Goal: Task Accomplishment & Management: Manage account settings

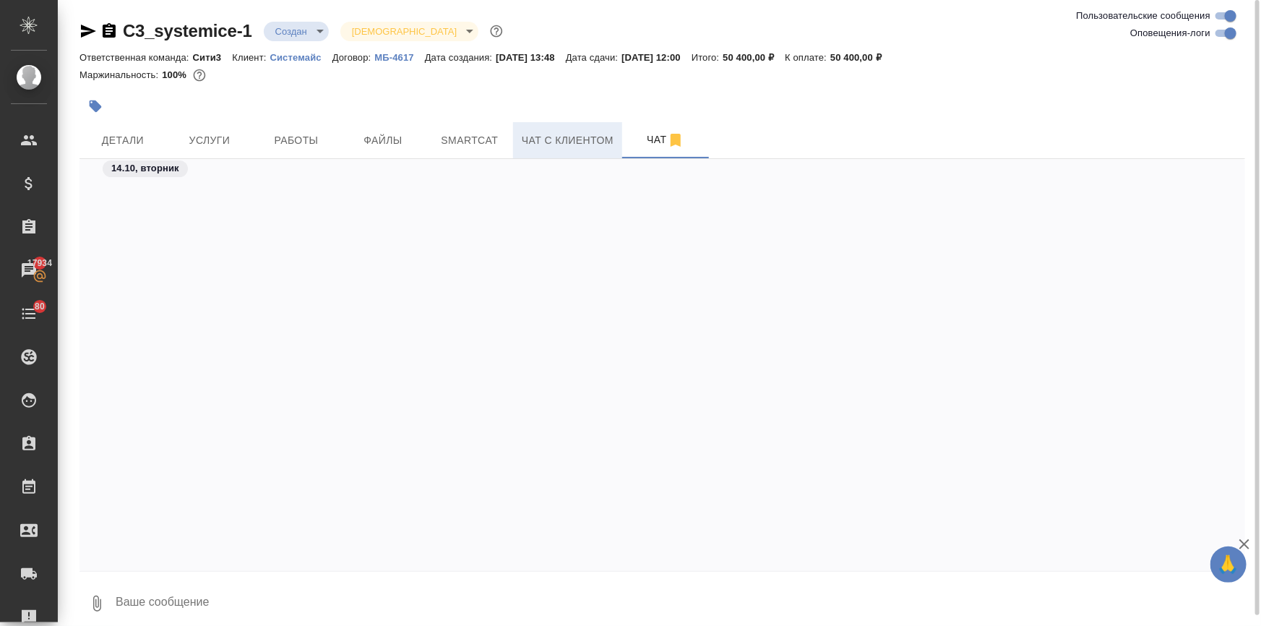
click at [537, 130] on button "Чат с клиентом" at bounding box center [567, 140] width 109 height 36
click at [539, 135] on span "Чат с клиентом" at bounding box center [568, 140] width 92 height 18
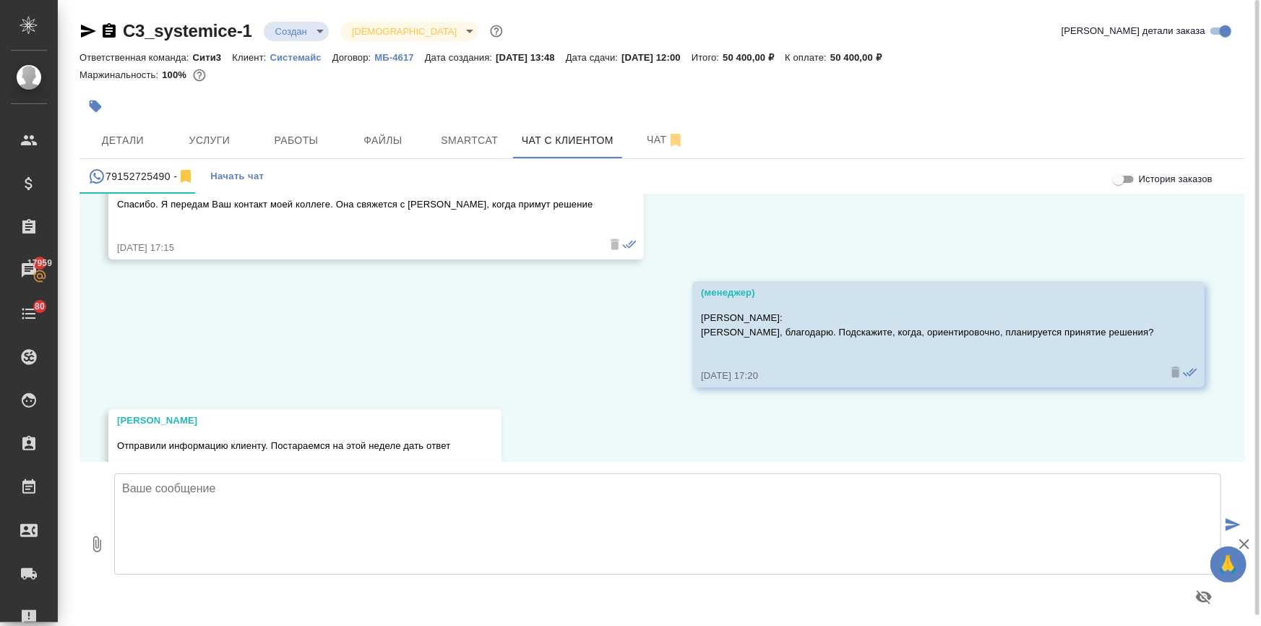
scroll to position [4672, 0]
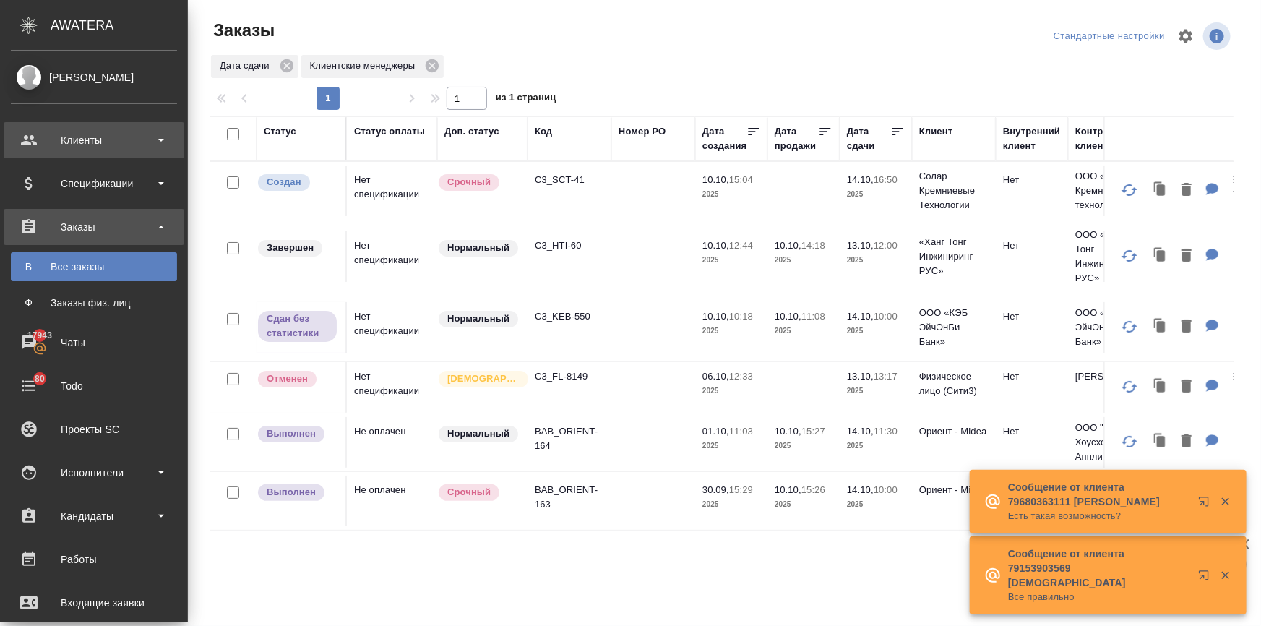
click at [33, 137] on div "Клиенты" at bounding box center [94, 140] width 166 height 22
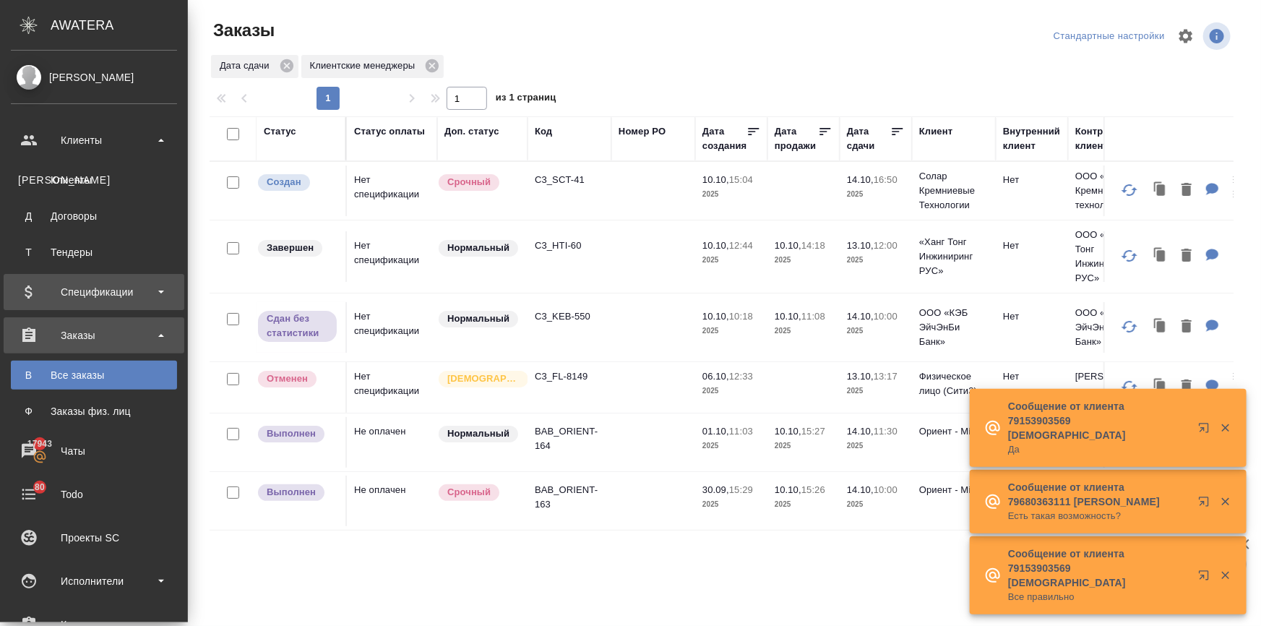
click at [83, 298] on div "Спецификации" at bounding box center [94, 292] width 166 height 22
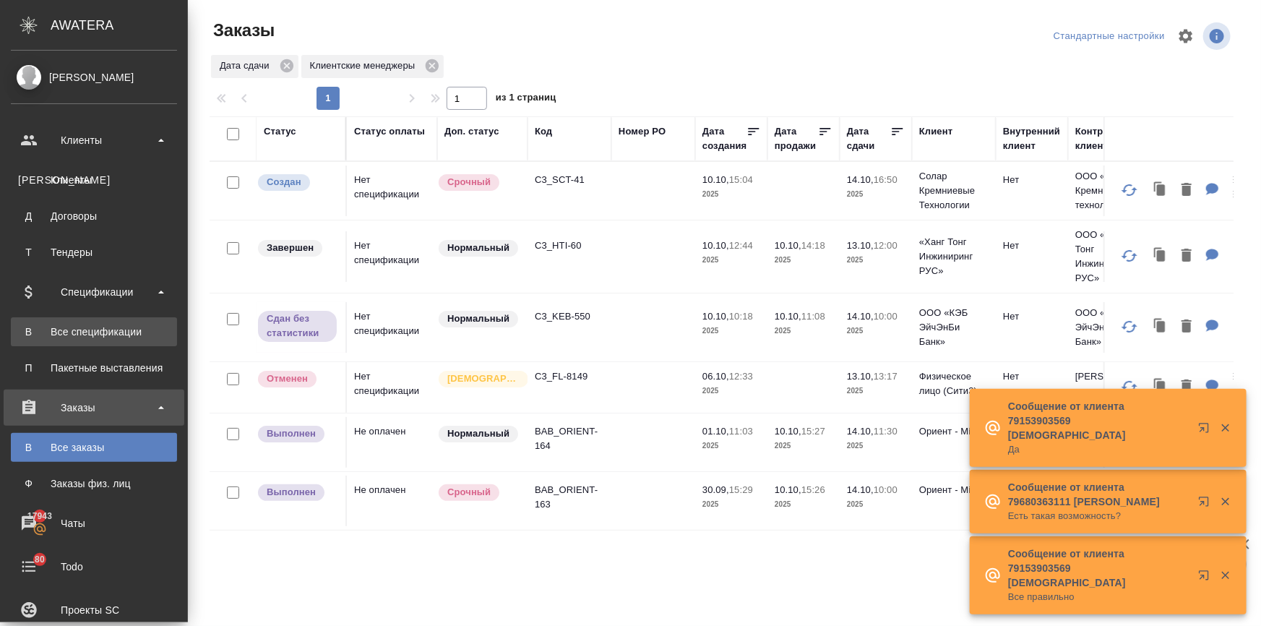
click at [90, 324] on div "Все спецификации" at bounding box center [94, 331] width 152 height 14
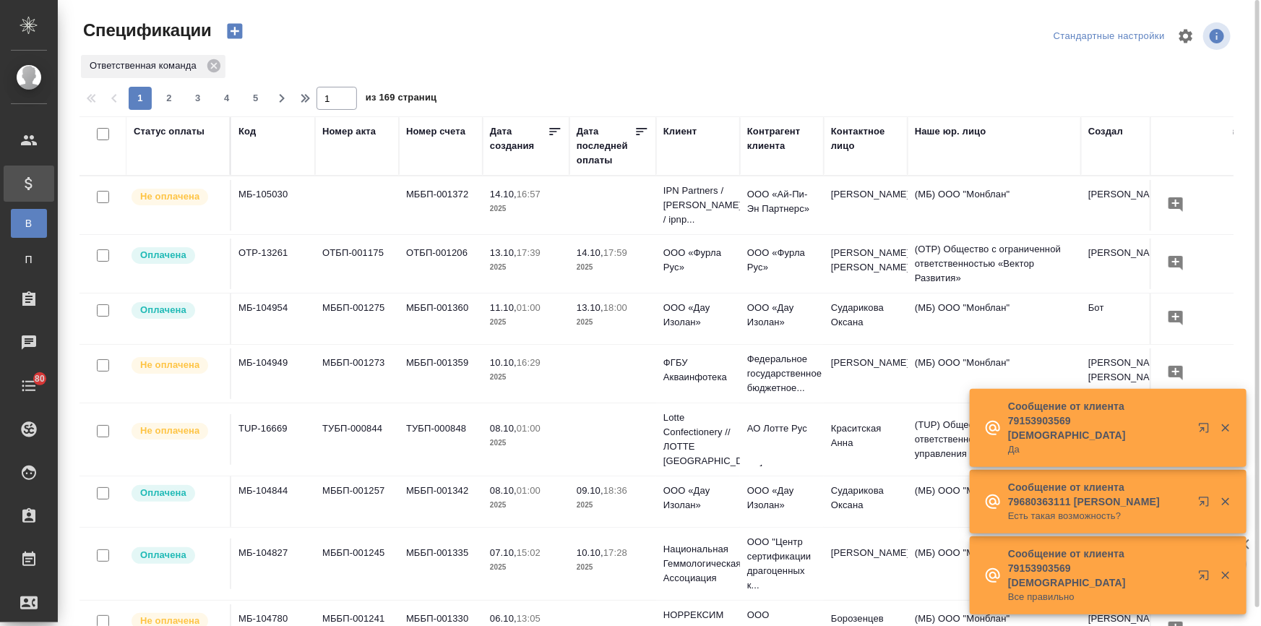
drag, startPoint x: 672, startPoint y: 126, endPoint x: 675, endPoint y: 164, distance: 38.5
click at [673, 126] on div "Клиент" at bounding box center [679, 131] width 33 height 14
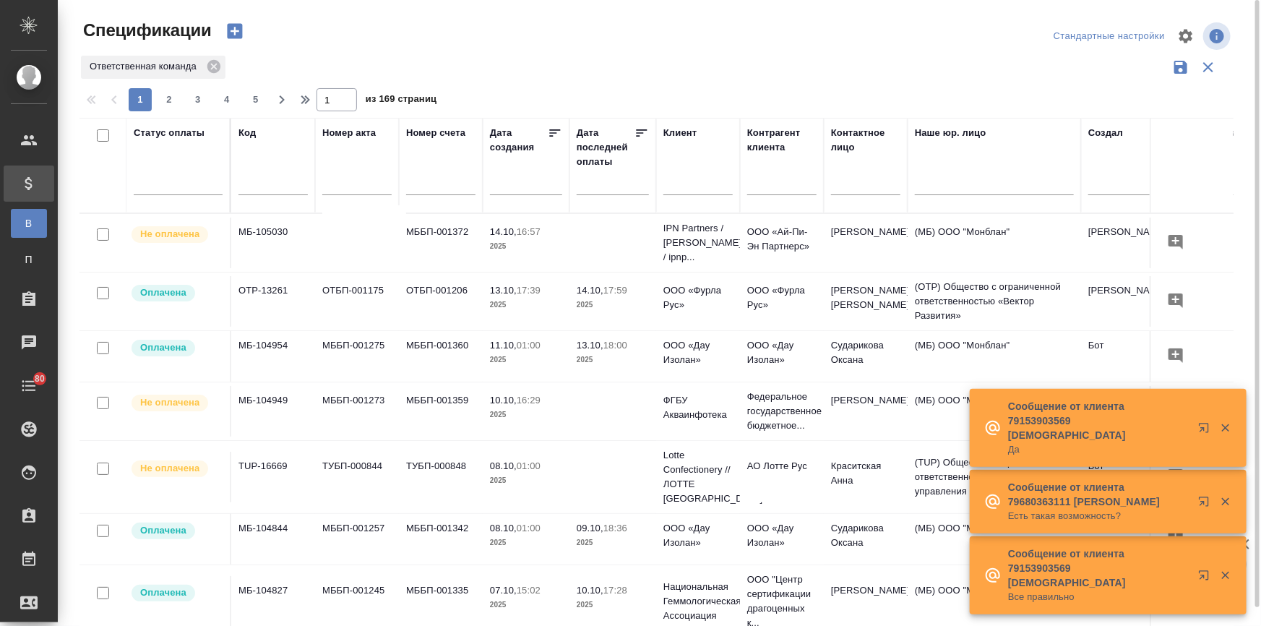
click at [675, 183] on input "text" at bounding box center [697, 185] width 69 height 18
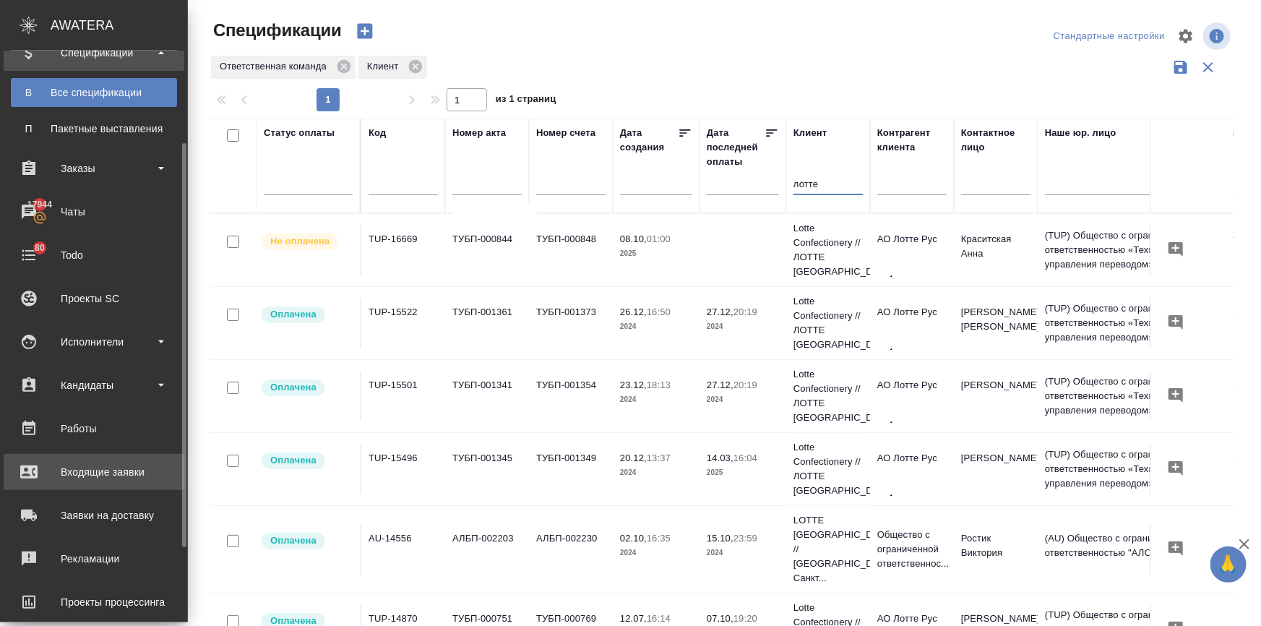
scroll to position [196, 0]
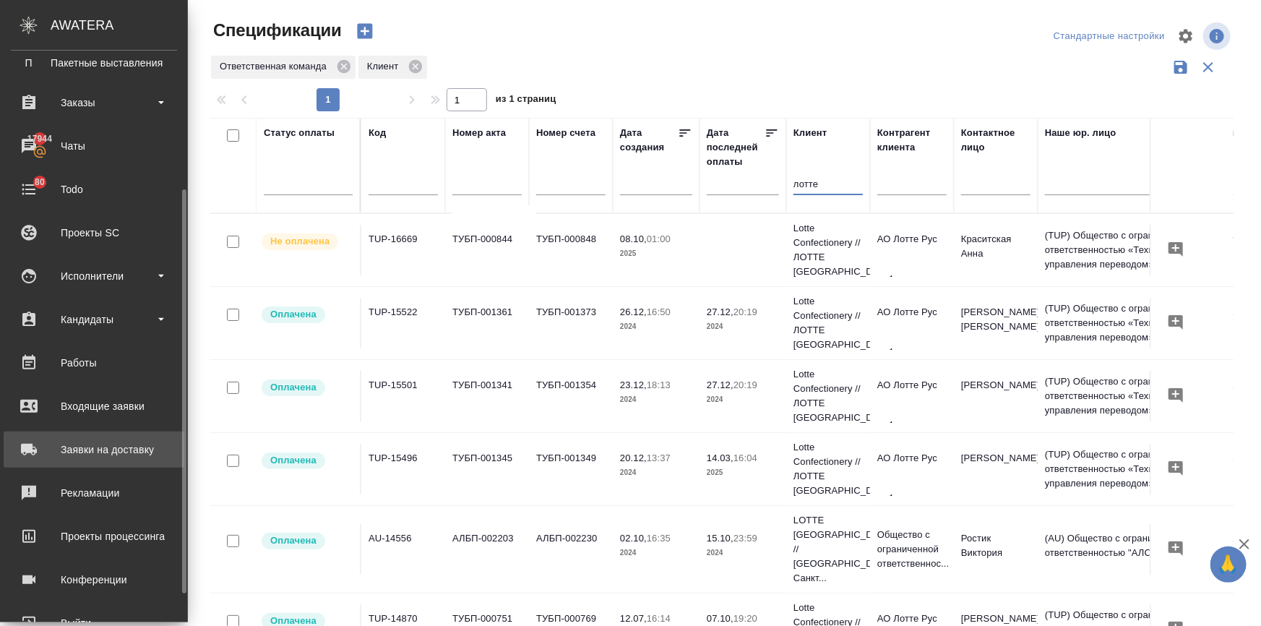
type input "лотте"
click at [87, 438] on div "Заявки на доставку" at bounding box center [94, 449] width 166 height 22
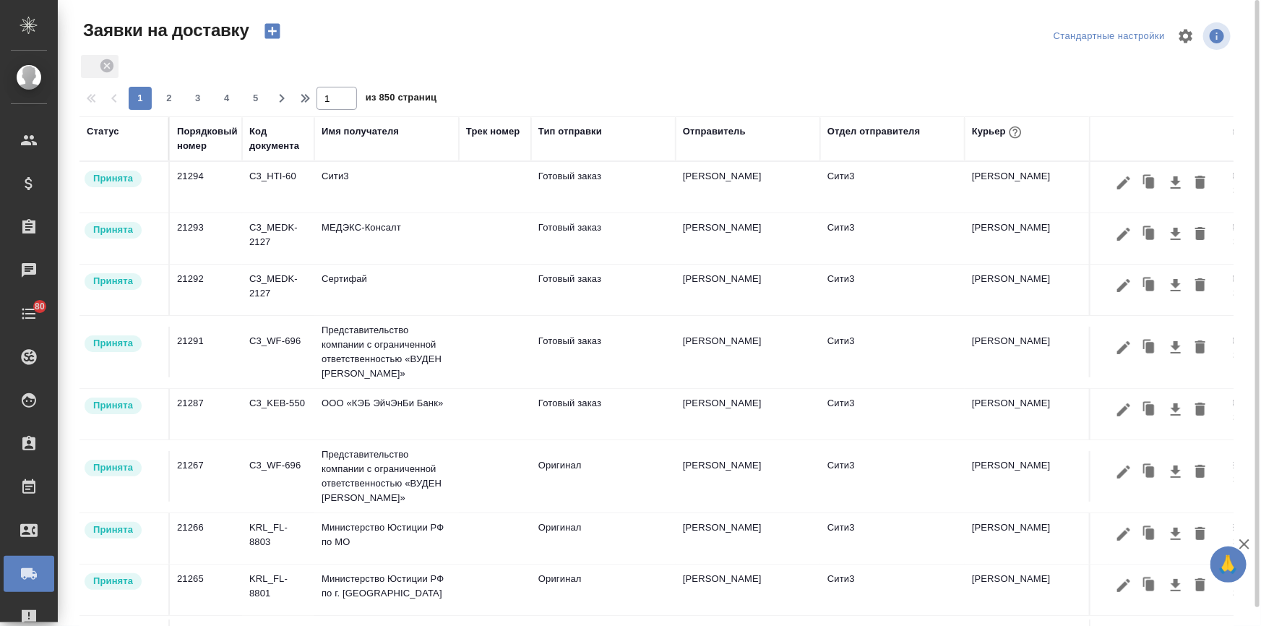
click at [340, 126] on div "Имя получателя" at bounding box center [359, 131] width 77 height 14
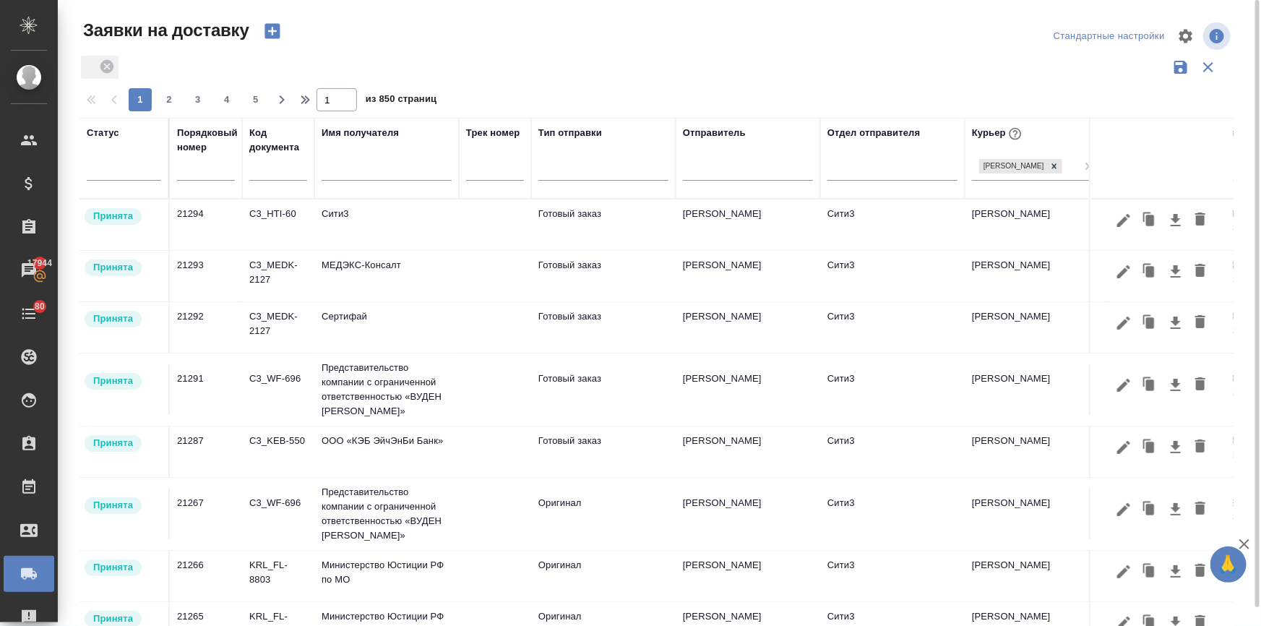
click at [342, 168] on input "text" at bounding box center [386, 171] width 130 height 18
click at [339, 171] on input "лоттте" at bounding box center [386, 171] width 130 height 18
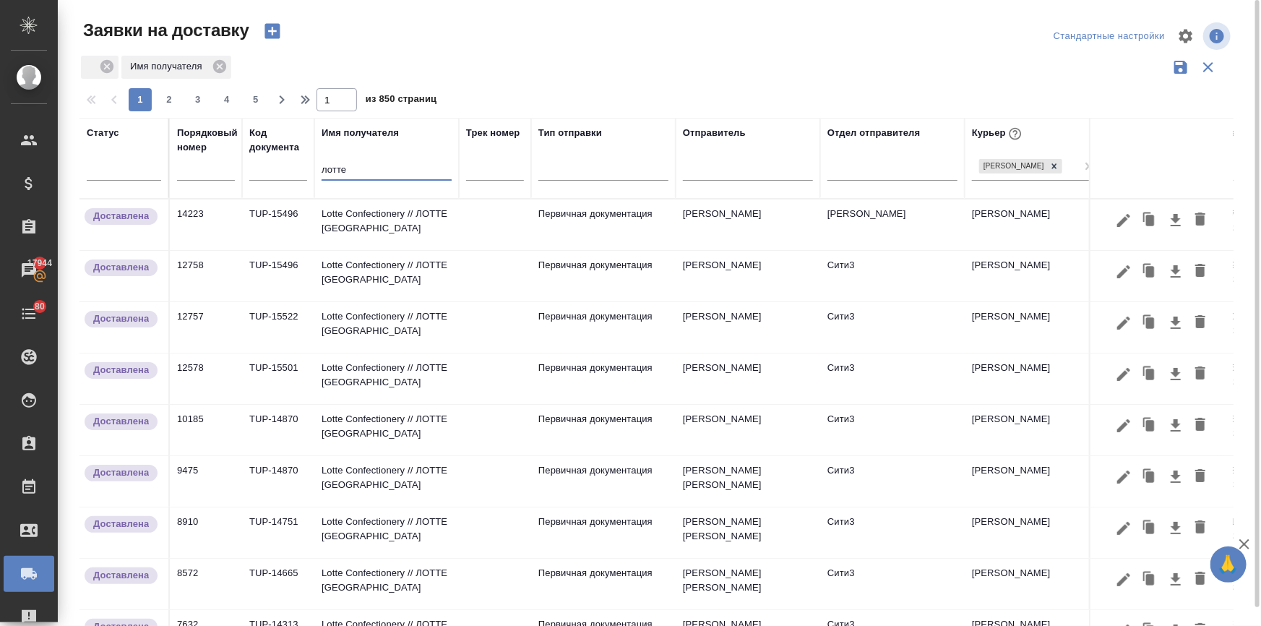
type input "лотте"
click at [353, 223] on td "Lotte Confectionery // ЛОТТЕ МОСКВА" at bounding box center [386, 224] width 144 height 51
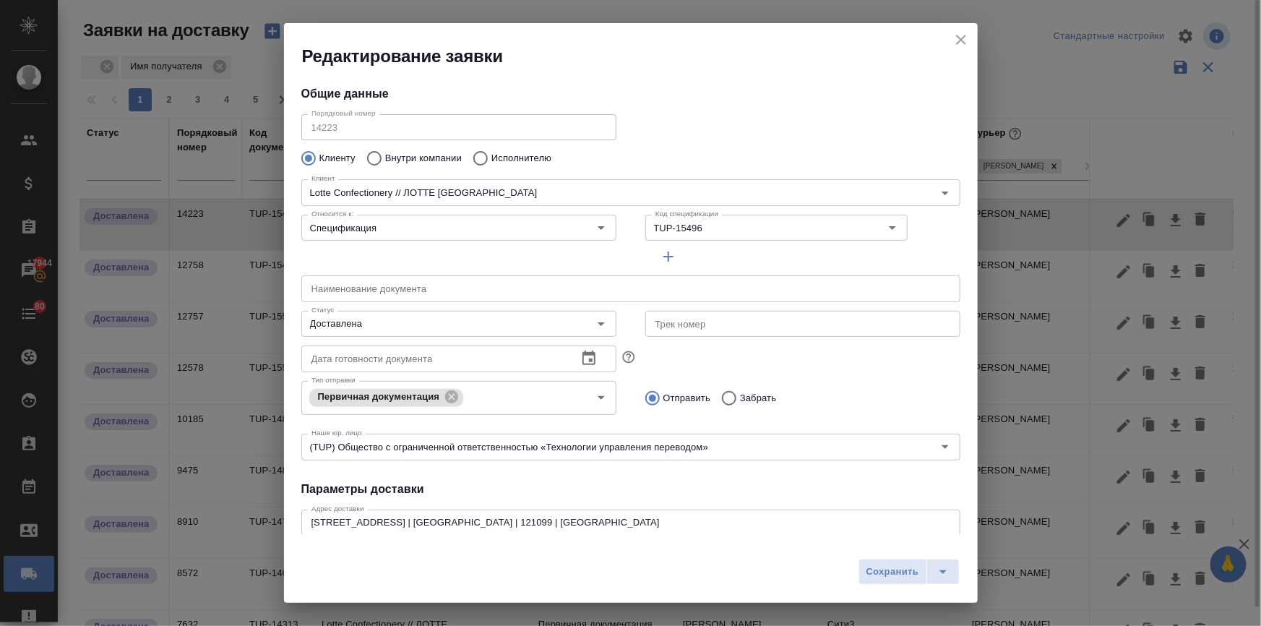
type input "Бородулин Антон"
type input "Колтуклу Илья"
type input "89254620402"
click at [958, 36] on icon "close" at bounding box center [960, 39] width 17 height 17
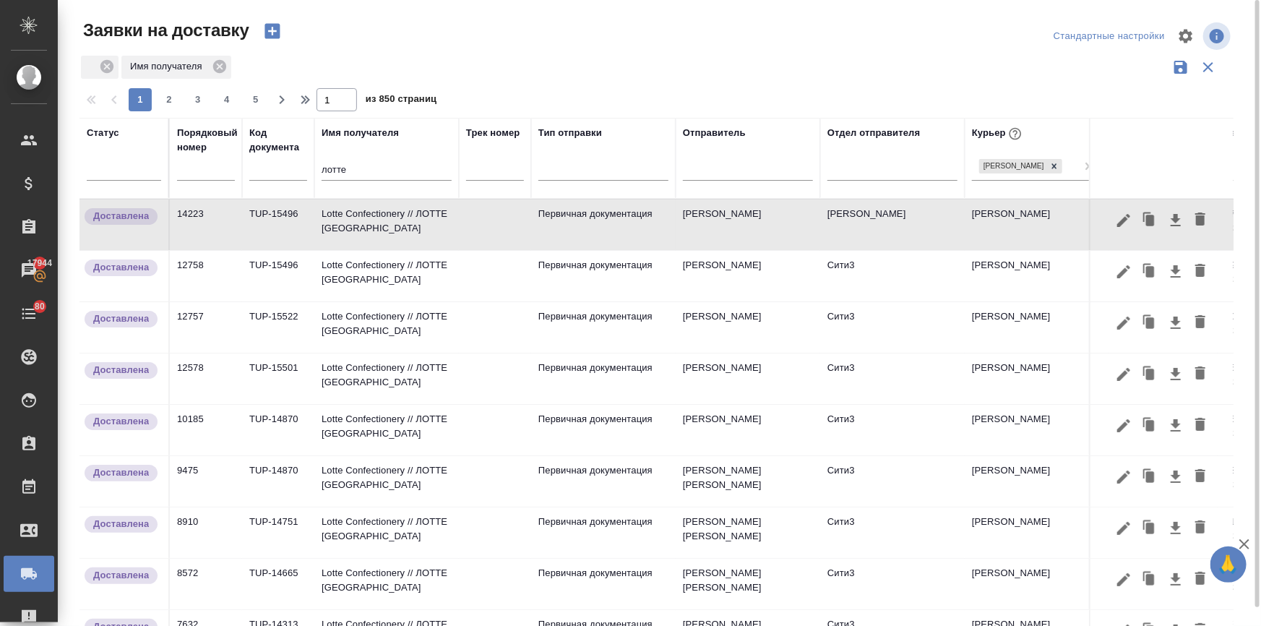
click at [428, 278] on td "Lotte Confectionery // ЛОТТЕ МОСКВА" at bounding box center [386, 276] width 144 height 51
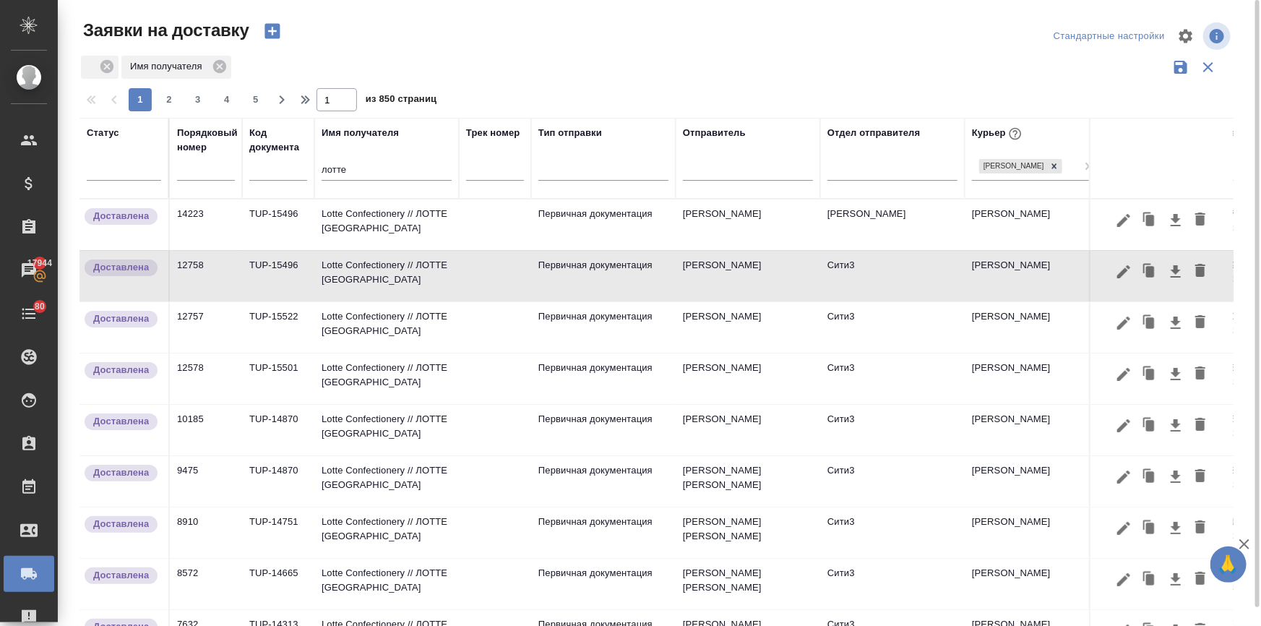
click at [428, 278] on td "Lotte Confectionery // ЛОТТЕ МОСКВА" at bounding box center [386, 276] width 144 height 51
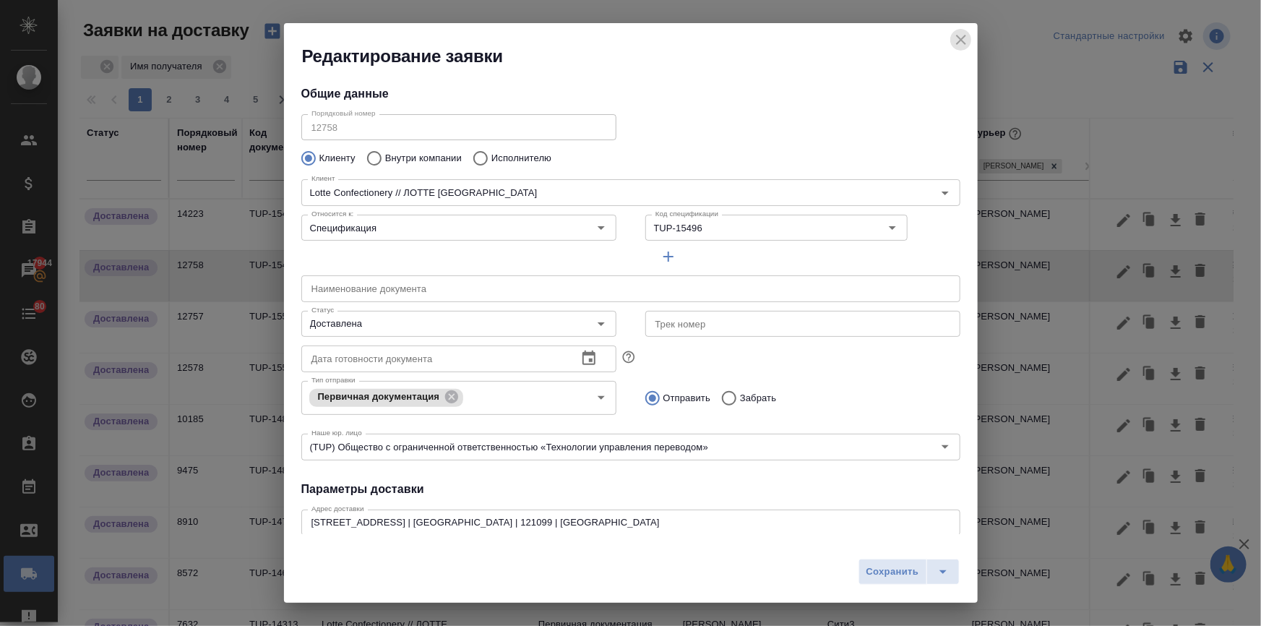
click at [956, 43] on icon "close" at bounding box center [960, 39] width 17 height 17
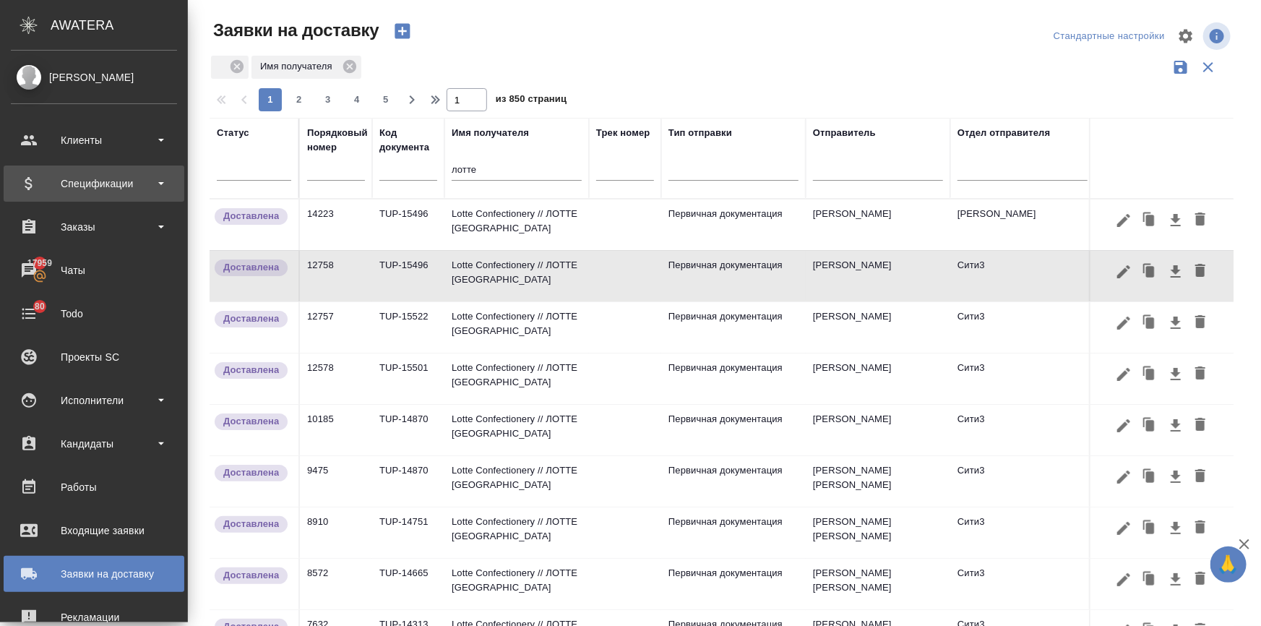
click at [82, 181] on div "Спецификации" at bounding box center [94, 184] width 166 height 22
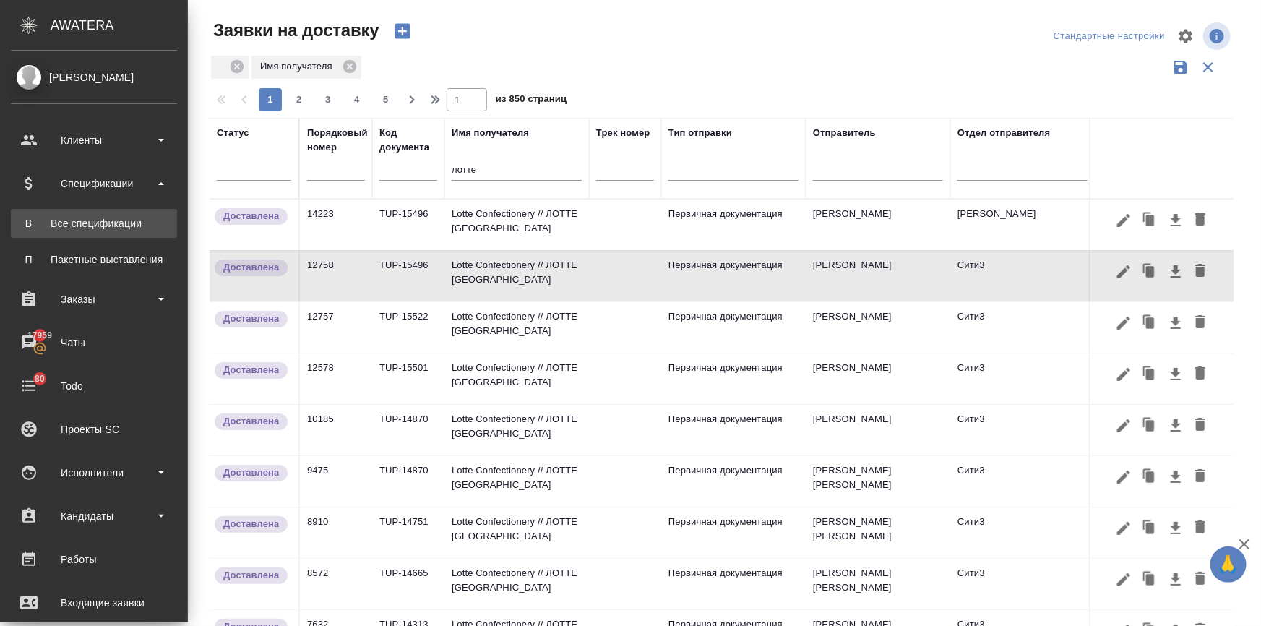
click at [80, 217] on div "Все спецификации" at bounding box center [94, 223] width 152 height 14
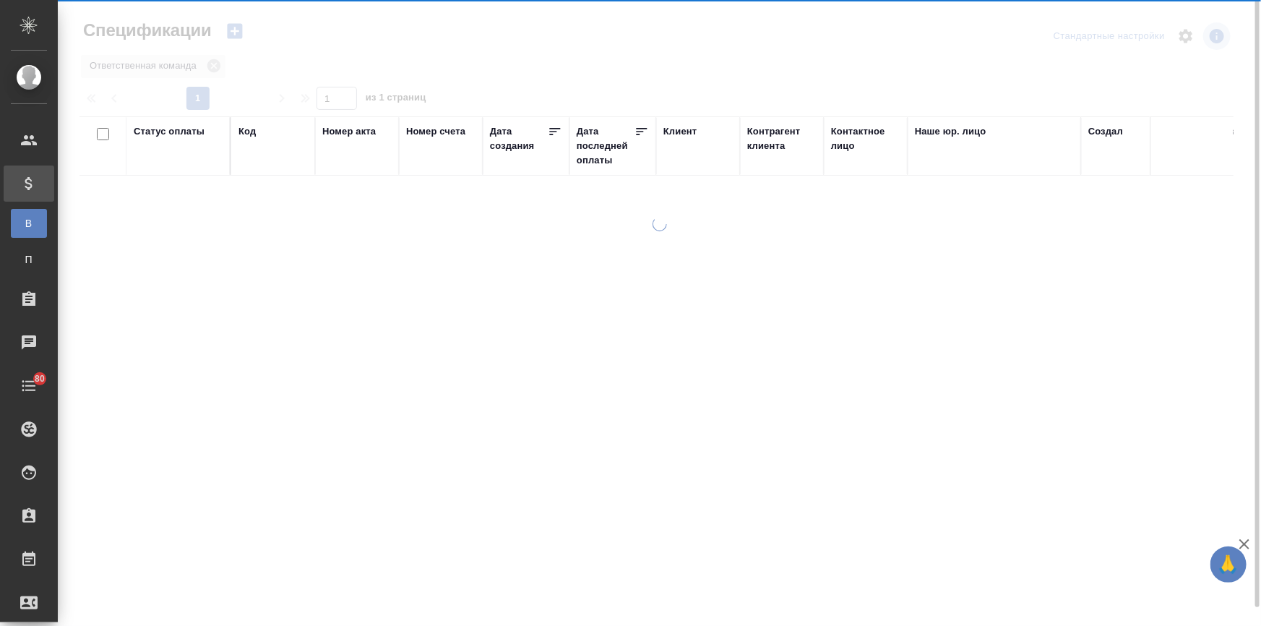
click at [671, 130] on div "Клиент" at bounding box center [679, 131] width 33 height 14
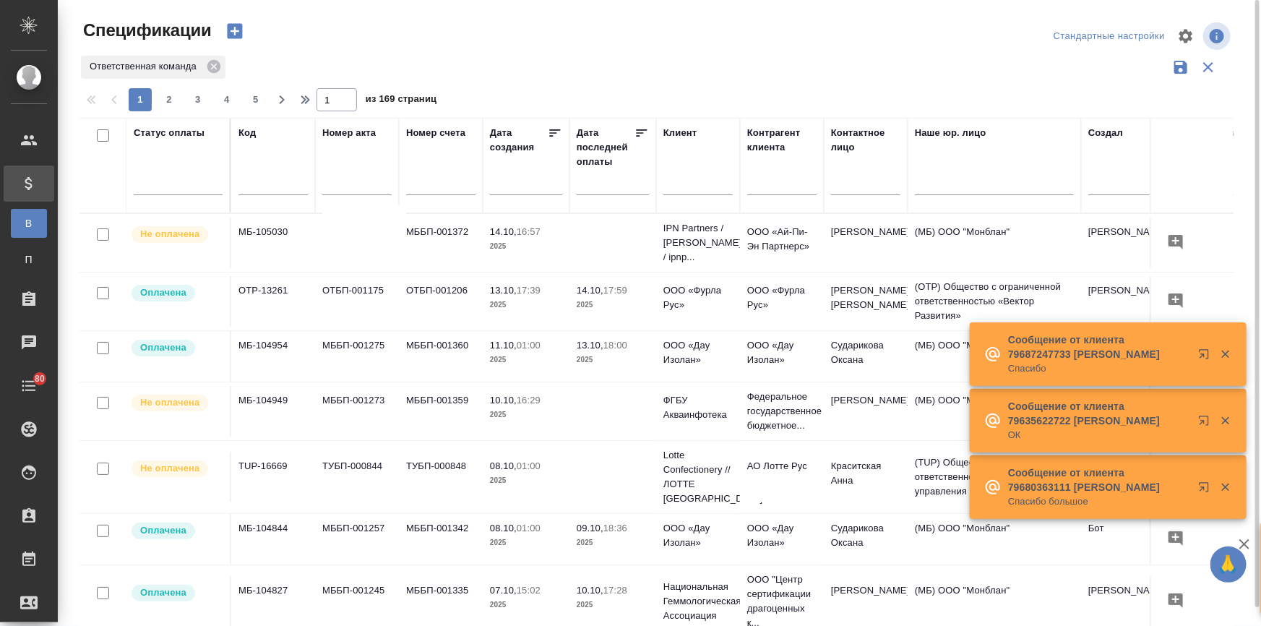
click at [678, 182] on input "text" at bounding box center [697, 185] width 69 height 18
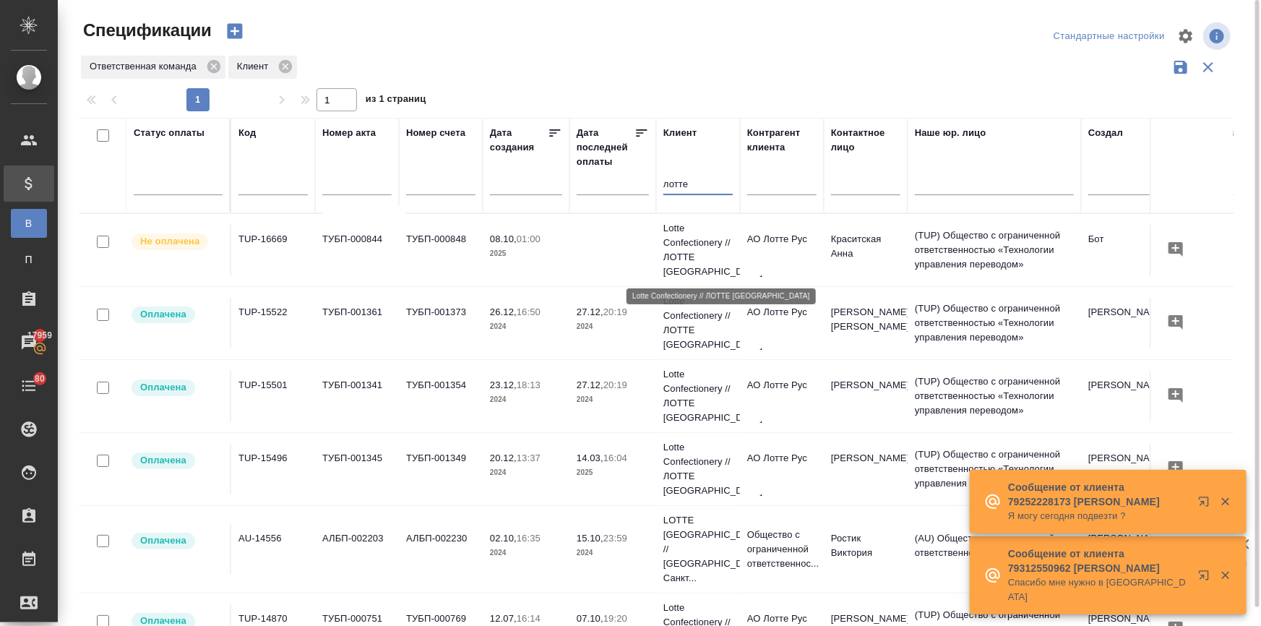
type input "лотте"
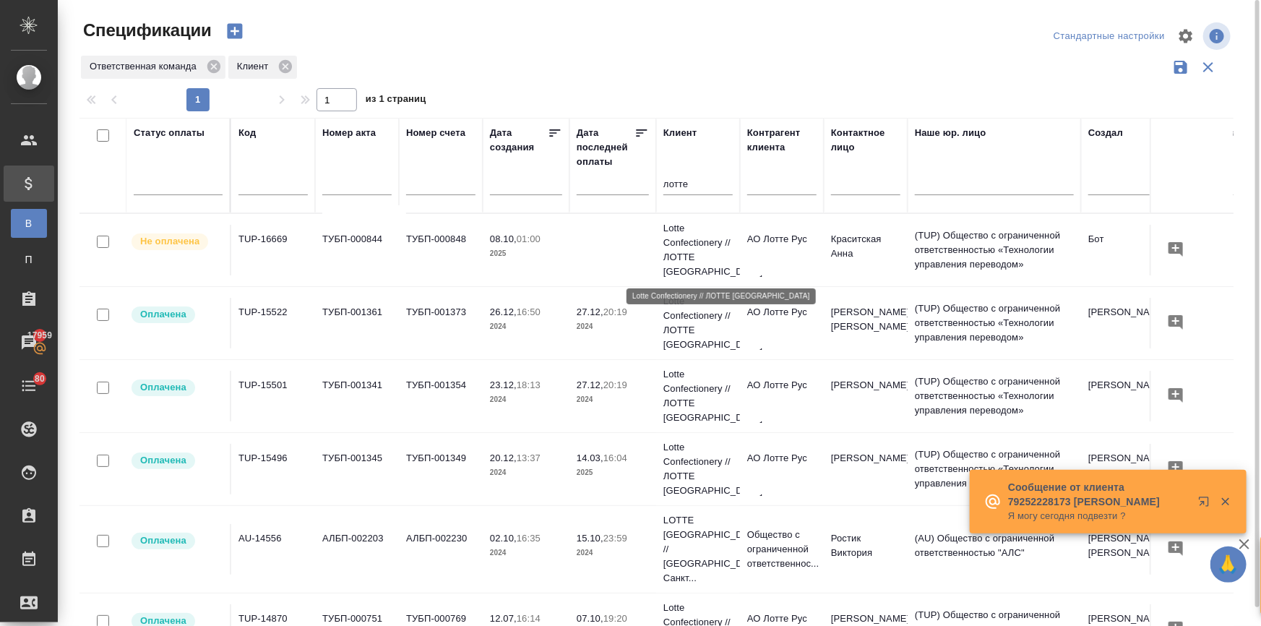
click at [670, 243] on p "Lotte Confectionery // ЛОТТЕ МОСКВА" at bounding box center [697, 250] width 69 height 58
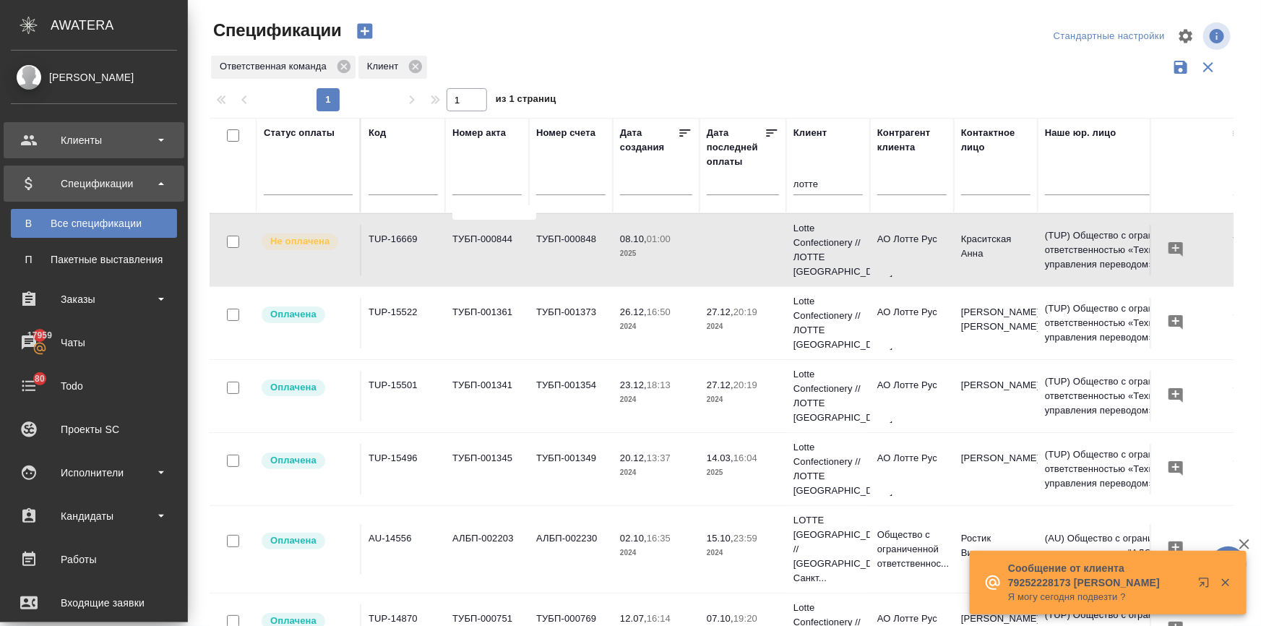
click at [55, 143] on div "Клиенты" at bounding box center [94, 140] width 166 height 22
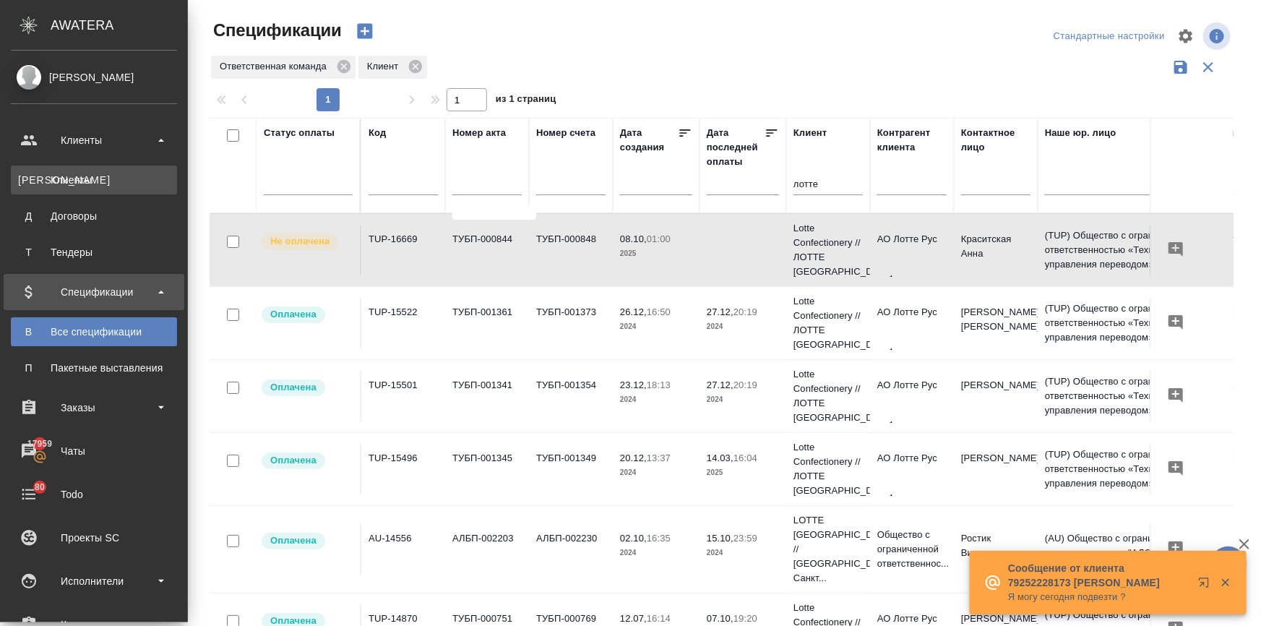
click at [58, 189] on link "К Клиенты" at bounding box center [94, 179] width 166 height 29
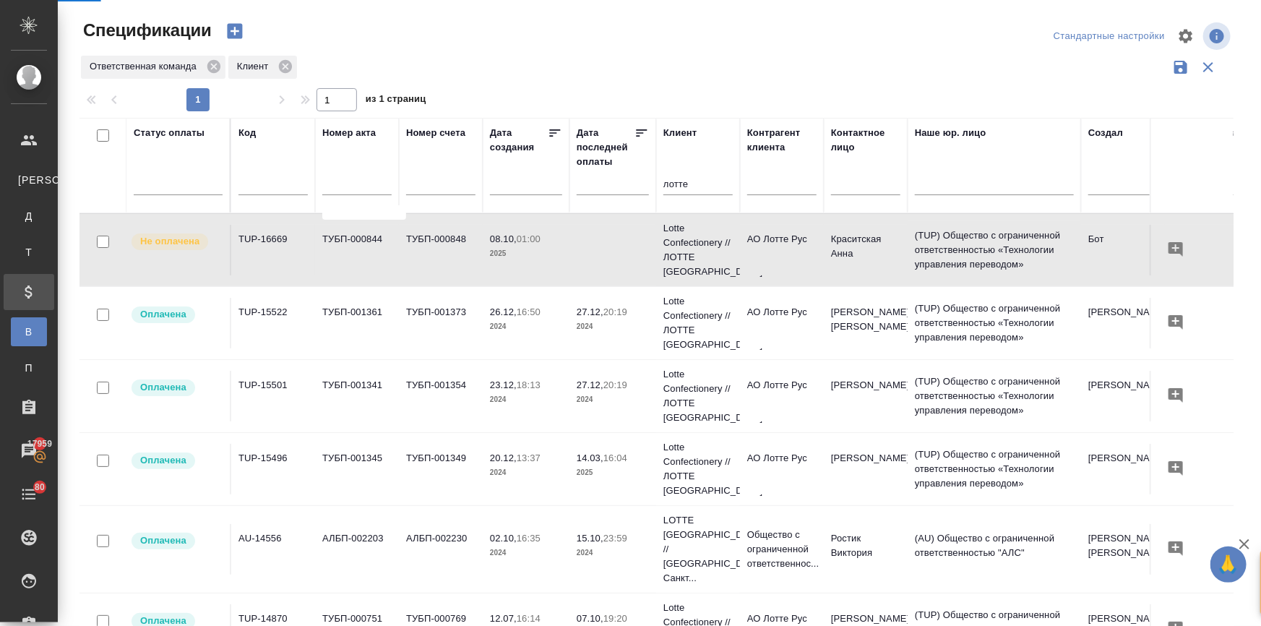
select select "RU"
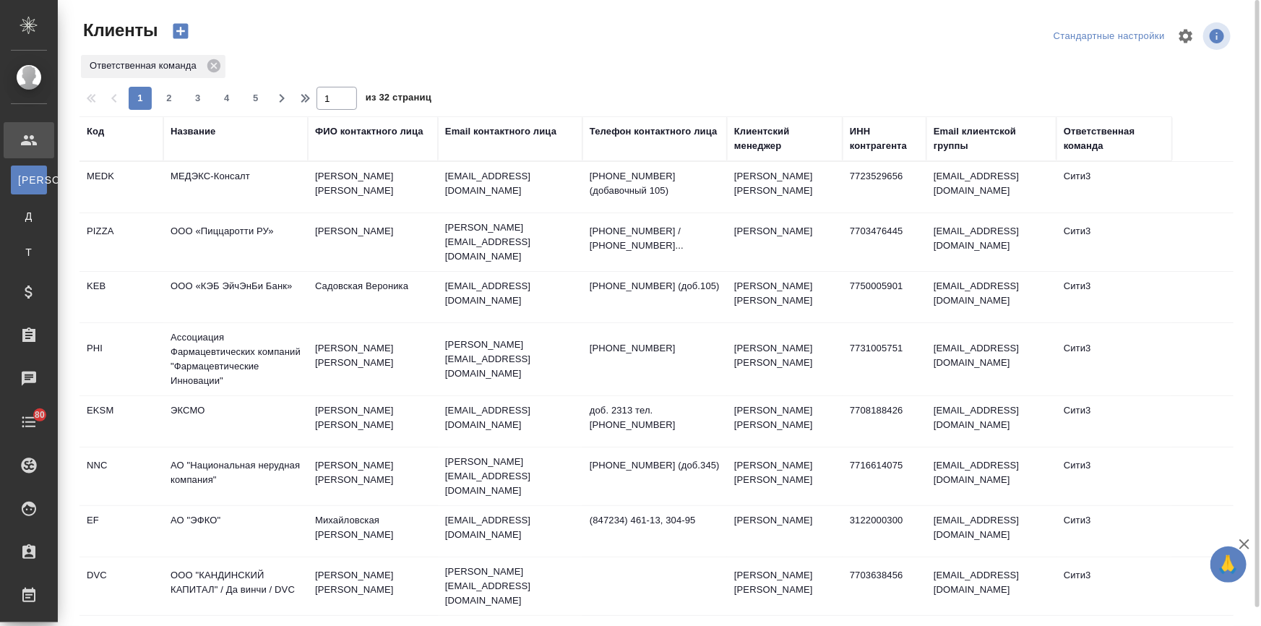
click at [204, 134] on div "Название" at bounding box center [192, 131] width 45 height 14
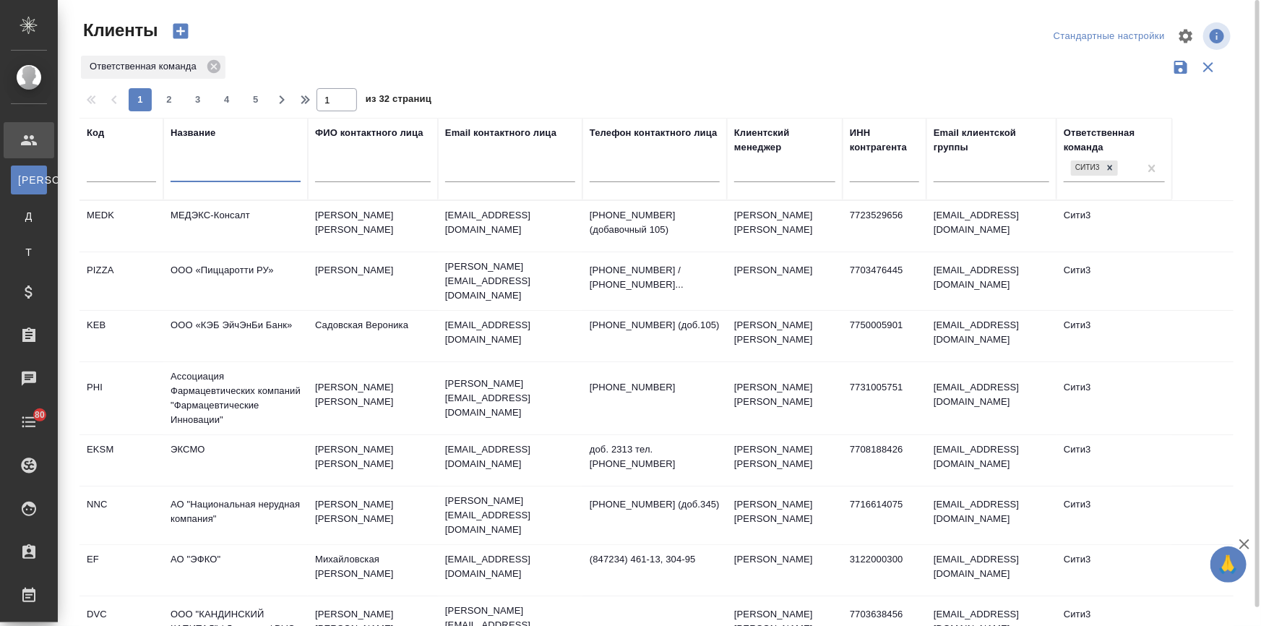
click at [201, 171] on input "text" at bounding box center [235, 173] width 130 height 18
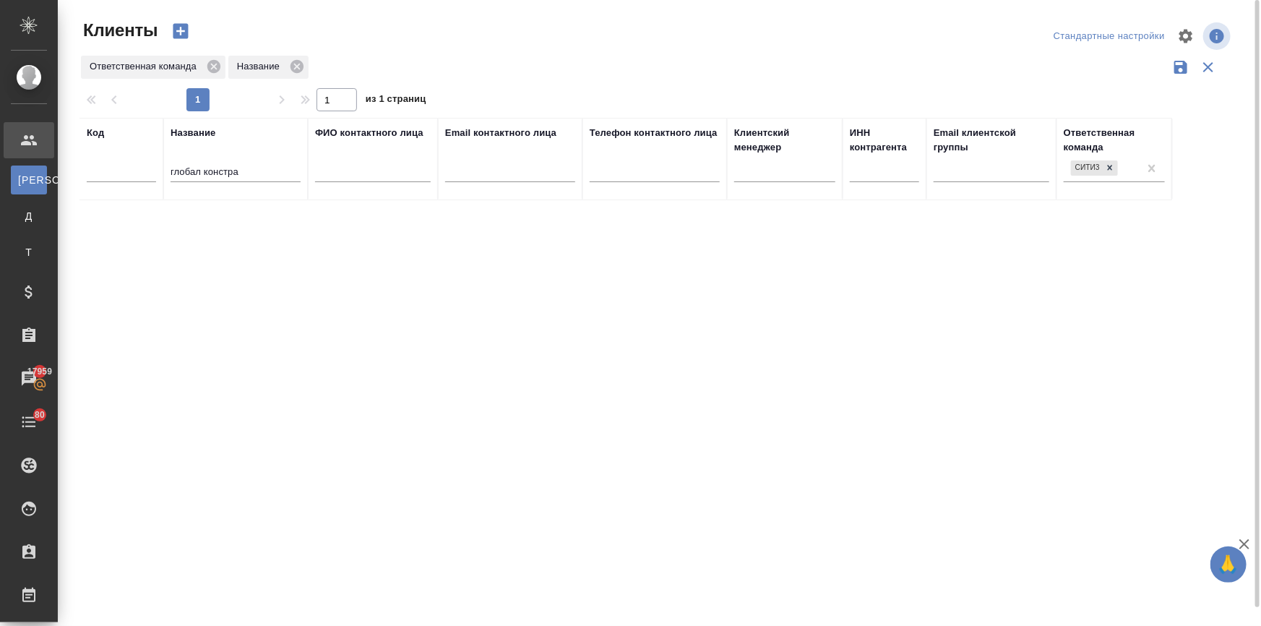
click at [251, 168] on input "глобал констра" at bounding box center [235, 173] width 130 height 18
click at [1104, 170] on icon at bounding box center [1109, 168] width 10 height 10
type input "глобал констракшн"
drag, startPoint x: 263, startPoint y: 167, endPoint x: 103, endPoint y: 163, distance: 160.4
click at [103, 163] on tr "Код Название глобал констракшн ФИО контактного лица Email контактного лица Теле…" at bounding box center [625, 159] width 1092 height 82
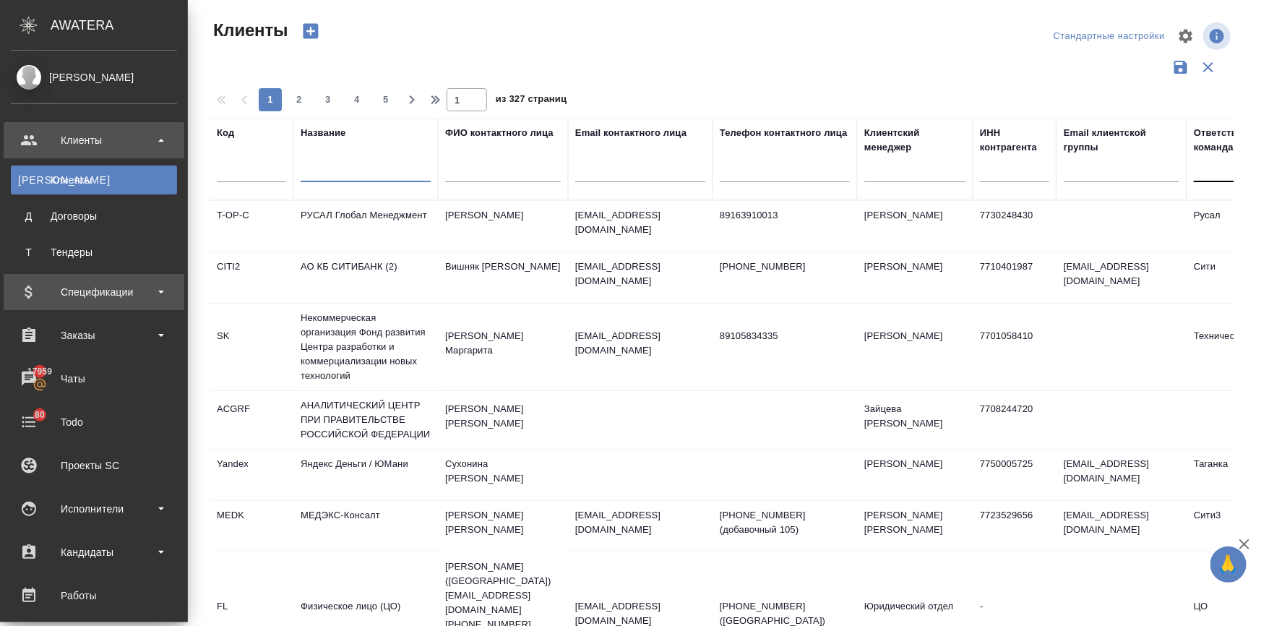
click at [90, 300] on div "Спецификации" at bounding box center [94, 292] width 166 height 22
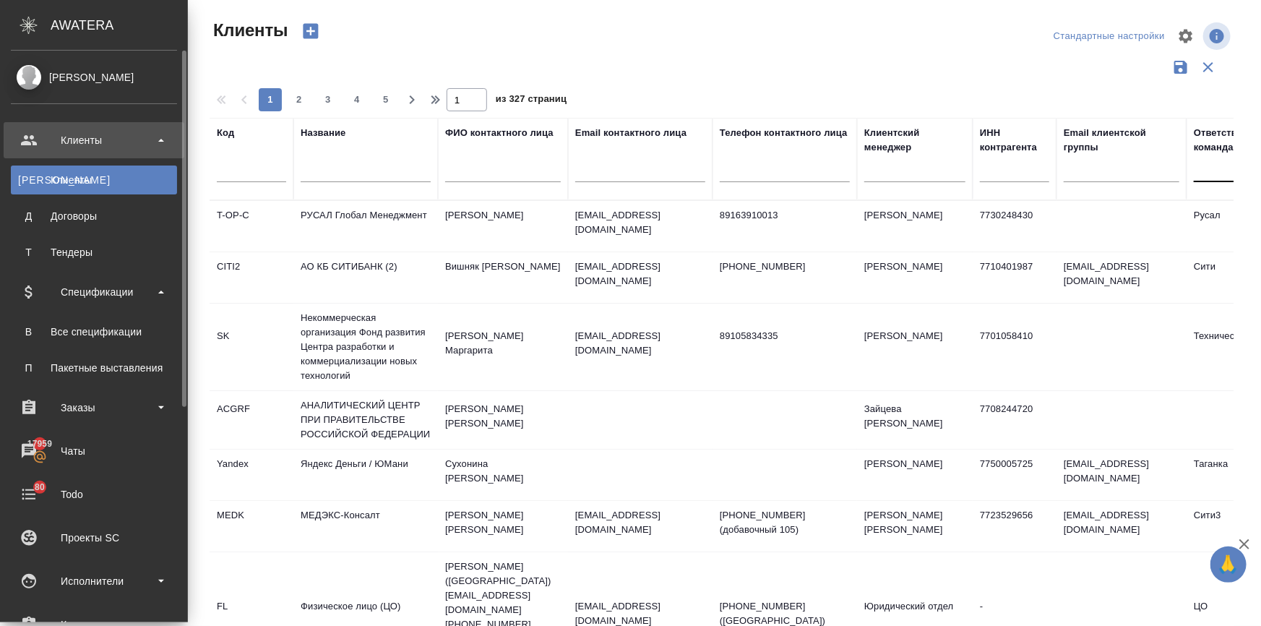
scroll to position [345, 0]
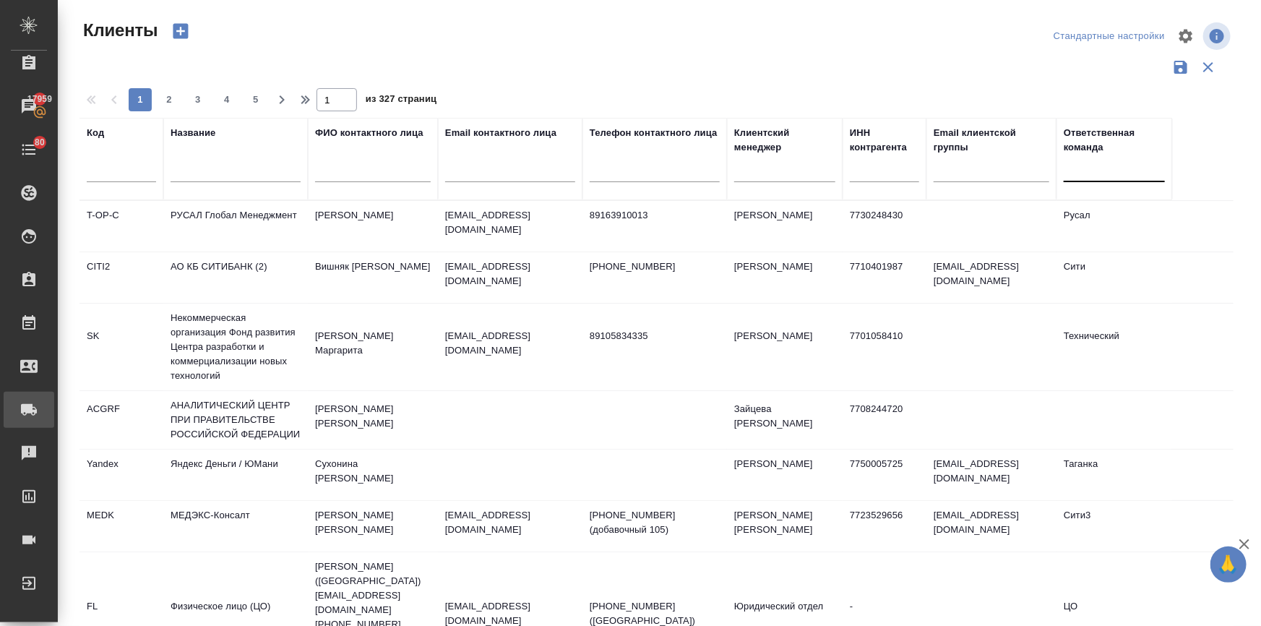
click at [54, 420] on link "Заявки на доставку" at bounding box center [29, 410] width 51 height 36
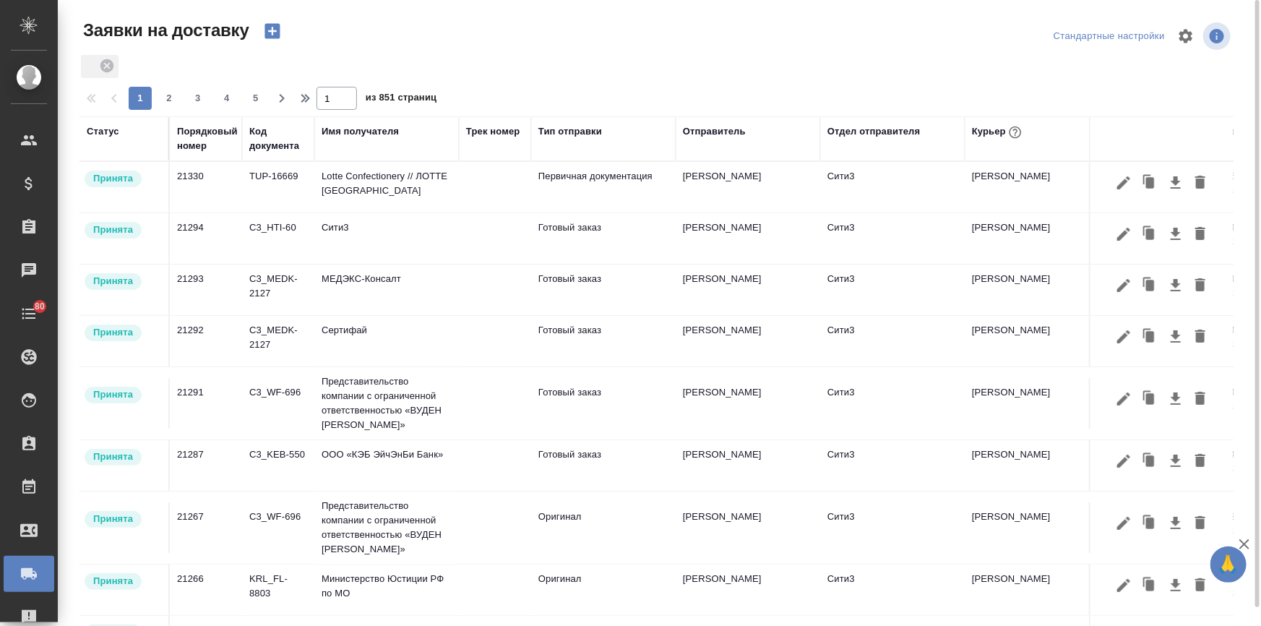
click at [337, 128] on div "Имя получателя" at bounding box center [359, 131] width 77 height 14
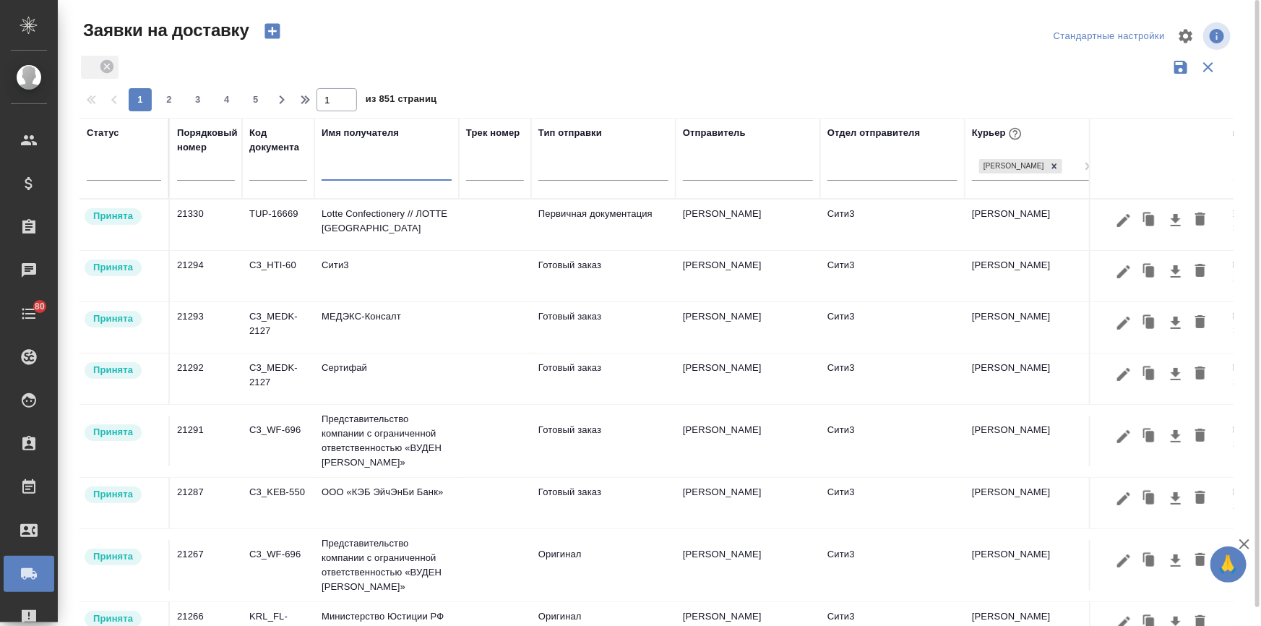
click at [344, 170] on input "text" at bounding box center [386, 171] width 130 height 18
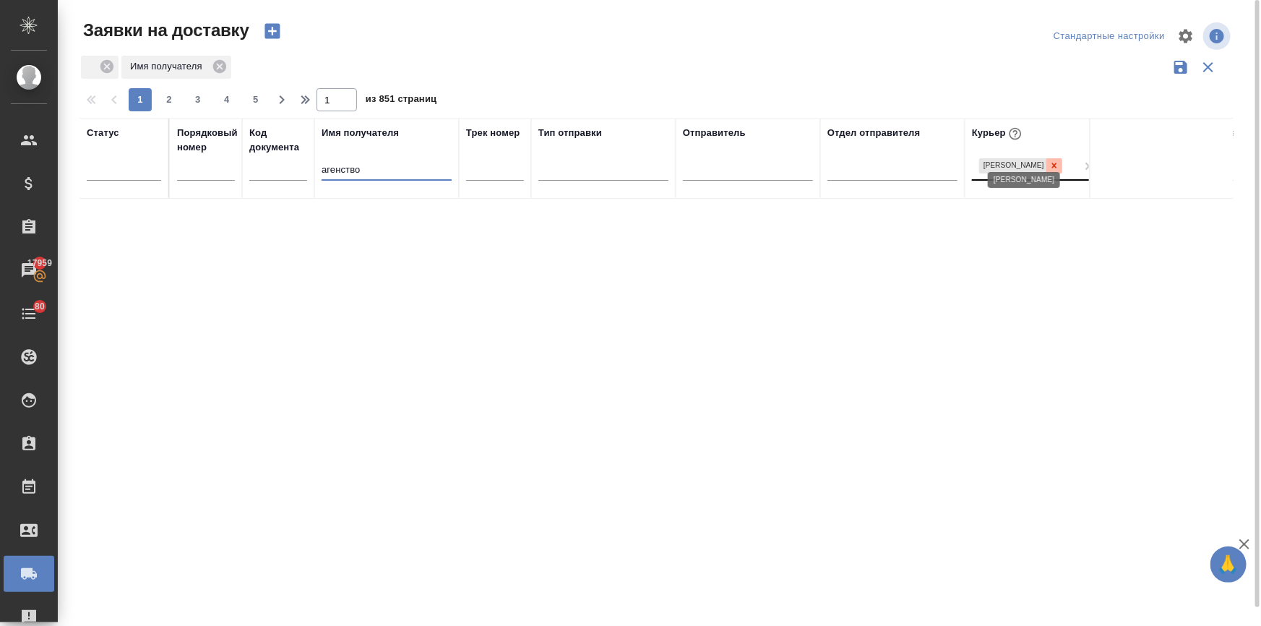
click at [1057, 163] on icon at bounding box center [1054, 165] width 5 height 5
click at [370, 169] on input "агенство" at bounding box center [386, 171] width 130 height 18
click at [363, 171] on input "агенство стратегического" at bounding box center [386, 171] width 130 height 18
drag, startPoint x: 362, startPoint y: 171, endPoint x: 308, endPoint y: 168, distance: 54.3
click at [308, 168] on tr "Статус Порядковый номер Код документа Имя получателя агенство стратегического Т…" at bounding box center [828, 158] width 1499 height 81
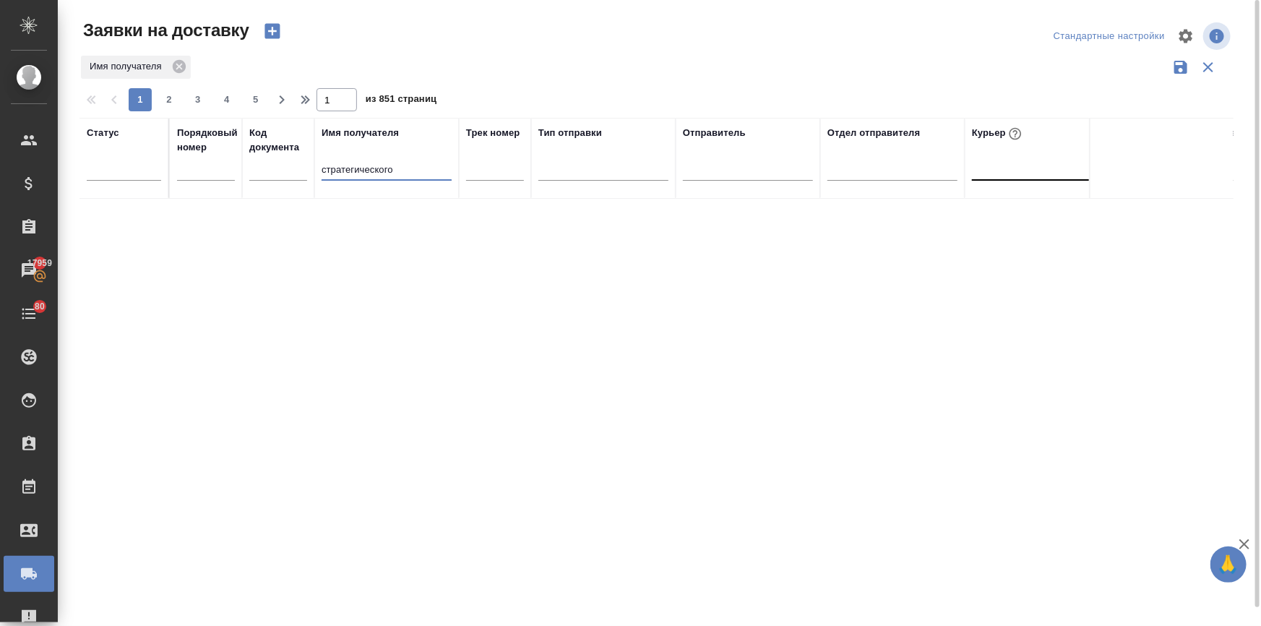
type input "стратегического"
click at [389, 219] on td "ООО «Агентство стратегического маркетинга»" at bounding box center [386, 224] width 144 height 51
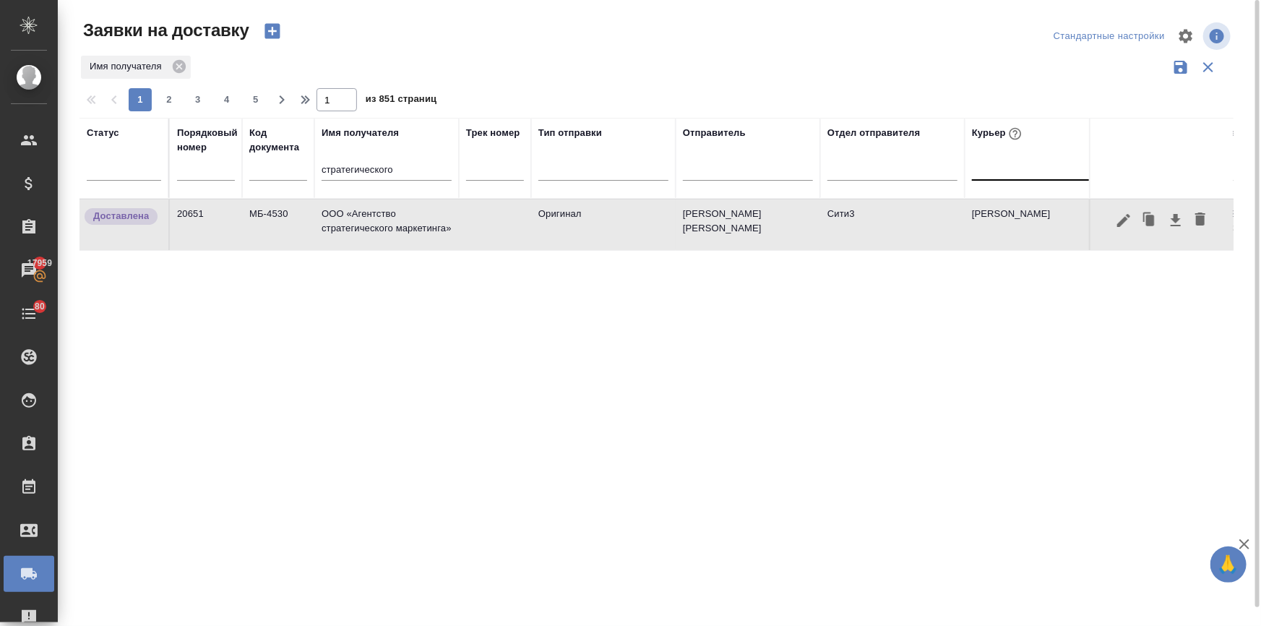
click at [389, 219] on td "ООО «Агентство стратегического маркетинга»" at bounding box center [386, 224] width 144 height 51
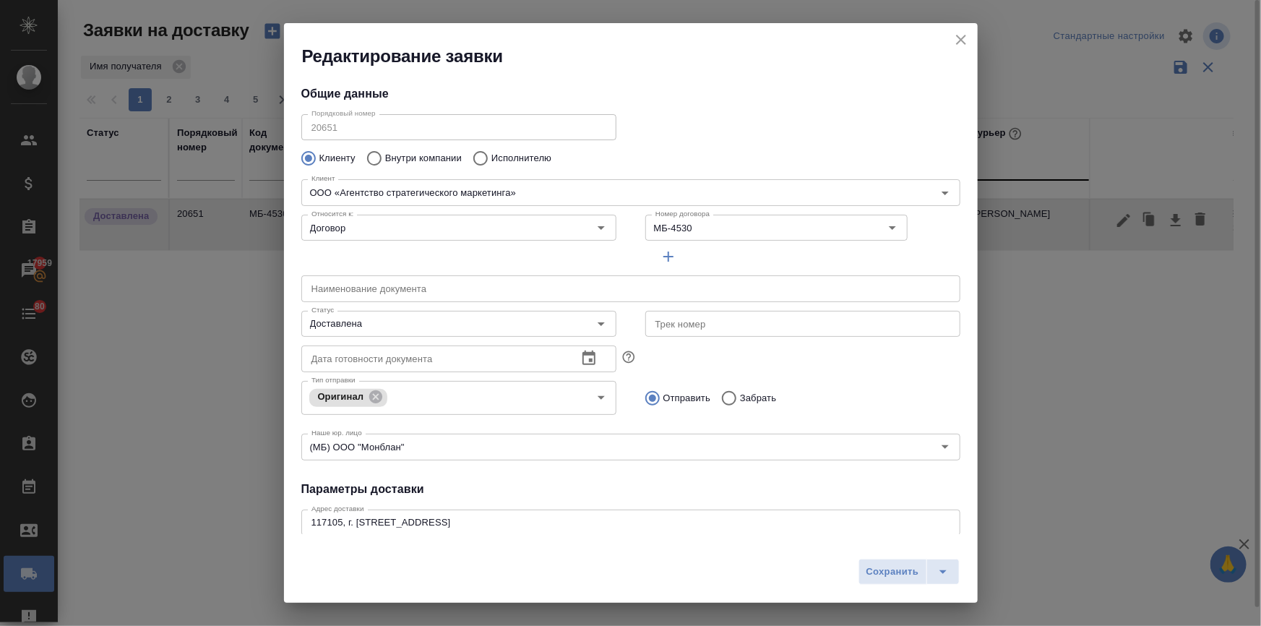
type input "Бородулин Антон"
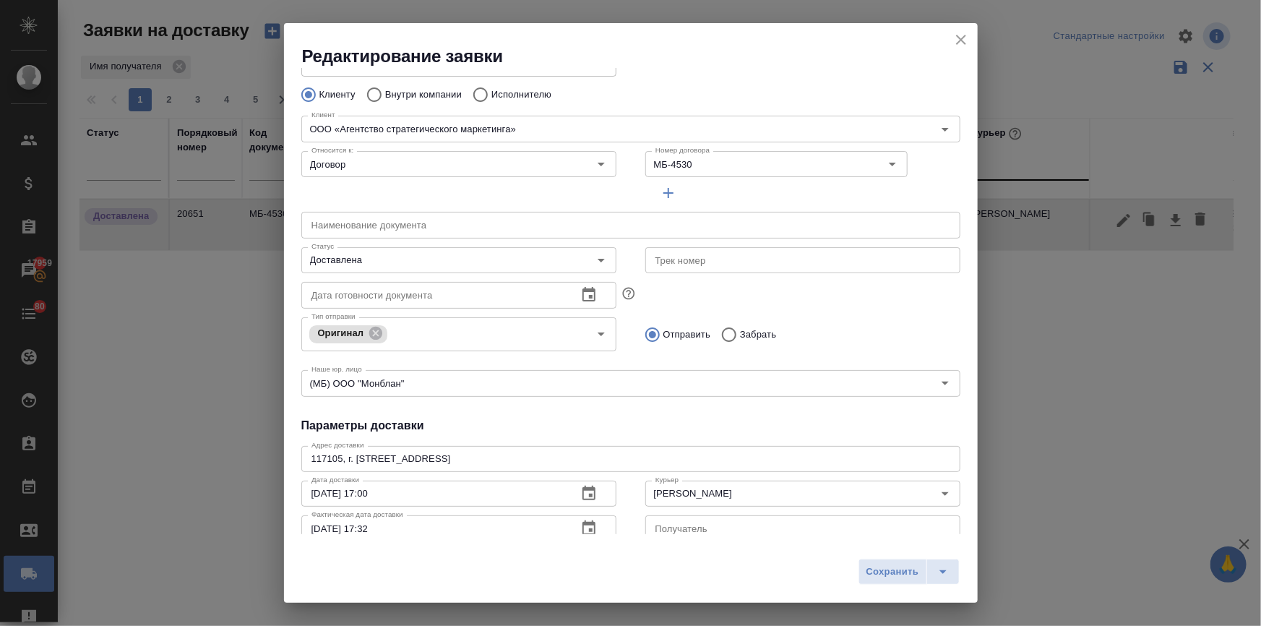
scroll to position [196, 0]
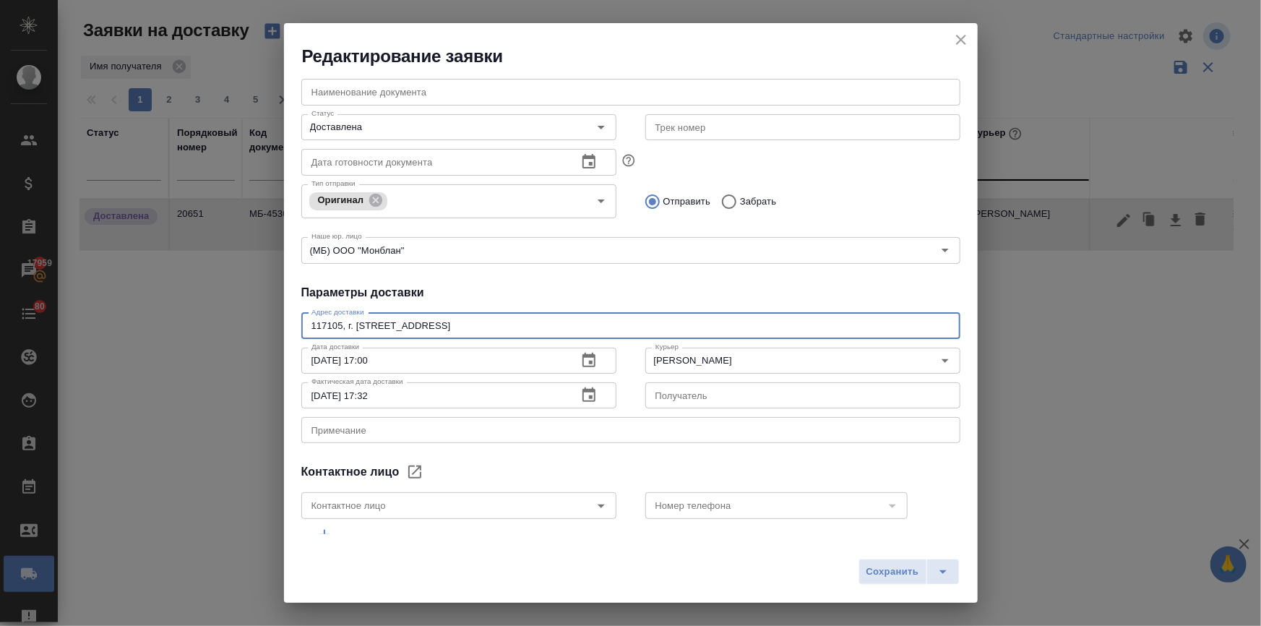
drag, startPoint x: 620, startPoint y: 328, endPoint x: 279, endPoint y: 319, distance: 341.1
click at [279, 319] on div "Редактирование заявки Общие данные Порядковый номер 20651 Порядковый номер Клие…" at bounding box center [630, 313] width 1261 height 626
click at [958, 36] on icon "close" at bounding box center [961, 40] width 10 height 10
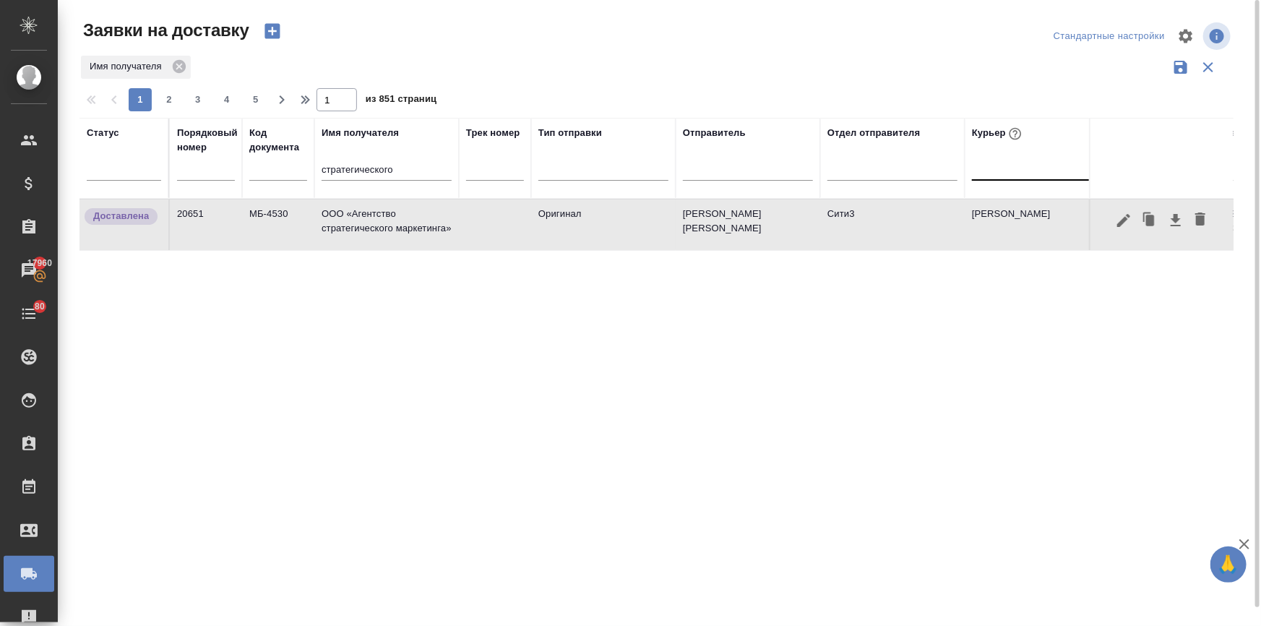
click at [389, 222] on td "ООО «Агентство стратегического маркетинга»" at bounding box center [386, 224] width 144 height 51
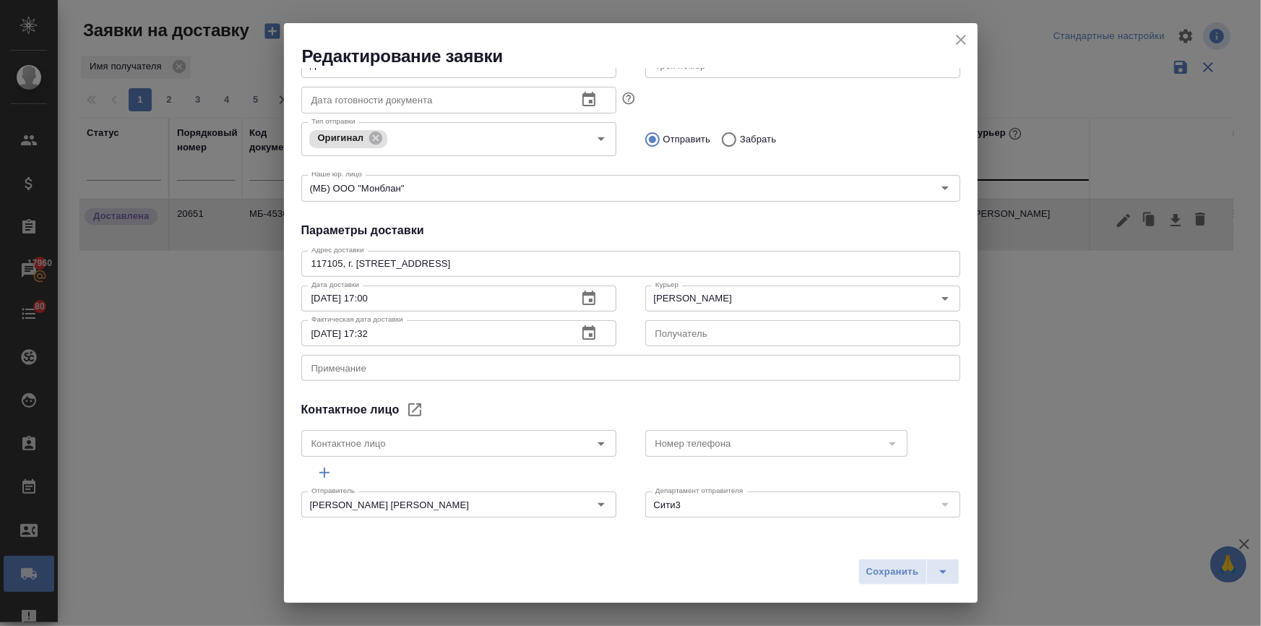
scroll to position [0, 0]
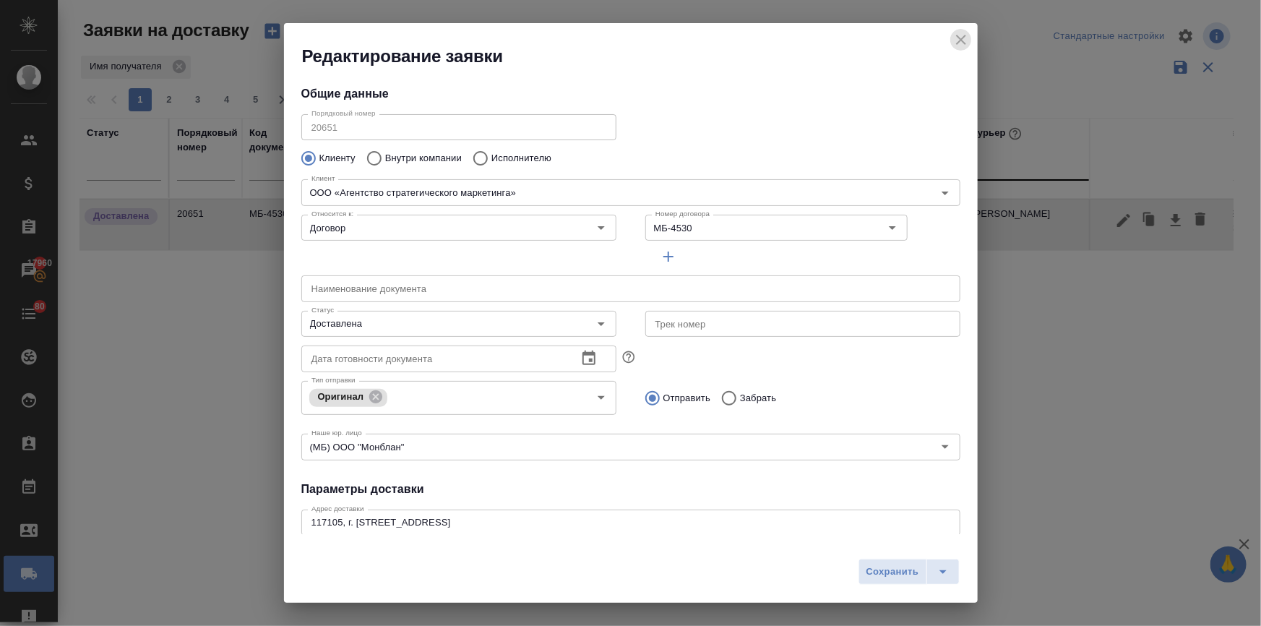
click at [956, 35] on icon "close" at bounding box center [960, 39] width 17 height 17
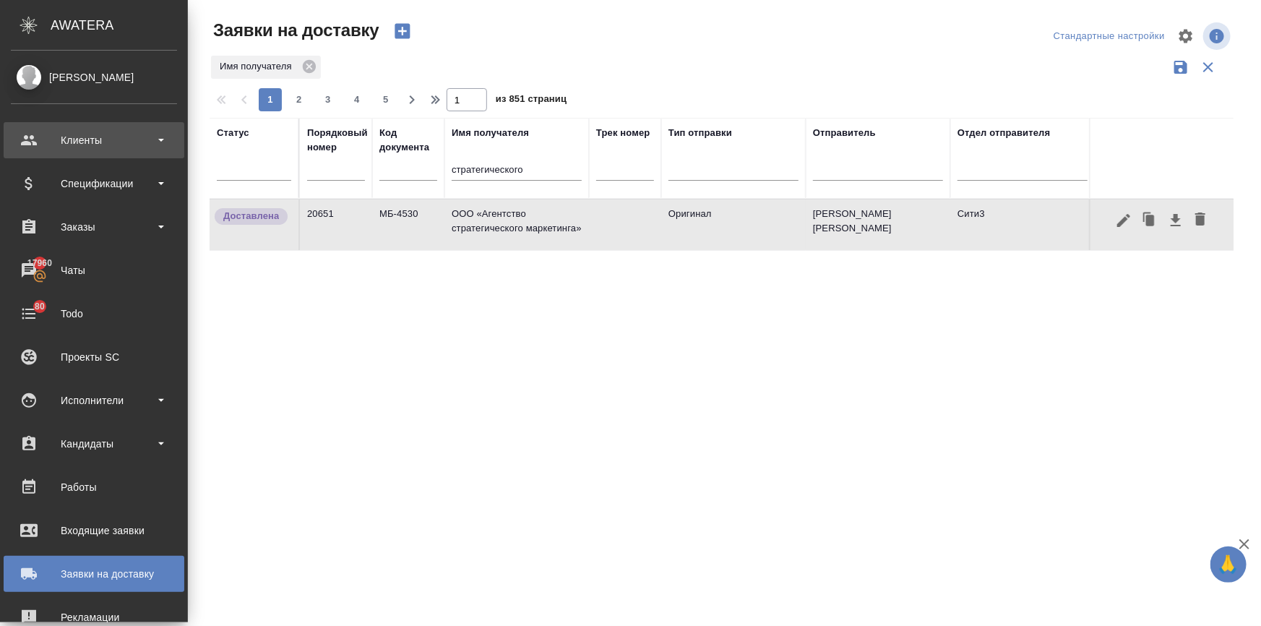
click at [60, 135] on div "Клиенты" at bounding box center [94, 140] width 166 height 22
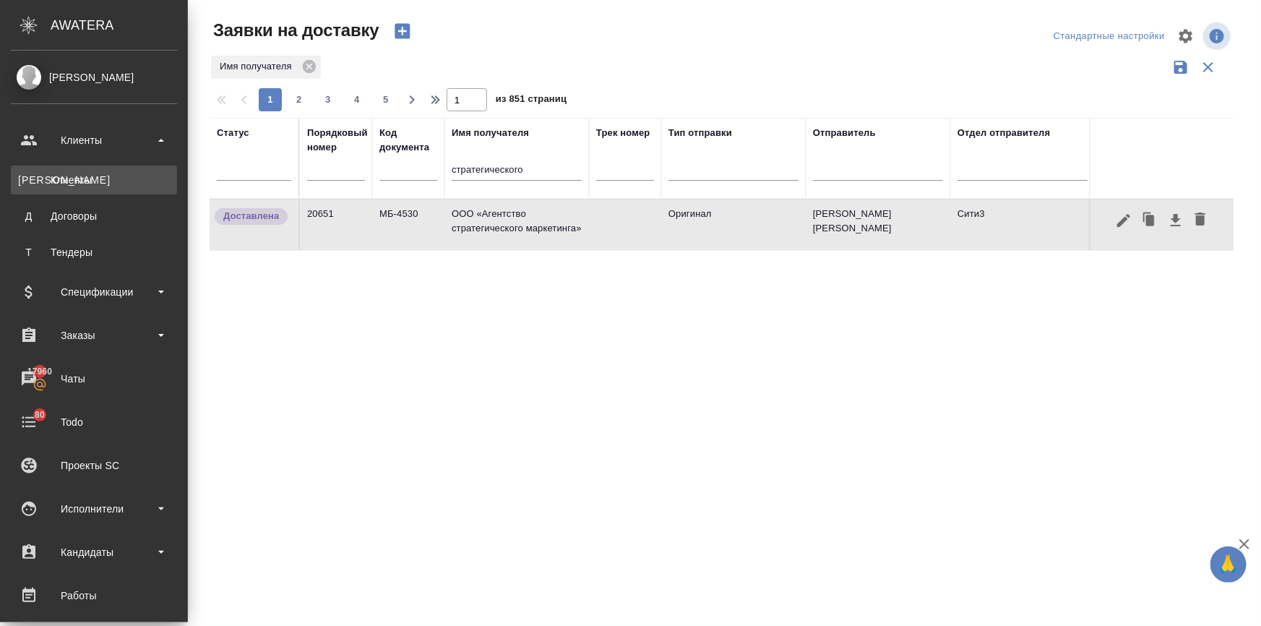
click at [77, 187] on link "К Клиенты" at bounding box center [94, 179] width 166 height 29
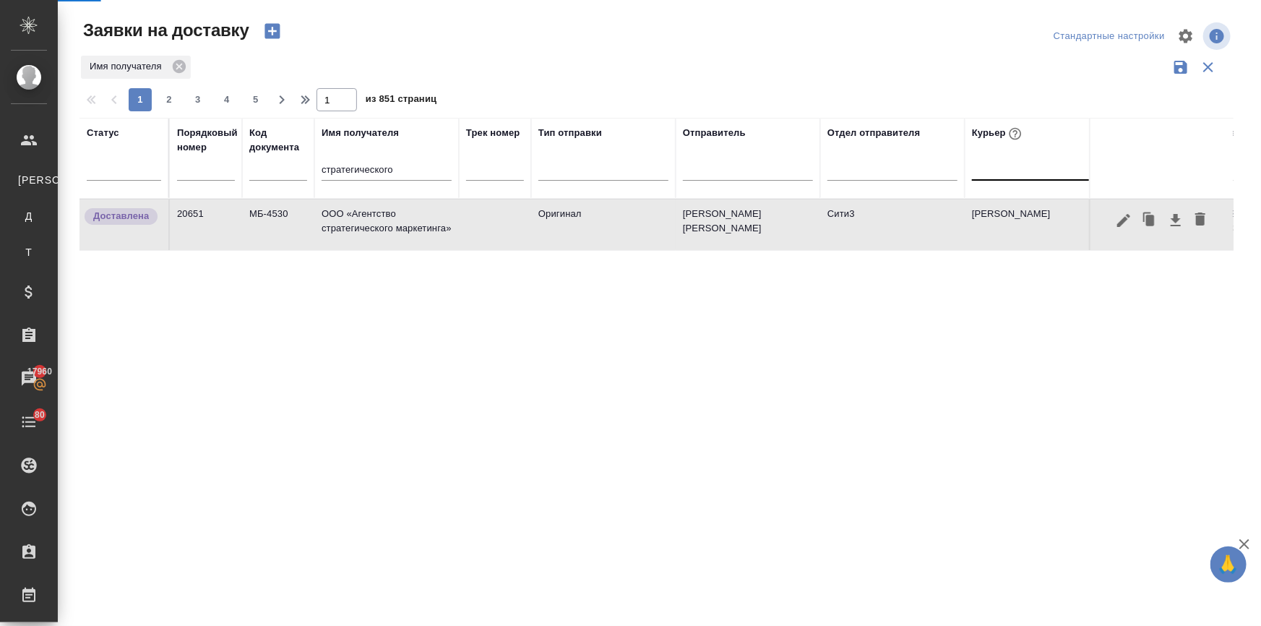
select select "RU"
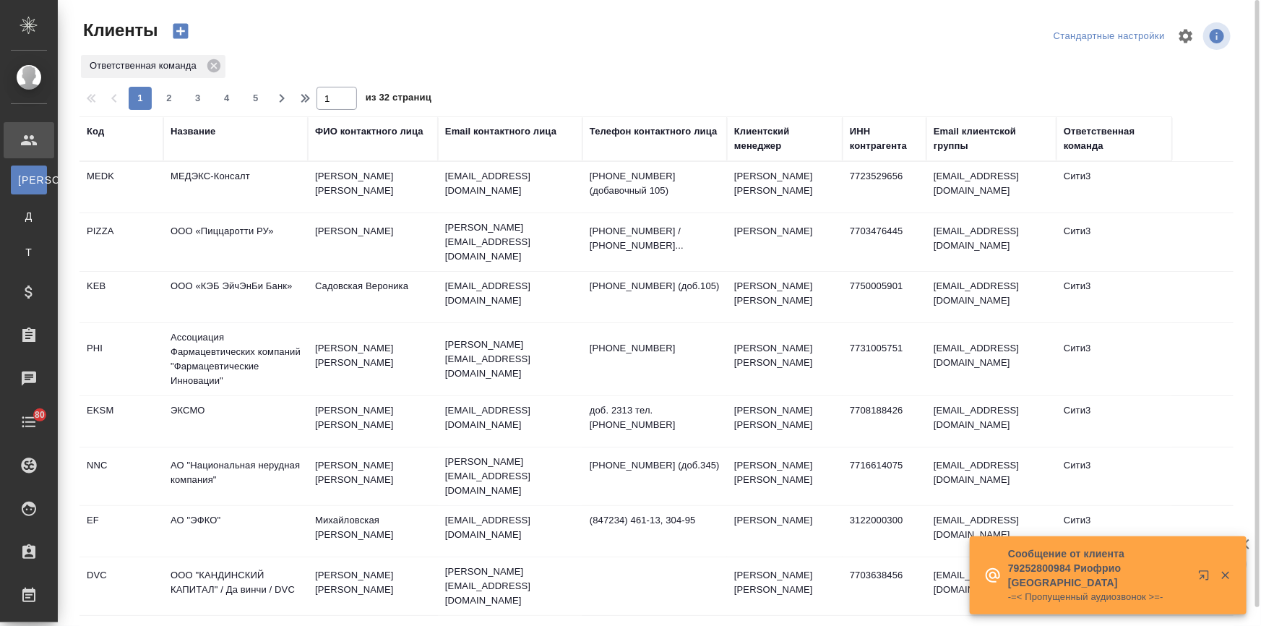
click at [207, 129] on div "Название" at bounding box center [192, 131] width 45 height 14
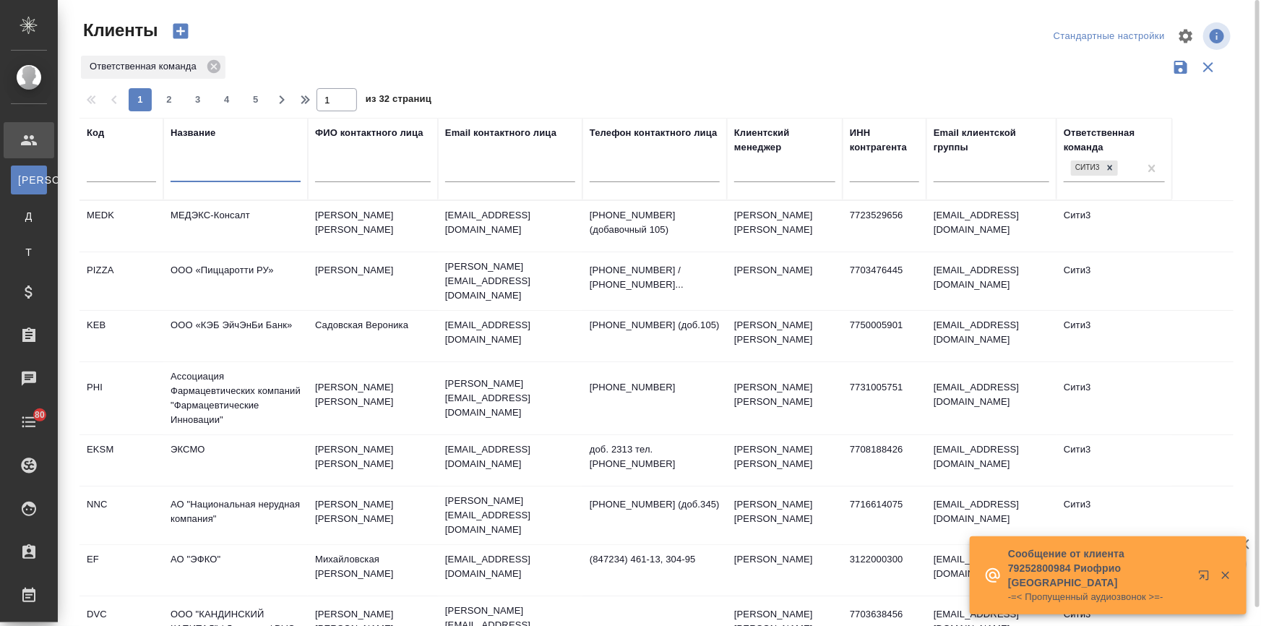
click at [206, 169] on input "text" at bounding box center [235, 173] width 130 height 18
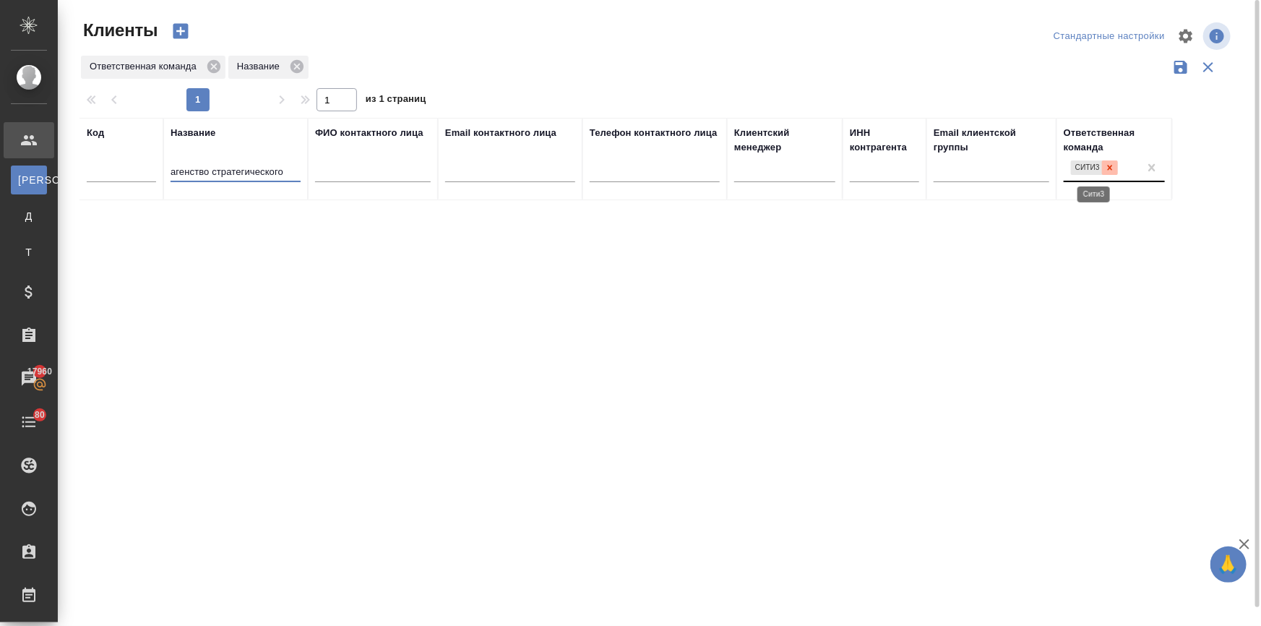
click at [1105, 168] on icon at bounding box center [1109, 168] width 10 height 10
drag, startPoint x: 212, startPoint y: 168, endPoint x: 139, endPoint y: 168, distance: 73.7
click at [139, 168] on tr "Код Название агенство стратегического ФИО контактного лица Email контактного ли…" at bounding box center [625, 159] width 1092 height 82
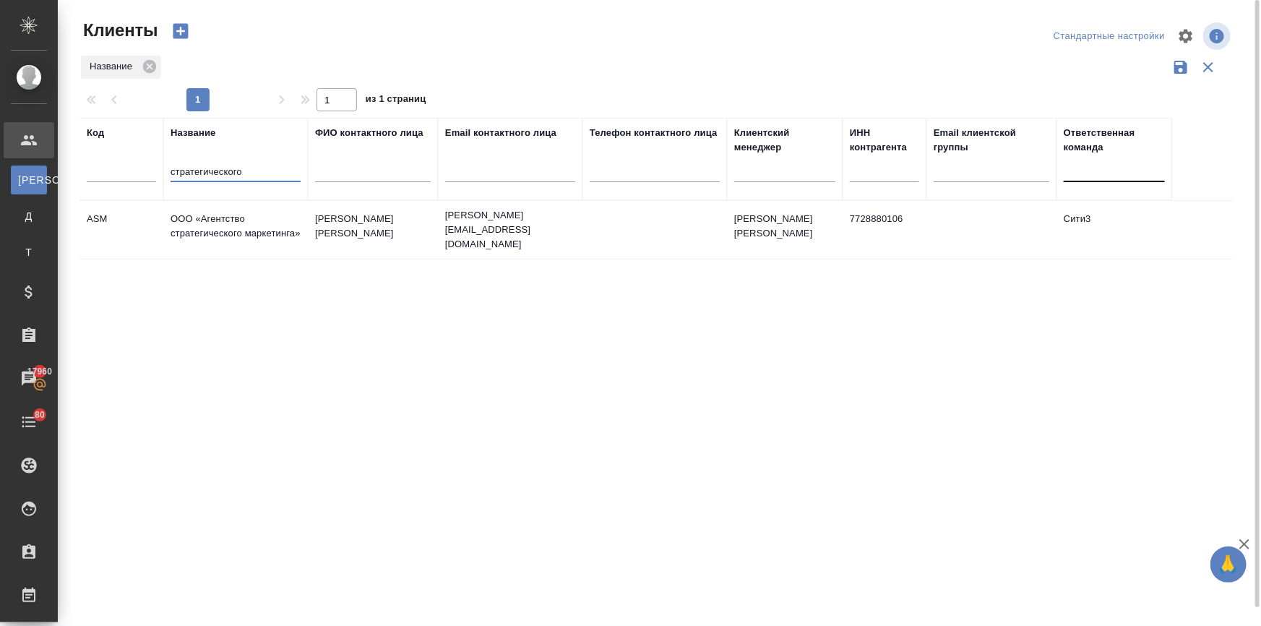
type input "стратегического"
click at [207, 230] on td "ООО «Агентство стратегического маркетинга»" at bounding box center [235, 229] width 144 height 51
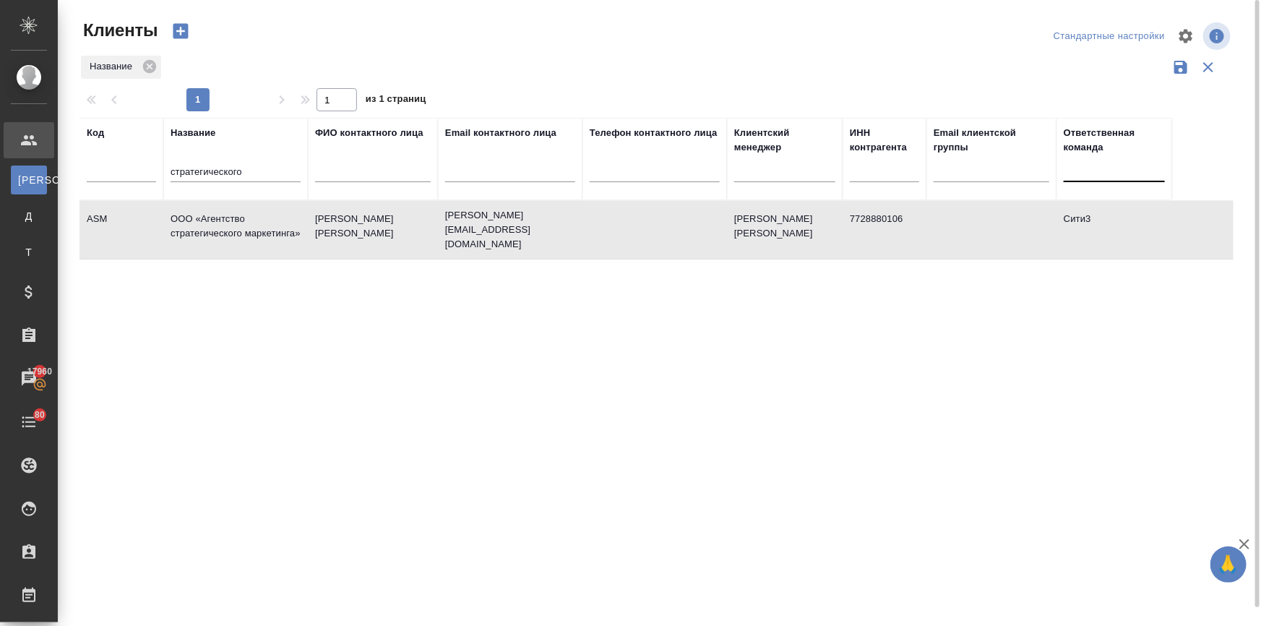
click at [207, 230] on td "ООО «Агентство стратегического маркетинга»" at bounding box center [235, 229] width 144 height 51
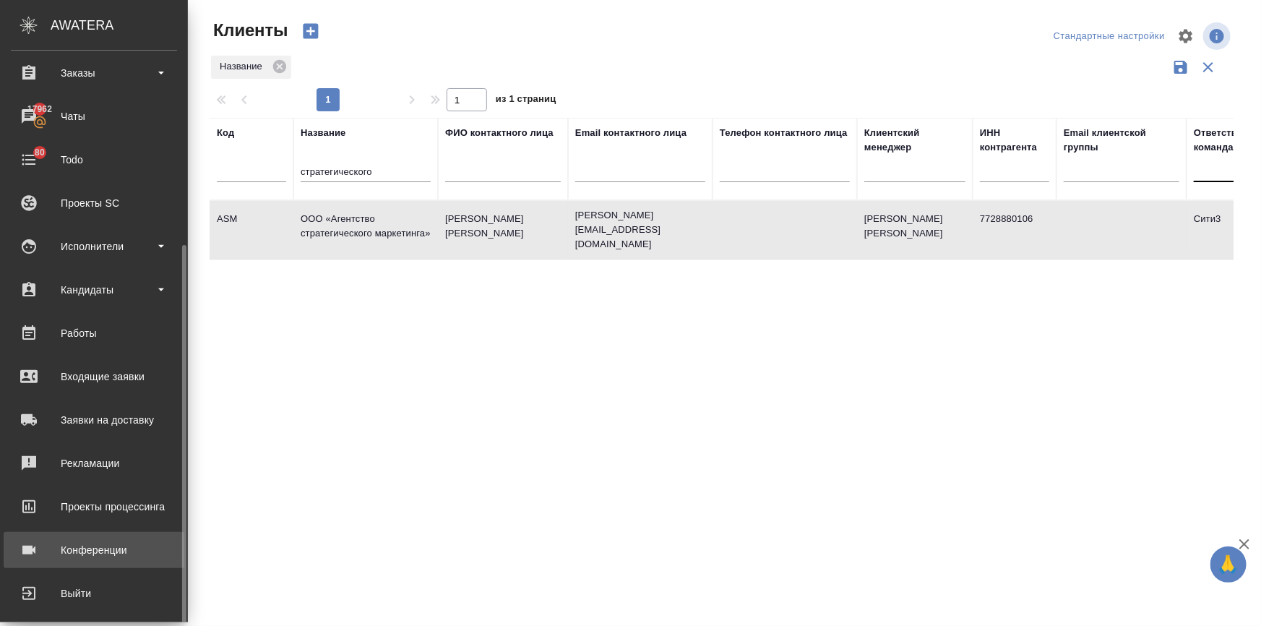
scroll to position [272, 0]
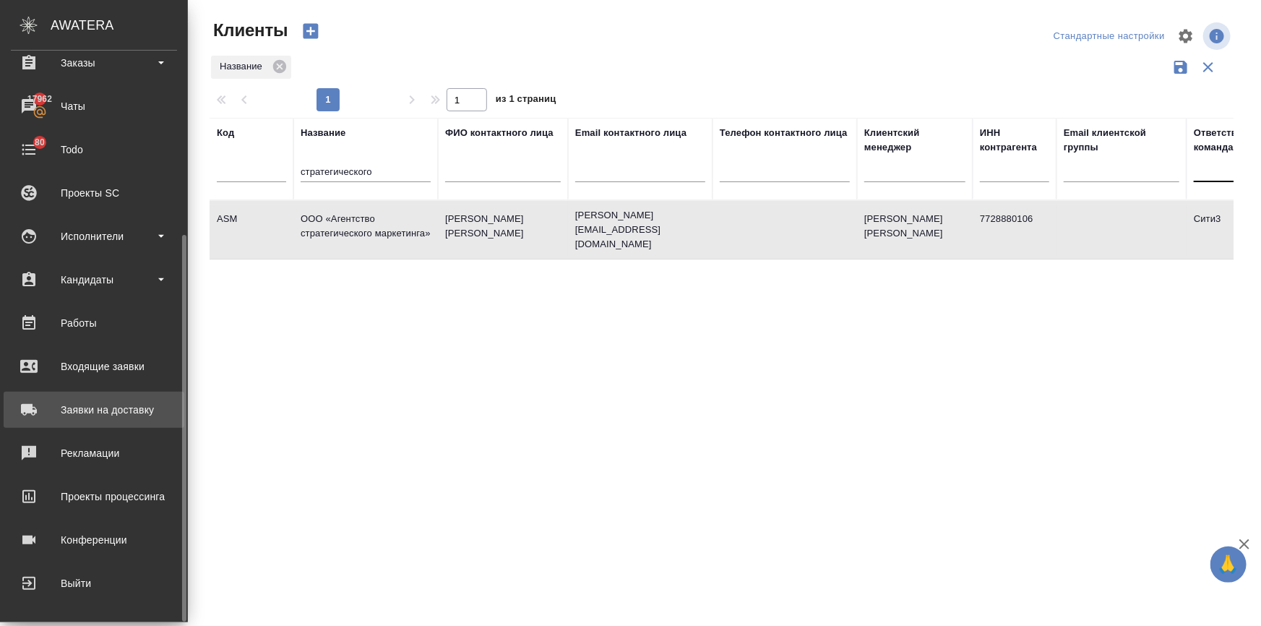
click at [84, 407] on div "Заявки на доставку" at bounding box center [94, 410] width 166 height 22
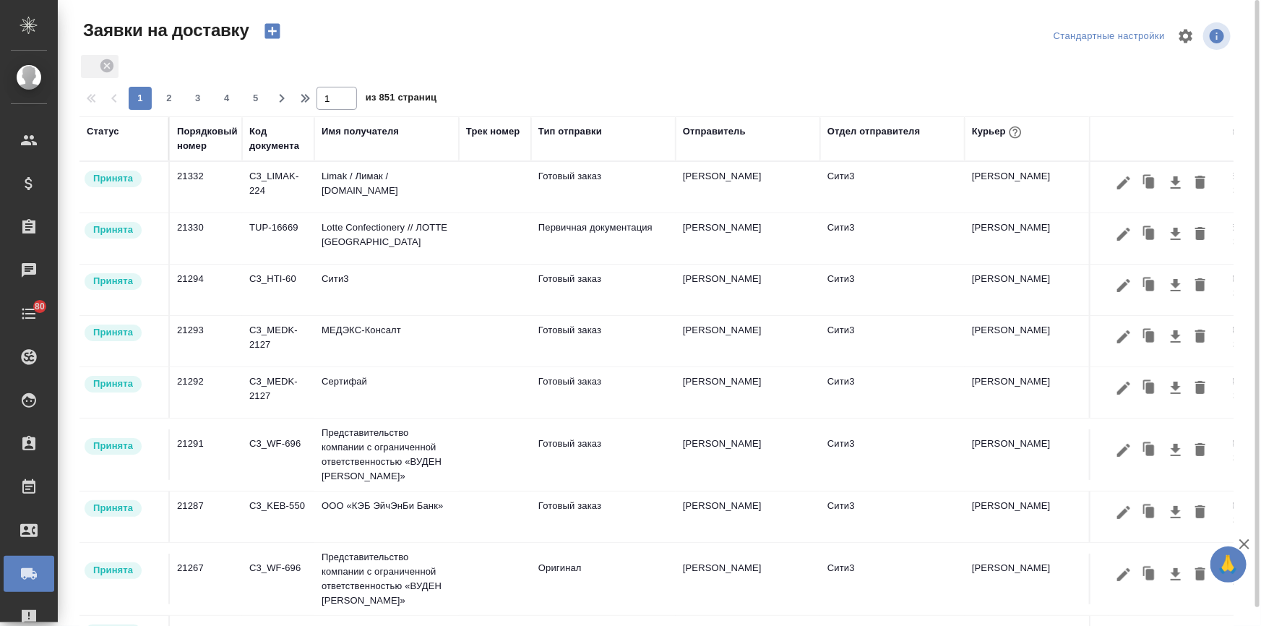
click at [361, 132] on div "Имя получателя" at bounding box center [359, 131] width 77 height 14
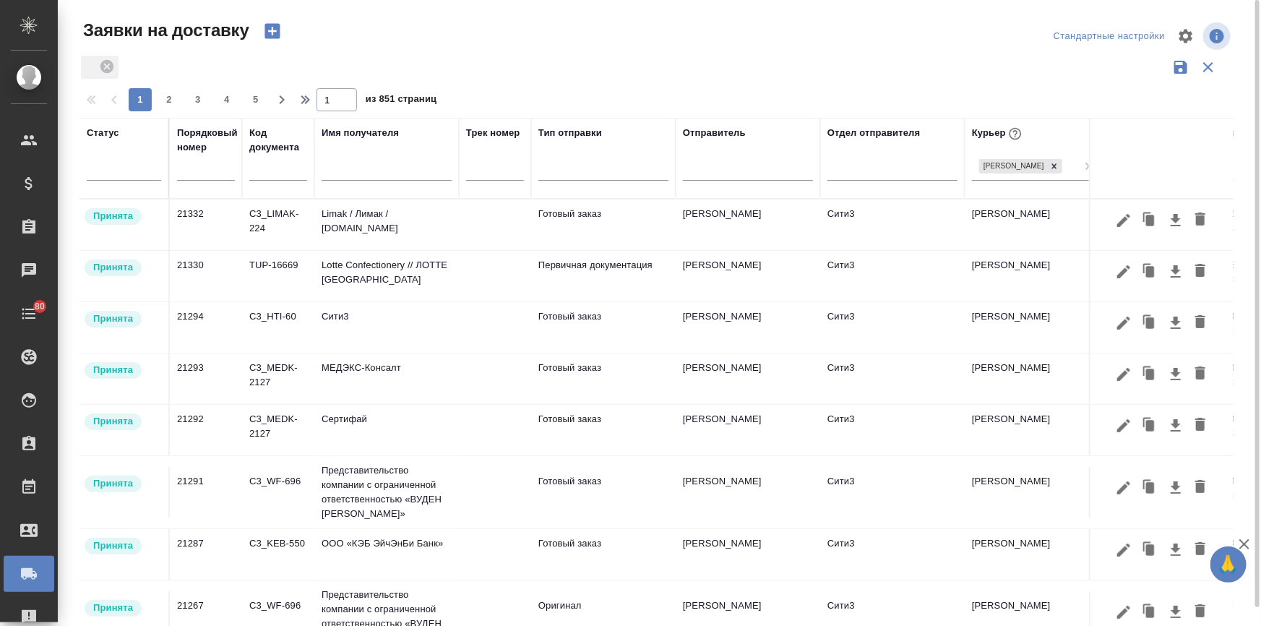
click at [363, 168] on input "text" at bounding box center [386, 171] width 130 height 18
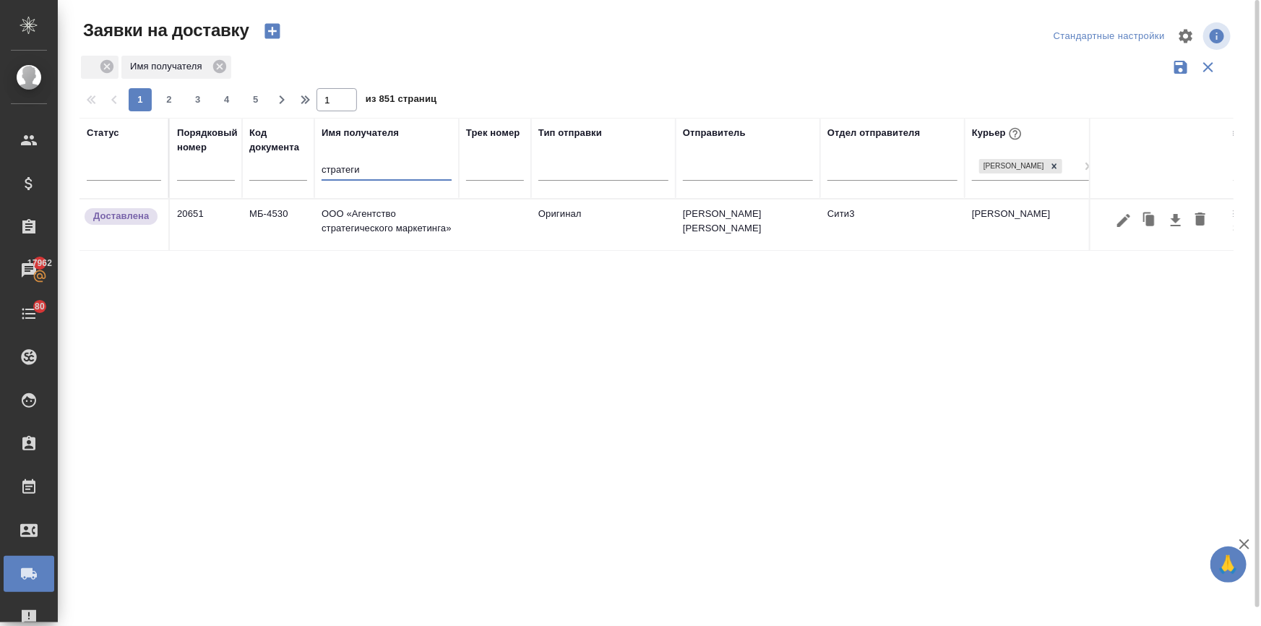
type input "стратеги"
click at [352, 226] on td "ООО «Агентство стратегического маркетинга»" at bounding box center [386, 224] width 144 height 51
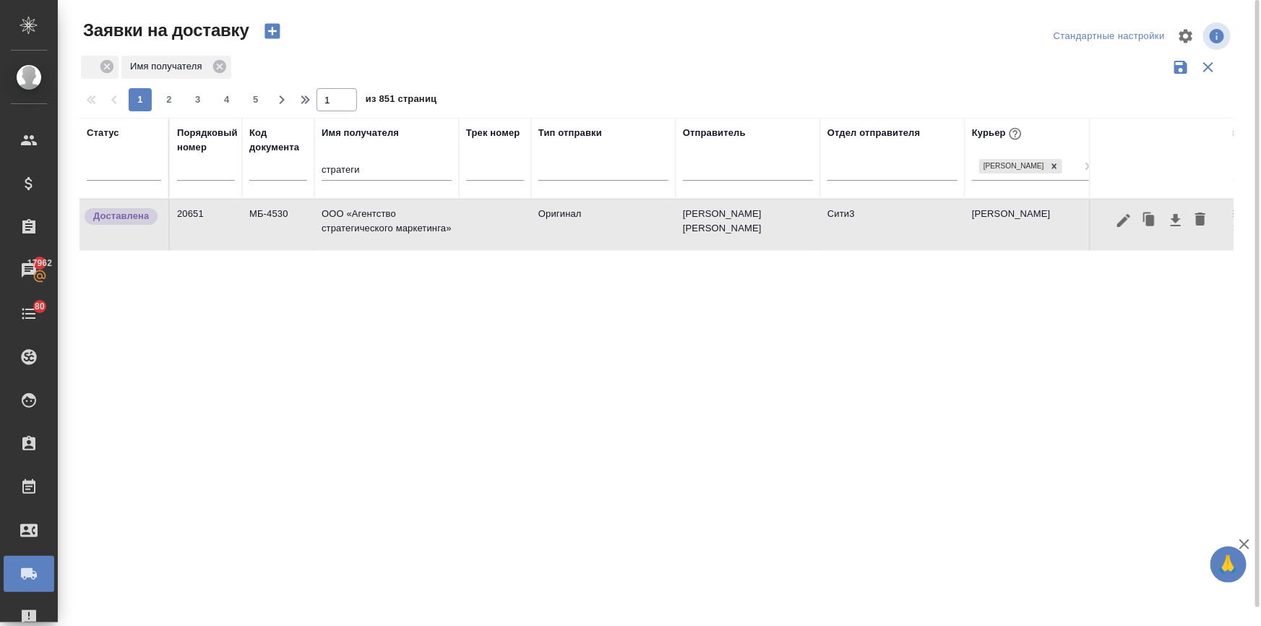
click at [352, 226] on td "ООО «Агентство стратегического маркетинга»" at bounding box center [386, 224] width 144 height 51
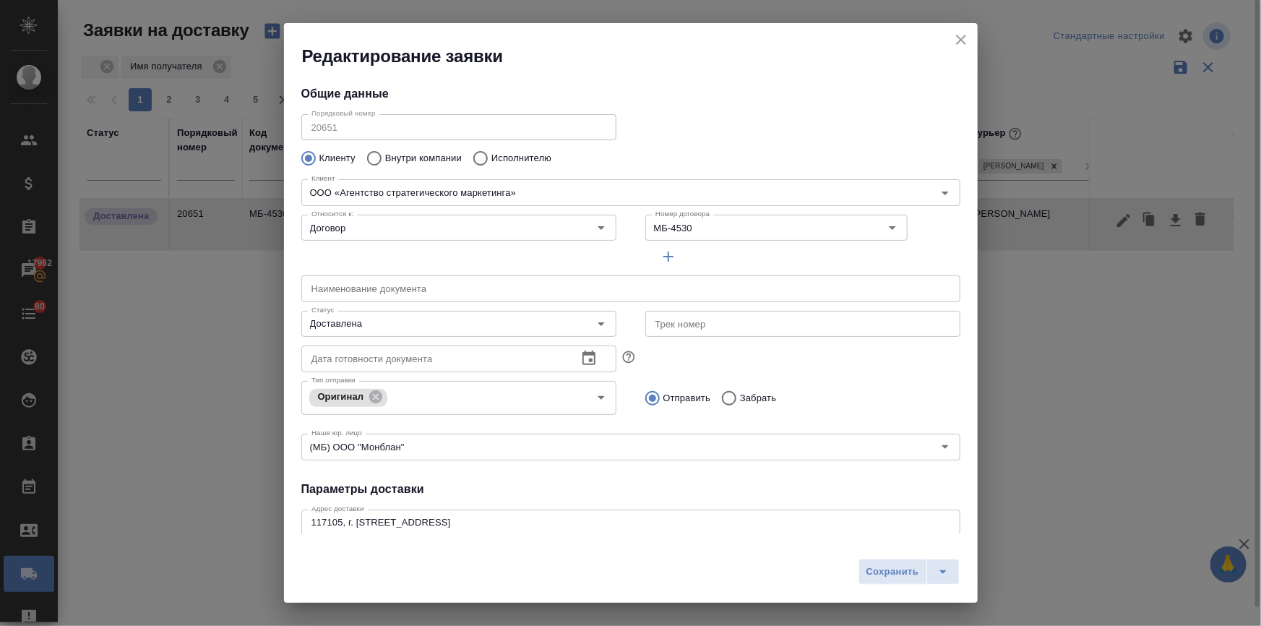
type input "Бородулин Антон"
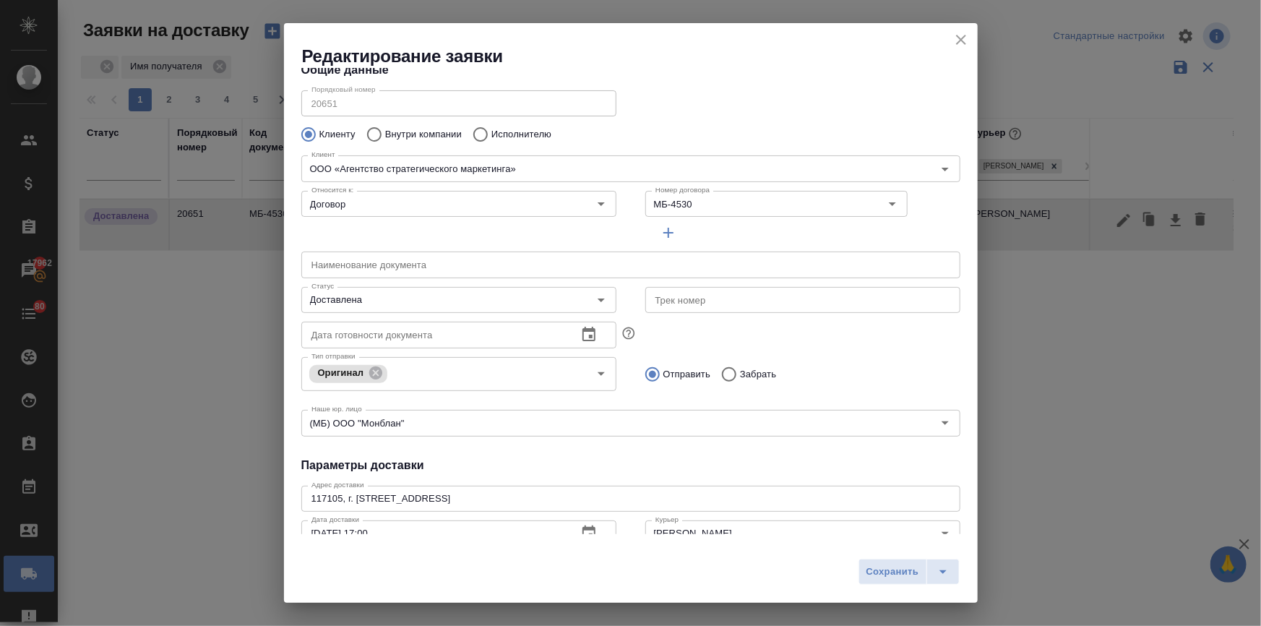
scroll to position [65, 0]
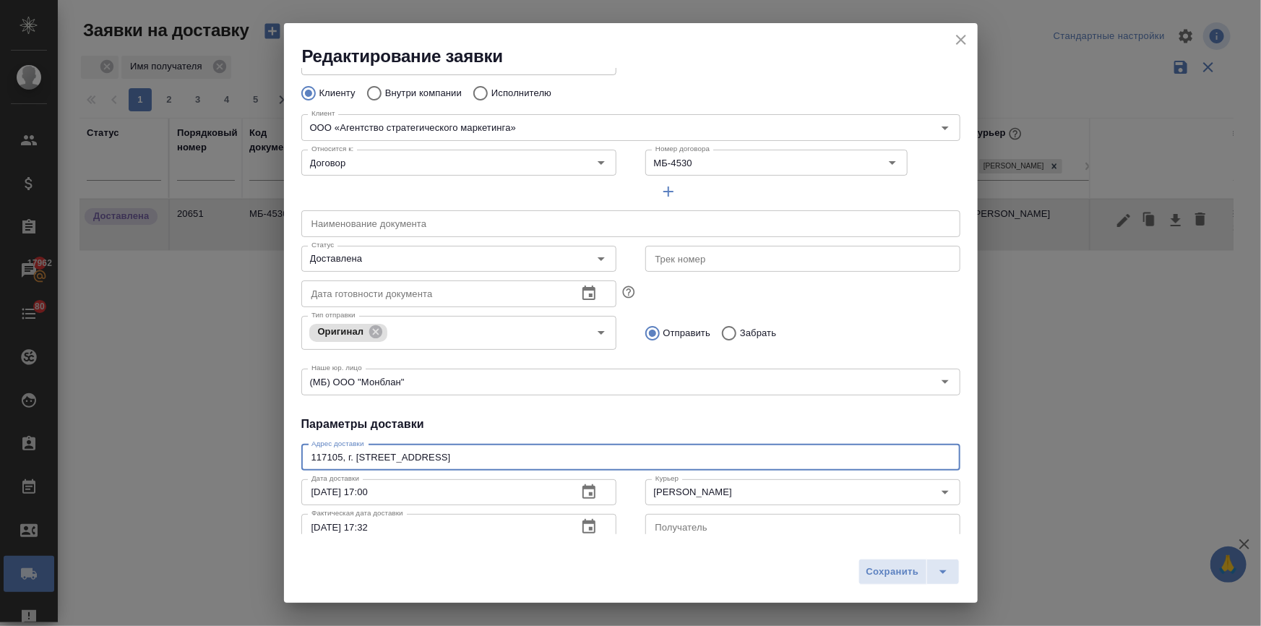
drag, startPoint x: 608, startPoint y: 459, endPoint x: 181, endPoint y: 418, distance: 428.2
click at [181, 418] on div "Редактирование заявки Общие данные Порядковый номер 20651 Порядковый номер Клие…" at bounding box center [630, 313] width 1261 height 626
click at [957, 40] on icon "close" at bounding box center [960, 39] width 17 height 17
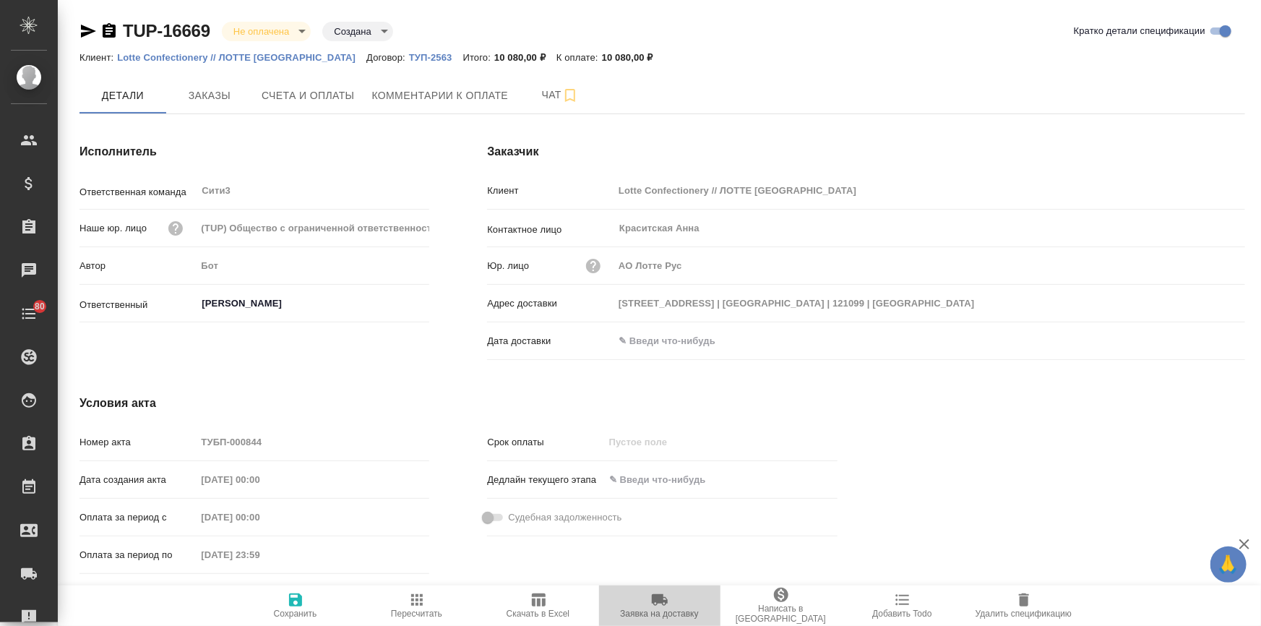
click at [654, 600] on icon "button" at bounding box center [660, 600] width 16 height 12
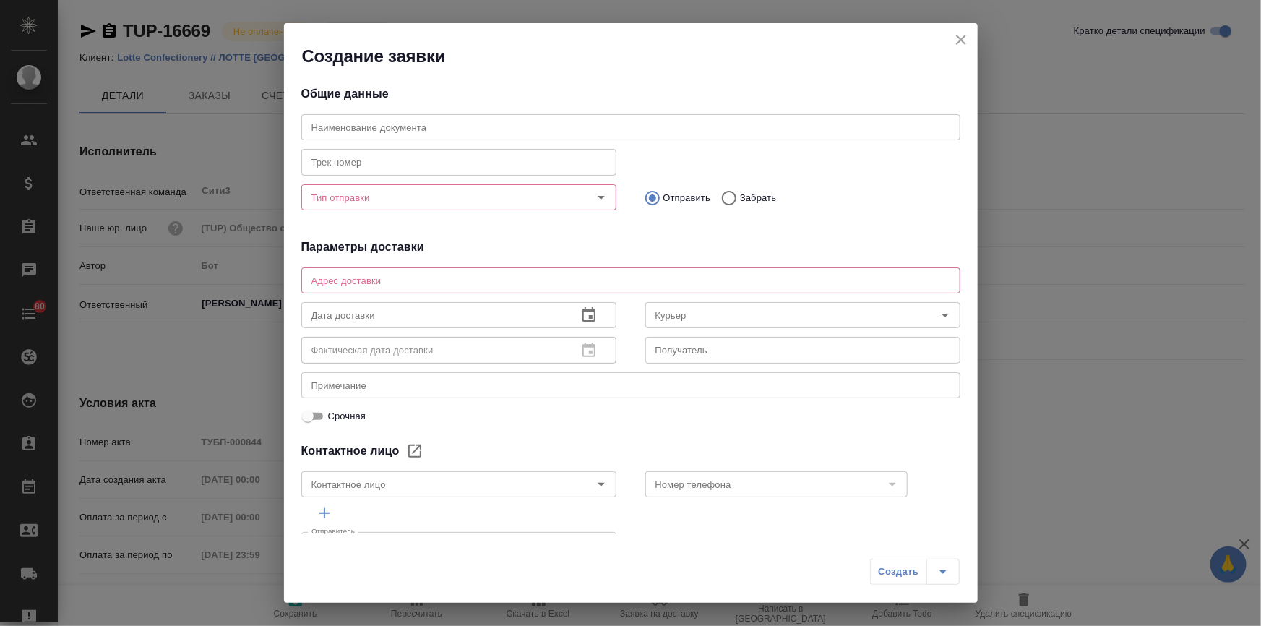
type textarea "2 Bld., 8 Novinskiy Blvd. | Moscow | 121099 | Russia"
type input "Краситская Анна"
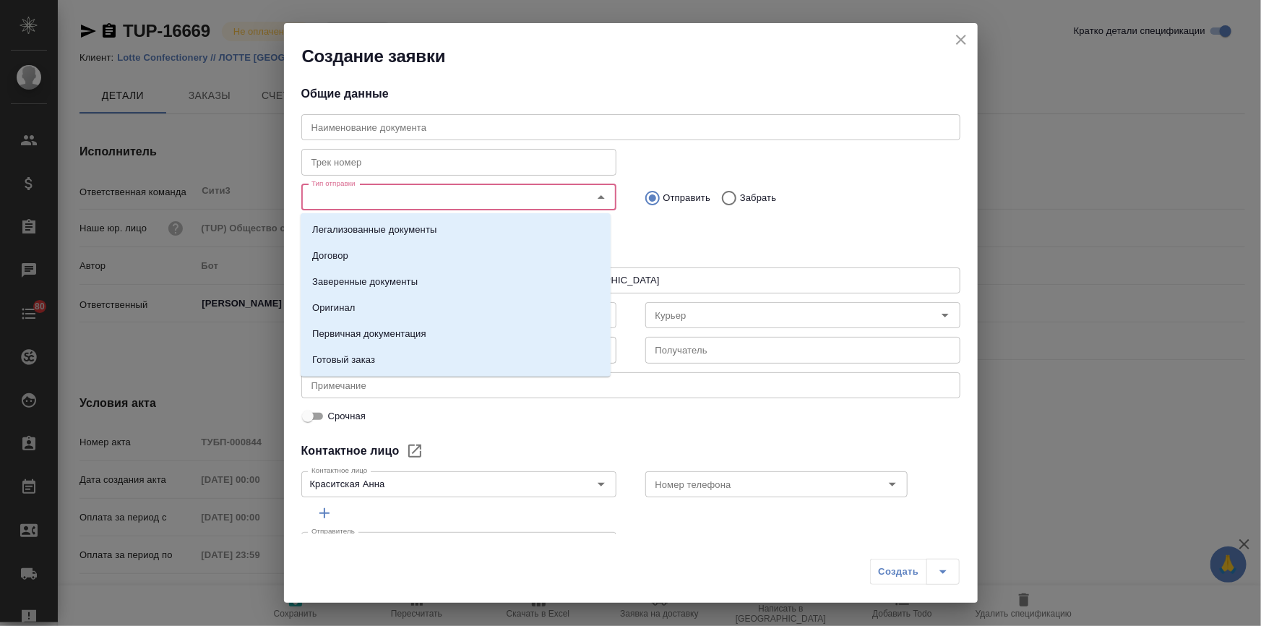
click at [373, 196] on input "Тип отправки" at bounding box center [435, 197] width 258 height 17
click at [347, 334] on p "Первичная документация" at bounding box center [369, 334] width 114 height 14
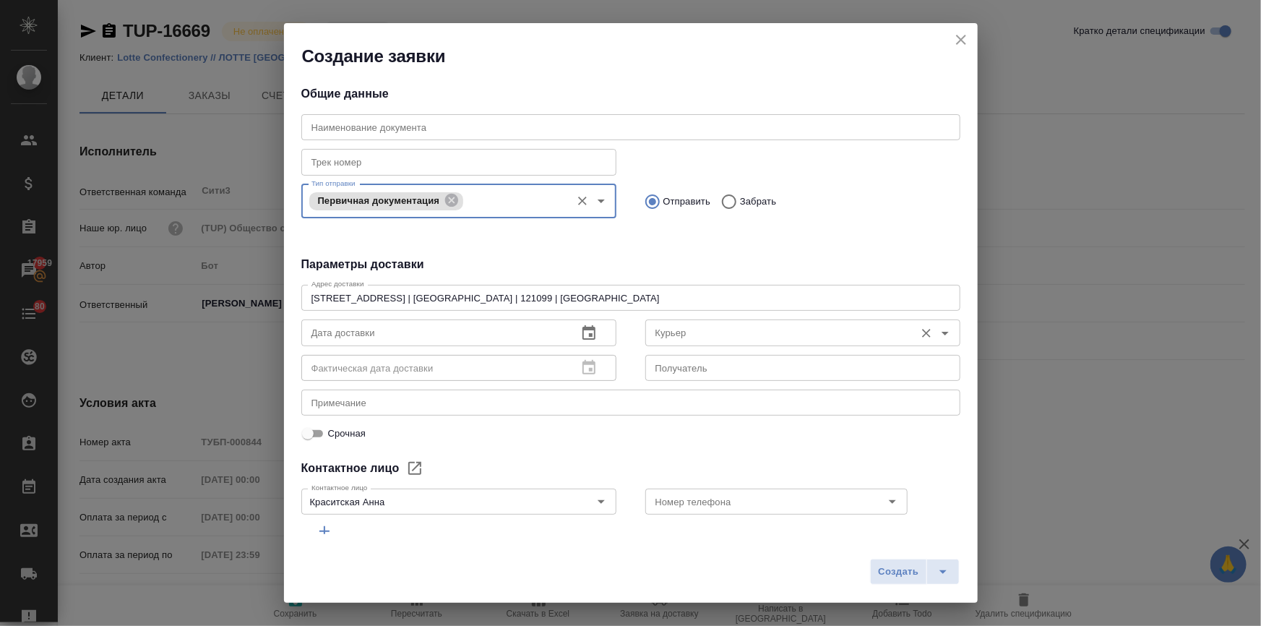
click at [718, 327] on input "Курьер" at bounding box center [778, 332] width 258 height 17
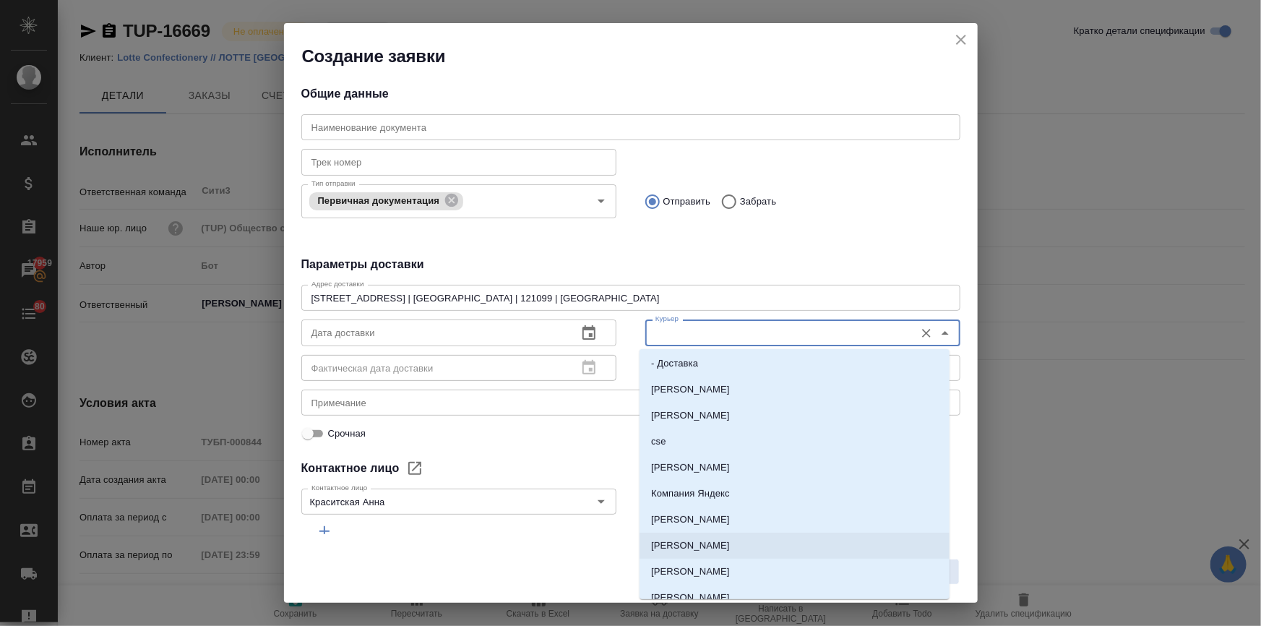
scroll to position [300, 0]
click at [700, 555] on p "[PERSON_NAME]" at bounding box center [690, 560] width 79 height 14
type input "[PERSON_NAME]"
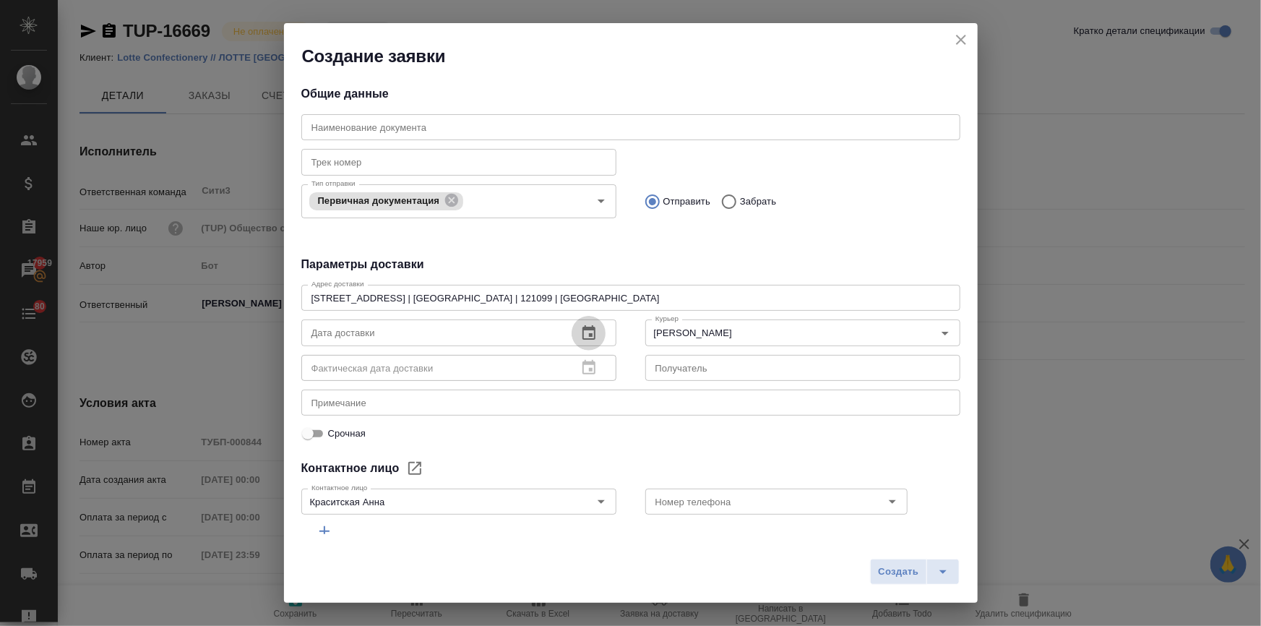
click at [580, 325] on icon "button" at bounding box center [588, 332] width 17 height 17
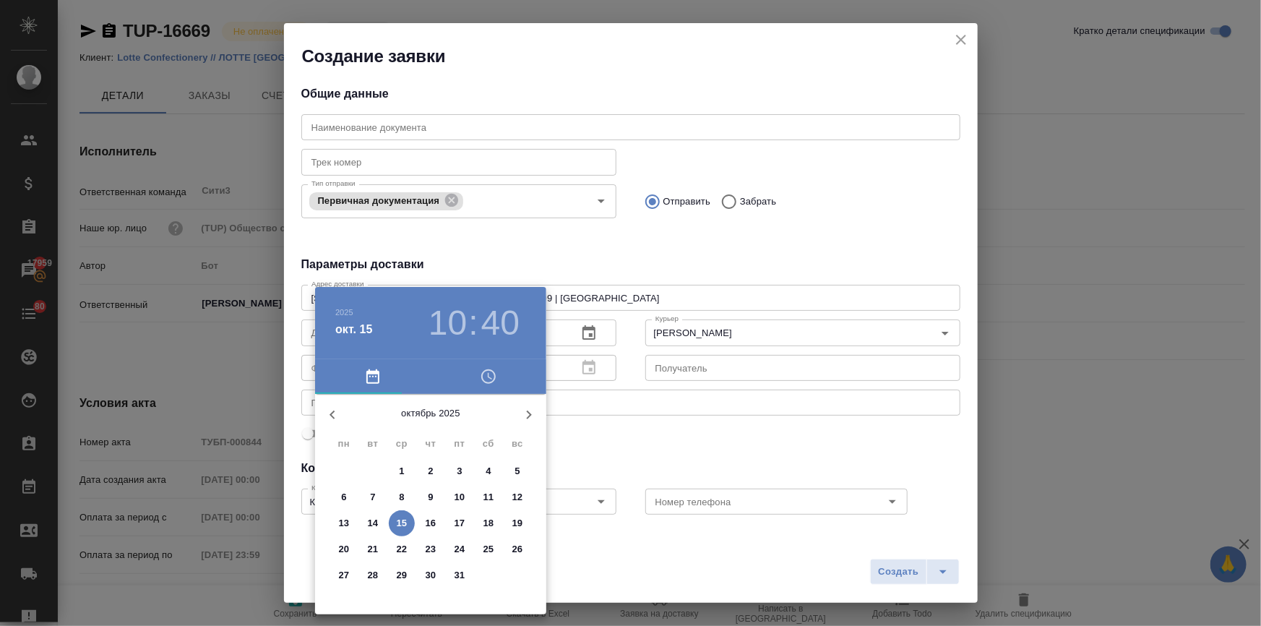
click at [454, 312] on h3 "10" at bounding box center [447, 323] width 38 height 40
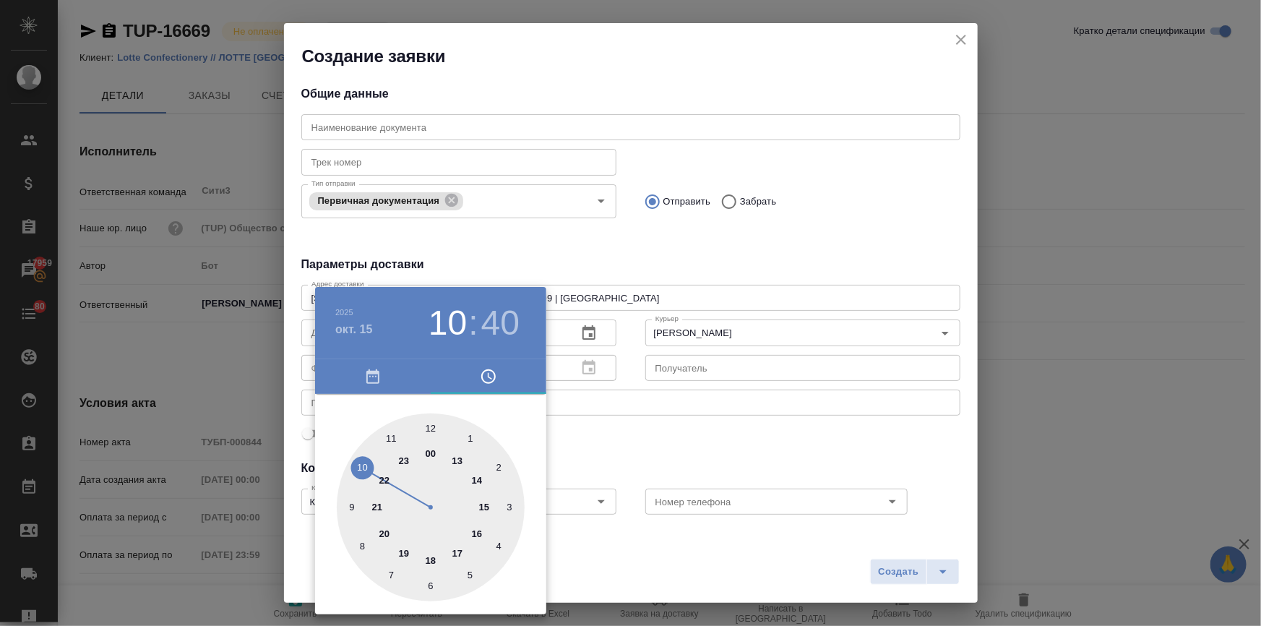
click at [461, 456] on div at bounding box center [431, 507] width 188 height 188
click at [428, 419] on div at bounding box center [431, 507] width 188 height 188
type input "15.10.2025 13:00"
click at [675, 442] on div at bounding box center [630, 313] width 1261 height 626
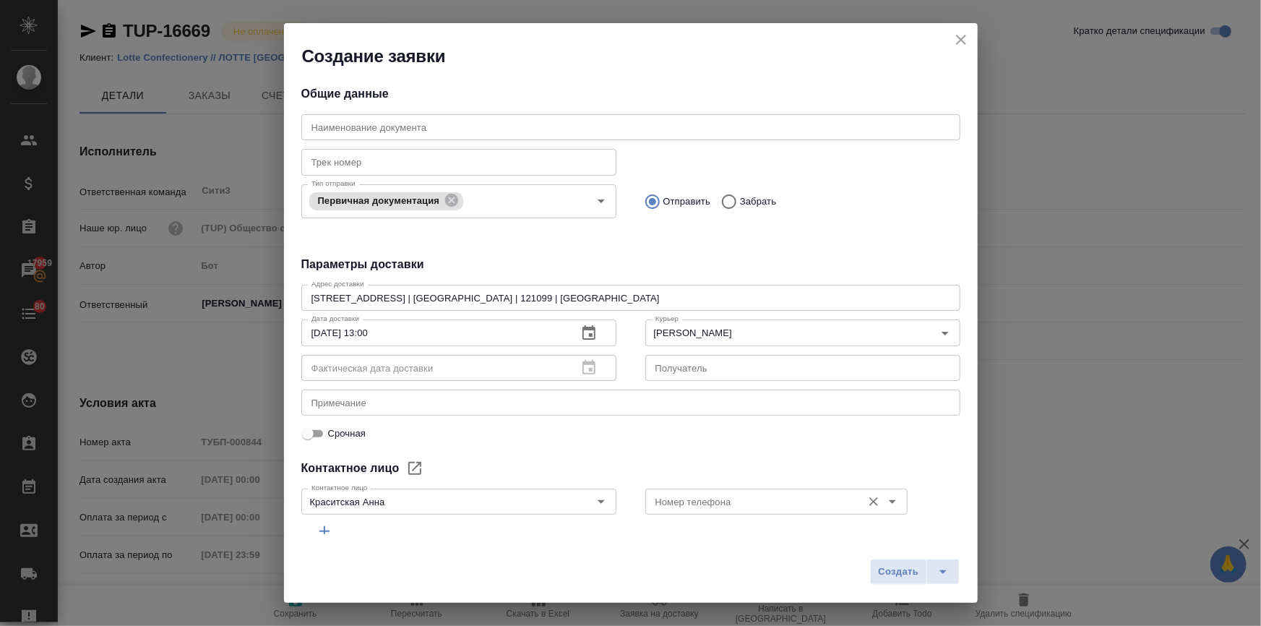
click at [683, 498] on input "Номер телефона" at bounding box center [751, 501] width 205 height 17
click at [615, 430] on div "Срочная" at bounding box center [633, 433] width 653 height 18
click at [889, 566] on span "Создать" at bounding box center [898, 571] width 40 height 17
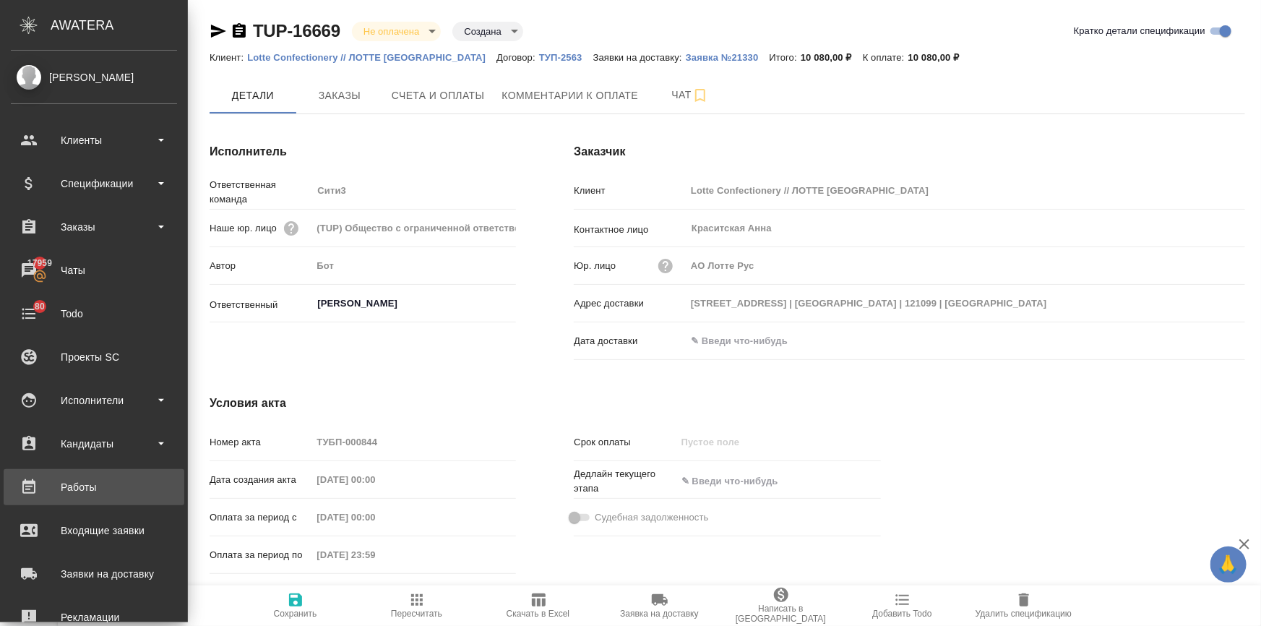
scroll to position [164, 0]
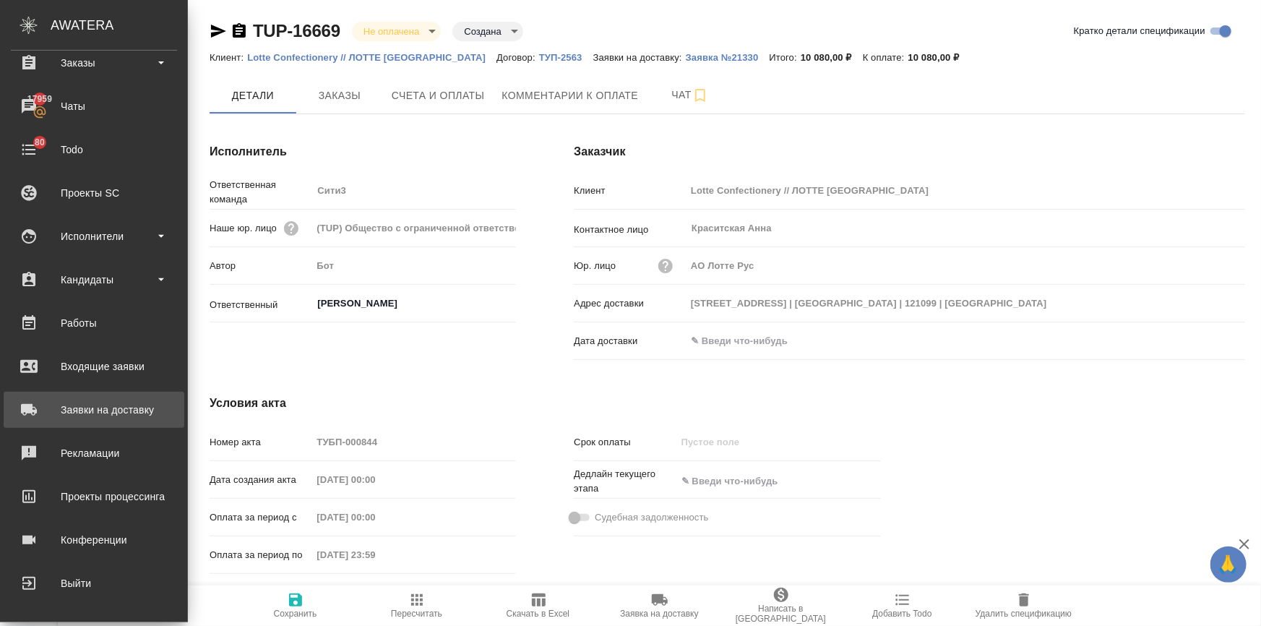
click at [74, 410] on div "Заявки на доставку" at bounding box center [94, 410] width 166 height 22
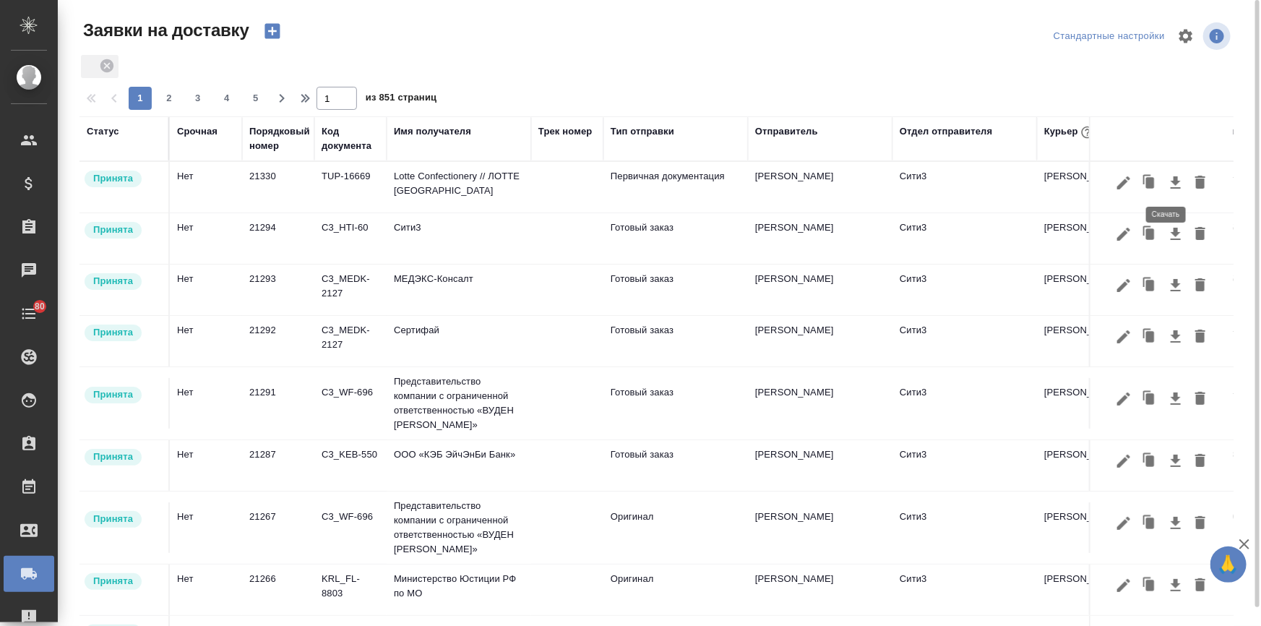
click at [1167, 174] on icon "button" at bounding box center [1175, 182] width 17 height 17
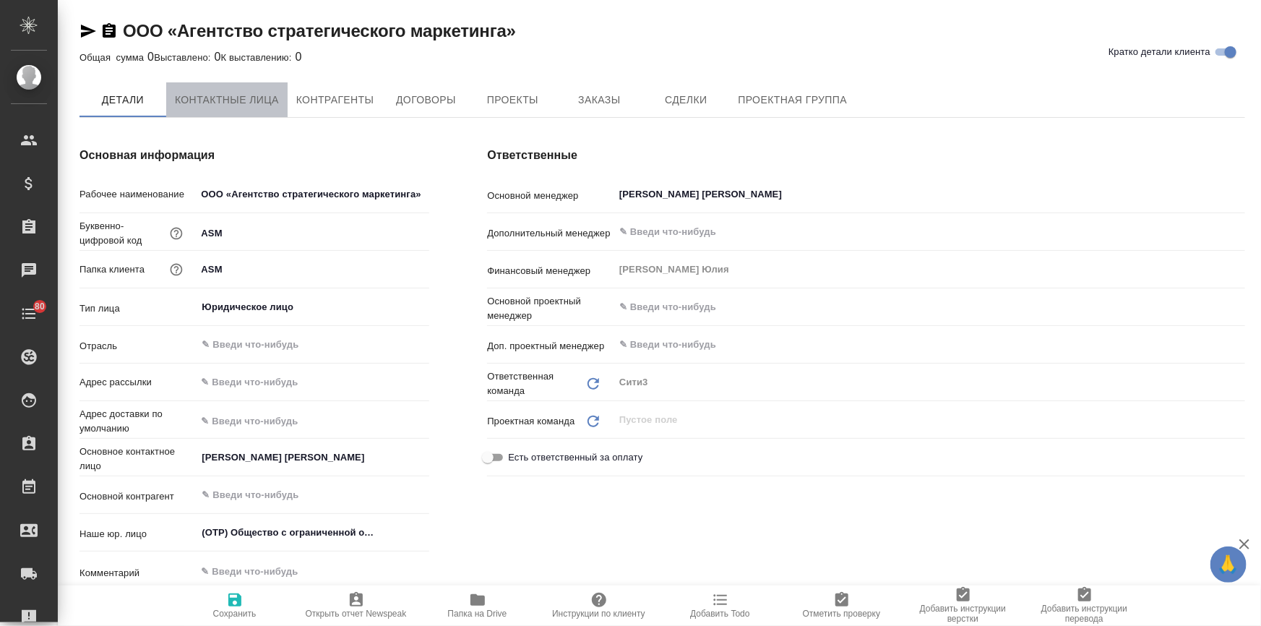
click at [222, 87] on button "Контактные лица" at bounding box center [226, 99] width 121 height 35
select select "RU"
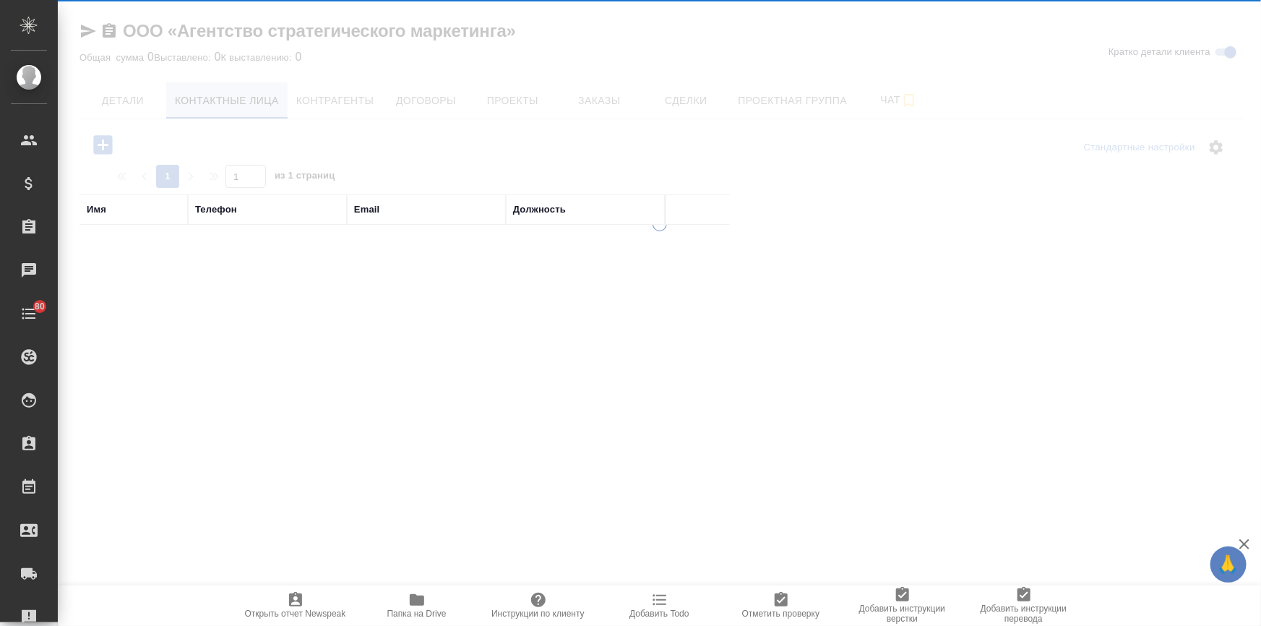
click at [220, 103] on div at bounding box center [659, 313] width 1203 height 626
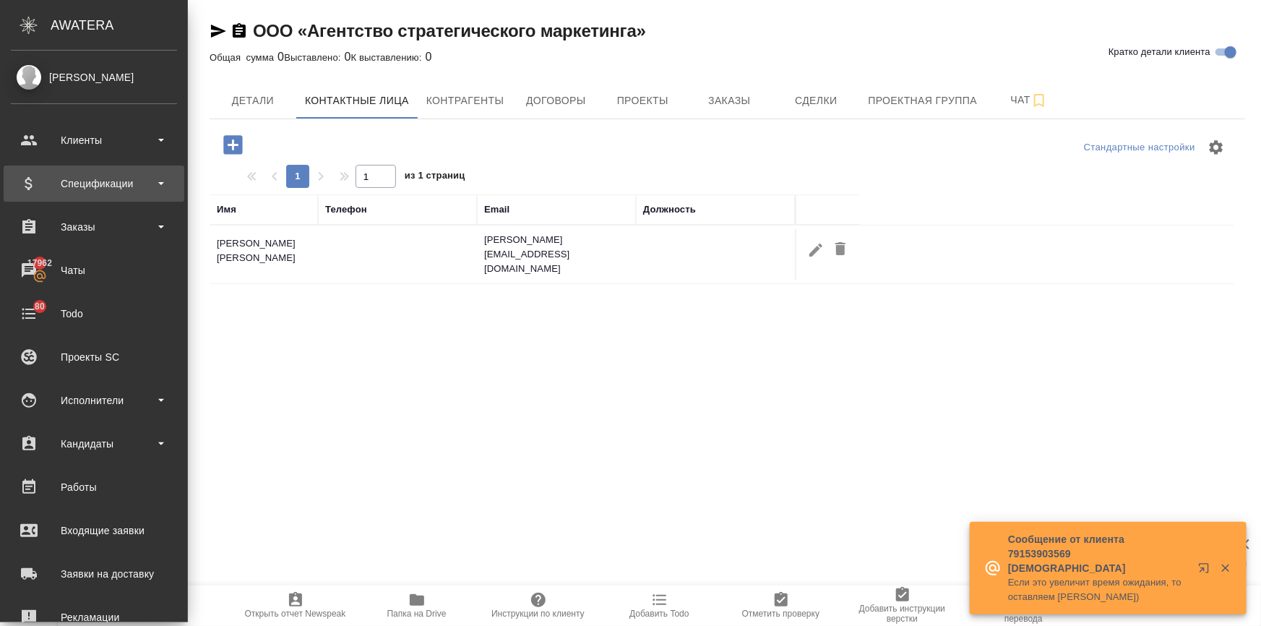
click at [88, 192] on div "Спецификации" at bounding box center [94, 184] width 166 height 22
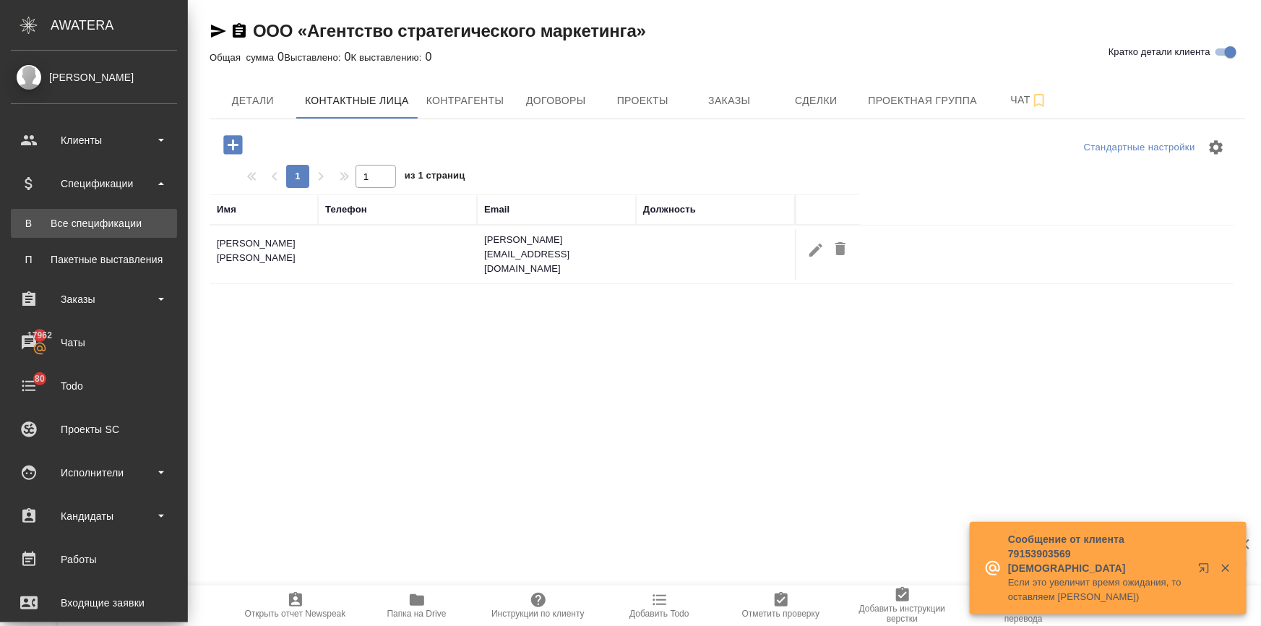
click at [92, 223] on div "Все спецификации" at bounding box center [94, 223] width 152 height 14
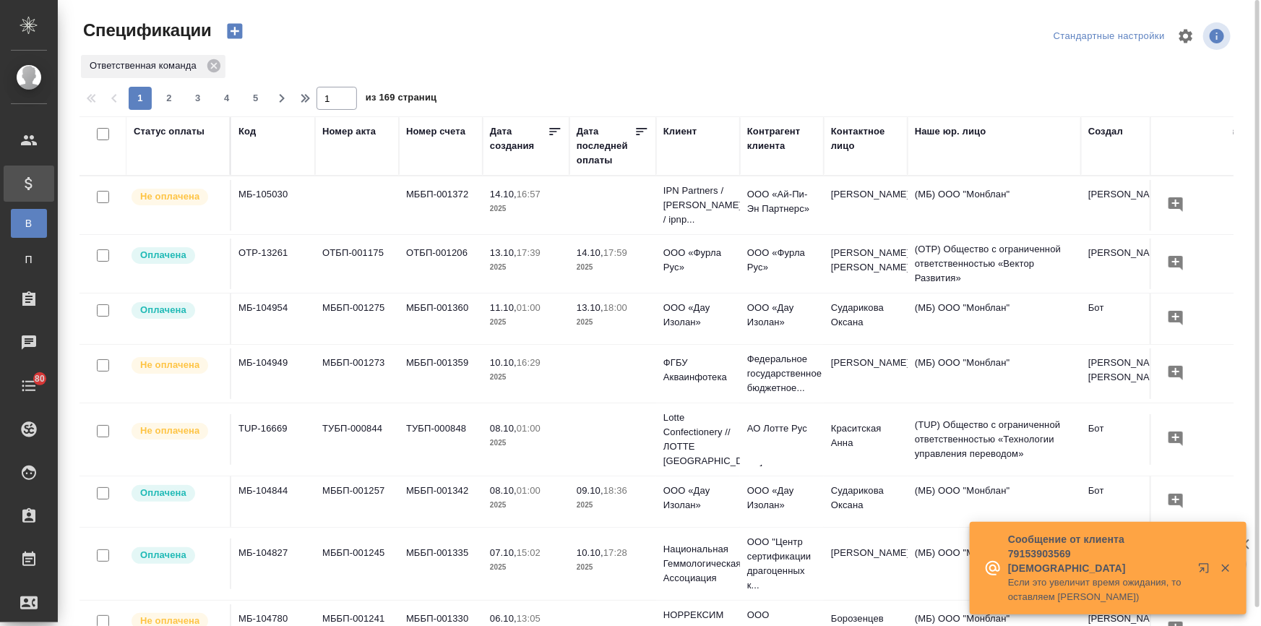
click at [165, 126] on div "Статус оплаты" at bounding box center [169, 131] width 71 height 14
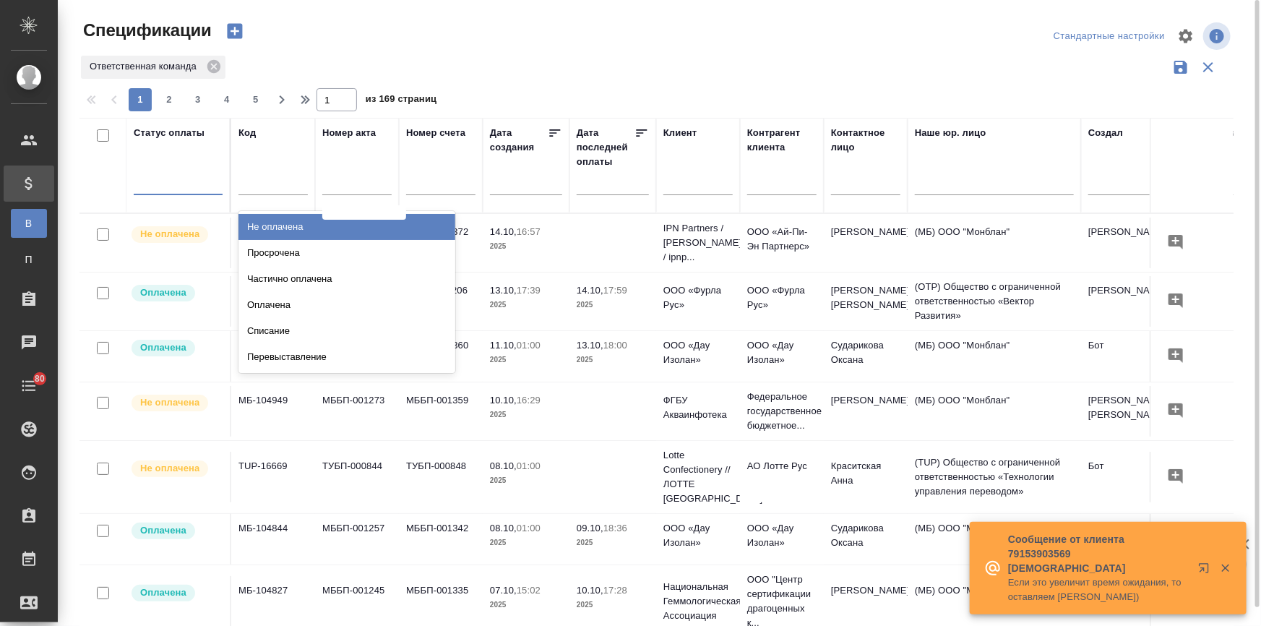
click at [164, 181] on div at bounding box center [178, 180] width 89 height 21
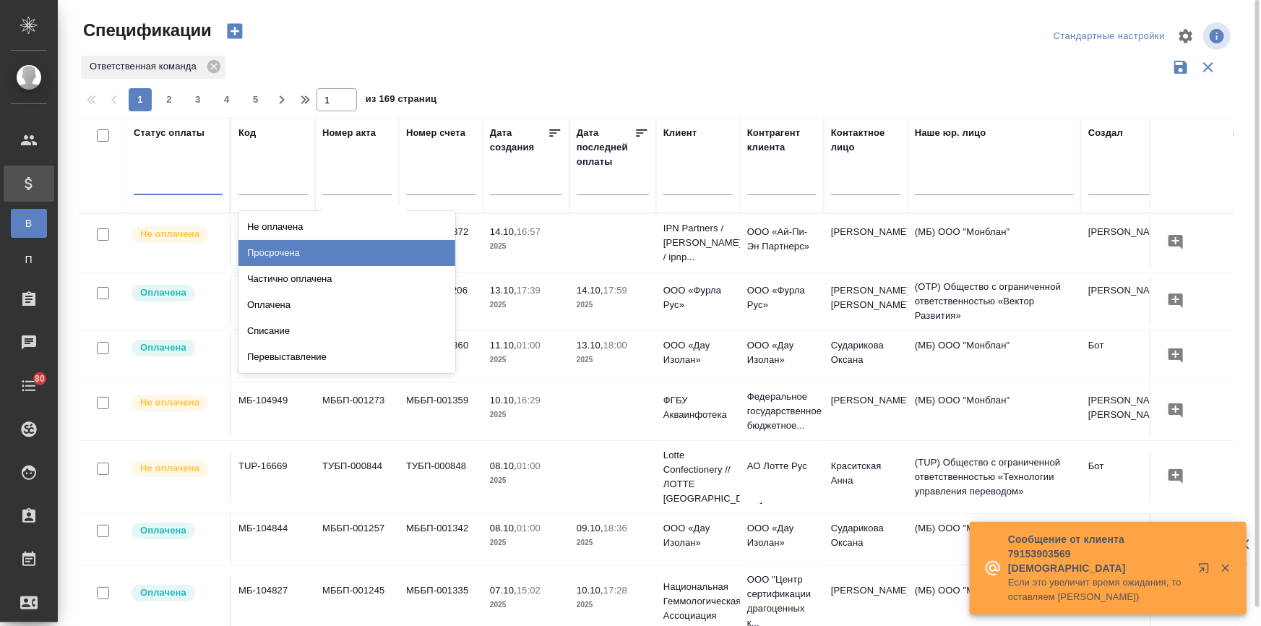
click at [273, 250] on div "Просрочена" at bounding box center [346, 253] width 217 height 26
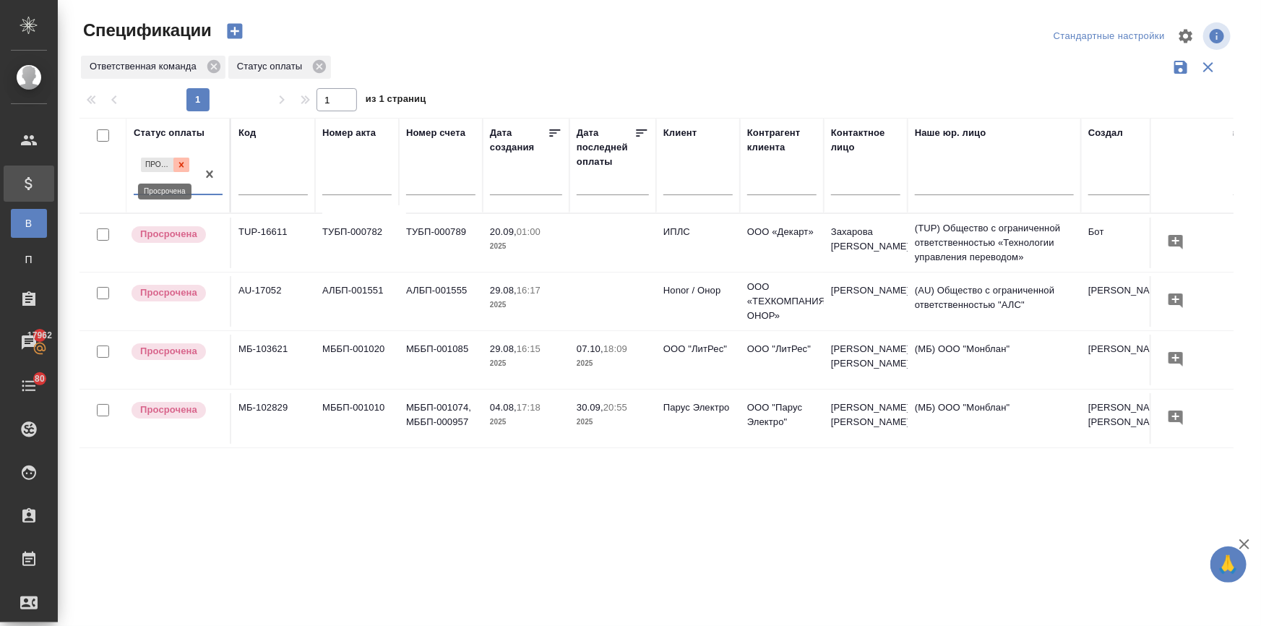
click at [182, 164] on icon at bounding box center [181, 164] width 5 height 5
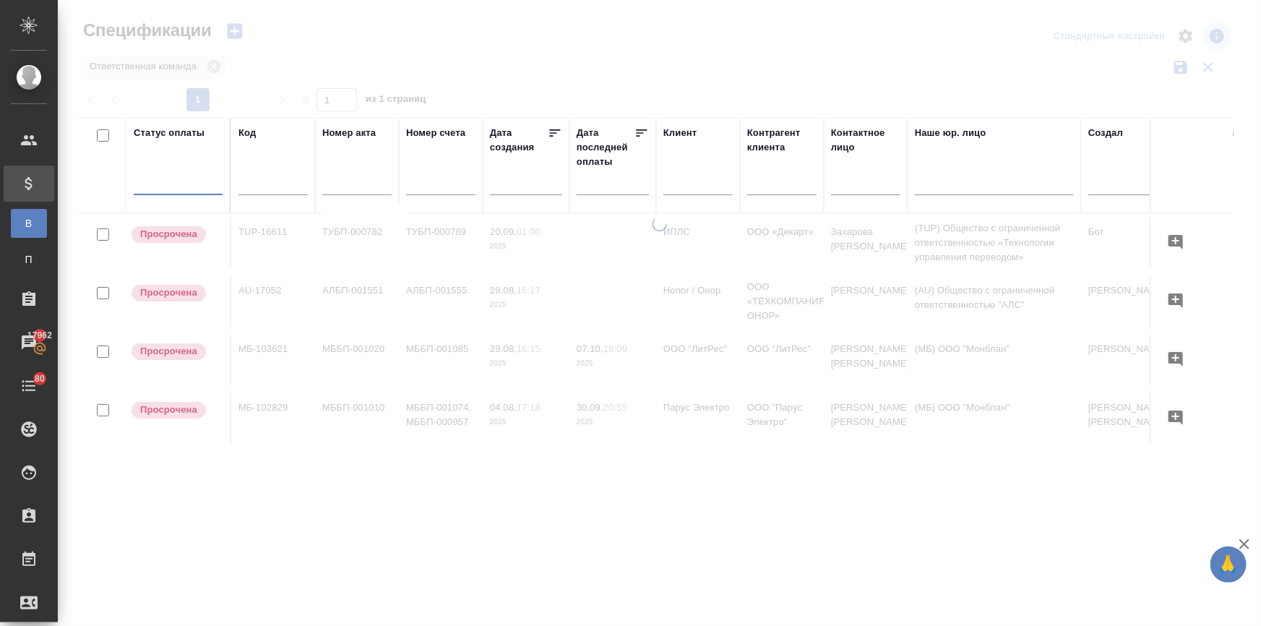
click at [683, 180] on input "text" at bounding box center [697, 185] width 69 height 18
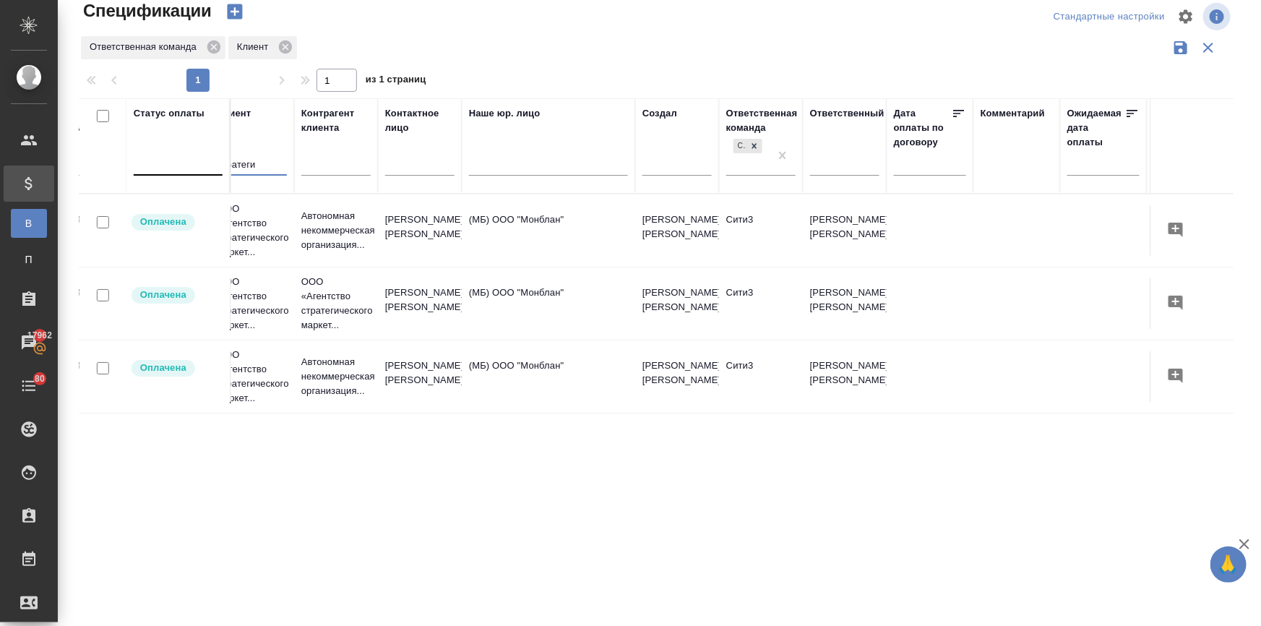
scroll to position [0, 439]
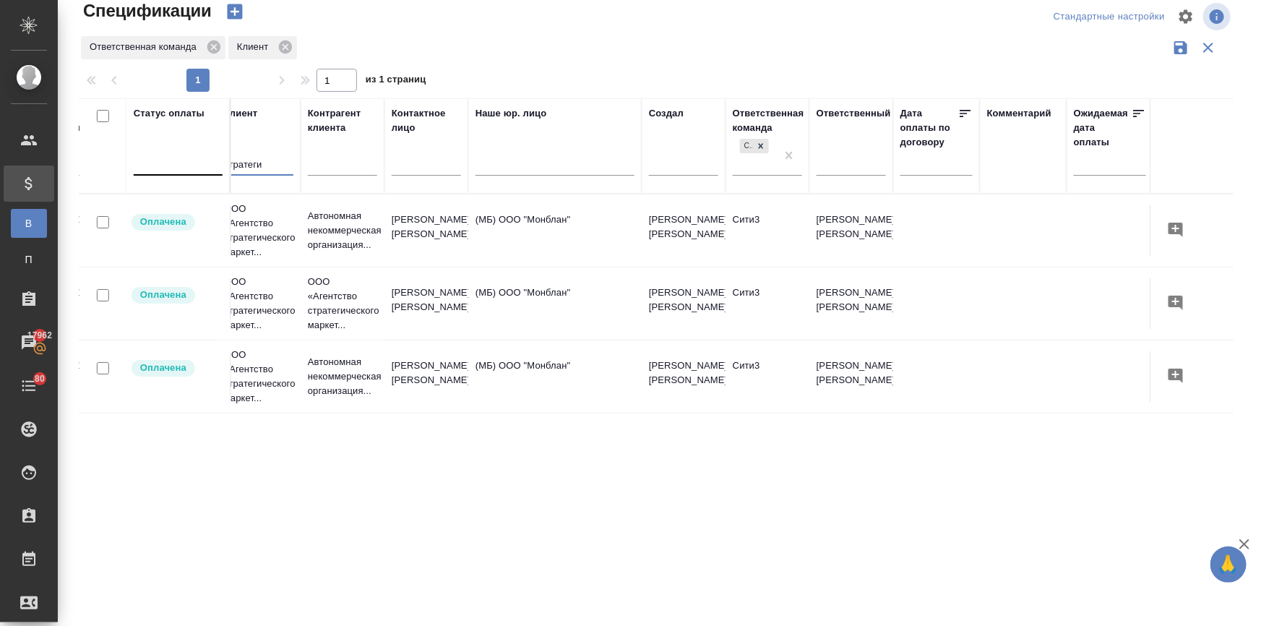
type input "стратеги"
click at [528, 235] on td "(МБ) ООО "Монблан"" at bounding box center [554, 230] width 173 height 51
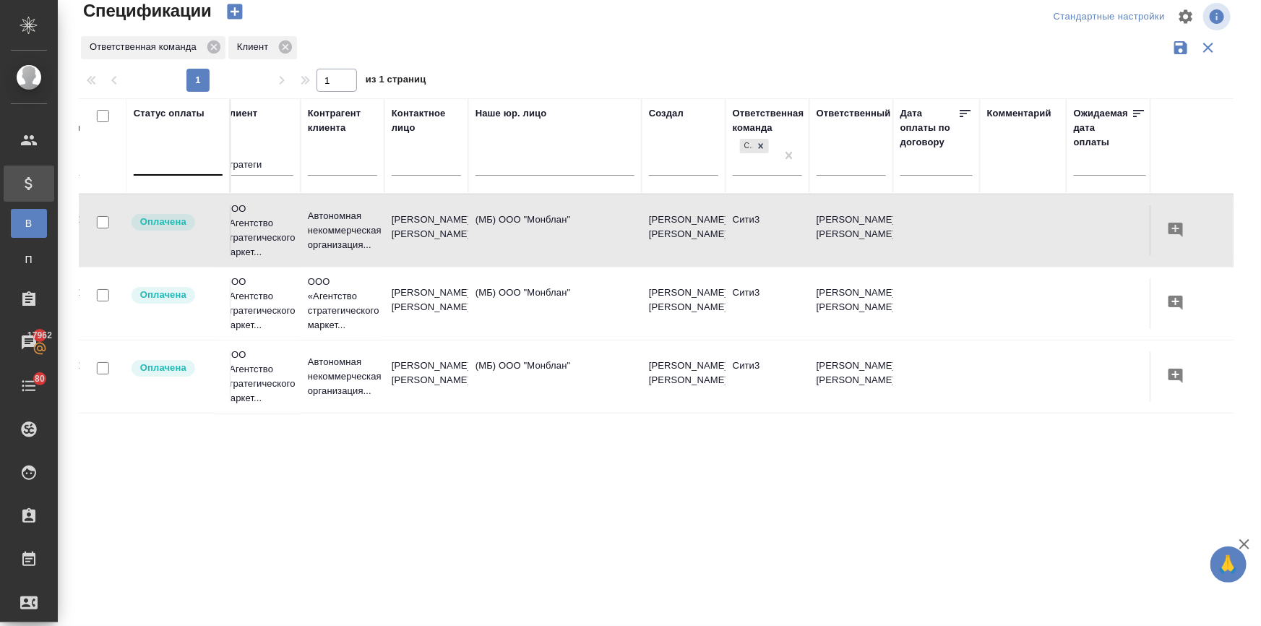
click at [528, 235] on td "(МБ) ООО "Монблан"" at bounding box center [554, 230] width 173 height 51
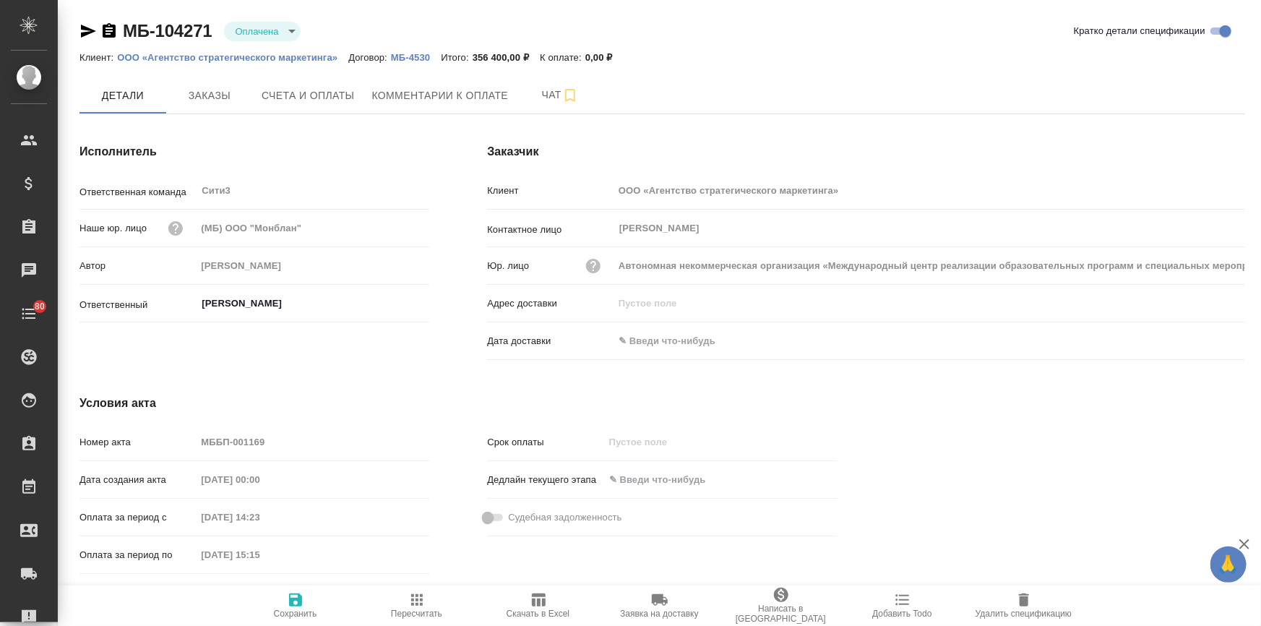
click at [669, 607] on span "Заявка на доставку" at bounding box center [660, 604] width 104 height 27
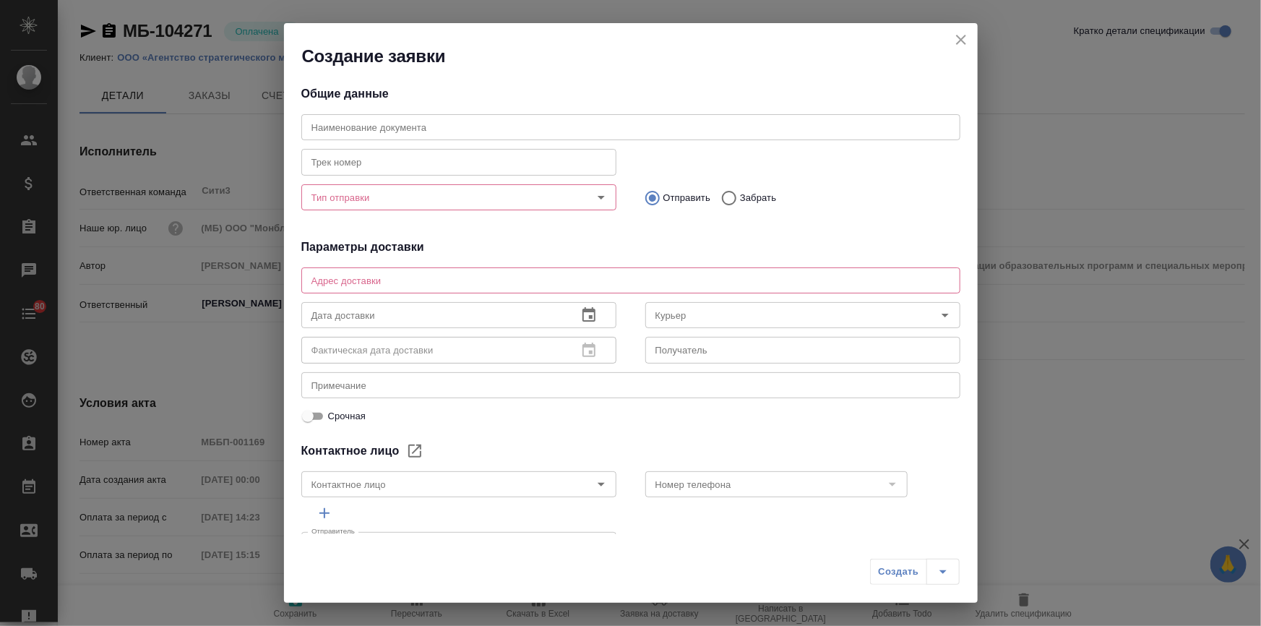
type input "[PERSON_NAME]"
click at [339, 282] on textarea at bounding box center [630, 279] width 639 height 11
paste textarea "117105, г. [STREET_ADDRESS]"
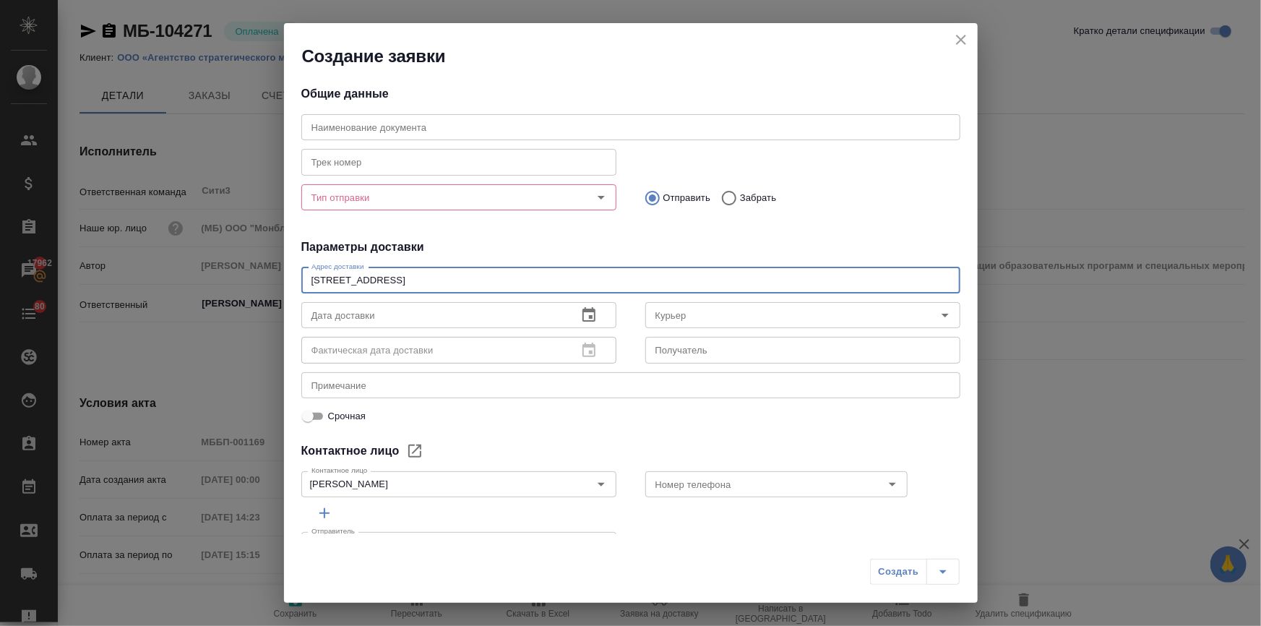
type textarea "117105, г. [STREET_ADDRESS]"
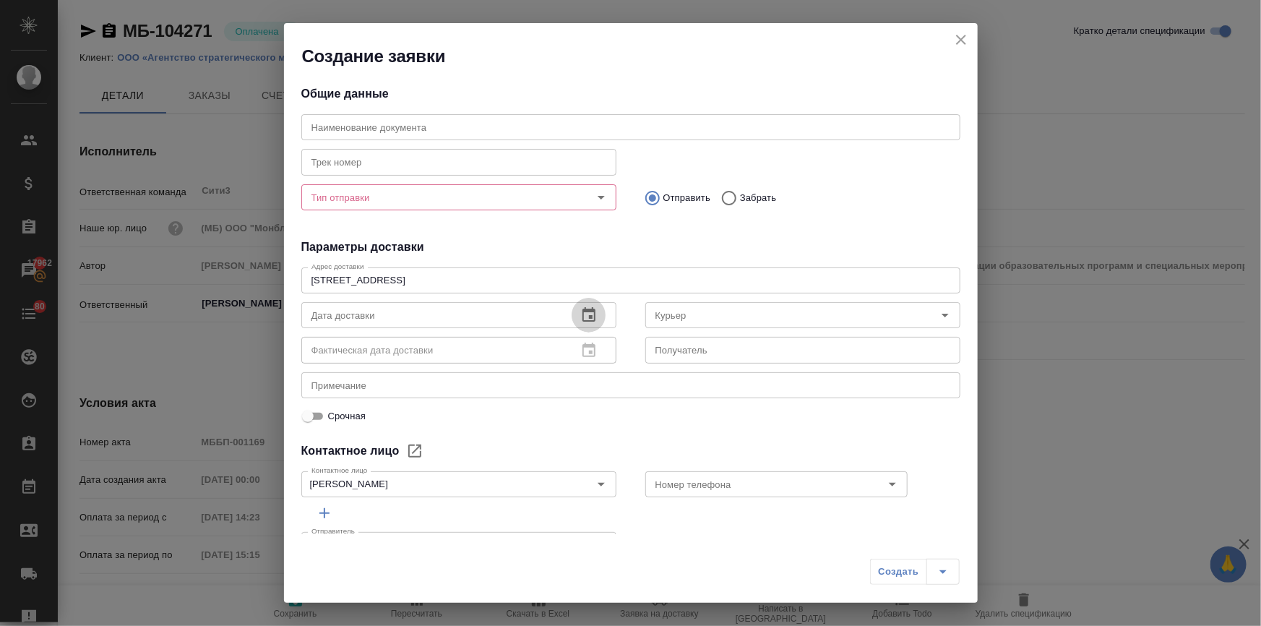
click at [585, 316] on icon "button" at bounding box center [588, 314] width 13 height 14
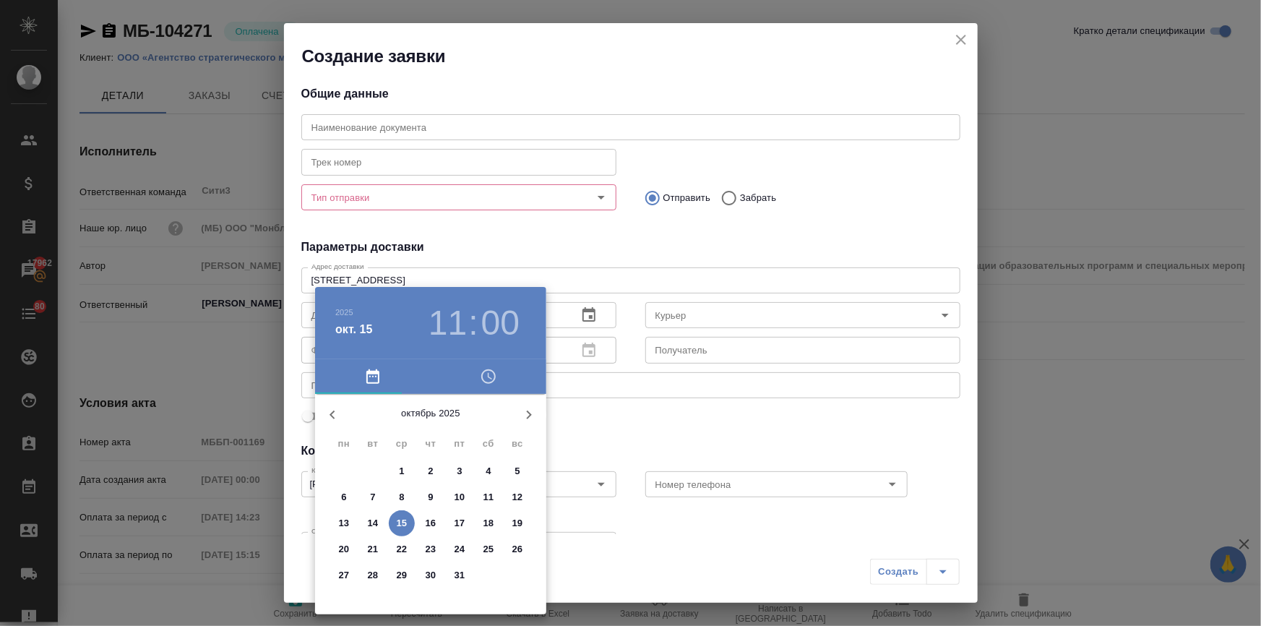
click at [450, 327] on h3 "11" at bounding box center [447, 323] width 38 height 40
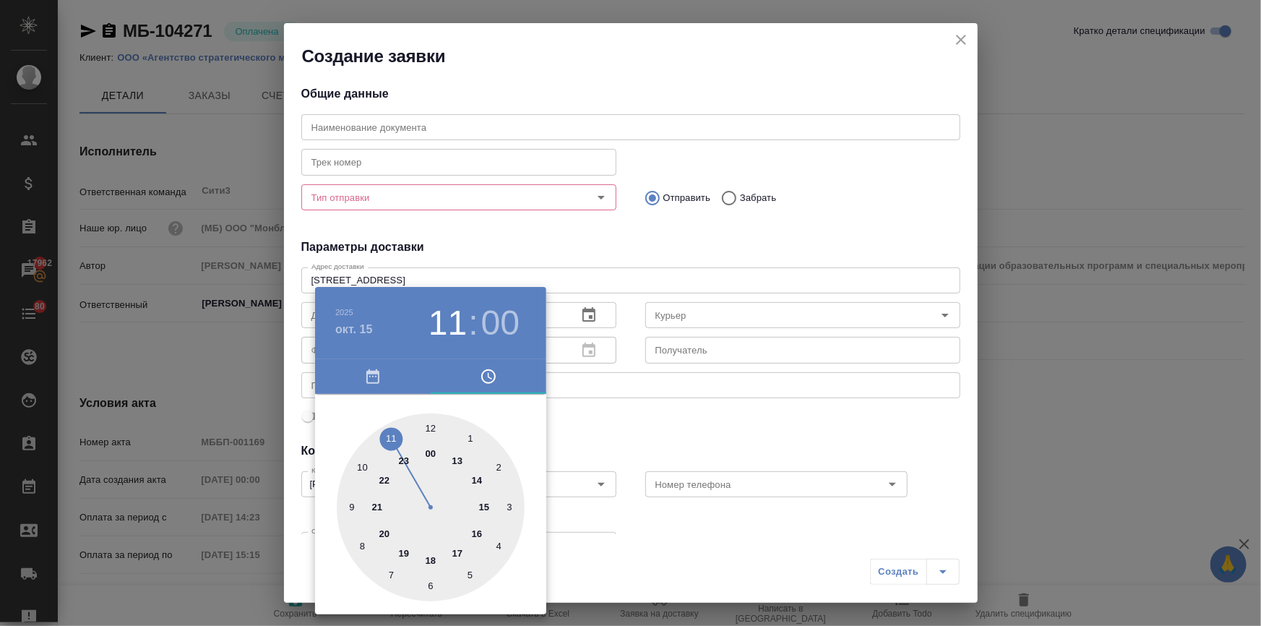
click at [474, 534] on div at bounding box center [431, 507] width 188 height 188
type input "15.10.2025 16:00"
click at [672, 428] on div at bounding box center [630, 313] width 1261 height 626
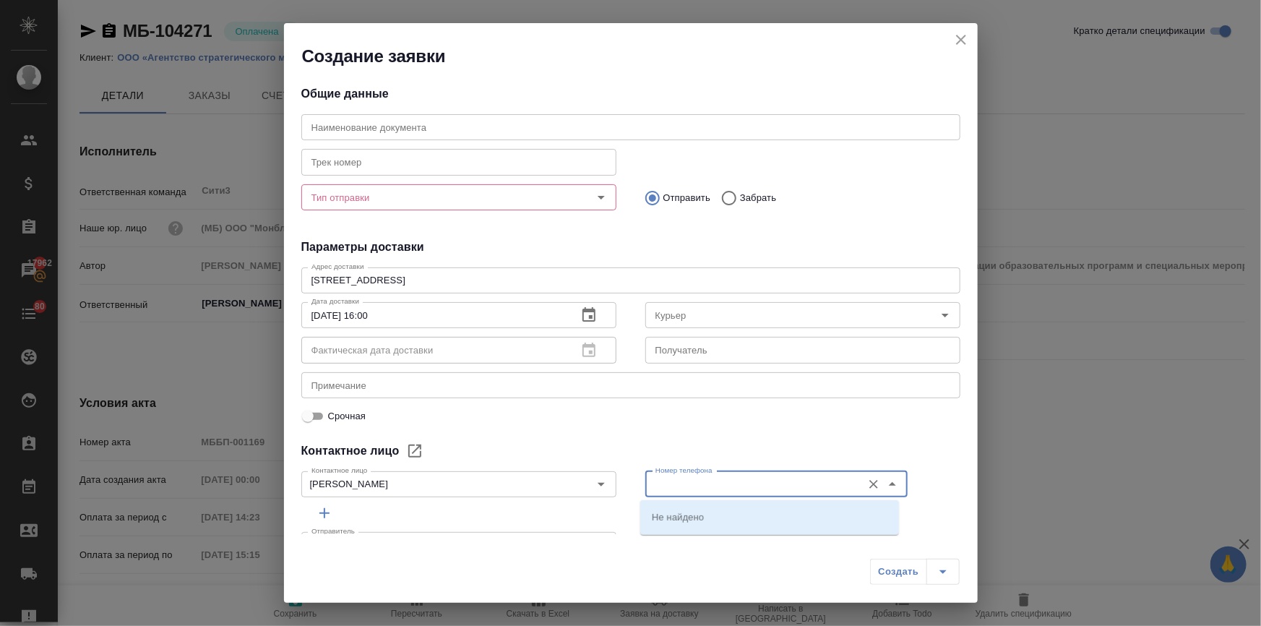
click at [672, 484] on input "Номер телефона" at bounding box center [751, 483] width 205 height 17
click at [652, 431] on div "Общие данные Наименование документа Наименование документа Трек номер Трек номе…" at bounding box center [630, 301] width 693 height 466
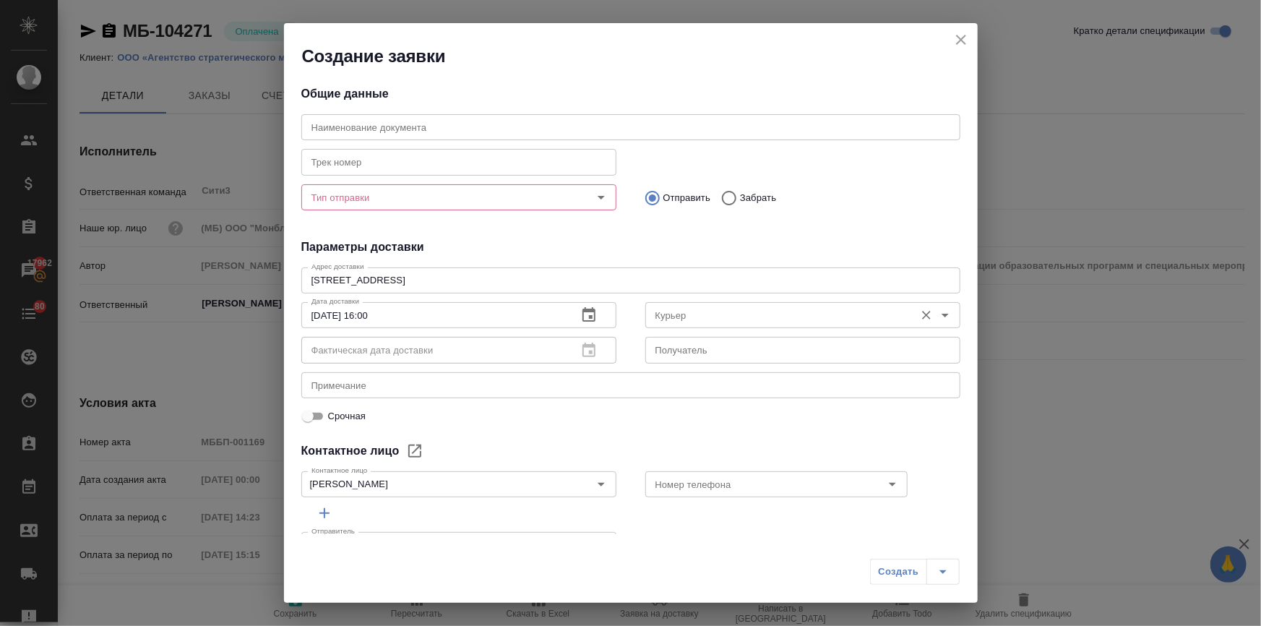
click at [673, 308] on input "Курьер" at bounding box center [778, 314] width 258 height 17
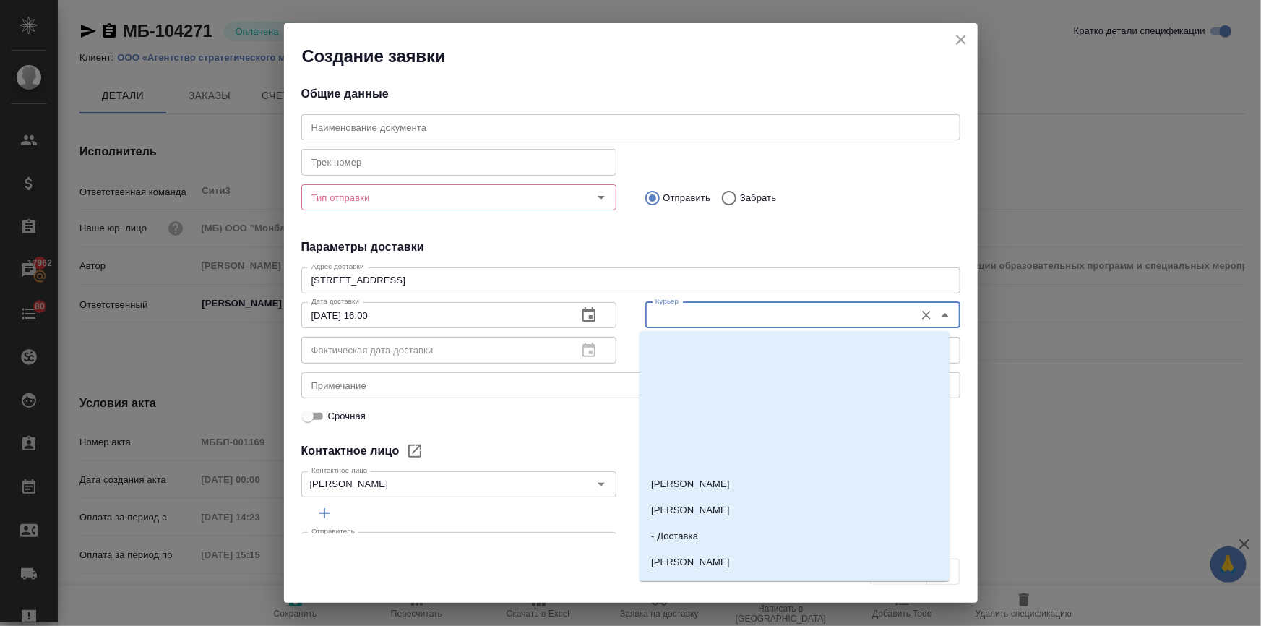
scroll to position [300, 0]
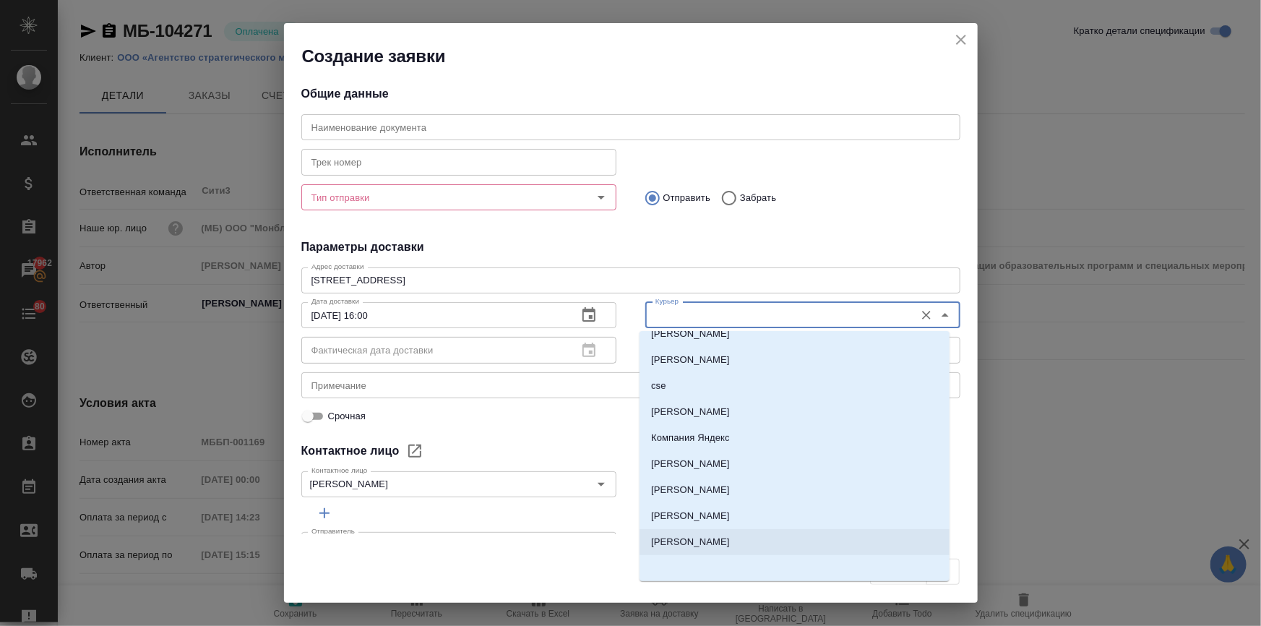
click at [700, 542] on p "[PERSON_NAME]" at bounding box center [690, 542] width 79 height 14
type input "[PERSON_NAME]"
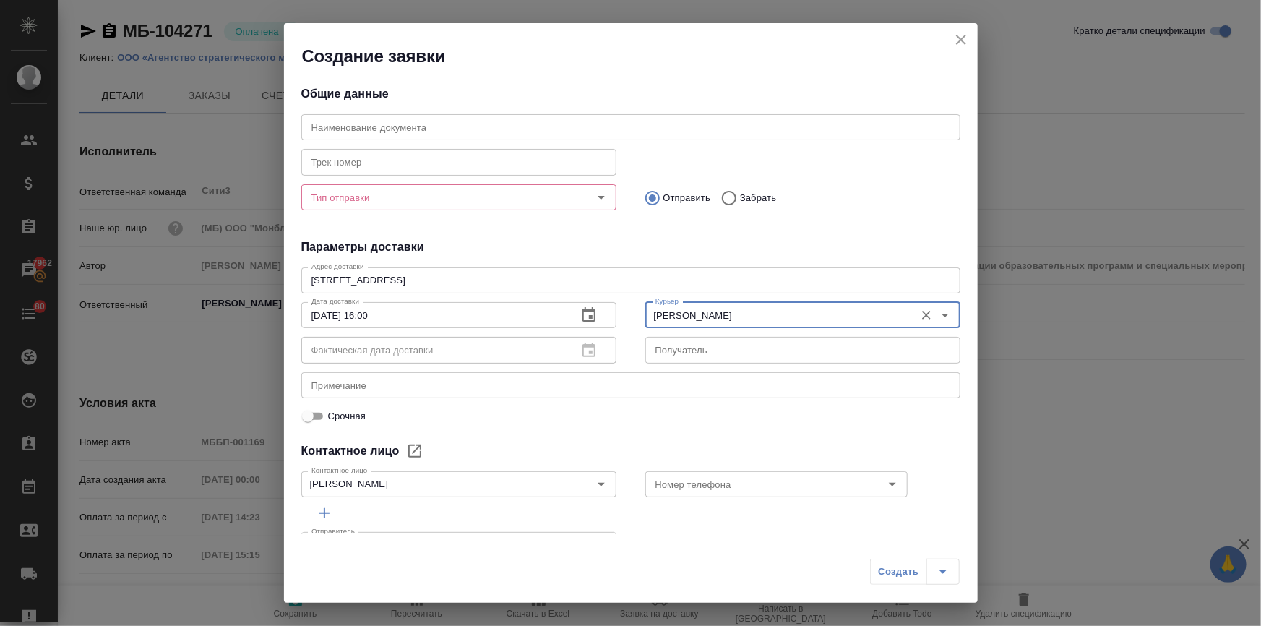
click at [603, 278] on textarea "117105, г. [STREET_ADDRESS]" at bounding box center [630, 279] width 639 height 11
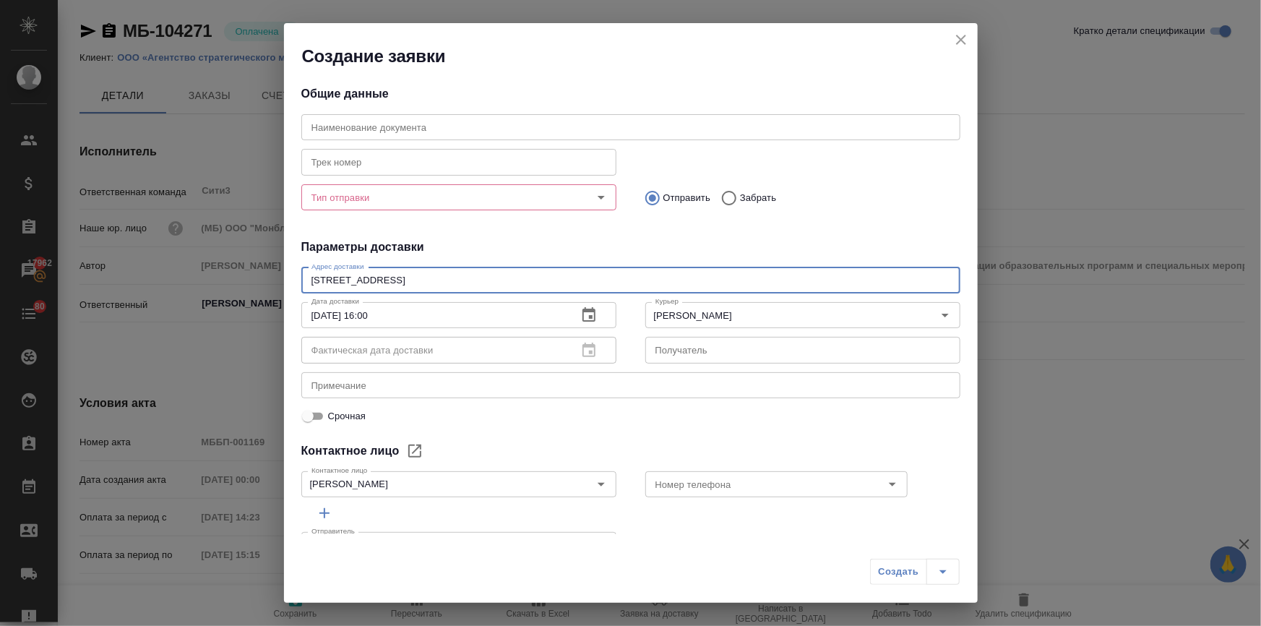
click at [312, 193] on input "Тип отправки" at bounding box center [435, 197] width 258 height 17
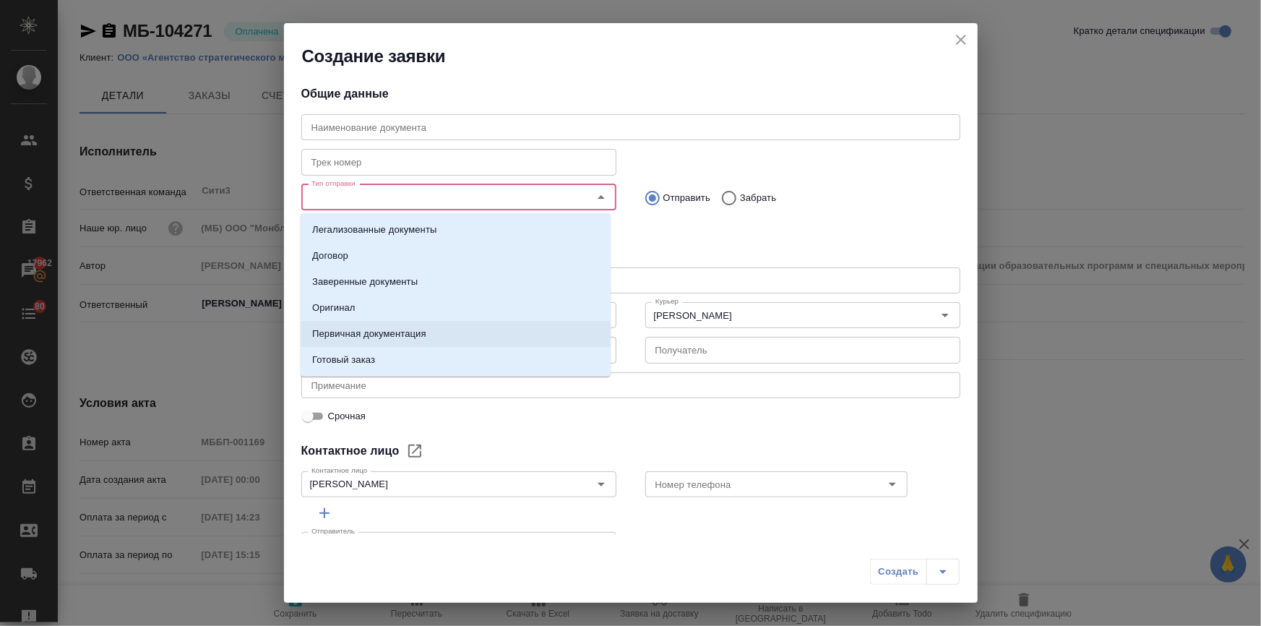
click at [342, 330] on p "Первичная документация" at bounding box center [369, 334] width 114 height 14
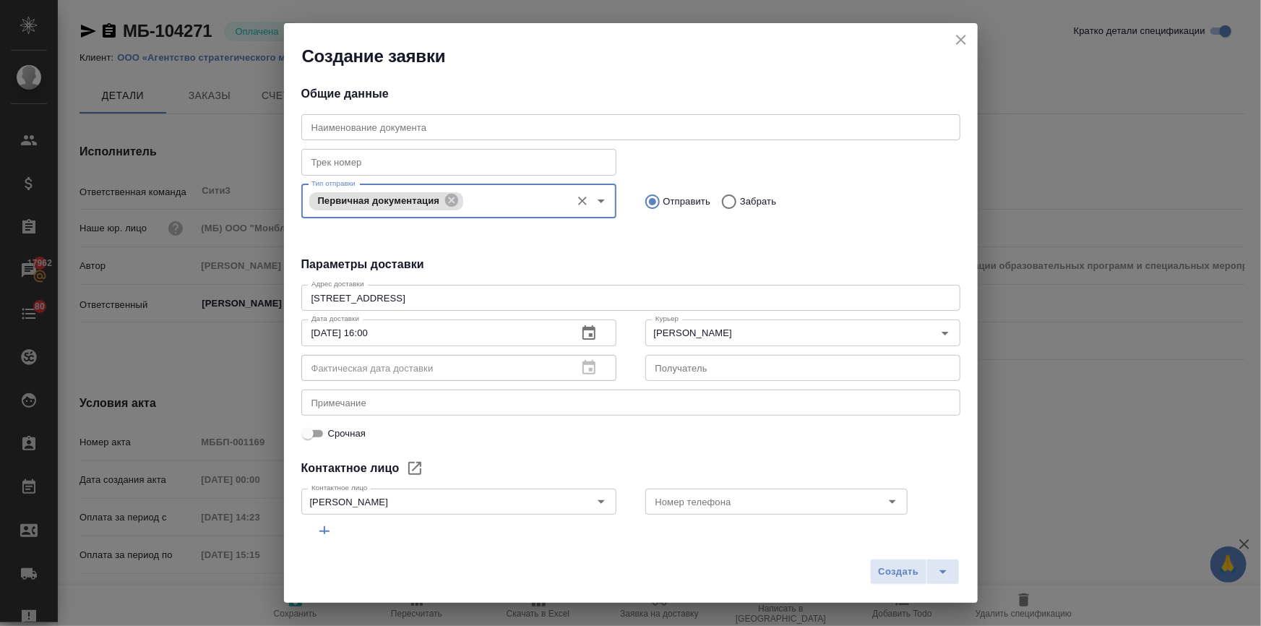
click at [612, 301] on textarea "117105, г. [STREET_ADDRESS]" at bounding box center [630, 298] width 639 height 11
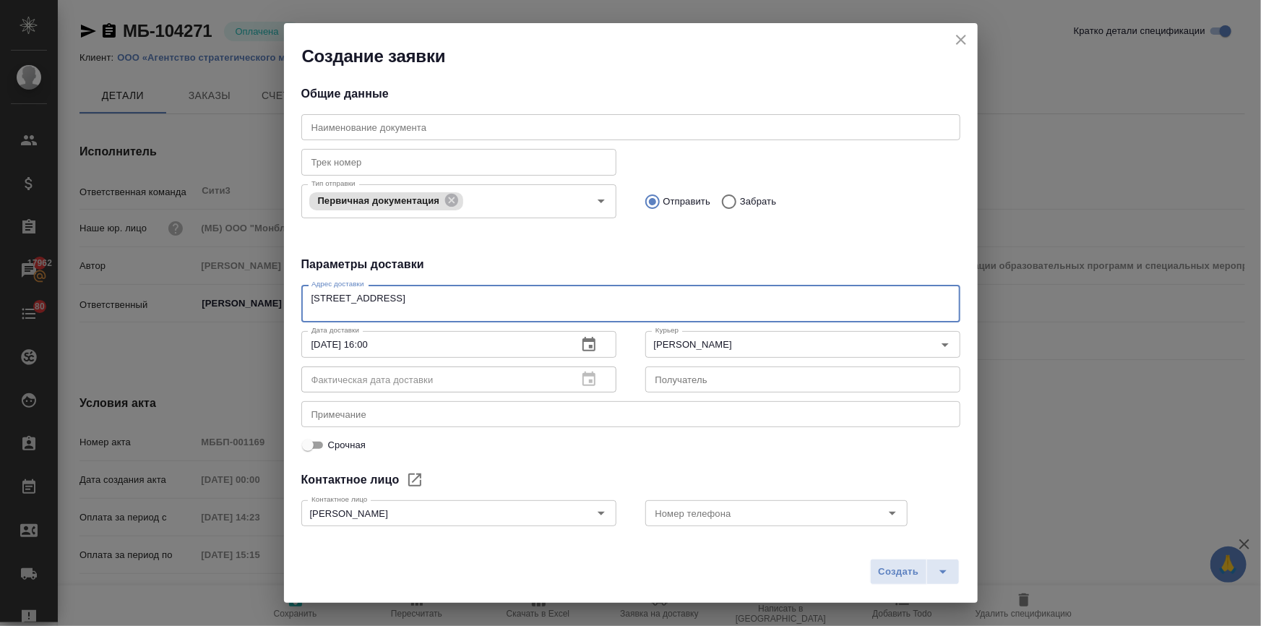
type textarea "117105, г. [STREET_ADDRESS]"
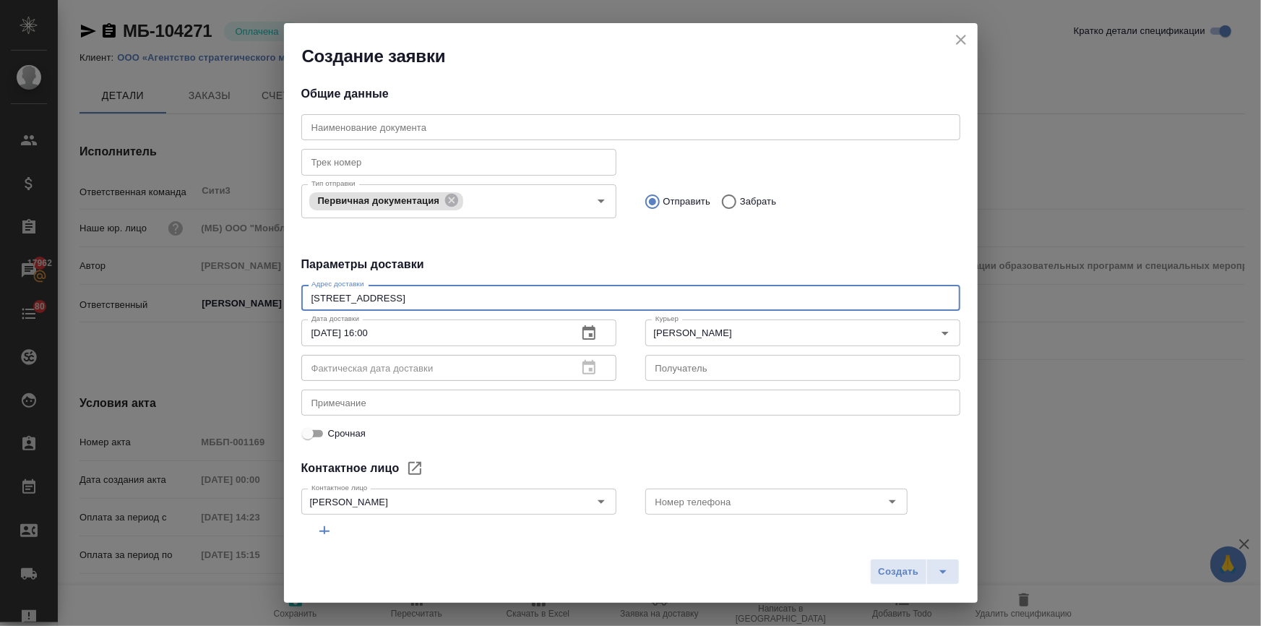
scroll to position [58, 0]
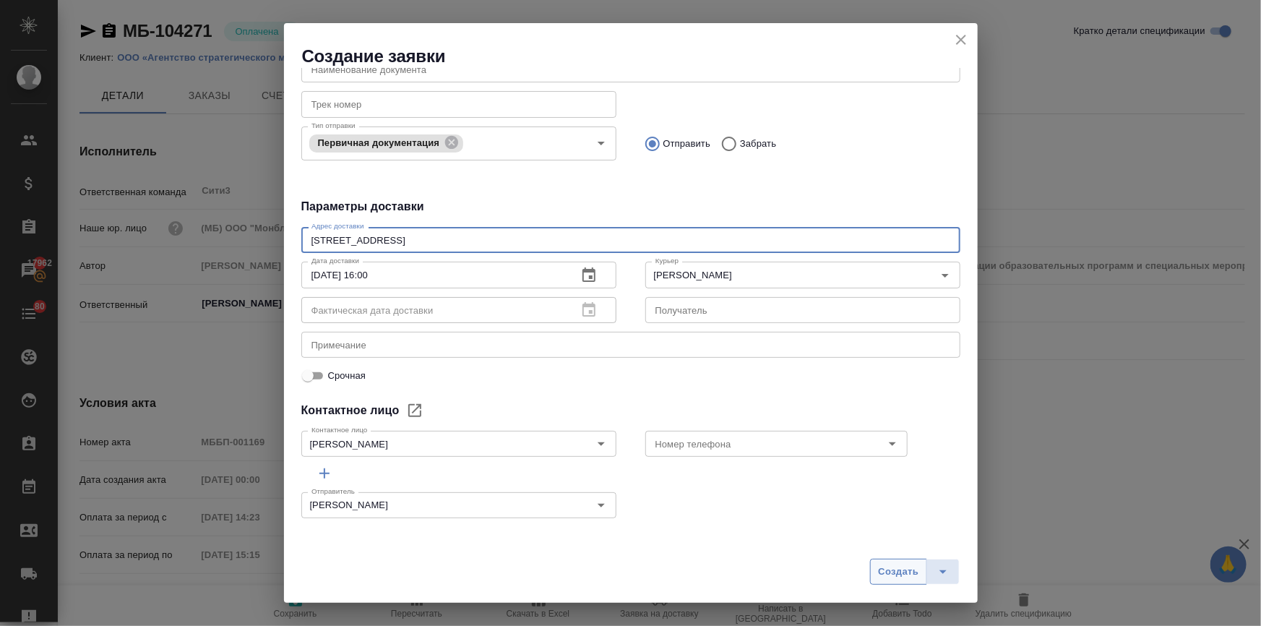
click at [903, 576] on span "Создать" at bounding box center [898, 571] width 40 height 17
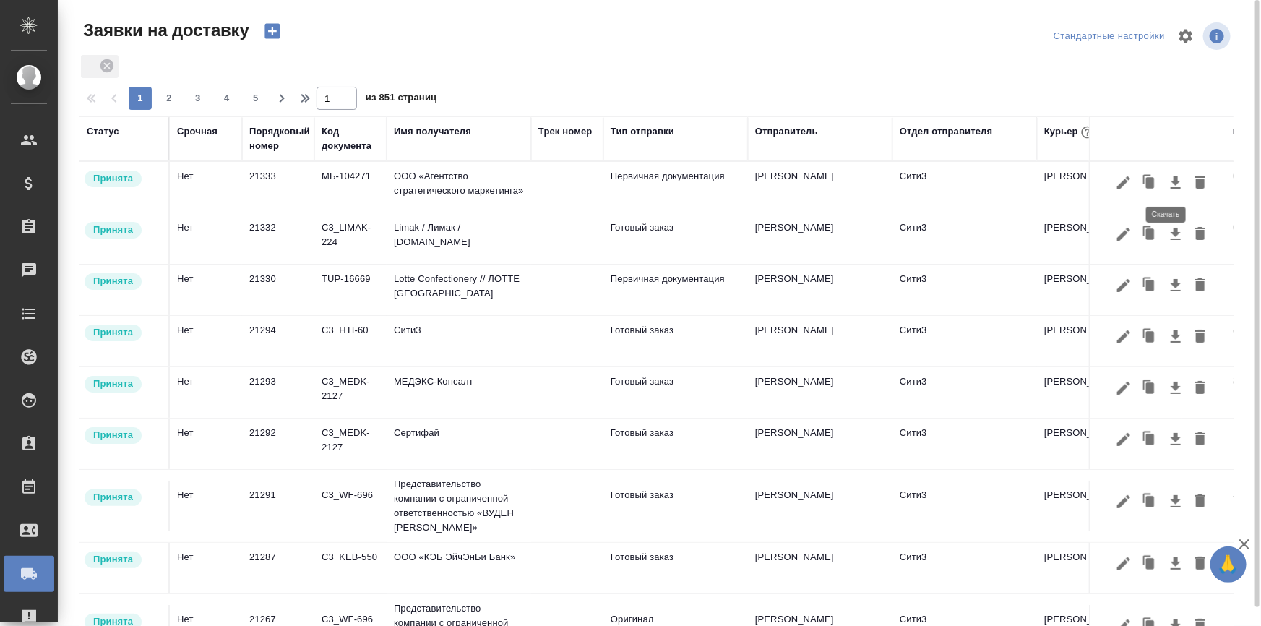
click at [1170, 181] on icon "button" at bounding box center [1175, 182] width 10 height 12
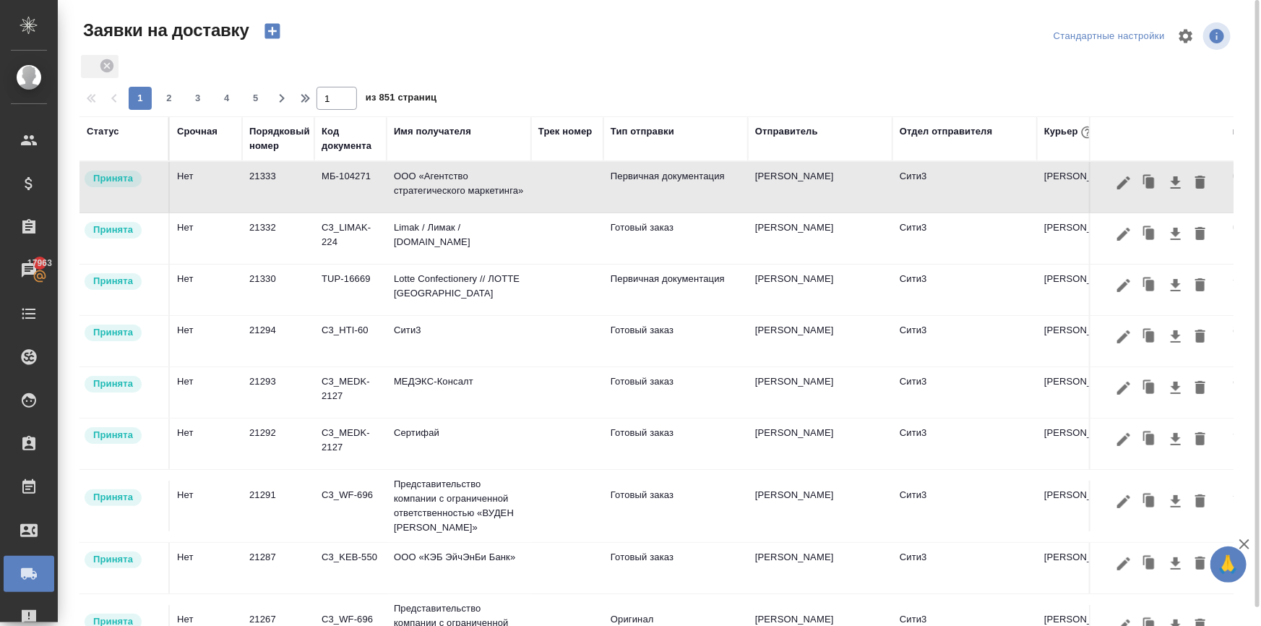
click at [514, 57] on div at bounding box center [656, 66] width 1154 height 26
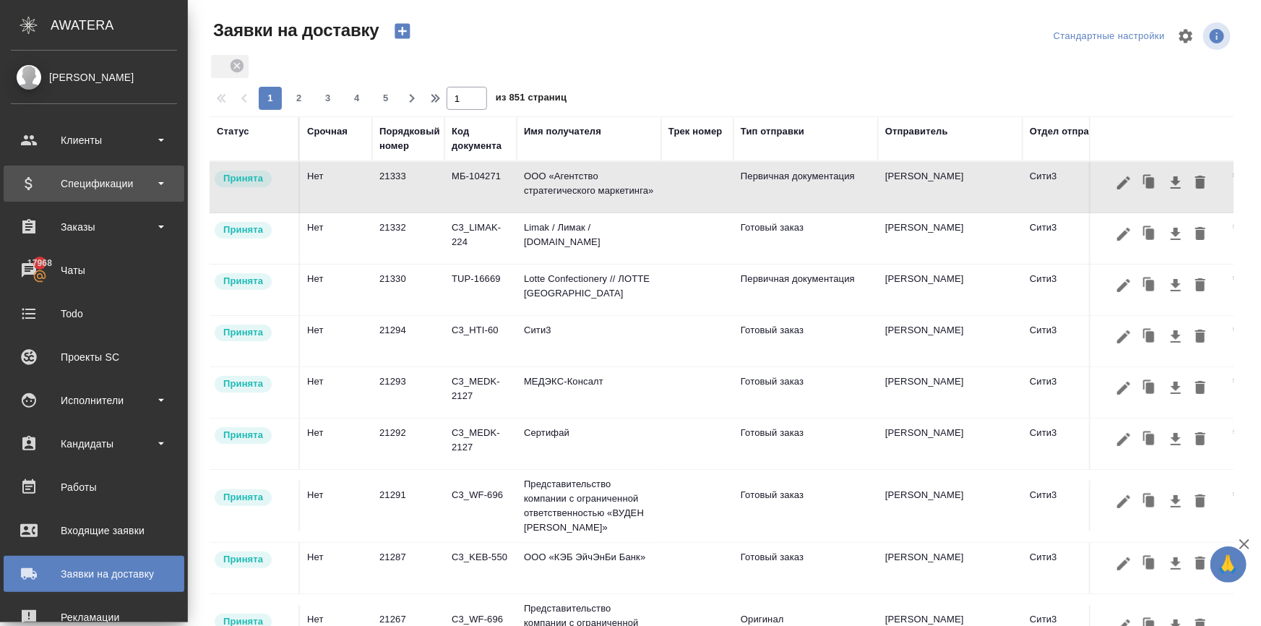
click at [85, 184] on div "Спецификации" at bounding box center [94, 184] width 166 height 22
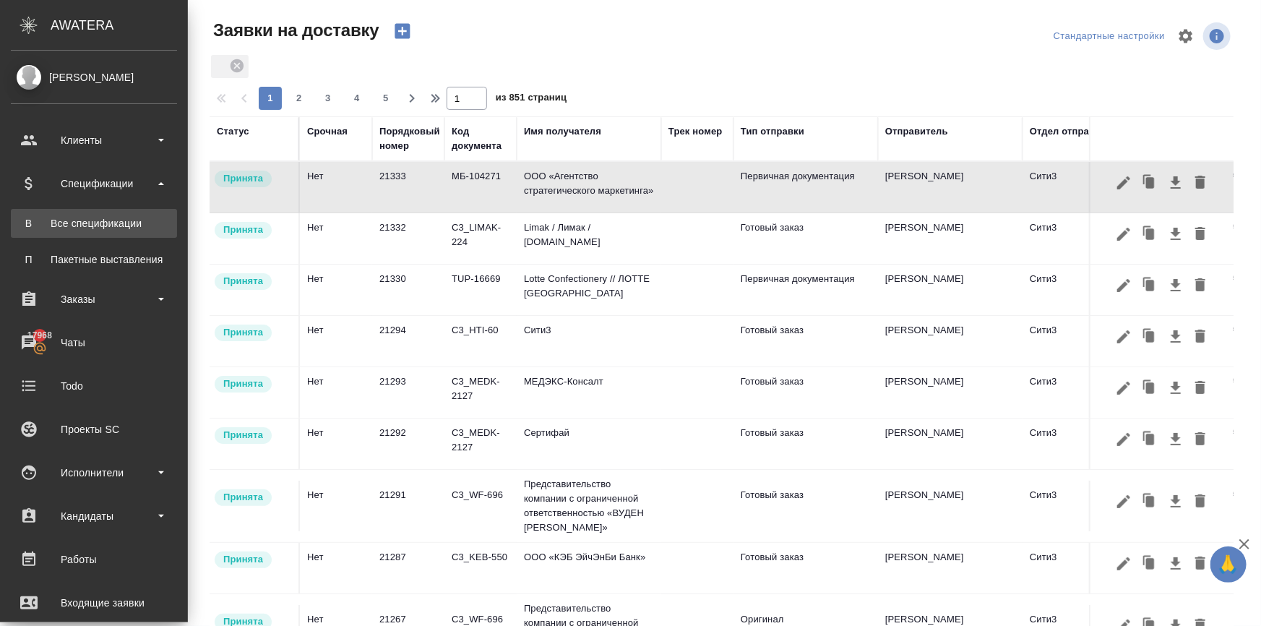
click at [79, 213] on link "В Все спецификации" at bounding box center [94, 223] width 166 height 29
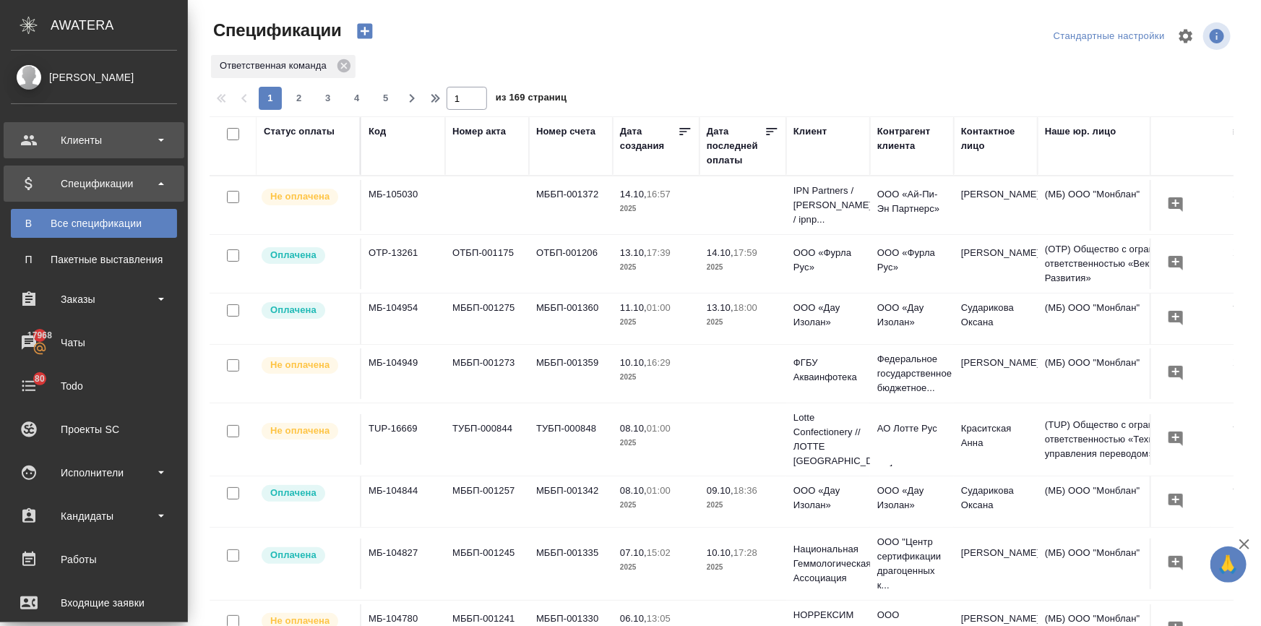
click at [39, 147] on div "Клиенты" at bounding box center [94, 140] width 166 height 22
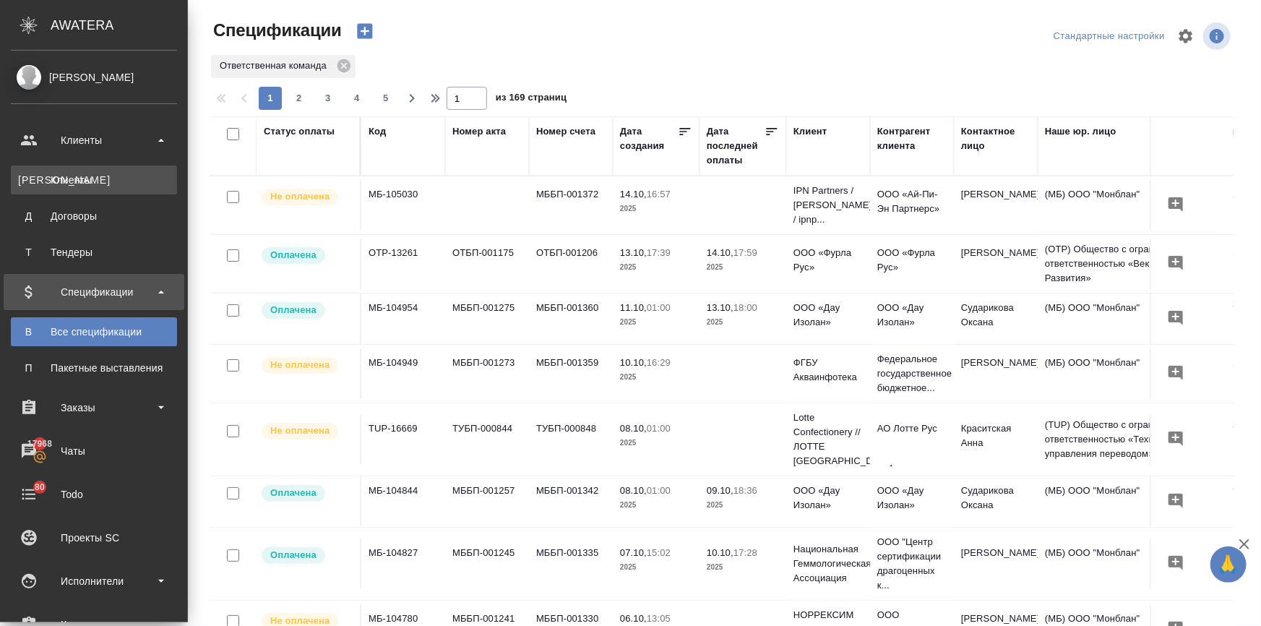
click at [53, 178] on div "Клиенты" at bounding box center [94, 180] width 152 height 14
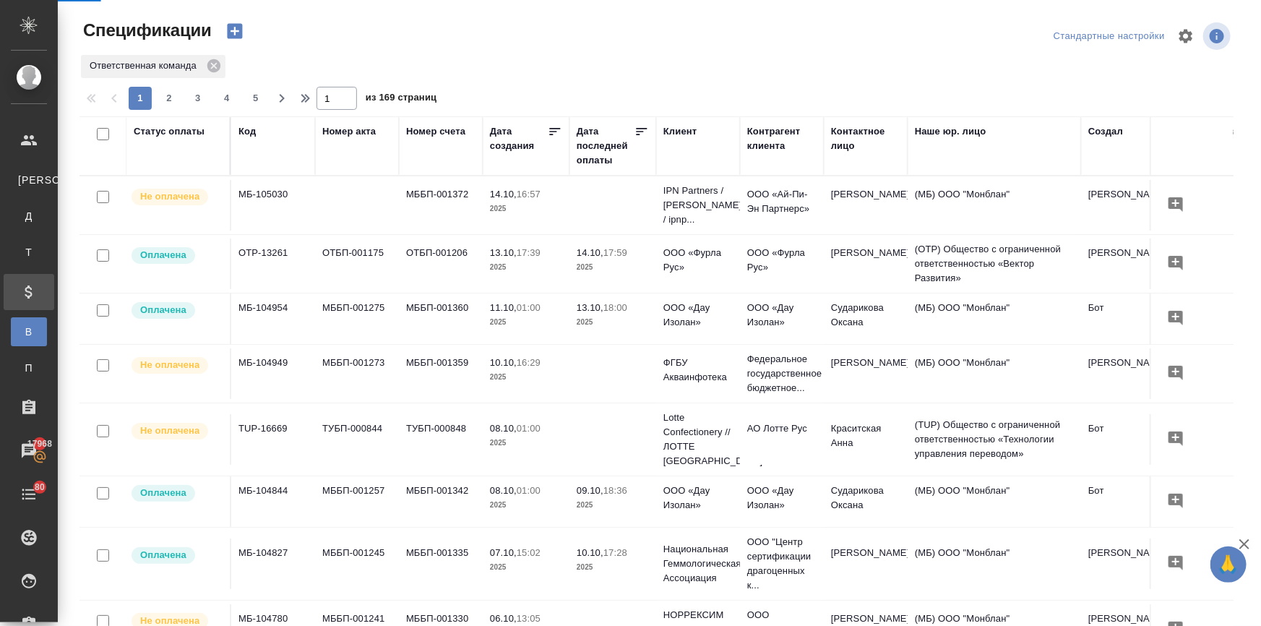
select select "RU"
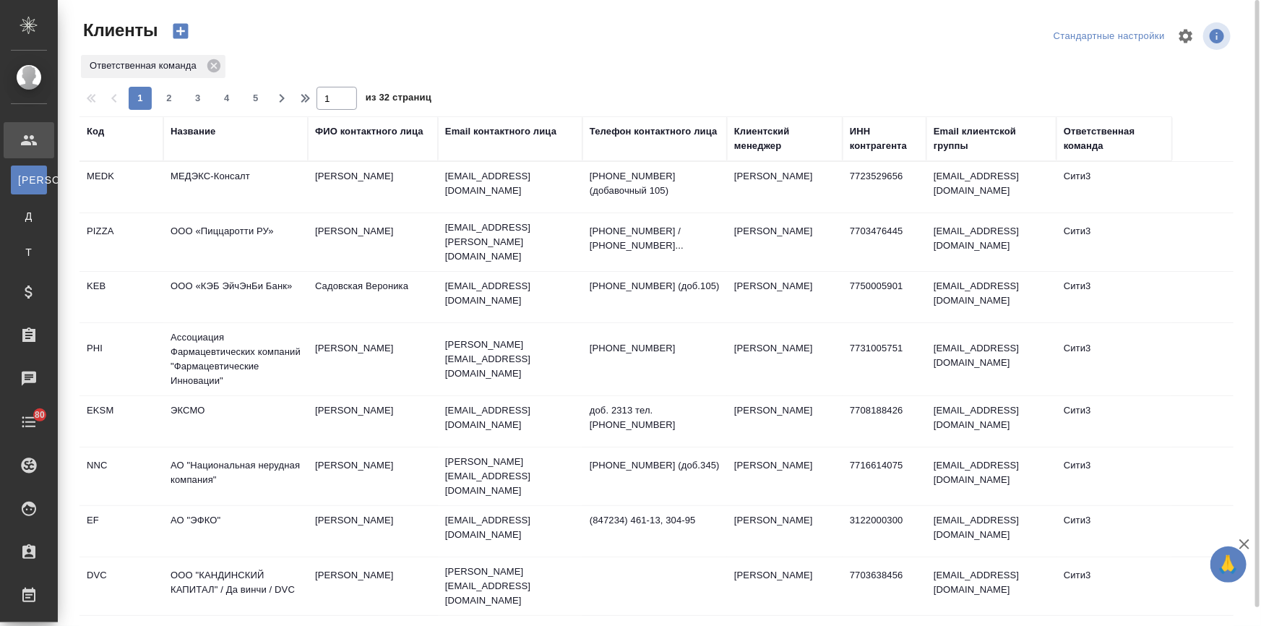
click at [484, 127] on div "Email контактного лица" at bounding box center [500, 131] width 111 height 14
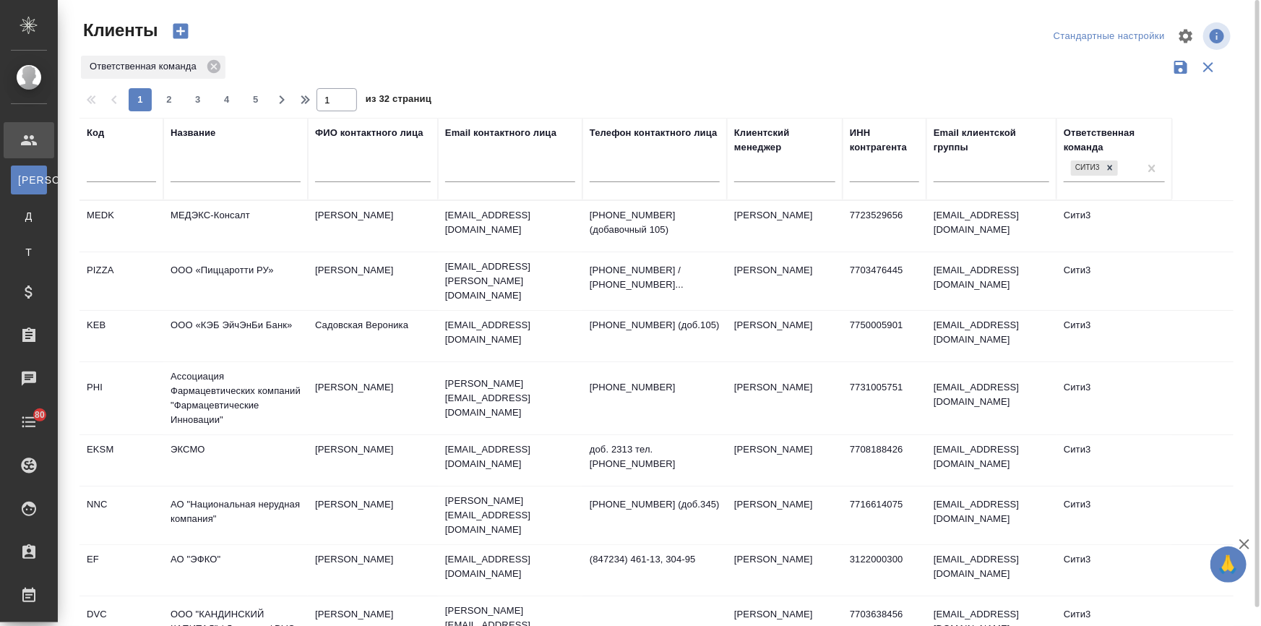
click at [488, 164] on input "text" at bounding box center [510, 173] width 130 height 18
paste input "s.martynova@qbexrus.ru"
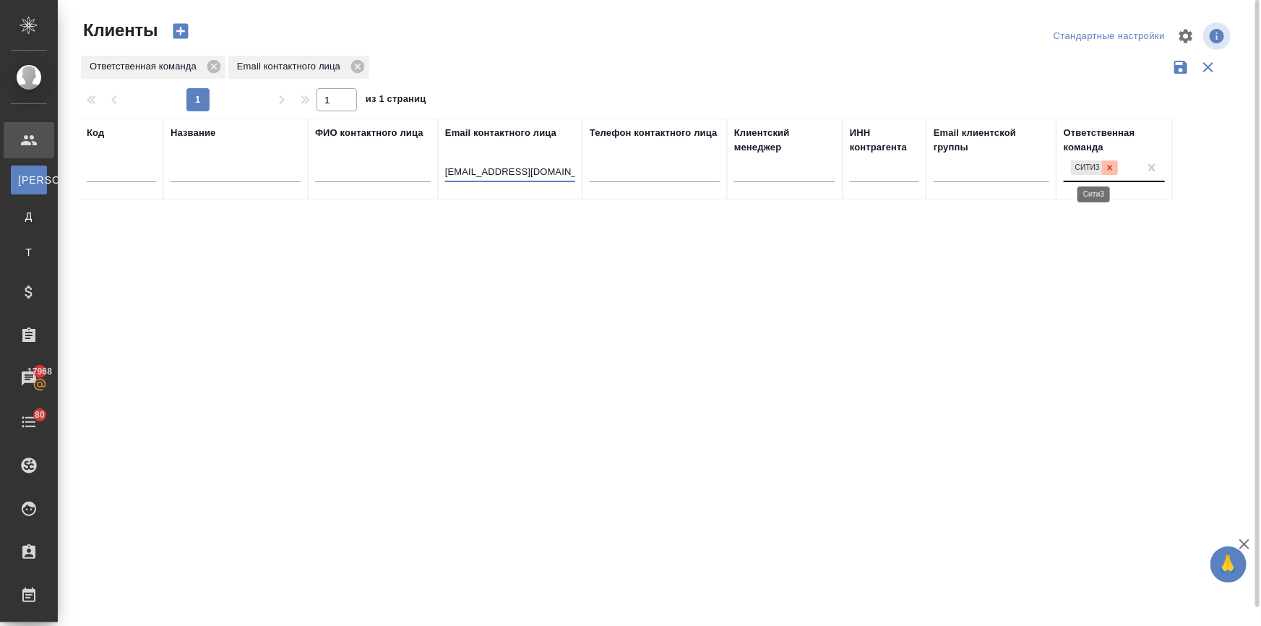
click at [1107, 168] on icon at bounding box center [1109, 168] width 10 height 10
drag, startPoint x: 497, startPoint y: 169, endPoint x: 397, endPoint y: 171, distance: 99.7
click at [399, 171] on tr "Код Название ФИО контактного лица Email контактного лица s.martynova@qbexrus.ru…" at bounding box center [625, 159] width 1092 height 82
type input "@qbexrus.ru"
drag, startPoint x: 507, startPoint y: 168, endPoint x: 399, endPoint y: 163, distance: 107.8
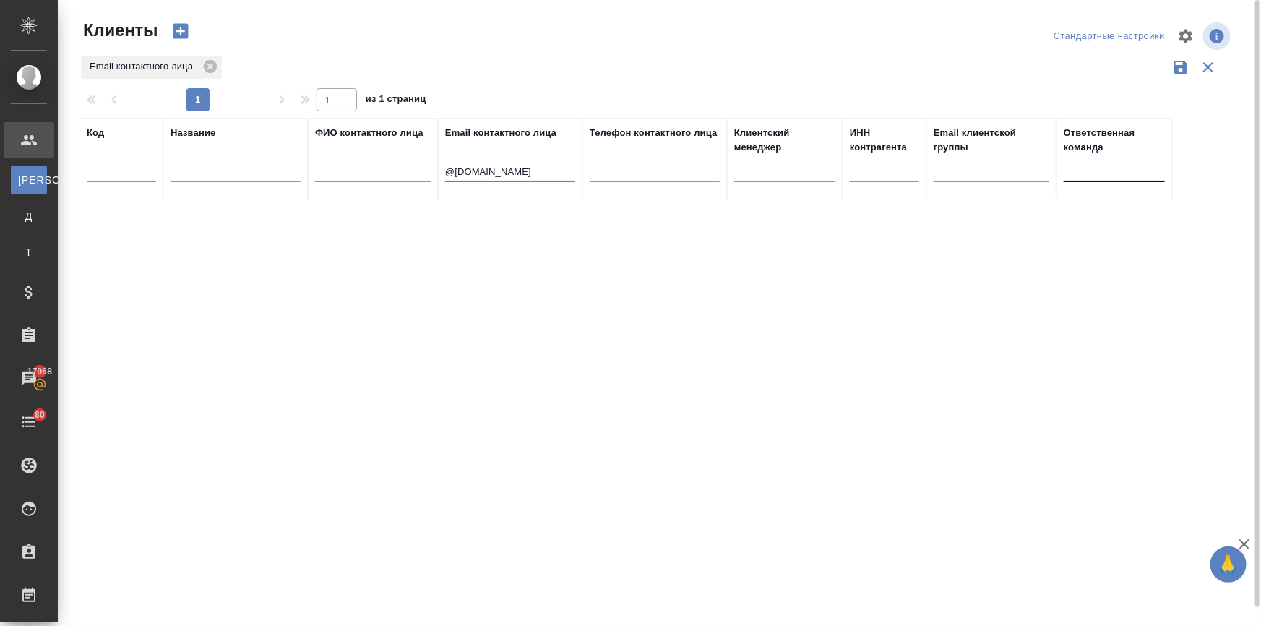
click at [399, 163] on tr "Код Название ФИО контактного лица Email контактного лица @qbexrus.ru Телефон ко…" at bounding box center [625, 159] width 1092 height 82
click at [380, 173] on input "text" at bounding box center [373, 173] width 116 height 18
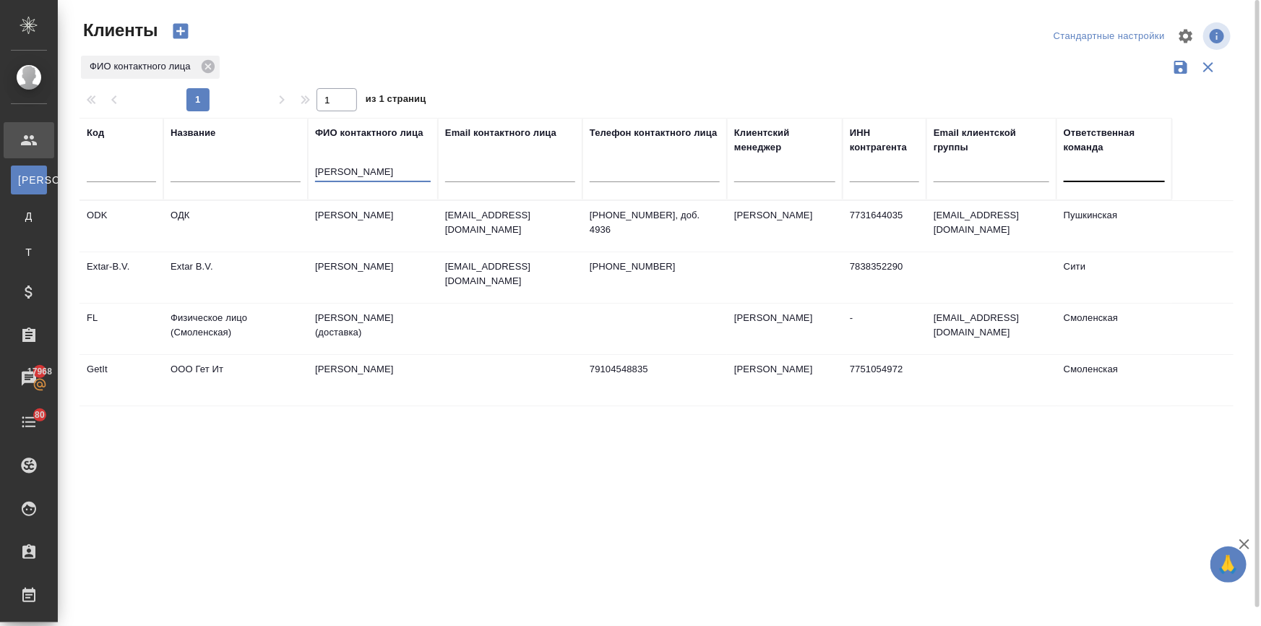
type input "петровичев"
click at [329, 267] on td "Петровичев Антон Владимирович" at bounding box center [373, 277] width 130 height 51
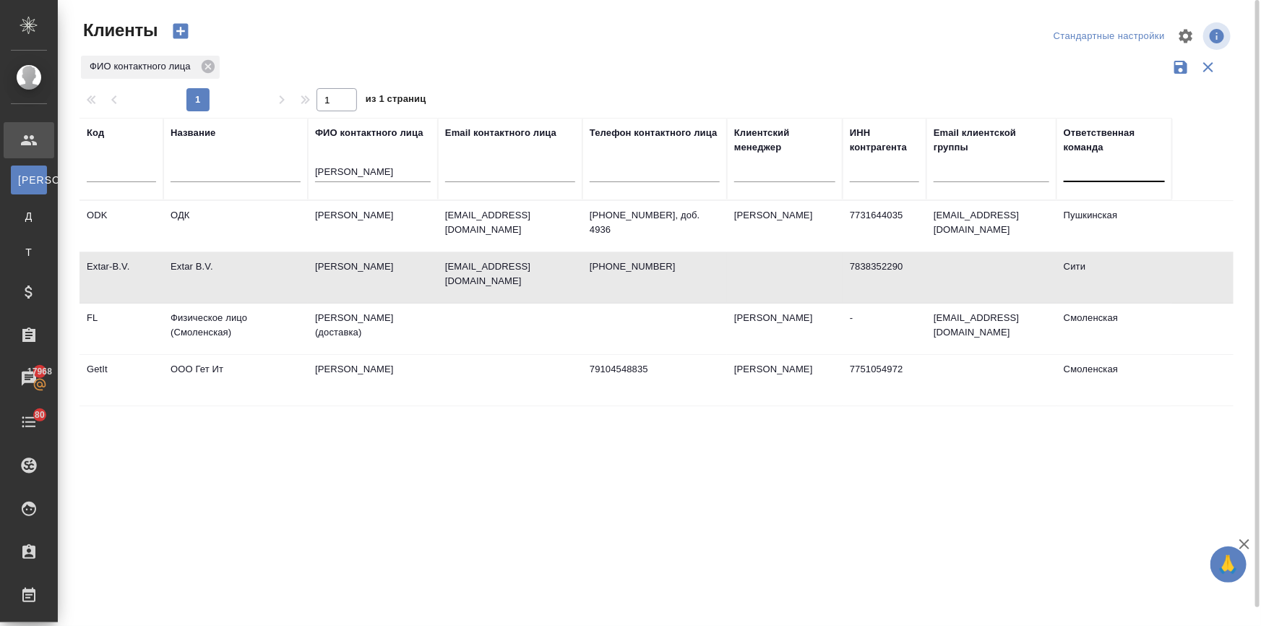
click at [329, 267] on td "Петровичев Антон Владимирович" at bounding box center [373, 277] width 130 height 51
drag, startPoint x: 371, startPoint y: 166, endPoint x: 282, endPoint y: 168, distance: 89.6
click at [282, 168] on tr "Код Название ФИО контактного лица петровичев Email контактного лица Телефон кон…" at bounding box center [625, 159] width 1092 height 82
click at [225, 165] on input "text" at bounding box center [235, 173] width 130 height 18
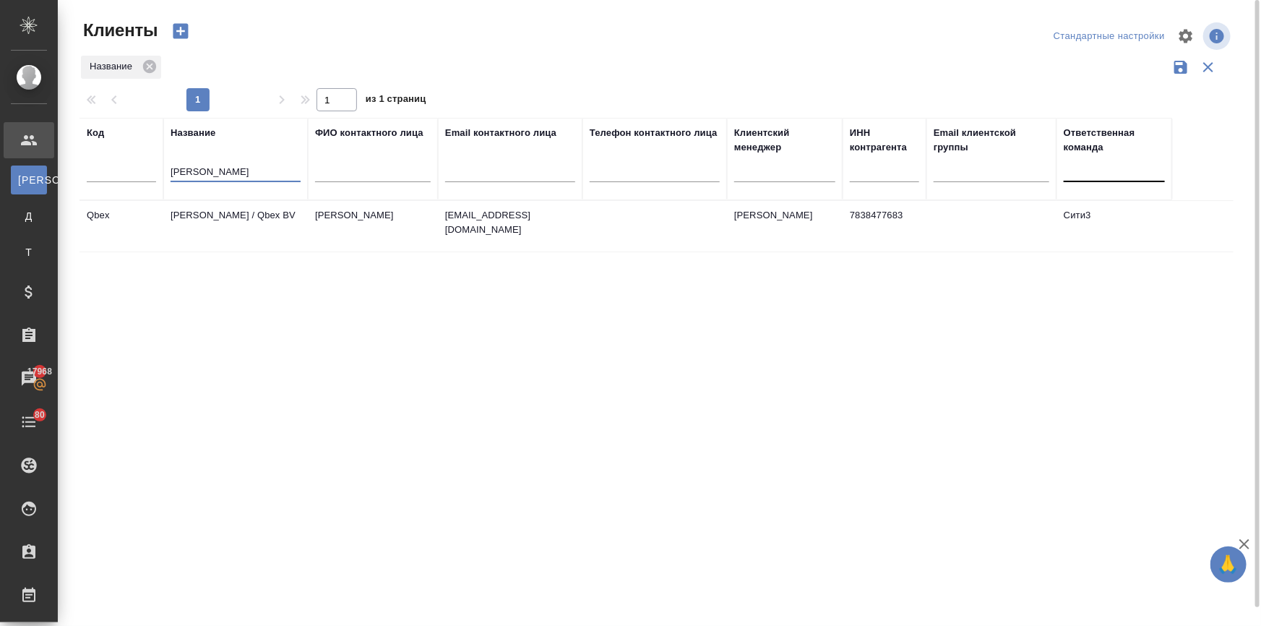
type input "кьюбекс"
click at [219, 209] on td "[PERSON_NAME] / Qbex BV" at bounding box center [235, 226] width 144 height 51
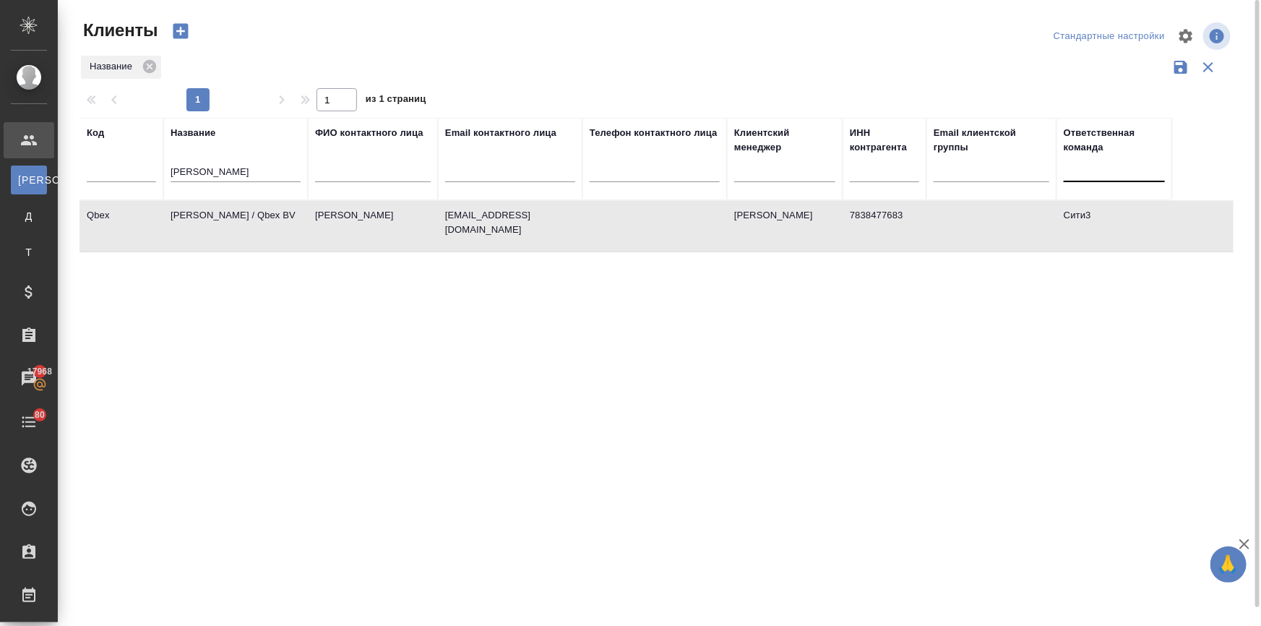
click at [219, 209] on td "[PERSON_NAME] / Qbex BV" at bounding box center [235, 226] width 144 height 51
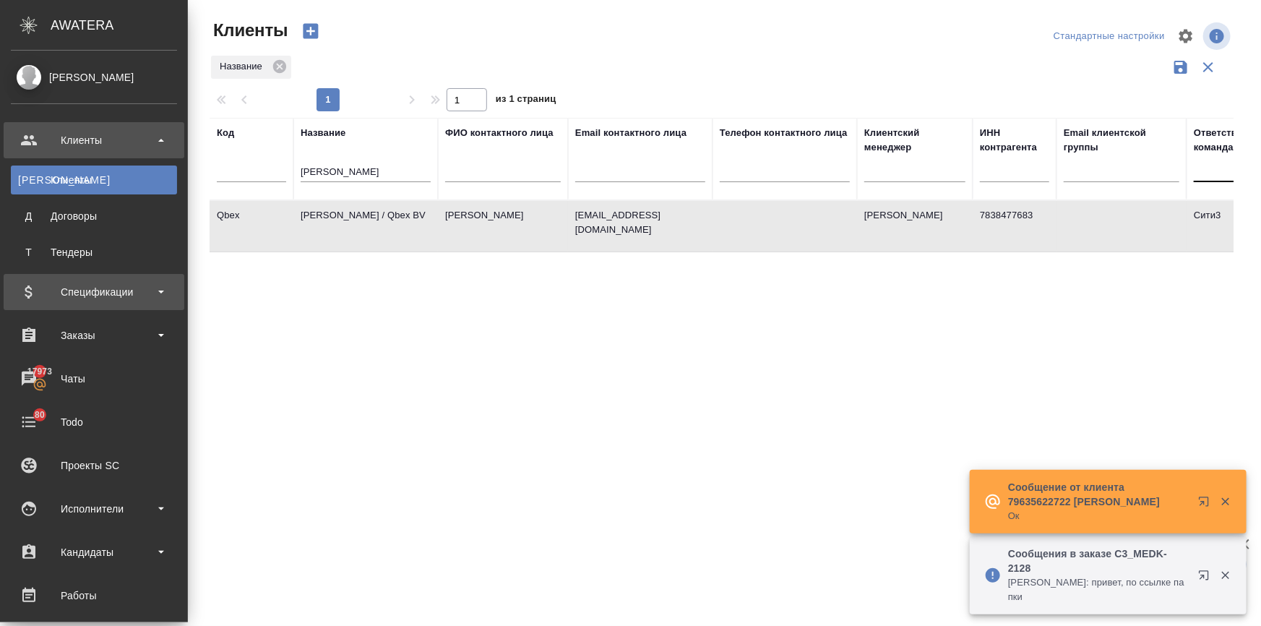
click at [54, 299] on div "Спецификации" at bounding box center [94, 292] width 166 height 22
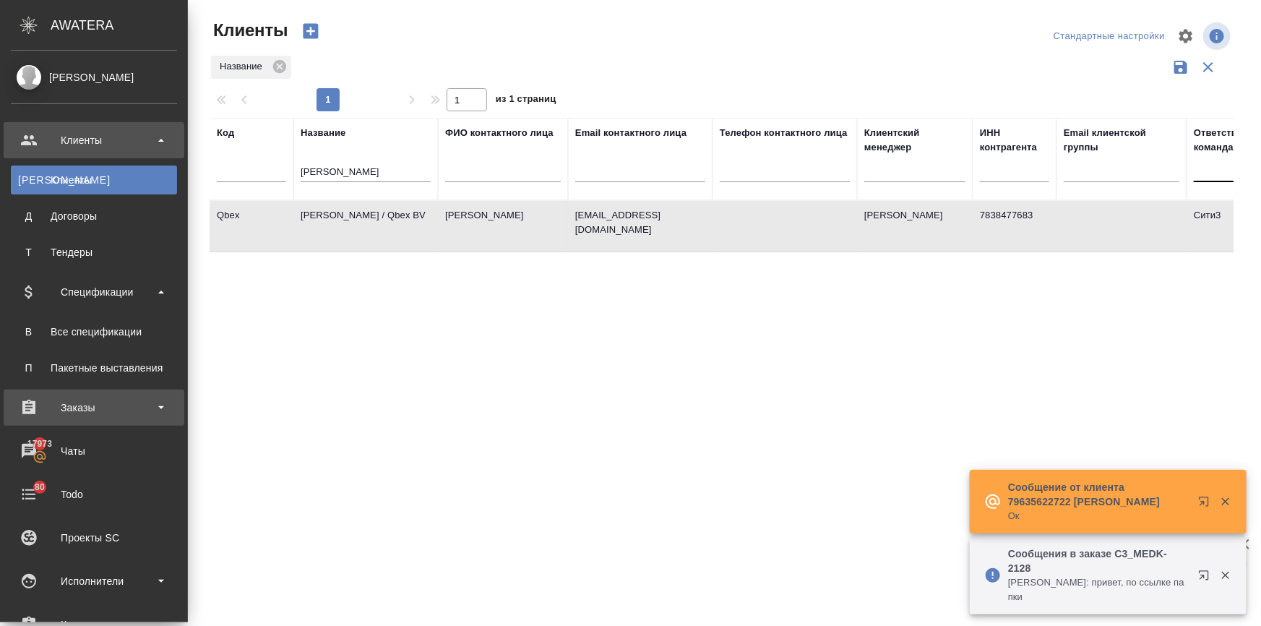
click at [60, 397] on div "Заказы" at bounding box center [94, 408] width 166 height 22
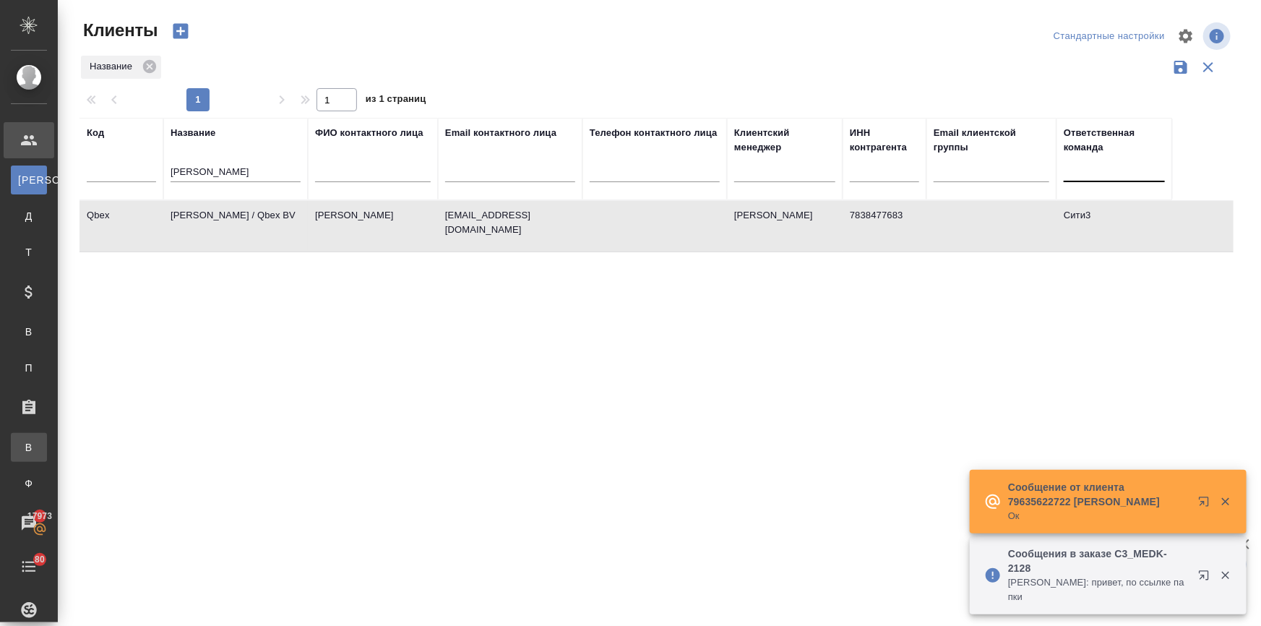
click at [22, 440] on div "Все заказы" at bounding box center [11, 447] width 22 height 14
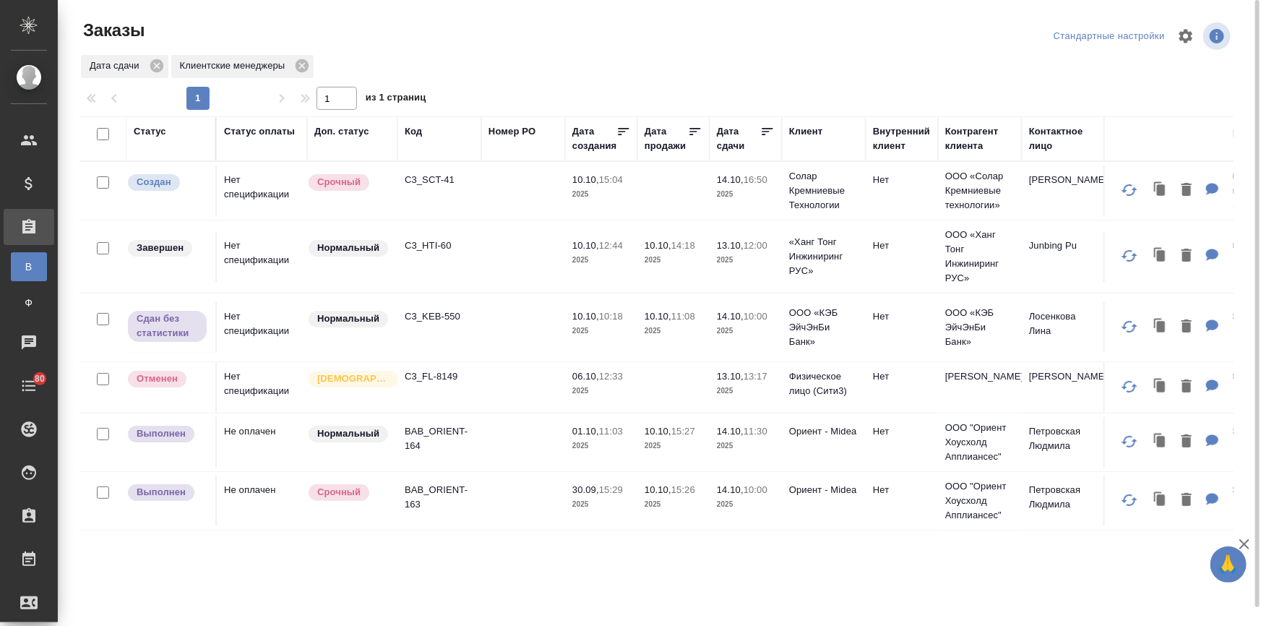
click at [722, 141] on div "Дата сдачи" at bounding box center [738, 138] width 43 height 29
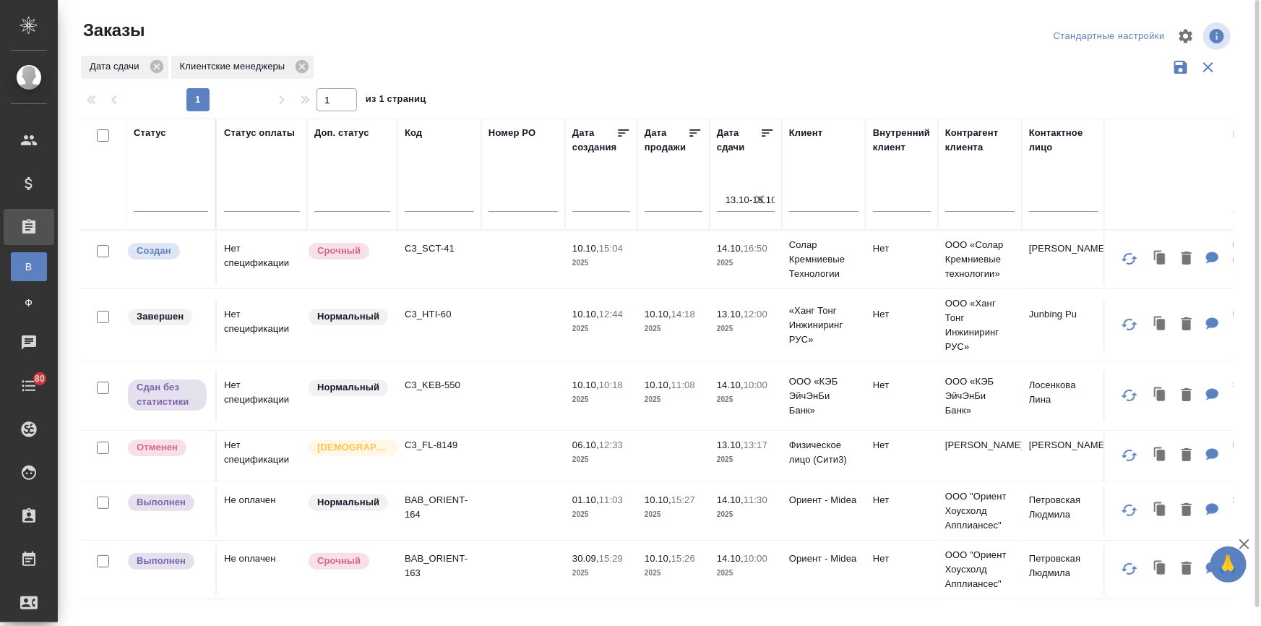
click at [757, 194] on icon "button" at bounding box center [760, 199] width 14 height 14
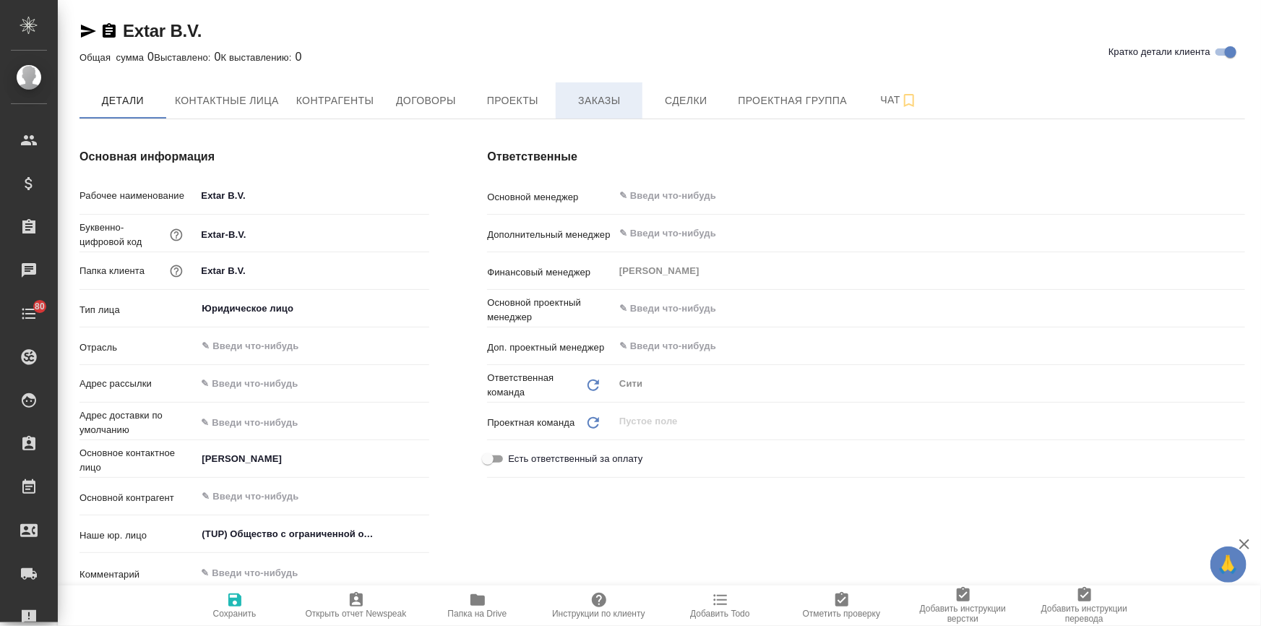
click at [578, 105] on span "Заказы" at bounding box center [598, 101] width 69 height 18
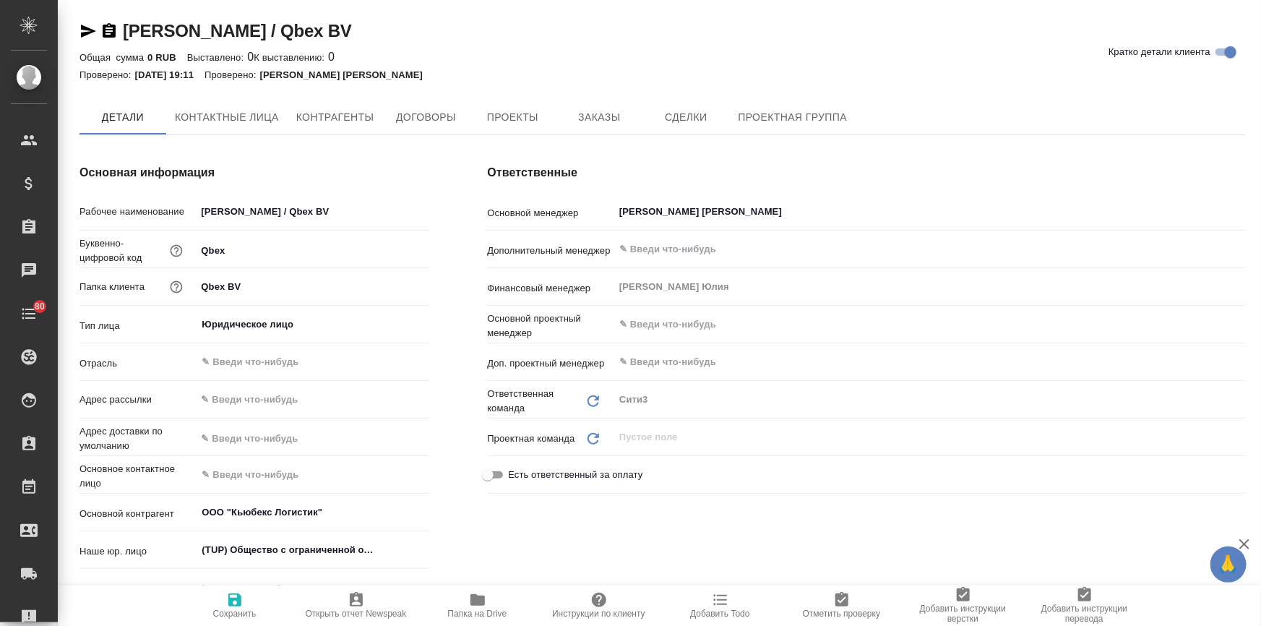
type textarea "x"
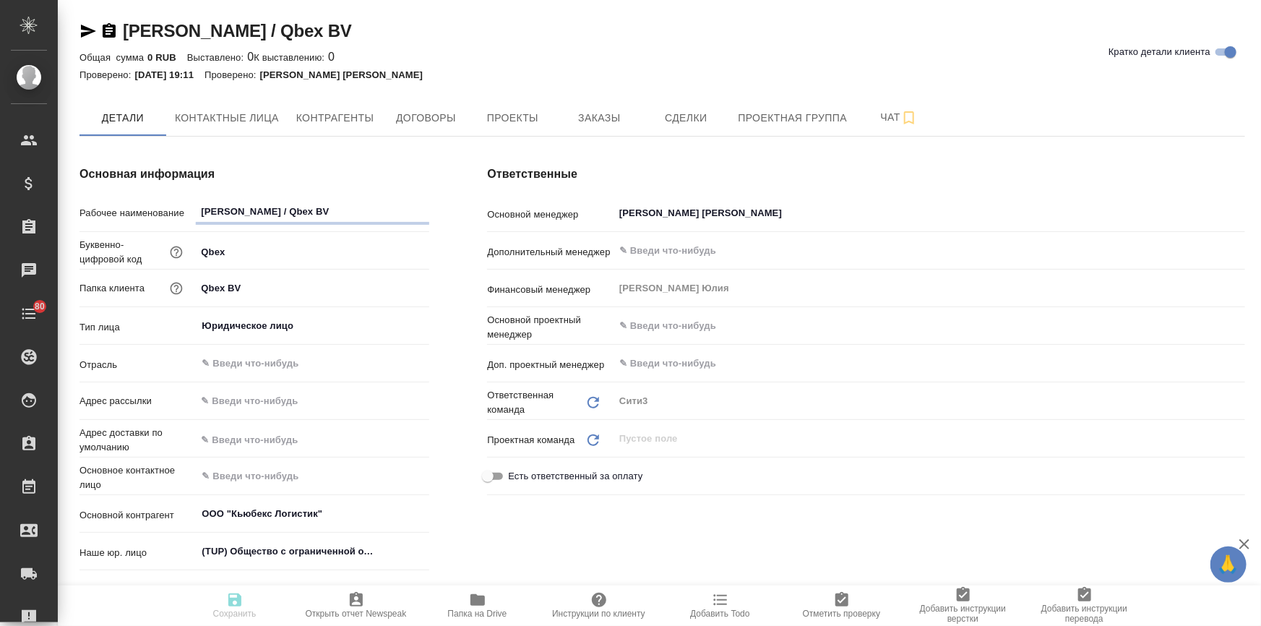
type textarea "x"
click at [578, 119] on span "Заказы" at bounding box center [598, 118] width 69 height 18
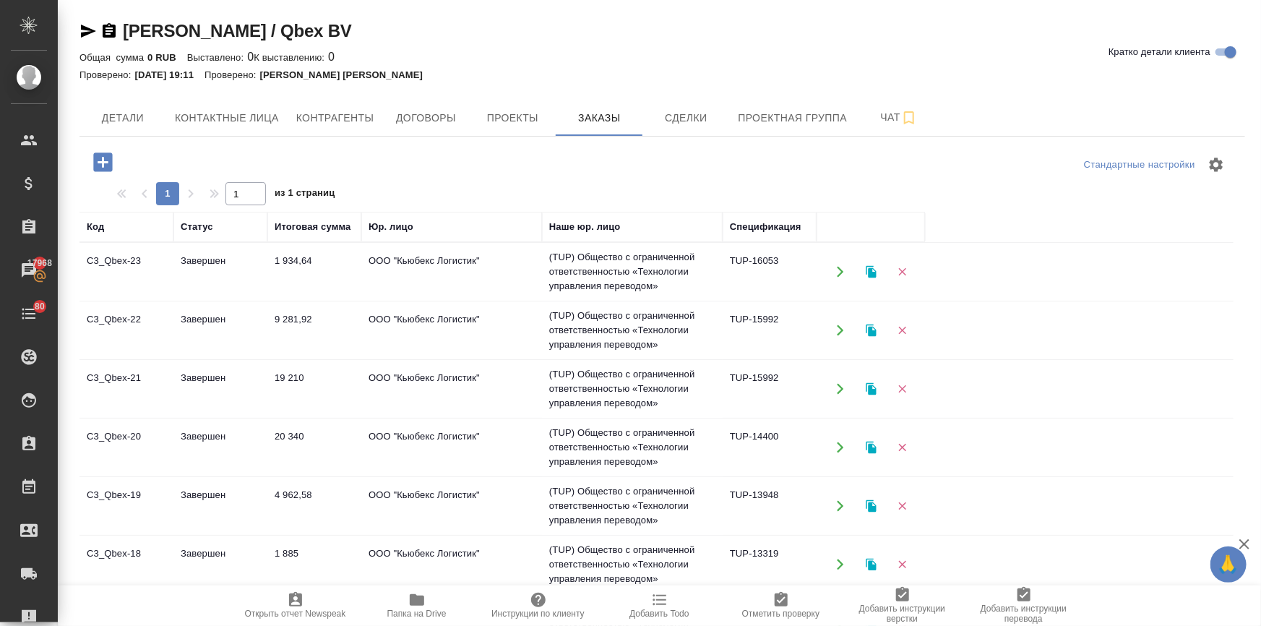
click at [103, 165] on icon "button" at bounding box center [102, 162] width 25 height 25
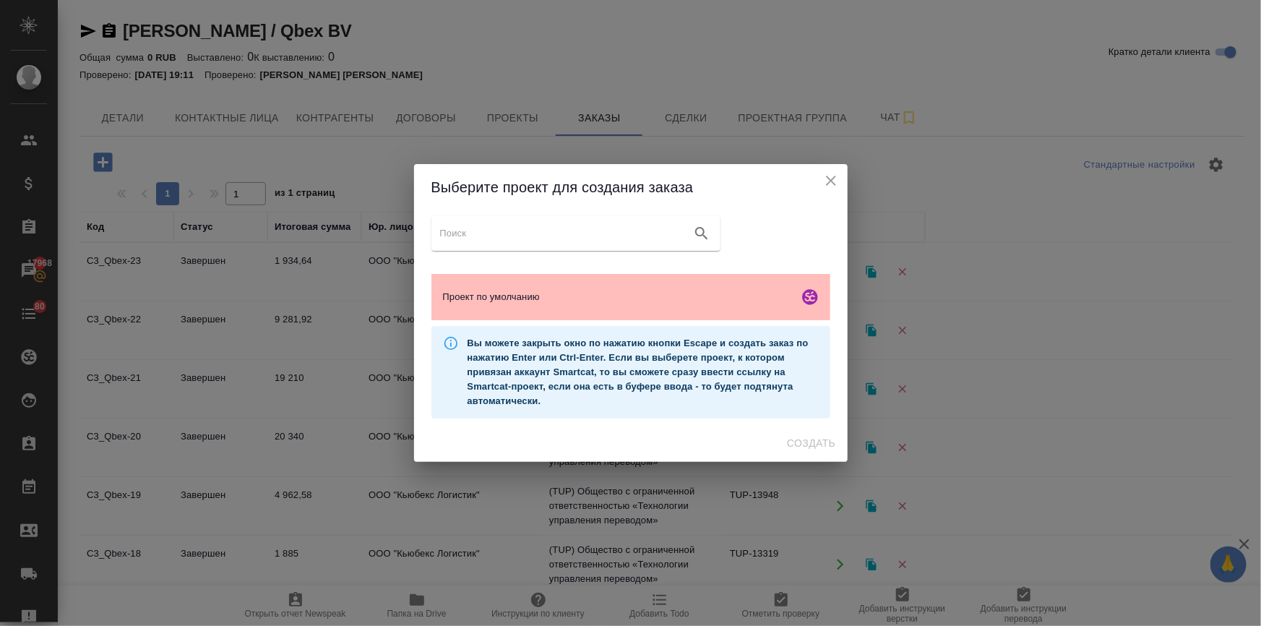
click at [552, 306] on div "Проект по умолчанию" at bounding box center [630, 297] width 399 height 46
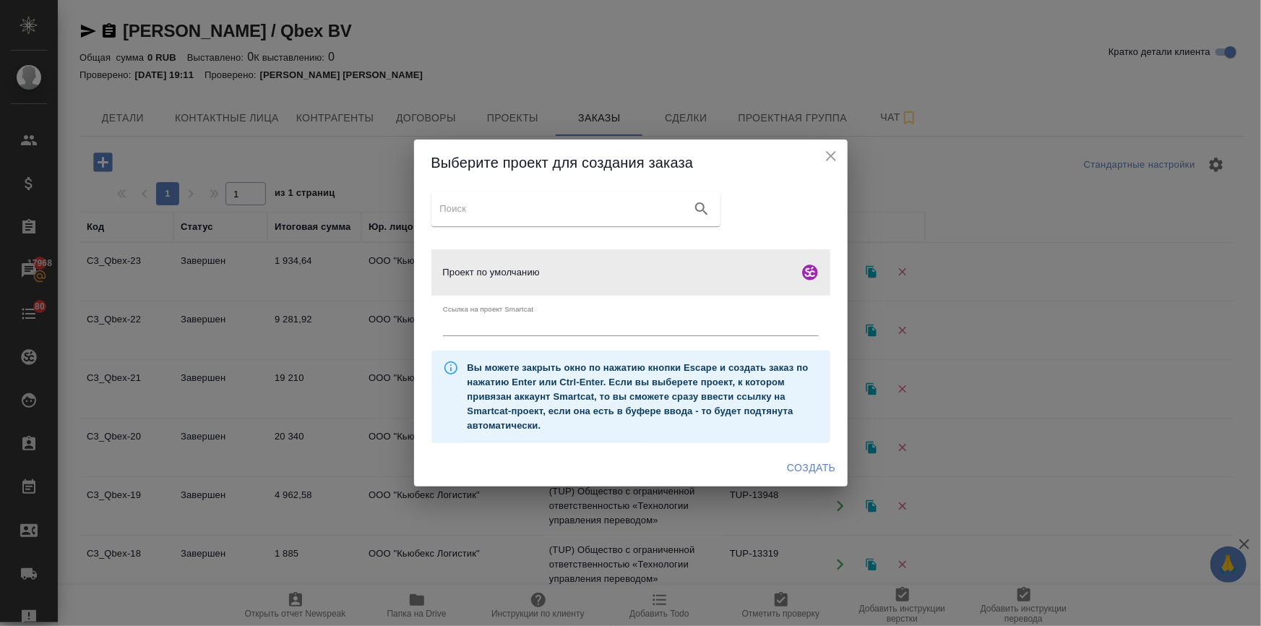
click at [823, 466] on span "Создать" at bounding box center [811, 468] width 48 height 18
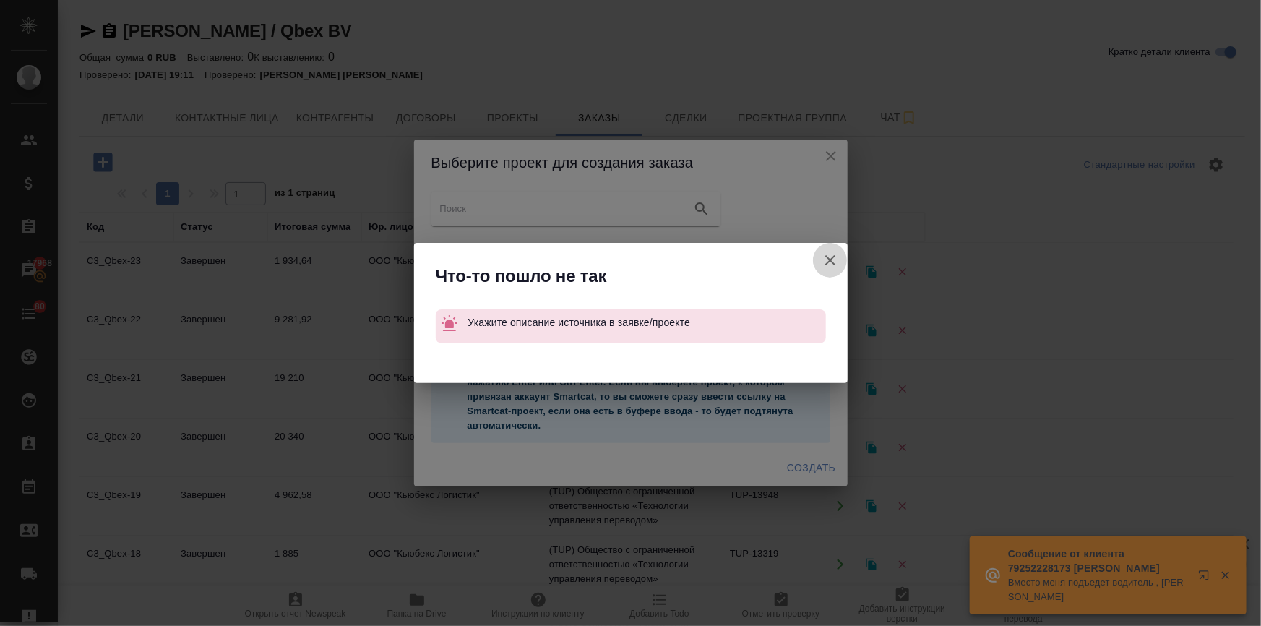
click at [826, 258] on icon "button" at bounding box center [830, 260] width 10 height 10
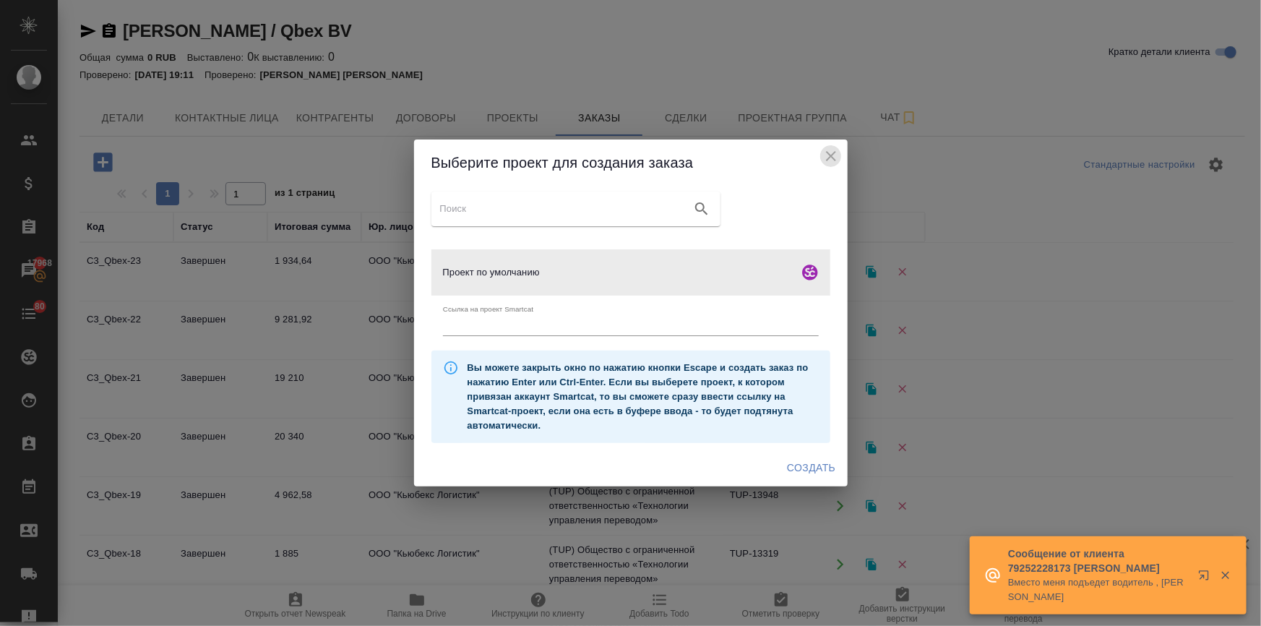
click at [834, 157] on icon "close" at bounding box center [830, 155] width 17 height 17
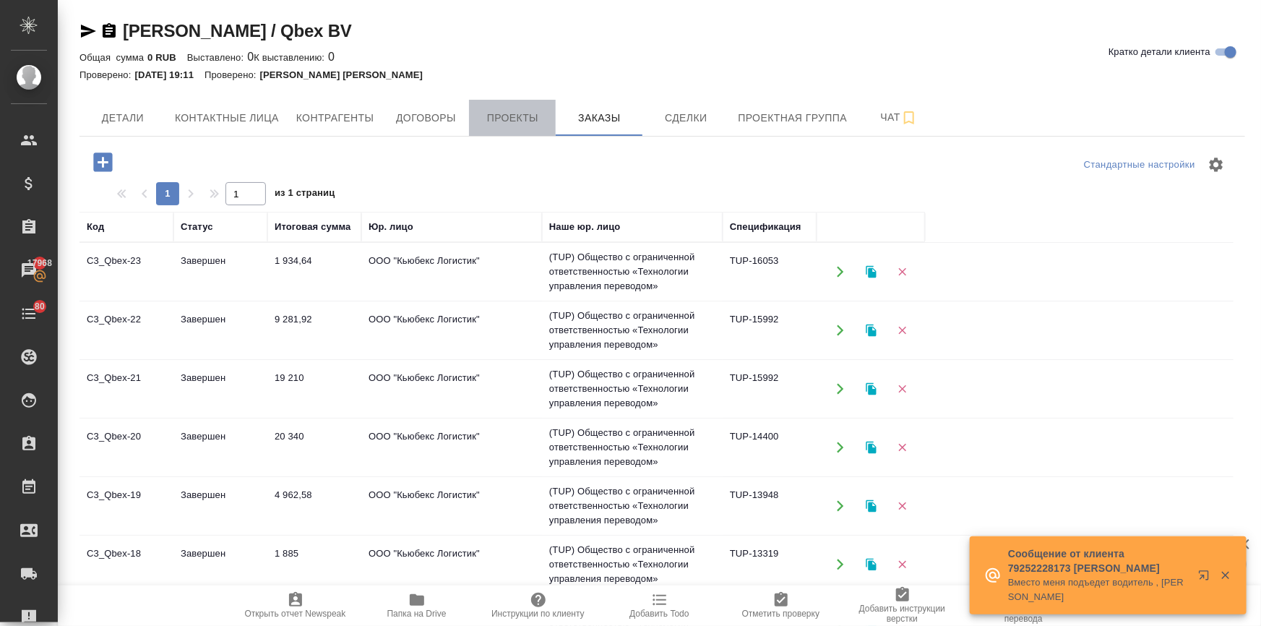
click at [501, 118] on span "Проекты" at bounding box center [511, 118] width 69 height 18
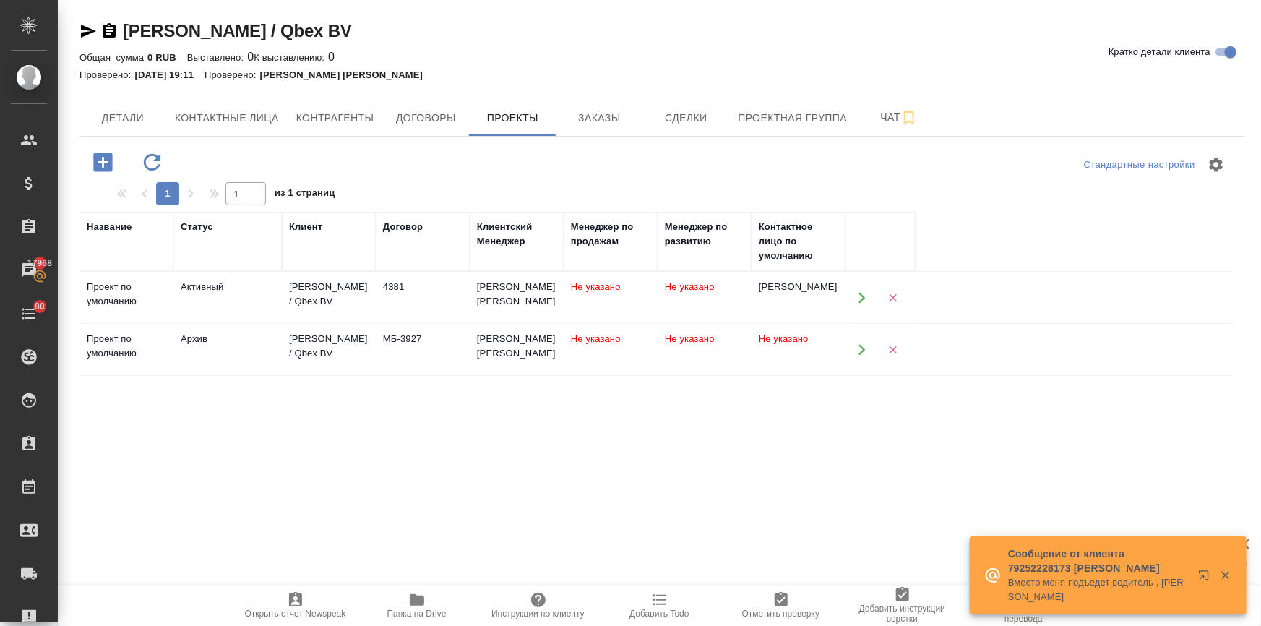
click at [334, 288] on div "[PERSON_NAME] / Qbex BV" at bounding box center [328, 294] width 79 height 29
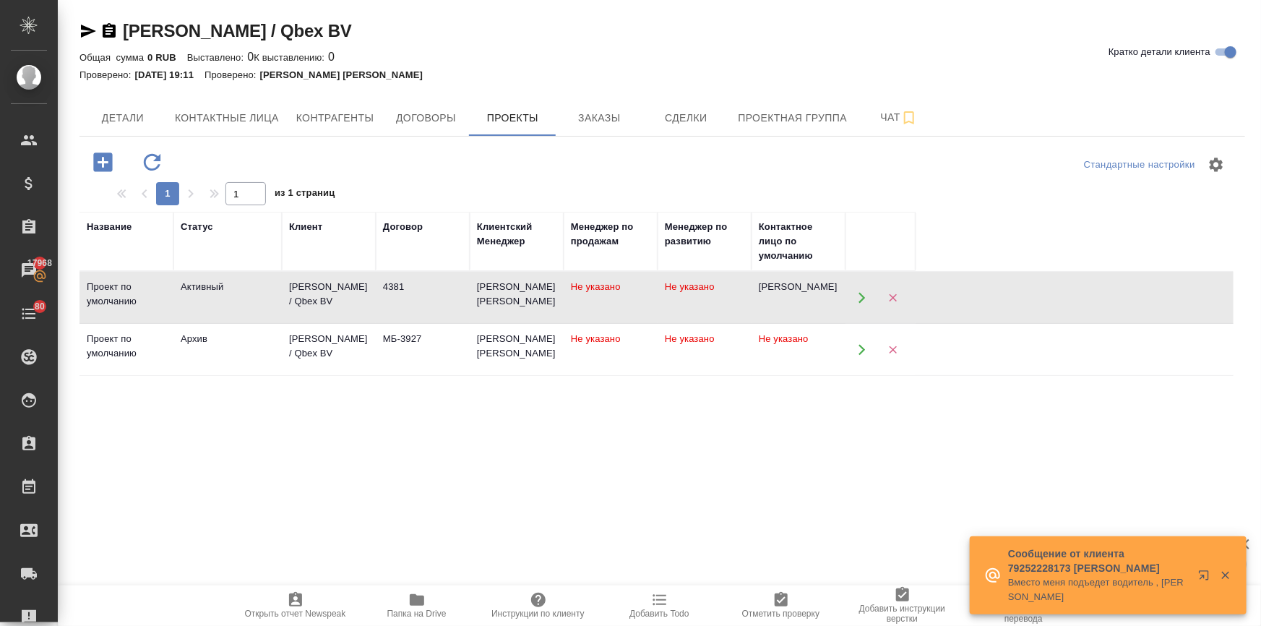
click at [334, 288] on div "[PERSON_NAME] / Qbex BV" at bounding box center [328, 294] width 79 height 29
click at [571, 121] on span "Заказы" at bounding box center [598, 118] width 69 height 18
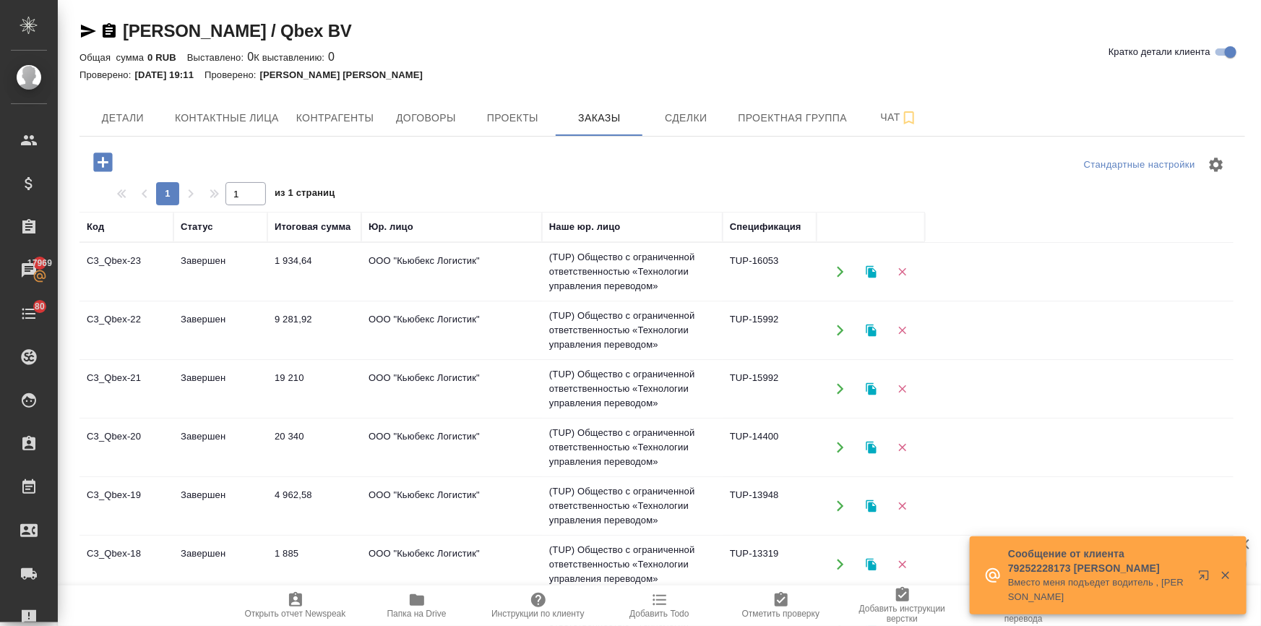
click at [100, 162] on icon "button" at bounding box center [102, 162] width 25 height 25
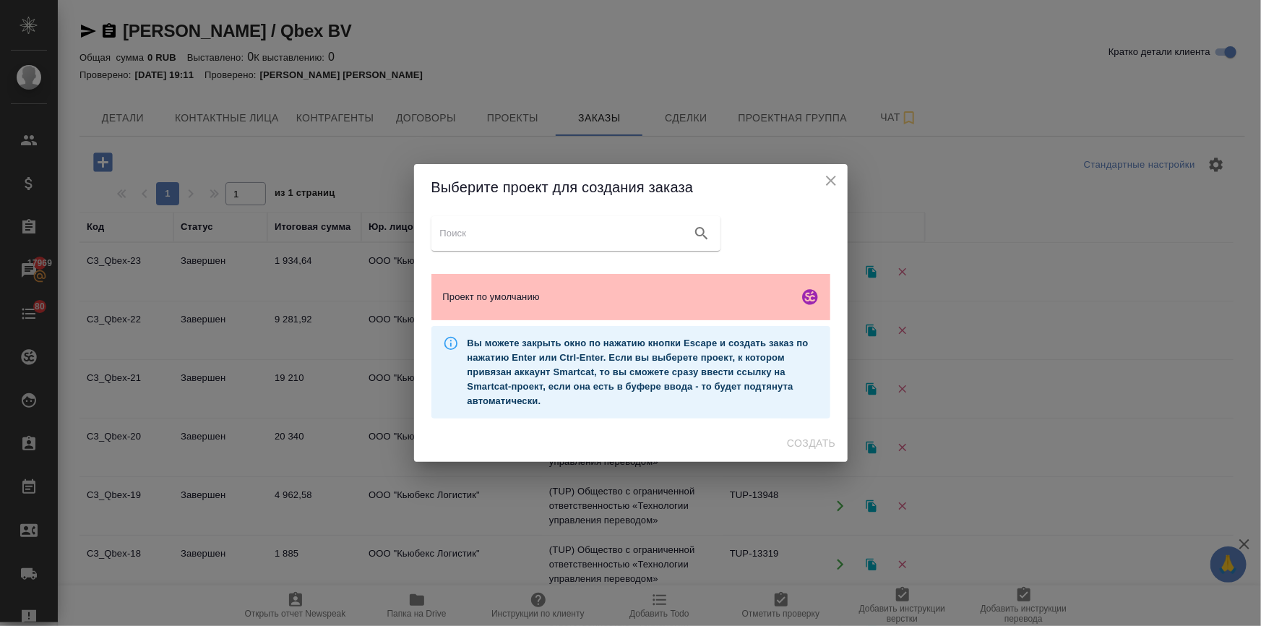
click at [505, 303] on span "Проект по умолчанию" at bounding box center [618, 297] width 350 height 14
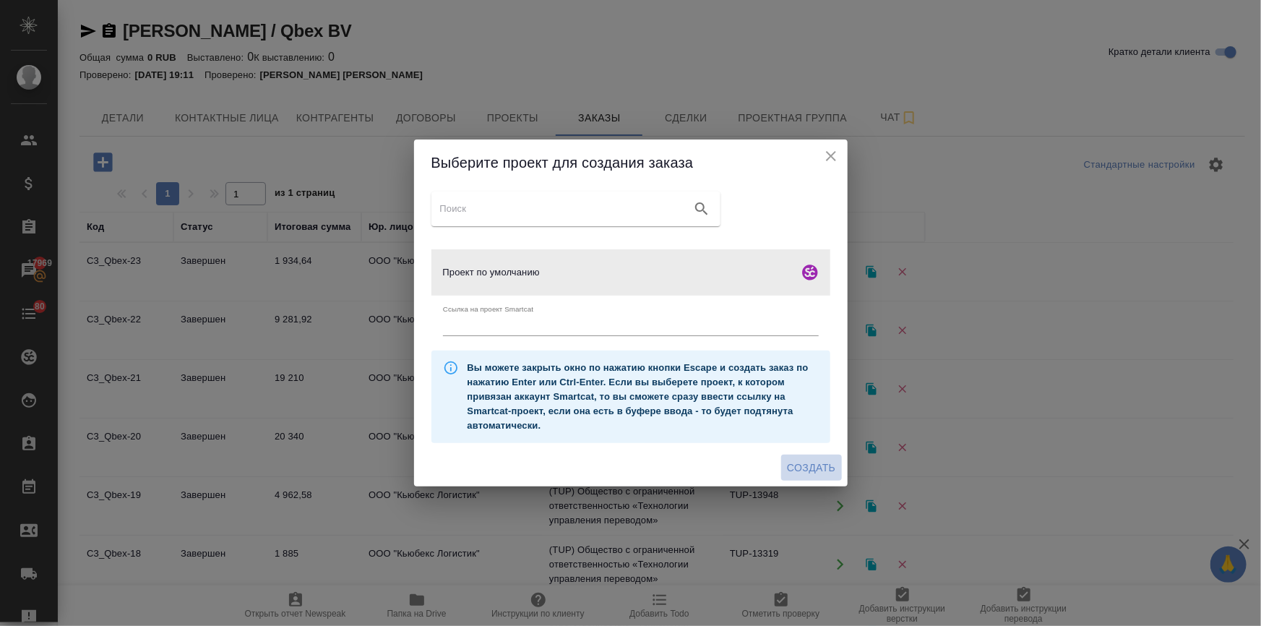
click at [795, 470] on span "Создать" at bounding box center [811, 468] width 48 height 18
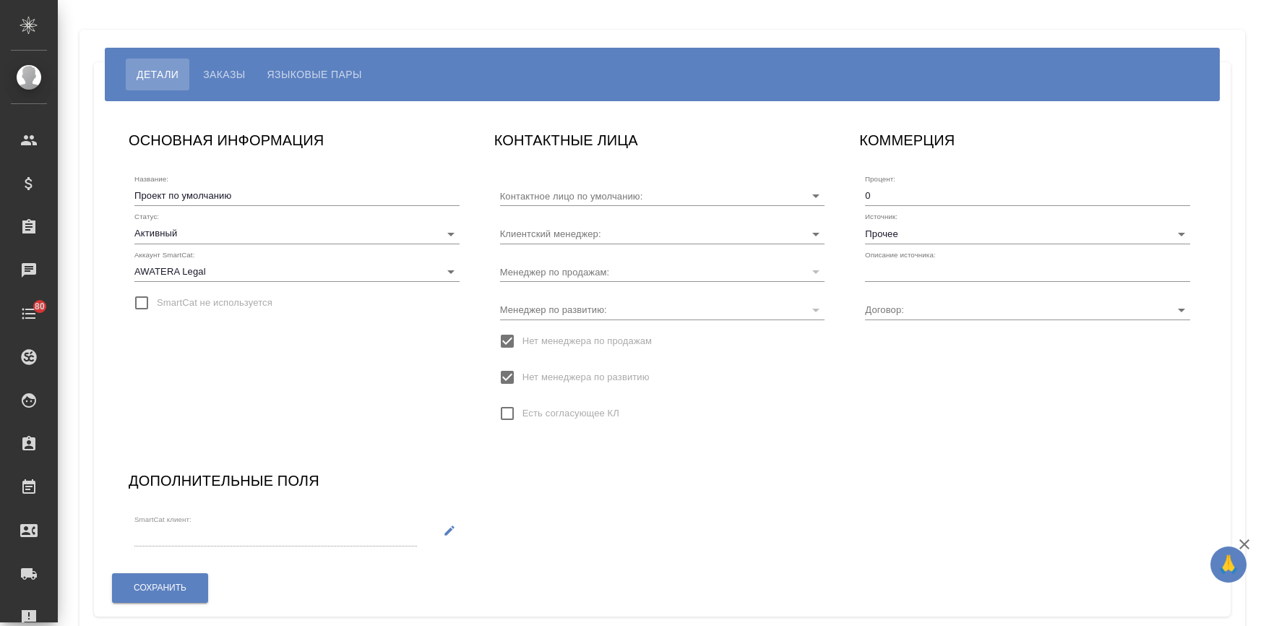
type input "[PERSON_NAME]"
type input "4381"
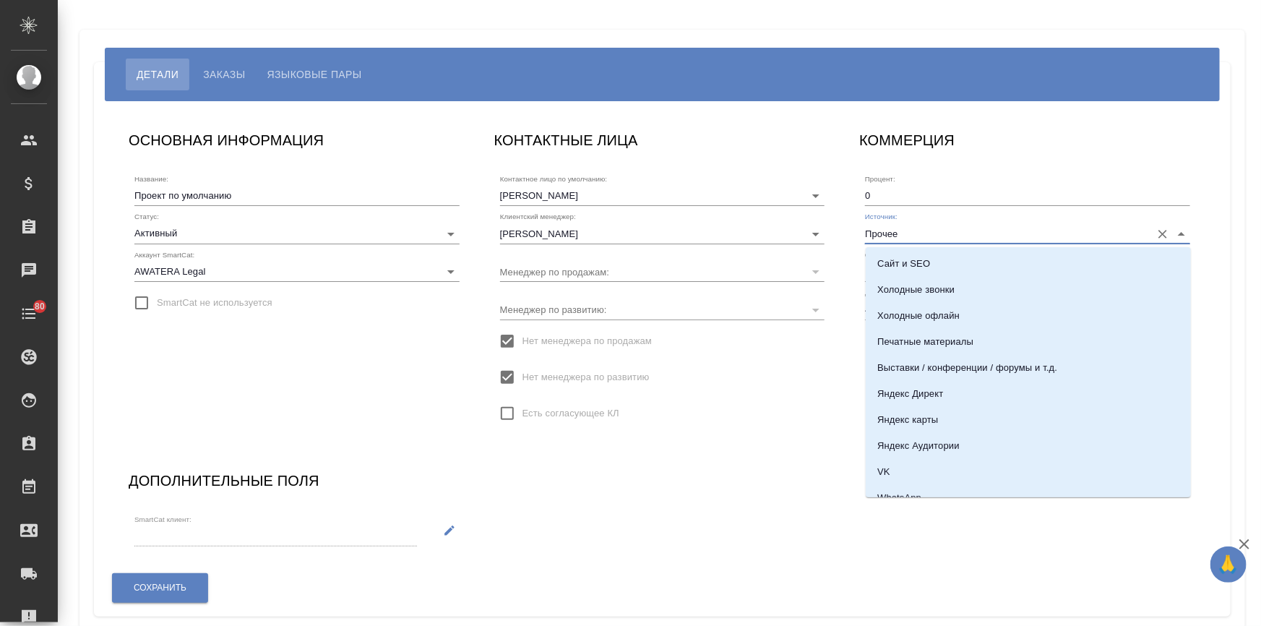
click at [881, 235] on input "Прочее" at bounding box center [1004, 233] width 279 height 20
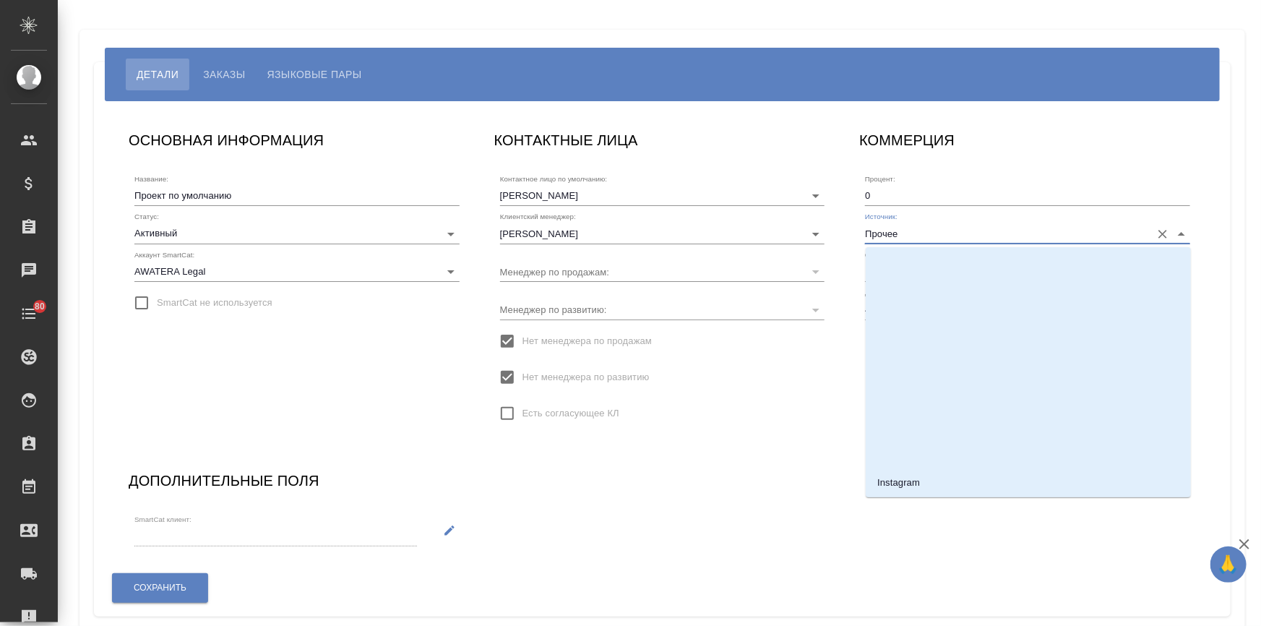
scroll to position [328, 0]
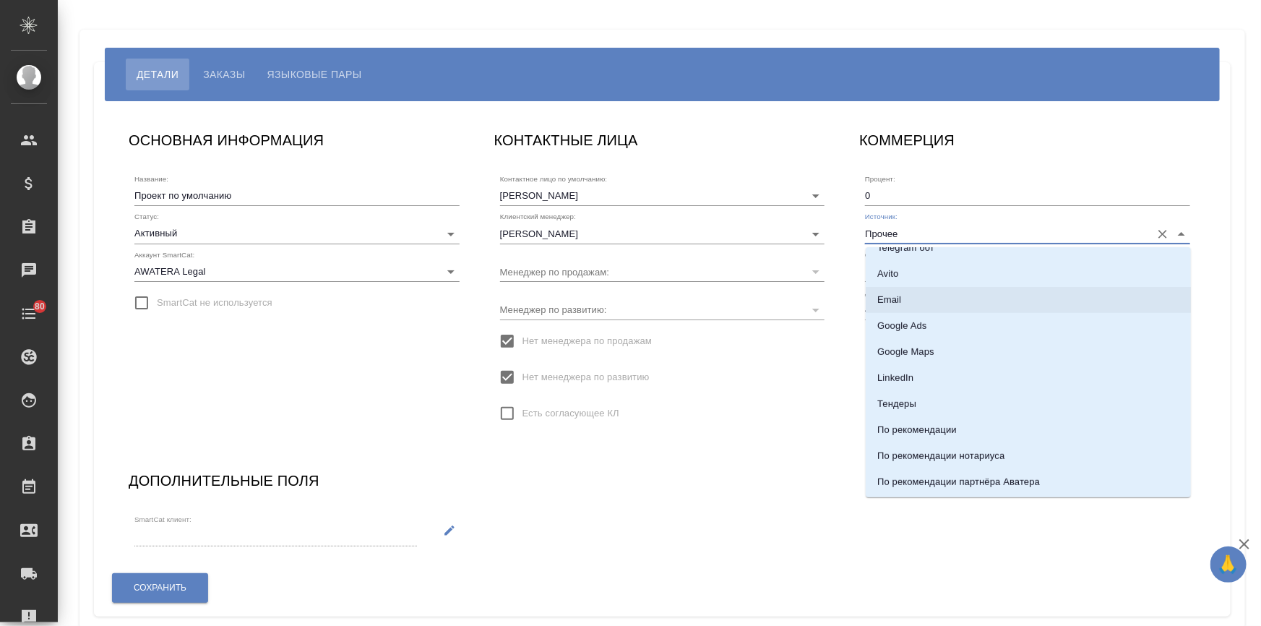
click at [892, 298] on p "Email" at bounding box center [889, 300] width 24 height 14
type input "Email"
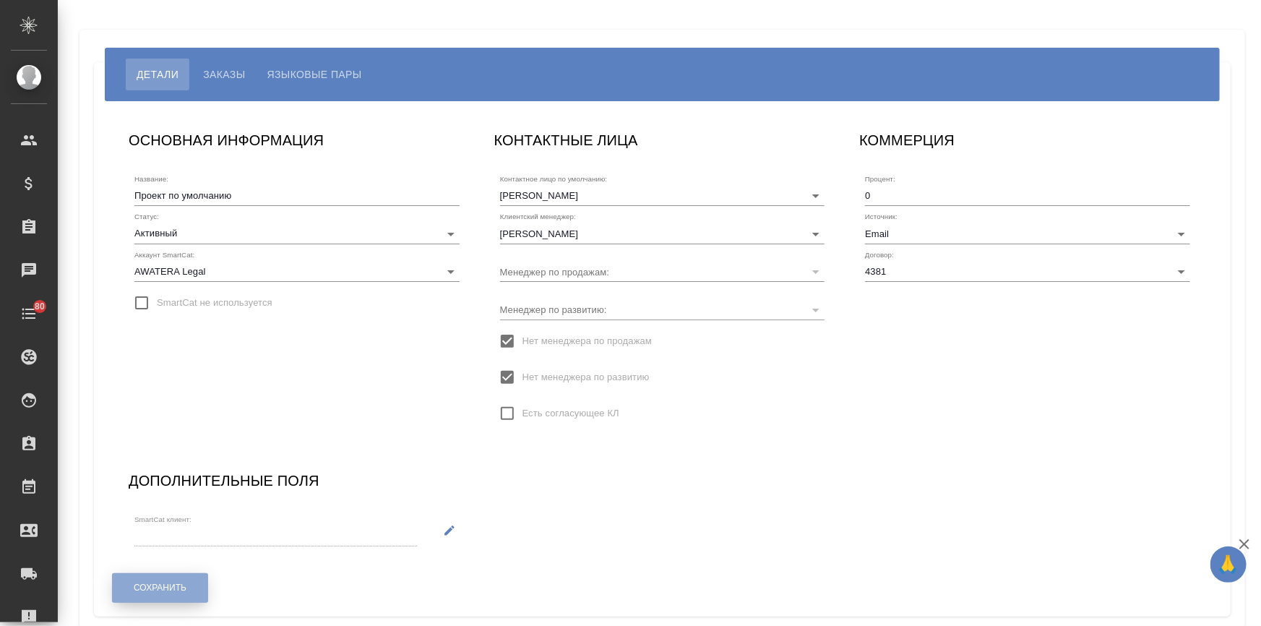
click at [173, 585] on span "Сохранить" at bounding box center [160, 588] width 53 height 12
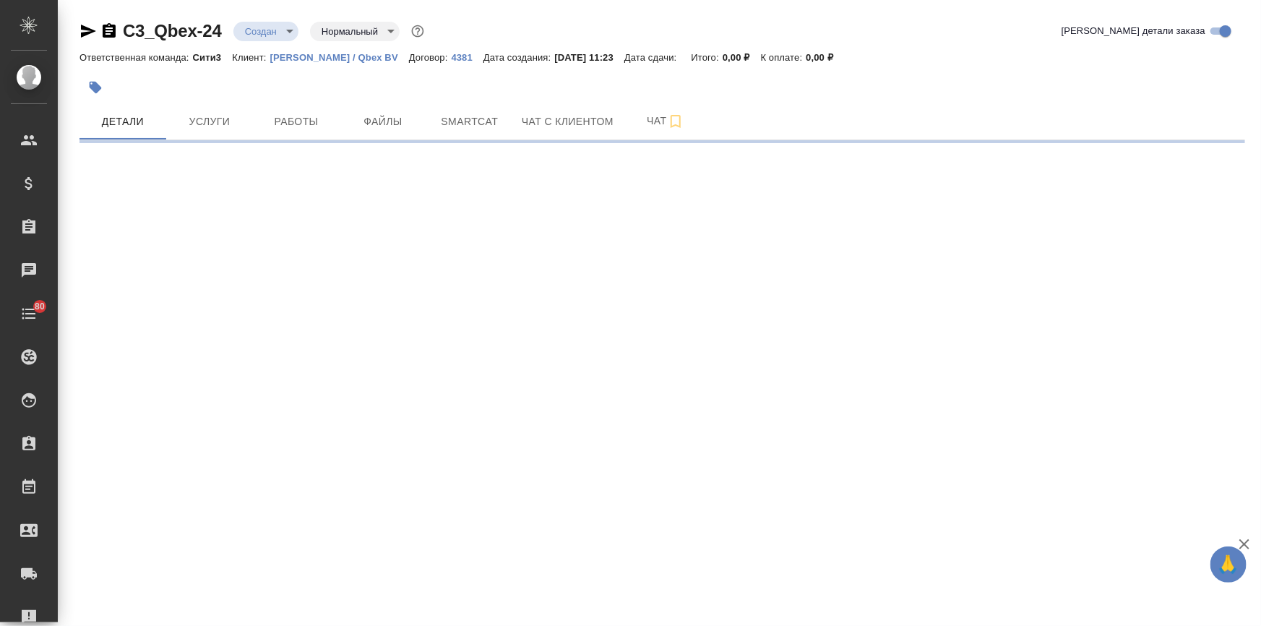
select select "RU"
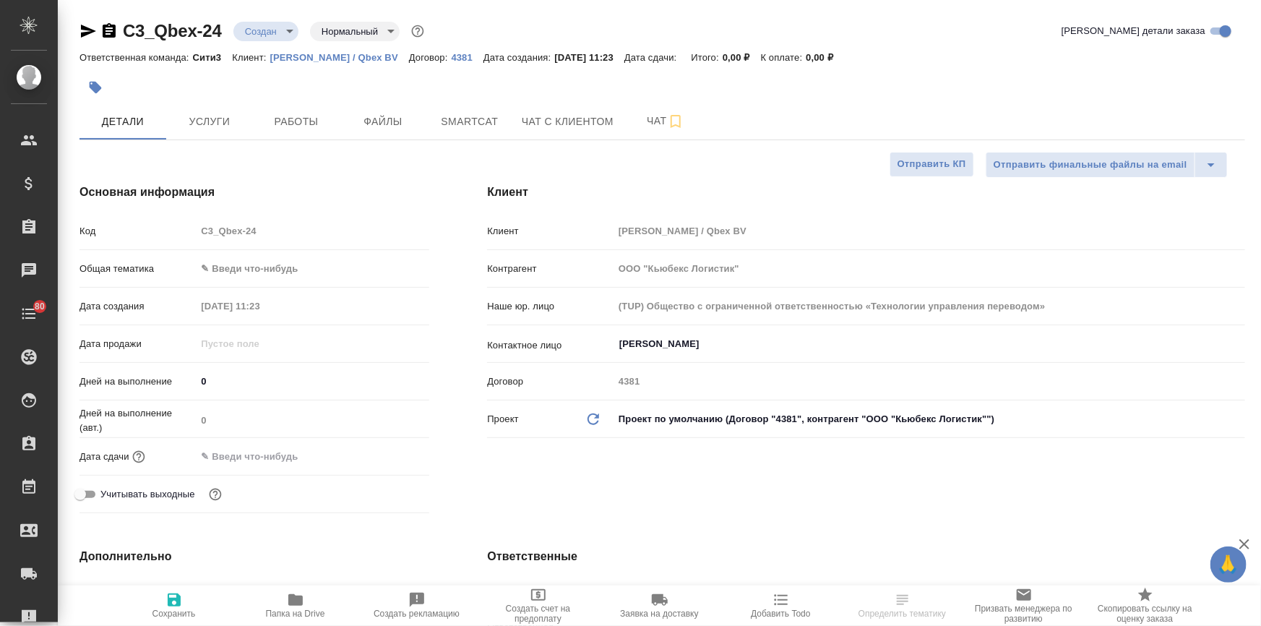
type textarea "x"
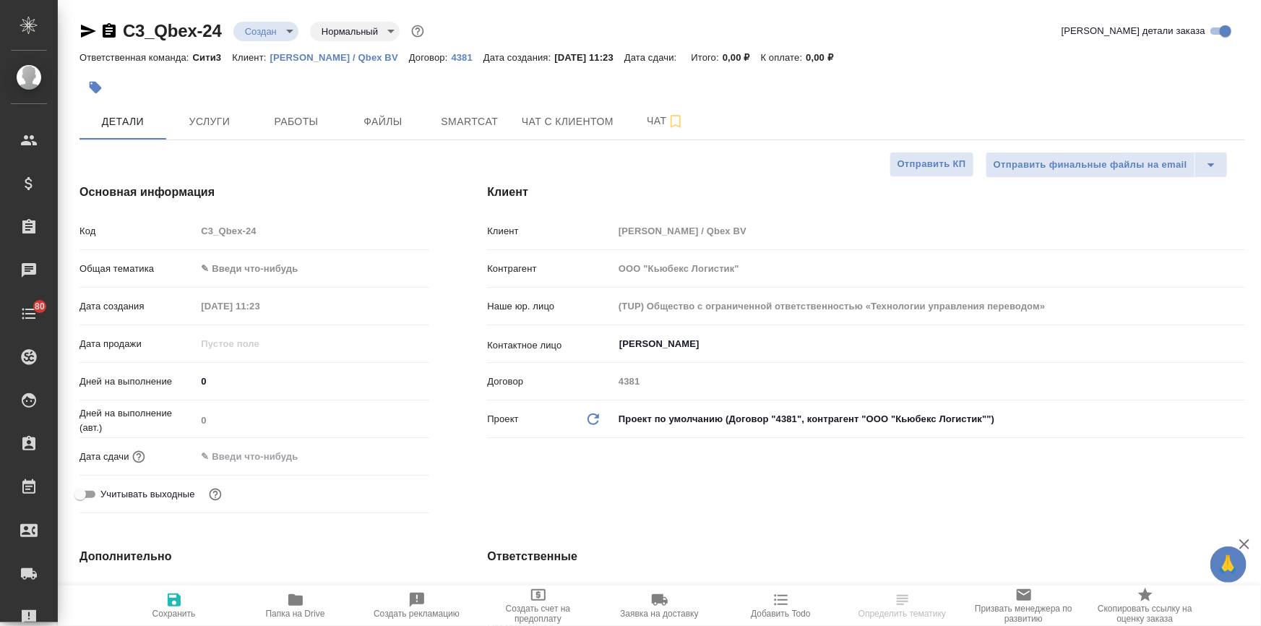
type textarea "x"
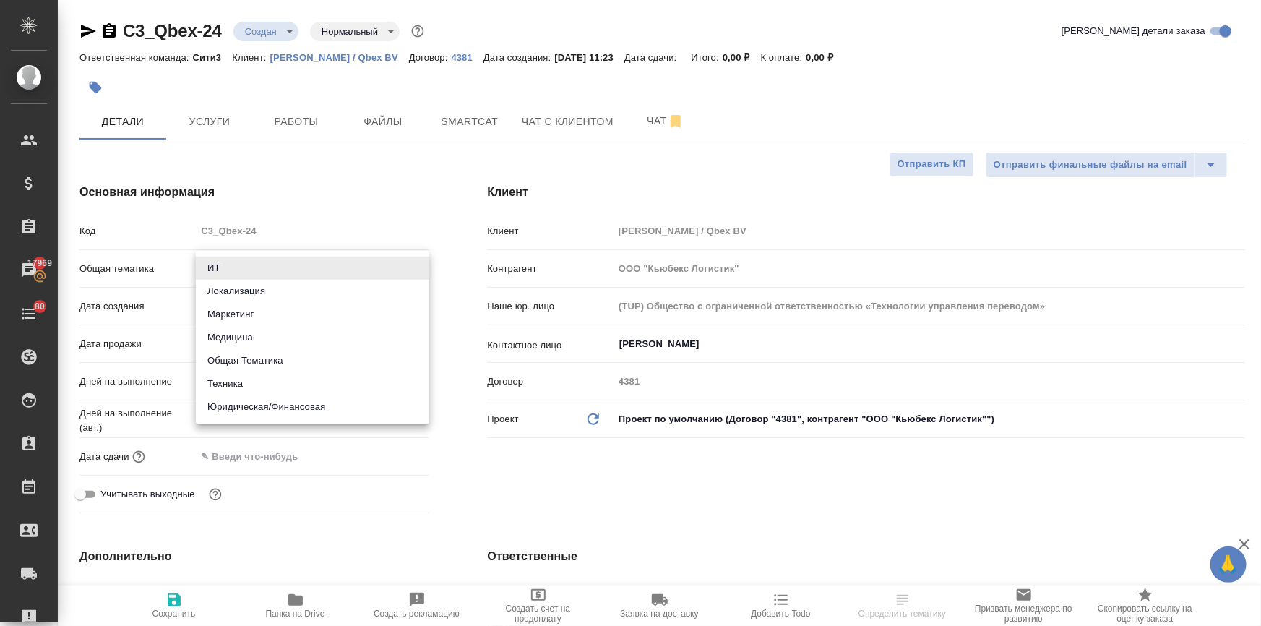
click at [228, 266] on body "🙏 .cls-1 fill:#fff; AWATERA [PERSON_NAME] Спецификации Заказы 17969 Чаты 80 Tod…" at bounding box center [630, 371] width 1261 height 742
click at [233, 399] on li "Юридическая/Финансовая" at bounding box center [312, 406] width 233 height 23
type input "yr-fn"
type textarea "x"
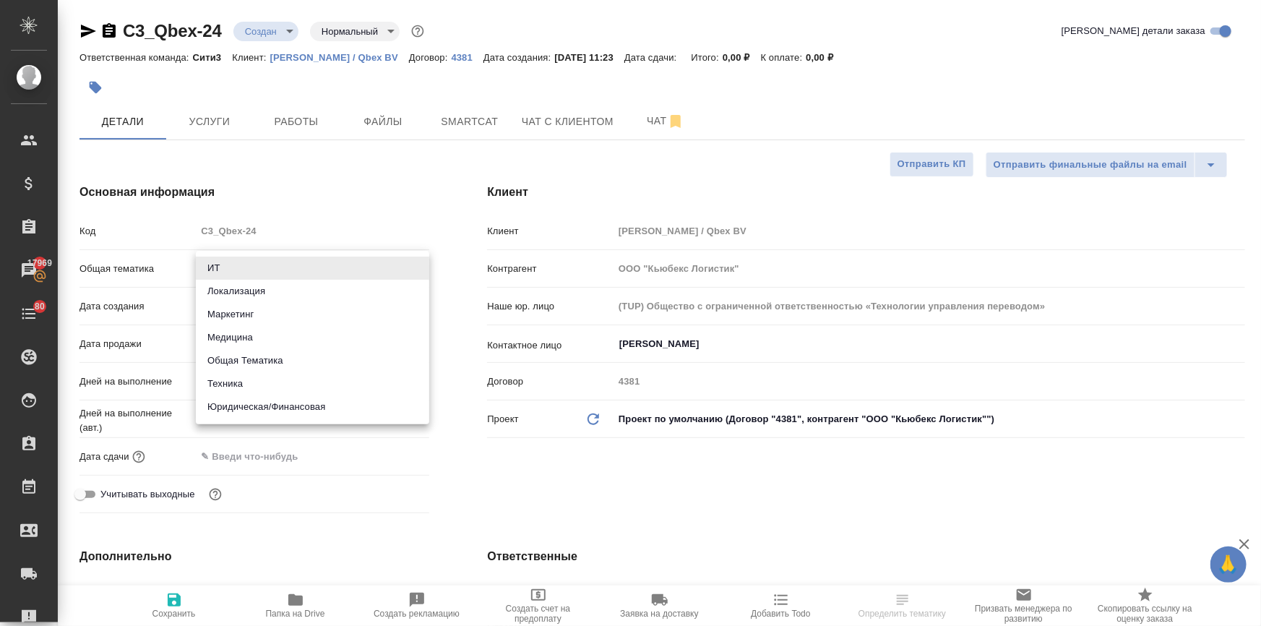
type textarea "x"
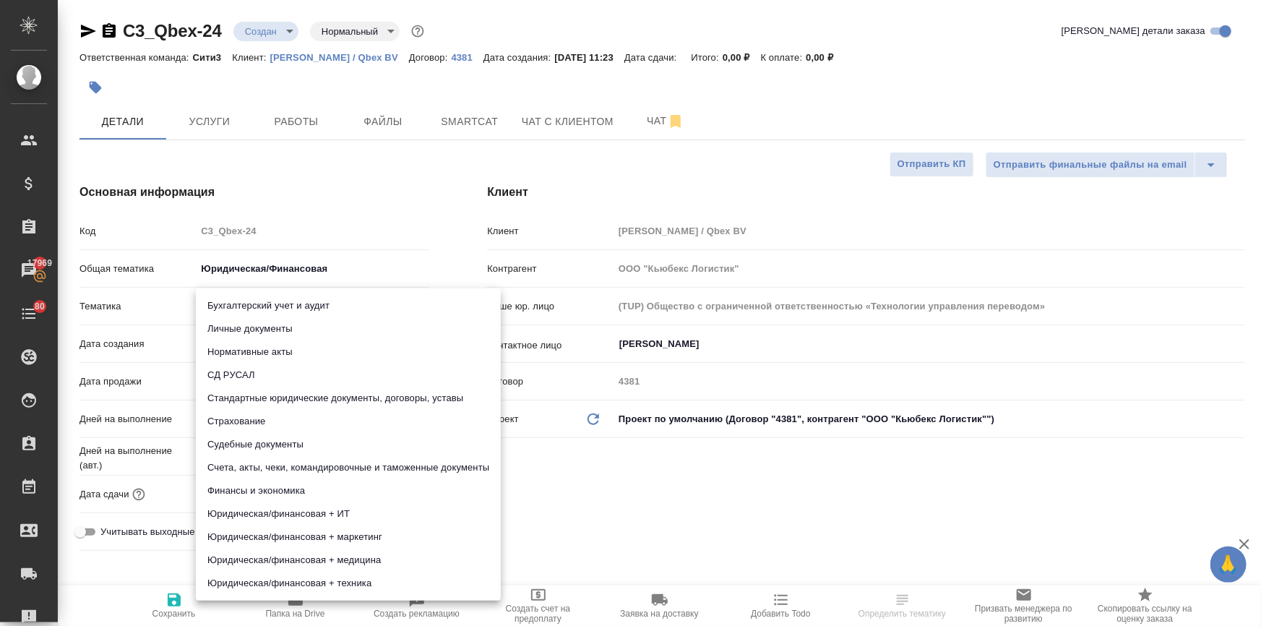
click at [257, 308] on body "🙏 .cls-1 fill:#fff; AWATERA Ilina Ekaterina Клиенты Спецификации Заказы 17969 Ч…" at bounding box center [630, 371] width 1261 height 742
click at [425, 231] on div at bounding box center [630, 313] width 1261 height 626
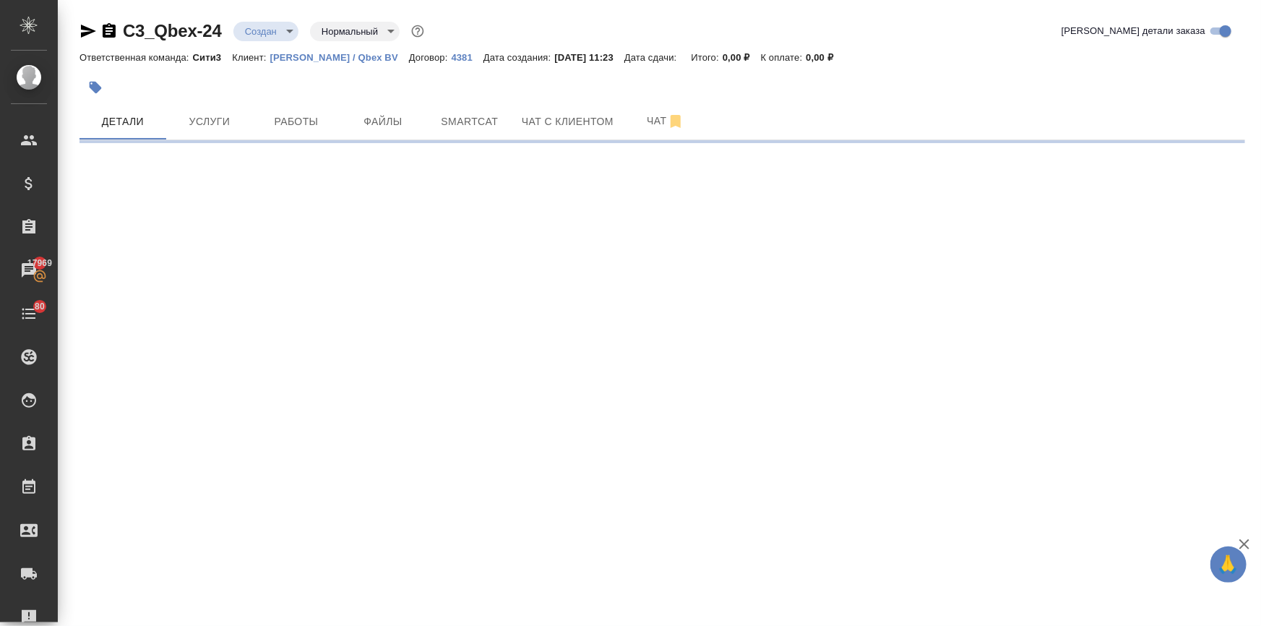
select select "RU"
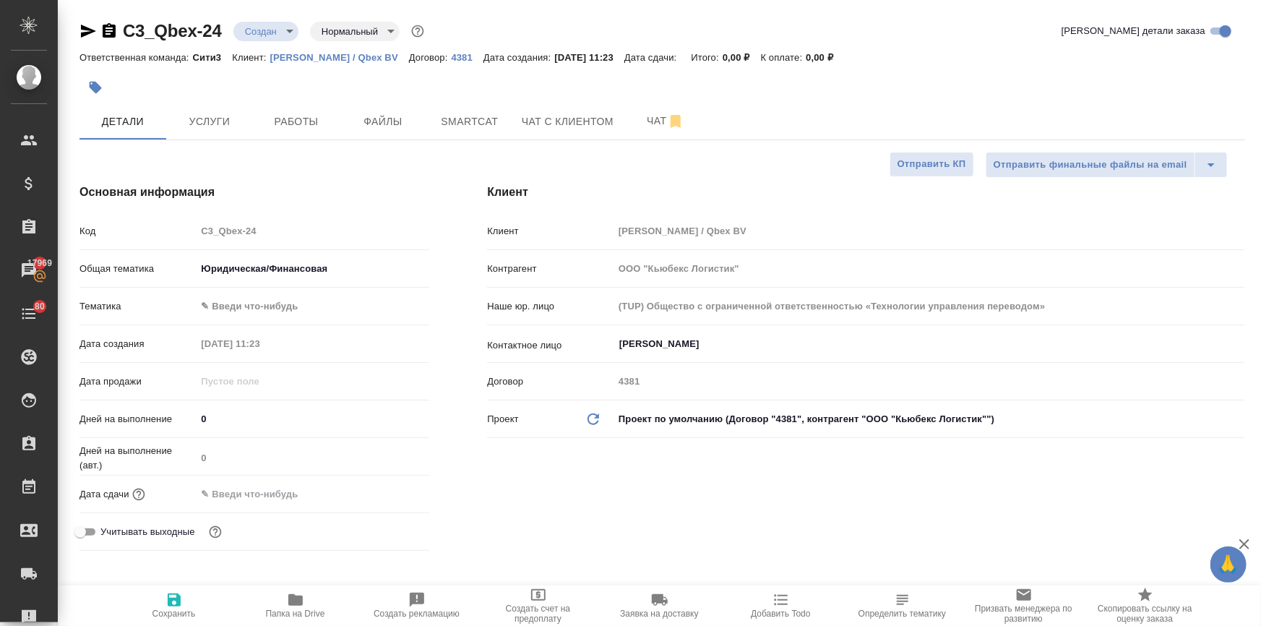
type textarea "x"
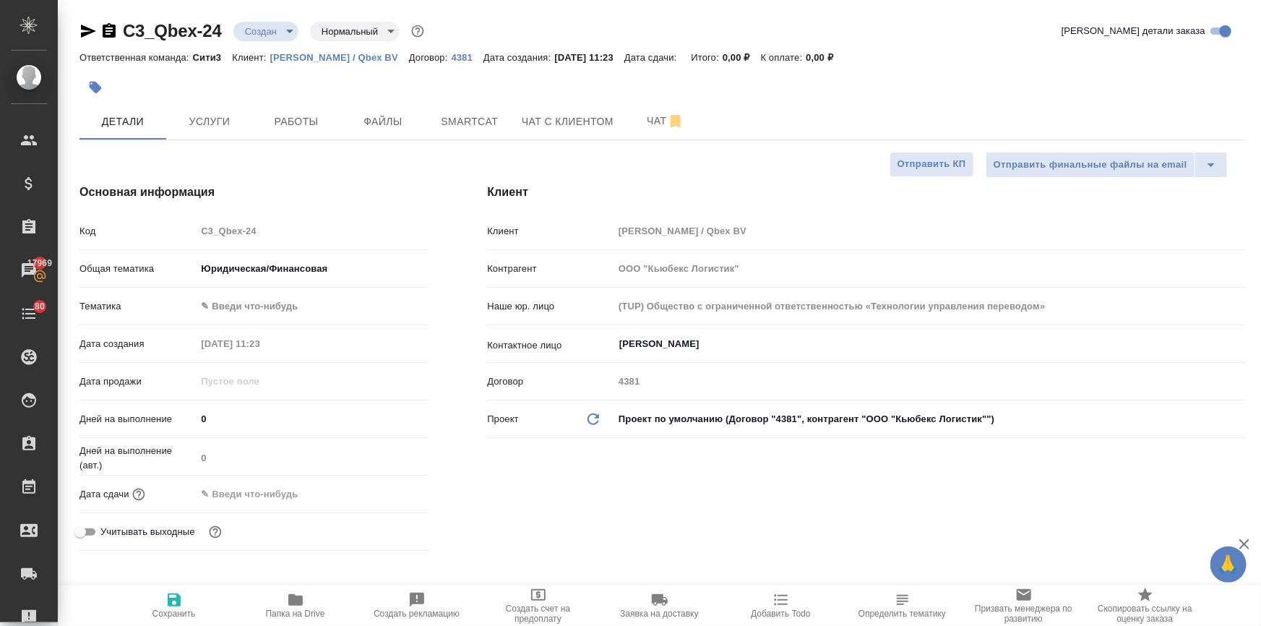
type textarea "x"
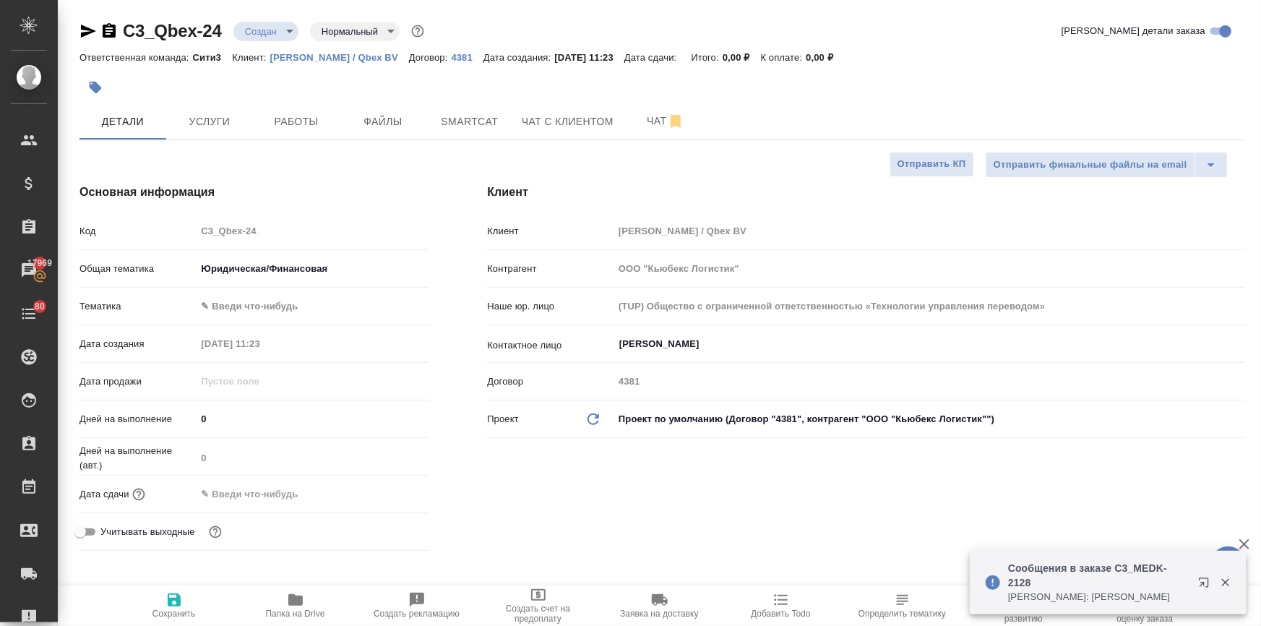
type textarea "x"
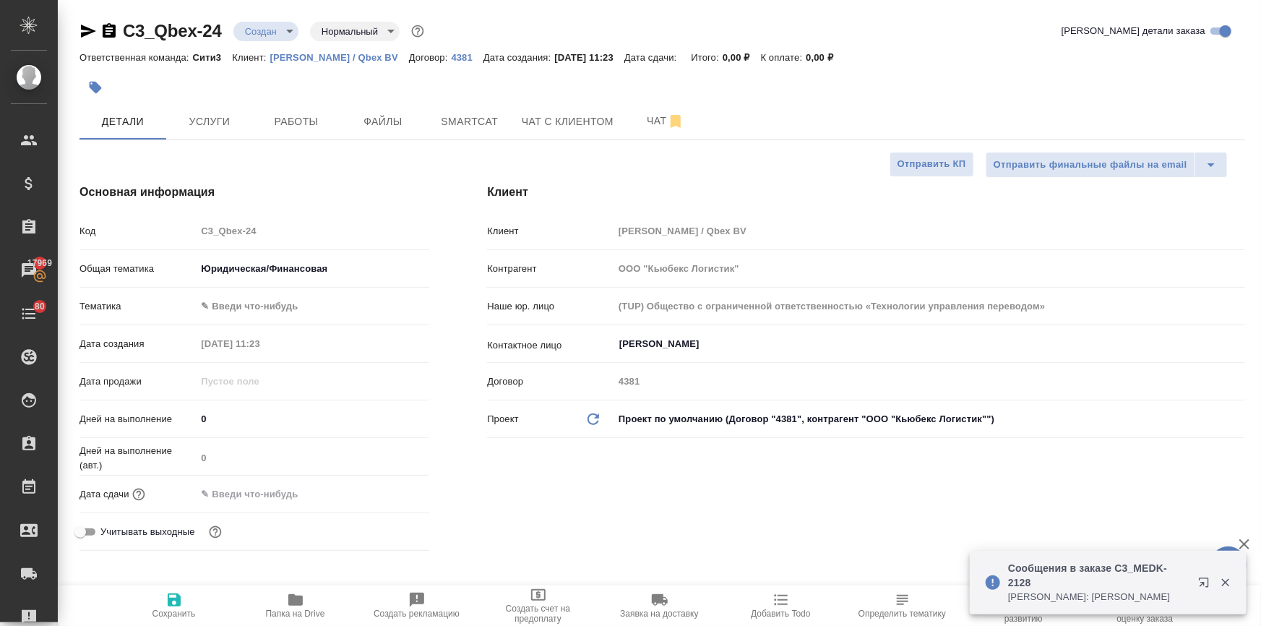
type textarea "x"
click at [289, 52] on p "[PERSON_NAME] / Qbex BV" at bounding box center [339, 57] width 139 height 11
type textarea "x"
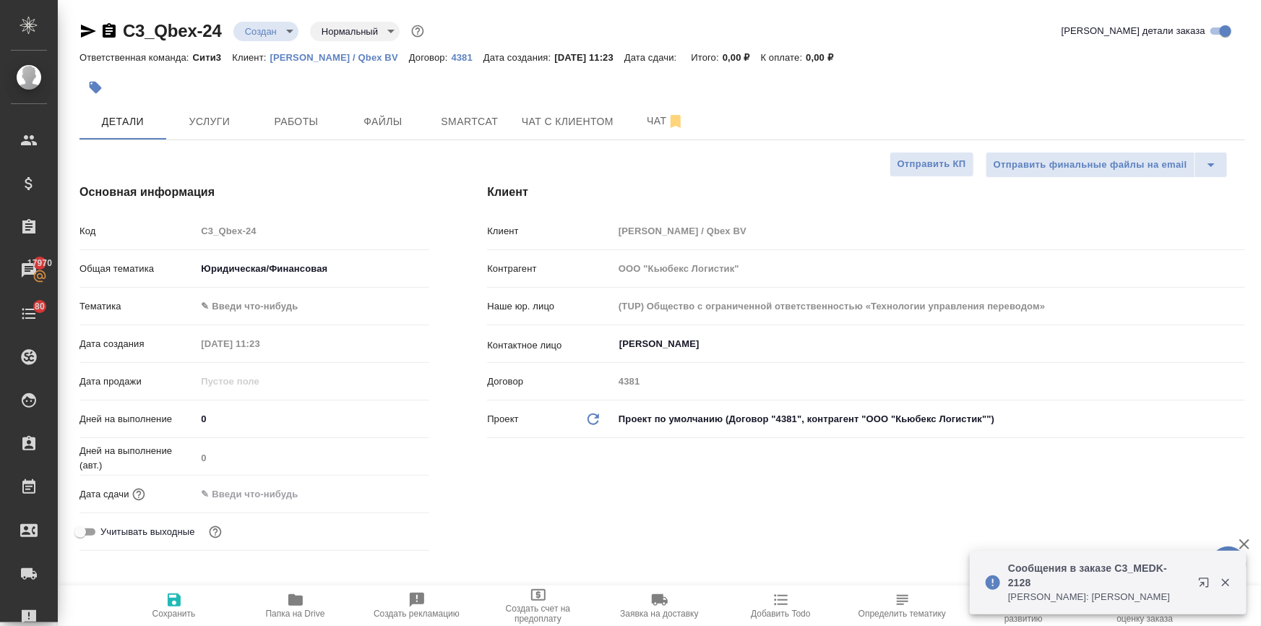
type textarea "x"
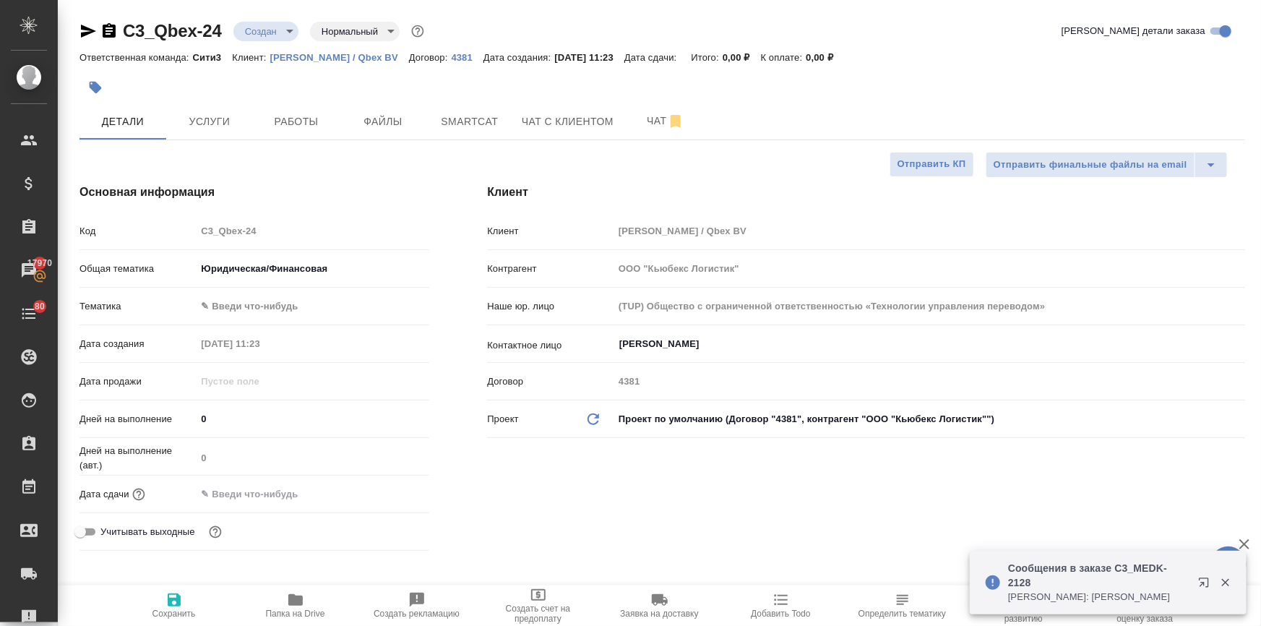
type textarea "x"
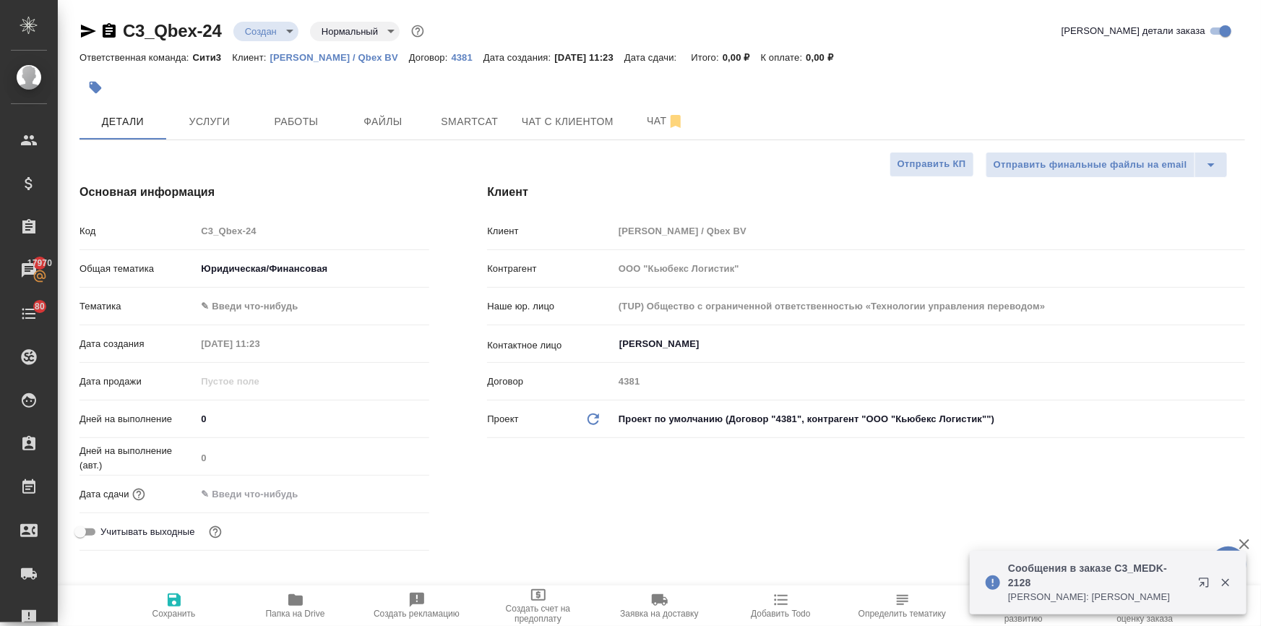
type textarea "x"
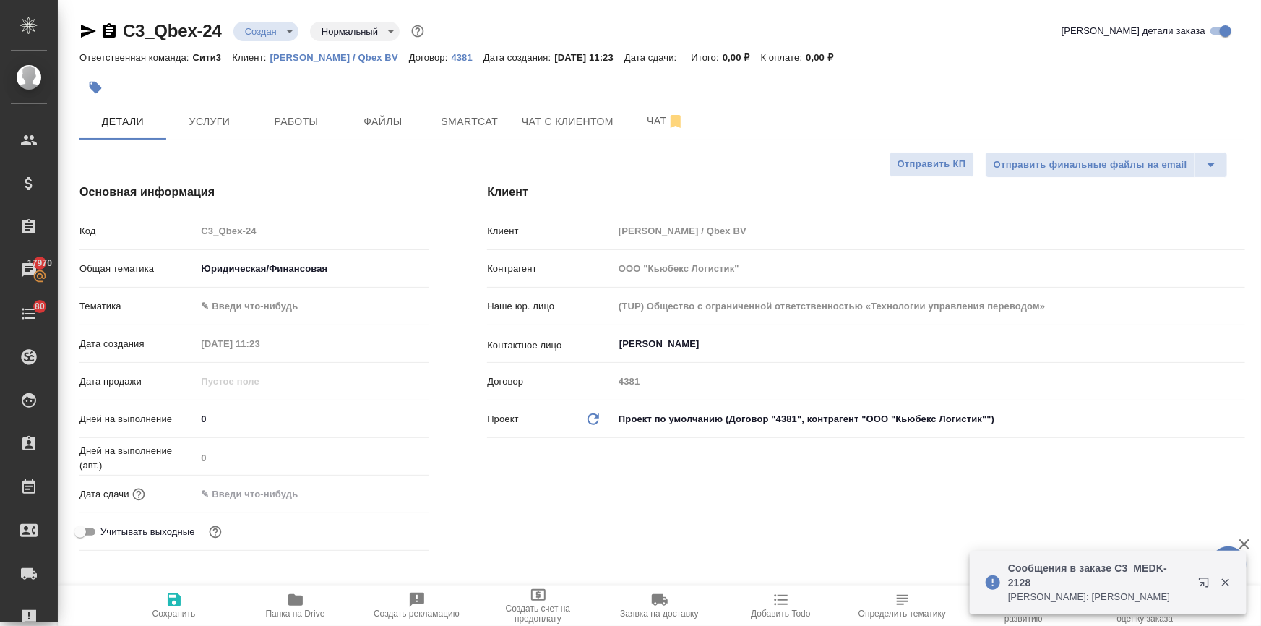
click at [235, 266] on body "🙏 .cls-1 fill:#fff; AWATERA Ilina Ekaterina Клиенты Спецификации Заказы 17970 Ч…" at bounding box center [630, 371] width 1261 height 742
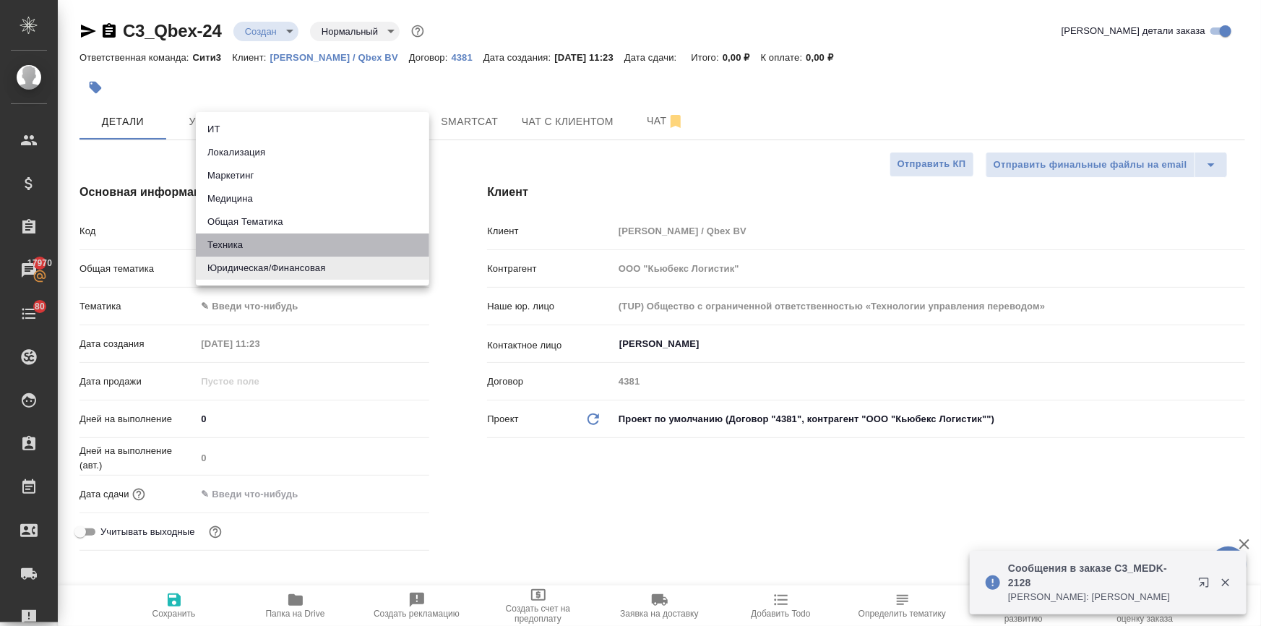
click at [246, 243] on li "Техника" at bounding box center [312, 244] width 233 height 23
type input "tech"
type textarea "x"
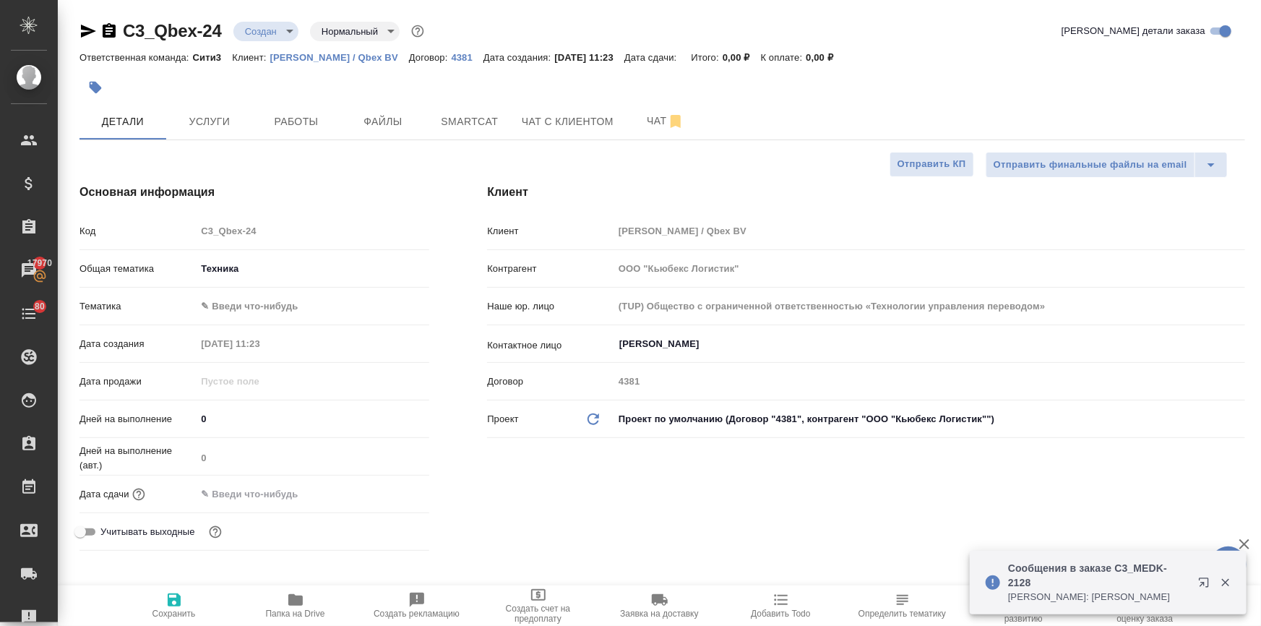
click at [259, 487] on input "text" at bounding box center [259, 493] width 126 height 21
click at [384, 491] on icon "button" at bounding box center [387, 492] width 17 height 17
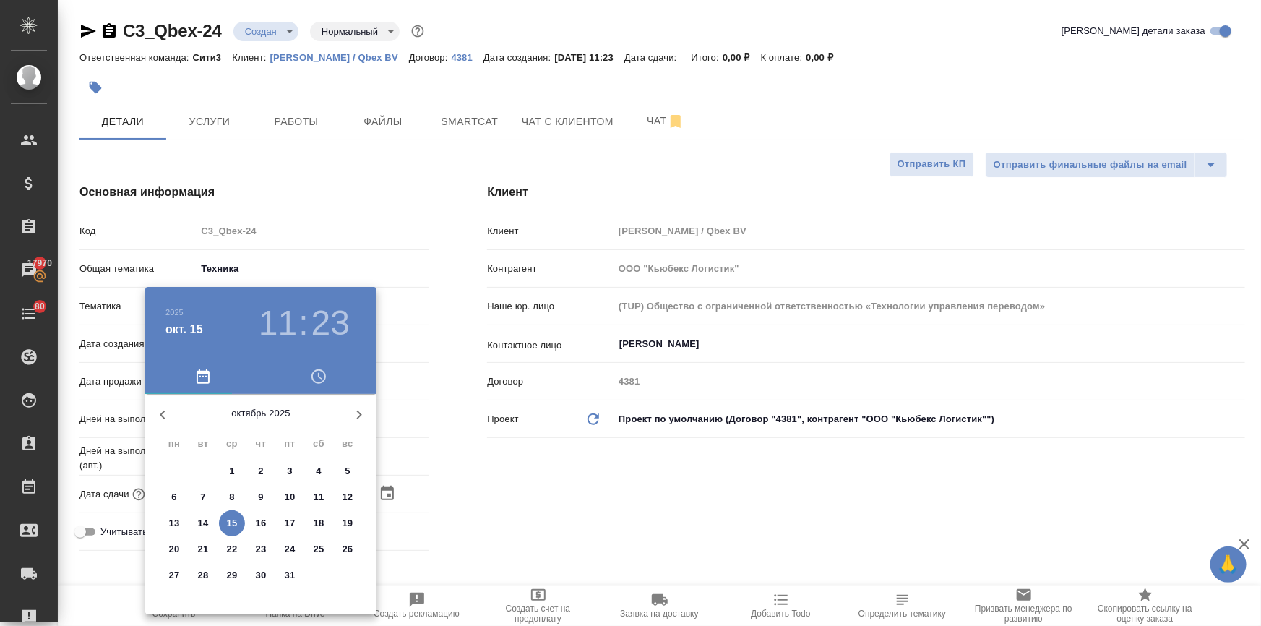
click at [321, 319] on h3 "23" at bounding box center [330, 323] width 38 height 40
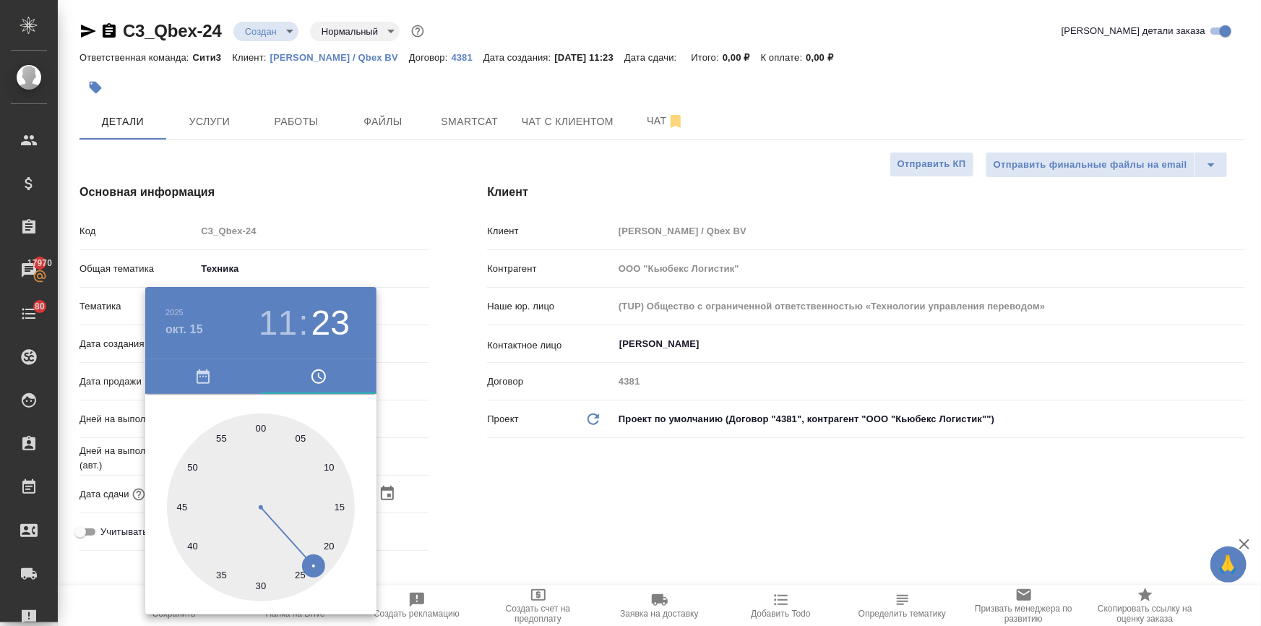
click at [190, 542] on div at bounding box center [261, 507] width 188 height 188
type input "[DATE] 11:41"
type textarea "x"
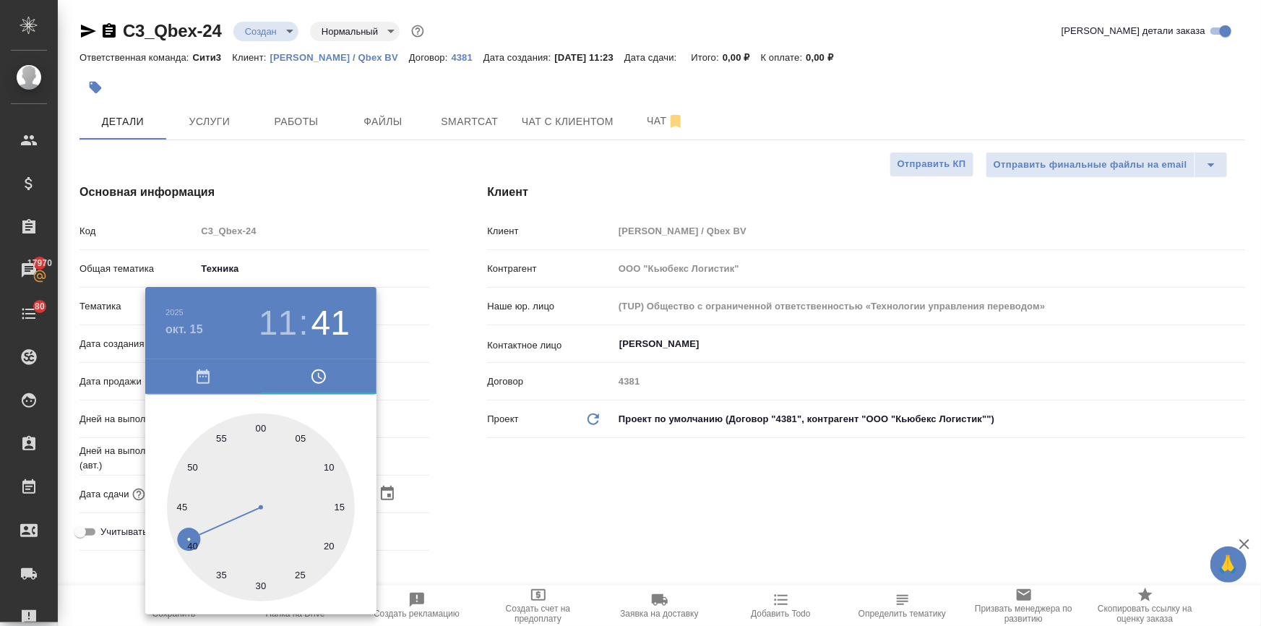
drag, startPoint x: 550, startPoint y: 535, endPoint x: 550, endPoint y: 527, distance: 8.0
click at [550, 535] on div at bounding box center [630, 313] width 1261 height 626
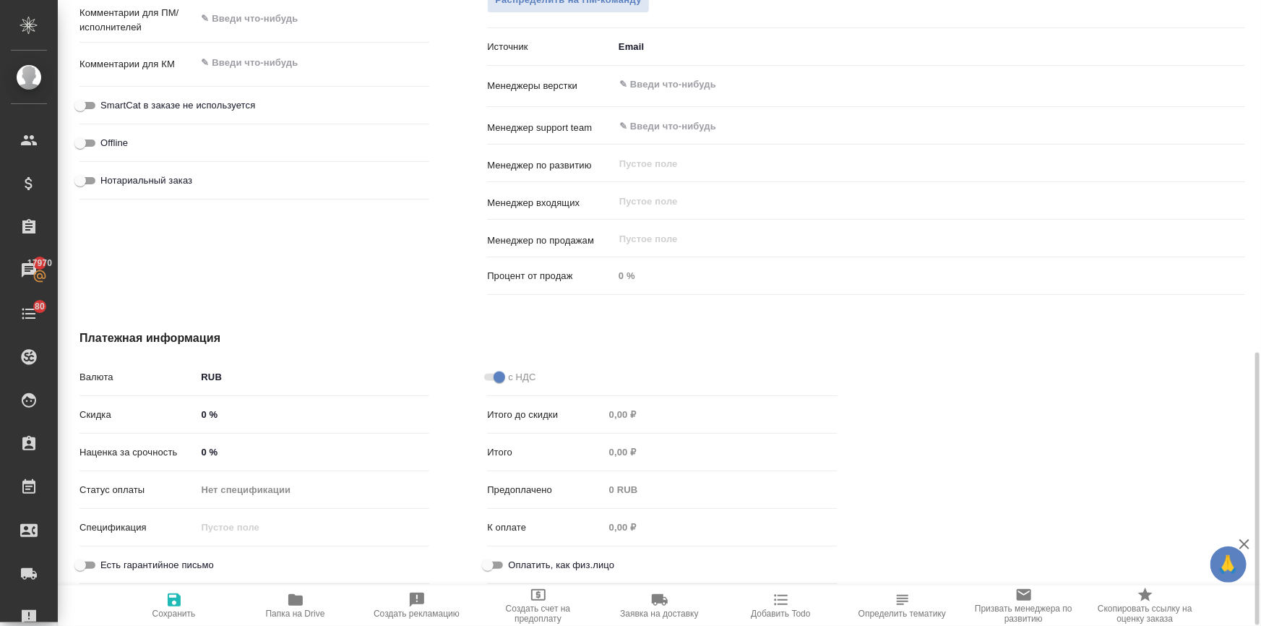
scroll to position [613, 0]
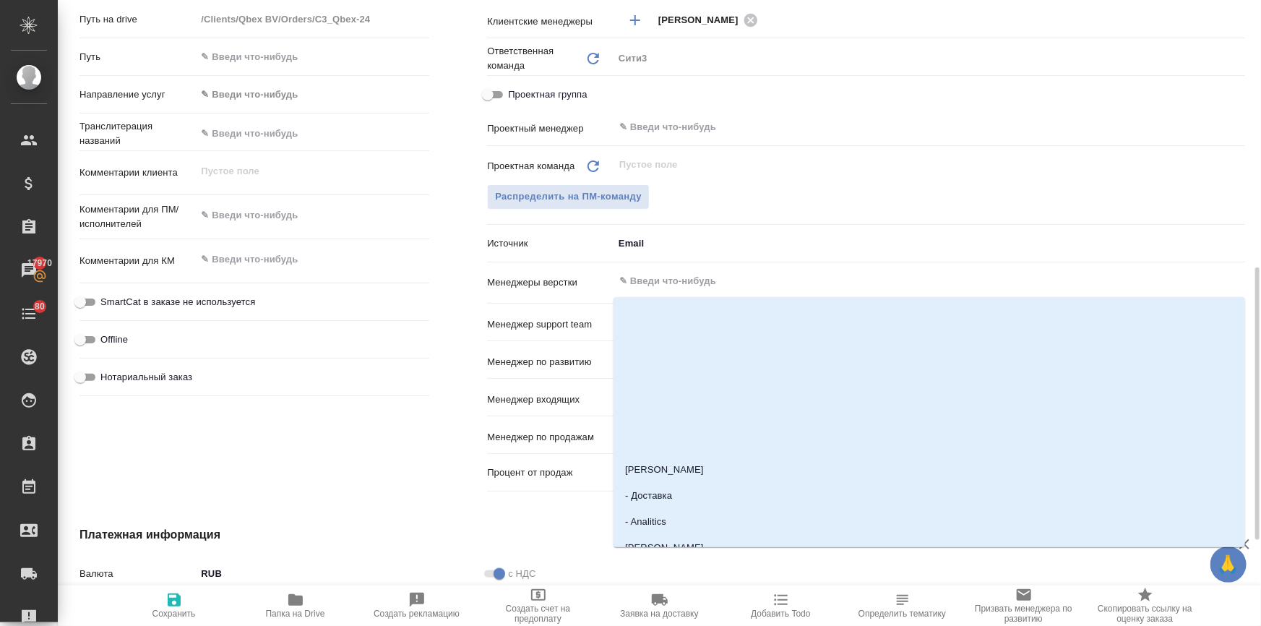
click at [637, 285] on input "text" at bounding box center [905, 280] width 574 height 17
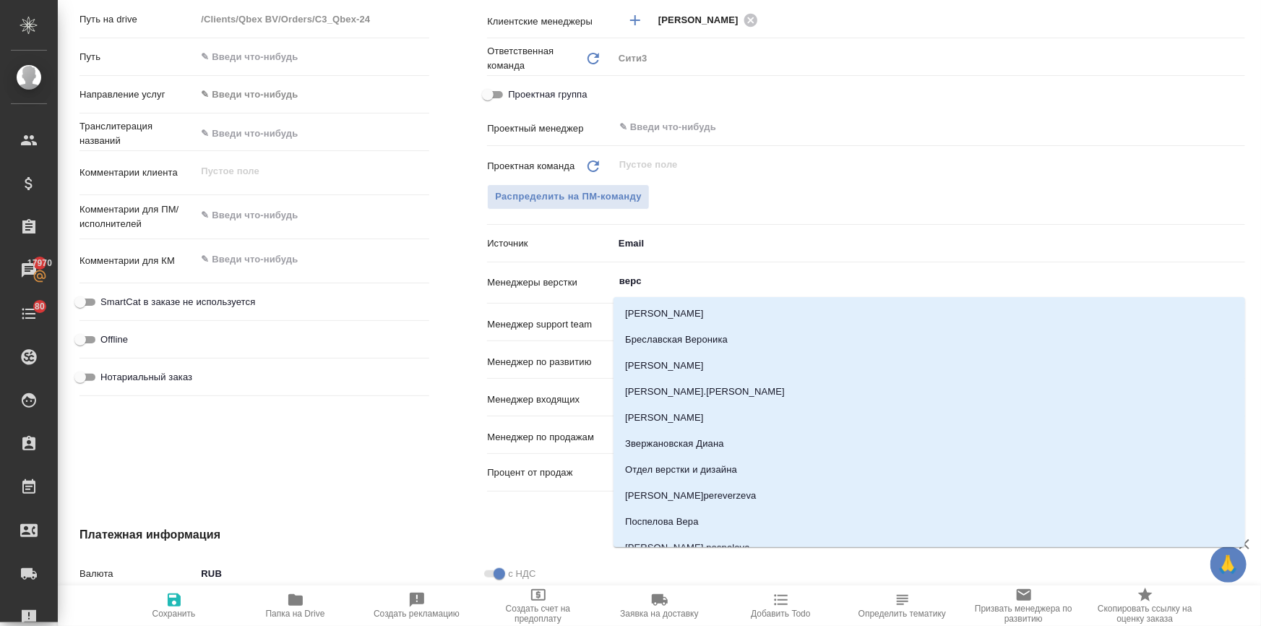
type input "верст"
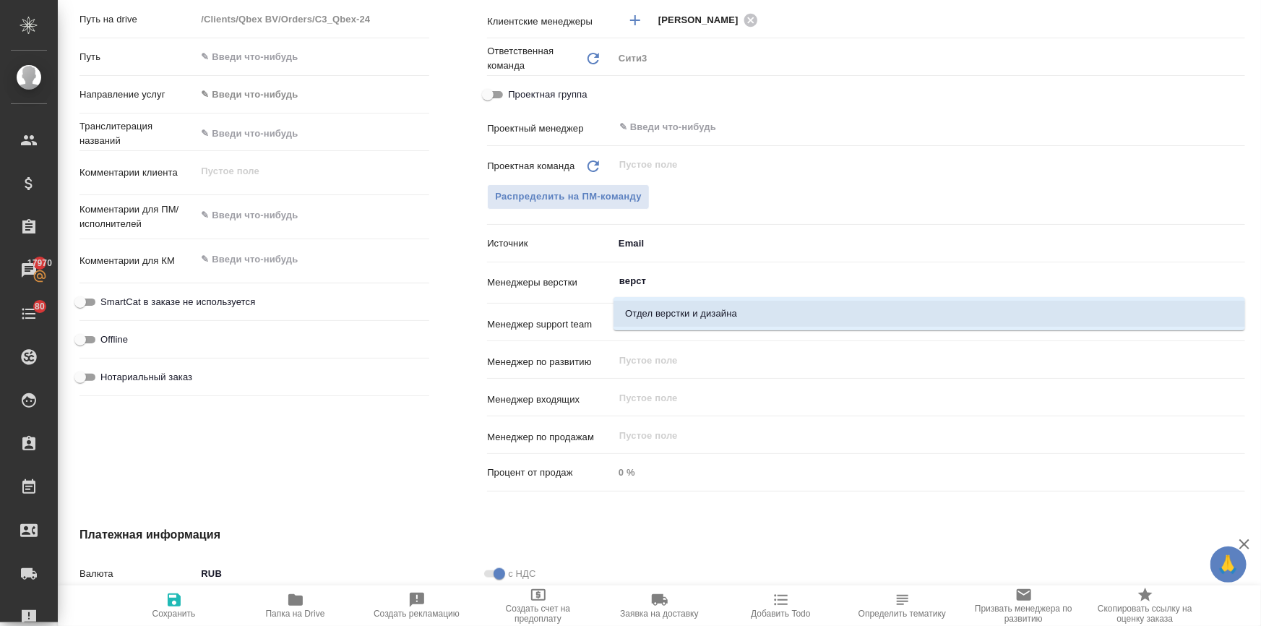
click at [639, 311] on li "Отдел верстки и дизайна" at bounding box center [928, 314] width 631 height 26
type textarea "x"
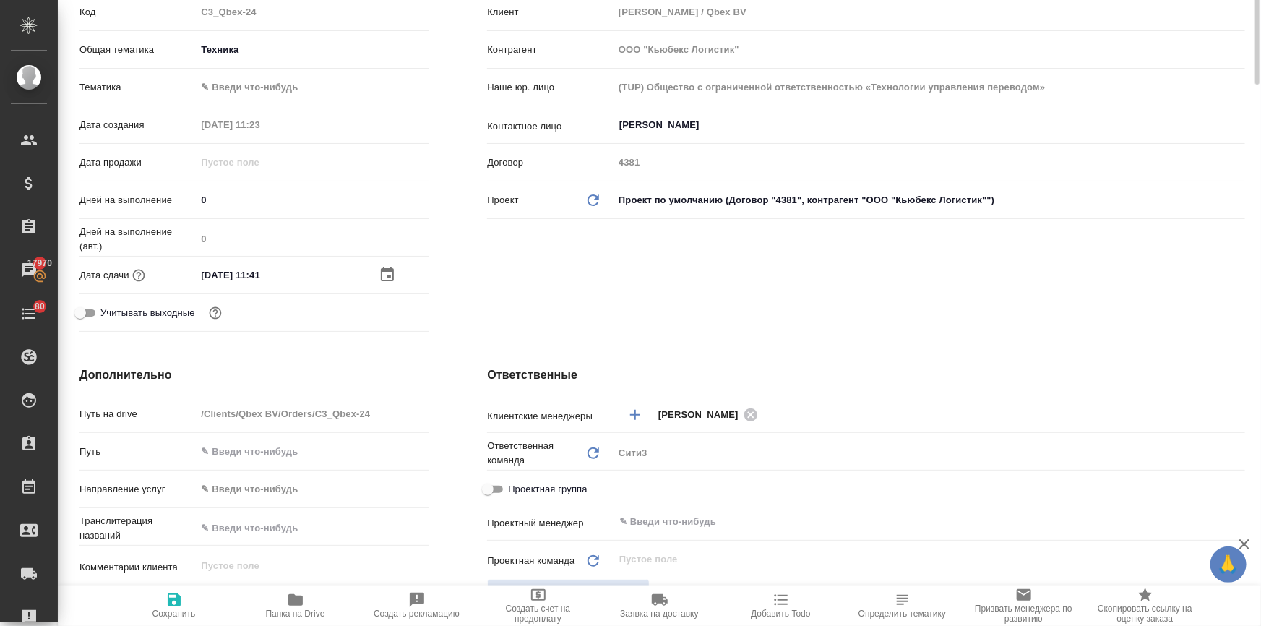
scroll to position [0, 0]
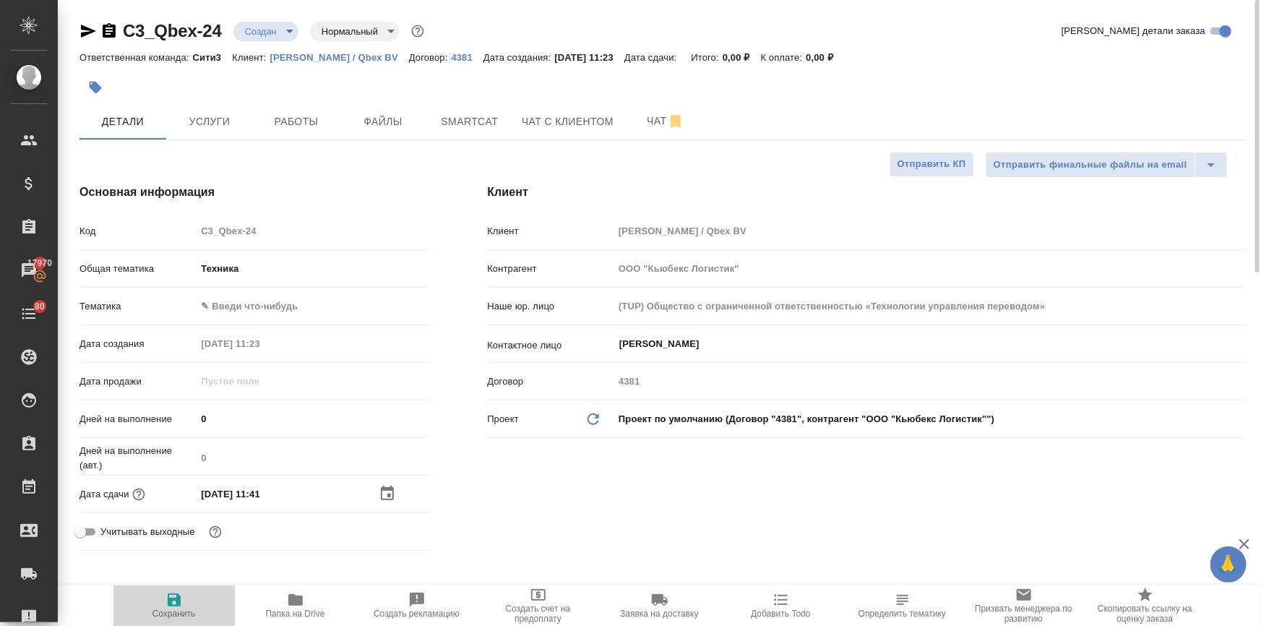
click at [180, 607] on icon "button" at bounding box center [173, 599] width 17 height 17
type textarea "x"
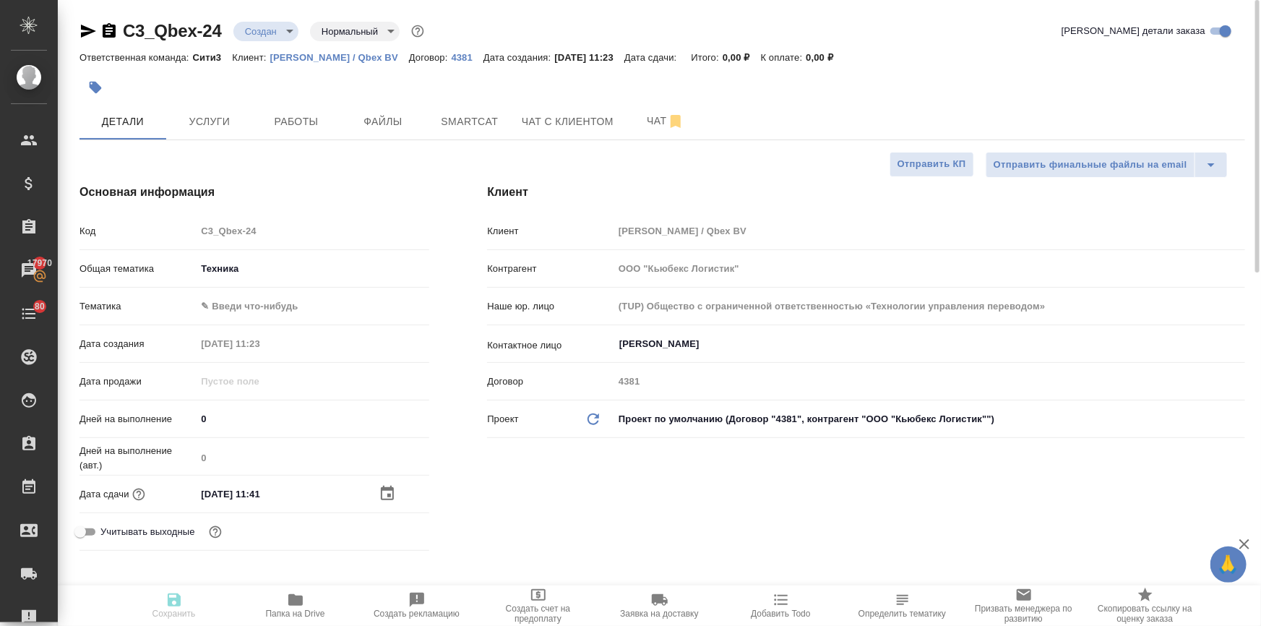
type textarea "x"
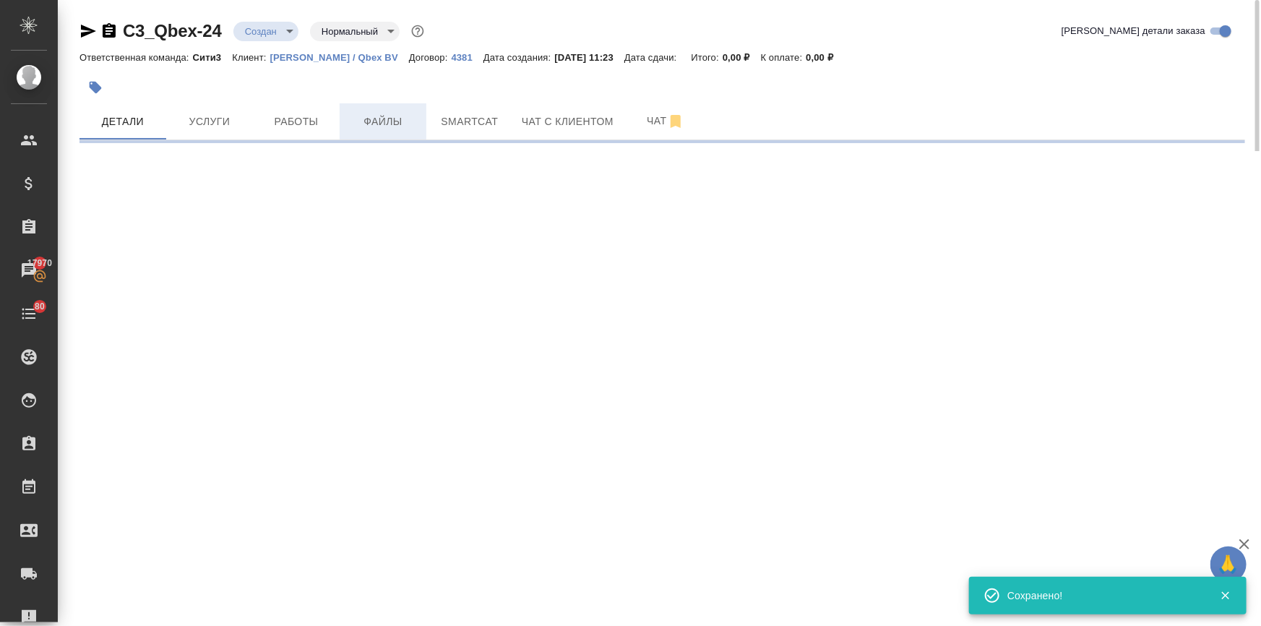
select select "RU"
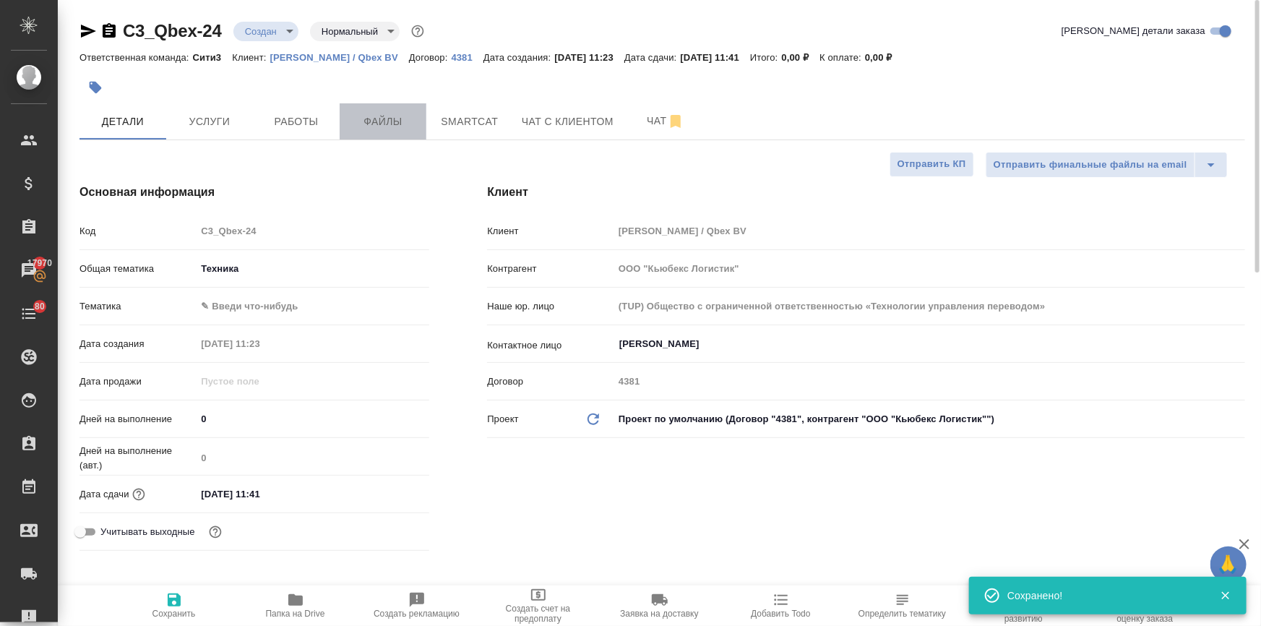
click at [385, 120] on span "Файлы" at bounding box center [382, 122] width 69 height 18
type textarea "x"
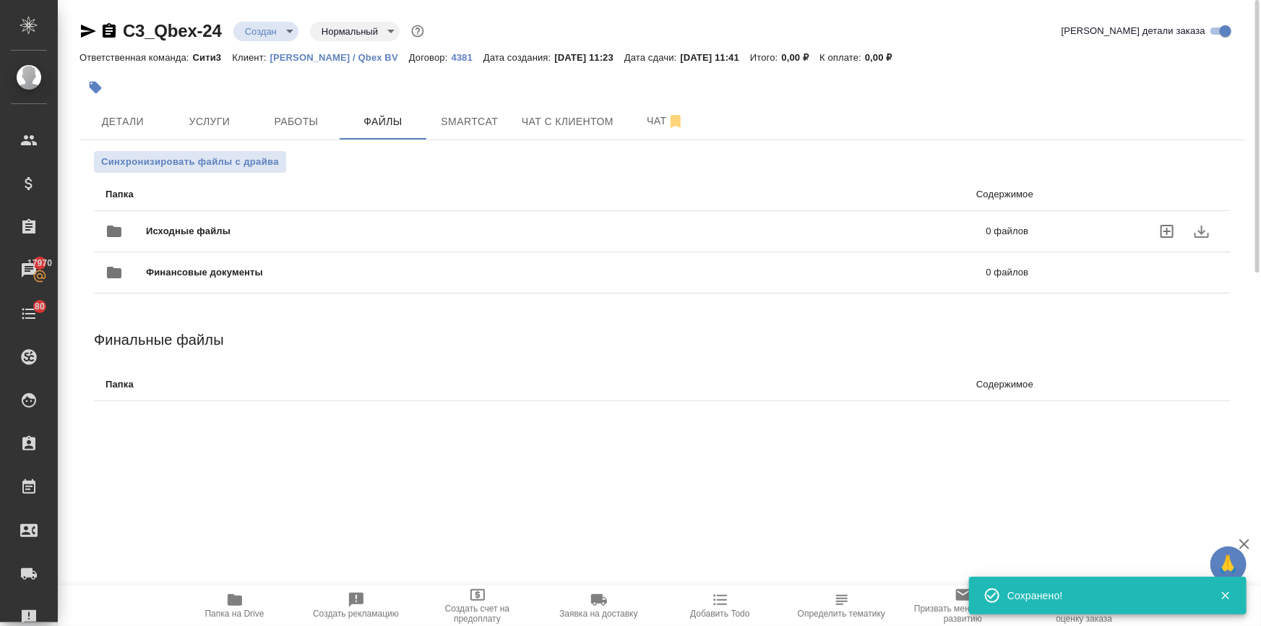
click at [187, 224] on span "Исходные файлы" at bounding box center [377, 231] width 462 height 14
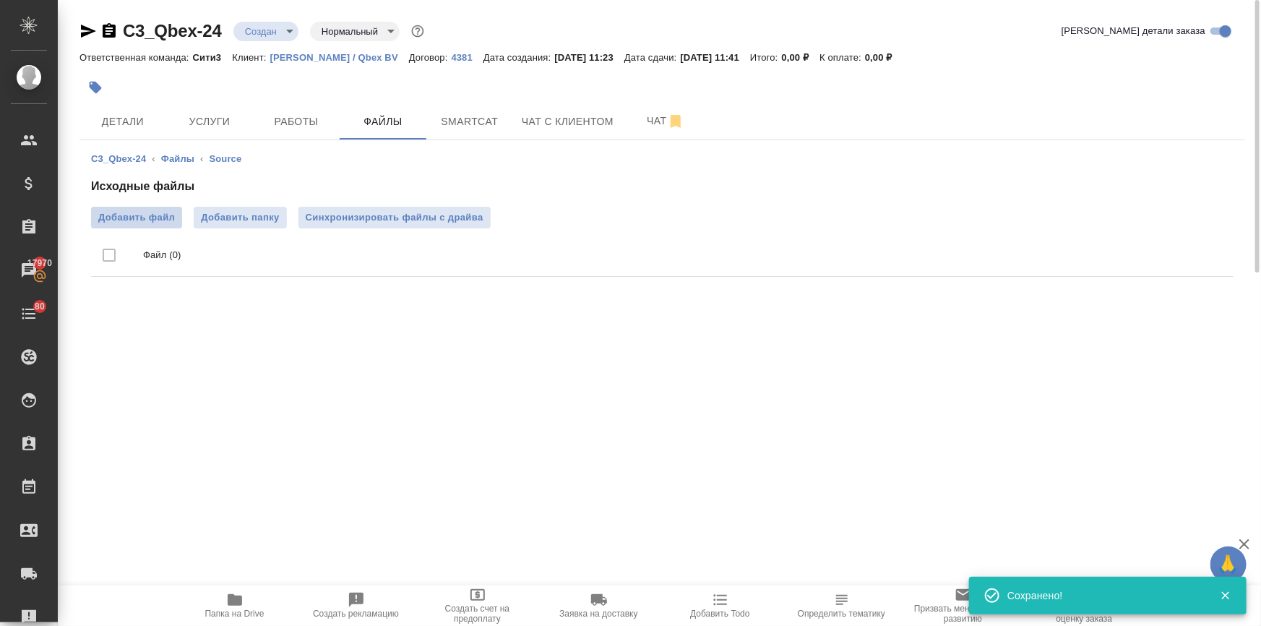
click at [151, 216] on span "Добавить файл" at bounding box center [136, 217] width 77 height 14
click at [0, 0] on input "Добавить файл" at bounding box center [0, 0] width 0 height 0
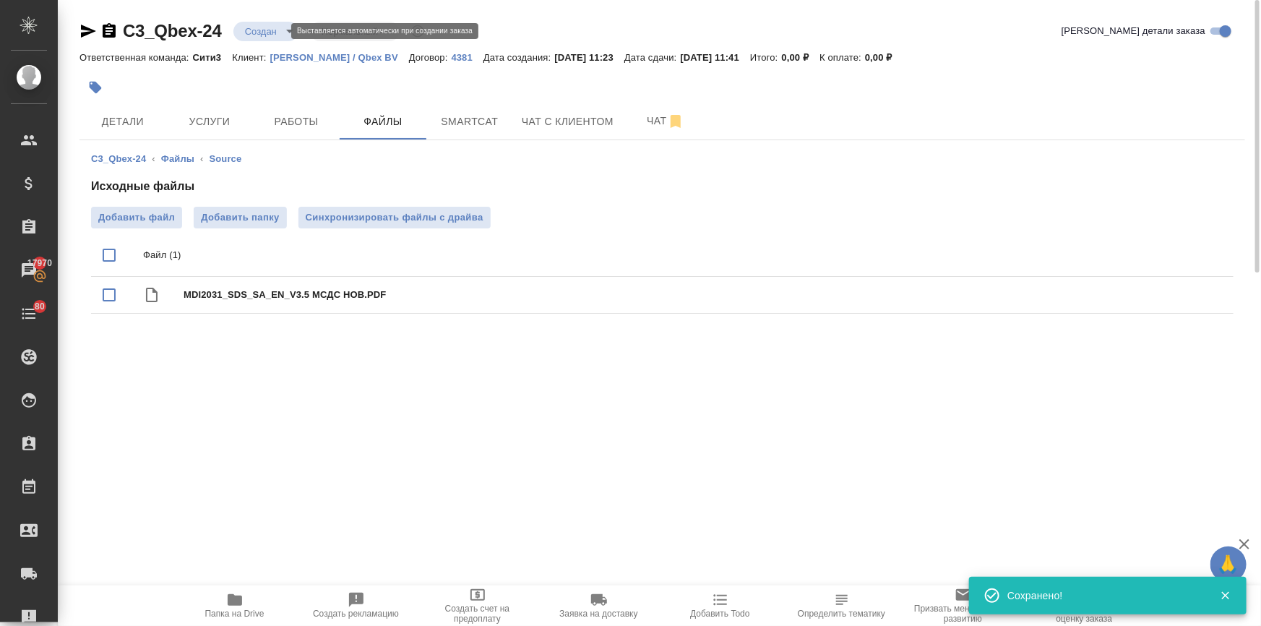
click at [259, 33] on body "🙏 .cls-1 fill:#fff; AWATERA Ilina Ekaterina Клиенты Спецификации Заказы 17970 Ч…" at bounding box center [630, 371] width 1261 height 742
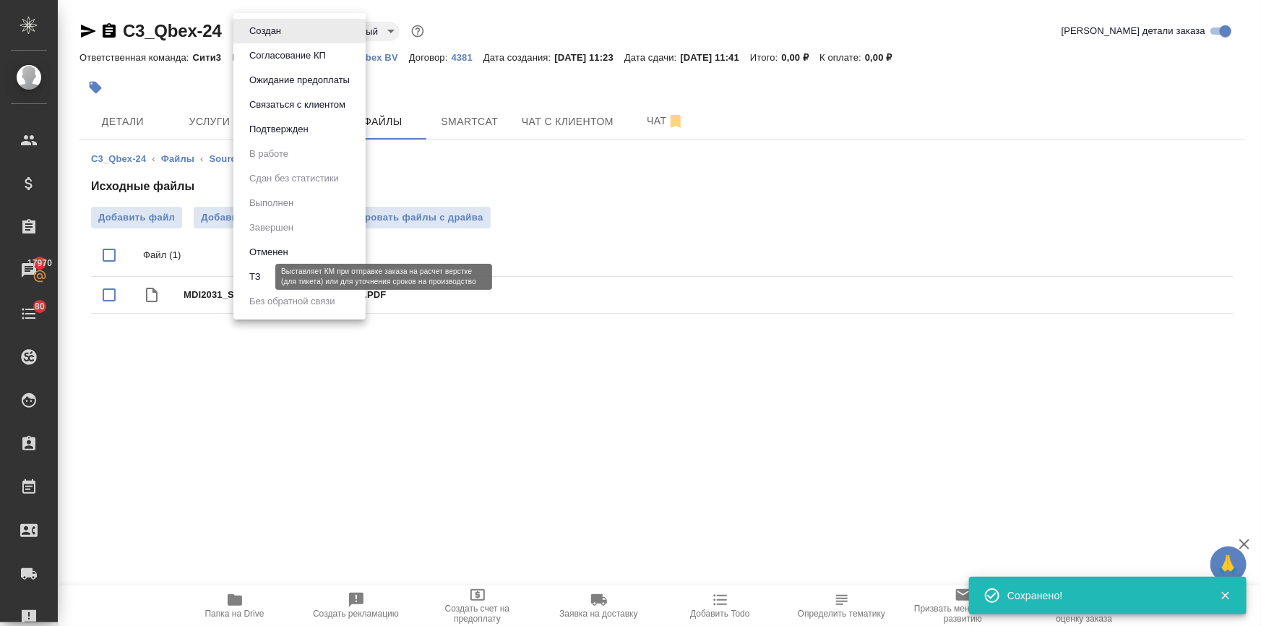
click at [253, 282] on button "ТЗ" at bounding box center [255, 277] width 20 height 16
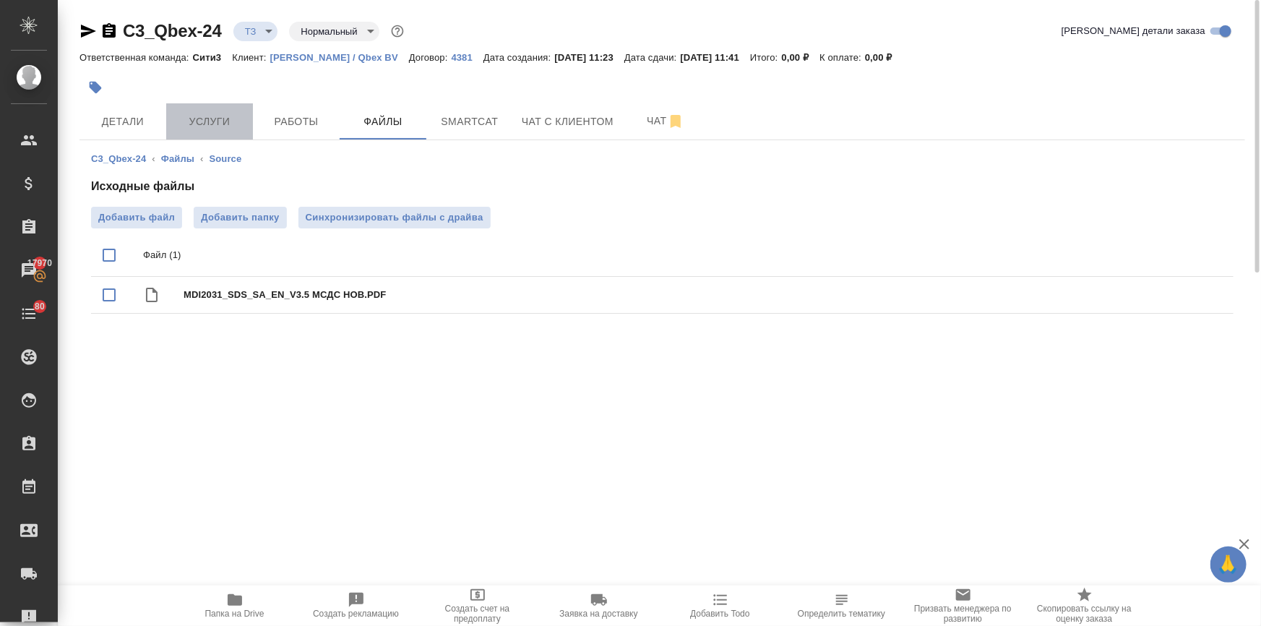
click at [209, 127] on span "Услуги" at bounding box center [209, 122] width 69 height 18
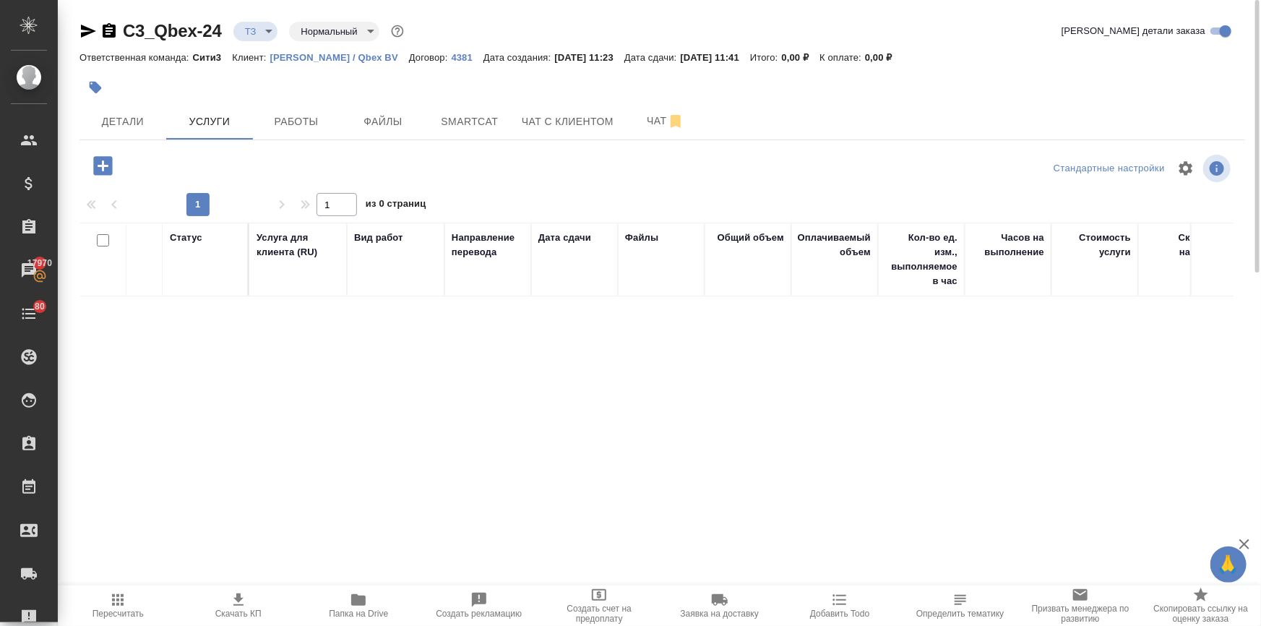
click at [103, 163] on icon "button" at bounding box center [102, 165] width 25 height 25
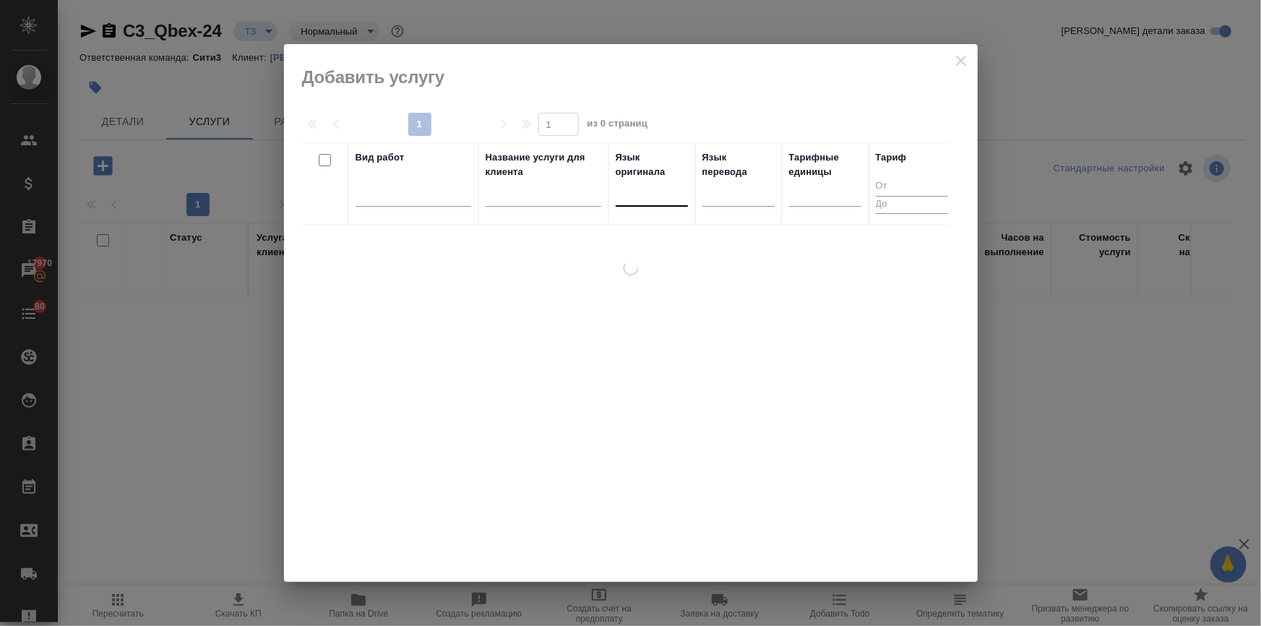
click at [649, 190] on div at bounding box center [651, 191] width 72 height 21
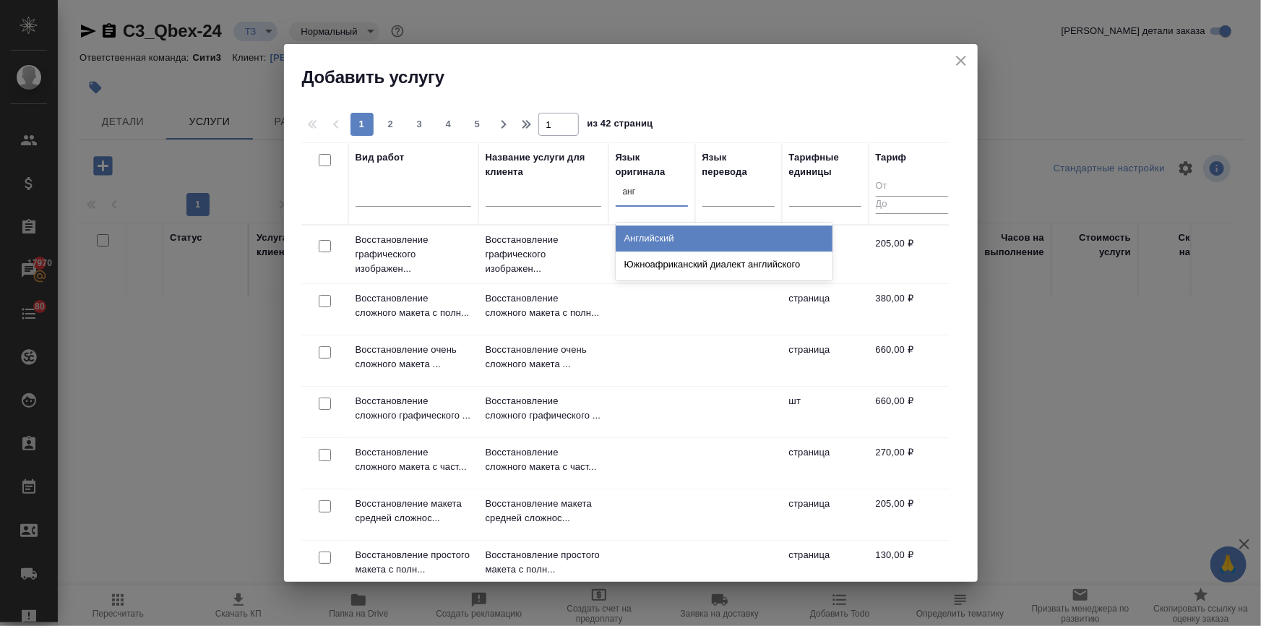
type input "англ"
click at [635, 226] on div "Английский" at bounding box center [723, 238] width 217 height 26
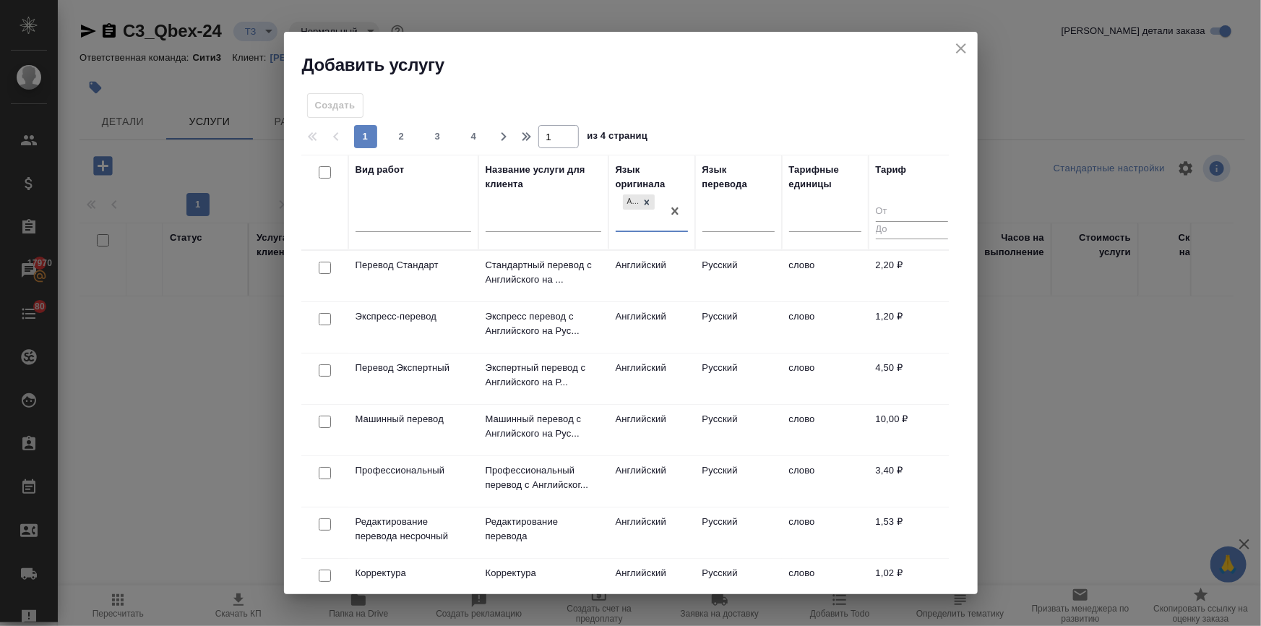
click at [323, 472] on input "checkbox" at bounding box center [325, 473] width 12 height 12
checkbox input "true"
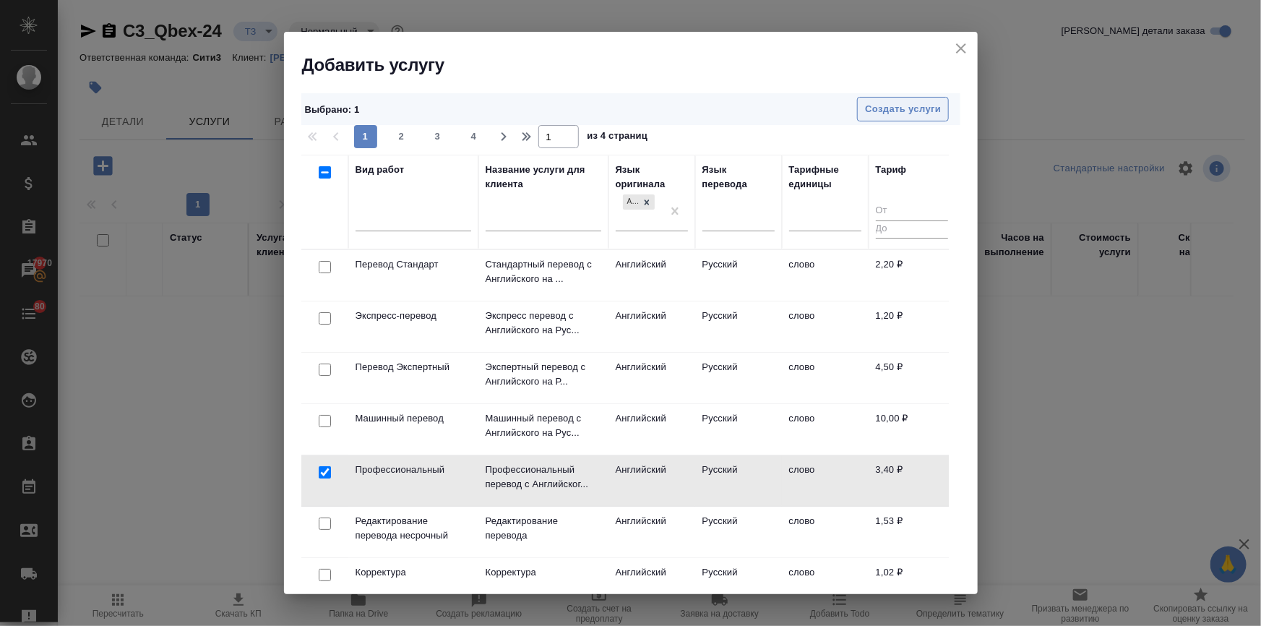
click at [922, 102] on span "Создать услуги" at bounding box center [903, 109] width 76 height 17
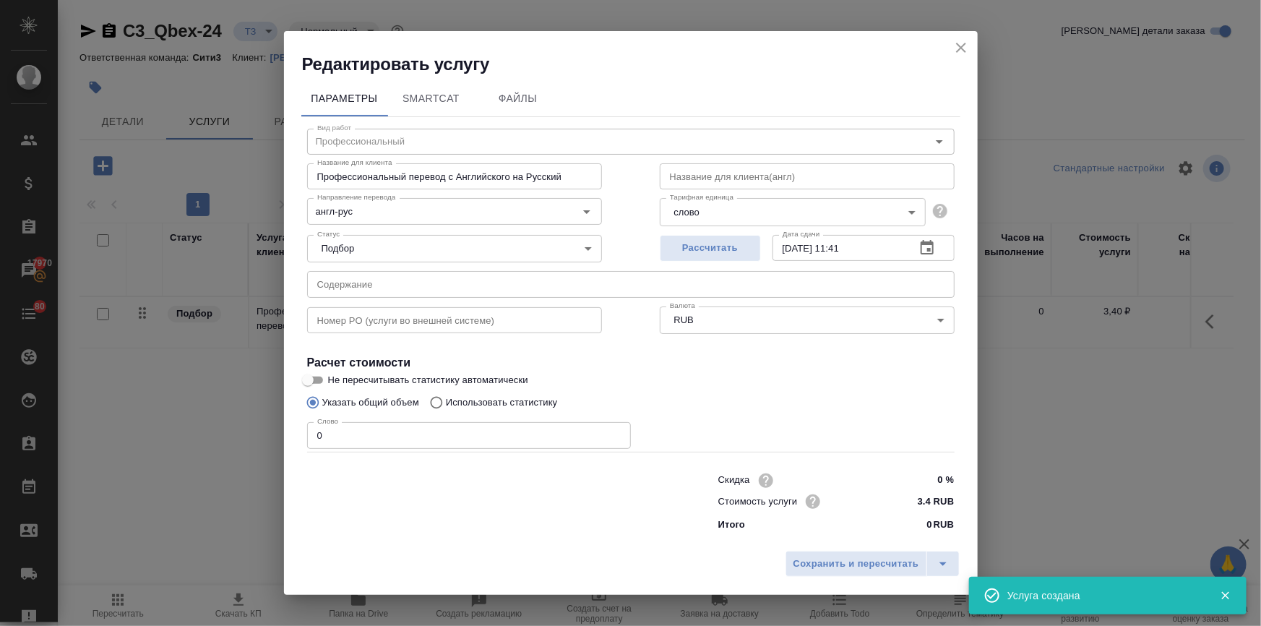
drag, startPoint x: 339, startPoint y: 441, endPoint x: 257, endPoint y: 430, distance: 82.3
click at [257, 430] on div "Редактировать услугу Параметры SmartCat Файлы Вид работ Профессиональный Вид ра…" at bounding box center [630, 313] width 1261 height 626
type input "1"
click at [813, 566] on span "Сохранить и пересчитать" at bounding box center [856, 563] width 126 height 17
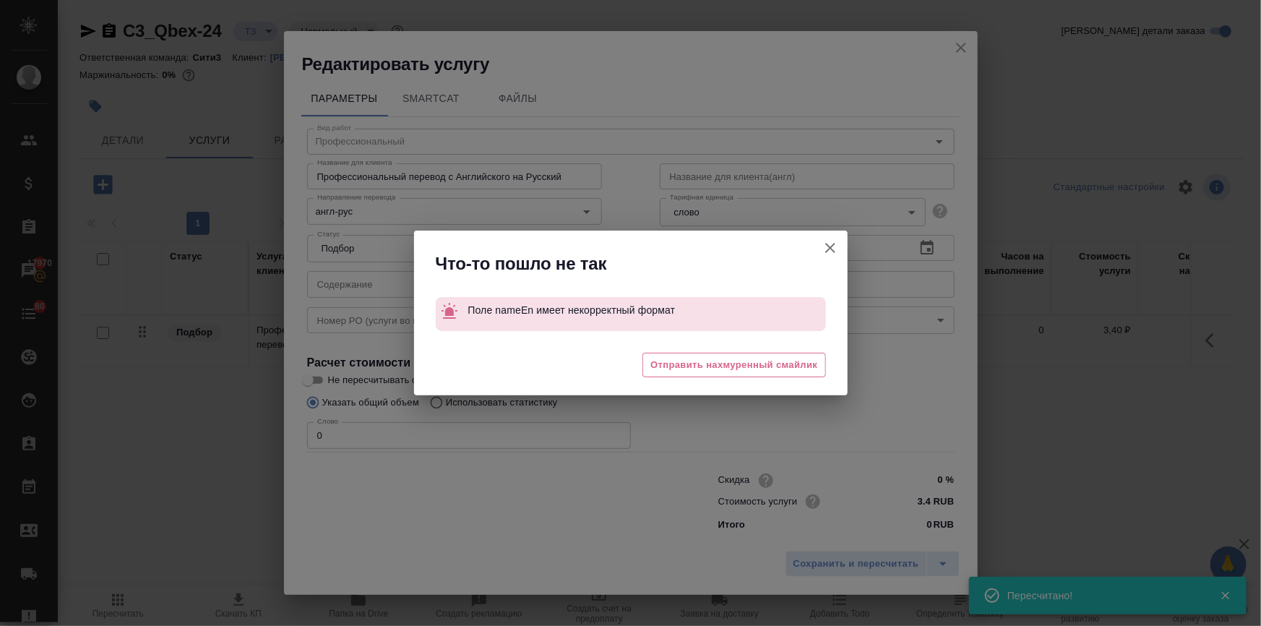
click at [828, 243] on icon "button" at bounding box center [829, 247] width 17 height 17
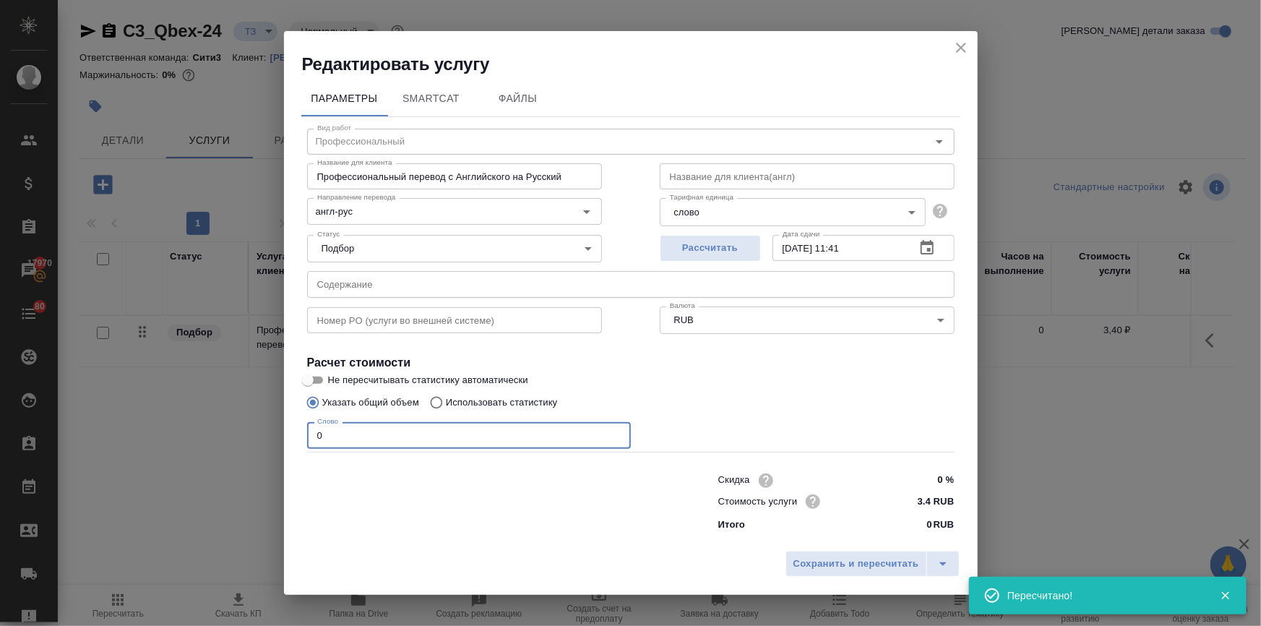
drag, startPoint x: 347, startPoint y: 433, endPoint x: 264, endPoint y: 433, distance: 83.1
click at [264, 433] on div "Редактировать услугу Параметры SmartCat Файлы Вид работ Профессиональный Вид ра…" at bounding box center [630, 313] width 1261 height 626
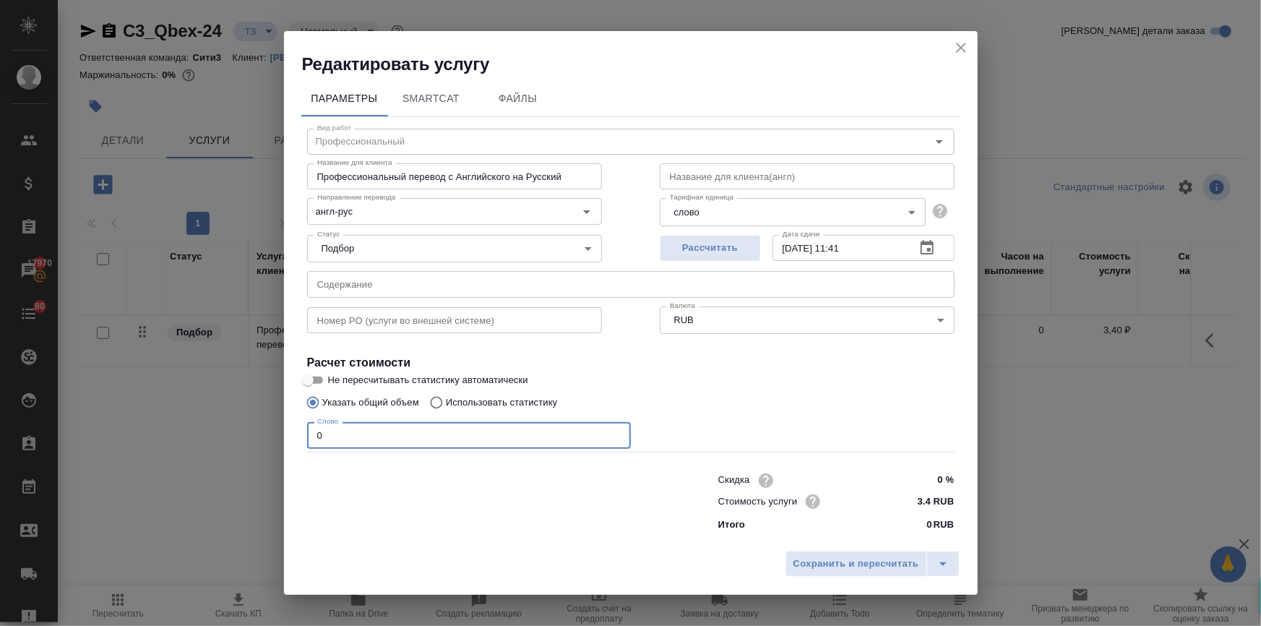
type input "1"
type input "250"
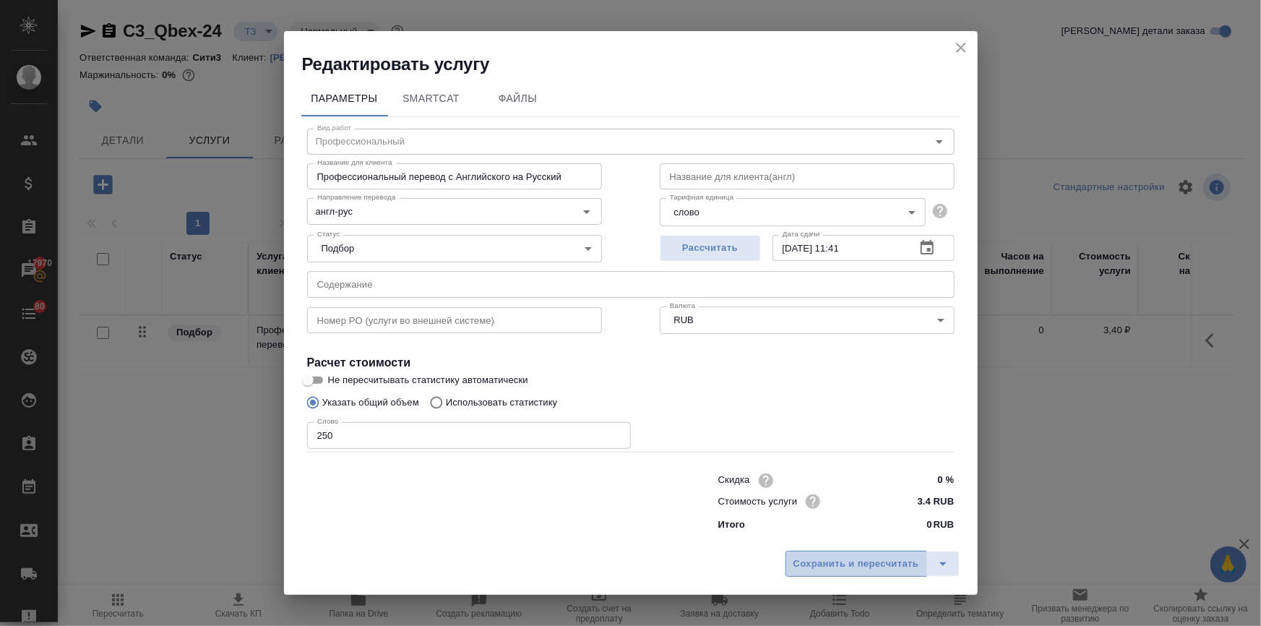
click at [823, 558] on span "Сохранить и пересчитать" at bounding box center [856, 563] width 126 height 17
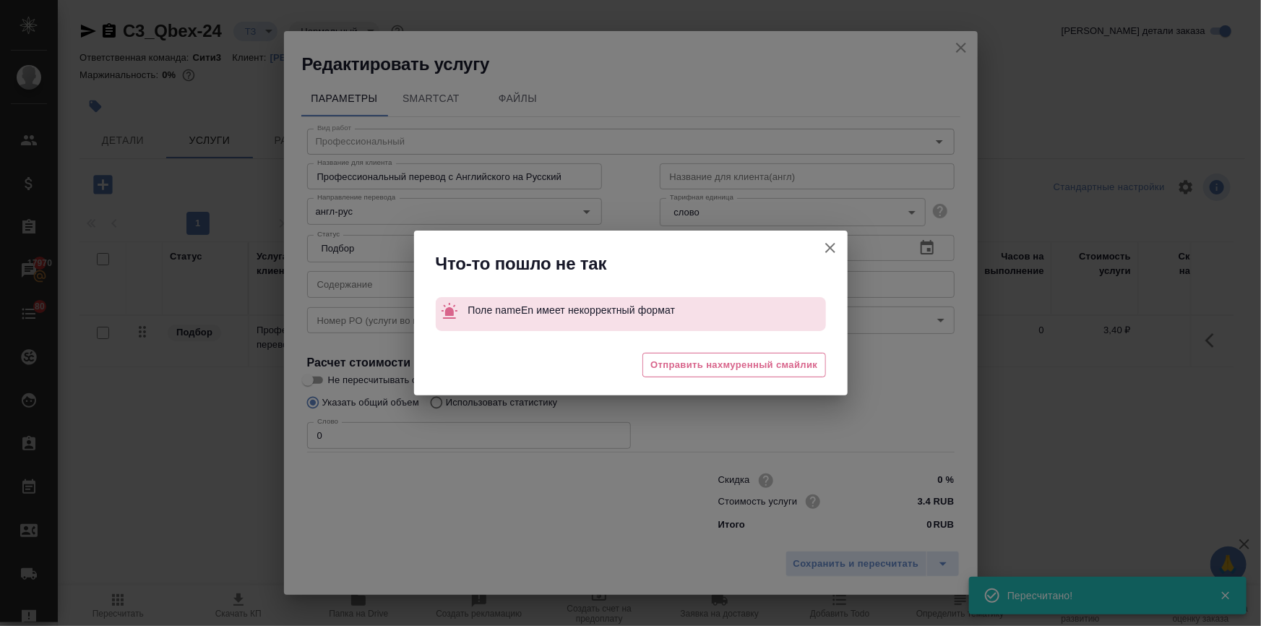
click at [820, 244] on button "Не пересчитывать статистику автоматически" at bounding box center [830, 247] width 35 height 35
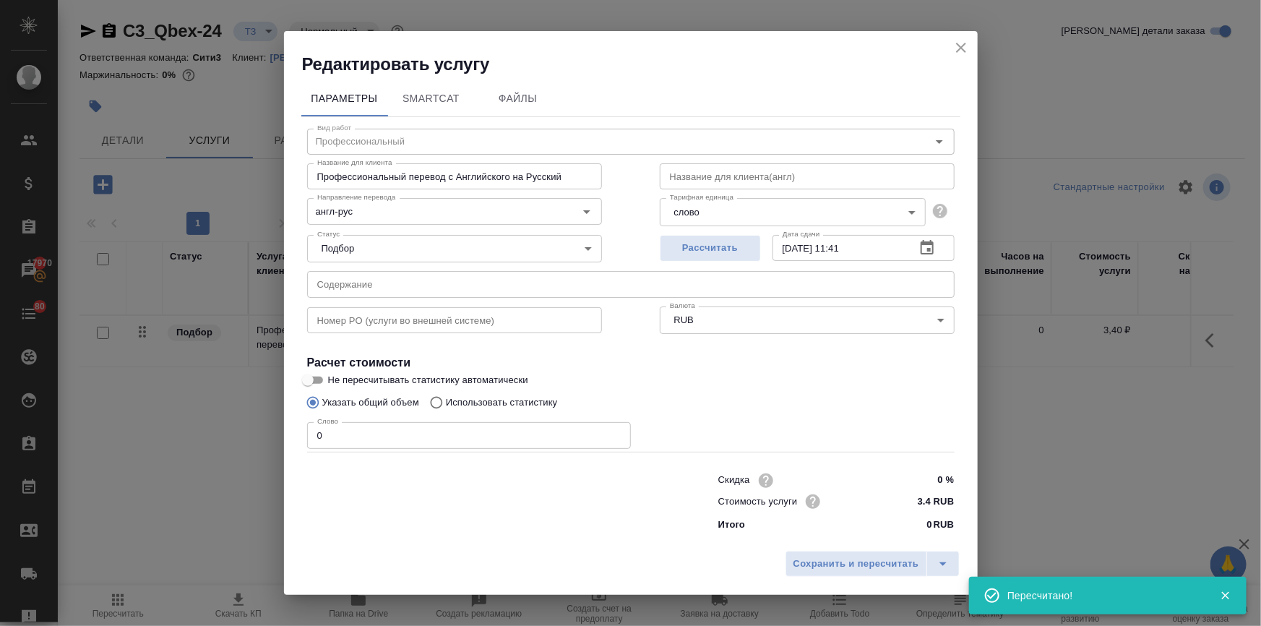
click at [761, 174] on input "text" at bounding box center [807, 176] width 295 height 26
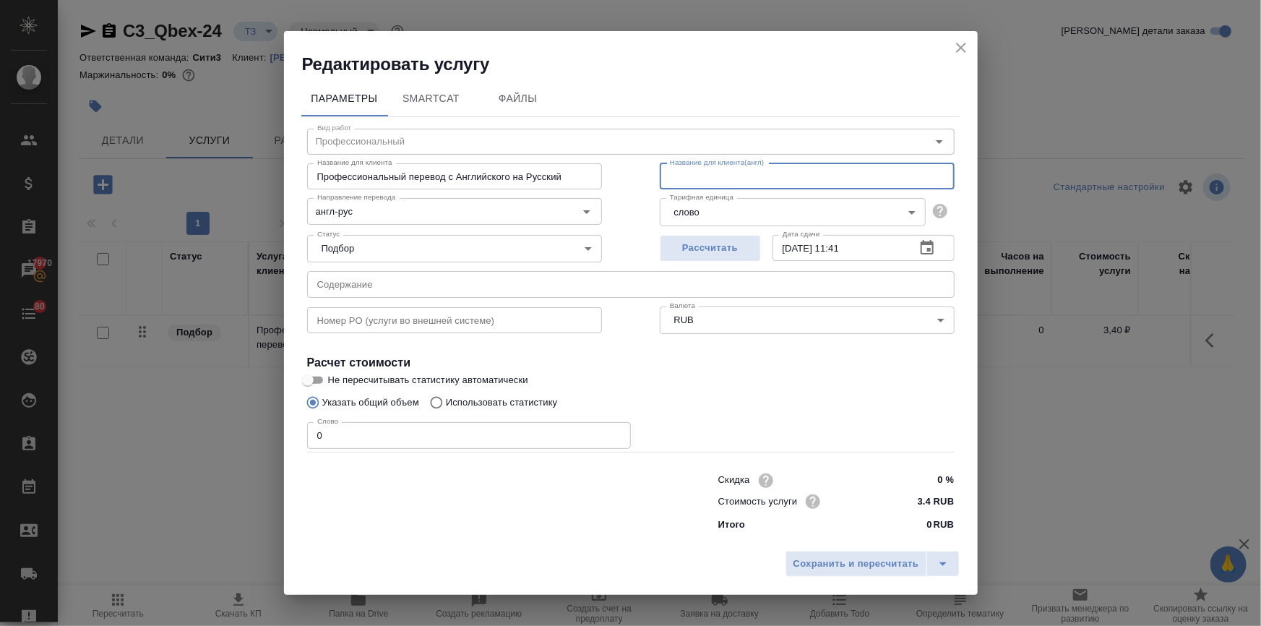
type input "Standard translation from English to Russian"
click at [858, 563] on span "Сохранить и пересчитать" at bounding box center [856, 563] width 126 height 17
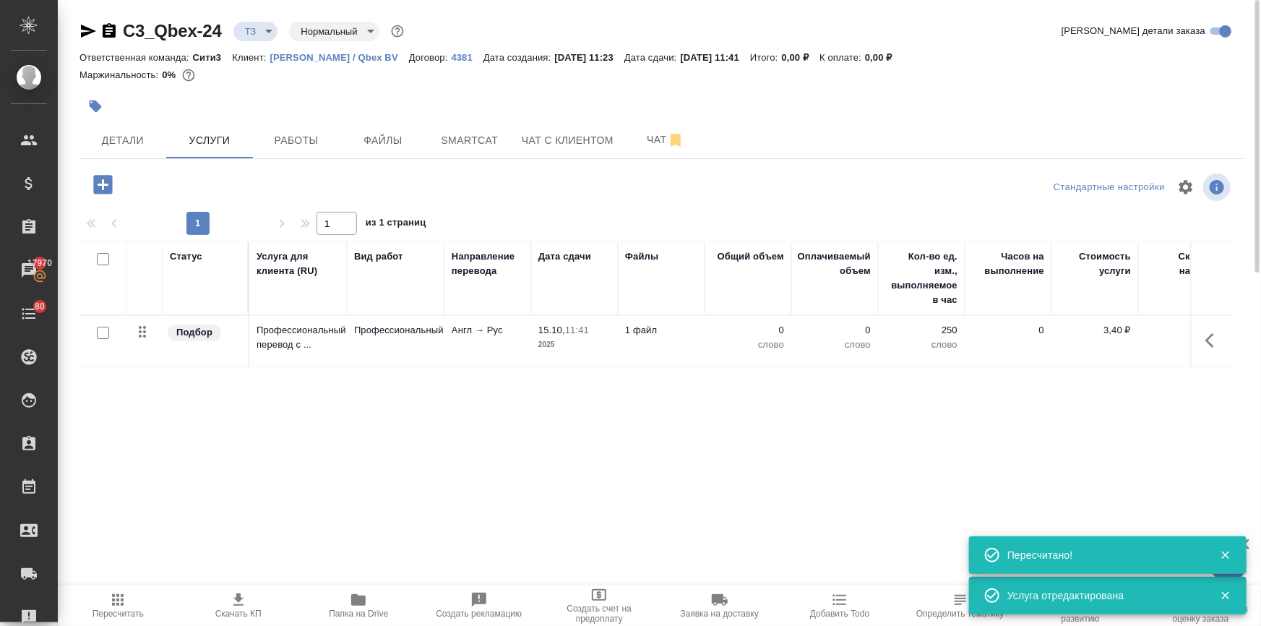
click at [1207, 334] on icon "button" at bounding box center [1213, 340] width 17 height 17
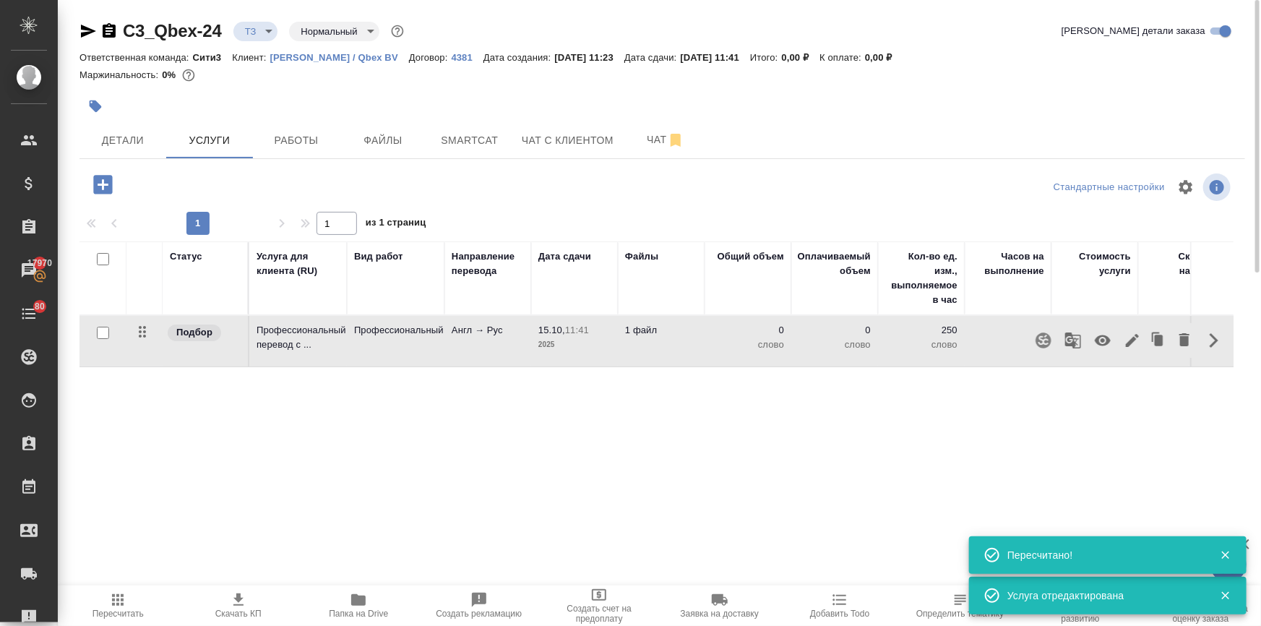
click at [1129, 338] on icon "button" at bounding box center [1131, 340] width 17 height 17
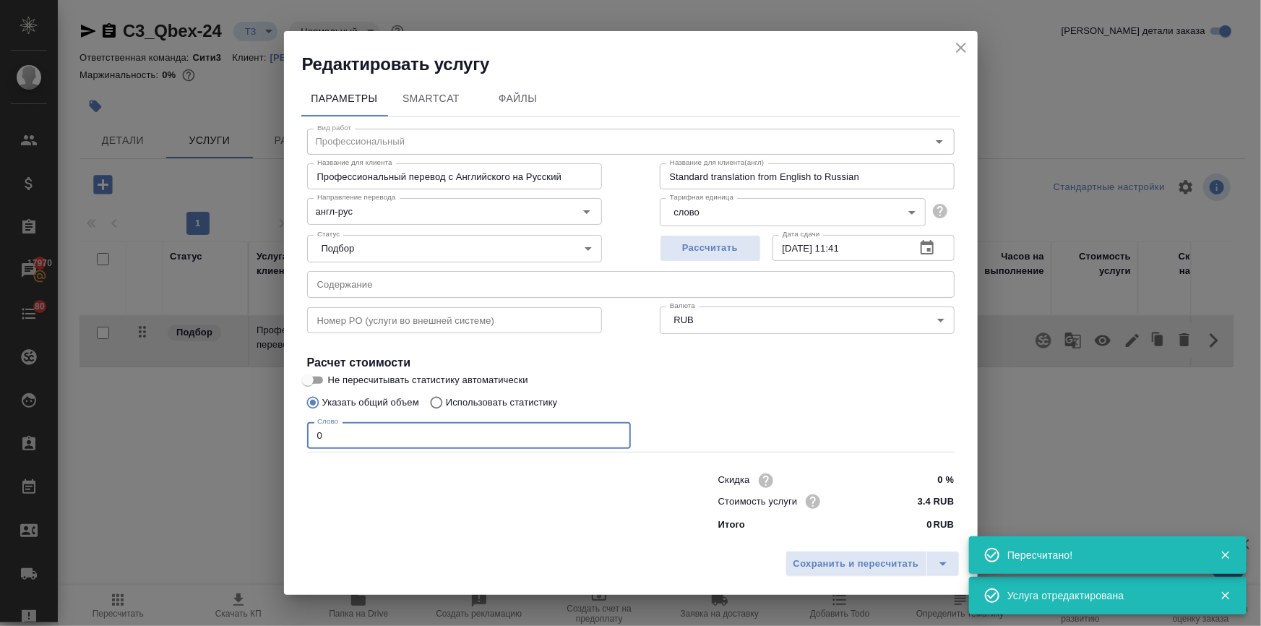
drag, startPoint x: 362, startPoint y: 442, endPoint x: 277, endPoint y: 445, distance: 85.3
click at [280, 442] on div "Редактировать услугу Параметры SmartCat Файлы Вид работ Профессиональный Вид ра…" at bounding box center [630, 313] width 1261 height 626
type input "1"
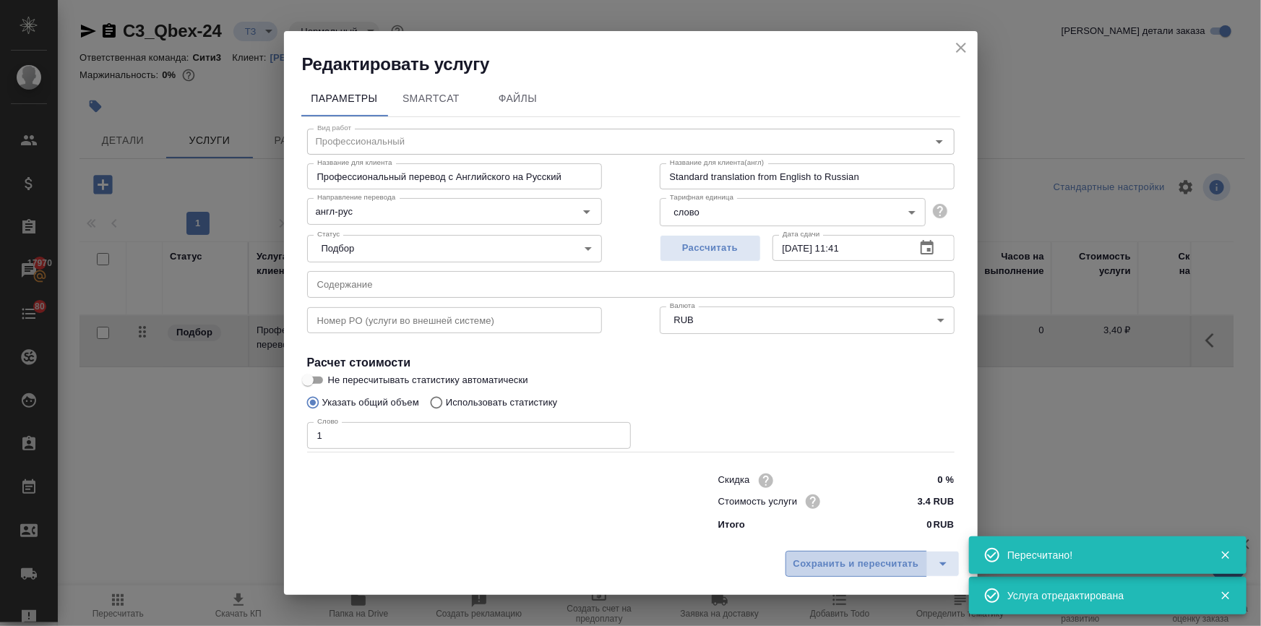
click at [866, 566] on span "Сохранить и пересчитать" at bounding box center [856, 563] width 126 height 17
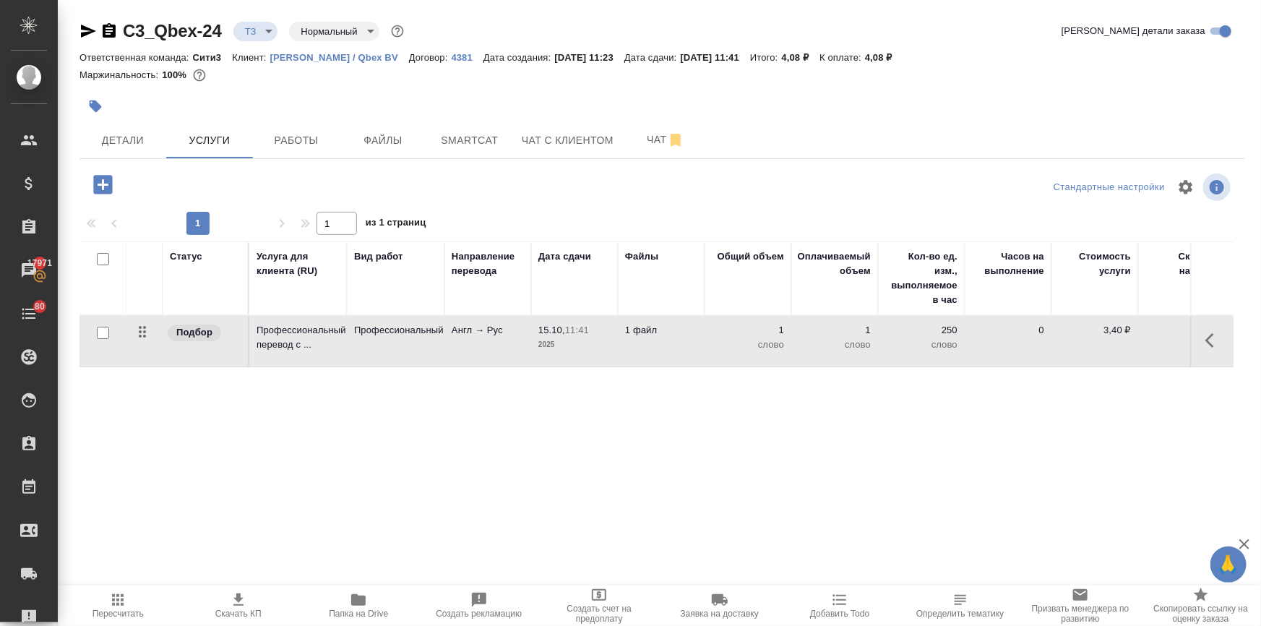
click at [98, 329] on input "checkbox" at bounding box center [103, 333] width 12 height 12
checkbox input "true"
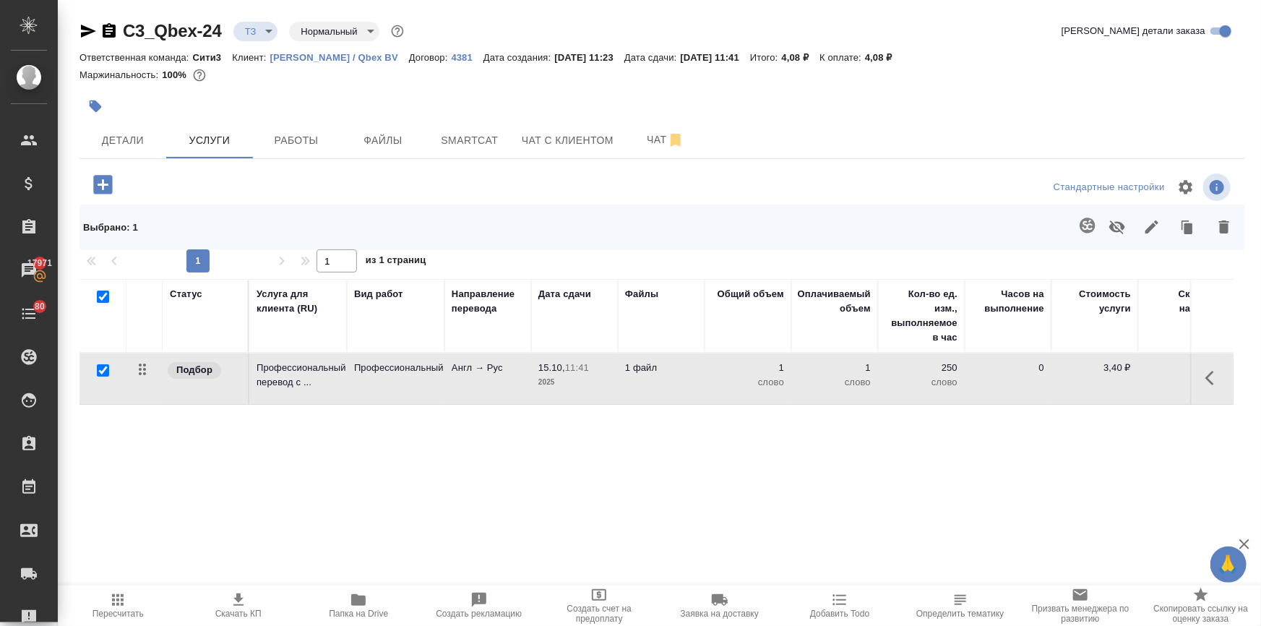
click at [1078, 222] on icon "button" at bounding box center [1086, 225] width 17 height 17
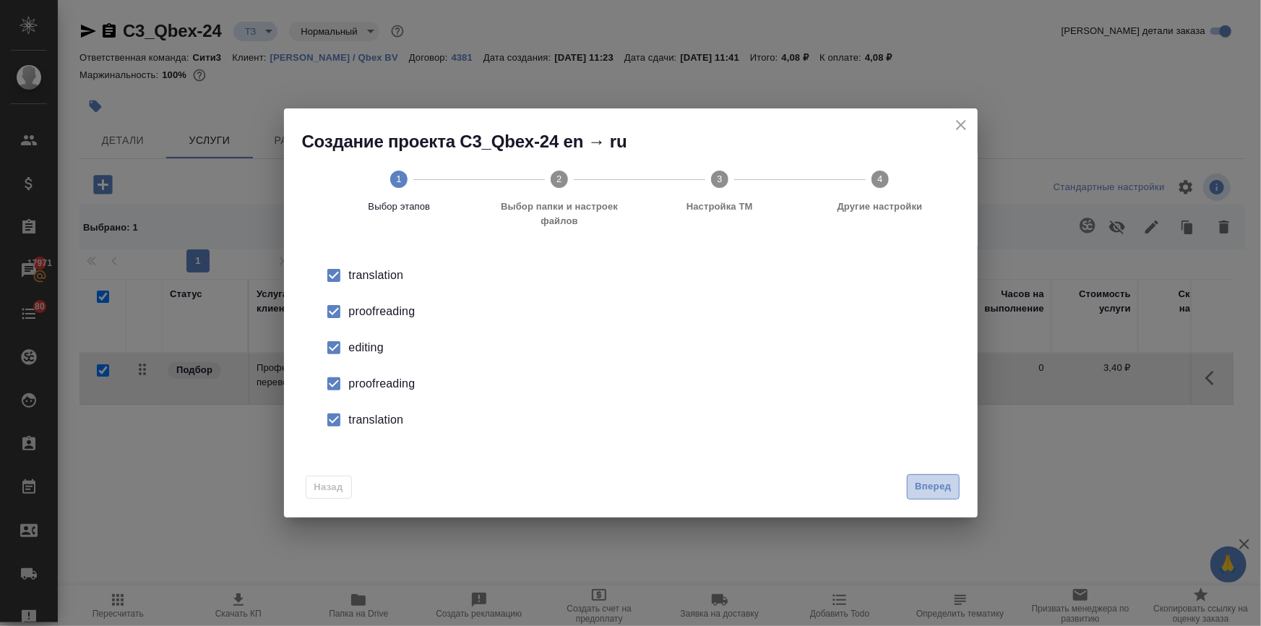
click at [932, 488] on span "Вперед" at bounding box center [933, 486] width 36 height 17
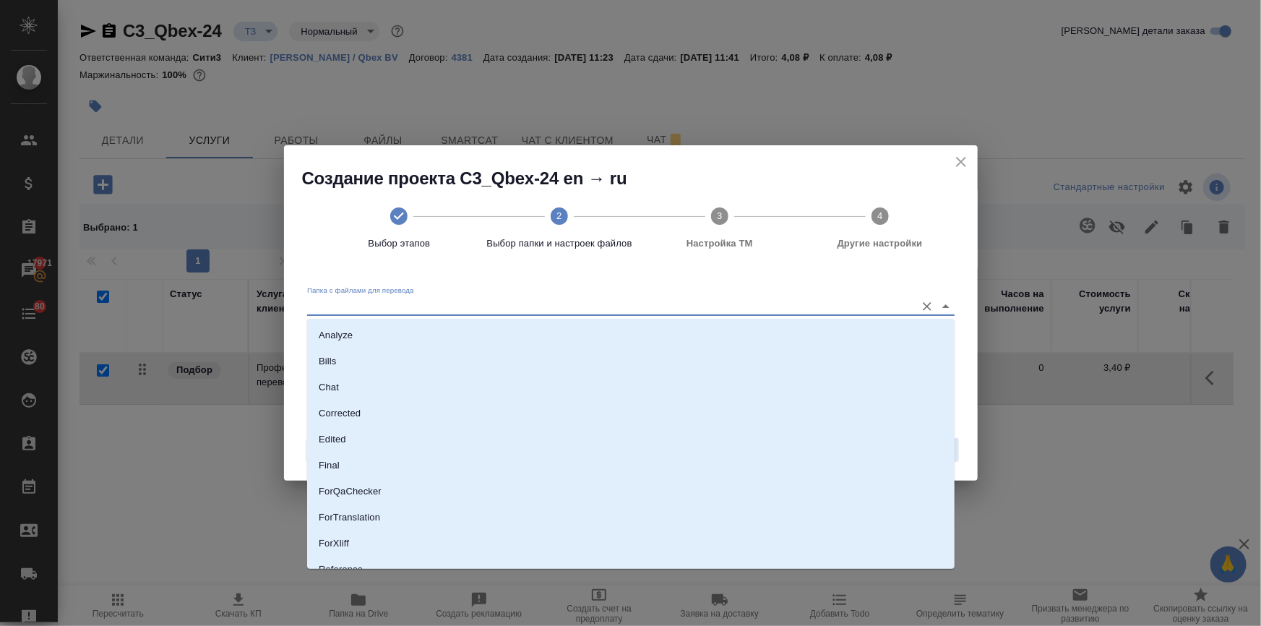
click at [448, 303] on input "Папка с файлами для перевода" at bounding box center [607, 305] width 601 height 17
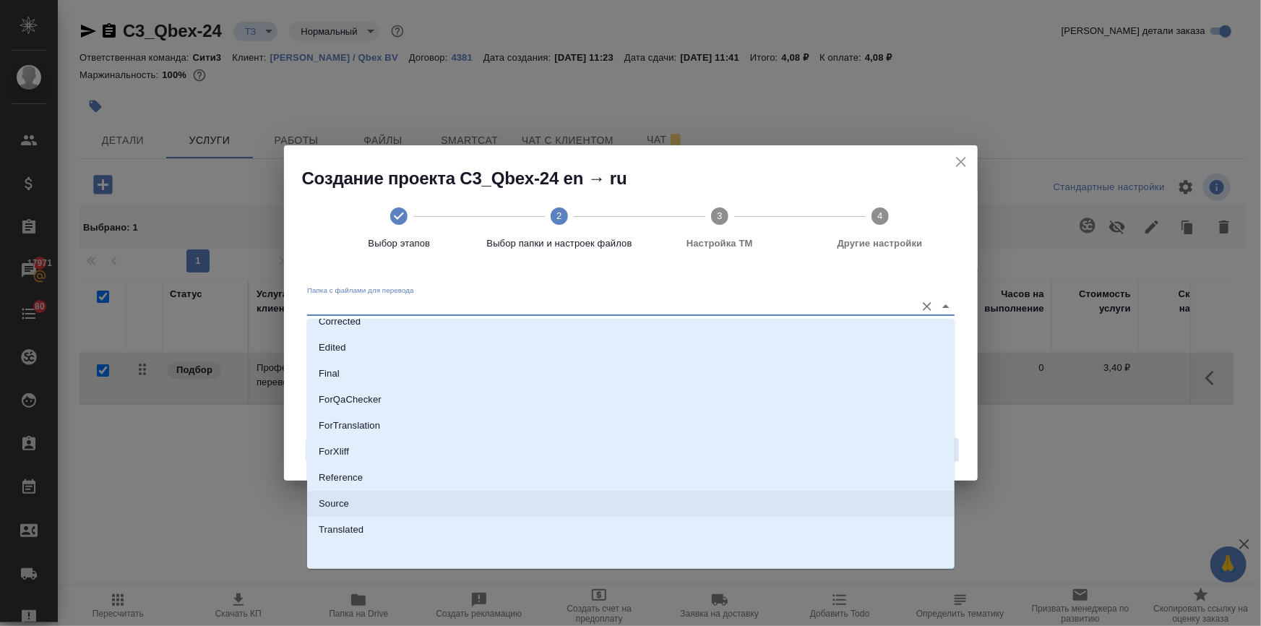
click at [376, 501] on li "Source" at bounding box center [630, 503] width 647 height 26
type input "Source"
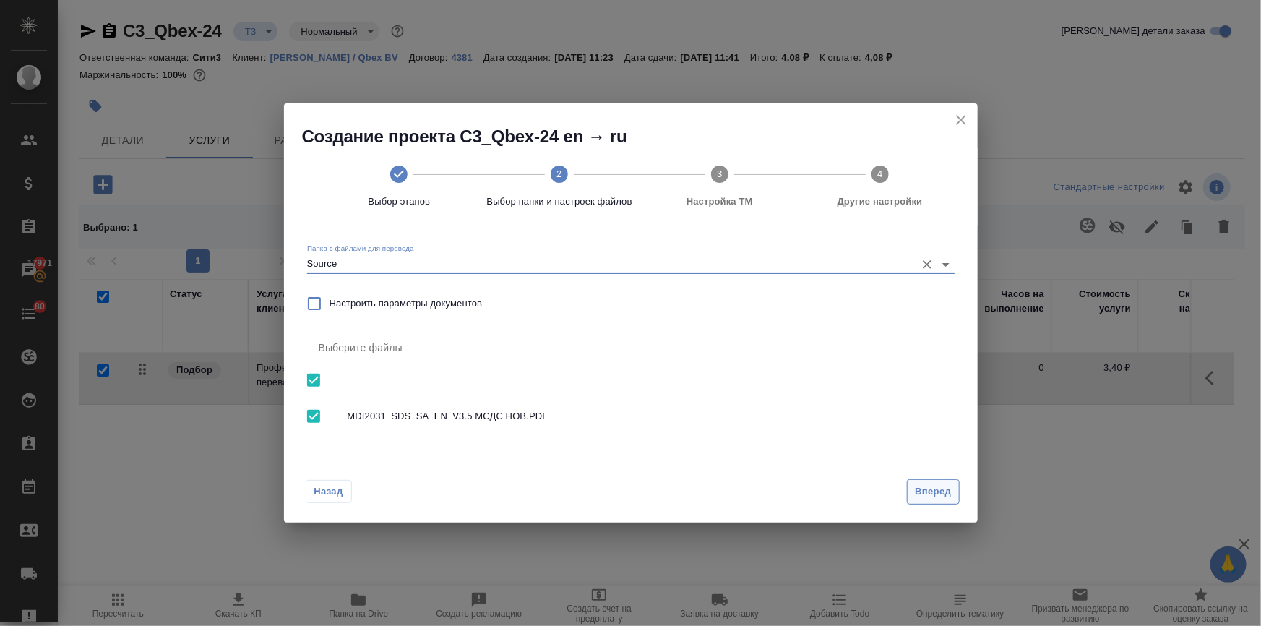
click at [910, 482] on button "Вперед" at bounding box center [933, 491] width 52 height 25
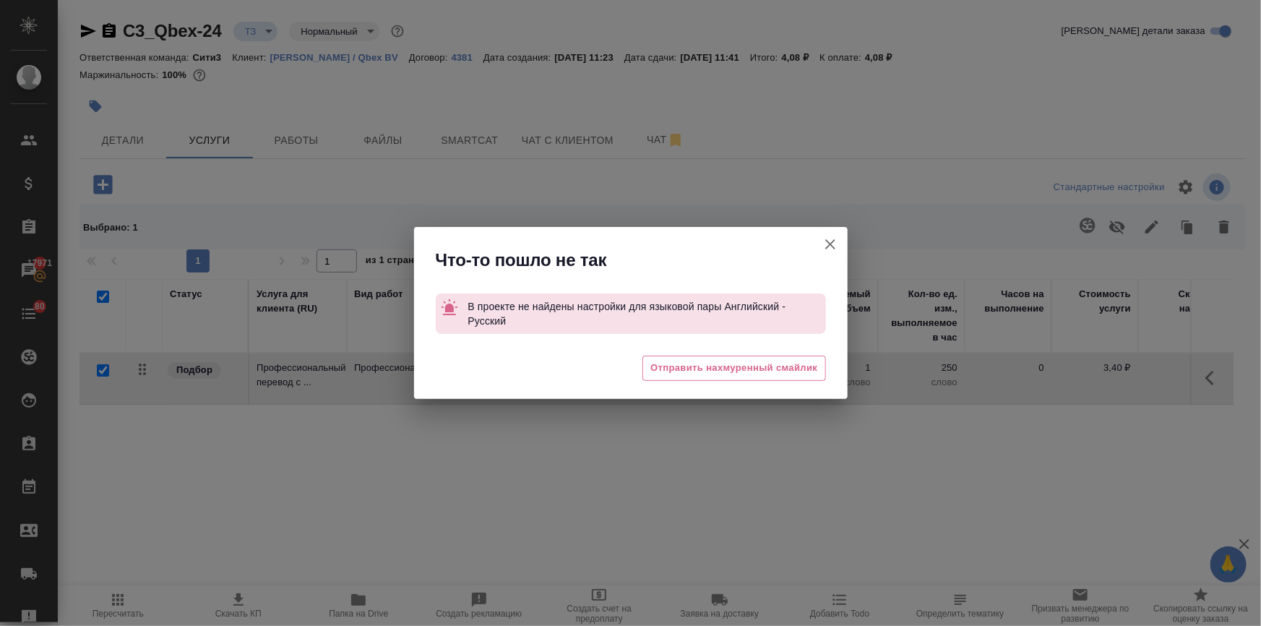
click at [829, 238] on icon "button" at bounding box center [829, 243] width 17 height 17
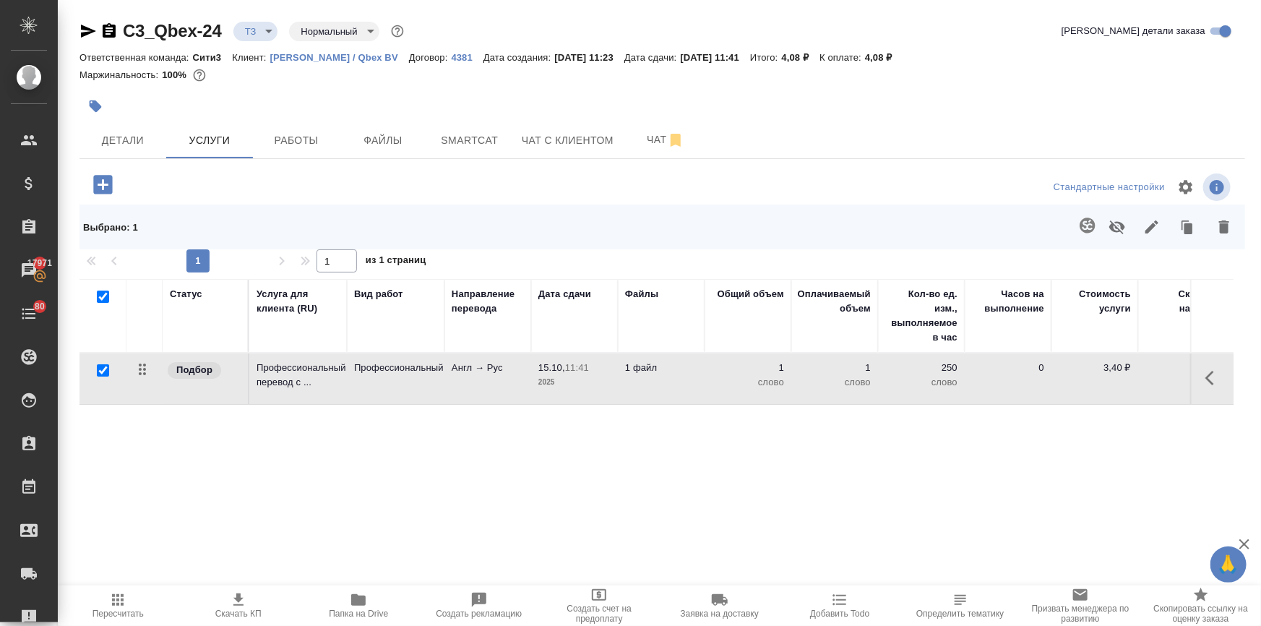
click at [339, 52] on p "Кьюбекс / Qbex BV" at bounding box center [339, 57] width 139 height 11
click at [118, 146] on span "Детали" at bounding box center [122, 140] width 69 height 18
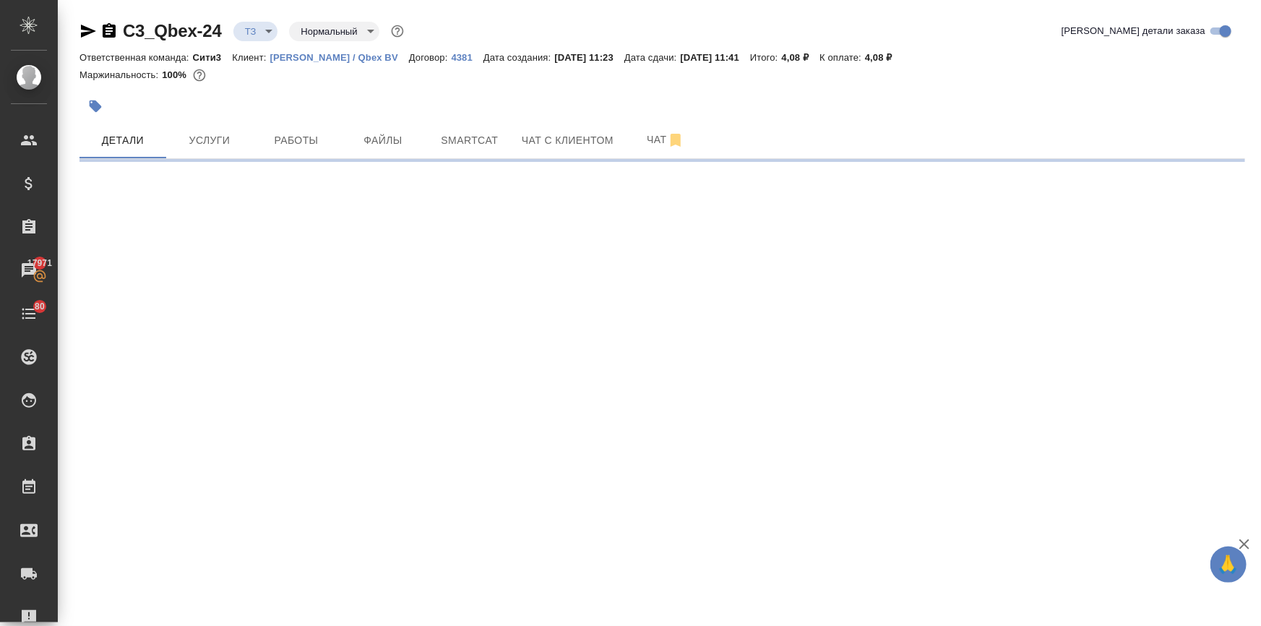
select select "RU"
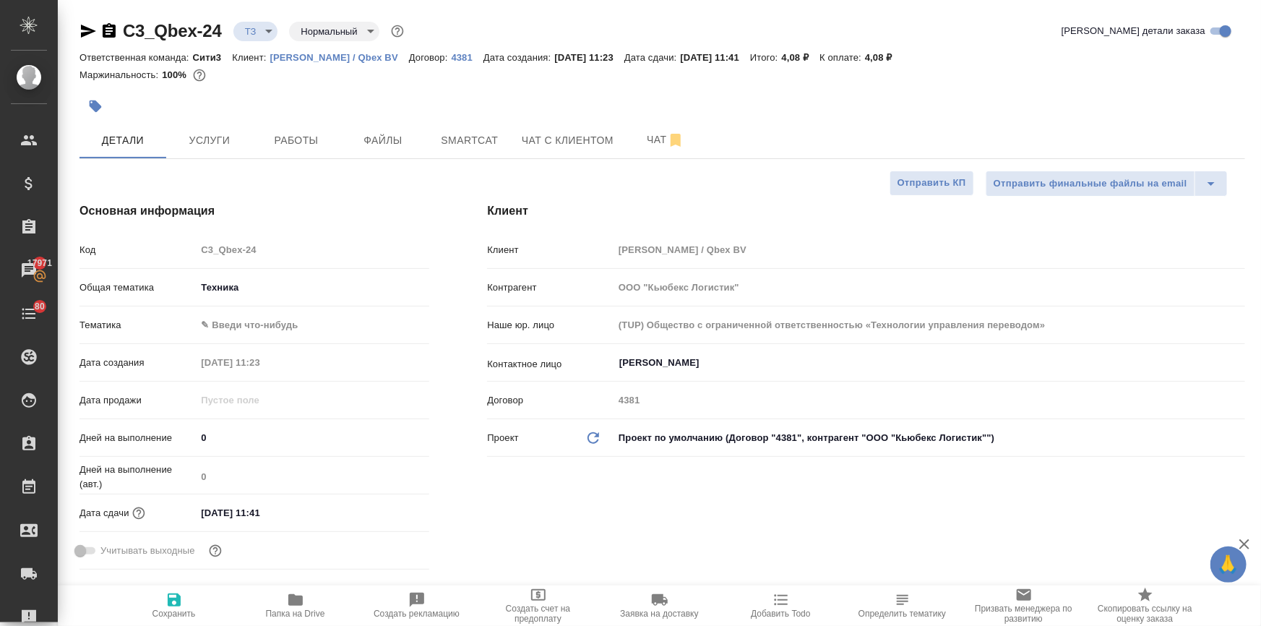
type textarea "x"
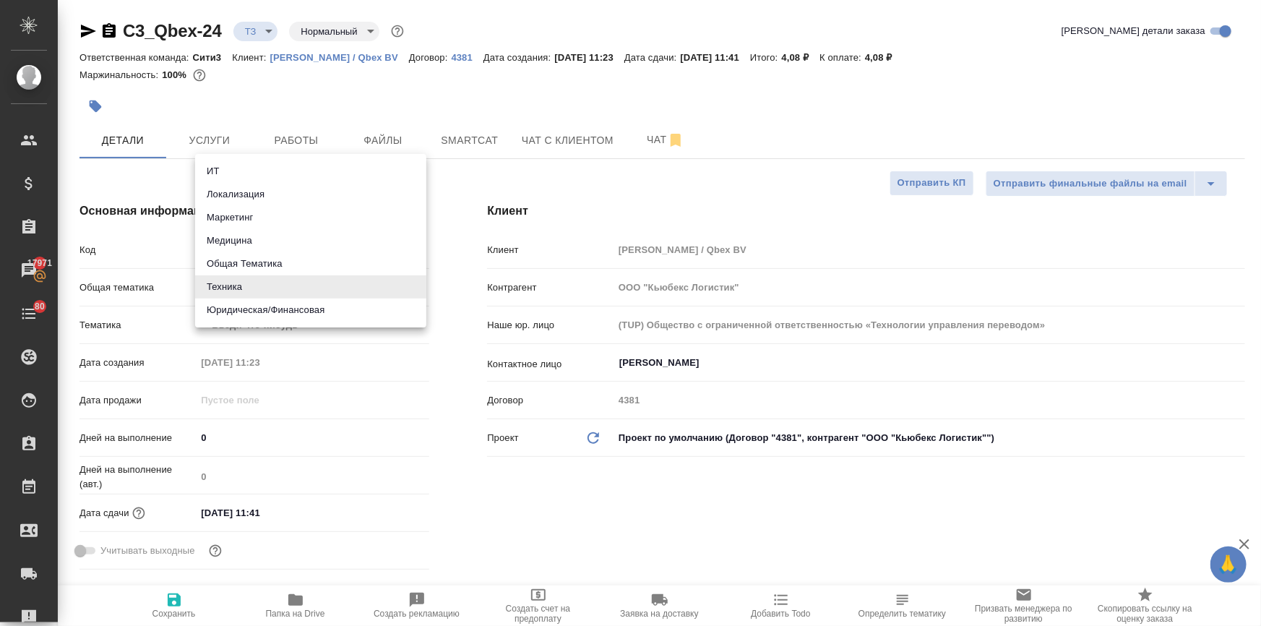
click at [231, 274] on body "🙏 .cls-1 fill:#fff; AWATERA Ilina Ekaterina Клиенты Спецификации Заказы 17971 Ч…" at bounding box center [630, 371] width 1261 height 742
click at [253, 306] on li "Юридическая/Финансовая" at bounding box center [310, 309] width 231 height 23
type input "yr-fn"
type textarea "x"
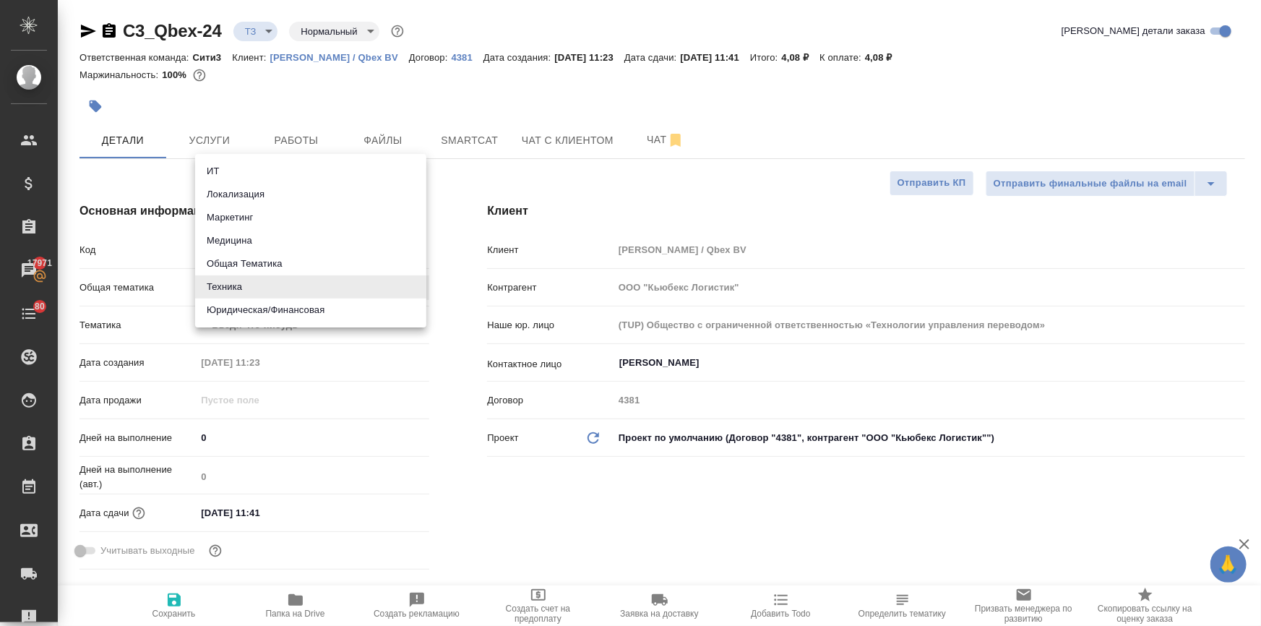
type textarea "x"
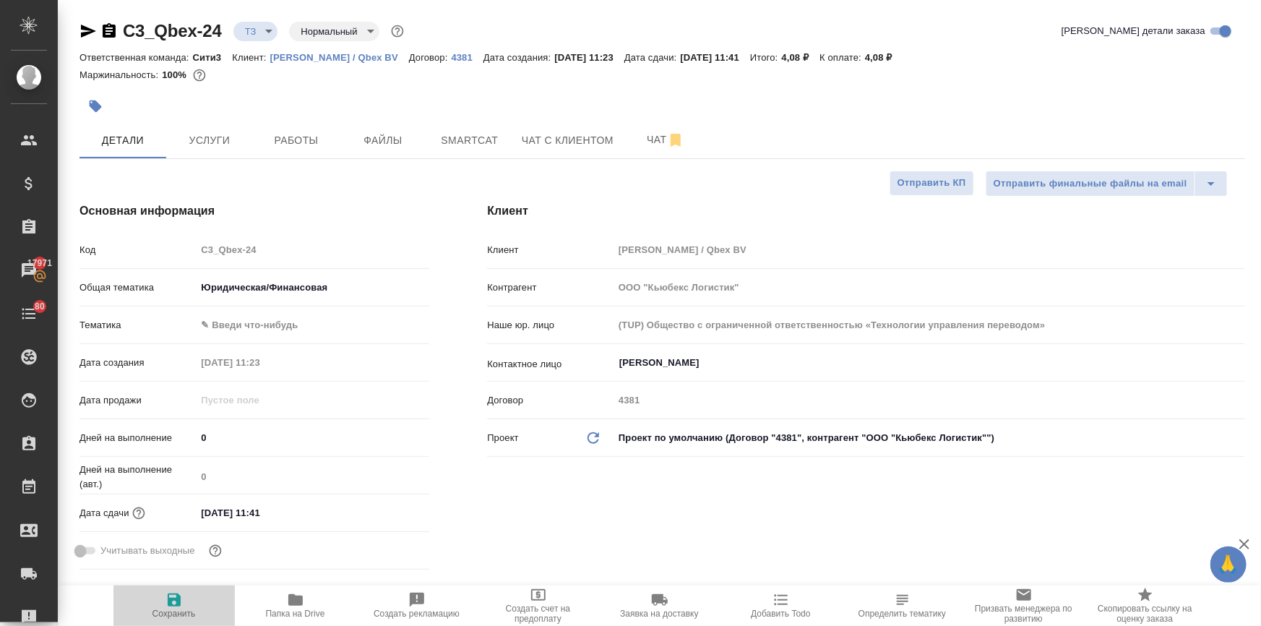
click at [177, 605] on icon "button" at bounding box center [174, 599] width 13 height 13
type textarea "x"
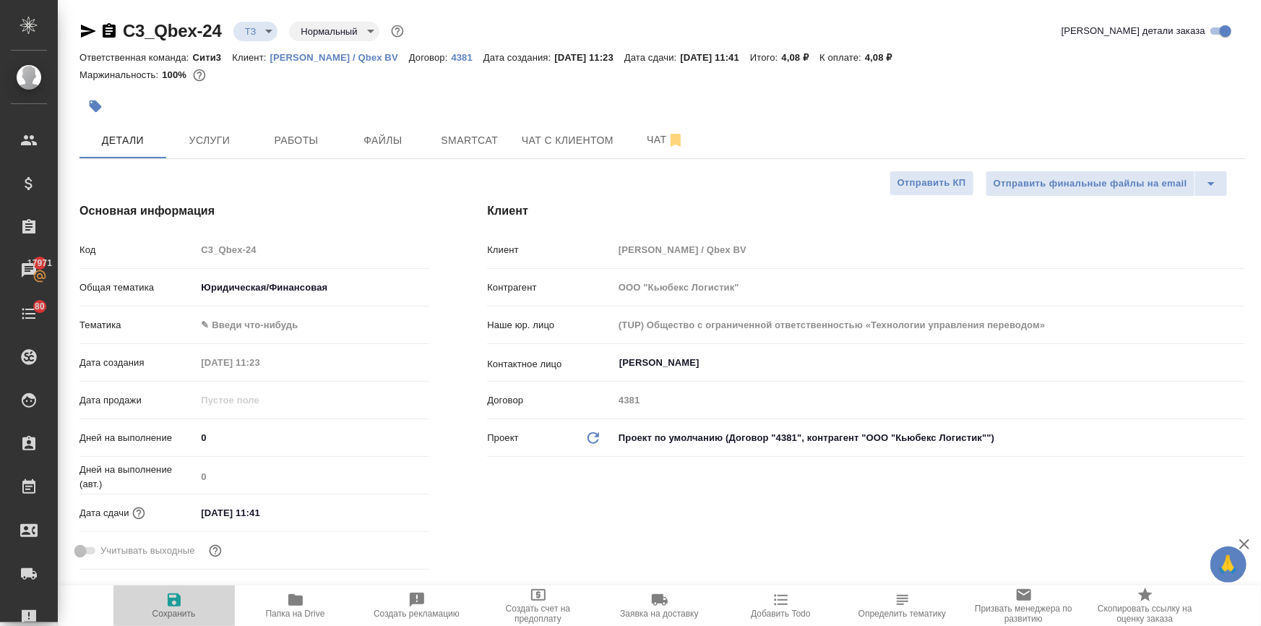
type textarea "x"
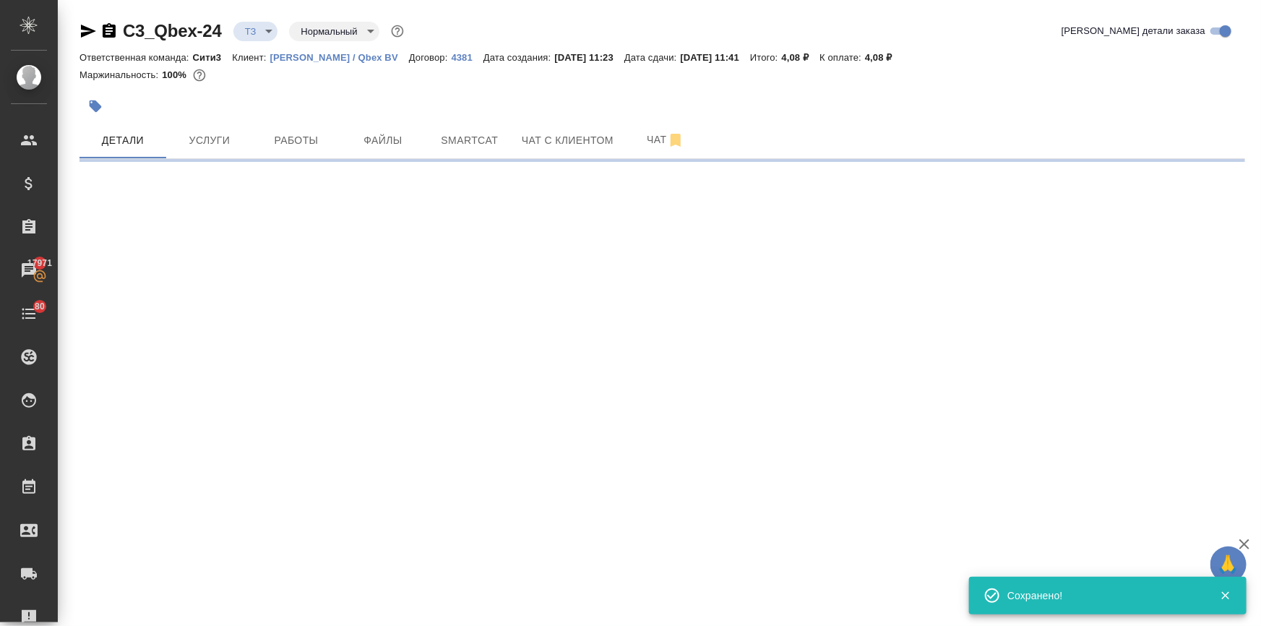
select select "RU"
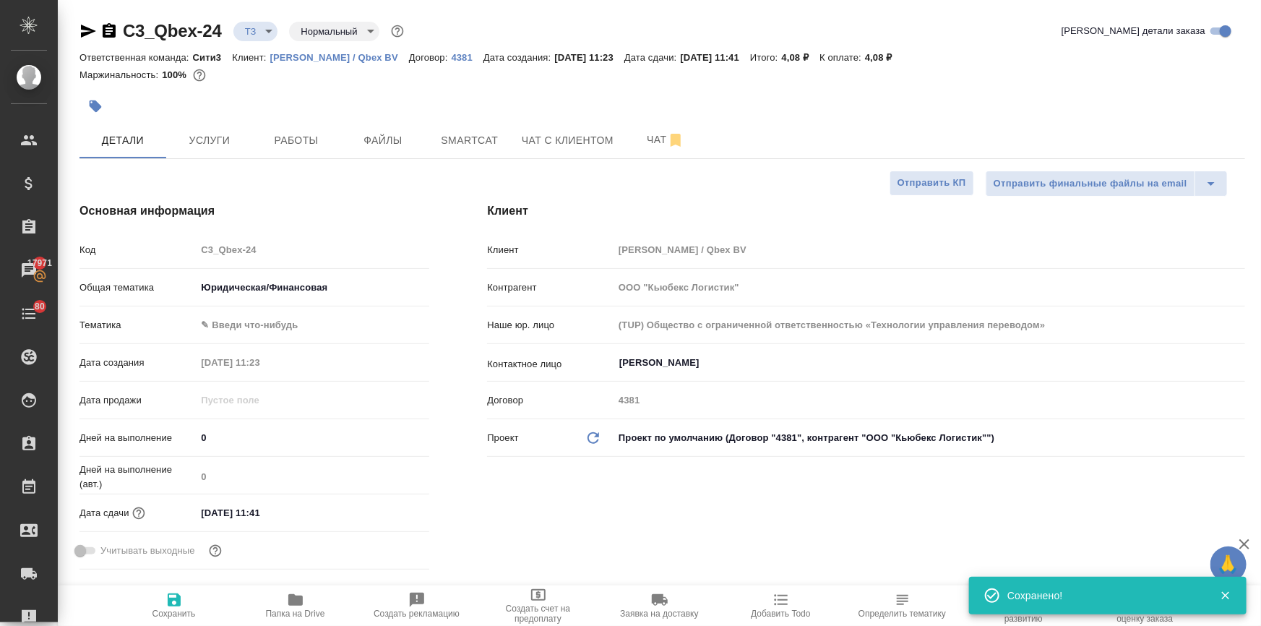
type textarea "x"
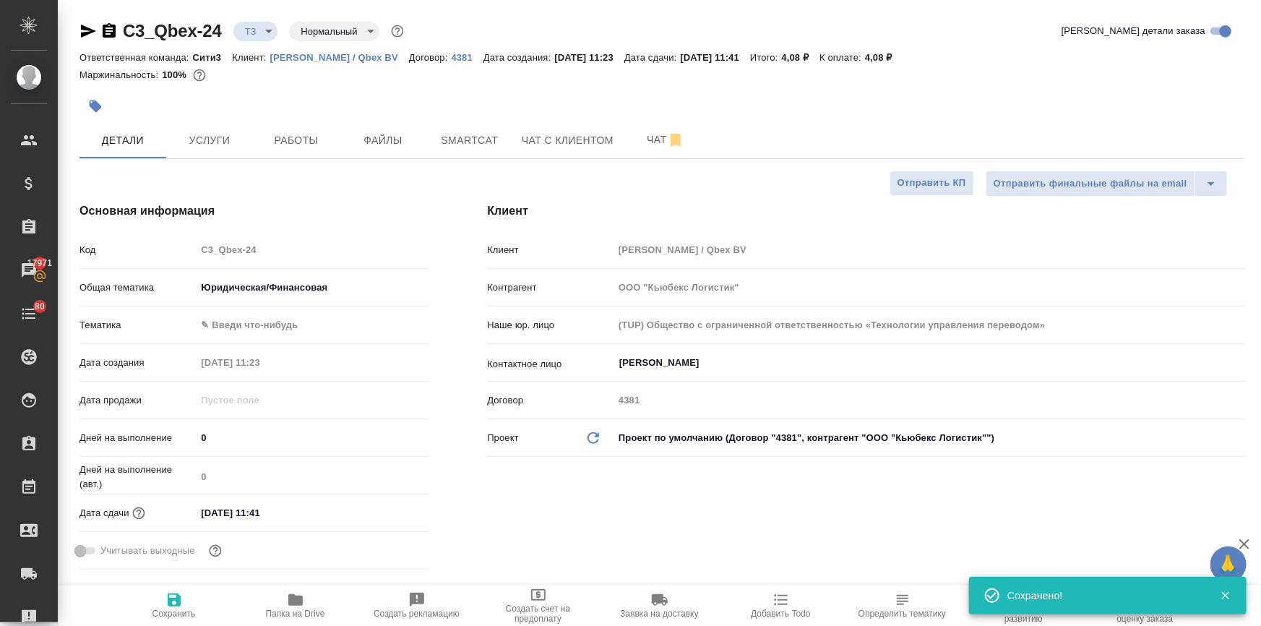
type textarea "x"
click at [529, 137] on span "Чат с клиентом" at bounding box center [568, 140] width 92 height 18
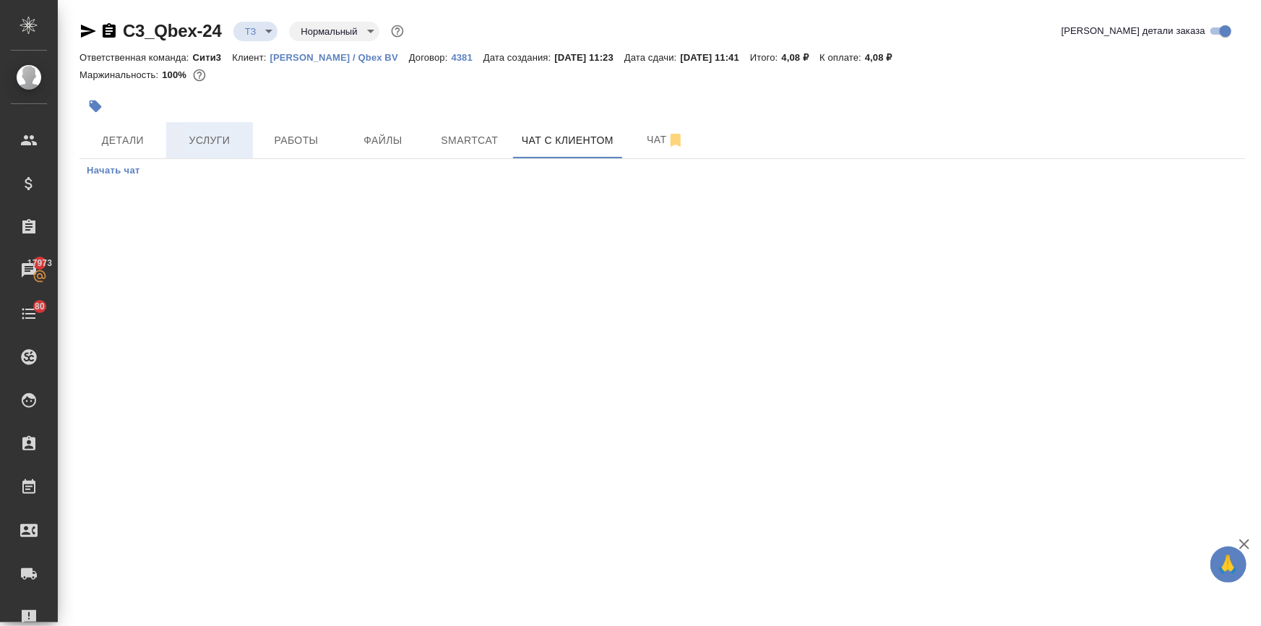
click at [229, 143] on span "Услуги" at bounding box center [209, 140] width 69 height 18
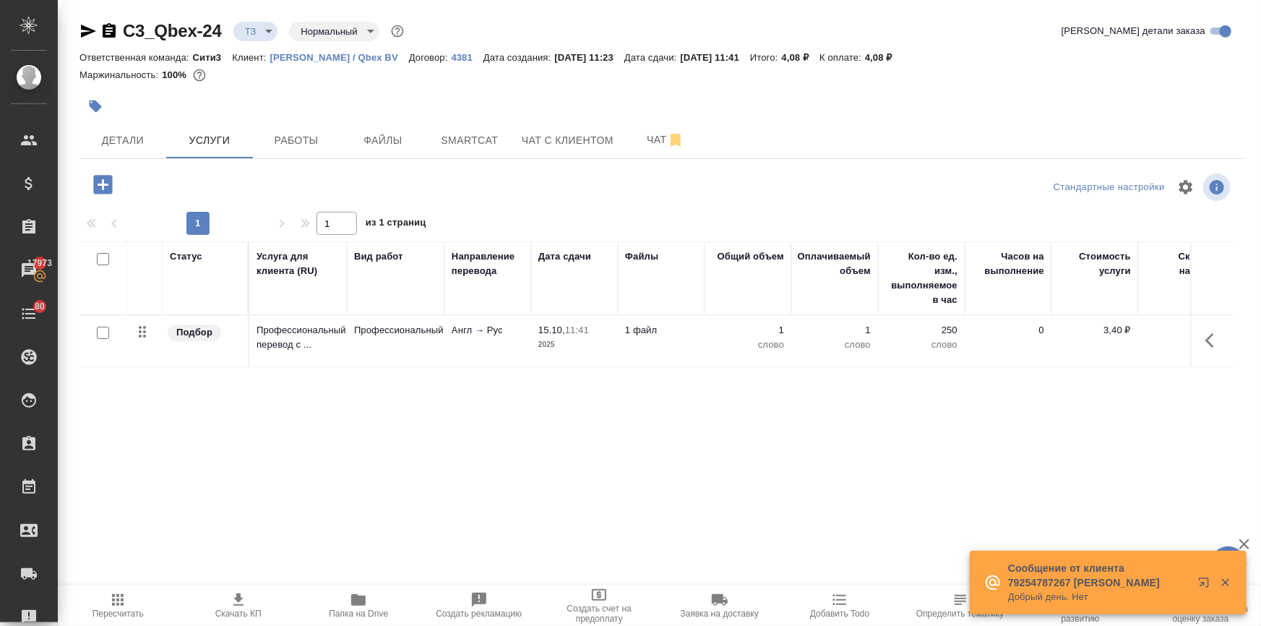
click at [330, 54] on p "[PERSON_NAME] / Qbex BV" at bounding box center [339, 57] width 139 height 11
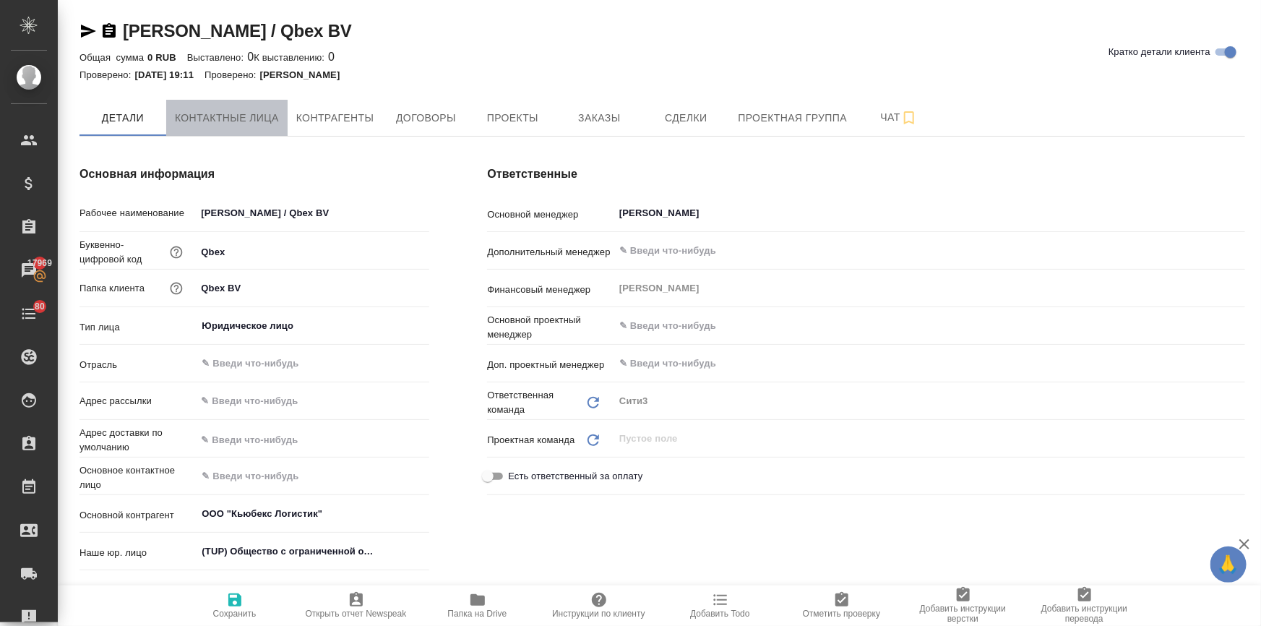
click at [264, 115] on span "Контактные лица" at bounding box center [227, 118] width 104 height 18
select select "RU"
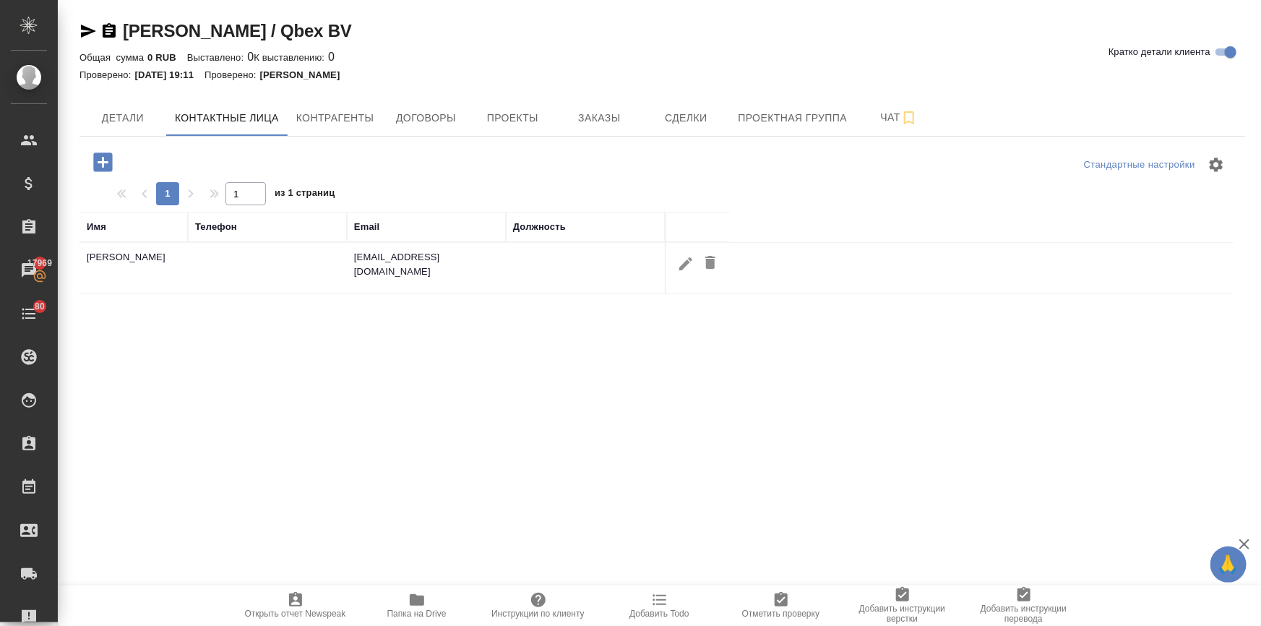
click at [111, 167] on icon "button" at bounding box center [102, 161] width 19 height 19
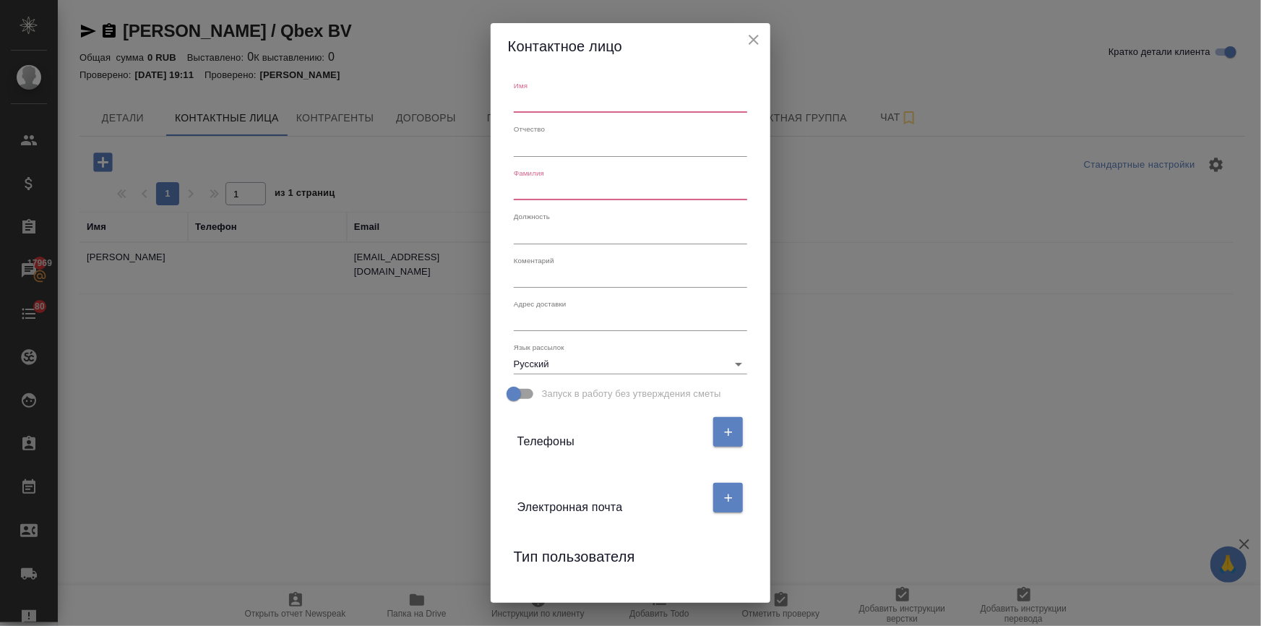
click at [534, 100] on input "text" at bounding box center [630, 102] width 233 height 20
type input "[PERSON_NAME]"
click at [541, 186] on input "text" at bounding box center [630, 190] width 233 height 20
type input "[PERSON_NAME]"
click at [722, 504] on button "button" at bounding box center [728, 498] width 30 height 30
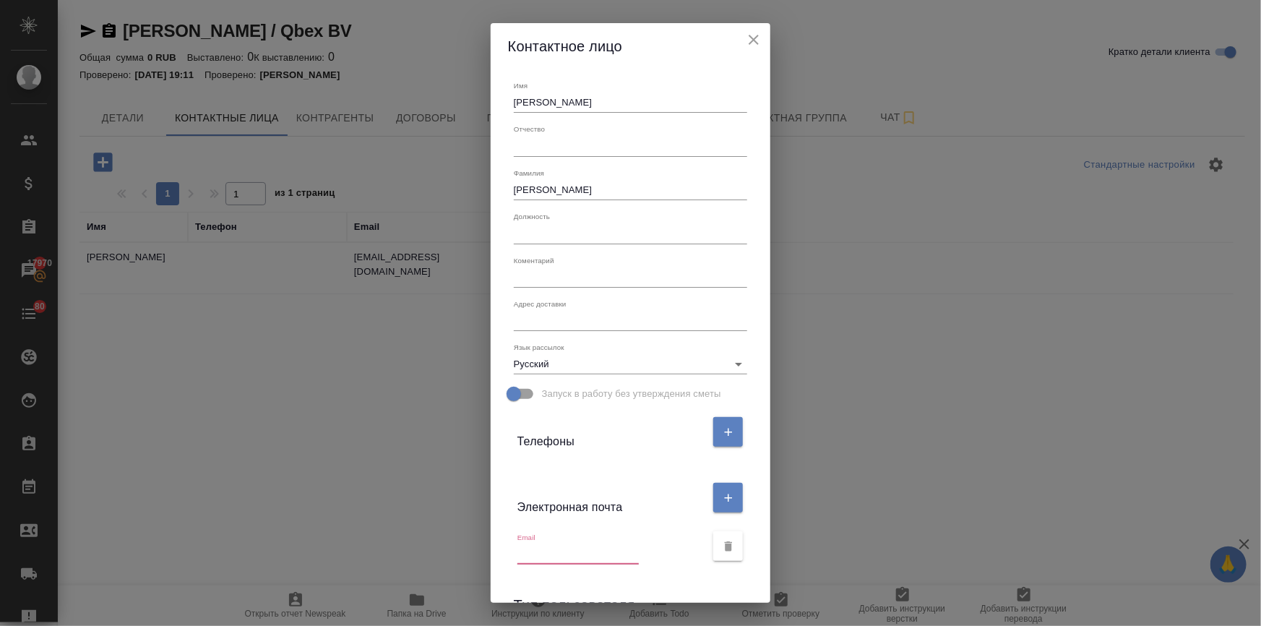
click at [558, 546] on input "text" at bounding box center [577, 554] width 121 height 20
paste input "s.martynova@qbexrus.ru"
click at [556, 549] on input "s.martynova@qbexrus.ru" at bounding box center [577, 554] width 121 height 20
paste input "s.martynova@qbexrus.ru"
click at [527, 557] on input "s.martynos.martynova@qbexrus.ruva@qbexrus.ru" at bounding box center [577, 554] width 121 height 20
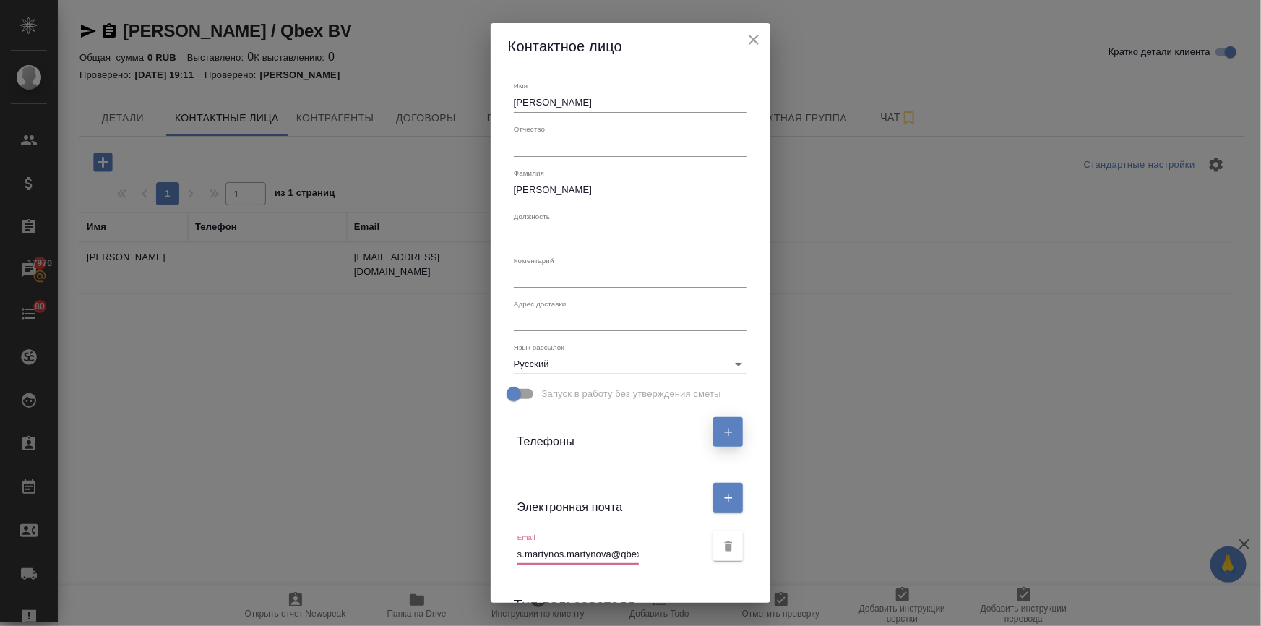
click at [534, 554] on input "s.martynos.martynova@qbexrus.ruva@qbexrus.ru" at bounding box center [577, 554] width 121 height 20
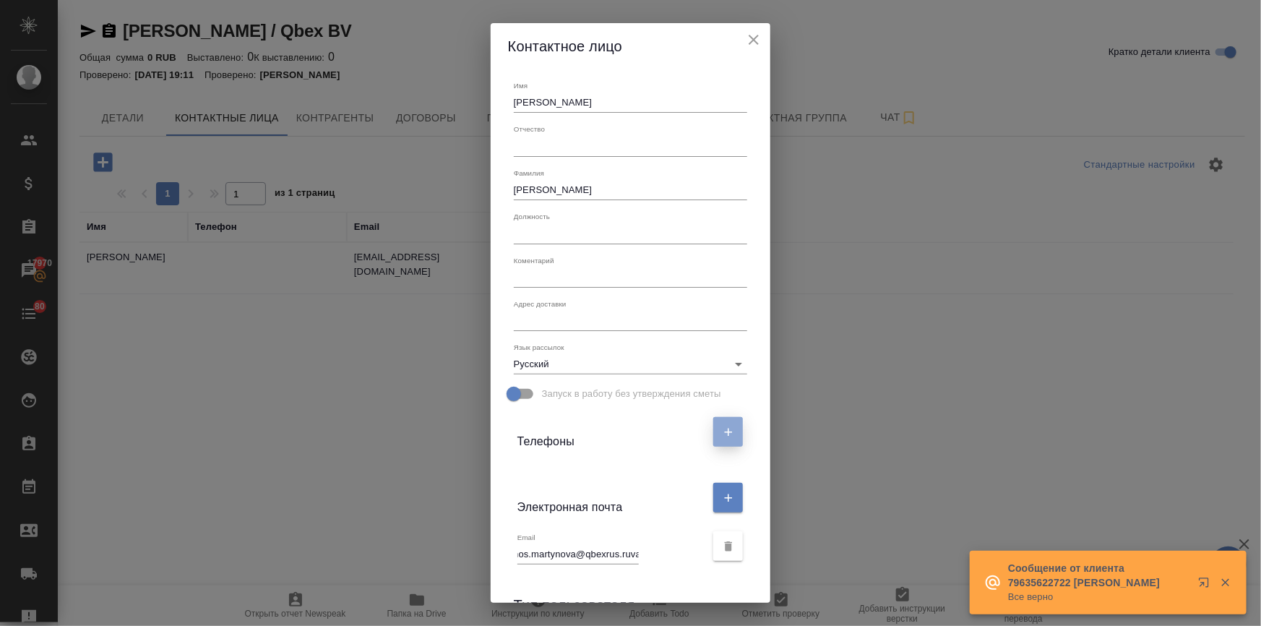
click at [727, 425] on icon "button" at bounding box center [728, 431] width 13 height 13
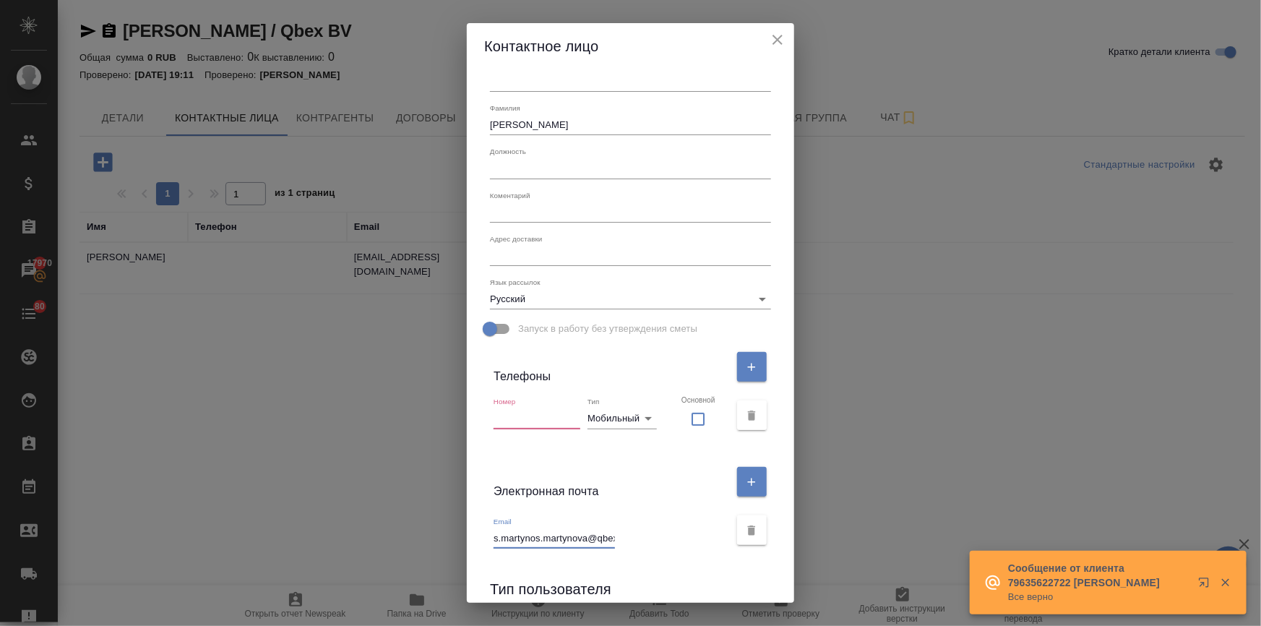
scroll to position [0, 100]
drag, startPoint x: 578, startPoint y: 537, endPoint x: 717, endPoint y: 529, distance: 139.6
click at [710, 529] on div "Email s.martynos.martynova@qbexrus.ruva@qbexrus.ru" at bounding box center [630, 530] width 293 height 48
drag, startPoint x: 446, startPoint y: 529, endPoint x: 332, endPoint y: 530, distance: 114.9
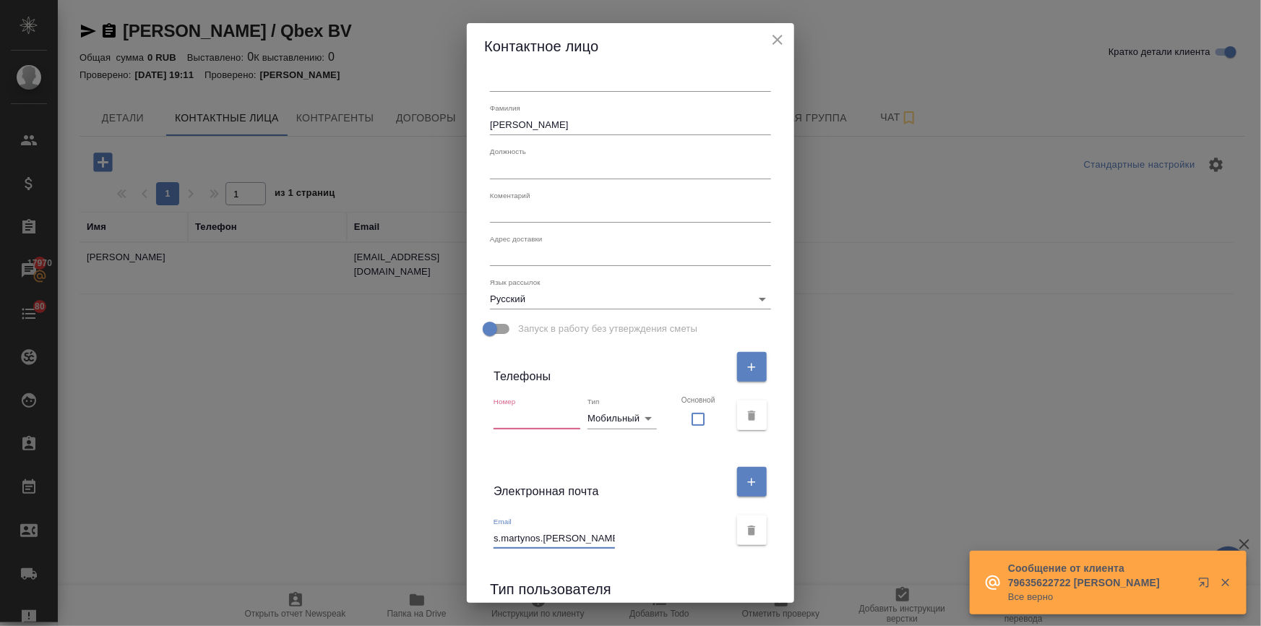
click at [332, 532] on div "Контактное лицо Имя Светлана Отчество Фамилия Мартынова Должность Коментарий x …" at bounding box center [630, 313] width 1261 height 626
paste input "va@qbexrus.ru"
type input "s.martynova@qbexrus.ru"
click at [525, 418] on input "text" at bounding box center [536, 418] width 87 height 20
paste input "+7 926 063 41 60"
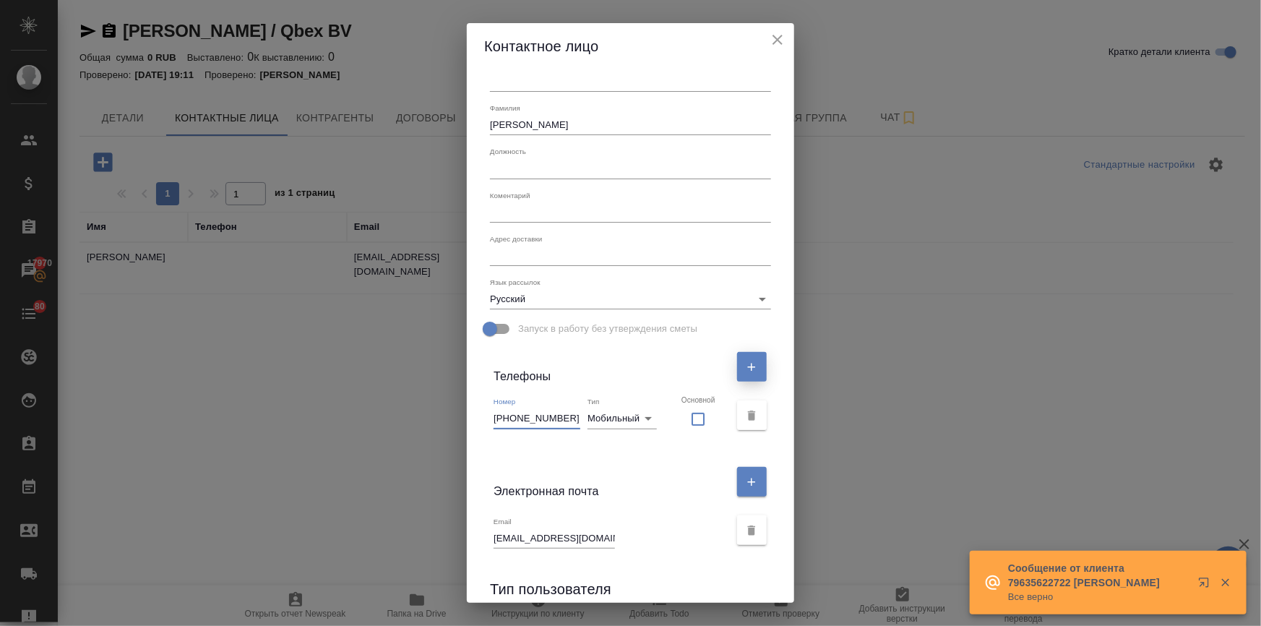
type input "+7 926 063 41 60"
click at [745, 371] on icon "button" at bounding box center [751, 366] width 13 height 13
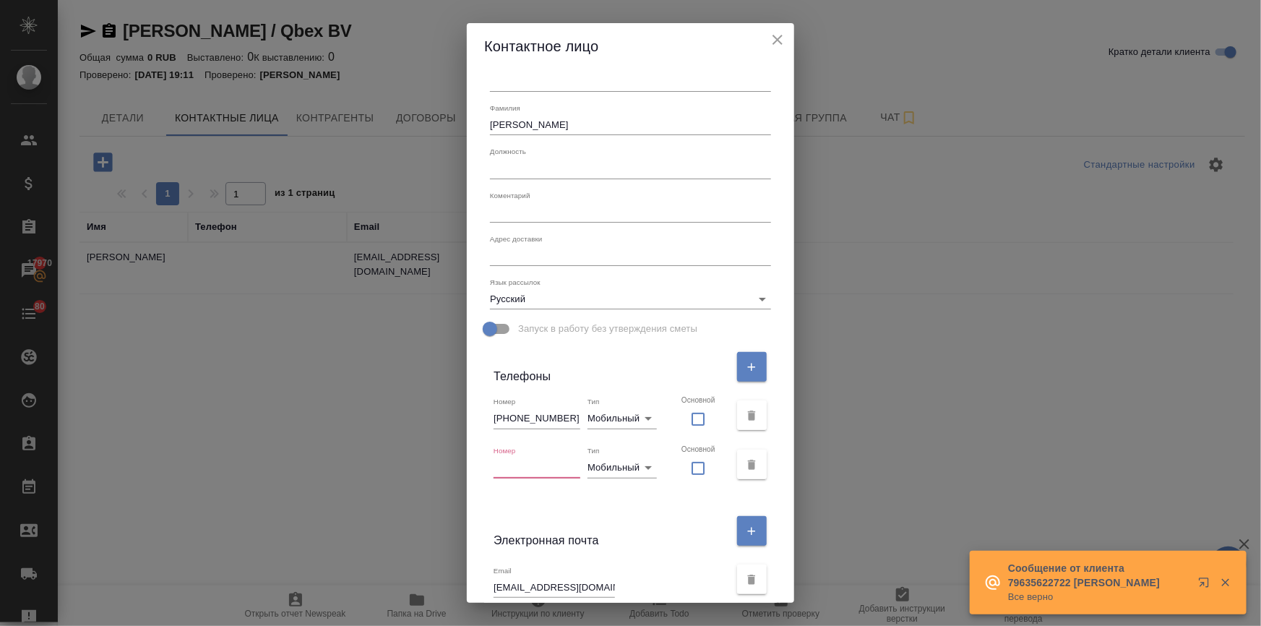
click at [537, 465] on input "text" at bounding box center [536, 467] width 87 height 20
paste input "8 495 357 05 72"
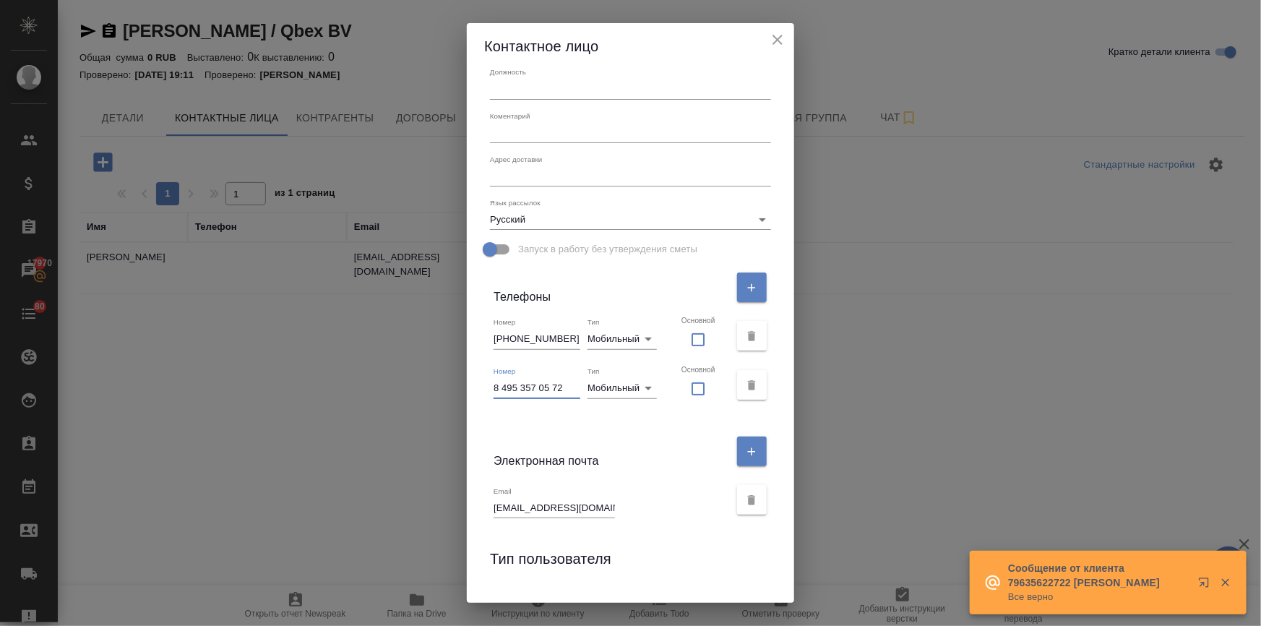
scroll to position [221, 0]
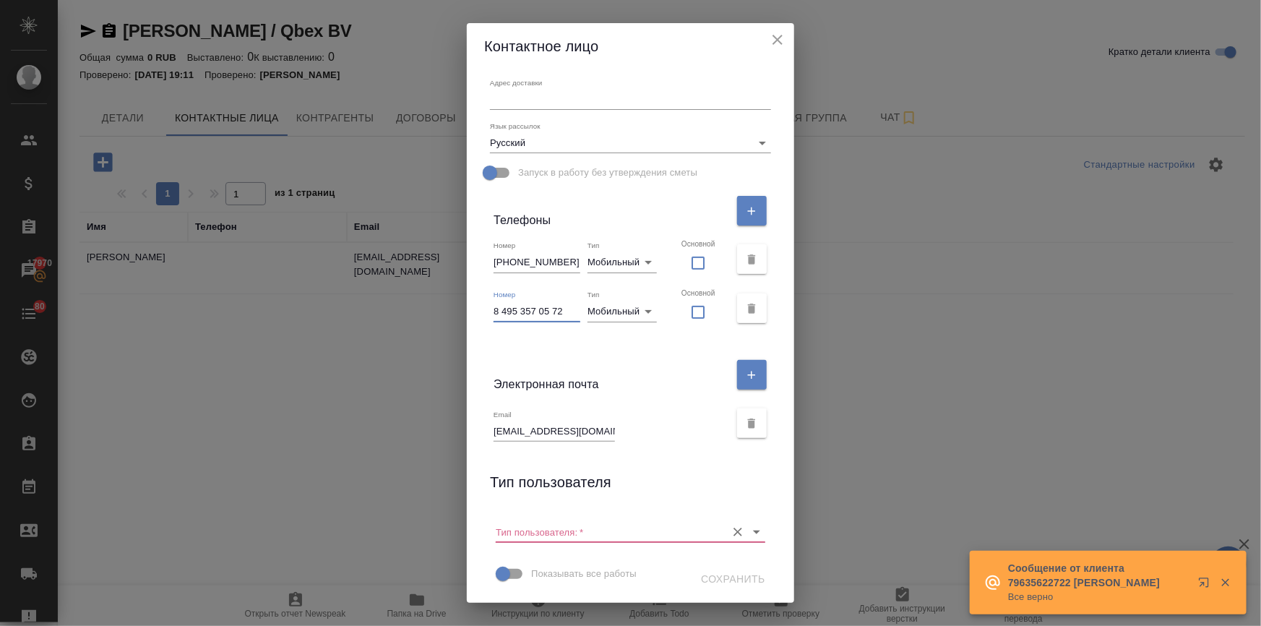
type input "8 495 357 05 72"
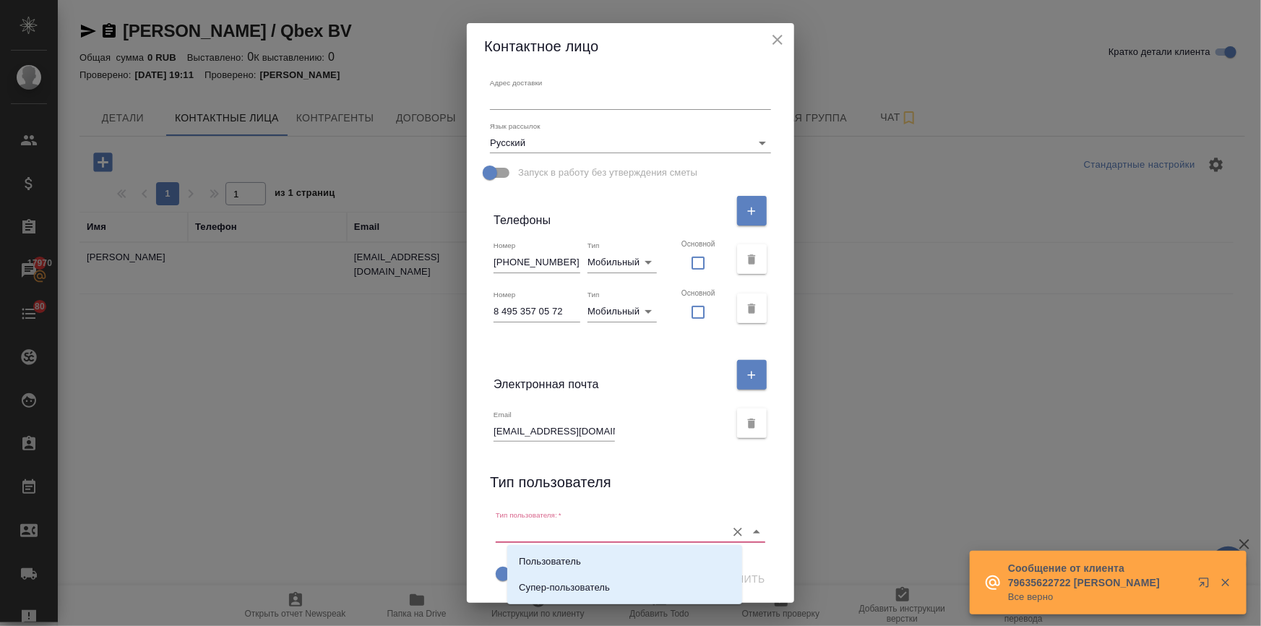
click at [641, 527] on input "Тип пользователя:   *" at bounding box center [607, 532] width 223 height 20
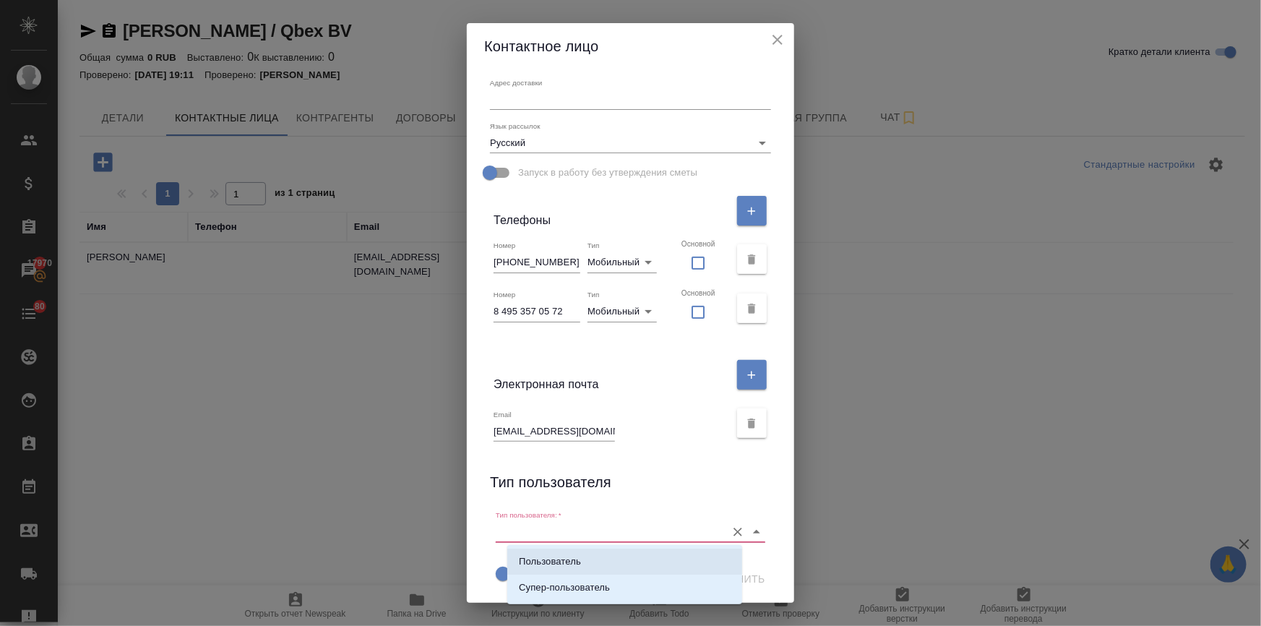
click at [566, 555] on p "Пользователь" at bounding box center [550, 561] width 62 height 14
type input "Пользователь"
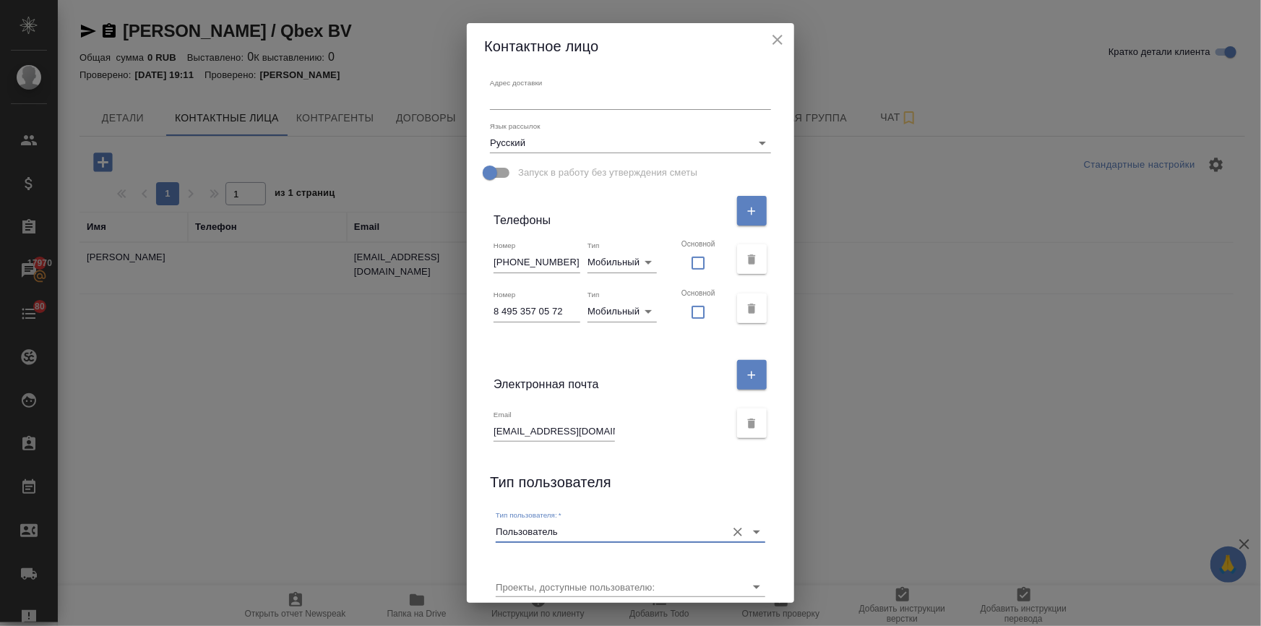
scroll to position [275, 0]
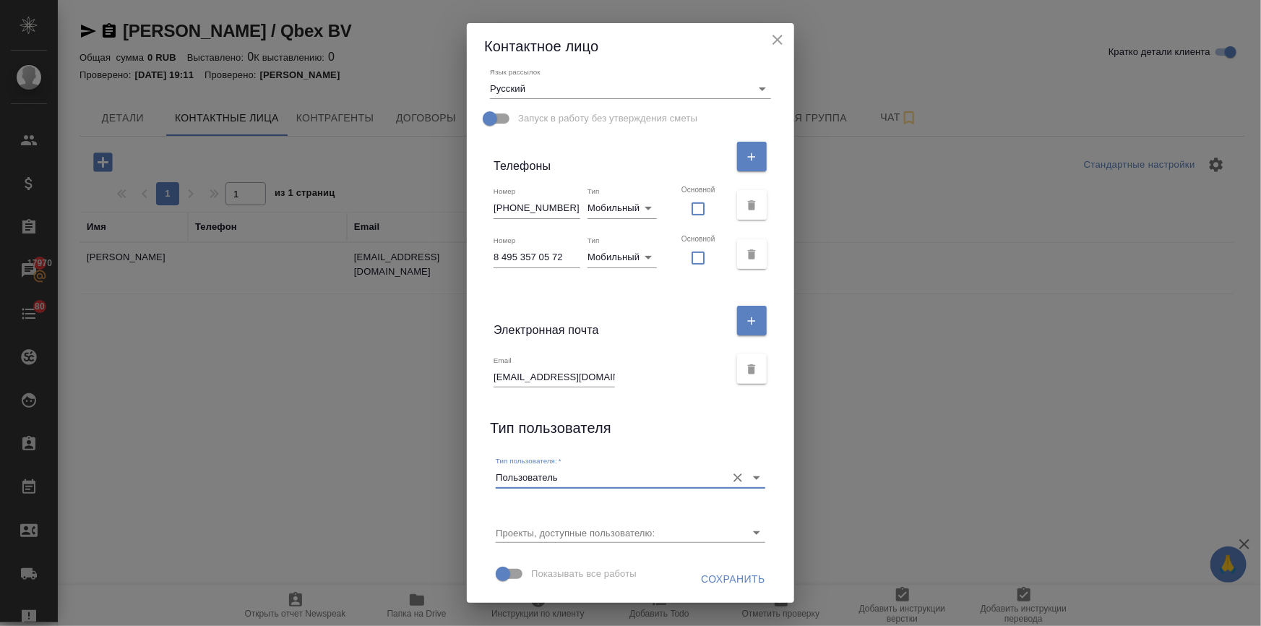
click at [704, 571] on span "Сохранить" at bounding box center [733, 579] width 64 height 18
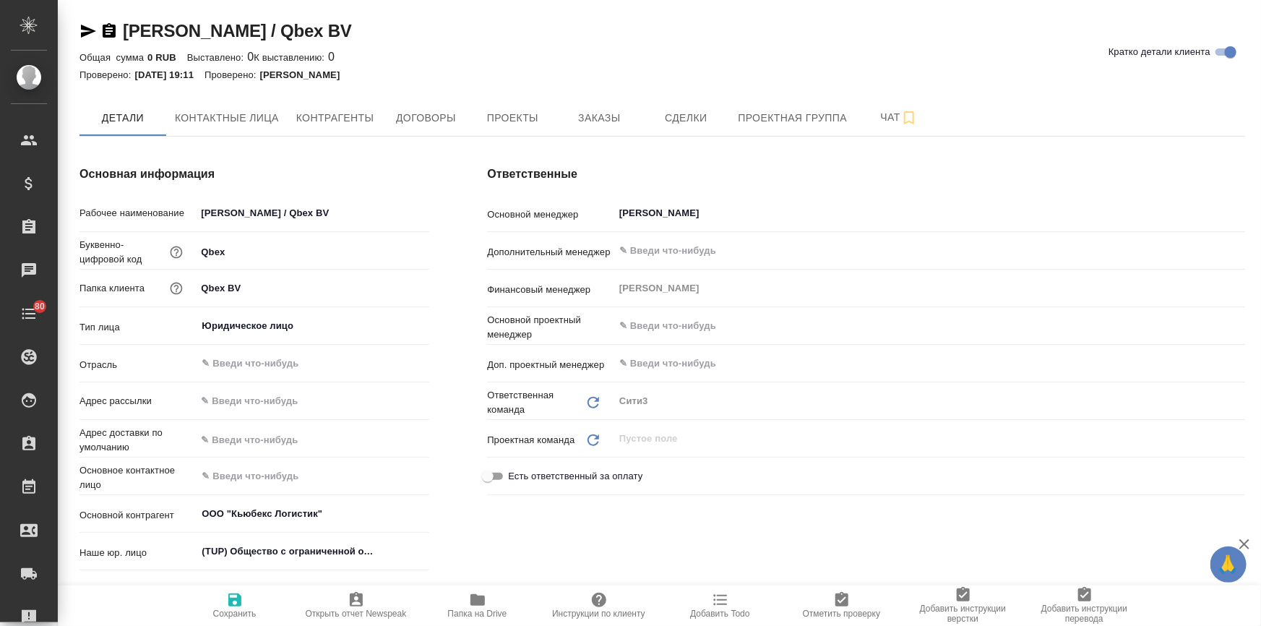
click at [87, 36] on icon "button" at bounding box center [87, 30] width 17 height 17
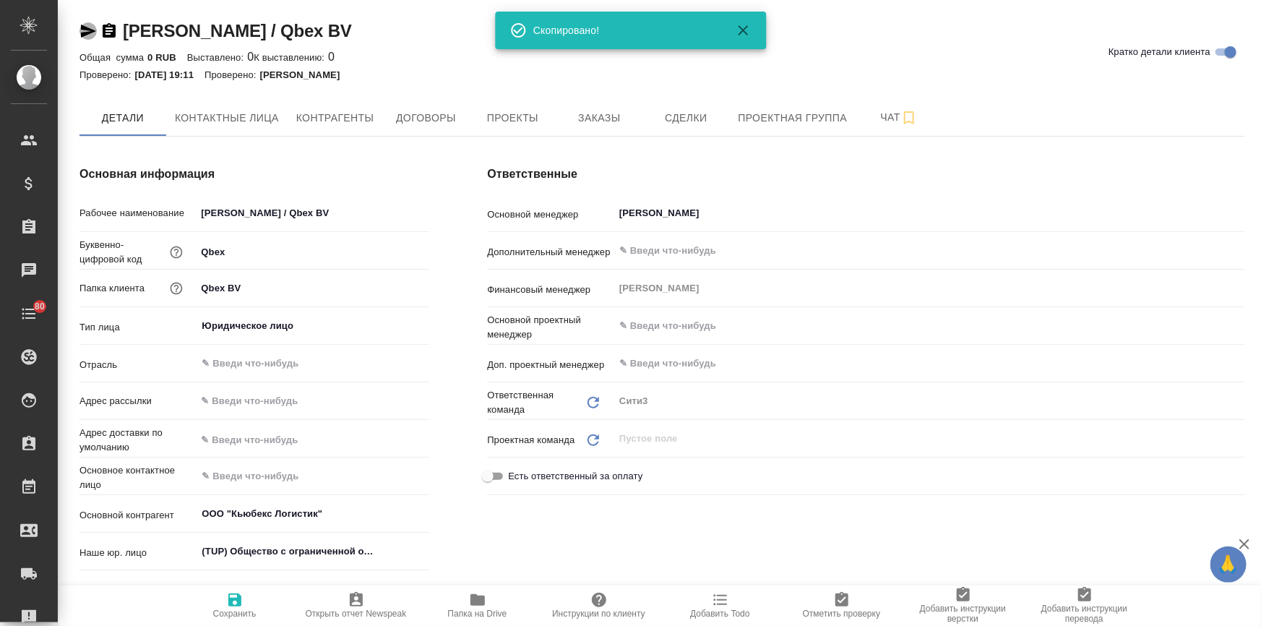
click at [87, 36] on icon "button" at bounding box center [87, 30] width 17 height 17
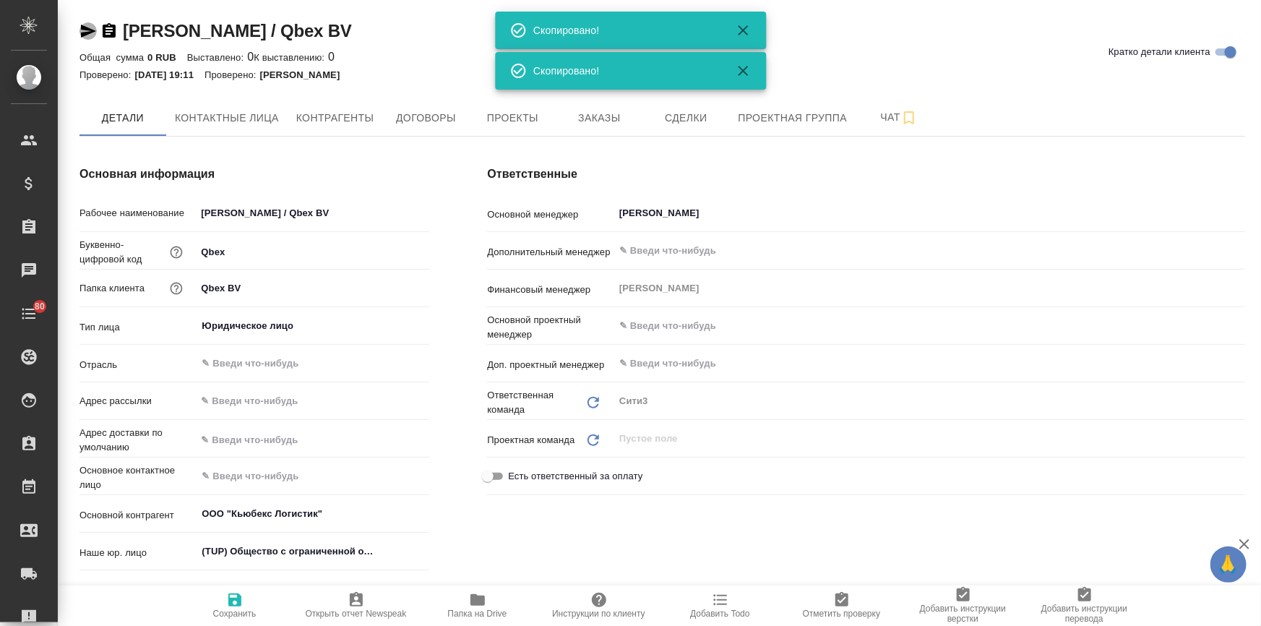
click at [87, 36] on icon "button" at bounding box center [87, 30] width 17 height 17
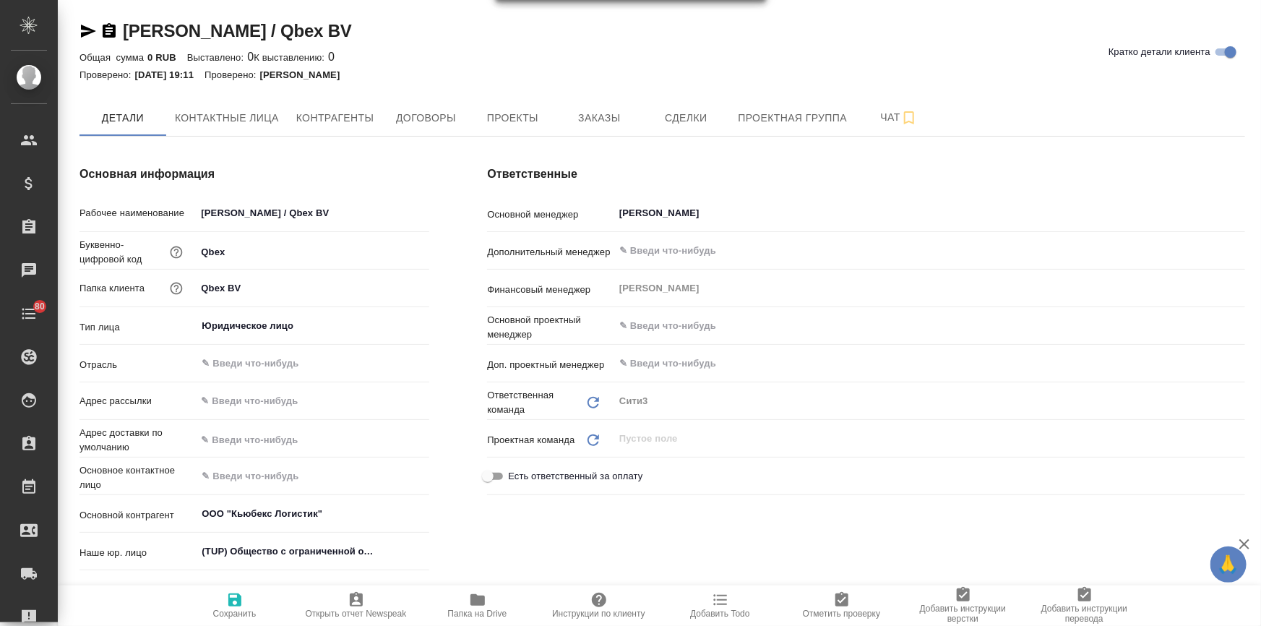
click at [451, 165] on div "Основная информация Рабочее наименование Кьюбекс / Qbex BV Буквенно-цифровой ко…" at bounding box center [254, 434] width 407 height 594
click at [605, 113] on span "Заказы" at bounding box center [598, 118] width 69 height 18
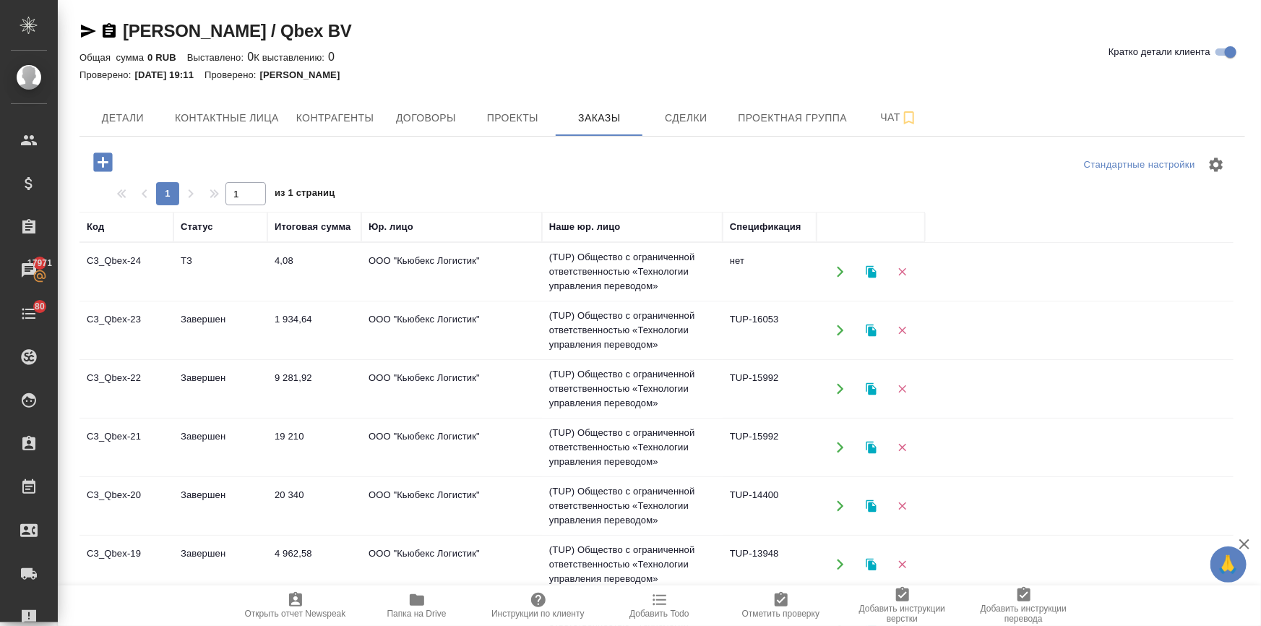
click at [237, 314] on td "Завершен" at bounding box center [220, 330] width 94 height 51
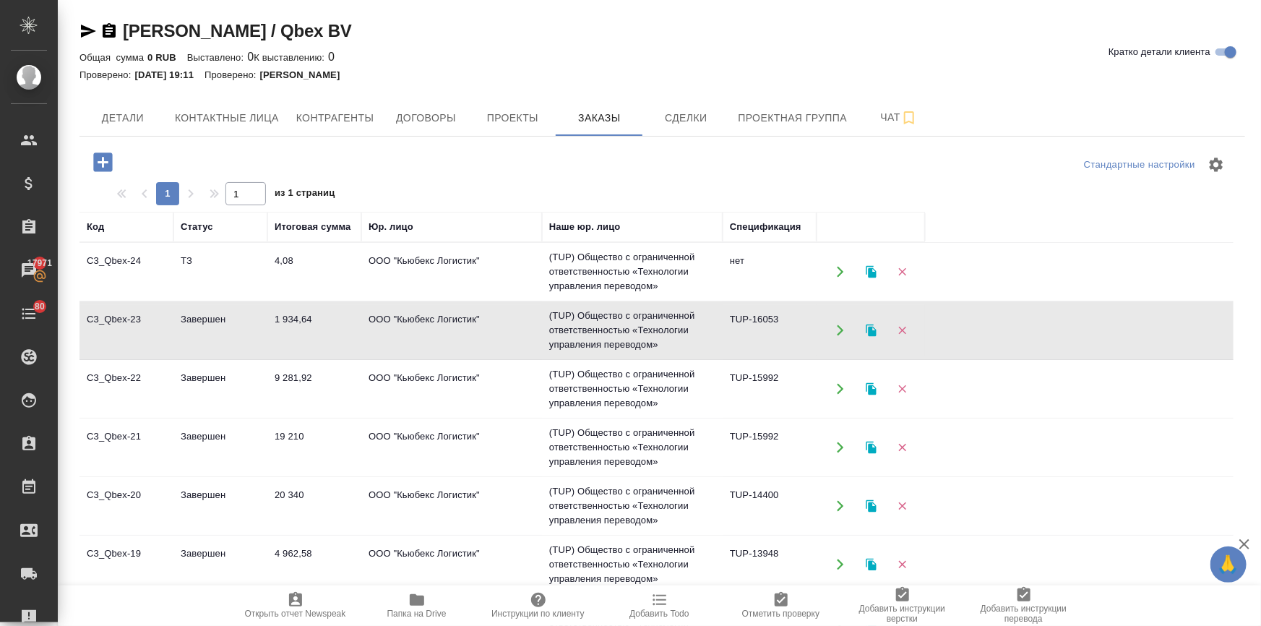
click at [237, 314] on td "Завершен" at bounding box center [220, 330] width 94 height 51
click at [310, 372] on td "9 281,92" at bounding box center [314, 388] width 94 height 51
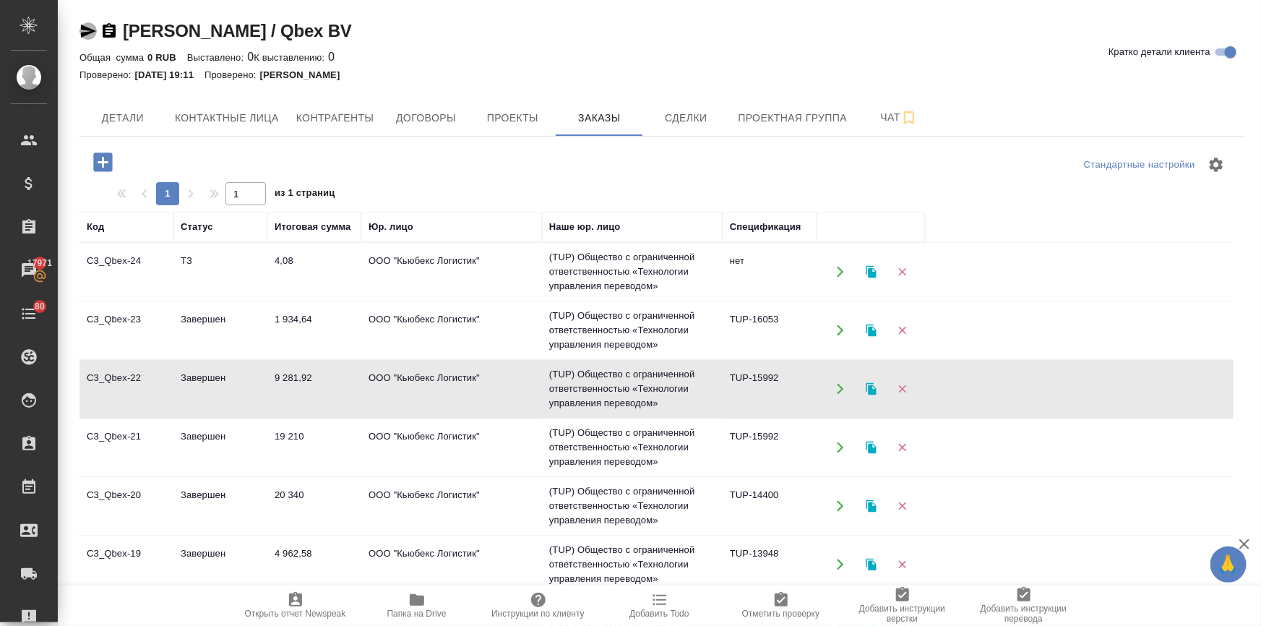
click at [84, 30] on icon "button" at bounding box center [87, 30] width 17 height 17
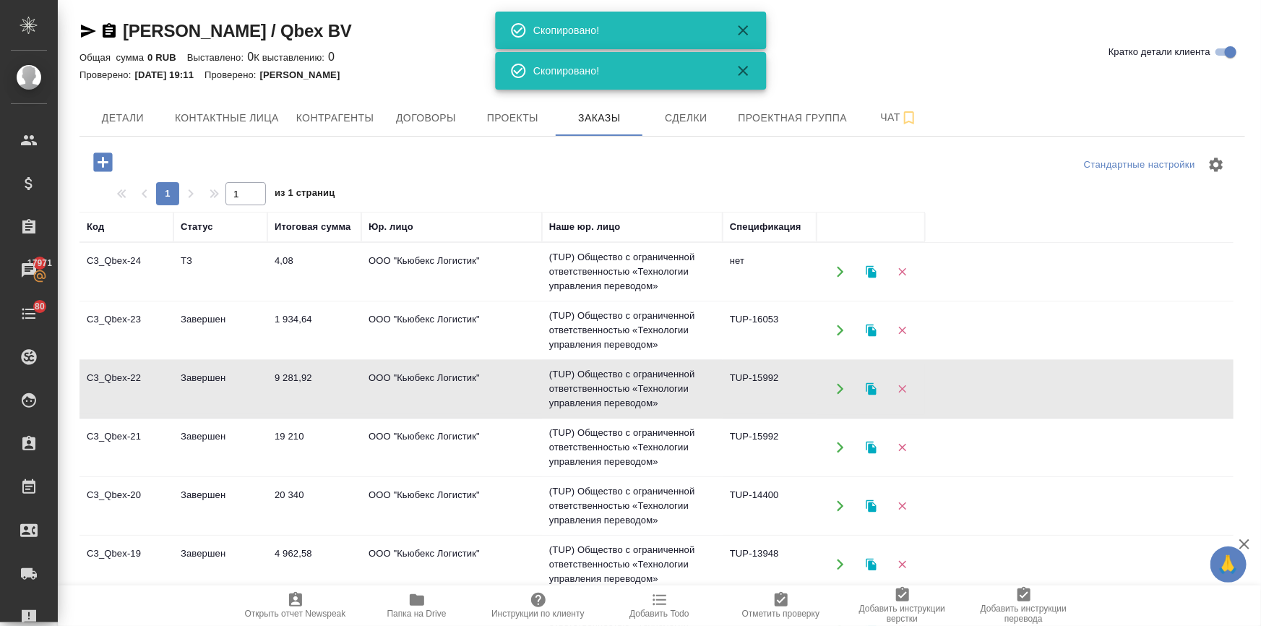
click at [84, 30] on icon "button" at bounding box center [87, 30] width 17 height 17
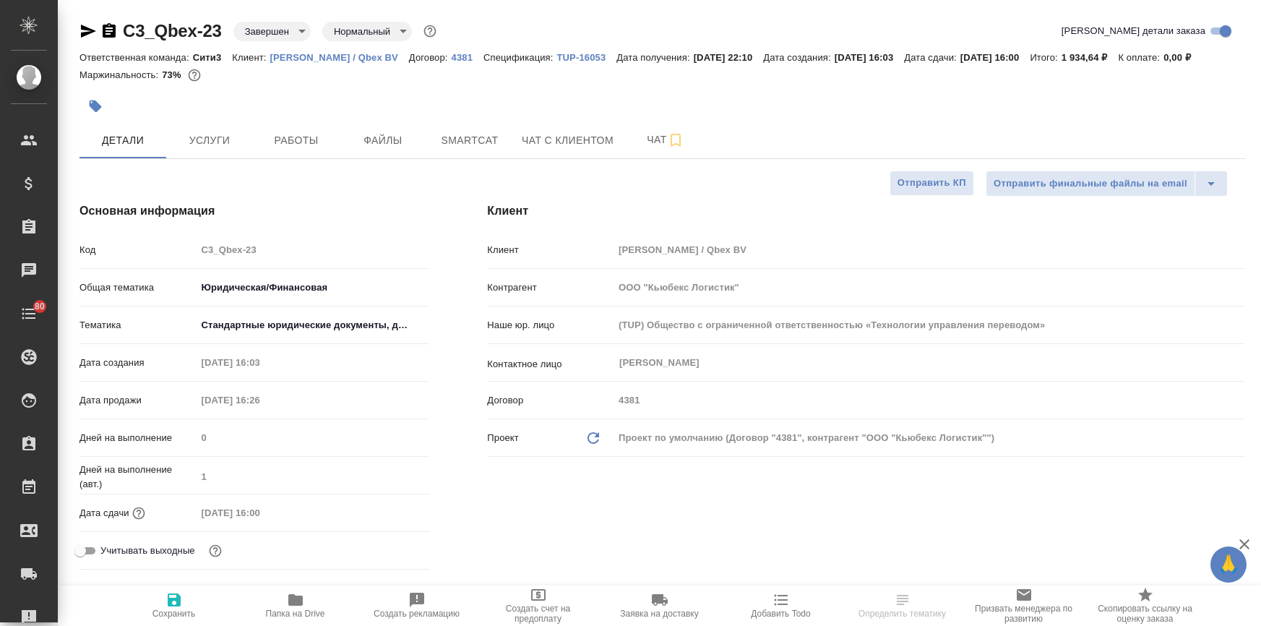
select select "RU"
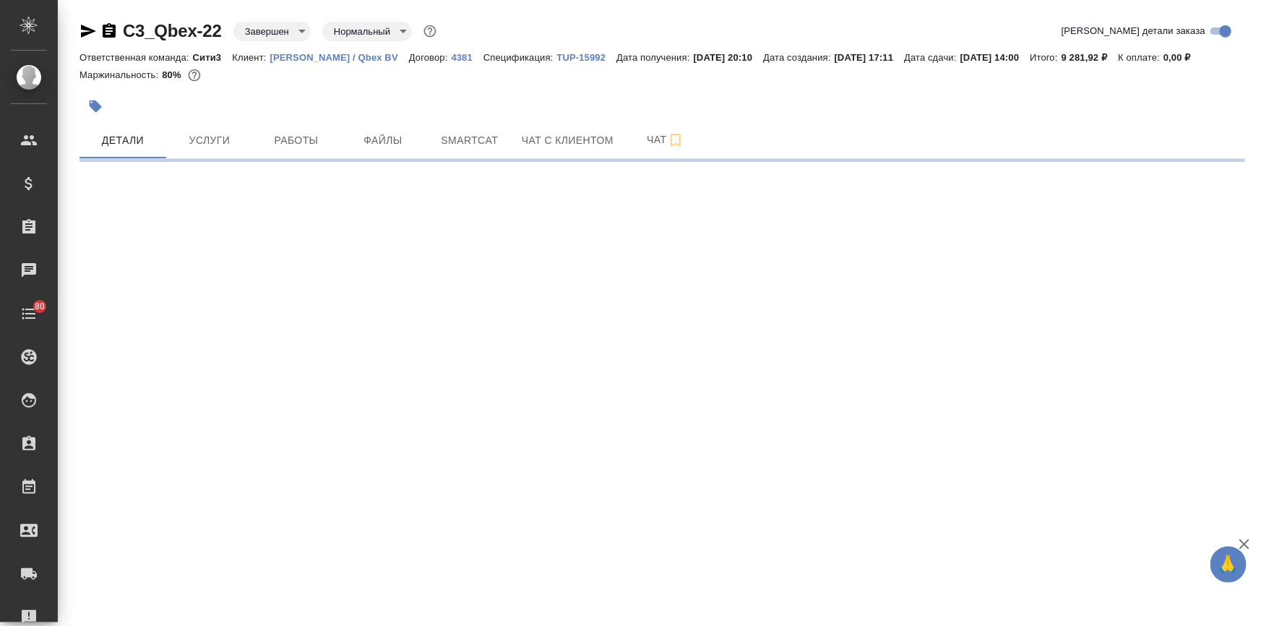
select select "RU"
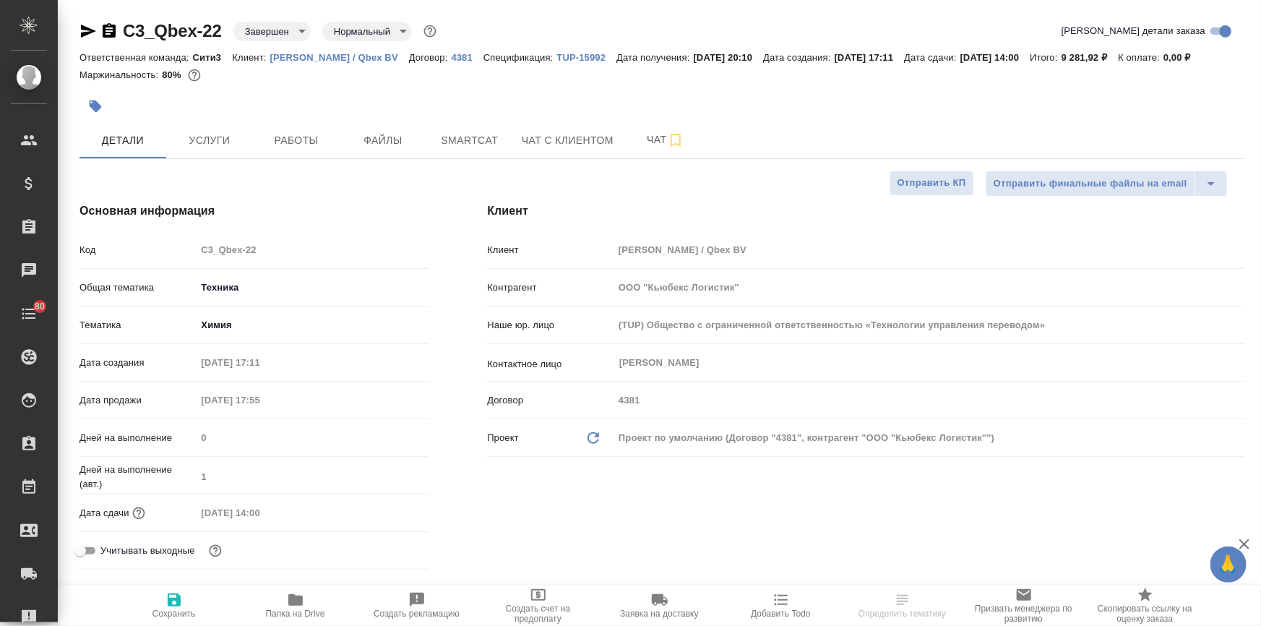
type textarea "x"
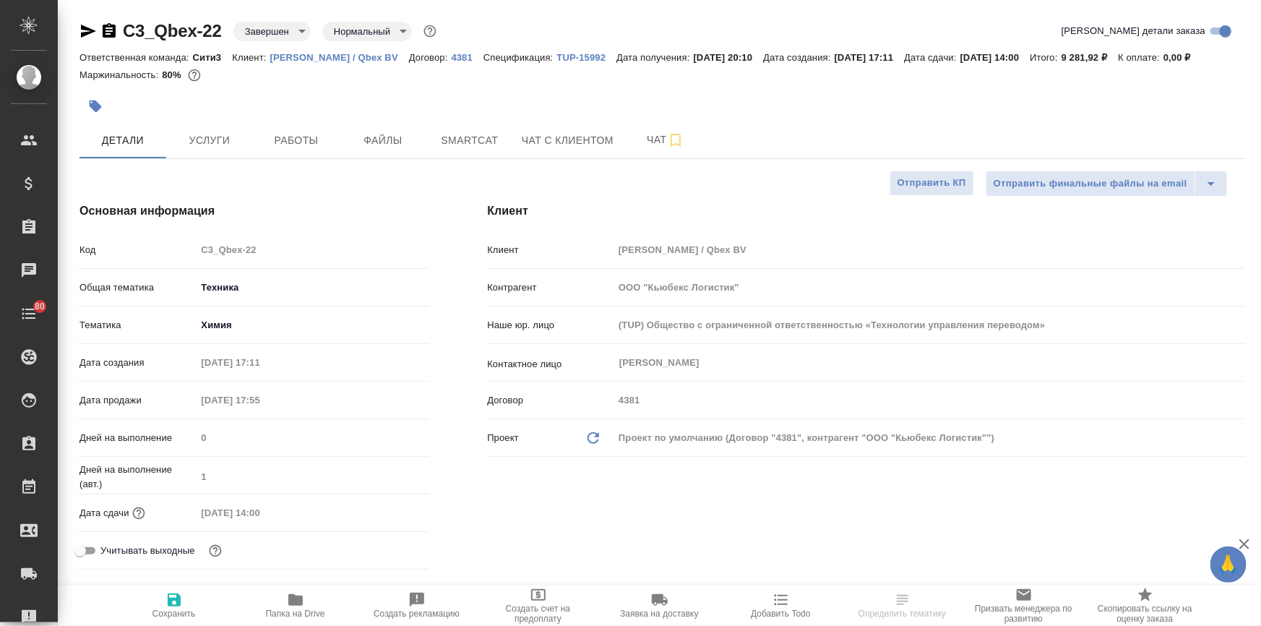
type textarea "x"
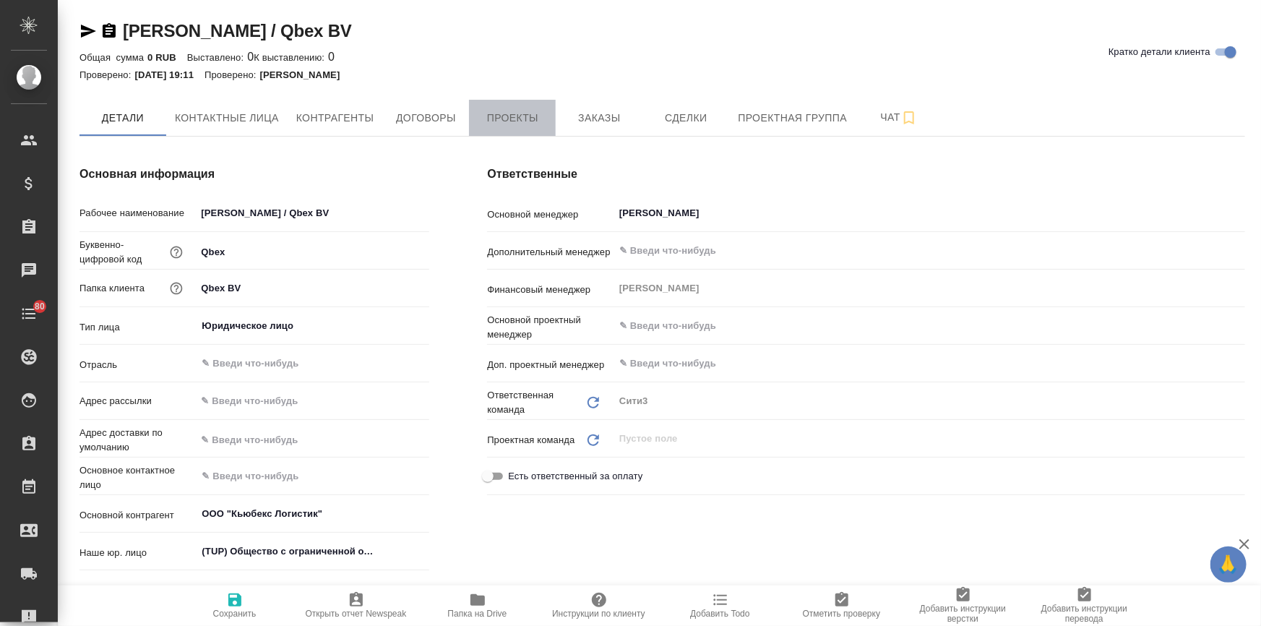
click at [519, 111] on span "Проекты" at bounding box center [511, 118] width 69 height 18
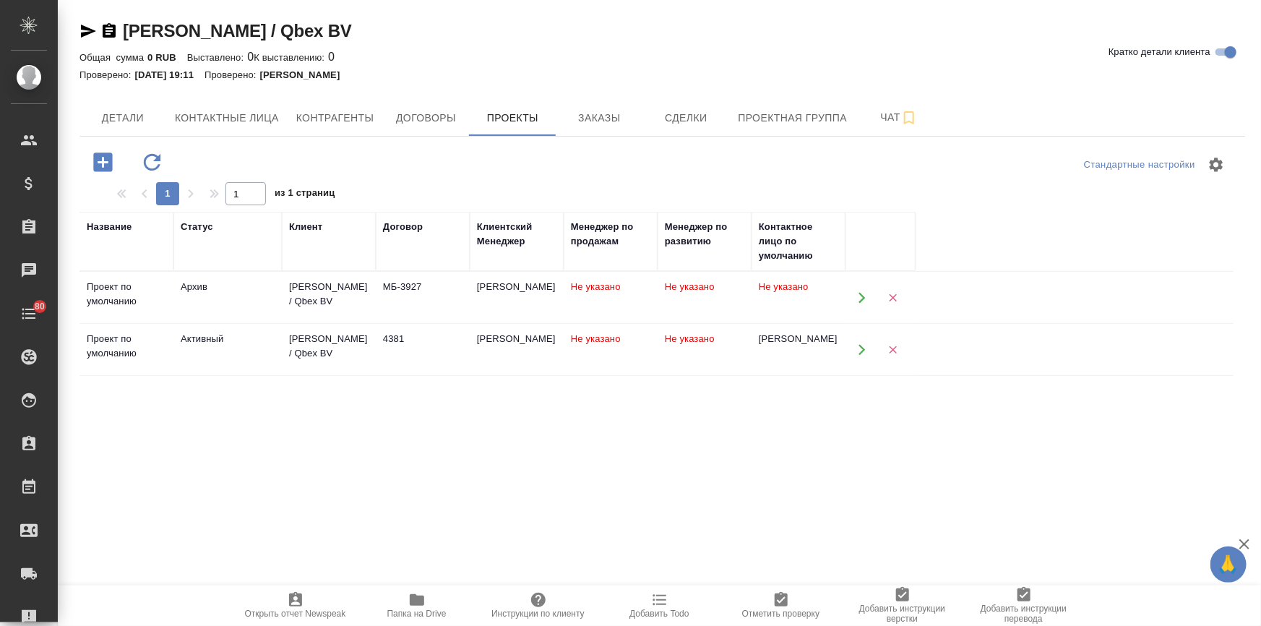
click at [311, 339] on div "Кьюбекс / Qbex BV" at bounding box center [328, 346] width 79 height 29
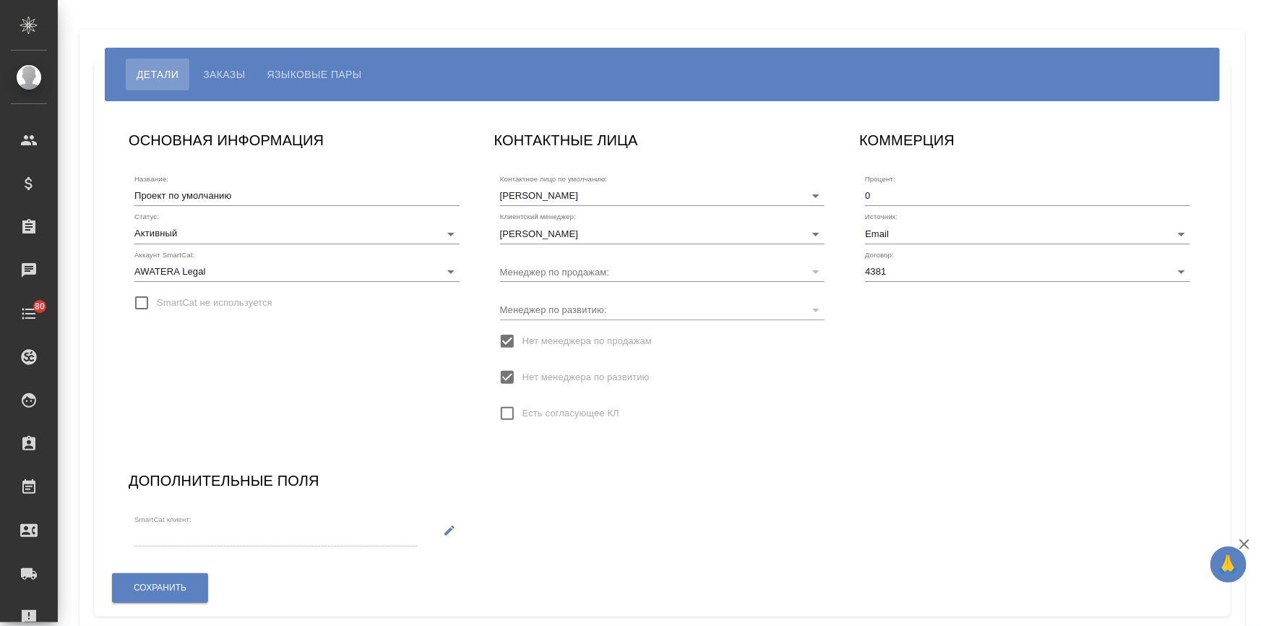
click at [290, 76] on span "Языковые пары" at bounding box center [314, 74] width 95 height 17
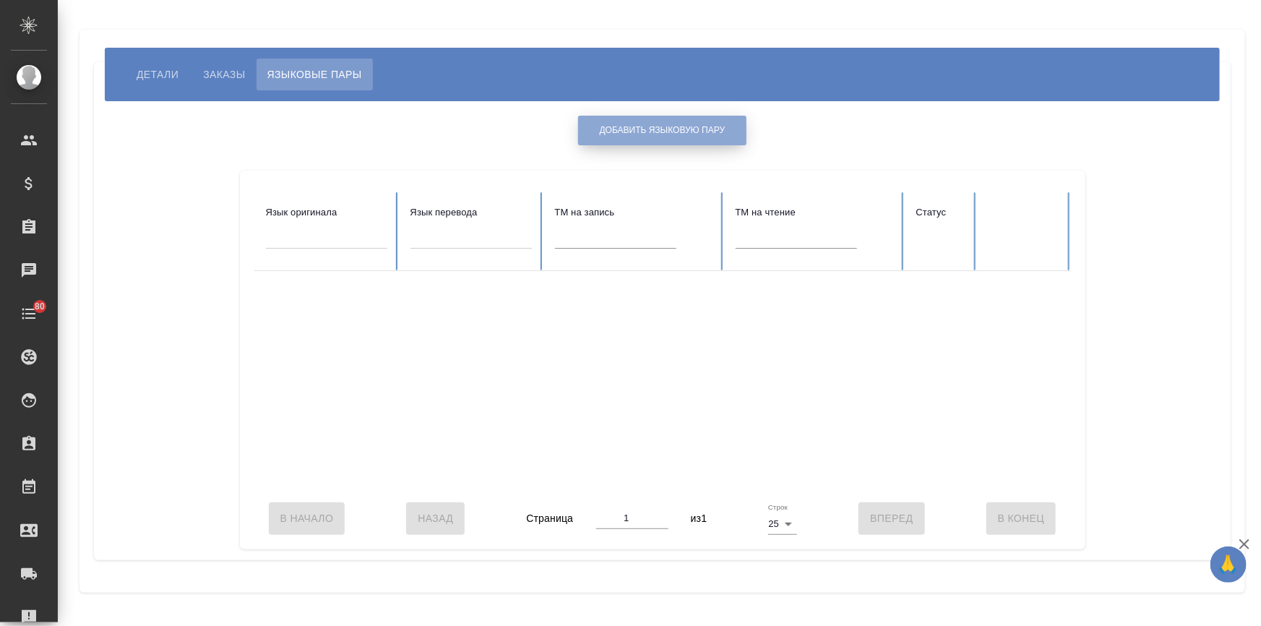
click at [626, 137] on span "Добавить языковую пару" at bounding box center [663, 130] width 126 height 12
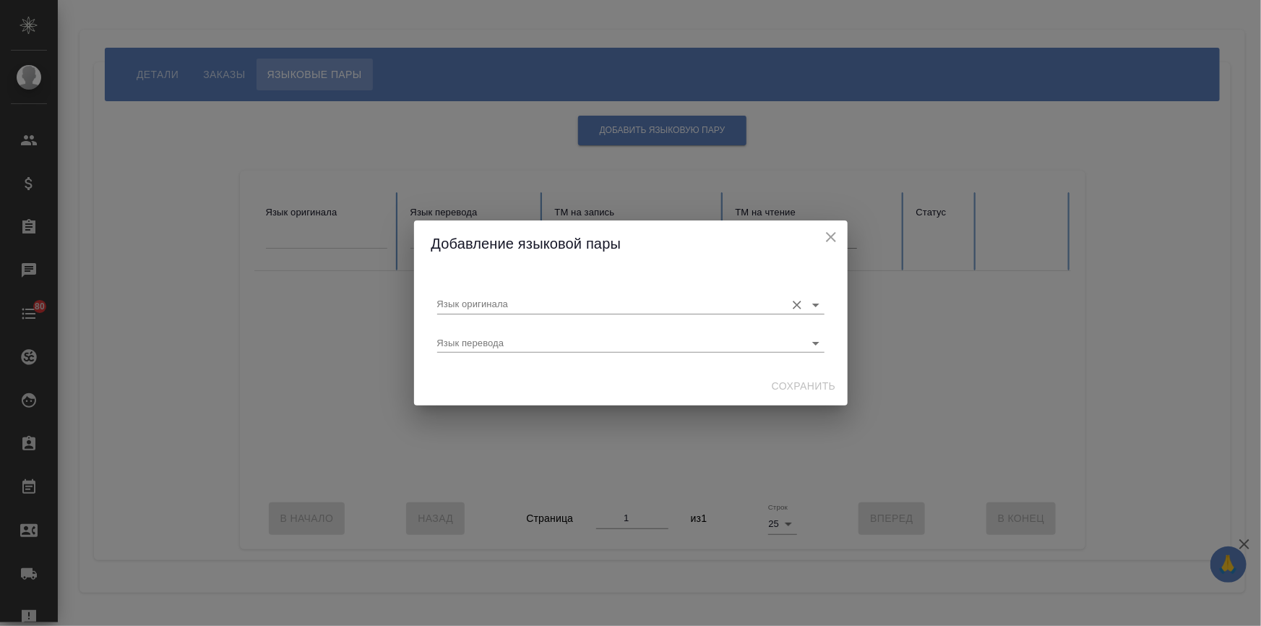
click at [512, 303] on input "Язык оригинала" at bounding box center [607, 303] width 341 height 17
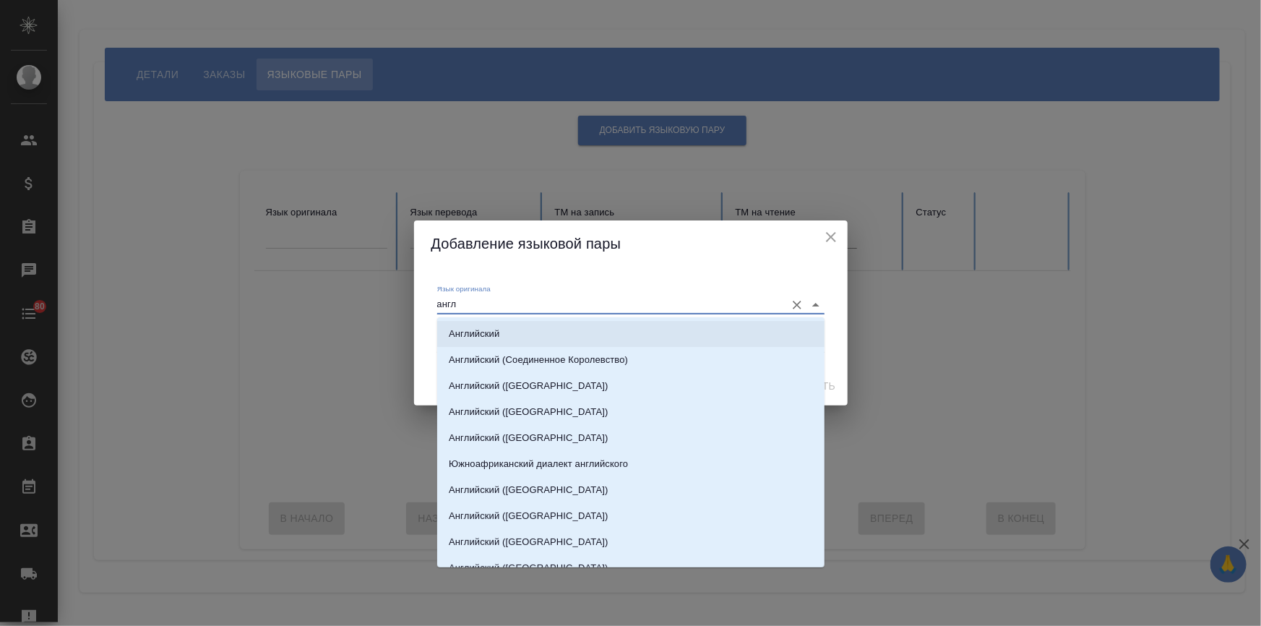
click at [511, 326] on li "Английский" at bounding box center [630, 334] width 387 height 26
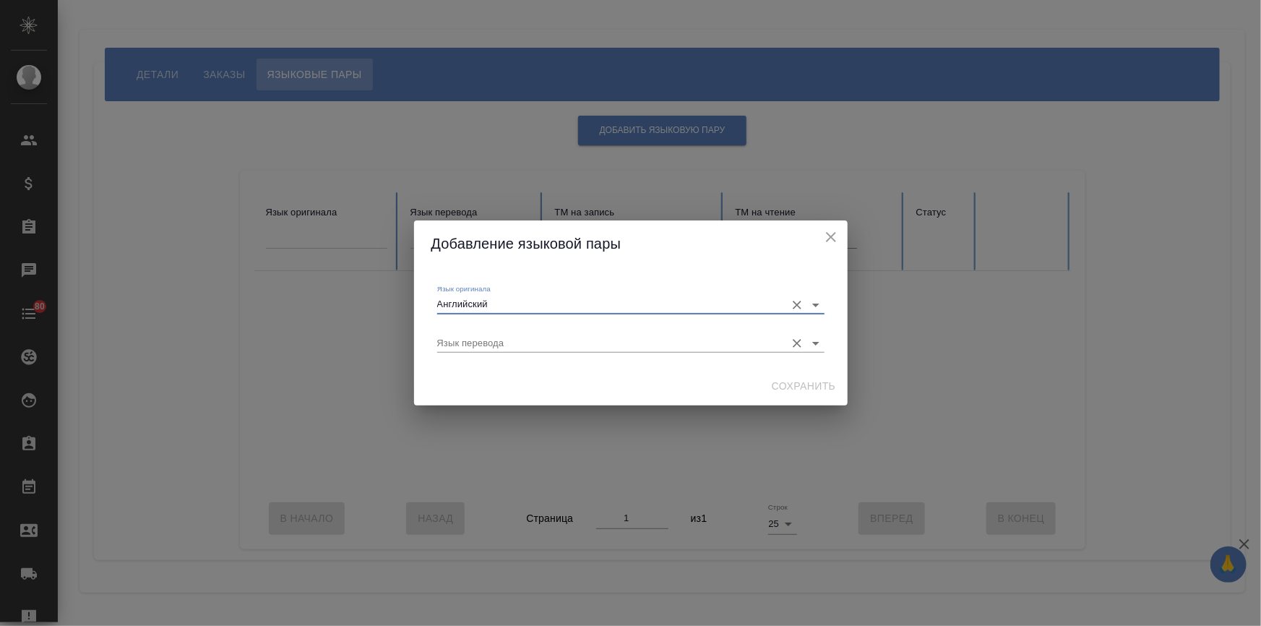
type input "Английский"
click at [493, 342] on input "Язык перевода" at bounding box center [607, 342] width 341 height 17
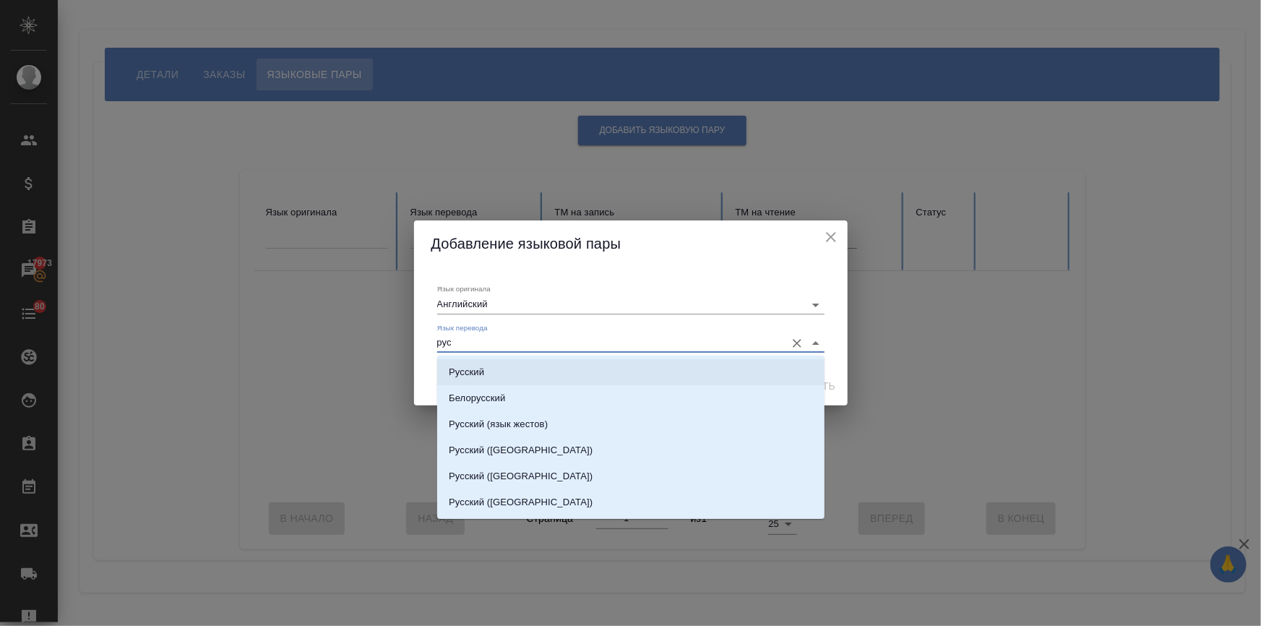
click at [467, 367] on p "Русский" at bounding box center [466, 372] width 35 height 14
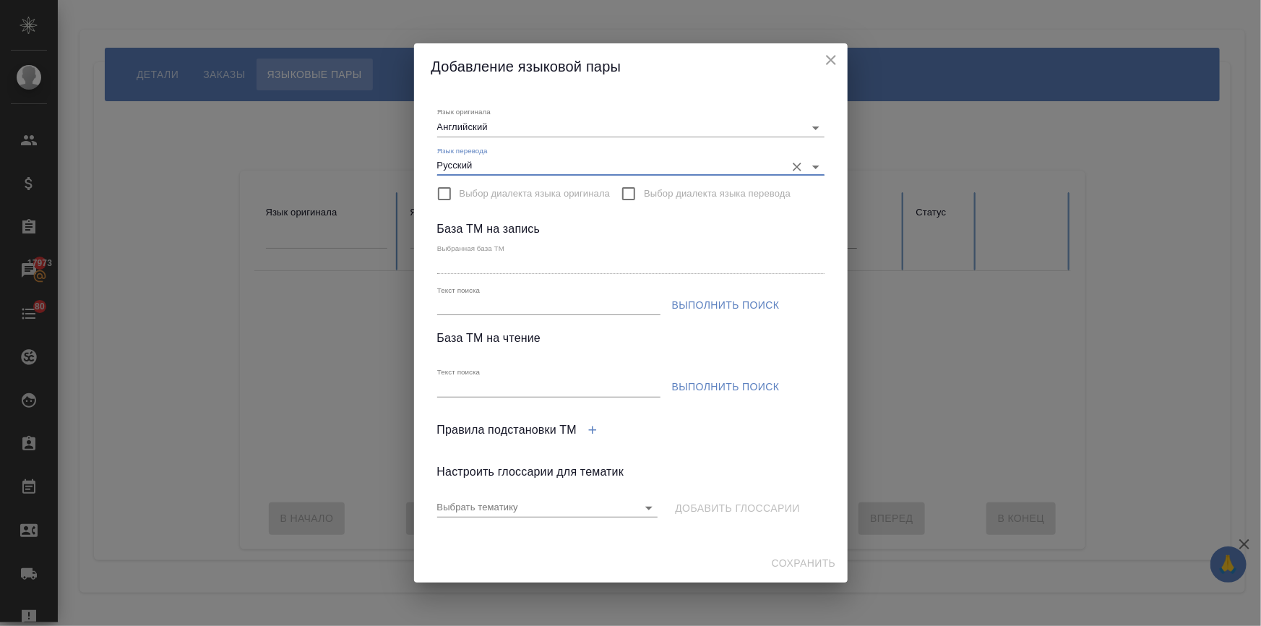
type input "Русский"
click at [511, 310] on input "Текст поиска" at bounding box center [548, 306] width 223 height 18
paste input "ПЕМТ Qbex BV (англ-рус)"
type input "ПЕМТ Qbex BV (англ-рус)"
click at [686, 303] on span "Выполнить поиск" at bounding box center [726, 305] width 108 height 18
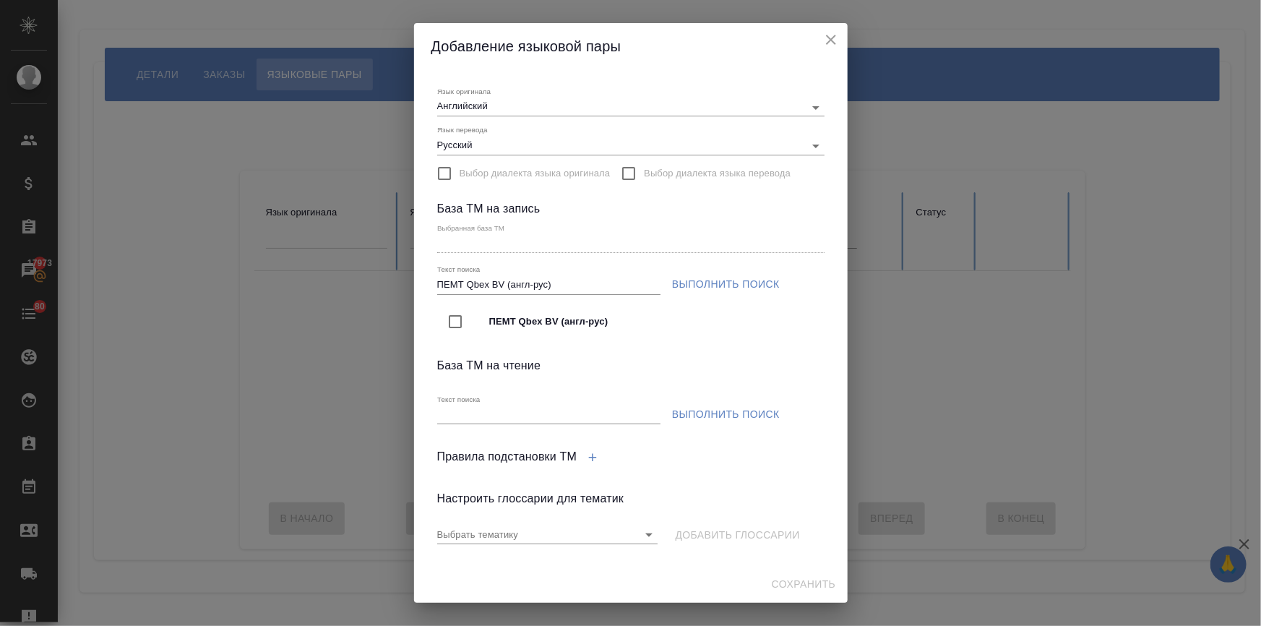
click at [459, 324] on input "checkbox" at bounding box center [455, 321] width 30 height 30
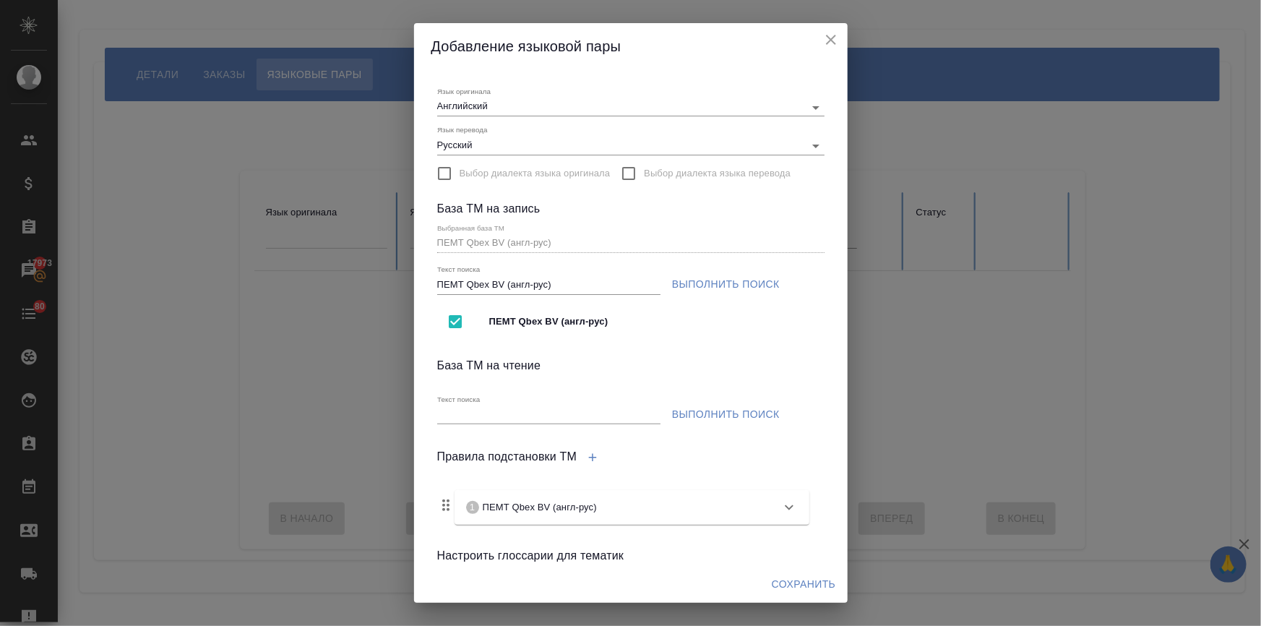
type input "ПЕМТ Qbex BV (англ-рус)"
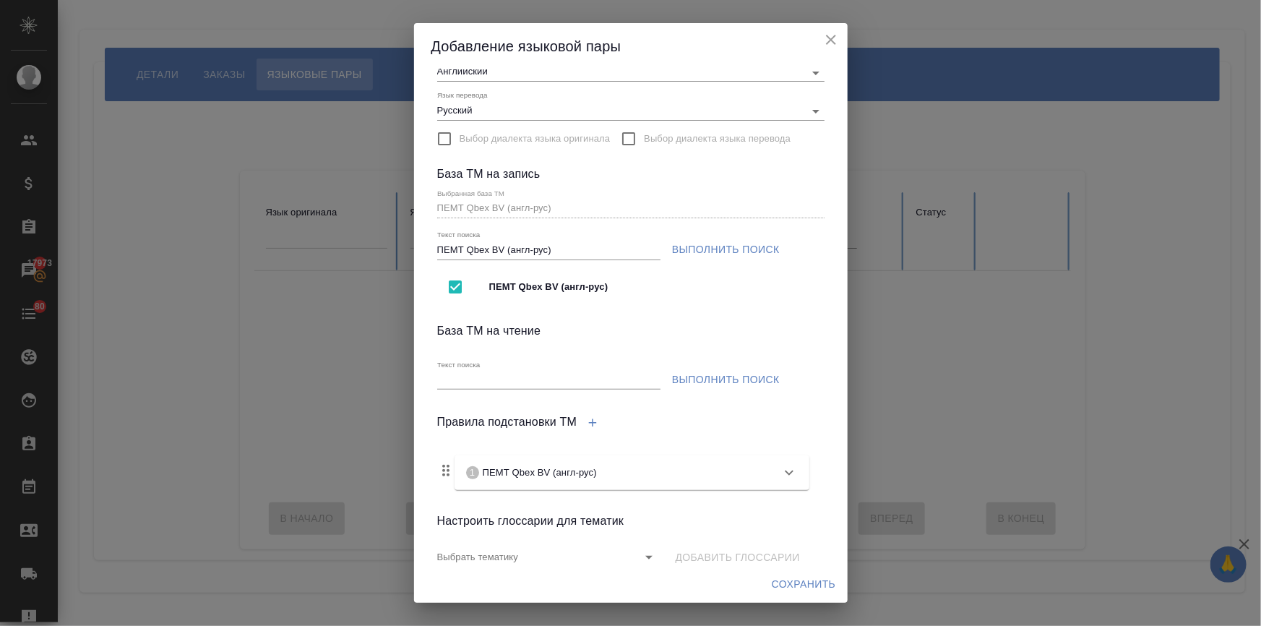
scroll to position [63, 0]
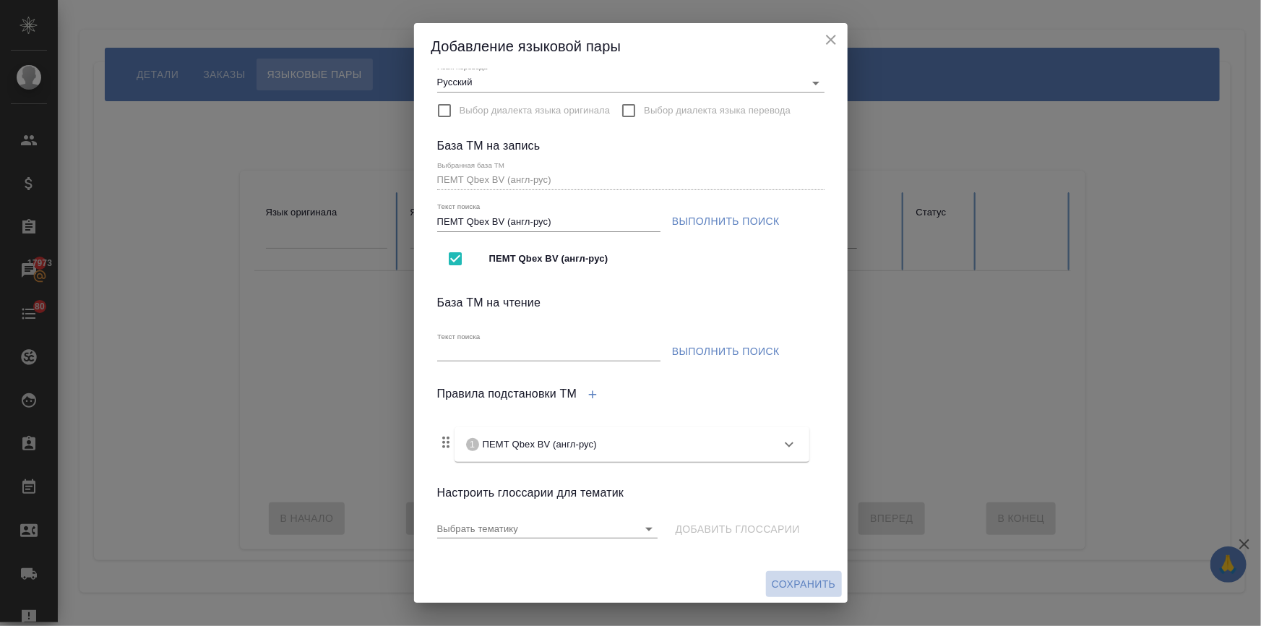
click at [786, 580] on span "Сохранить" at bounding box center [803, 584] width 64 height 18
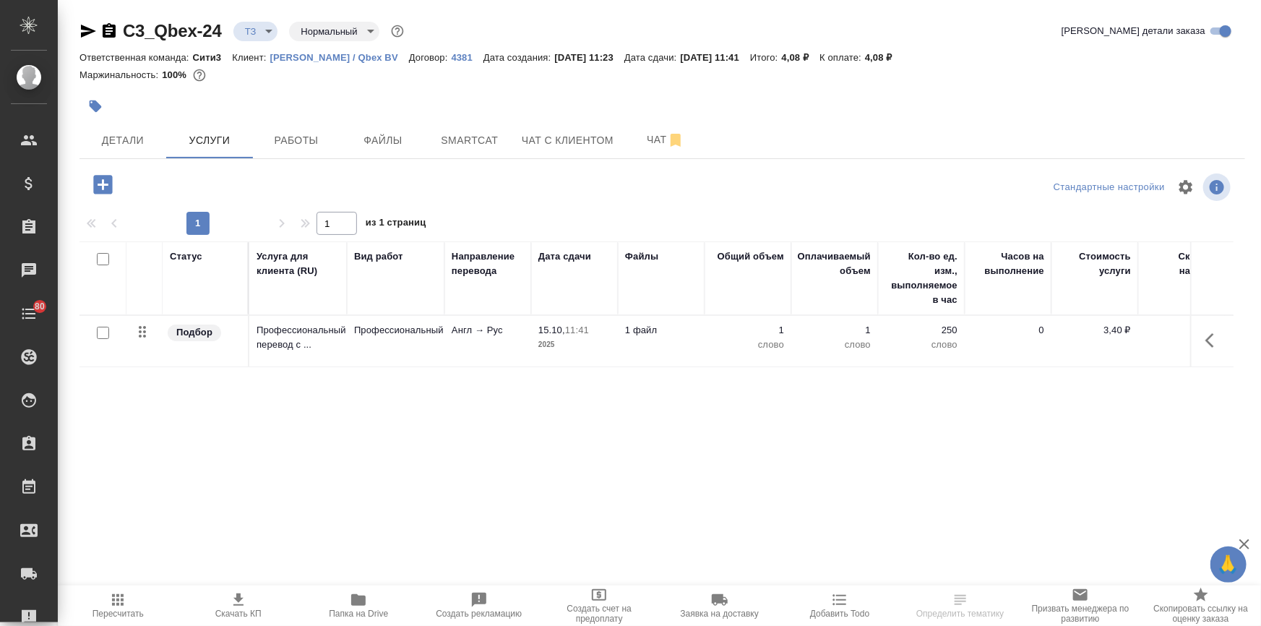
click at [94, 331] on div at bounding box center [103, 333] width 33 height 20
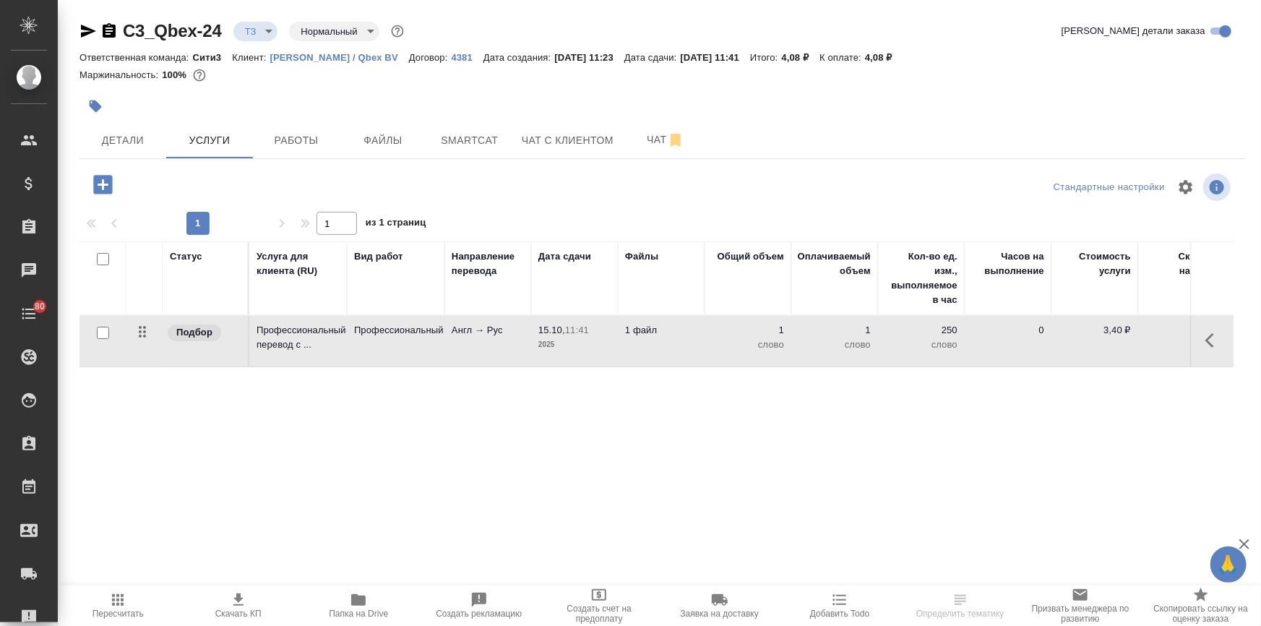
click at [99, 330] on input "checkbox" at bounding box center [103, 333] width 12 height 12
checkbox input "true"
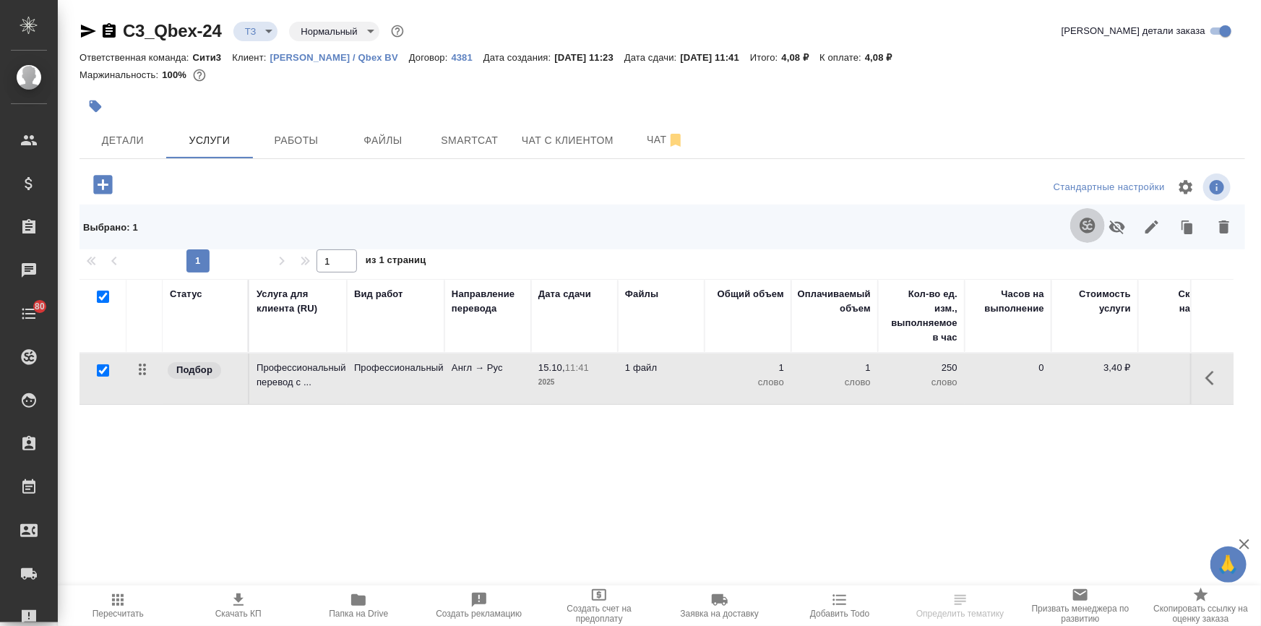
click at [1091, 232] on icon "button" at bounding box center [1086, 225] width 17 height 17
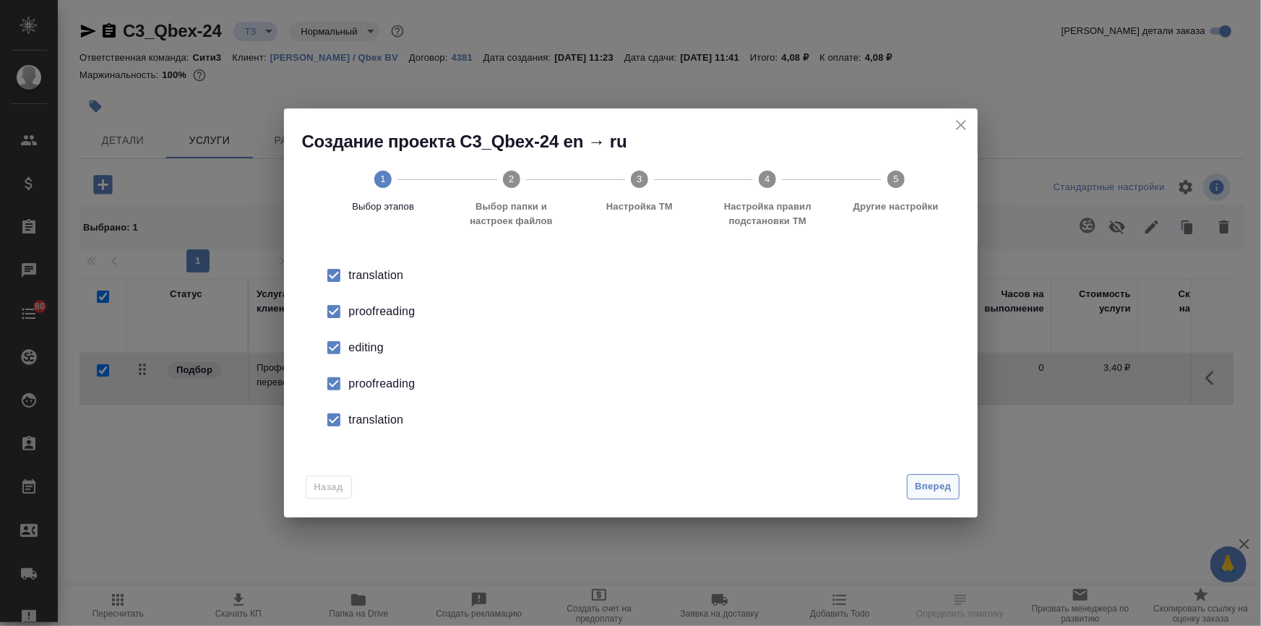
click at [939, 478] on span "Вперед" at bounding box center [933, 486] width 36 height 17
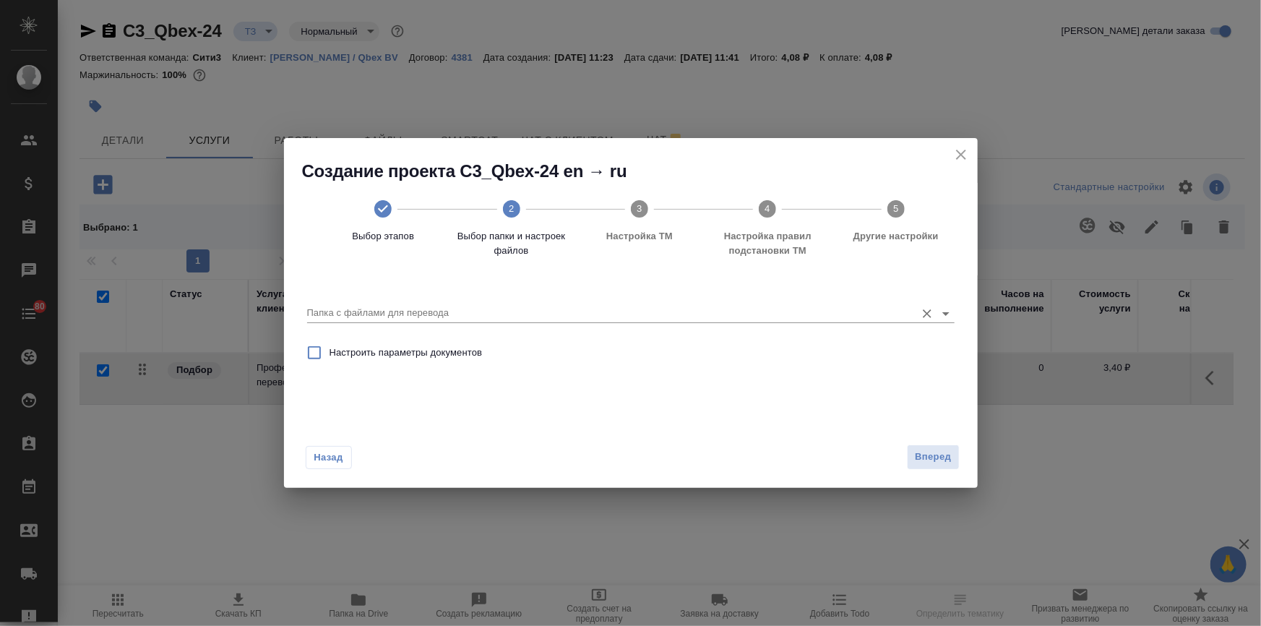
click at [397, 306] on input "Папка с файлами для перевода" at bounding box center [607, 312] width 601 height 17
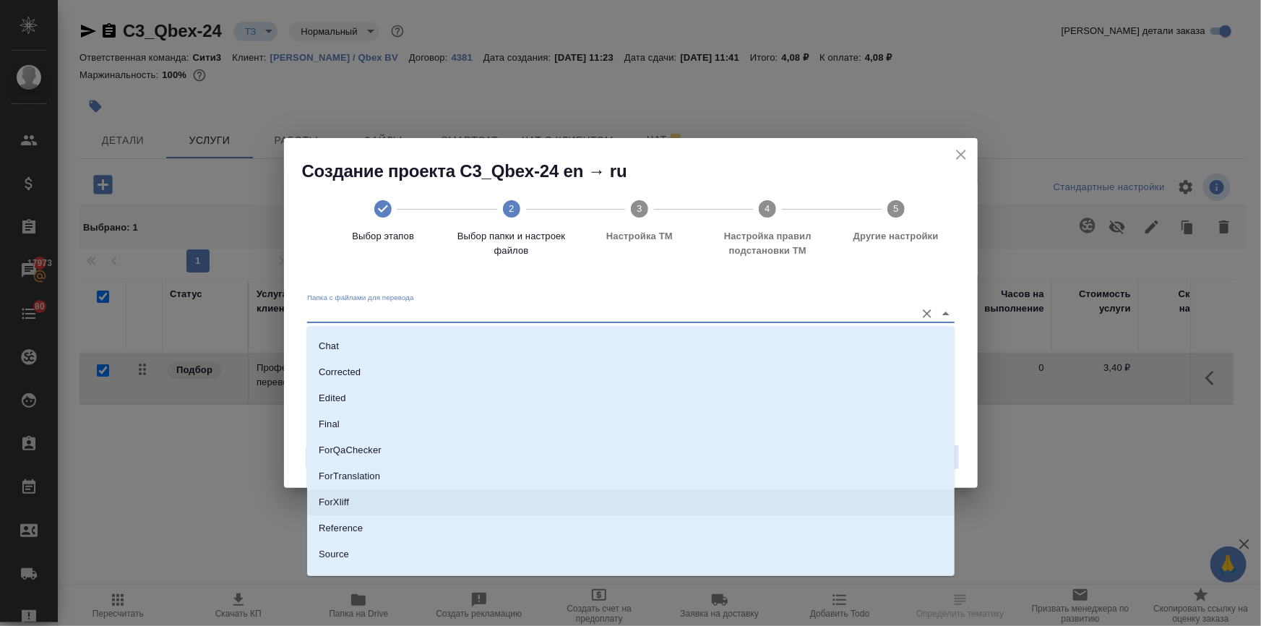
scroll to position [92, 0]
click at [347, 503] on p "Source" at bounding box center [334, 510] width 30 height 14
type input "Source"
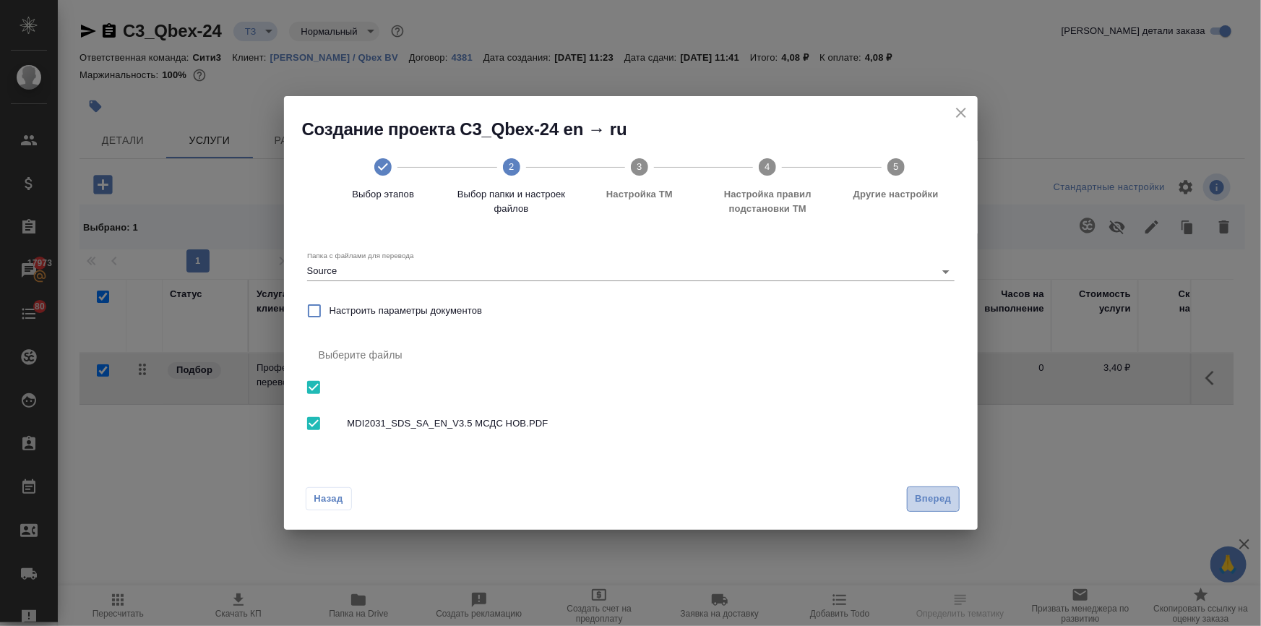
click at [930, 488] on button "Вперед" at bounding box center [933, 498] width 52 height 25
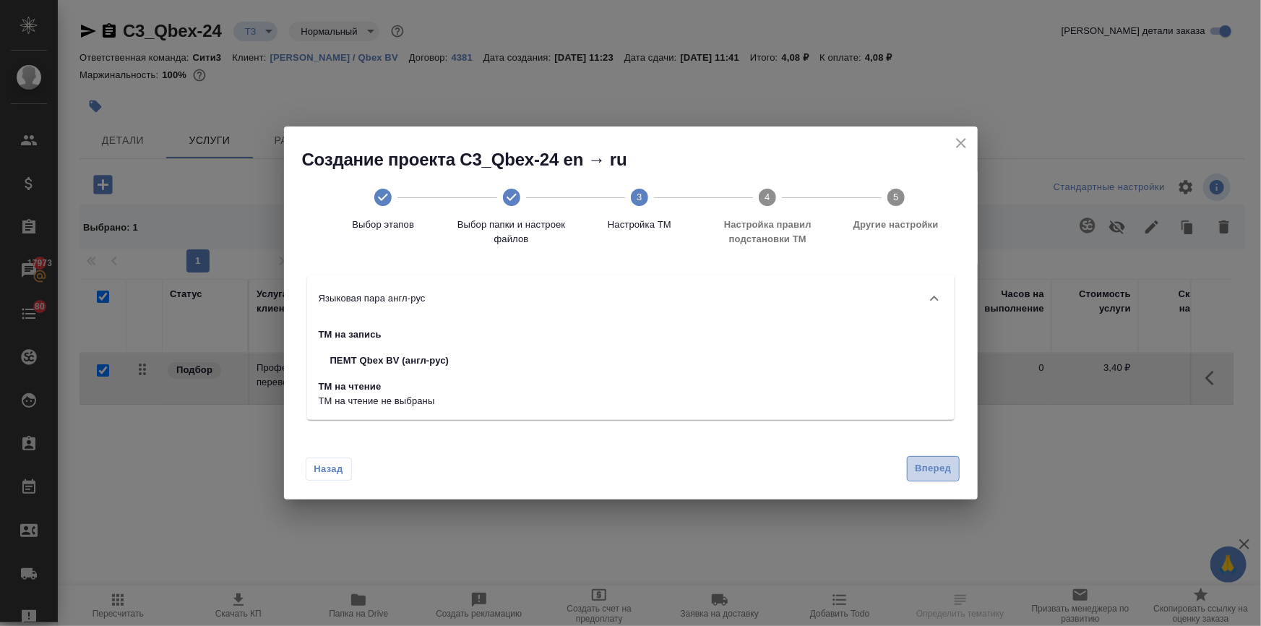
click at [922, 466] on span "Вперед" at bounding box center [933, 468] width 36 height 17
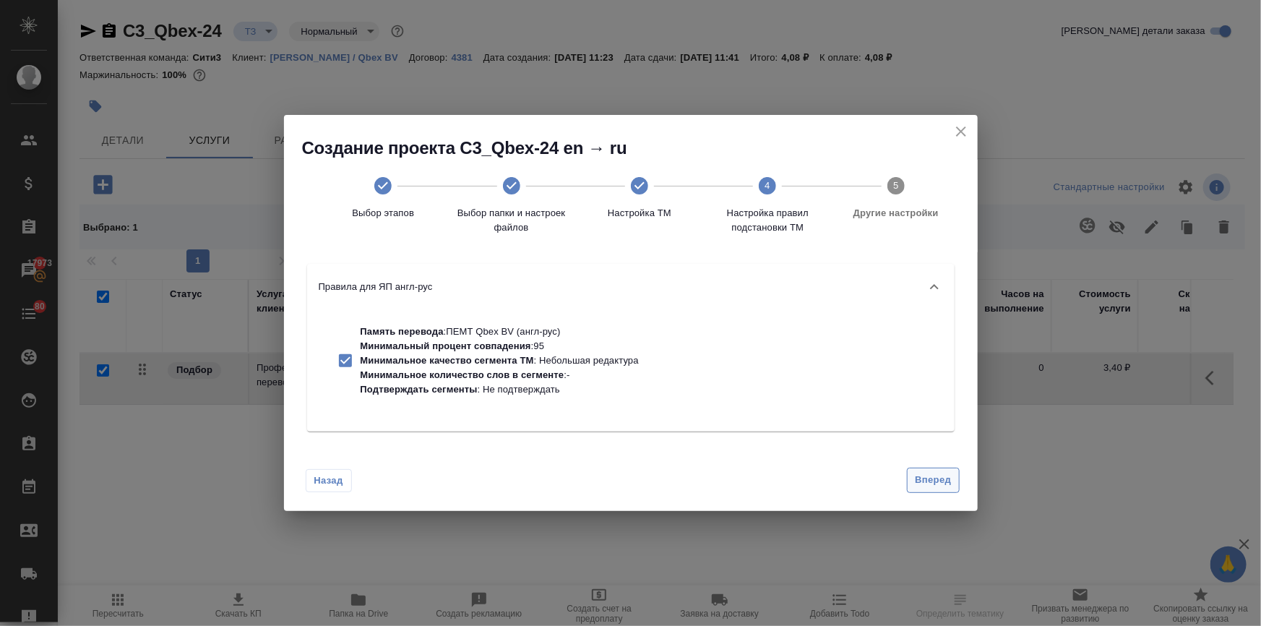
click at [921, 474] on span "Вперед" at bounding box center [933, 480] width 36 height 17
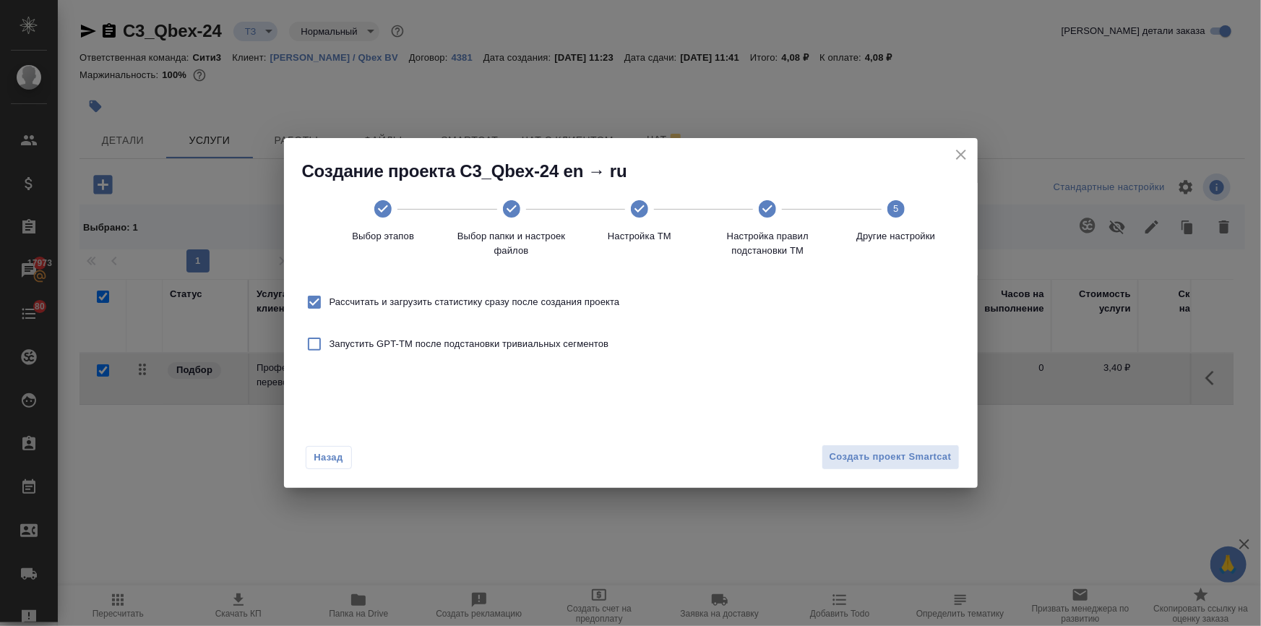
click at [325, 303] on input "Рассчитать и загрузить статистику сразу после создания проекта" at bounding box center [314, 302] width 30 height 30
checkbox input "false"
click at [842, 456] on span "Создать проект Smartcat" at bounding box center [890, 457] width 122 height 17
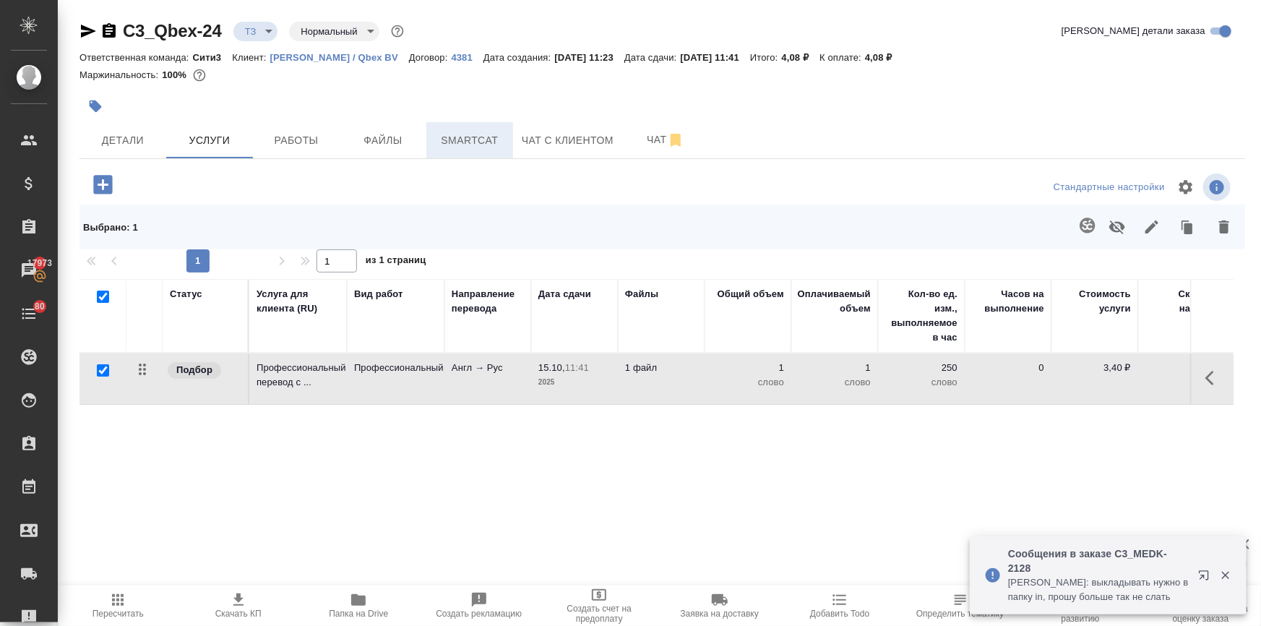
click at [449, 132] on span "Smartcat" at bounding box center [469, 140] width 69 height 18
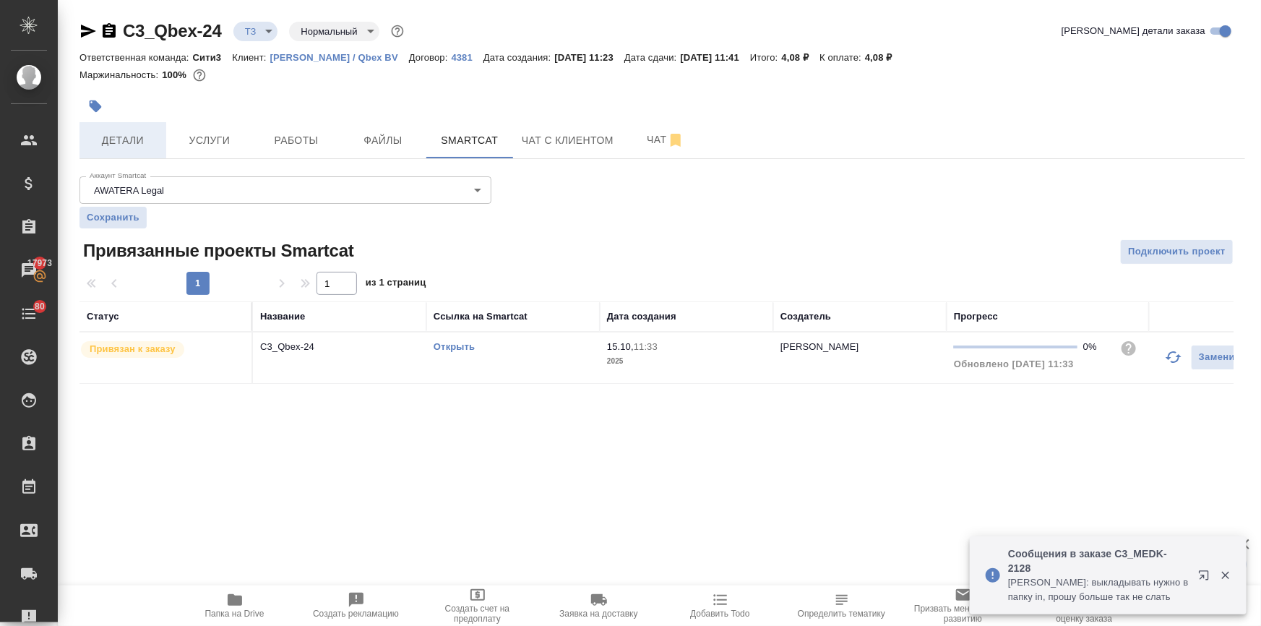
click at [115, 131] on span "Детали" at bounding box center [122, 140] width 69 height 18
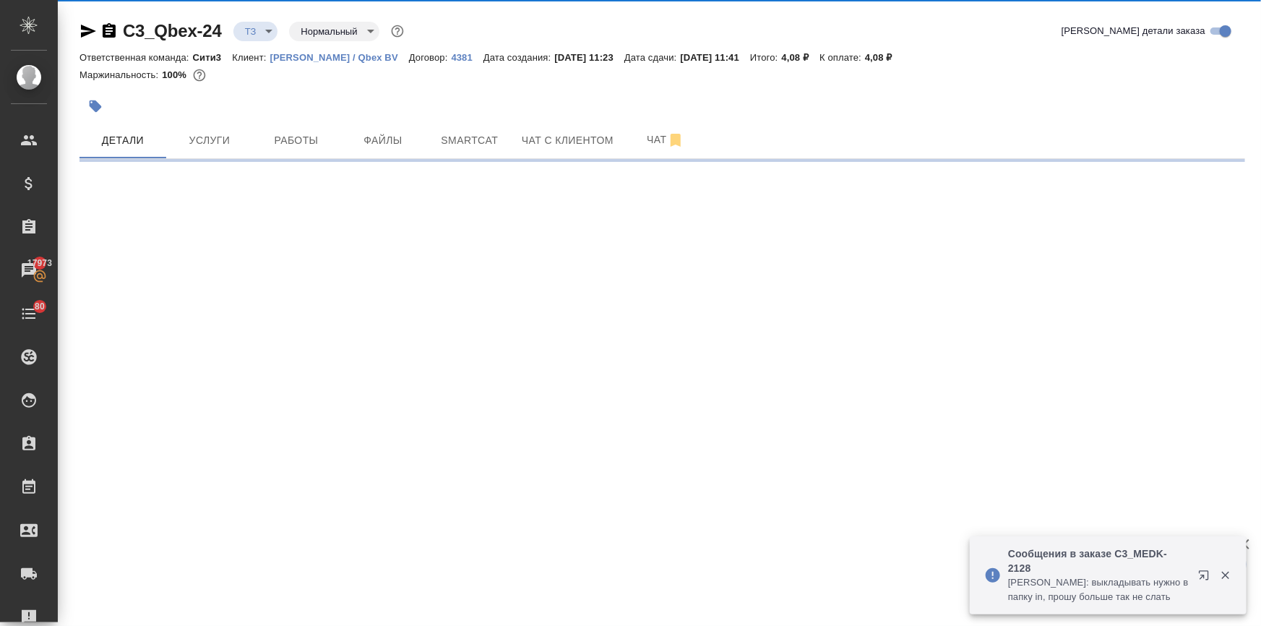
select select "RU"
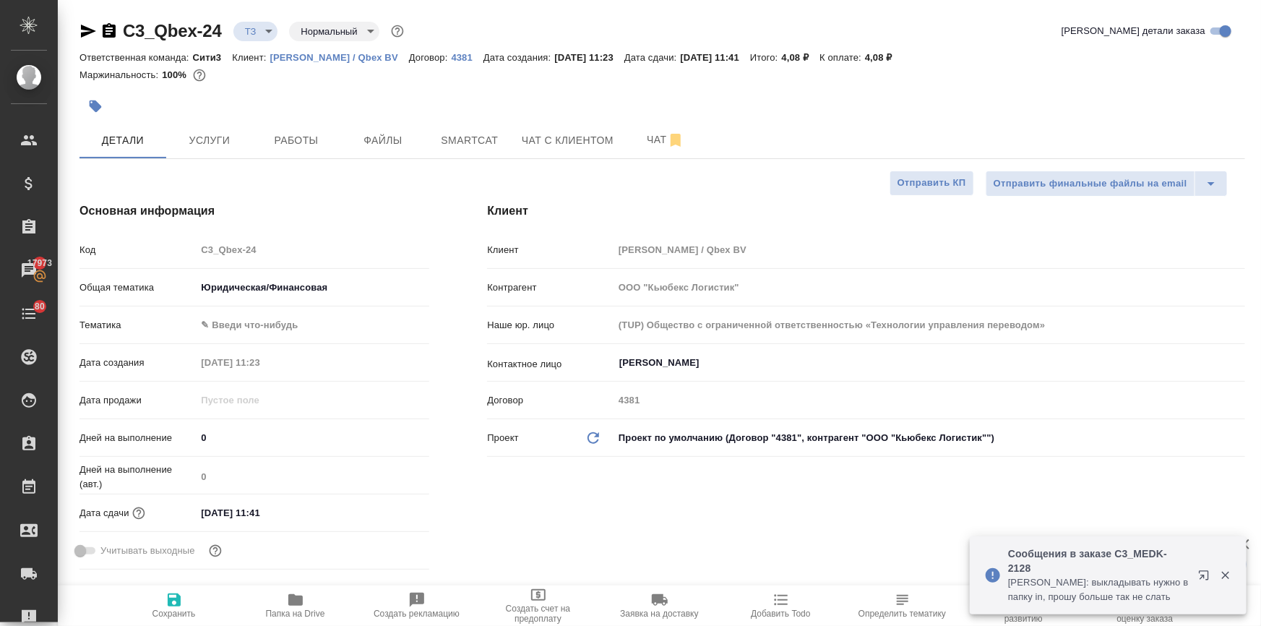
type textarea "x"
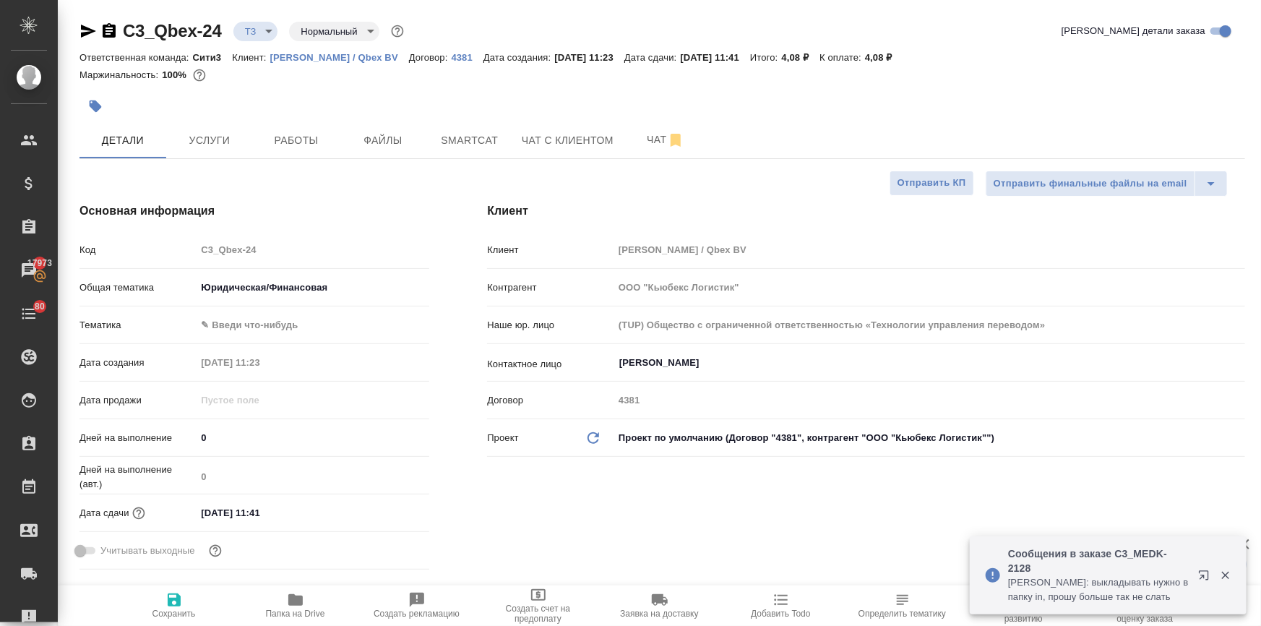
type textarea "x"
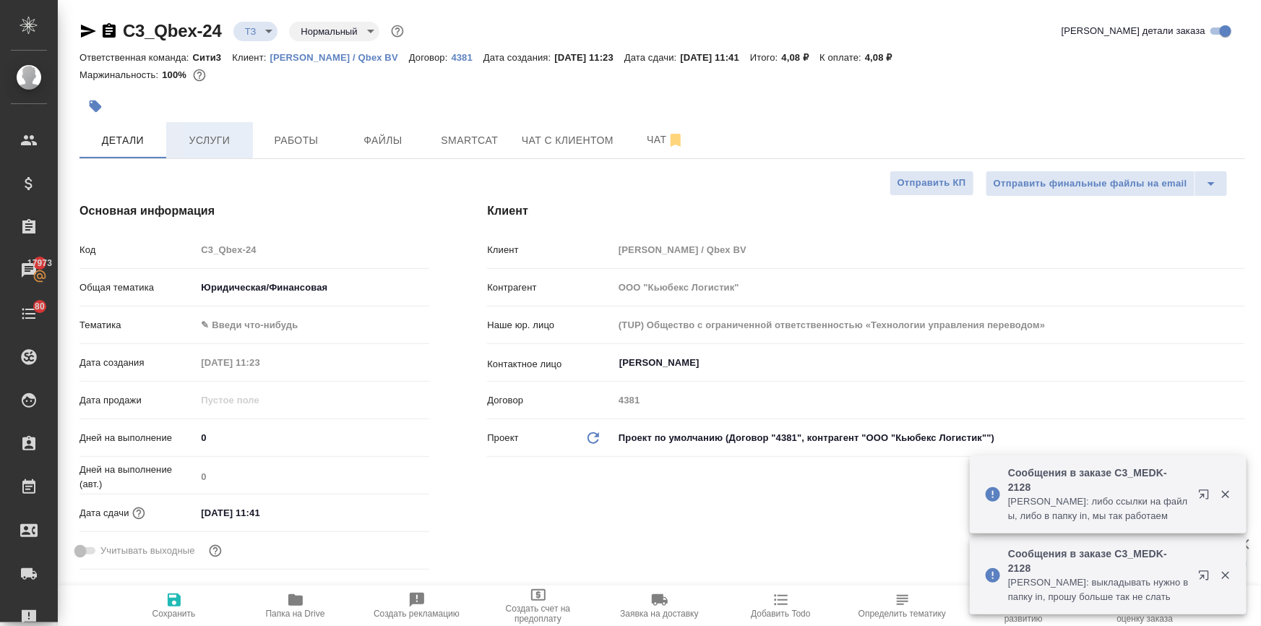
click at [230, 139] on span "Услуги" at bounding box center [209, 140] width 69 height 18
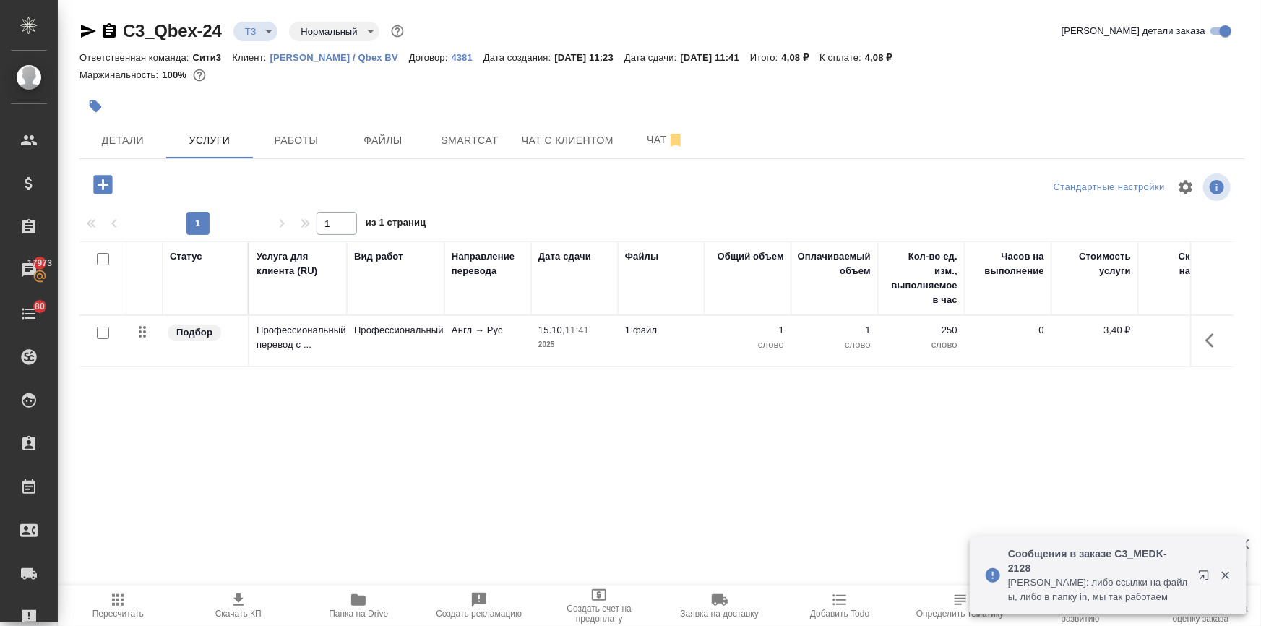
click at [1219, 332] on icon "button" at bounding box center [1213, 340] width 17 height 17
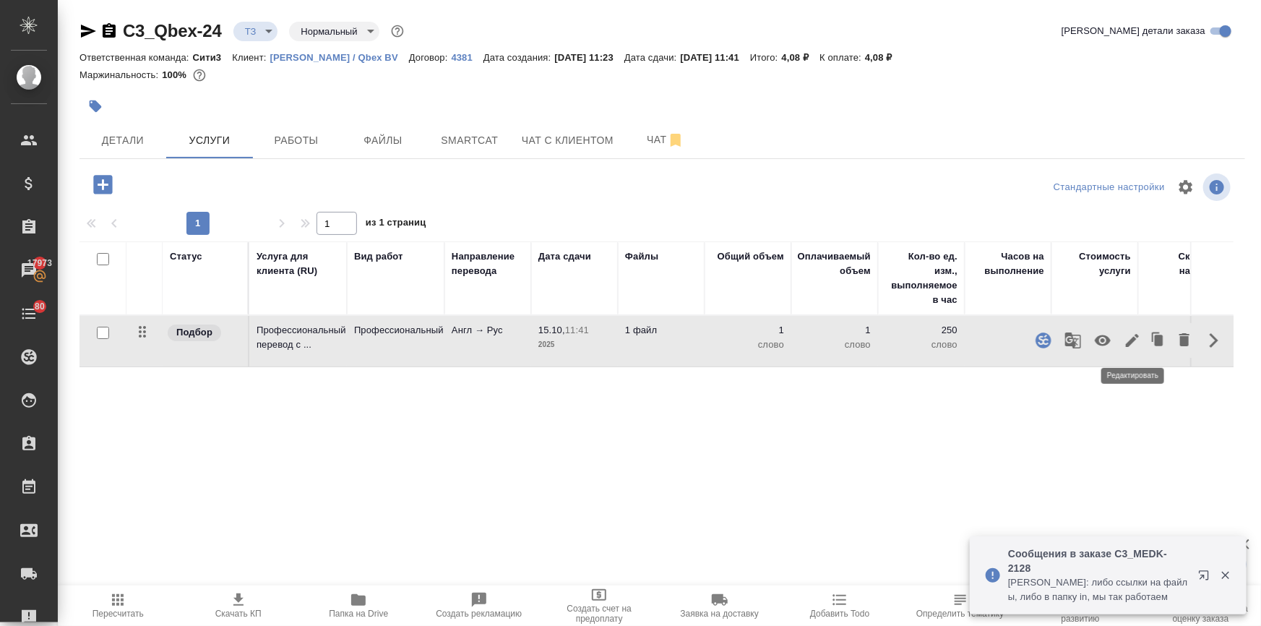
click at [1129, 347] on icon "button" at bounding box center [1131, 340] width 17 height 17
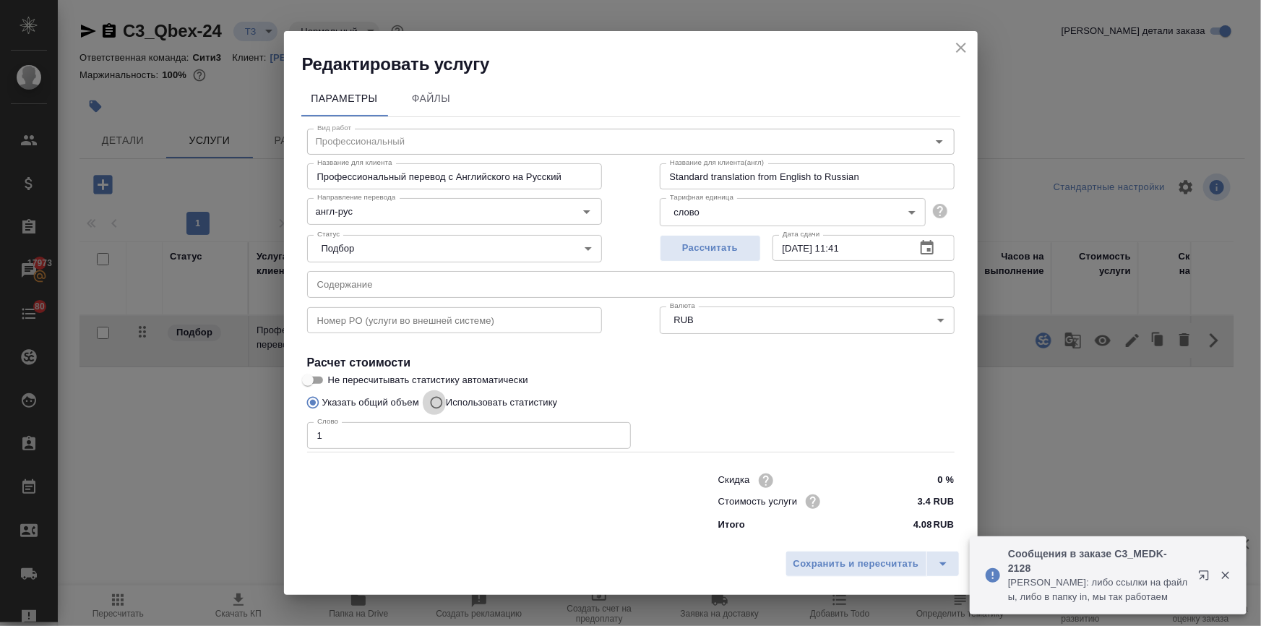
click at [433, 399] on input "Использовать статистику" at bounding box center [434, 402] width 23 height 27
radio input "true"
radio input "false"
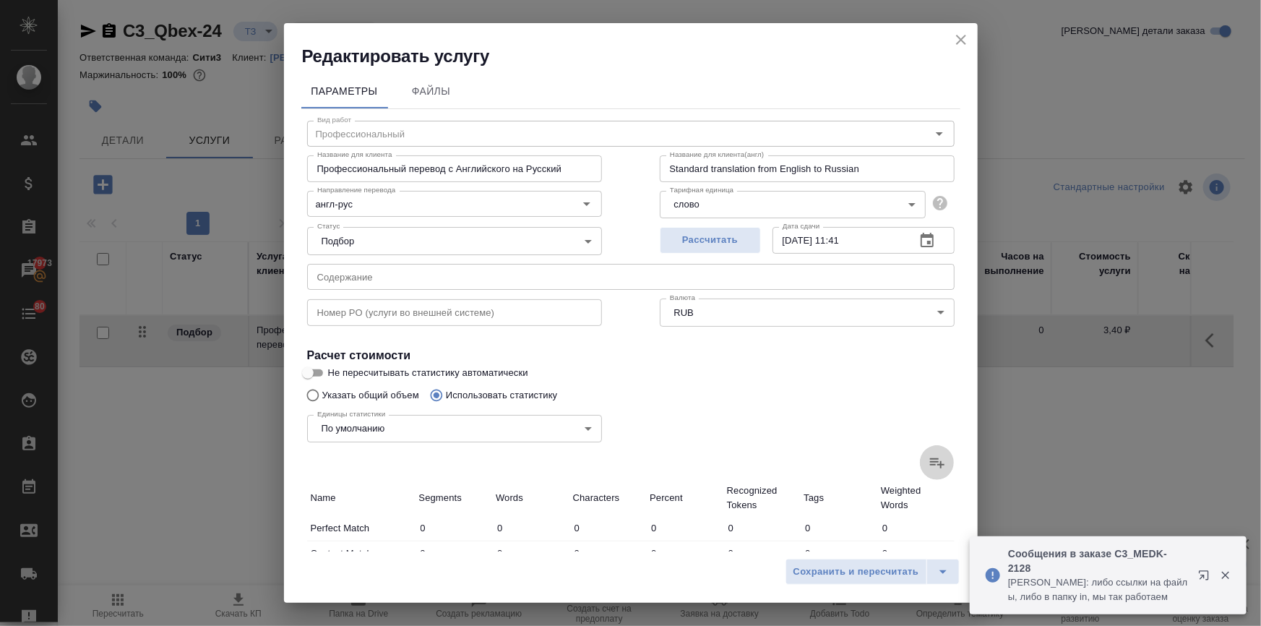
click at [930, 464] on icon at bounding box center [937, 463] width 14 height 10
click at [0, 0] on input "file" at bounding box center [0, 0] width 0 height 0
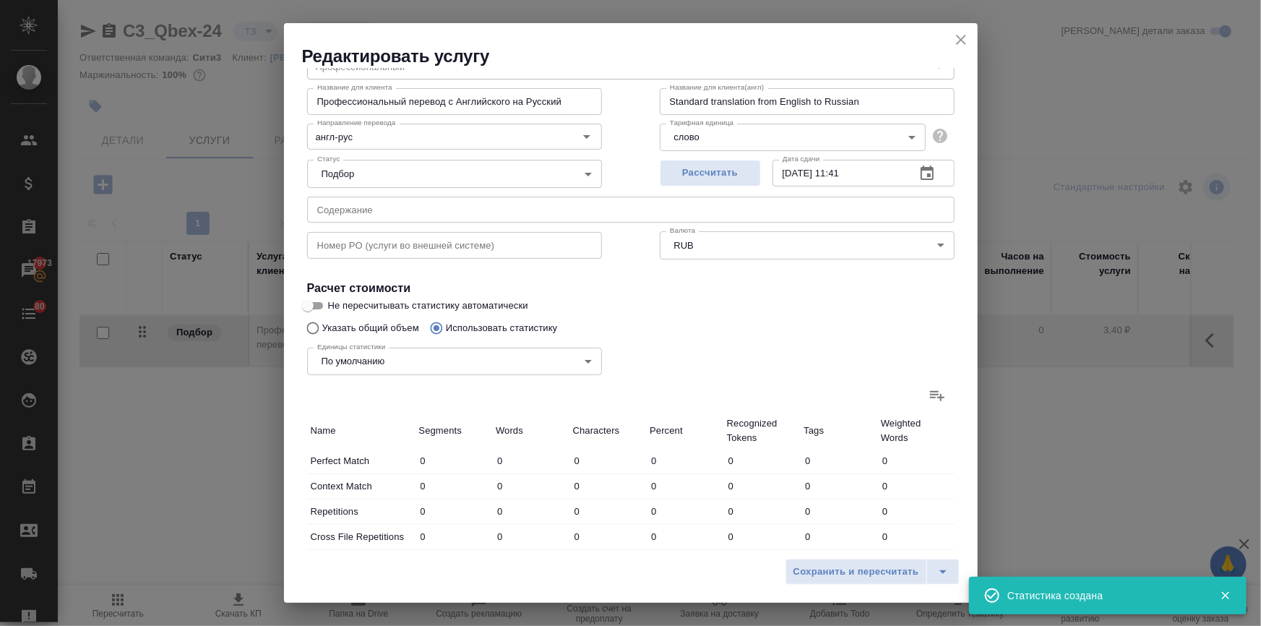
type input "156"
type input "599"
type input "4126"
type input "17"
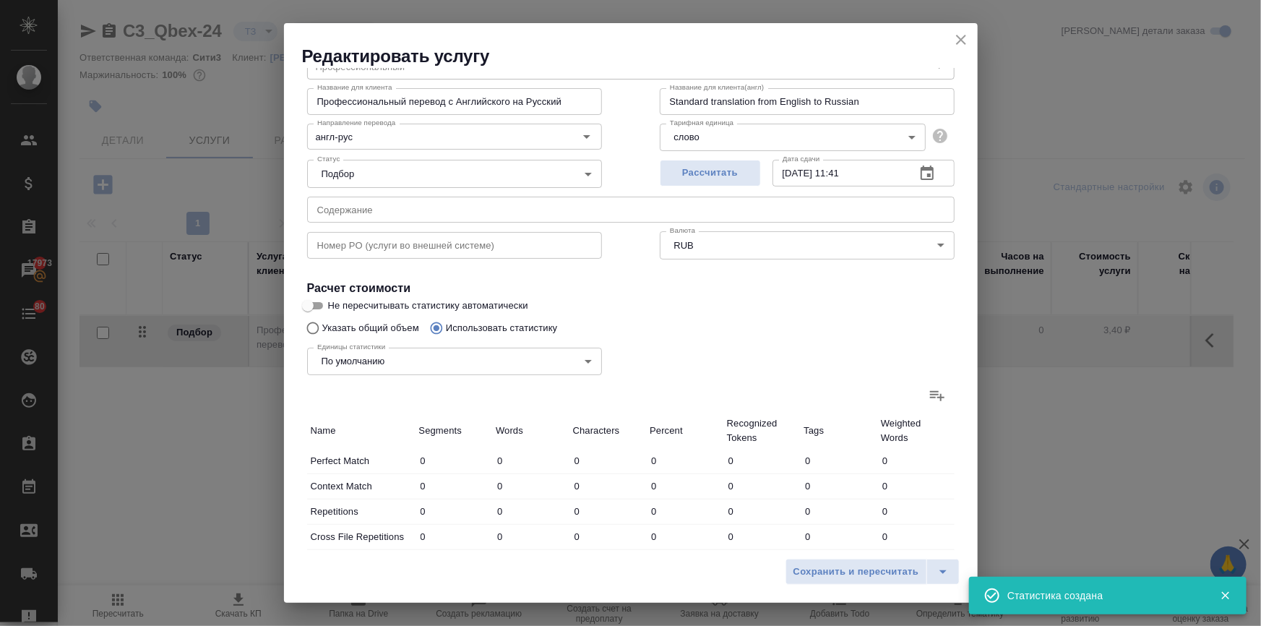
type input "17"
type input "1"
type input "2"
type input "15"
type input "2"
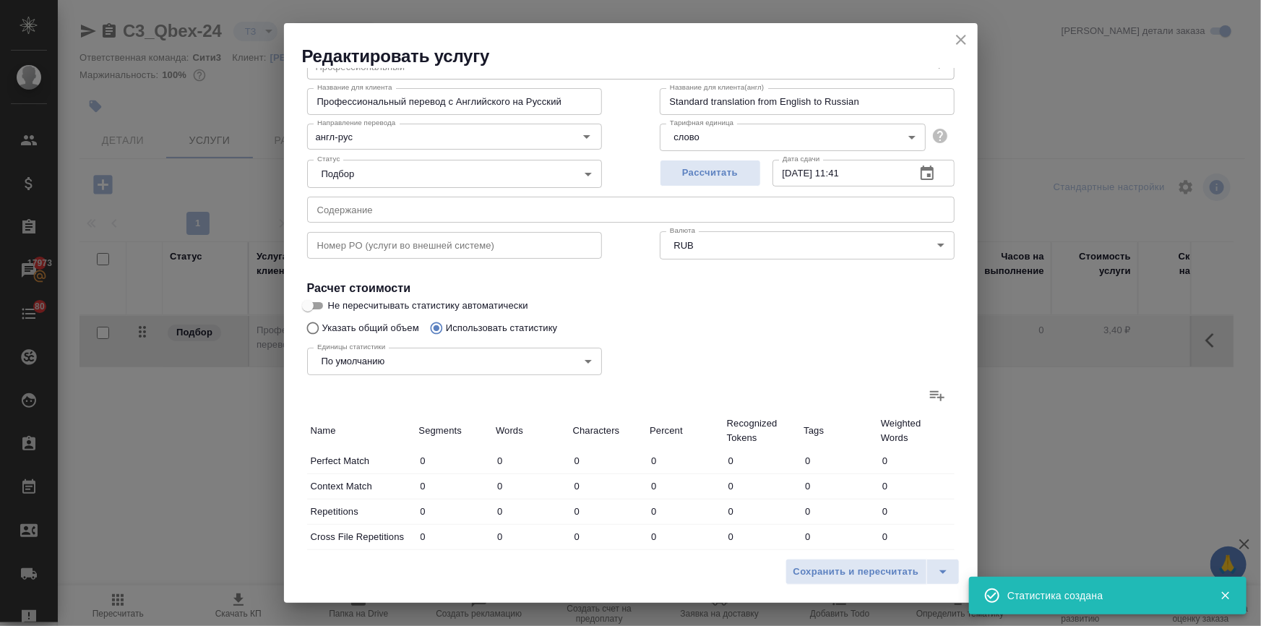
type input "10"
type input "71"
type input "494"
type input "3298"
type input "22618"
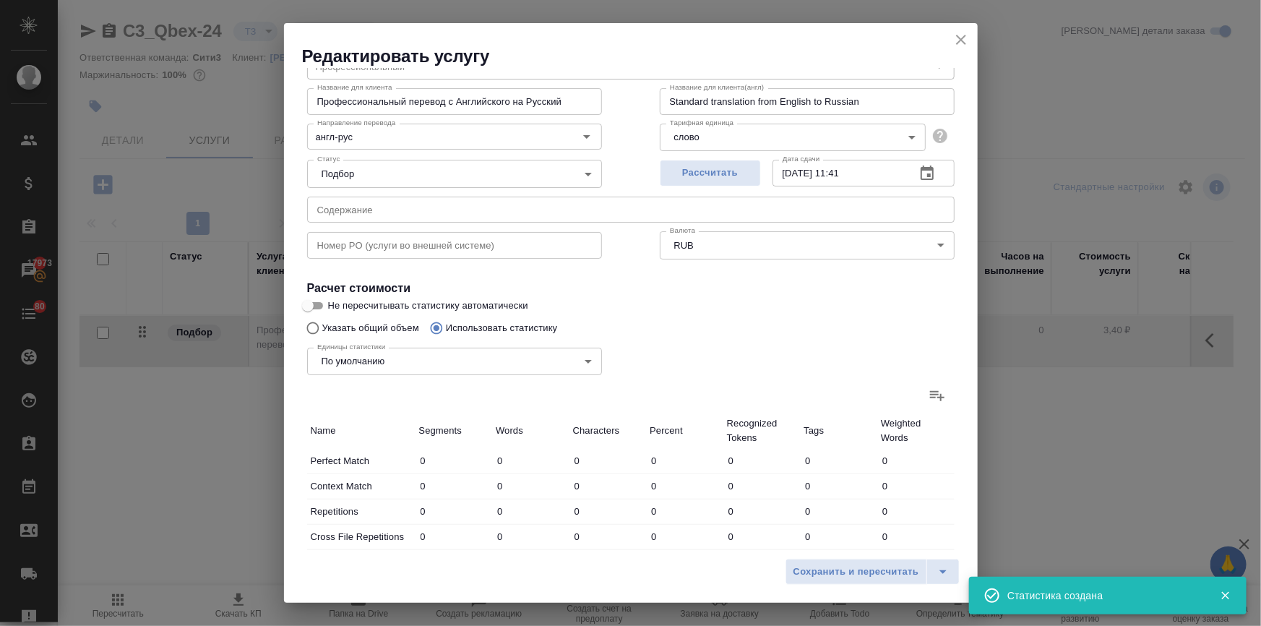
type input "514"
type input "3327"
type input "22721"
type input "670"
type input "3926"
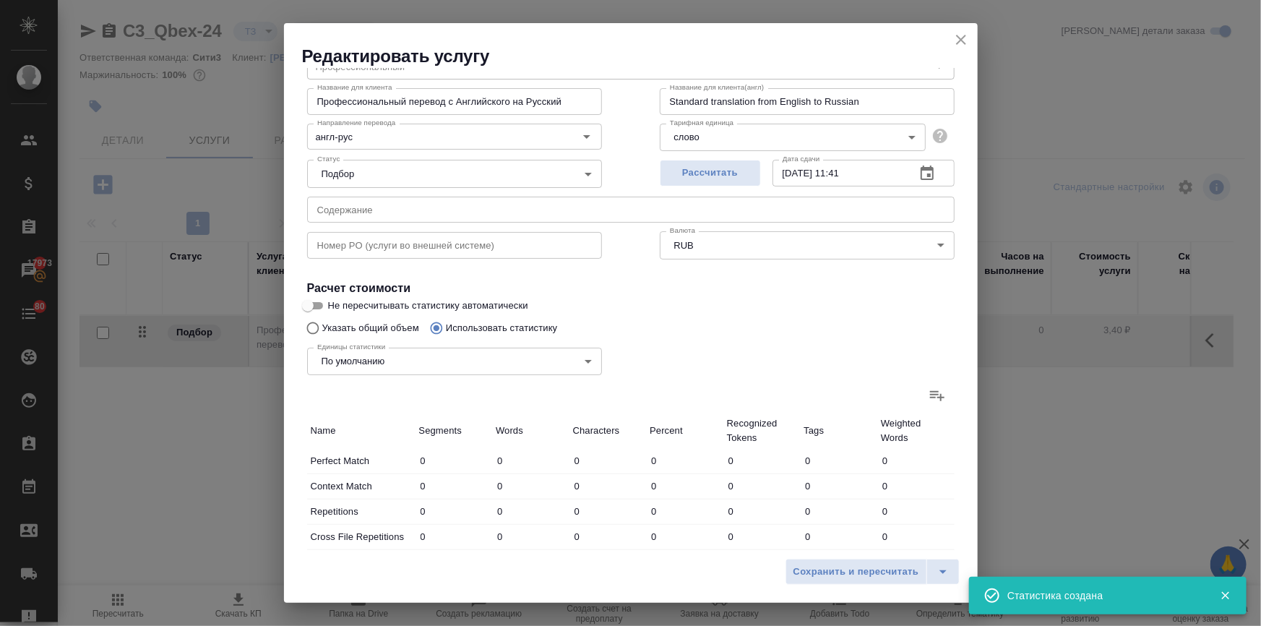
type input "26847"
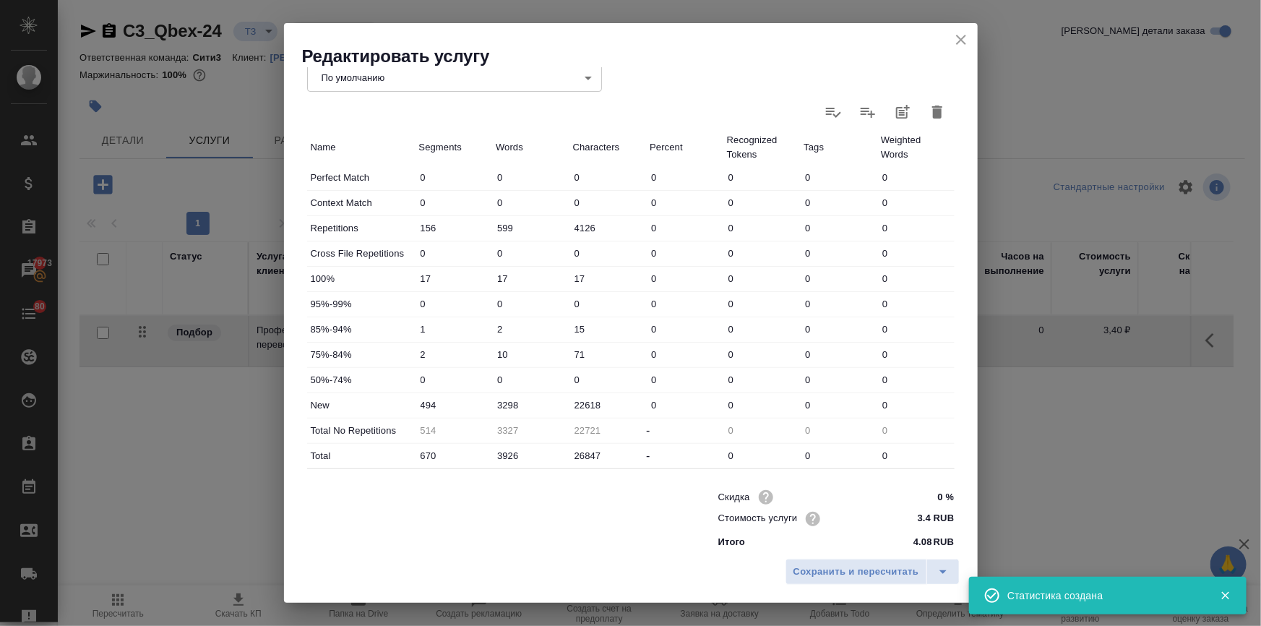
scroll to position [358, 0]
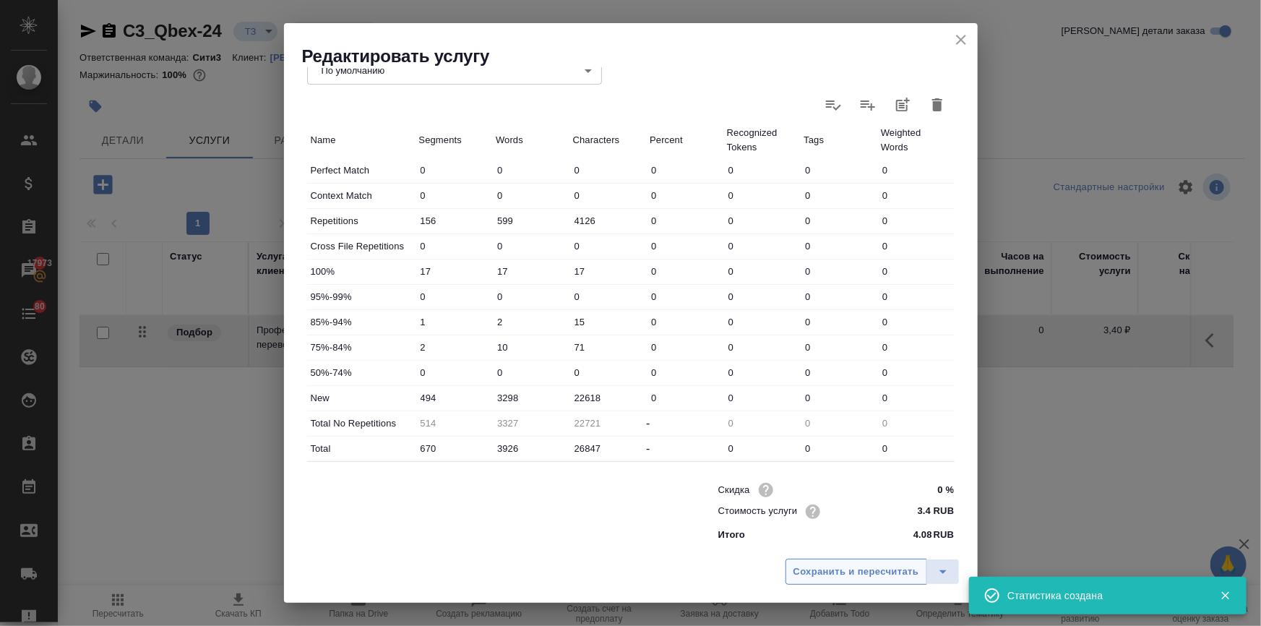
click at [816, 569] on span "Сохранить и пересчитать" at bounding box center [856, 571] width 126 height 17
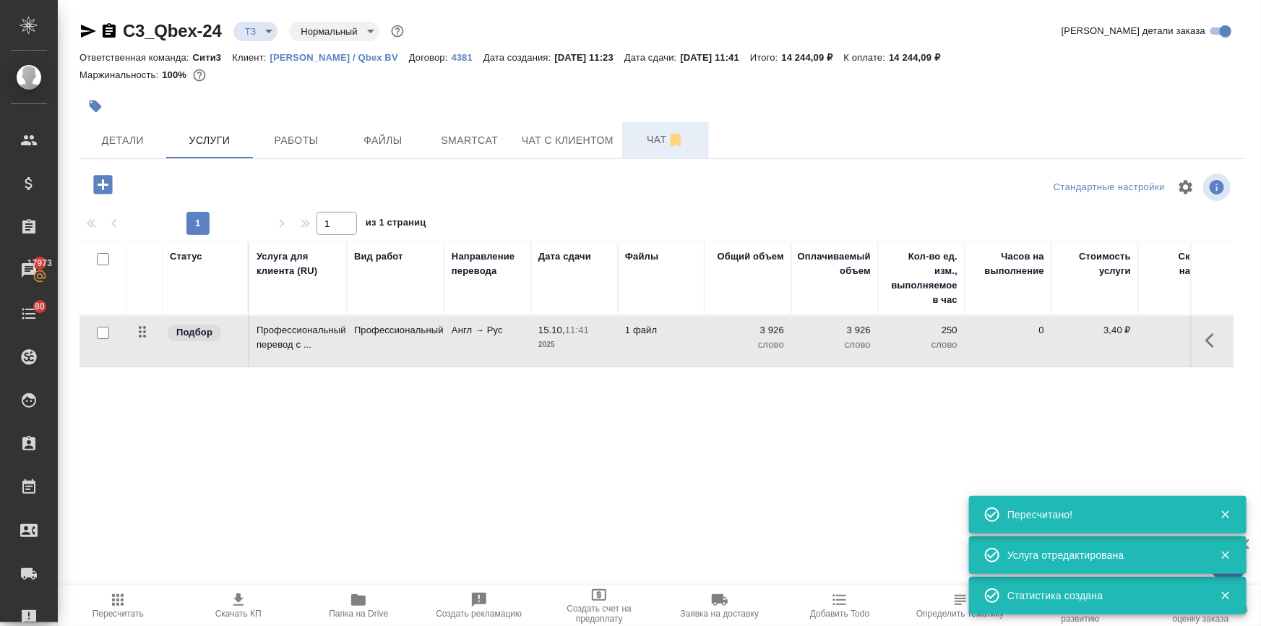
click at [648, 128] on button "Чат" at bounding box center [665, 140] width 87 height 36
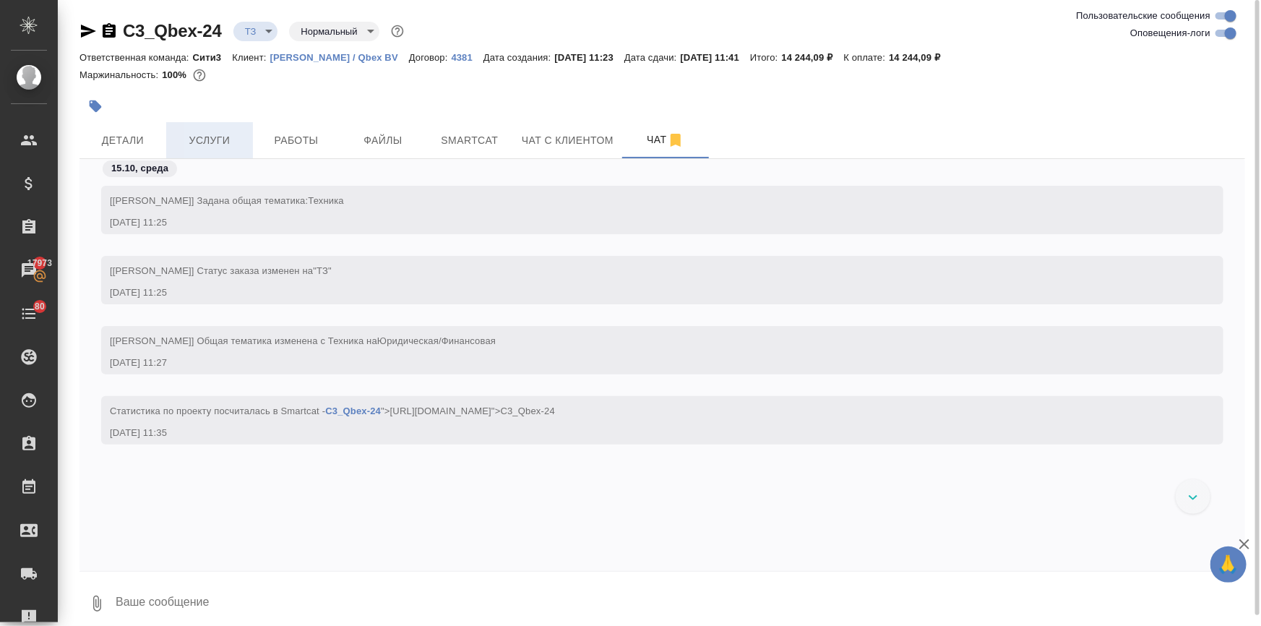
click at [218, 139] on span "Услуги" at bounding box center [209, 140] width 69 height 18
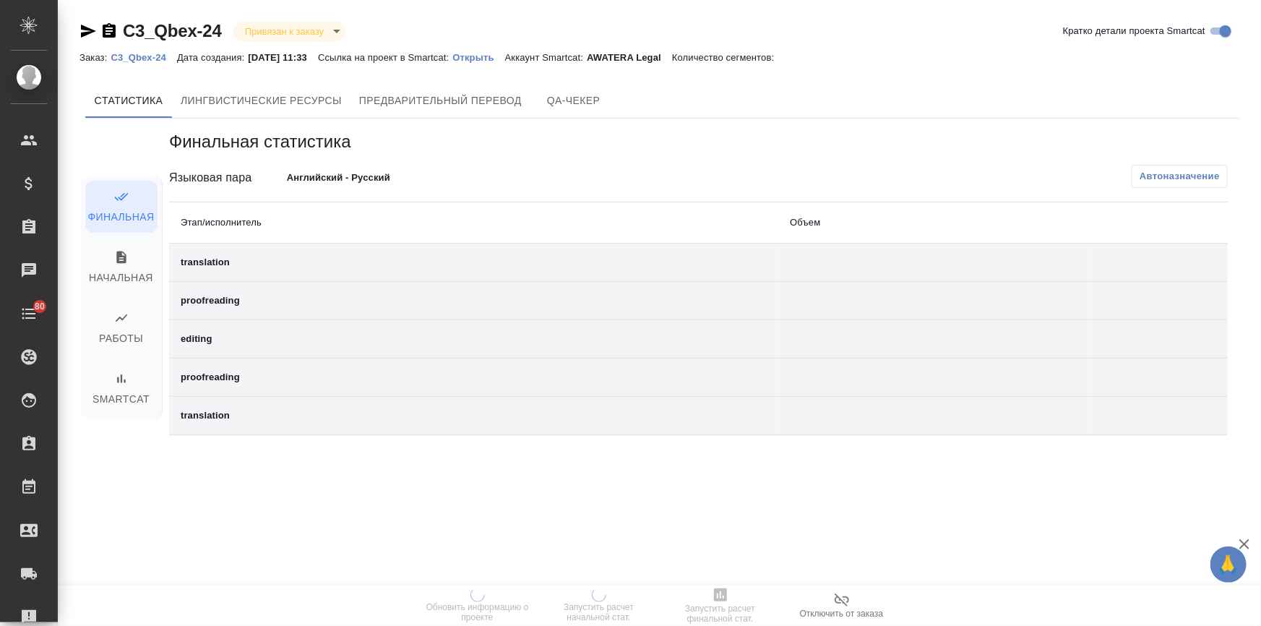
click at [496, 57] on p "Открыть" at bounding box center [478, 57] width 52 height 11
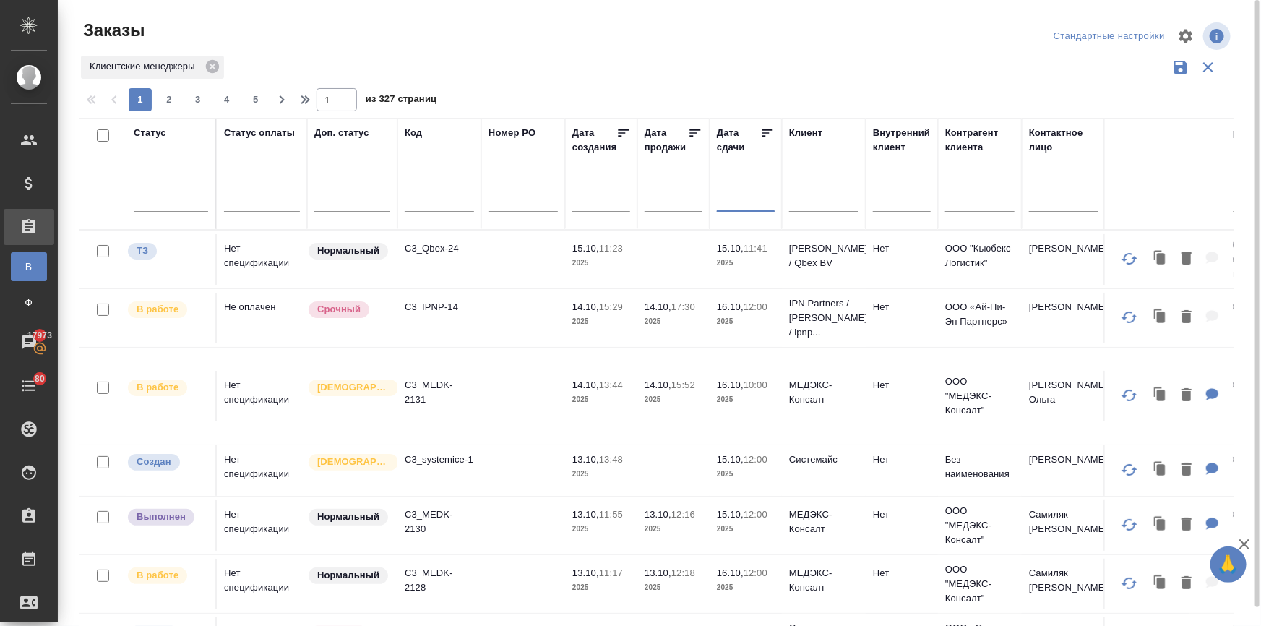
click at [738, 199] on input "text" at bounding box center [749, 200] width 49 height 20
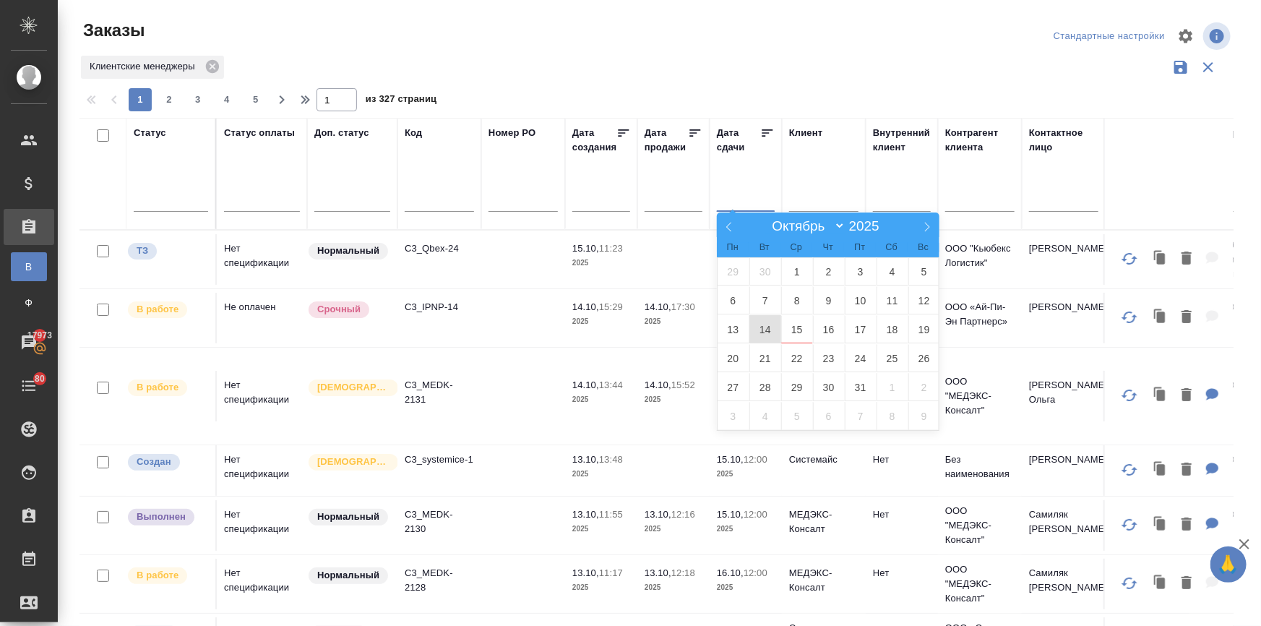
click at [764, 339] on span "14" at bounding box center [765, 329] width 32 height 28
type div "2025-10-13T21:00:00.000Z"
click at [823, 327] on span "16" at bounding box center [829, 329] width 32 height 28
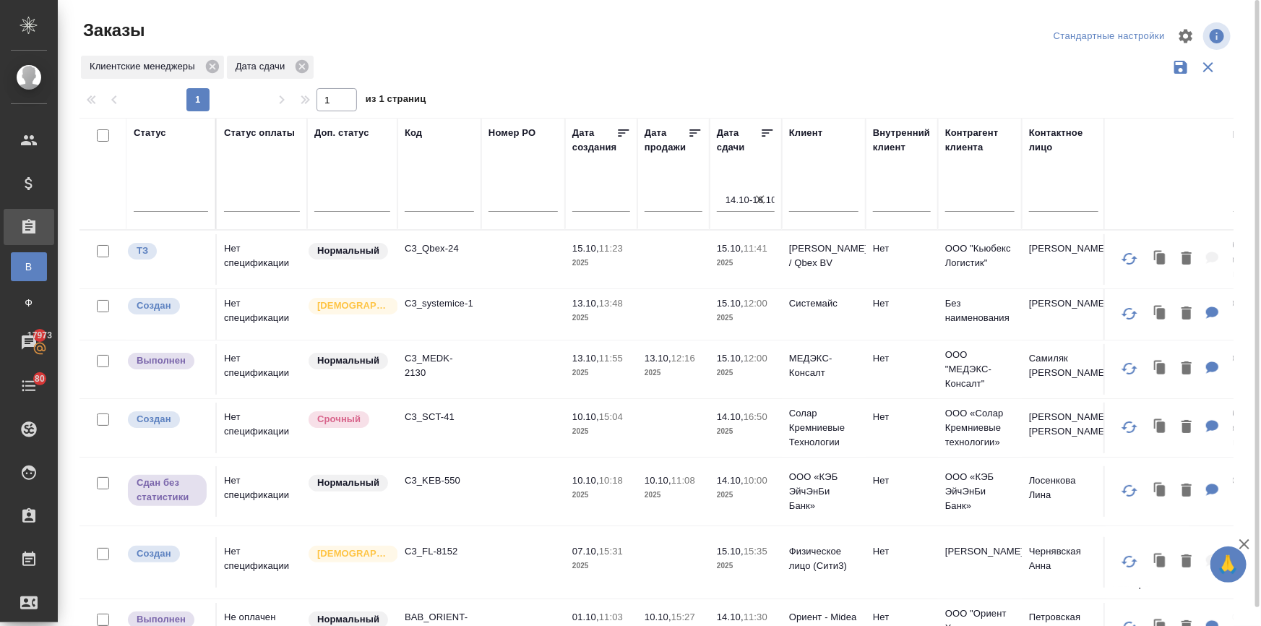
click at [722, 354] on p "15.10," at bounding box center [730, 358] width 27 height 11
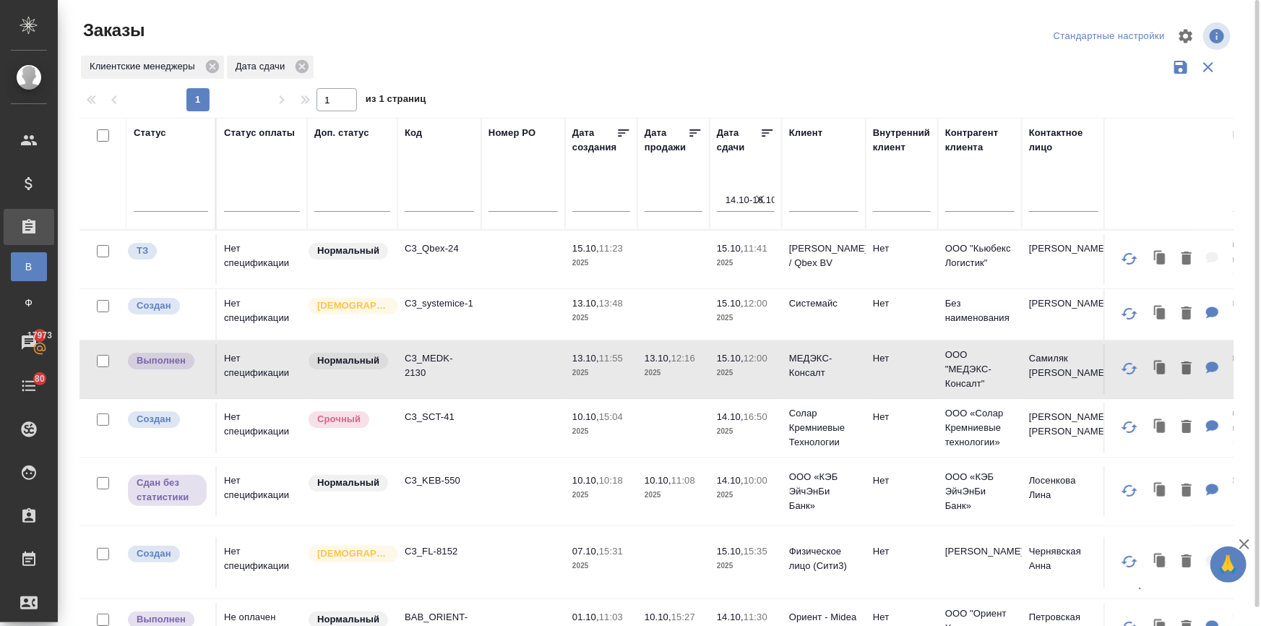
click at [722, 354] on p "15.10," at bounding box center [730, 358] width 27 height 11
click at [734, 483] on p "14.10," at bounding box center [730, 480] width 27 height 11
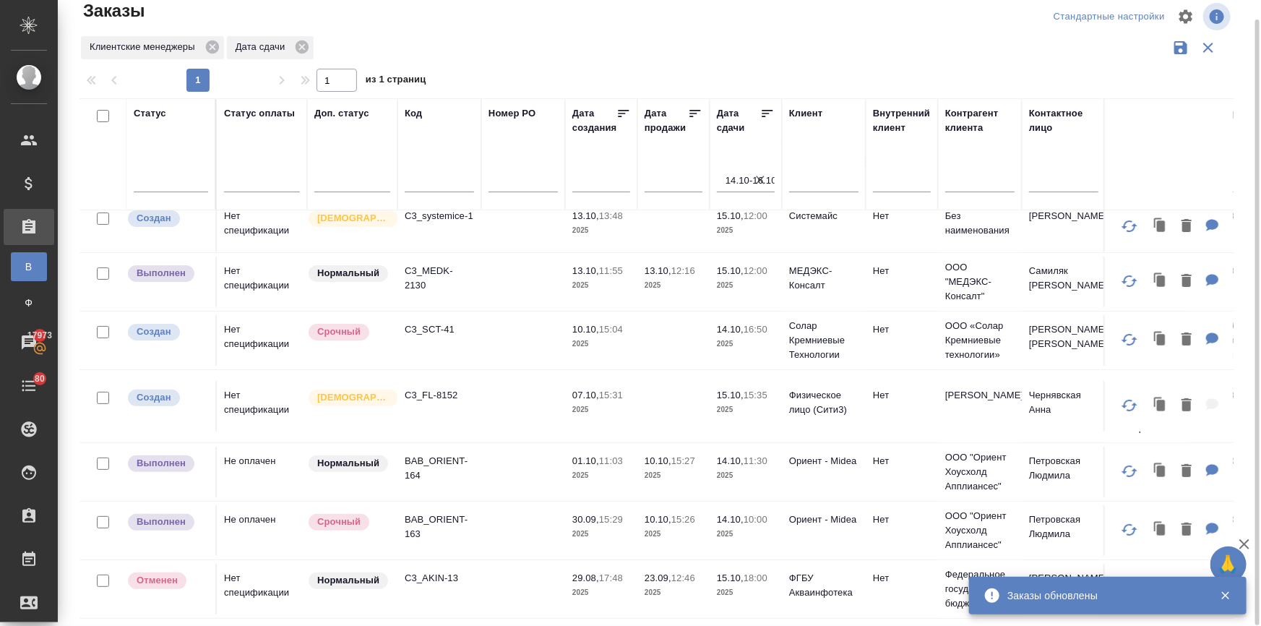
scroll to position [105, 0]
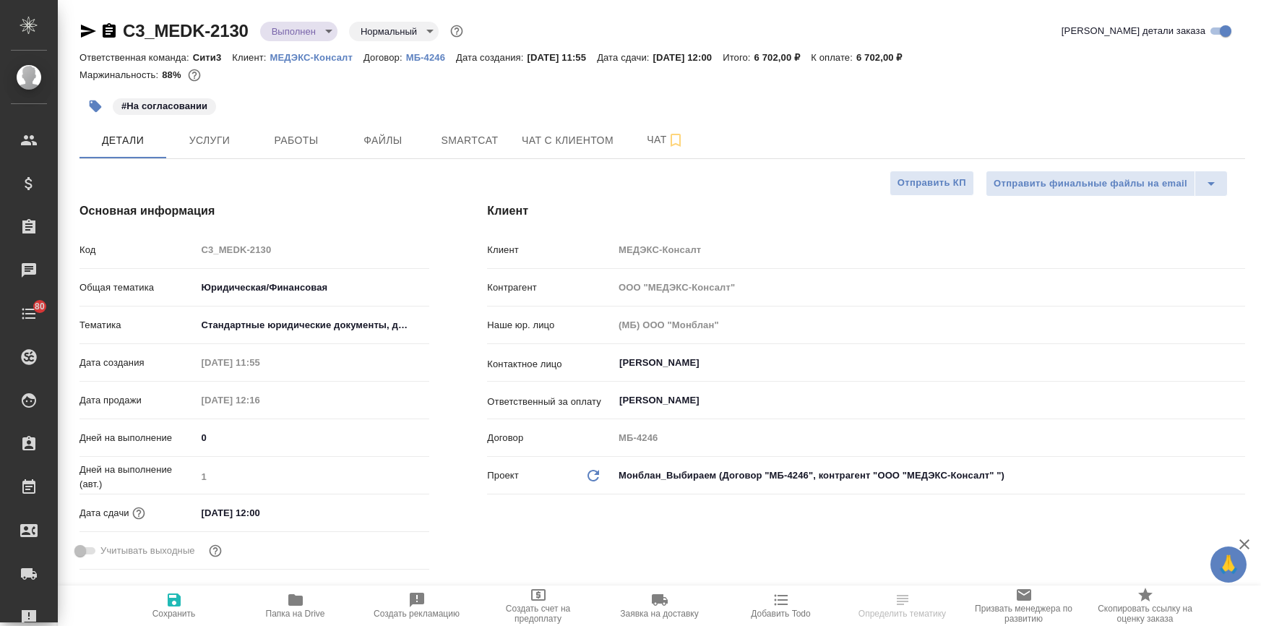
select select "RU"
type textarea "x"
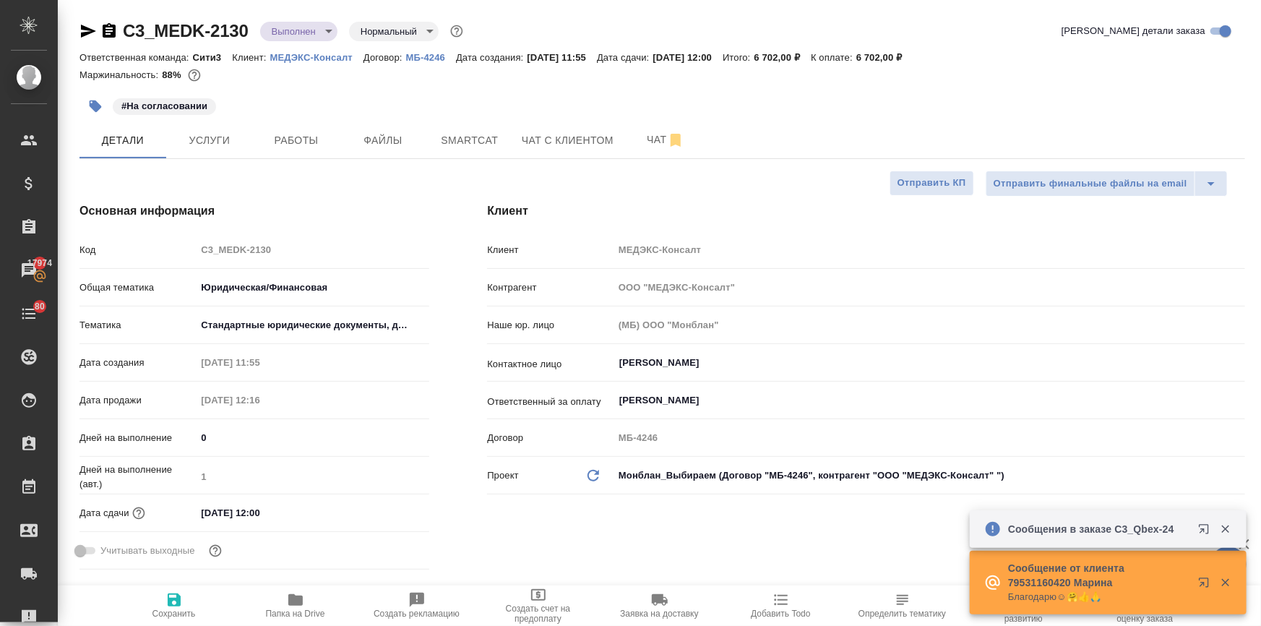
type textarea "x"
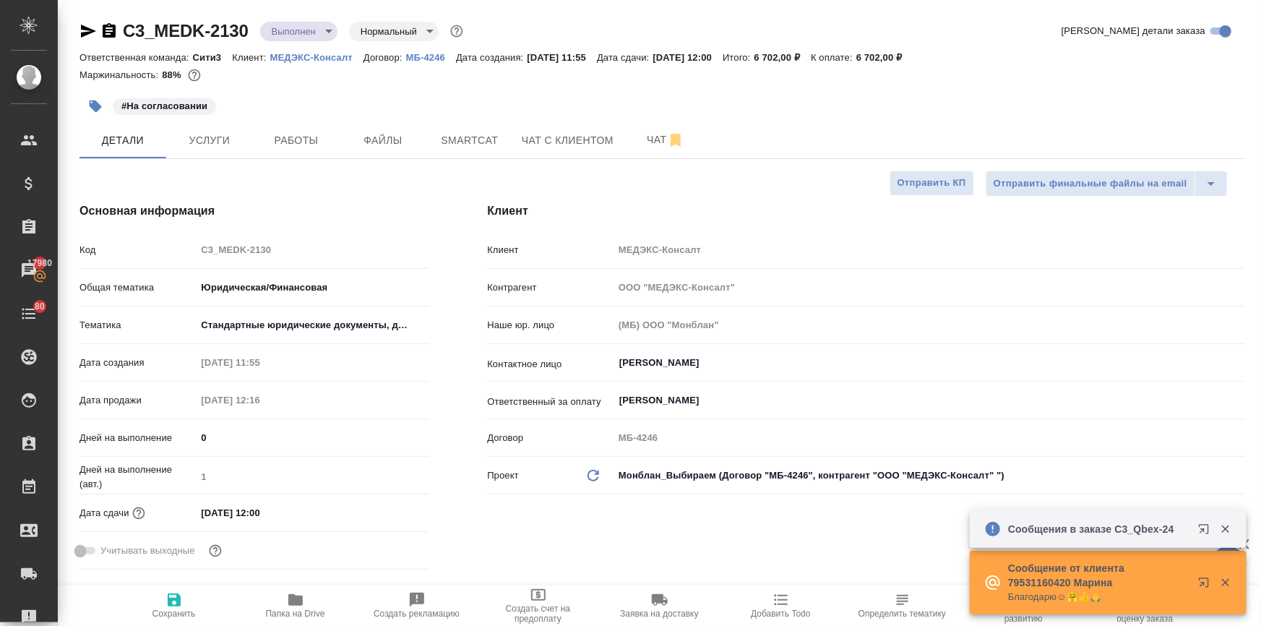
type textarea "x"
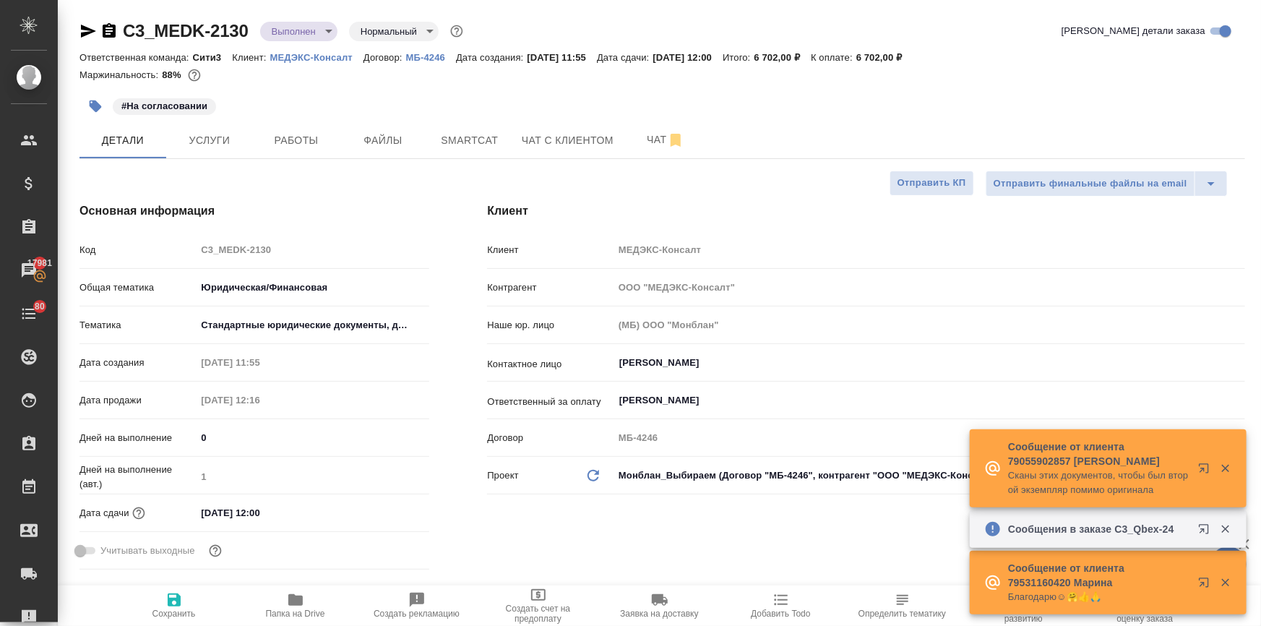
type textarea "x"
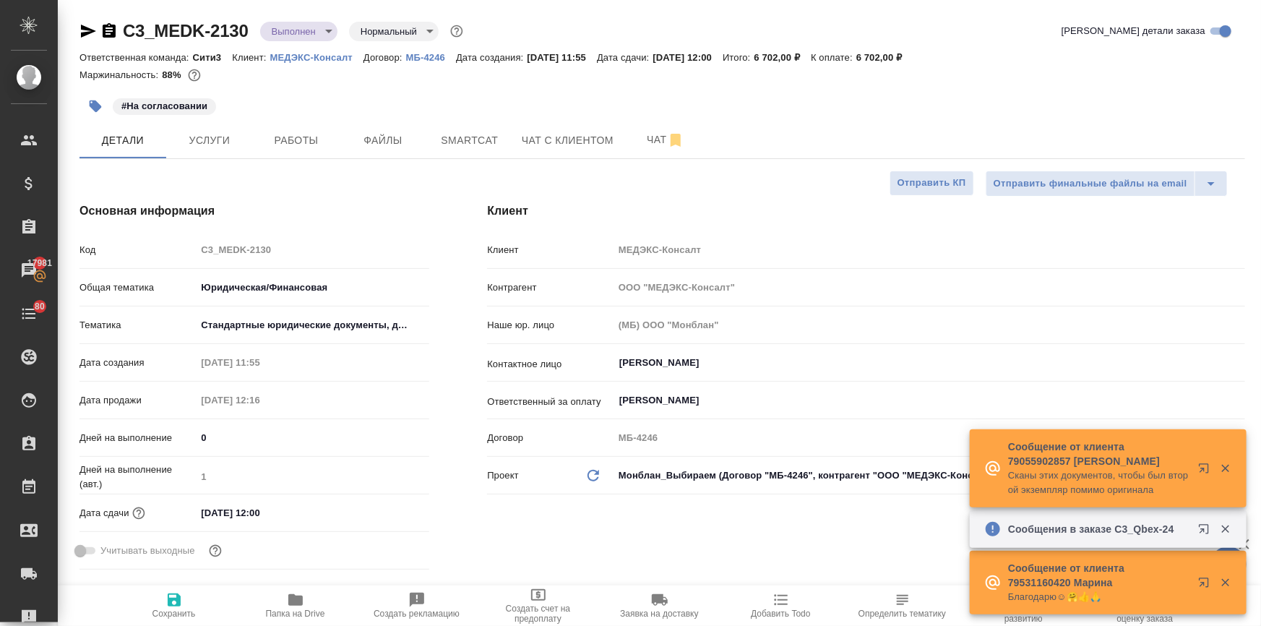
type textarea "x"
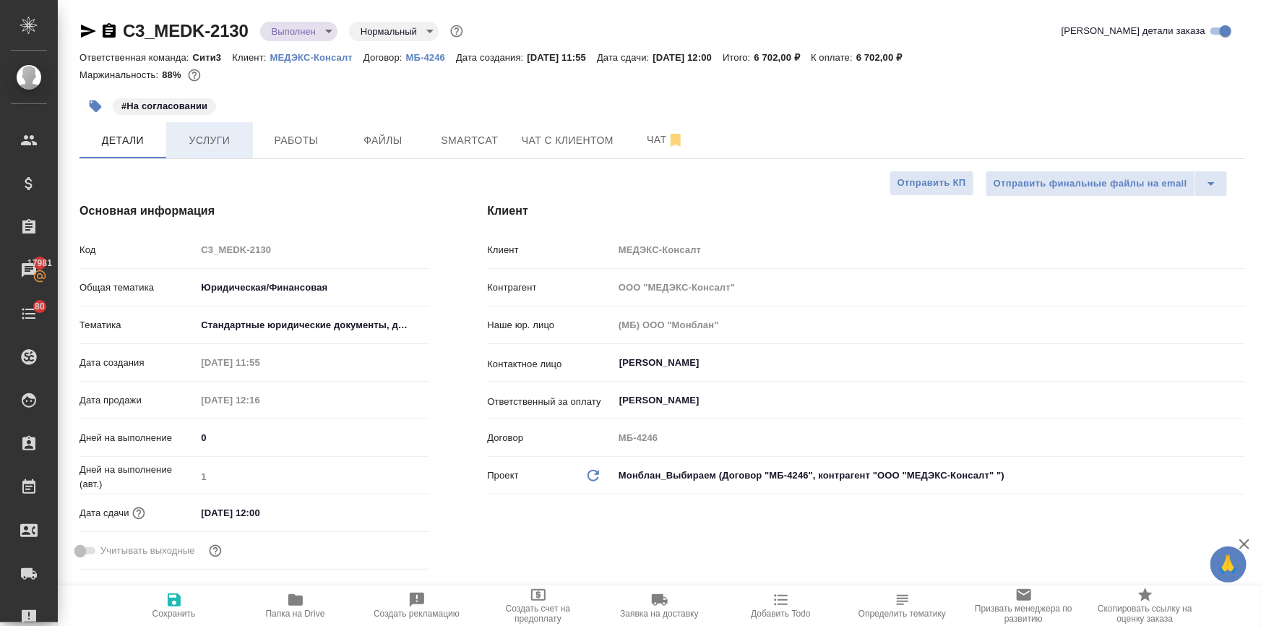
click at [202, 131] on span "Услуги" at bounding box center [209, 140] width 69 height 18
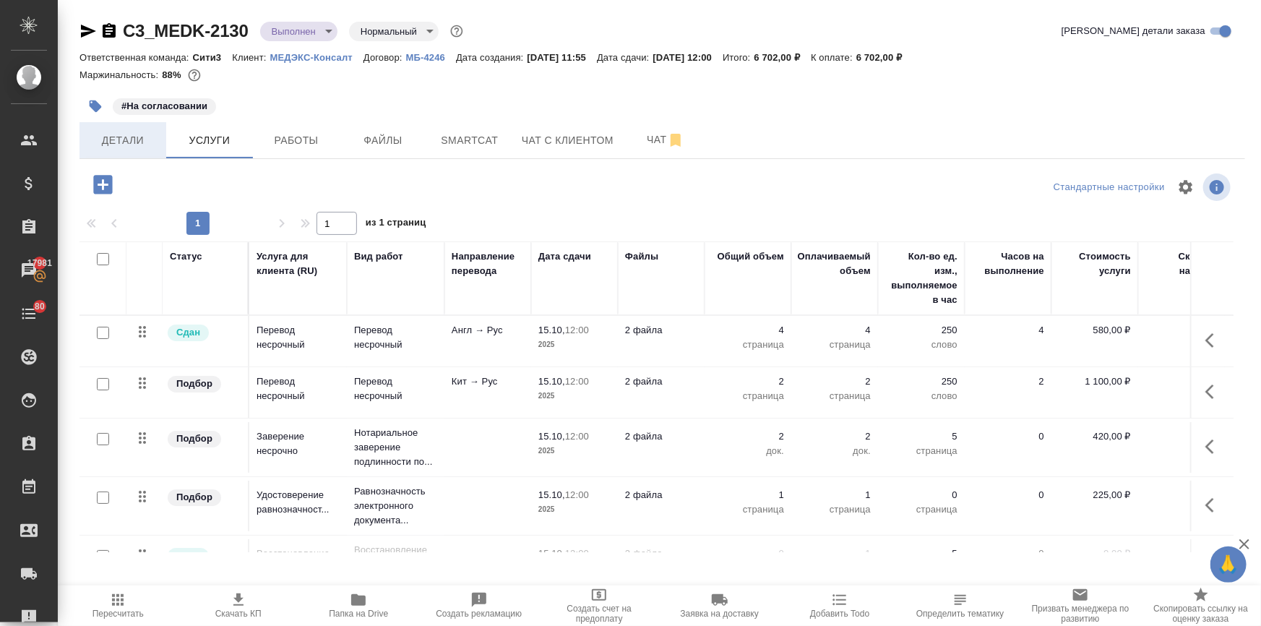
click at [119, 139] on span "Детали" at bounding box center [122, 140] width 69 height 18
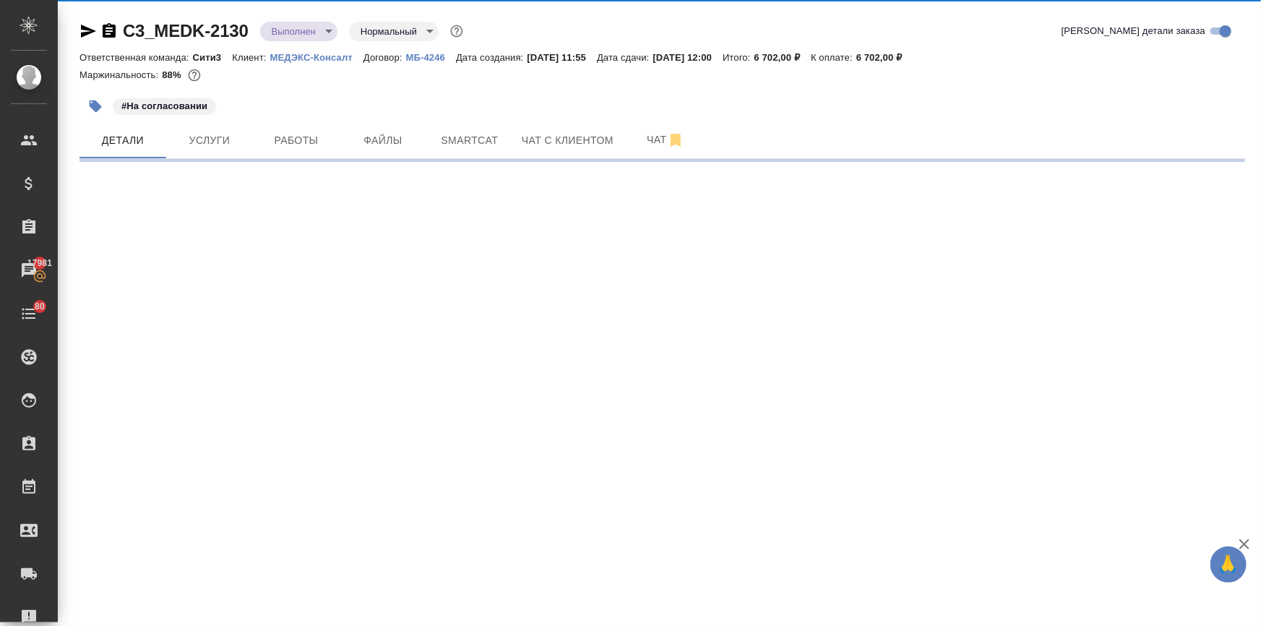
select select "RU"
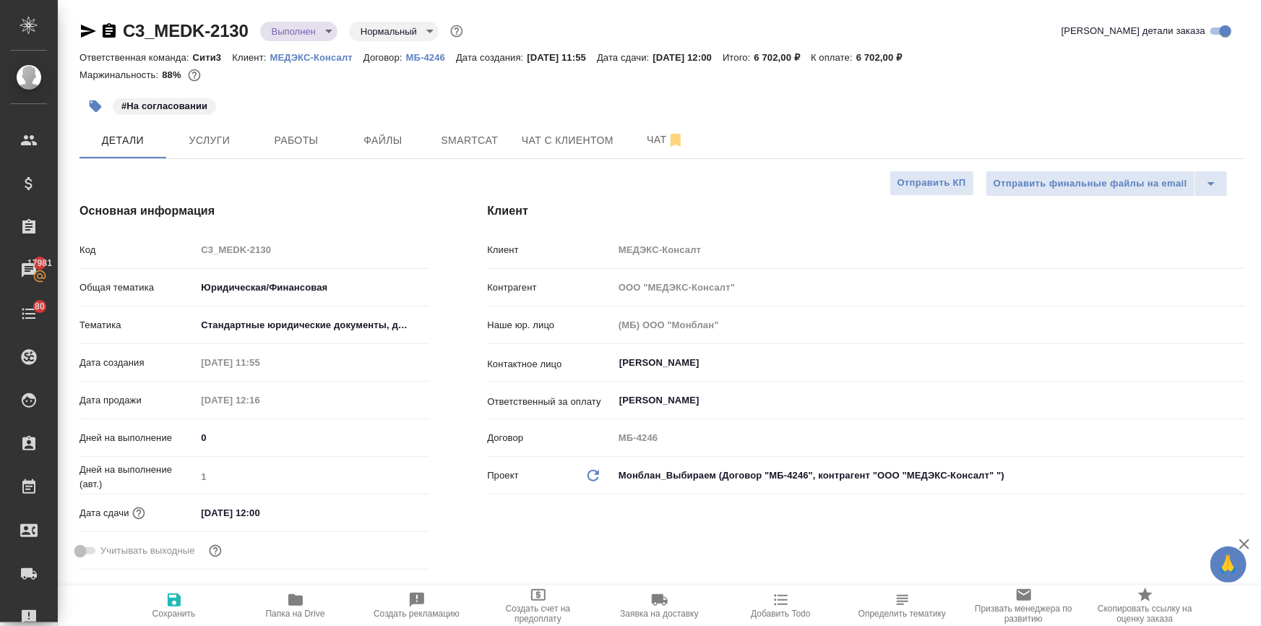
type textarea "x"
click at [93, 102] on icon "button" at bounding box center [96, 106] width 12 height 12
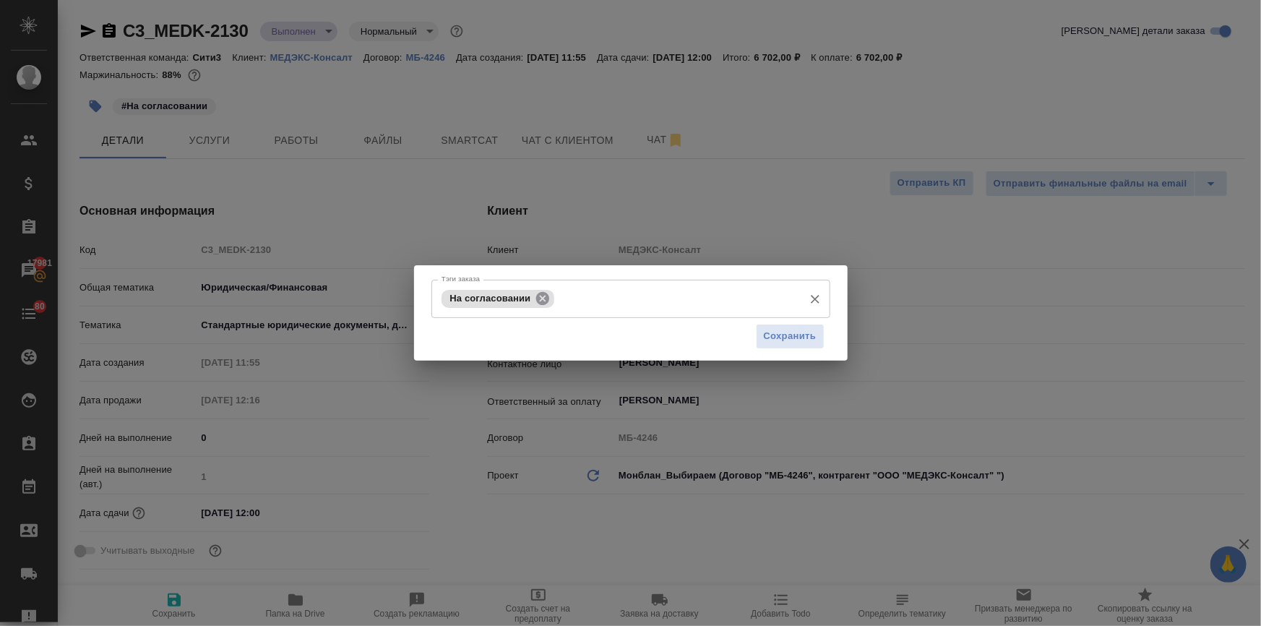
click at [542, 292] on icon at bounding box center [542, 297] width 13 height 13
click at [529, 301] on input "Тэги заказа" at bounding box center [617, 298] width 358 height 25
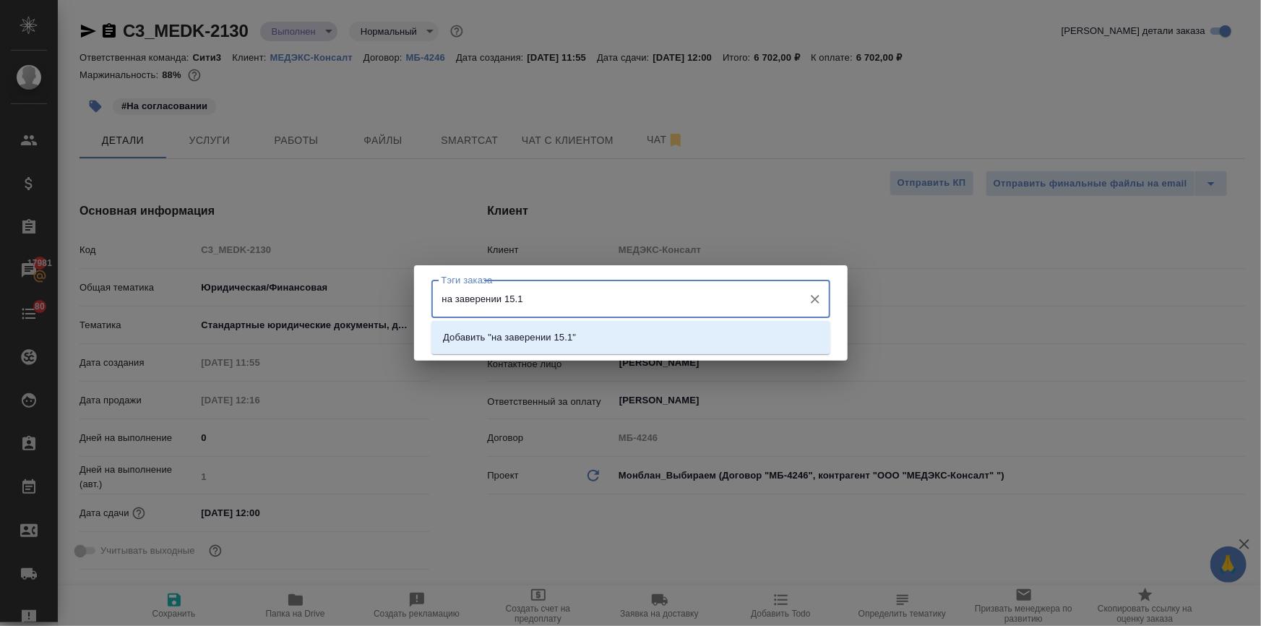
type input "на заверении 15.10"
click at [563, 337] on p "Добавить "на заверении 15.10"" at bounding box center [512, 337] width 138 height 14
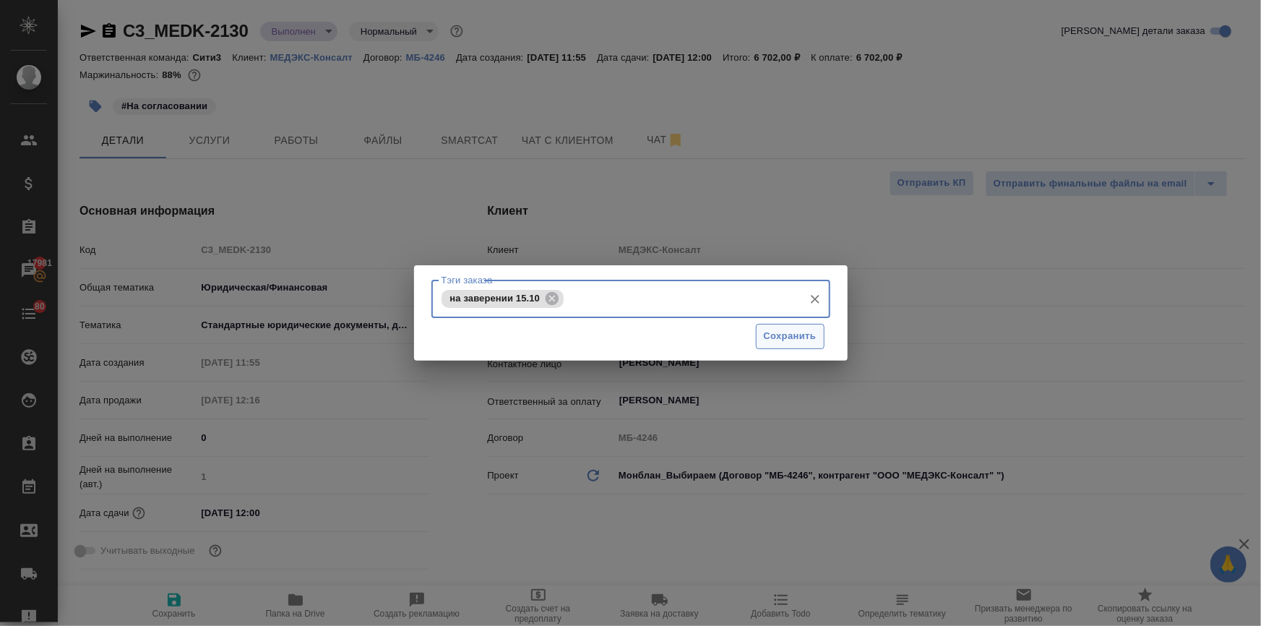
click at [761, 336] on button "Сохранить" at bounding box center [790, 336] width 69 height 25
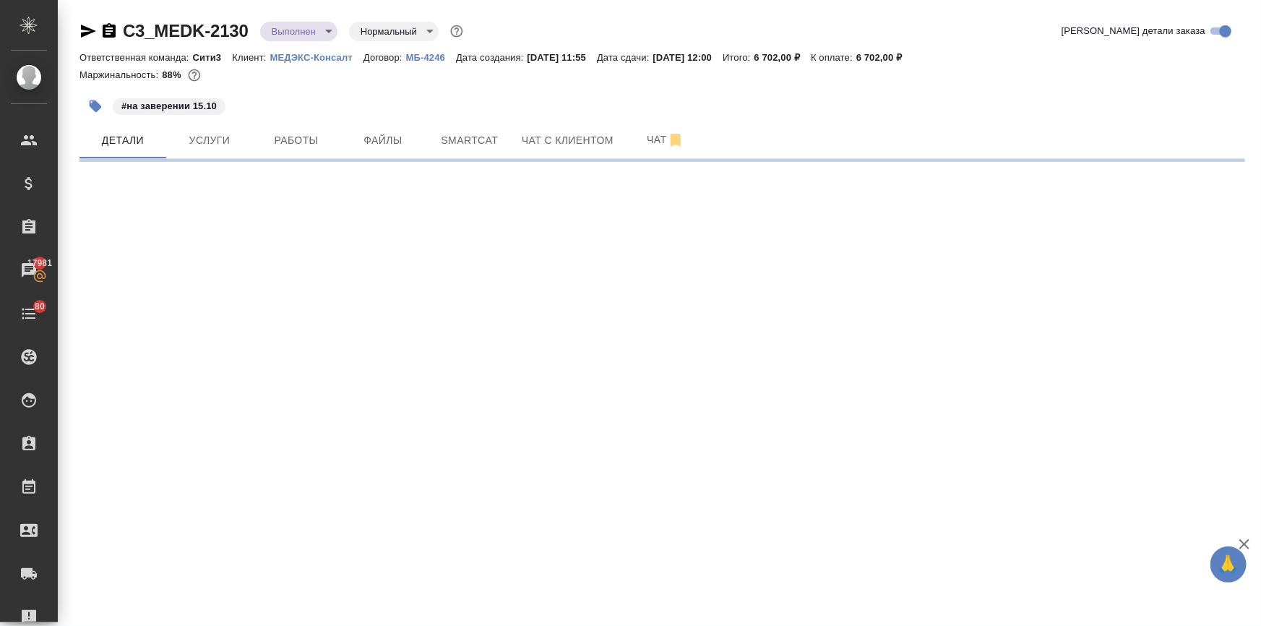
select select "RU"
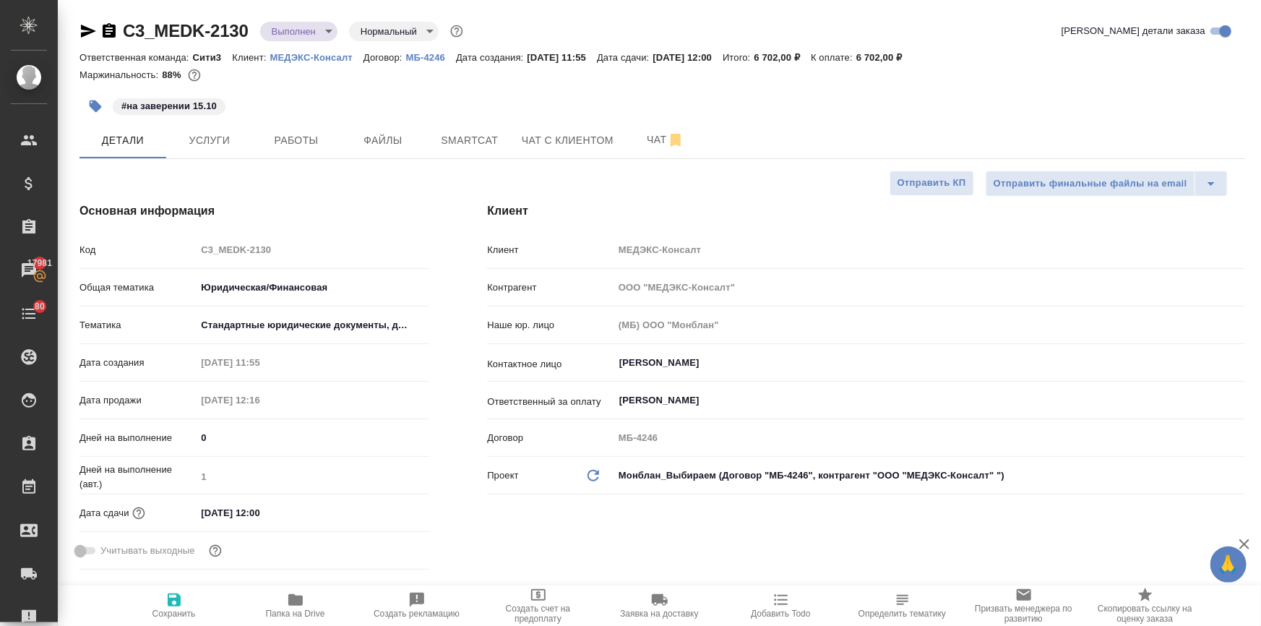
type textarea "x"
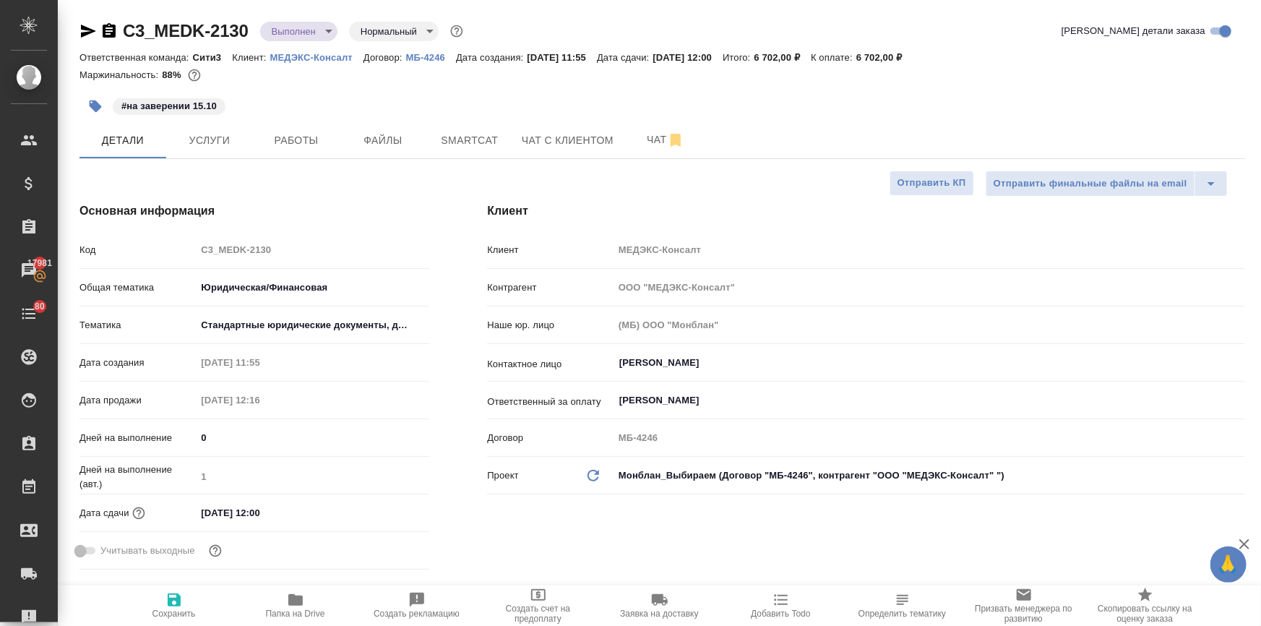
type textarea "x"
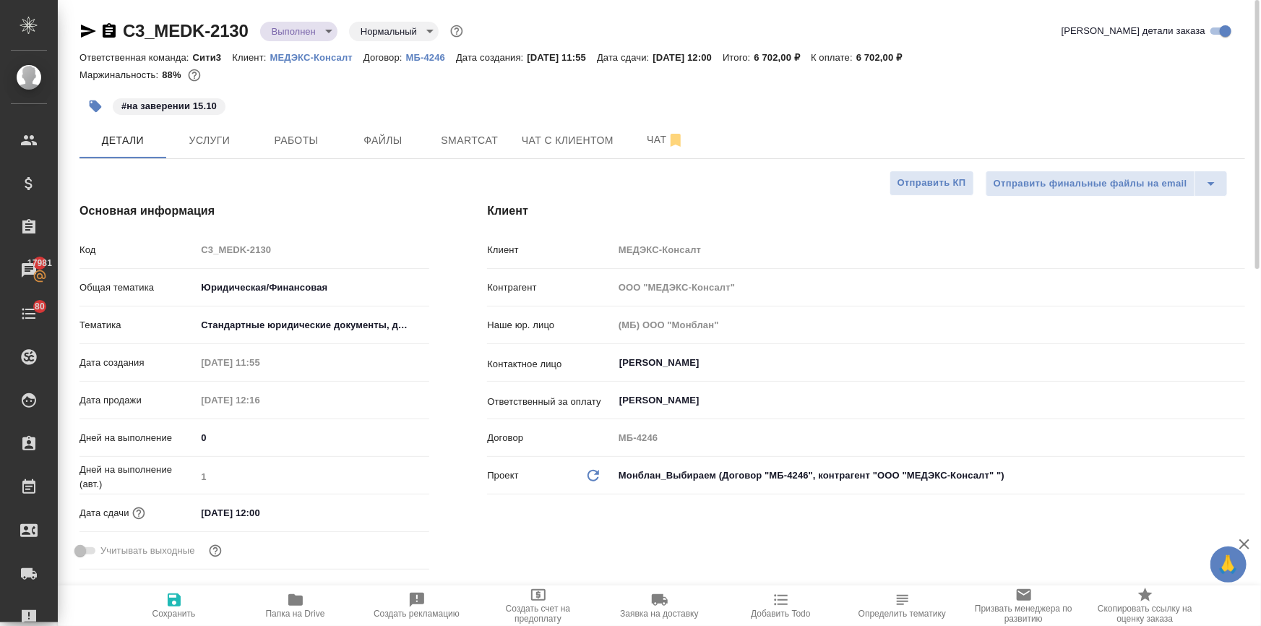
type textarea "x"
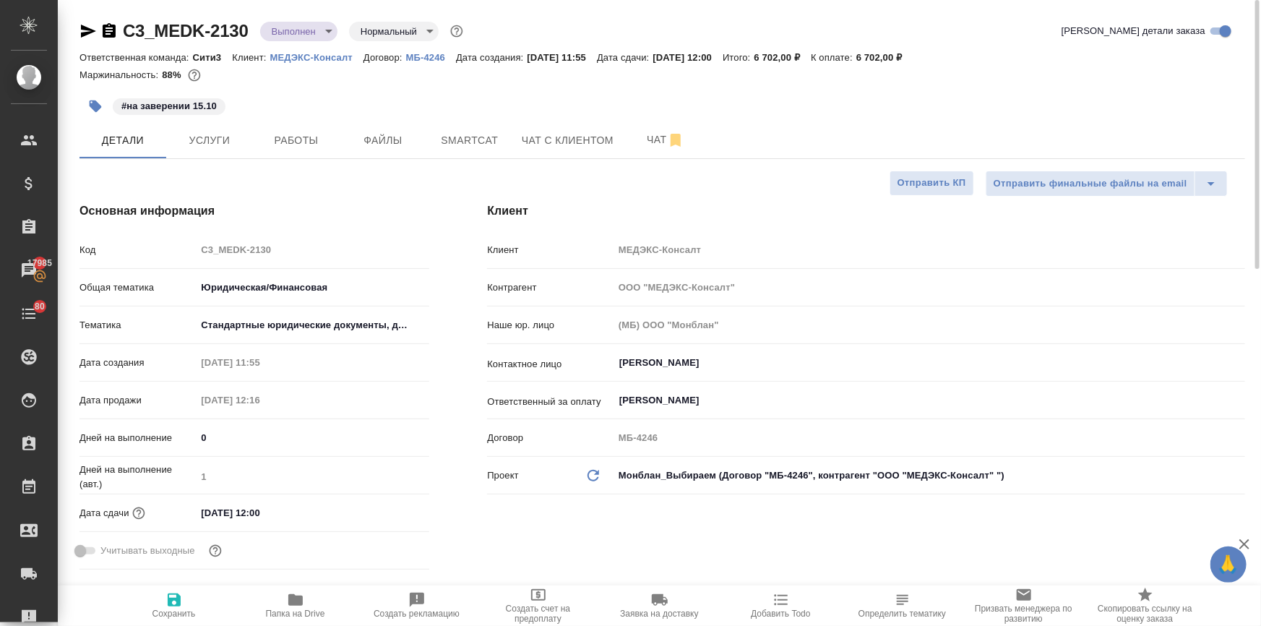
type textarea "x"
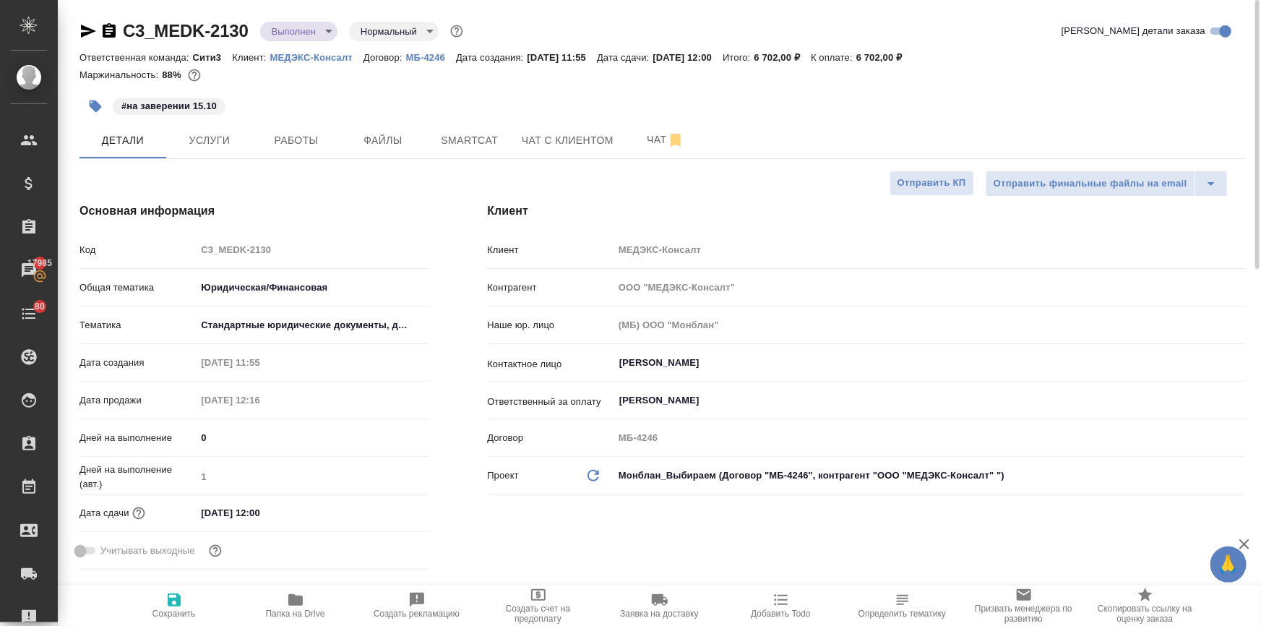
type textarea "x"
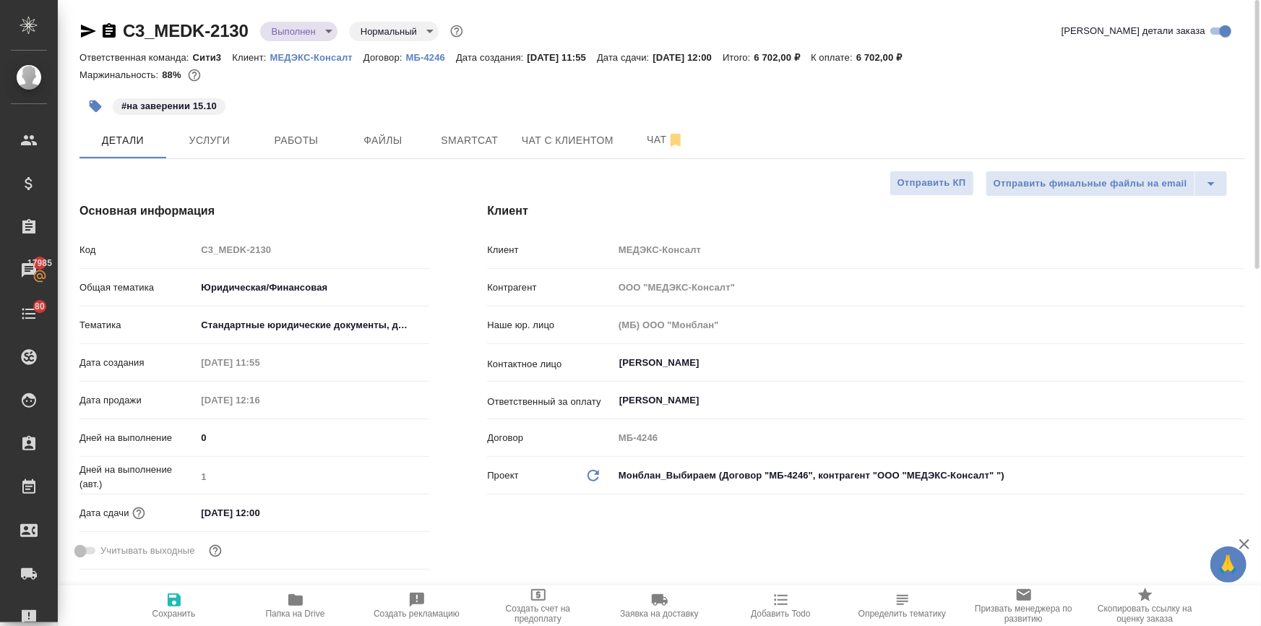
type textarea "x"
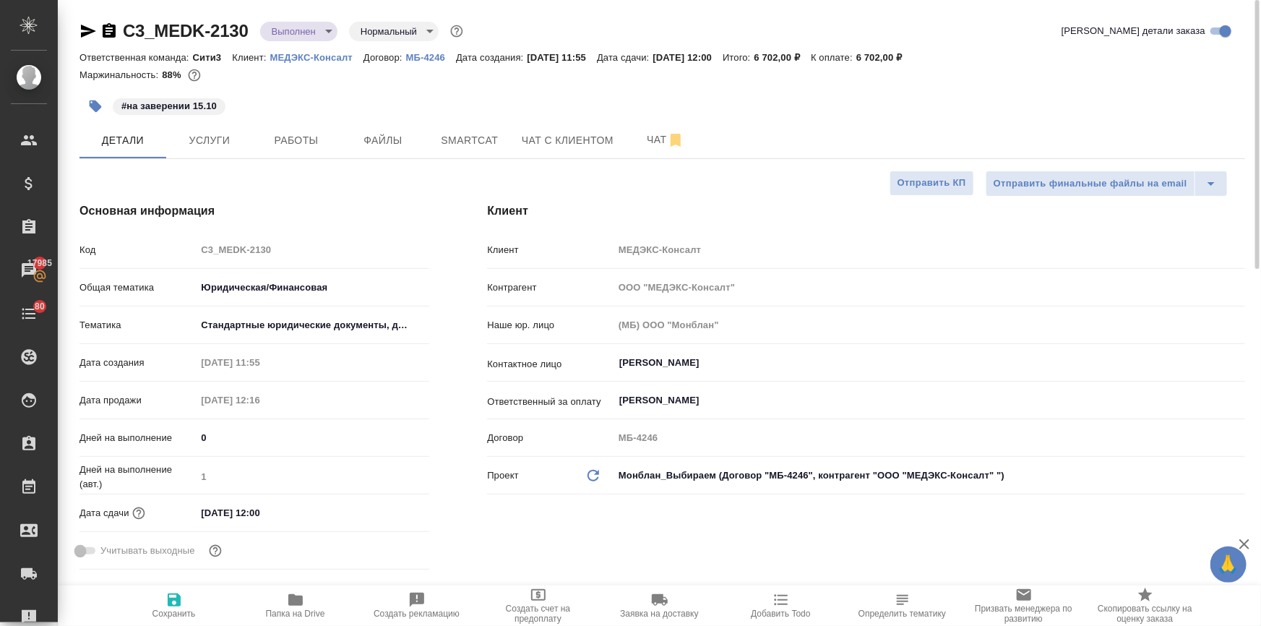
type textarea "x"
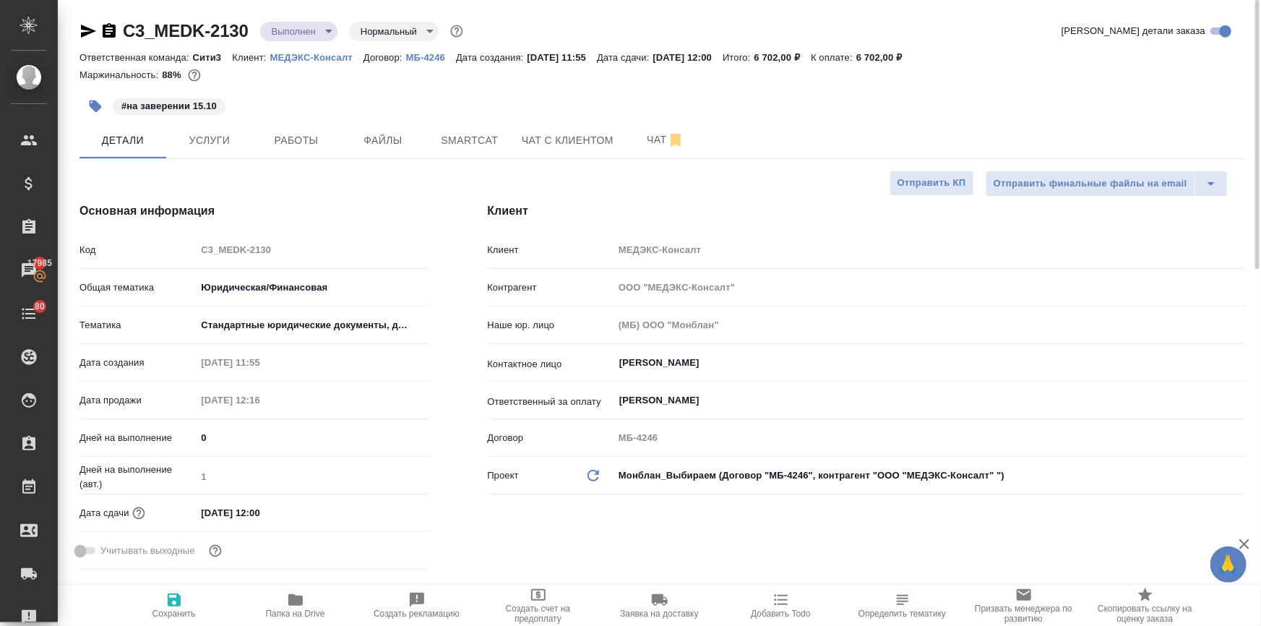
type textarea "x"
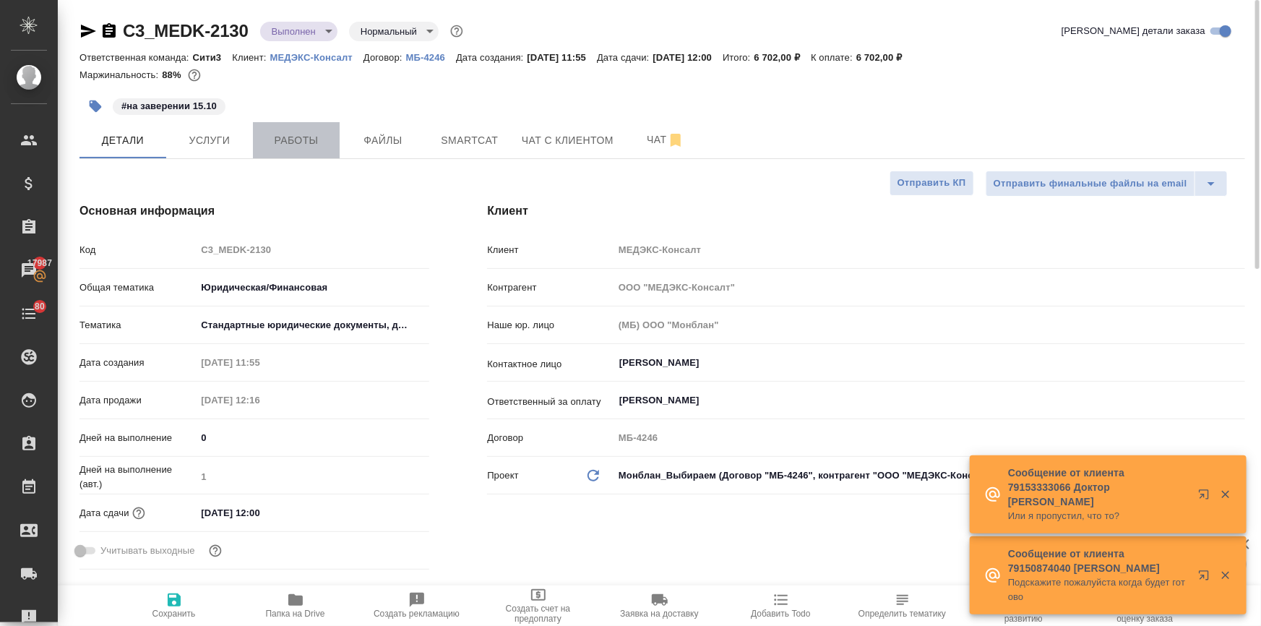
click at [298, 125] on button "Работы" at bounding box center [296, 140] width 87 height 36
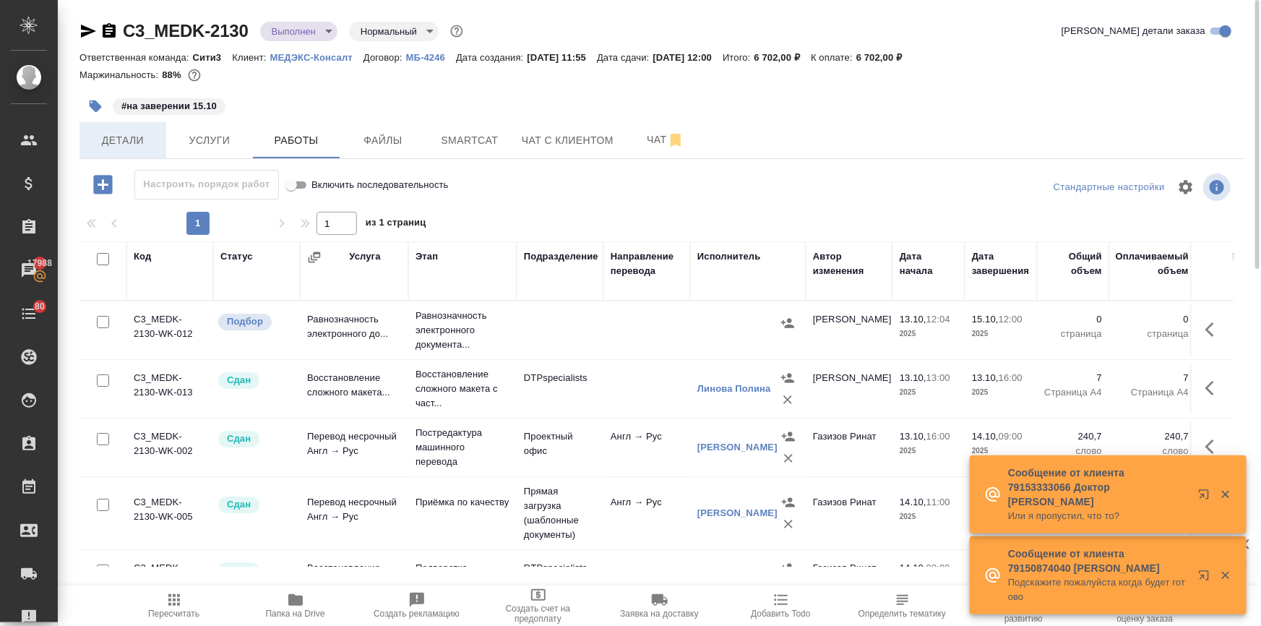
click at [118, 138] on span "Детали" at bounding box center [122, 140] width 69 height 18
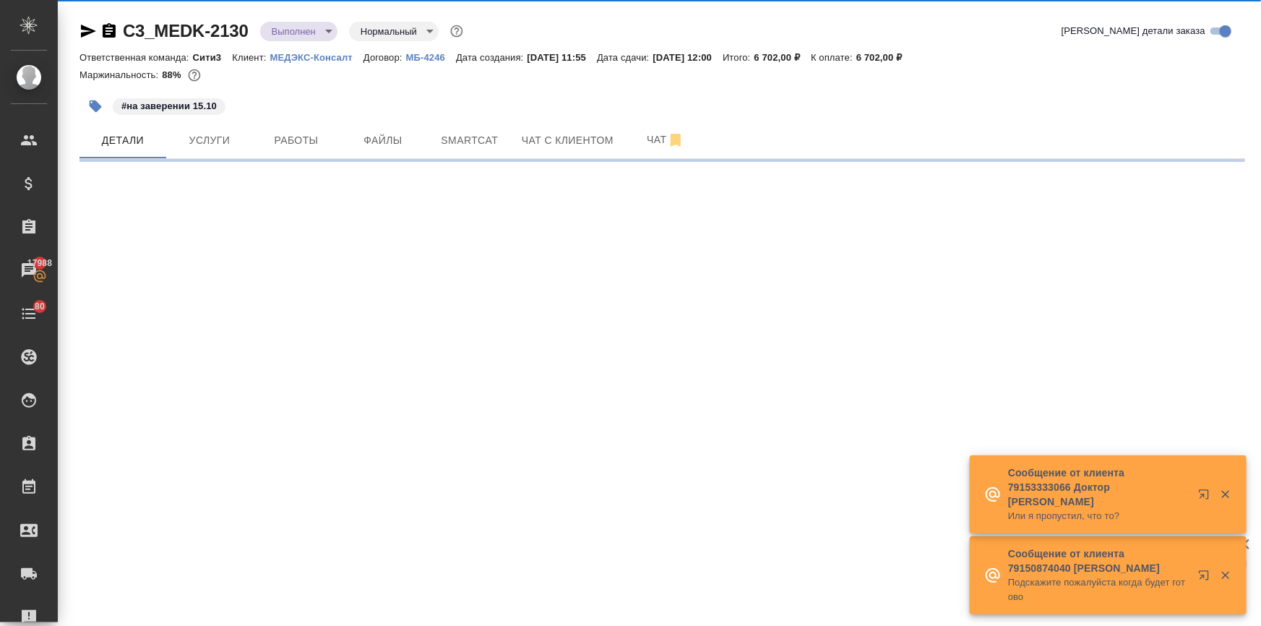
select select "RU"
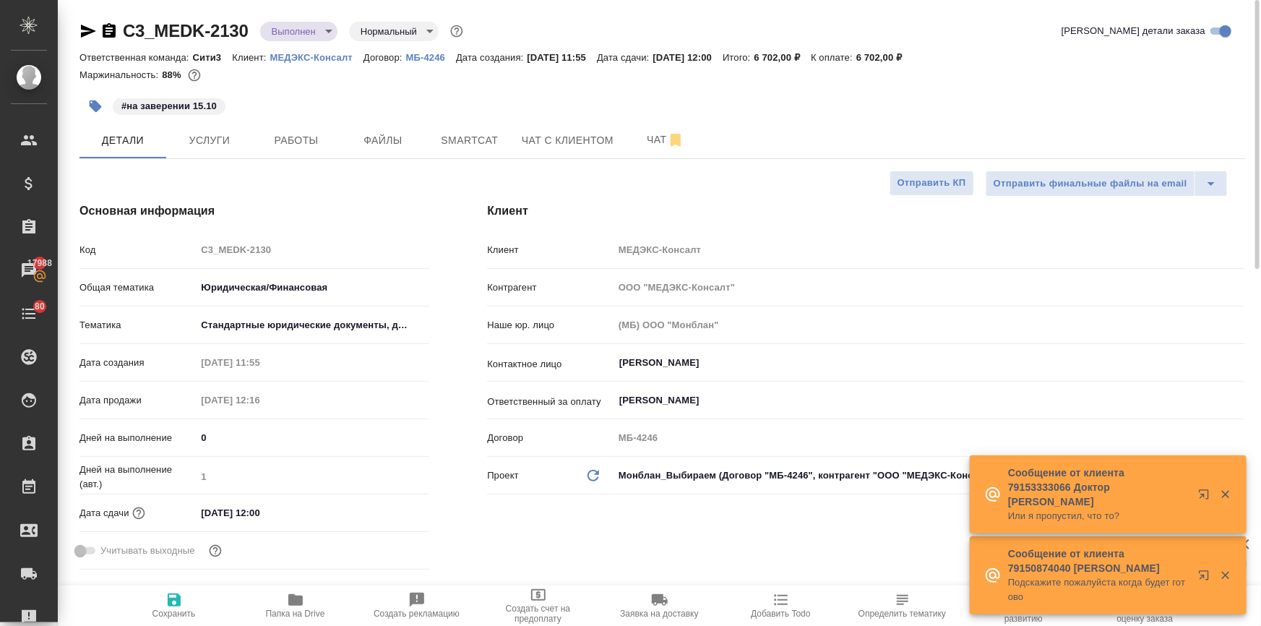
click at [303, 515] on input "15.10.2025 12:00" at bounding box center [259, 512] width 126 height 21
type textarea "x"
type input "Газизов Ринат"
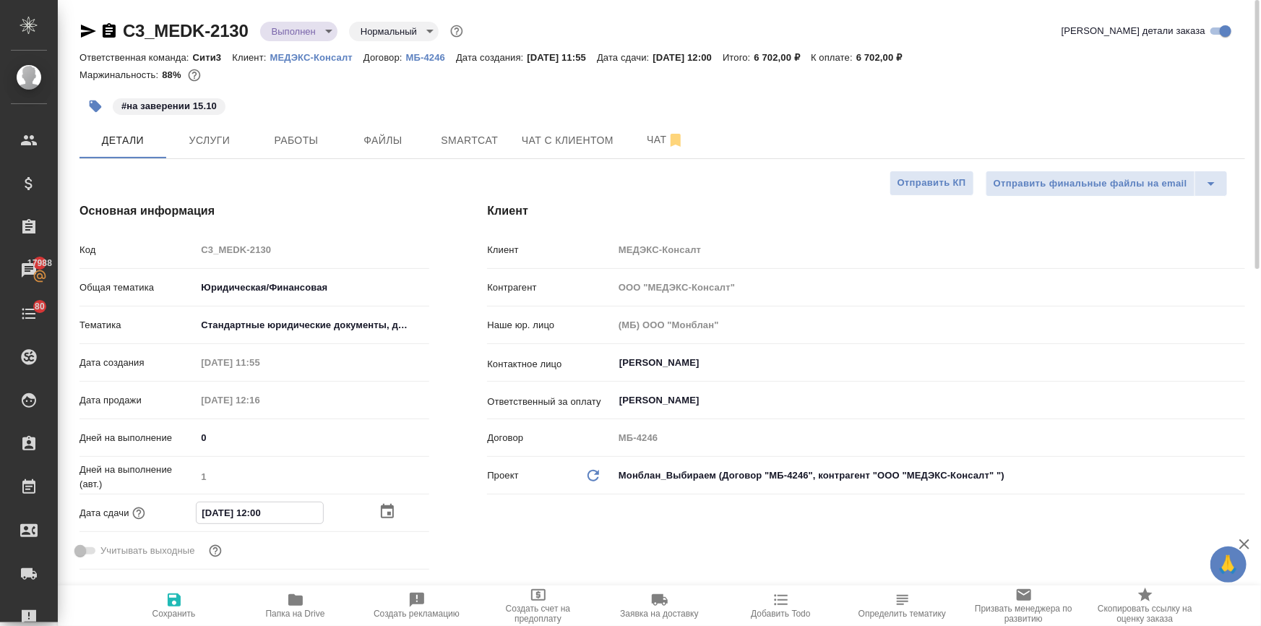
click at [384, 509] on icon "button" at bounding box center [387, 511] width 17 height 17
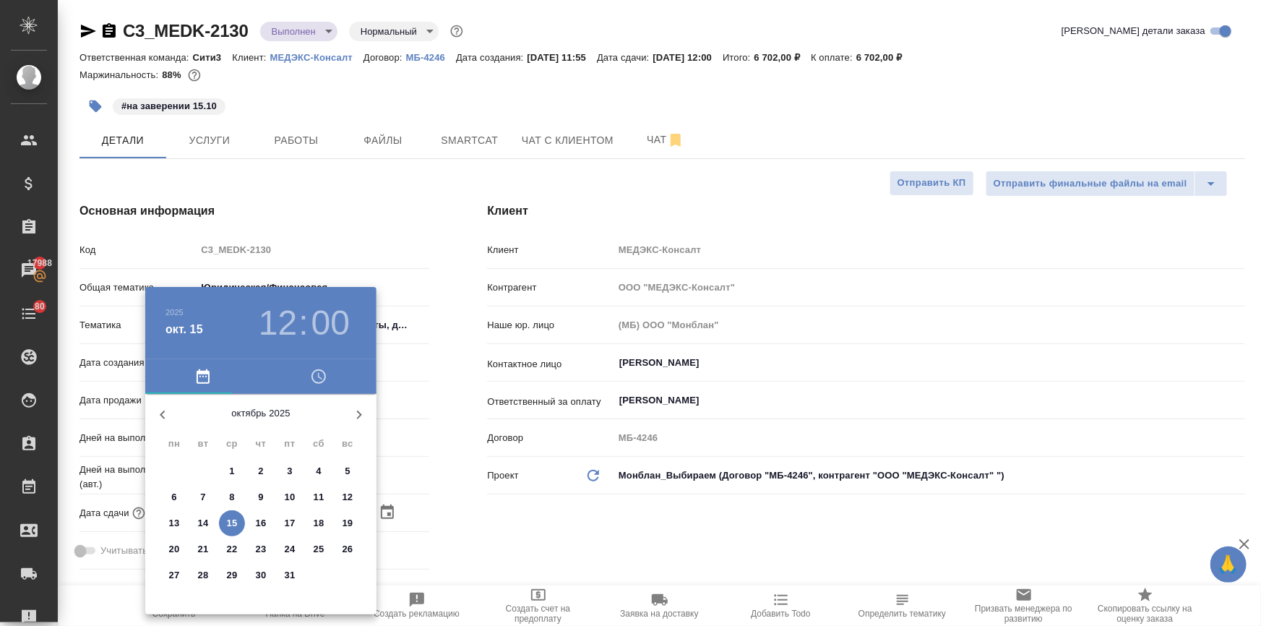
click at [259, 518] on p "16" at bounding box center [261, 523] width 11 height 14
type input "[DATE] 12:00"
type textarea "x"
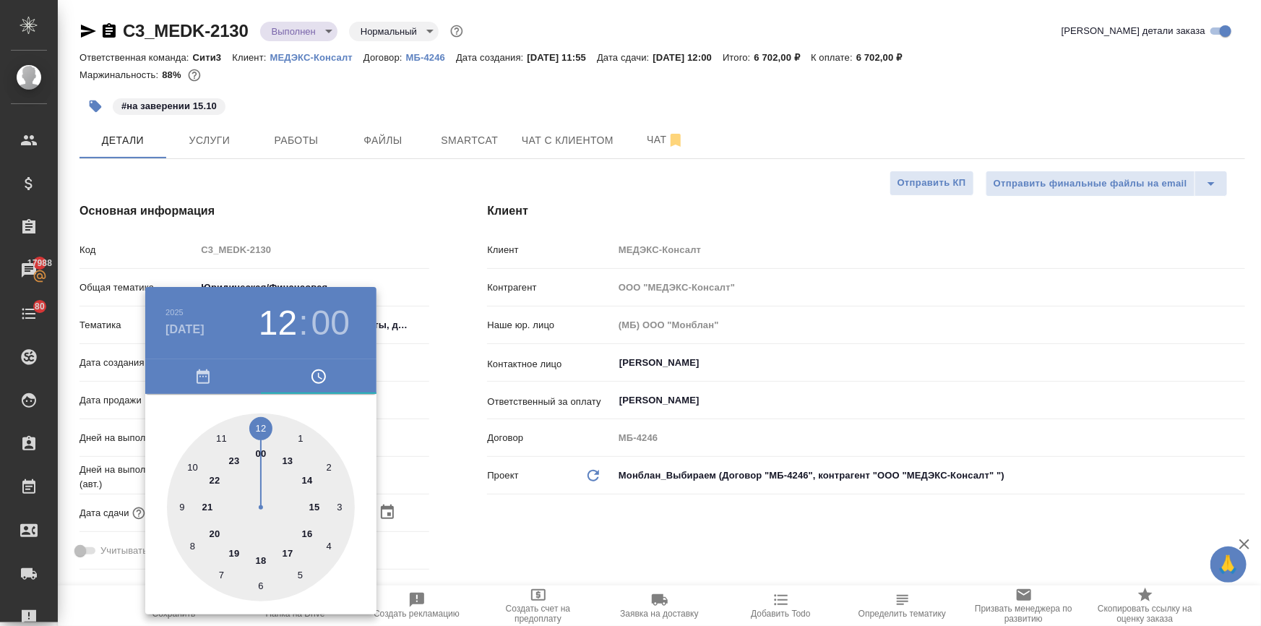
click at [475, 526] on div at bounding box center [630, 313] width 1261 height 626
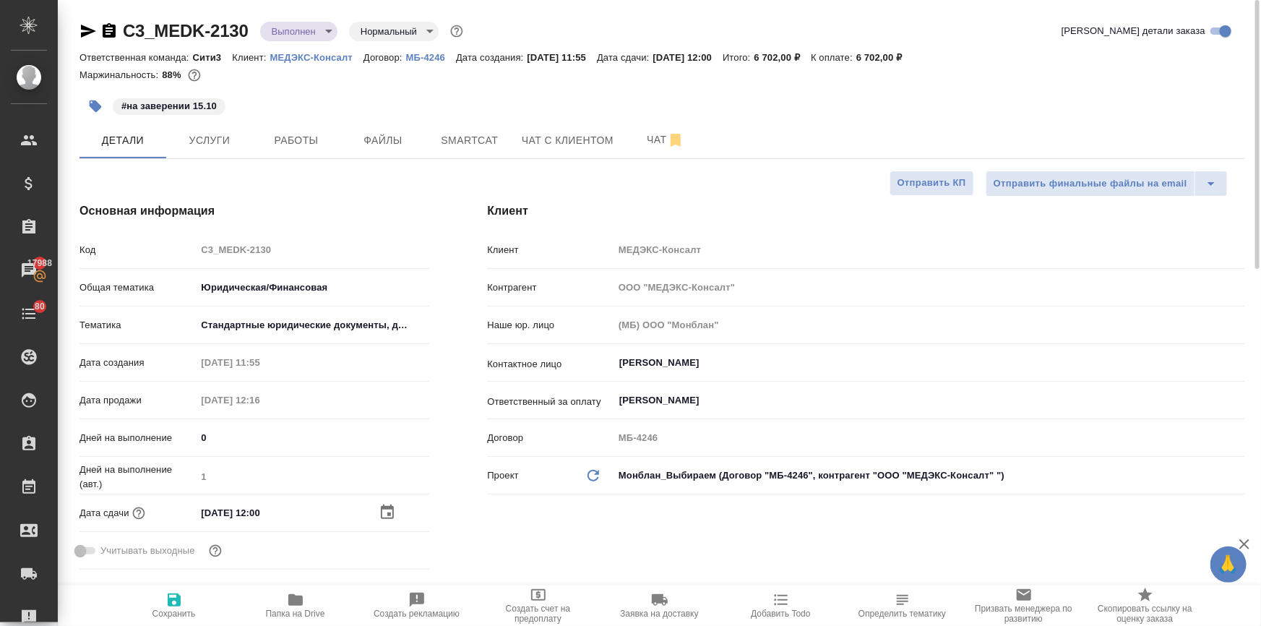
click at [186, 605] on span "Сохранить" at bounding box center [174, 604] width 104 height 27
type textarea "x"
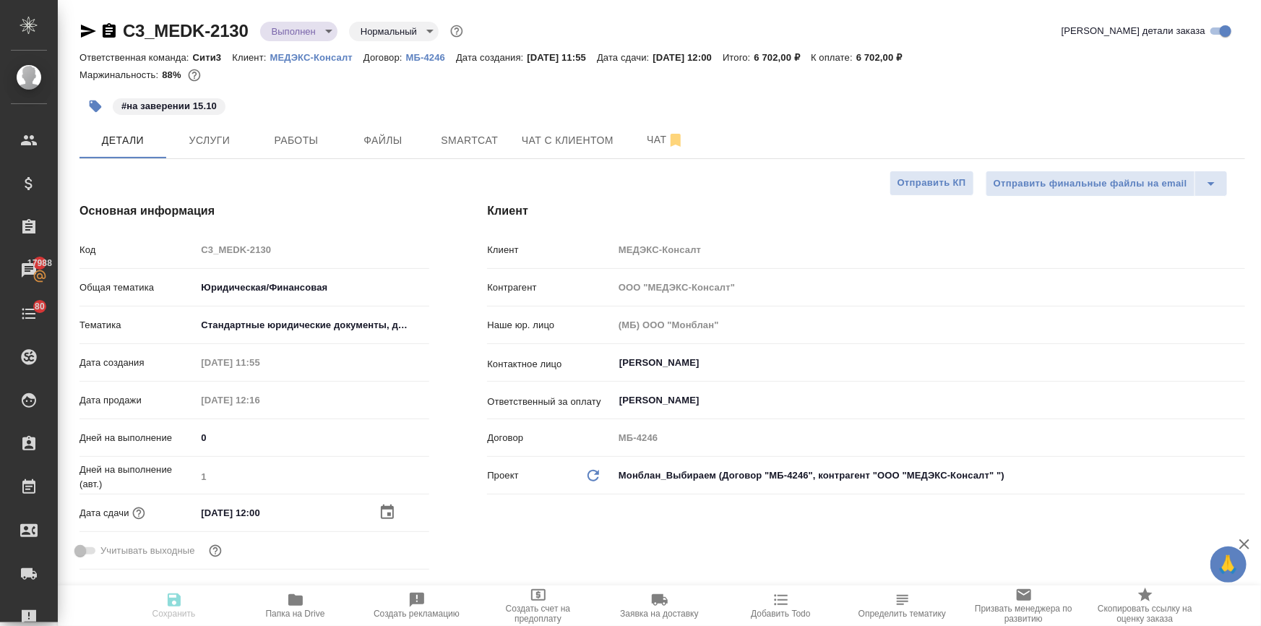
type textarea "x"
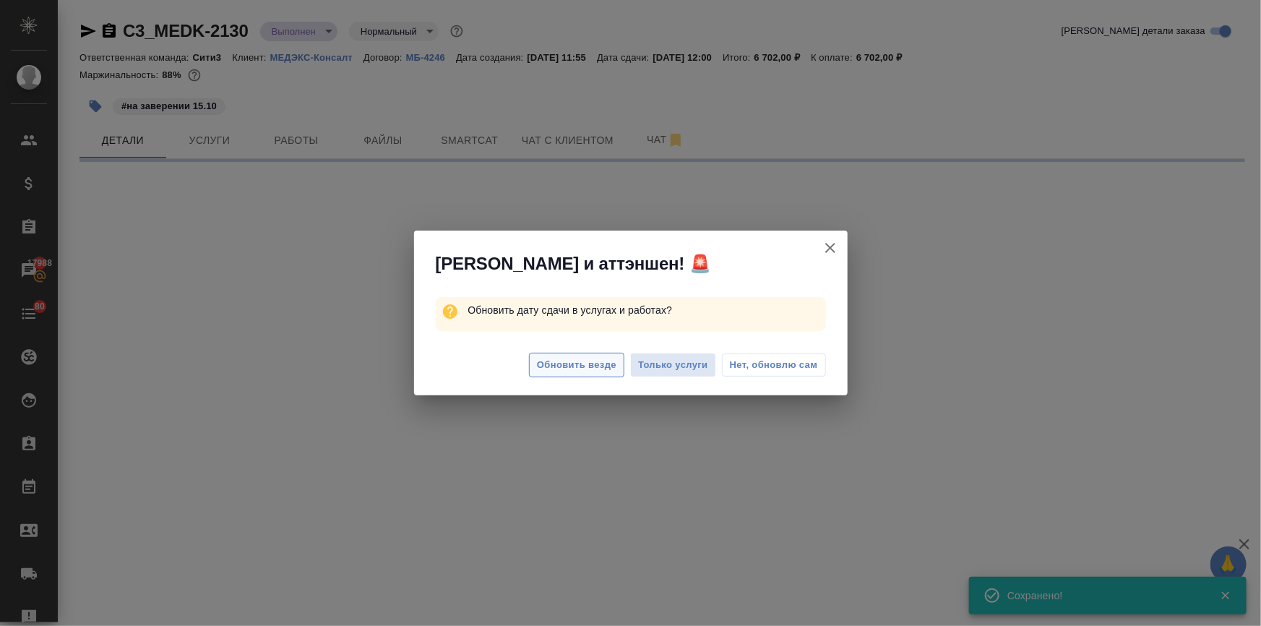
select select "RU"
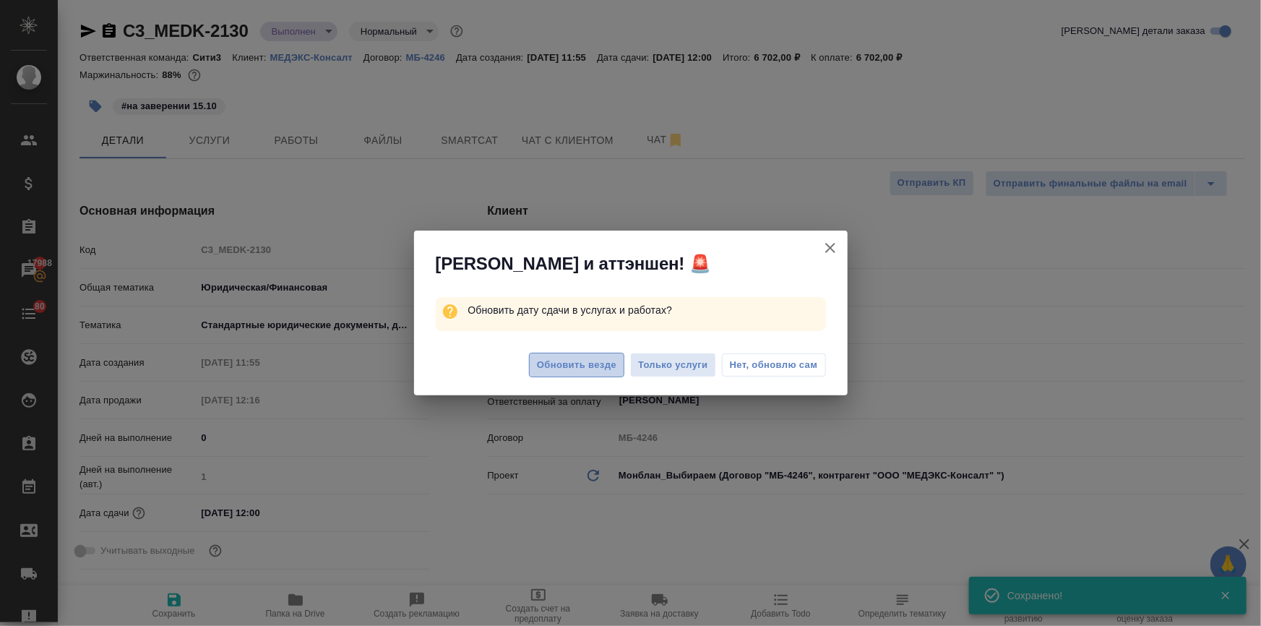
click at [600, 360] on span "Обновить везде" at bounding box center [576, 365] width 79 height 17
type textarea "x"
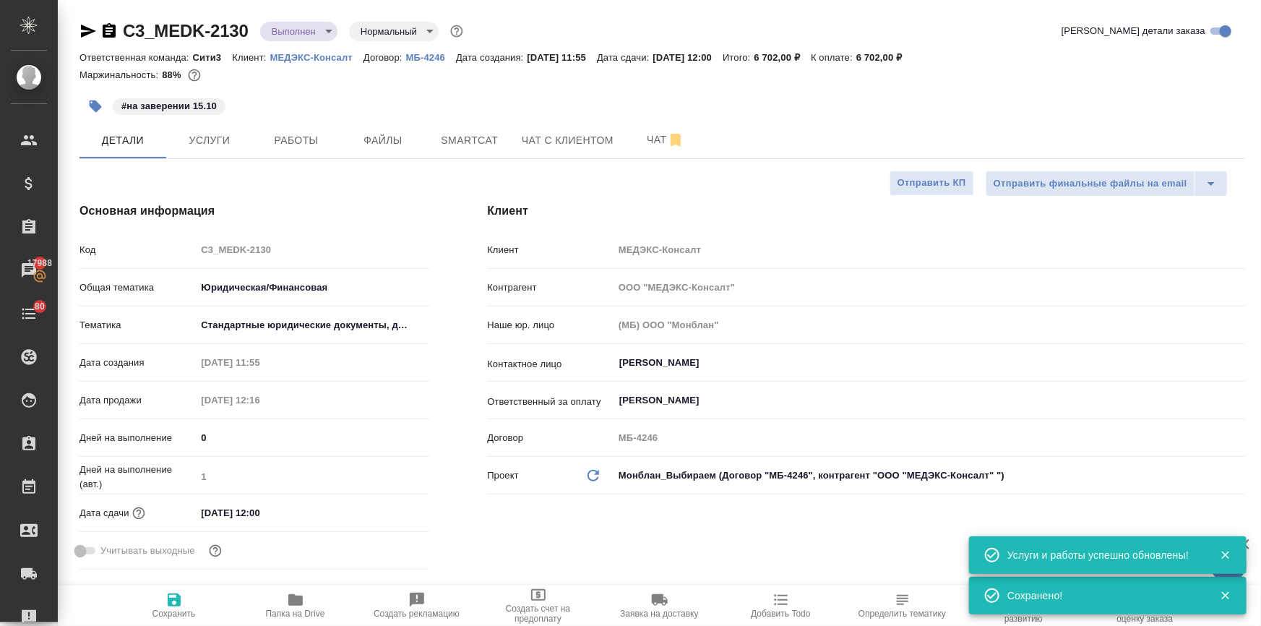
type textarea "x"
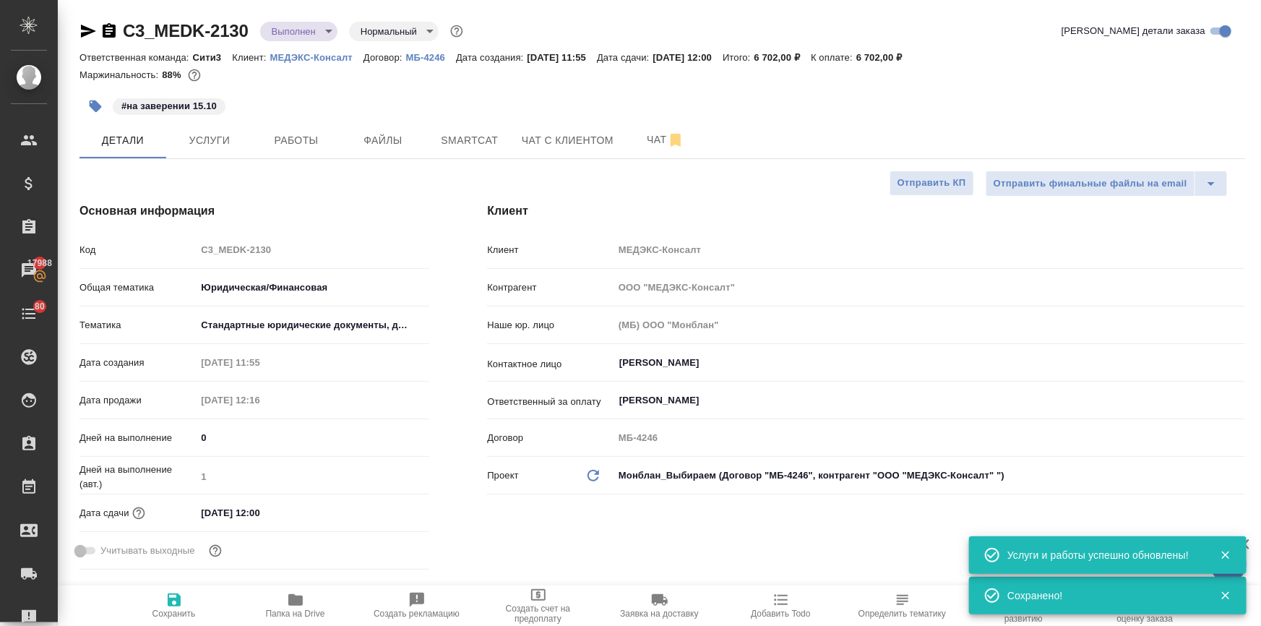
type textarea "x"
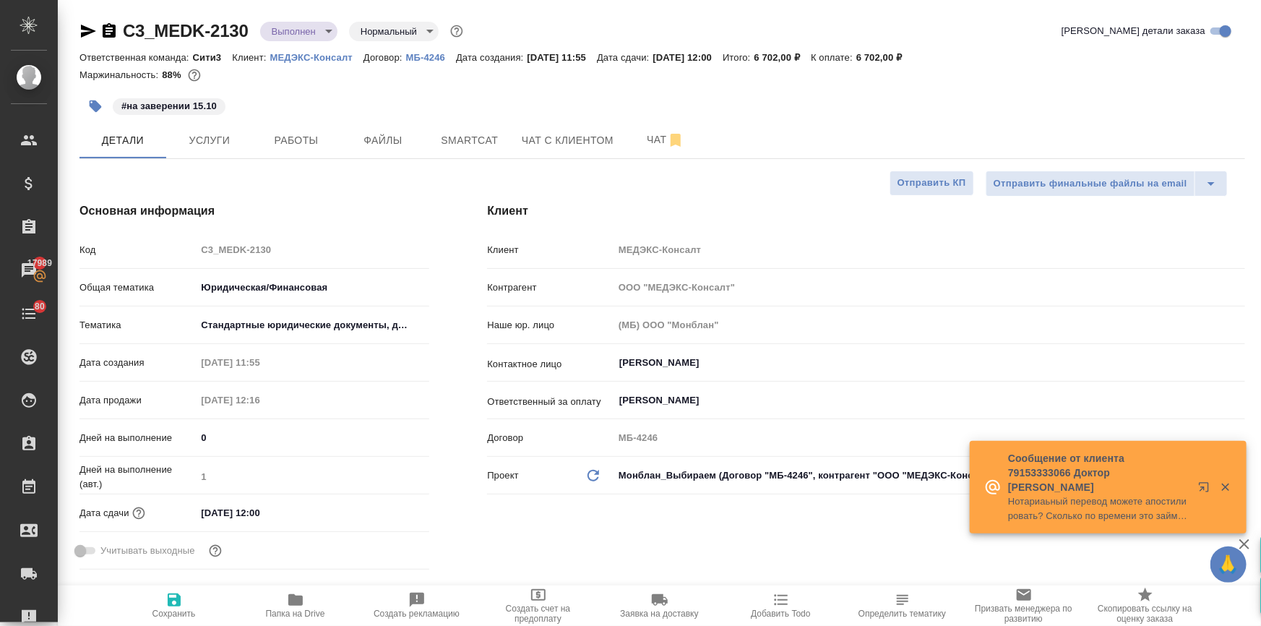
type textarea "x"
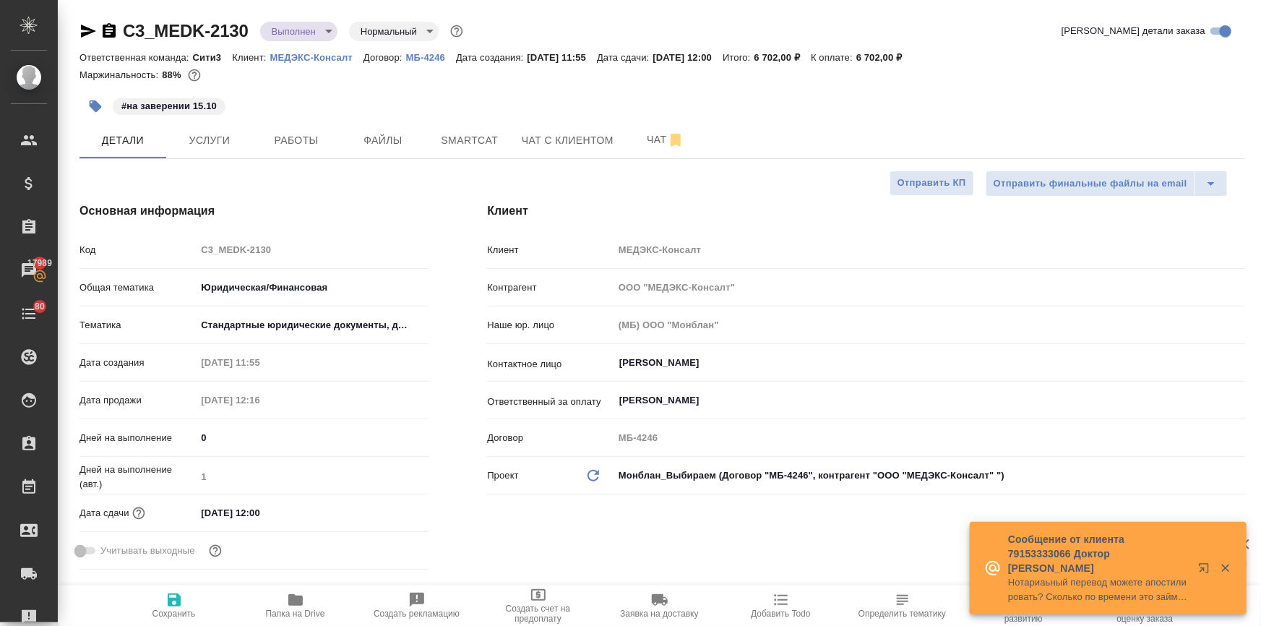
type textarea "x"
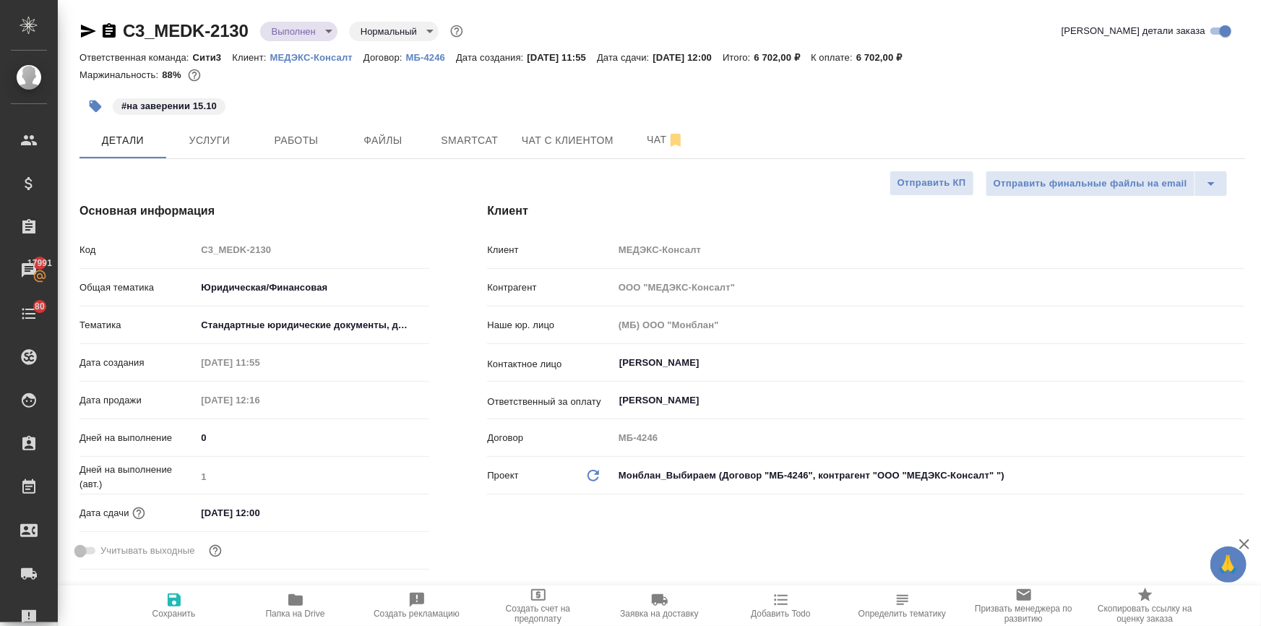
type textarea "x"
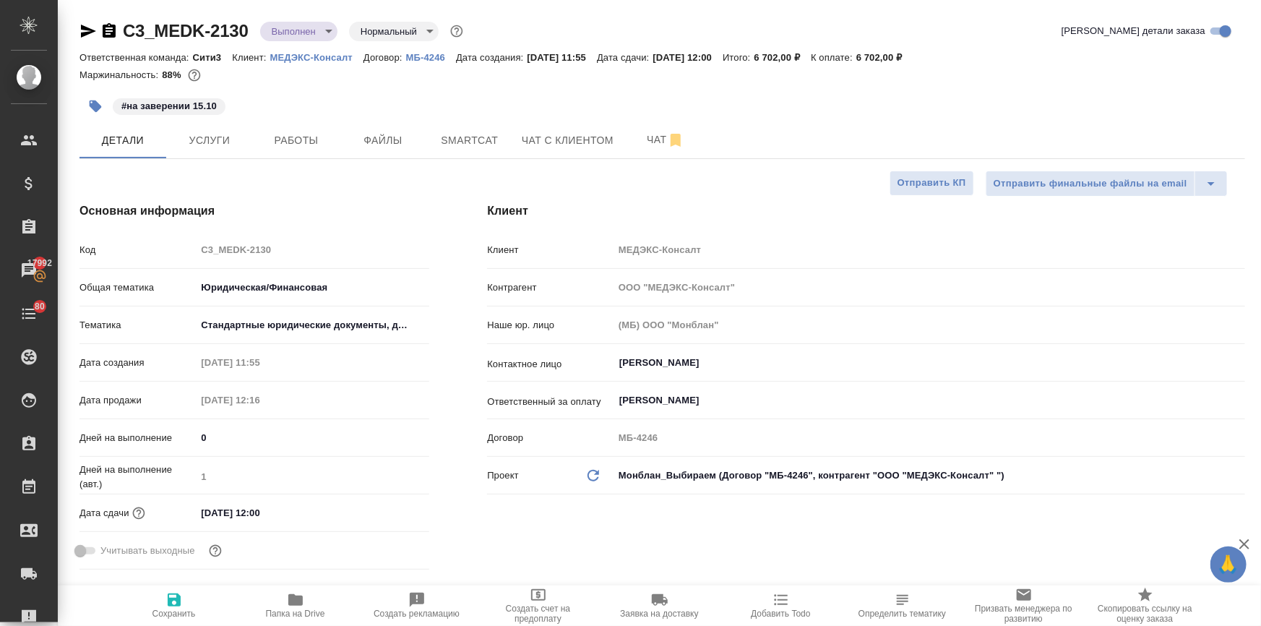
type textarea "x"
drag, startPoint x: 246, startPoint y: 29, endPoint x: 113, endPoint y: 30, distance: 132.9
click at [113, 30] on div "C3_MEDK-2130 Выполнен completed Нормальный normal" at bounding box center [272, 31] width 386 height 23
copy link "C3_MEDK-2130"
type textarea "x"
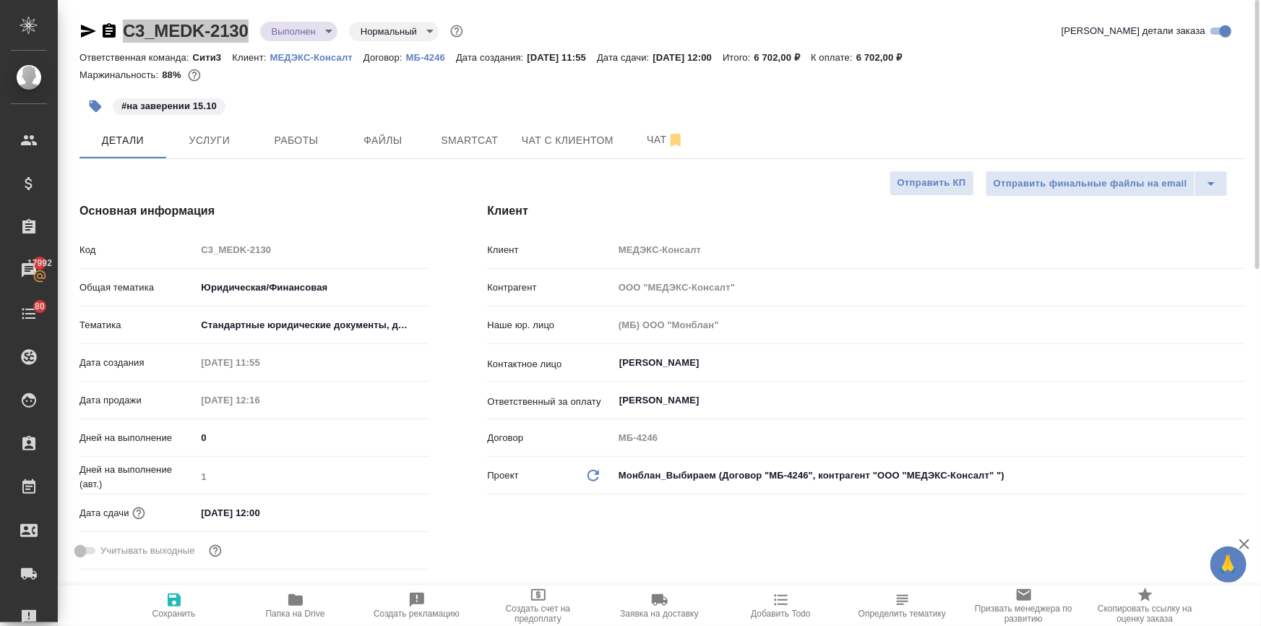
type textarea "x"
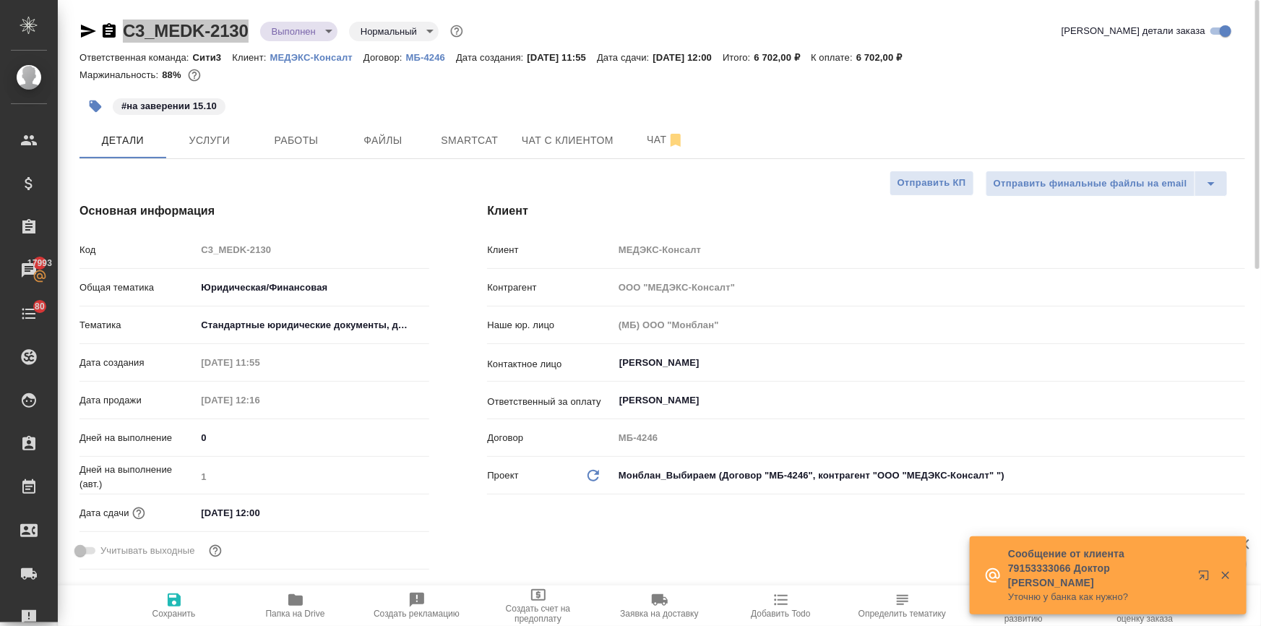
type textarea "x"
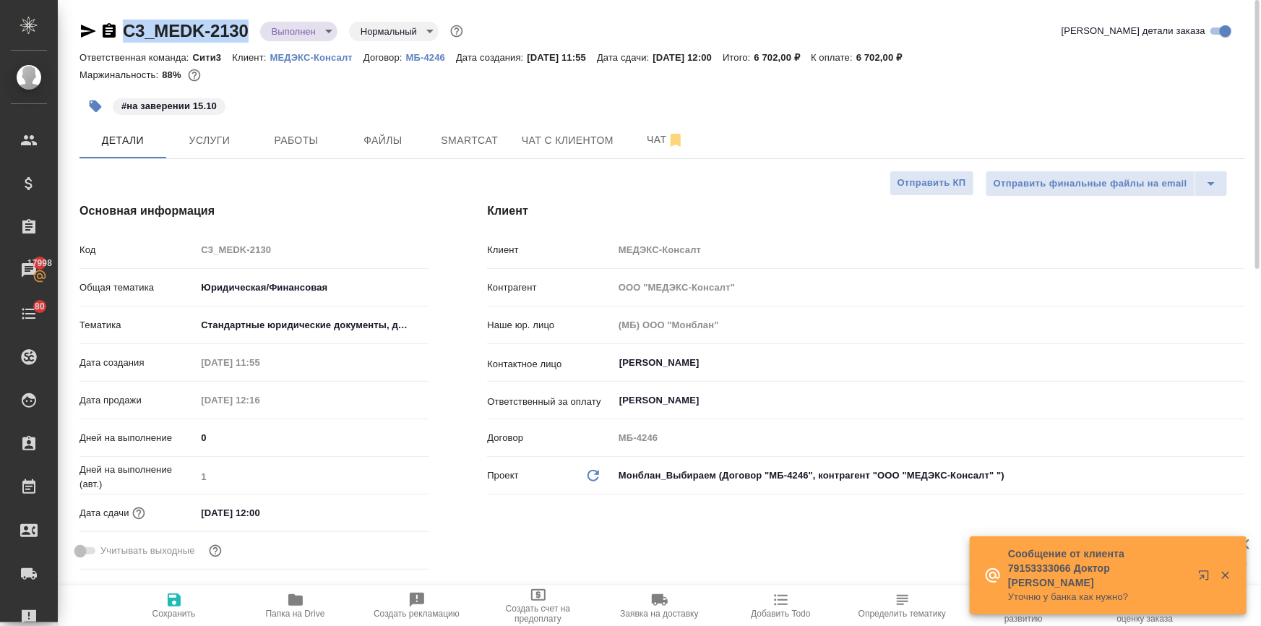
type textarea "x"
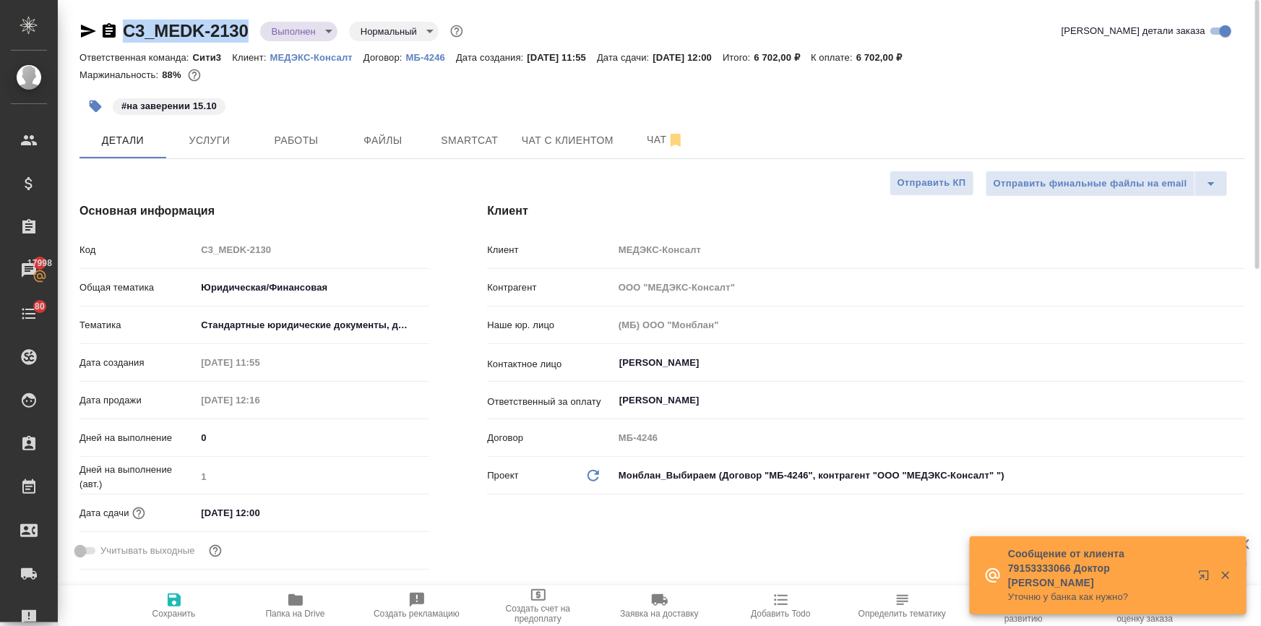
type textarea "x"
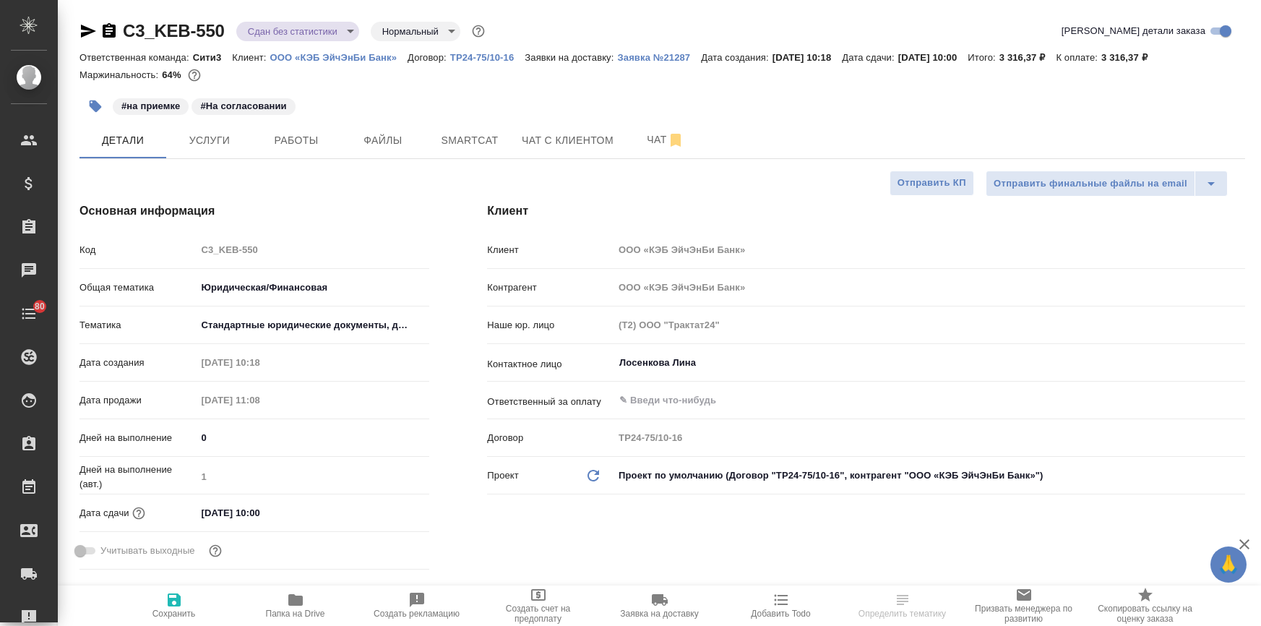
select select "RU"
type textarea "x"
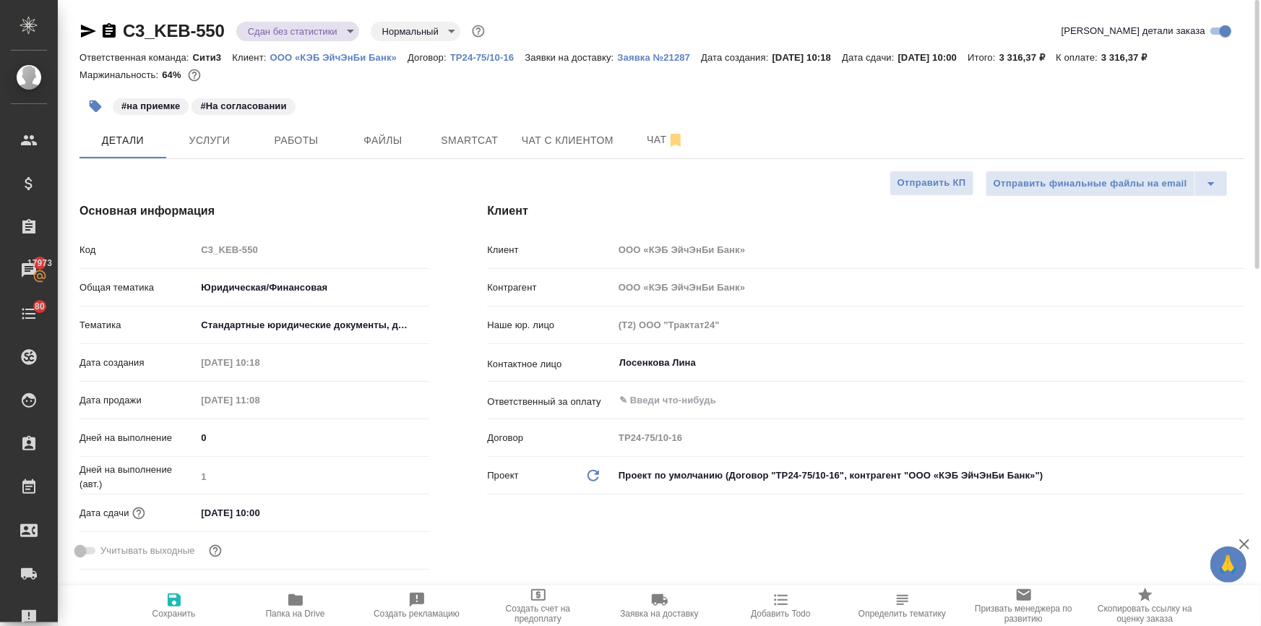
click at [282, 512] on input "[DATE] 10:00" at bounding box center [259, 512] width 126 height 21
click at [390, 508] on icon "button" at bounding box center [387, 510] width 13 height 14
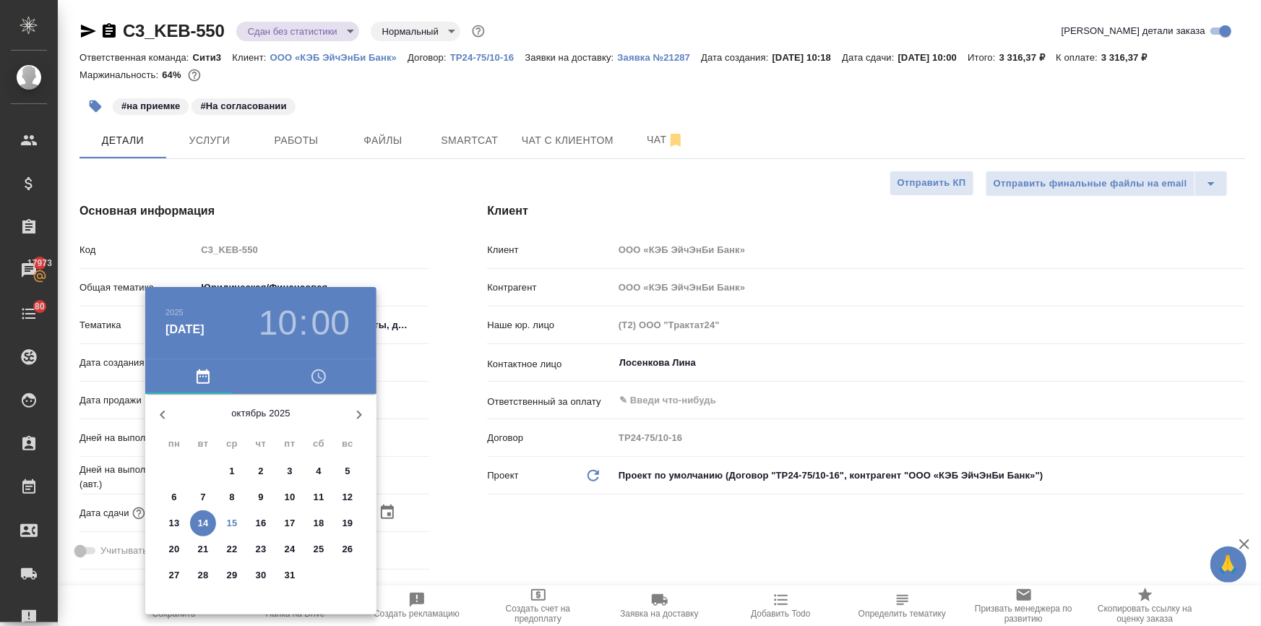
click at [258, 520] on p "16" at bounding box center [261, 523] width 11 height 14
type input "[DATE] 10:00"
type textarea "x"
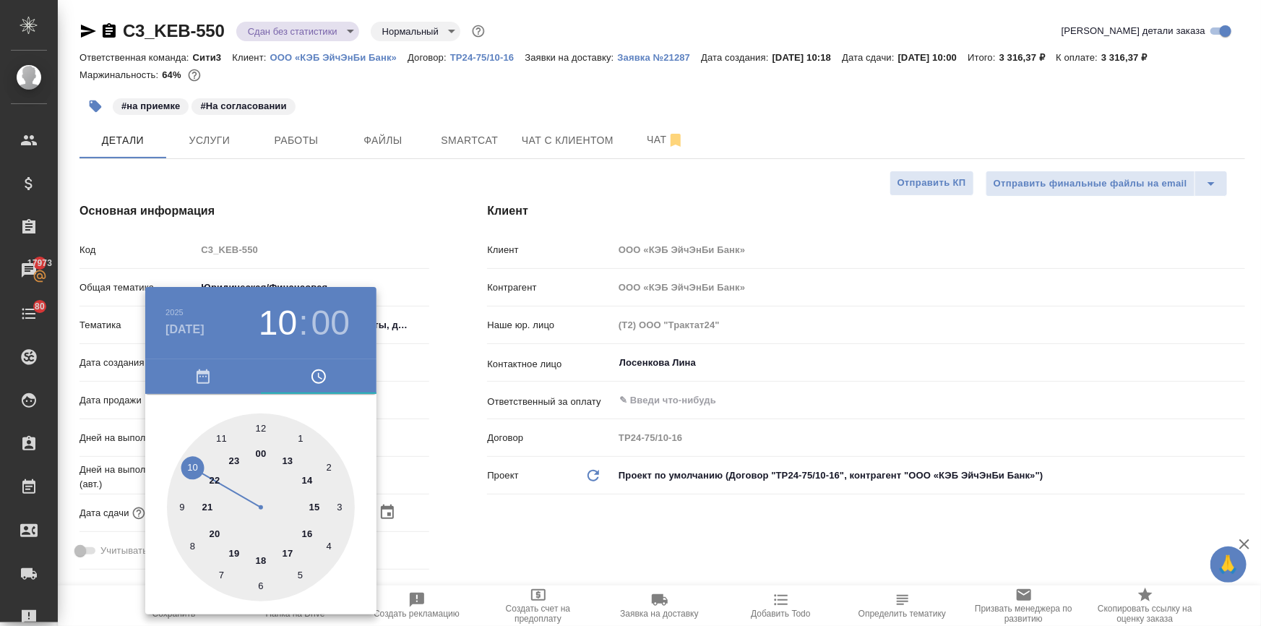
click at [448, 501] on div at bounding box center [630, 313] width 1261 height 626
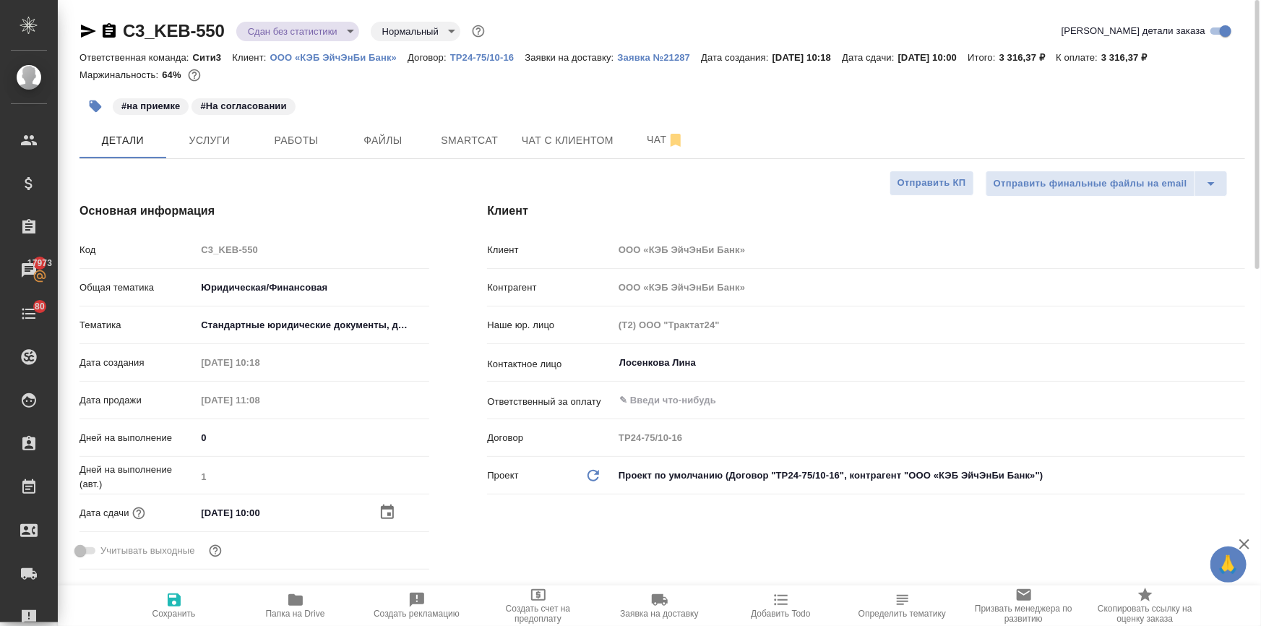
click at [190, 600] on span "Сохранить" at bounding box center [174, 604] width 104 height 27
type textarea "x"
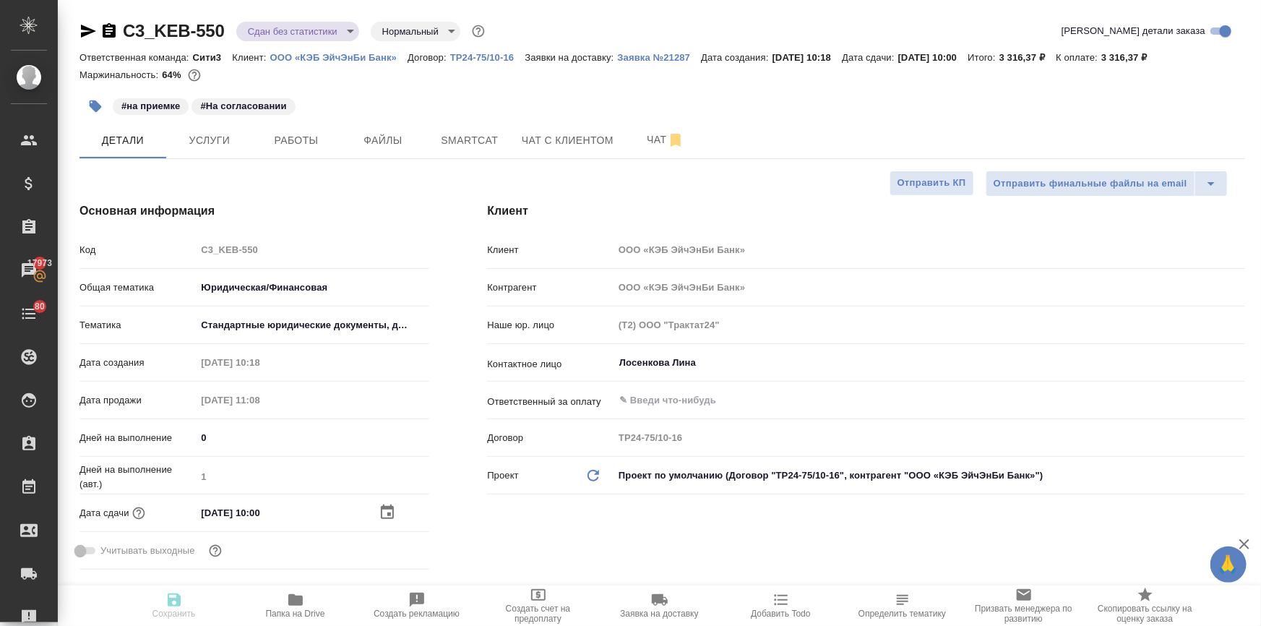
type textarea "x"
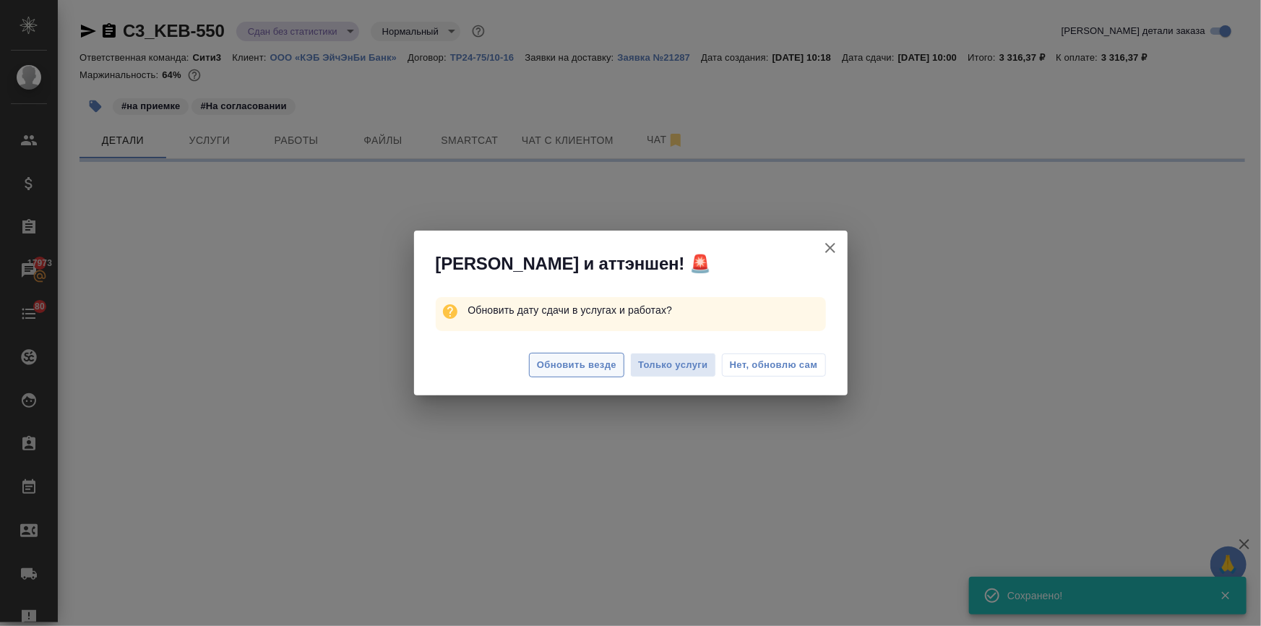
select select "RU"
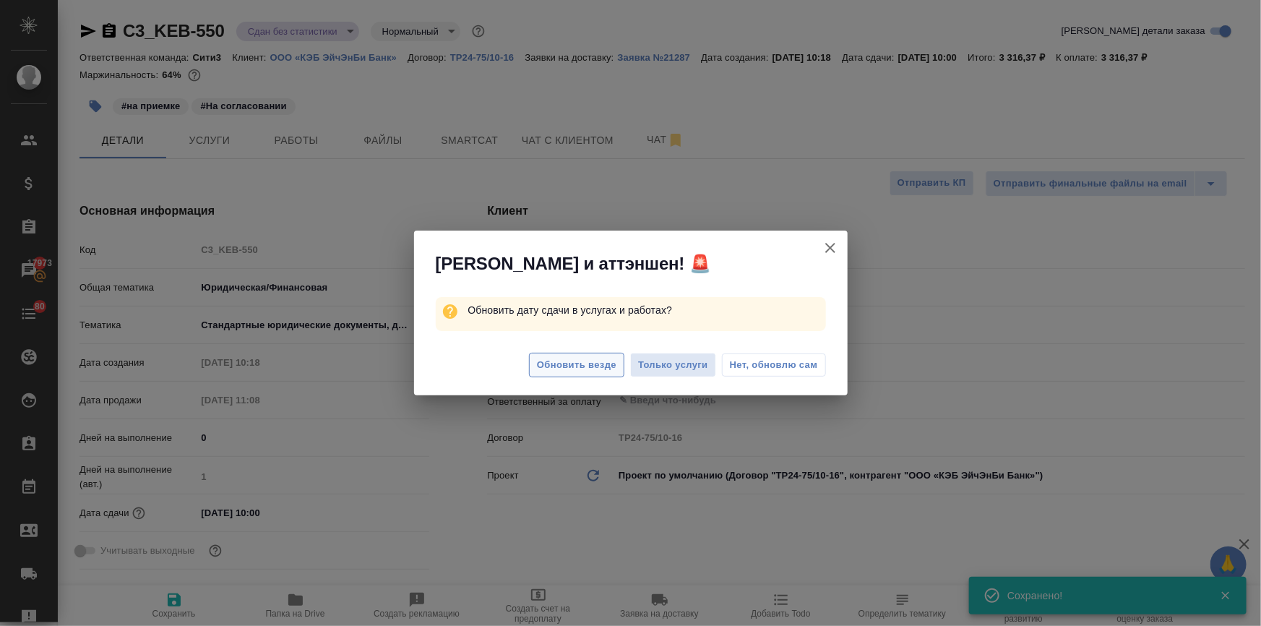
type textarea "x"
click at [829, 244] on icon "button" at bounding box center [829, 247] width 17 height 17
type textarea "x"
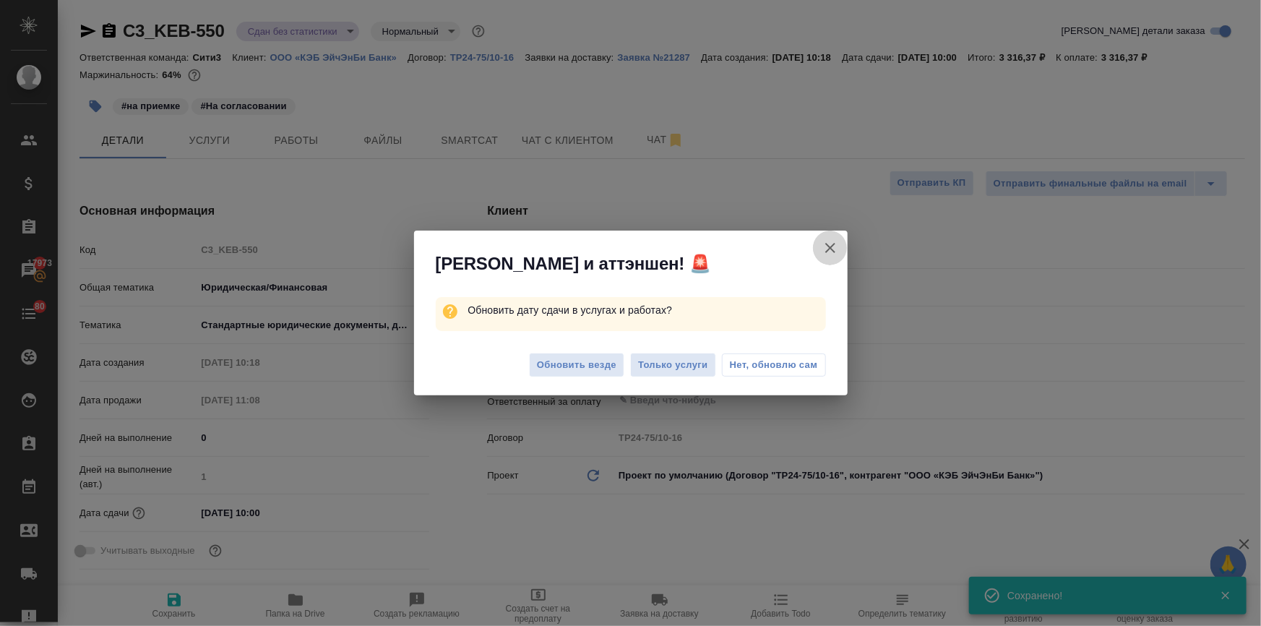
type textarea "x"
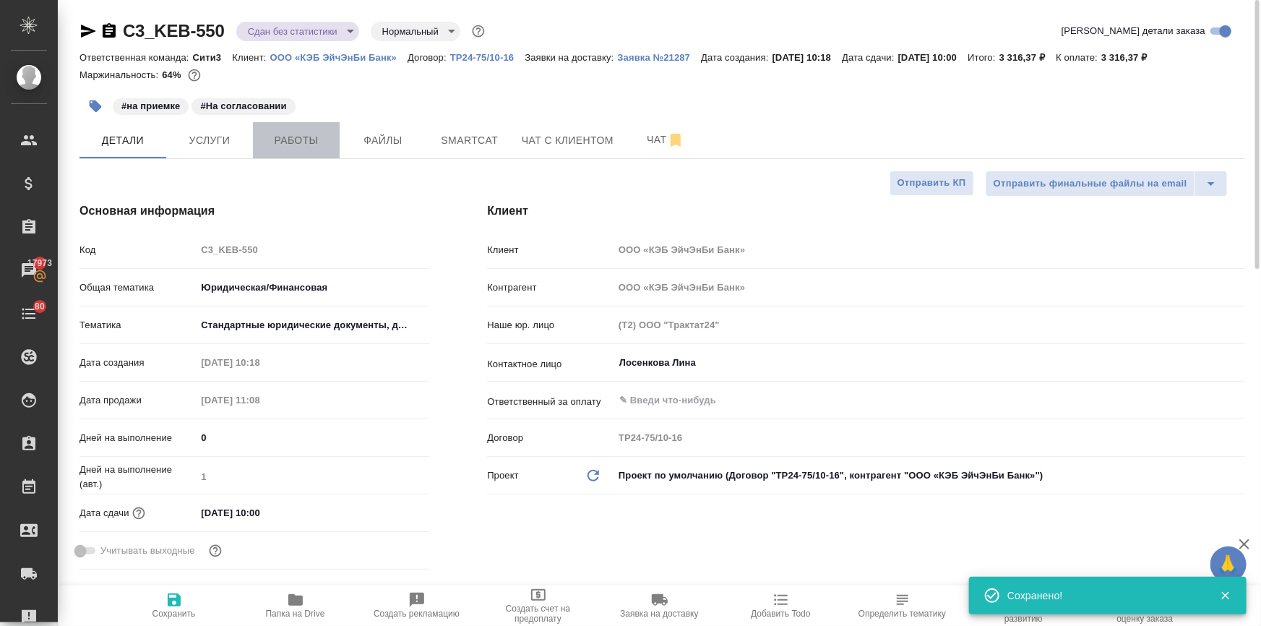
click at [299, 137] on span "Работы" at bounding box center [295, 140] width 69 height 18
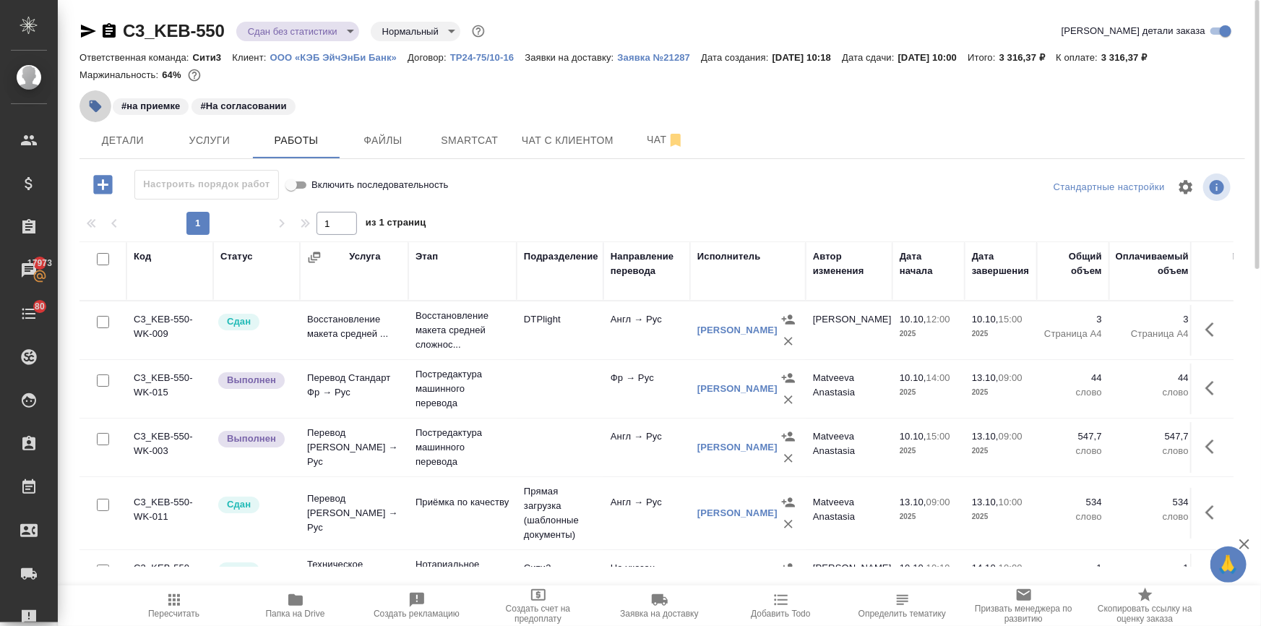
click at [90, 100] on icon "button" at bounding box center [95, 106] width 14 height 14
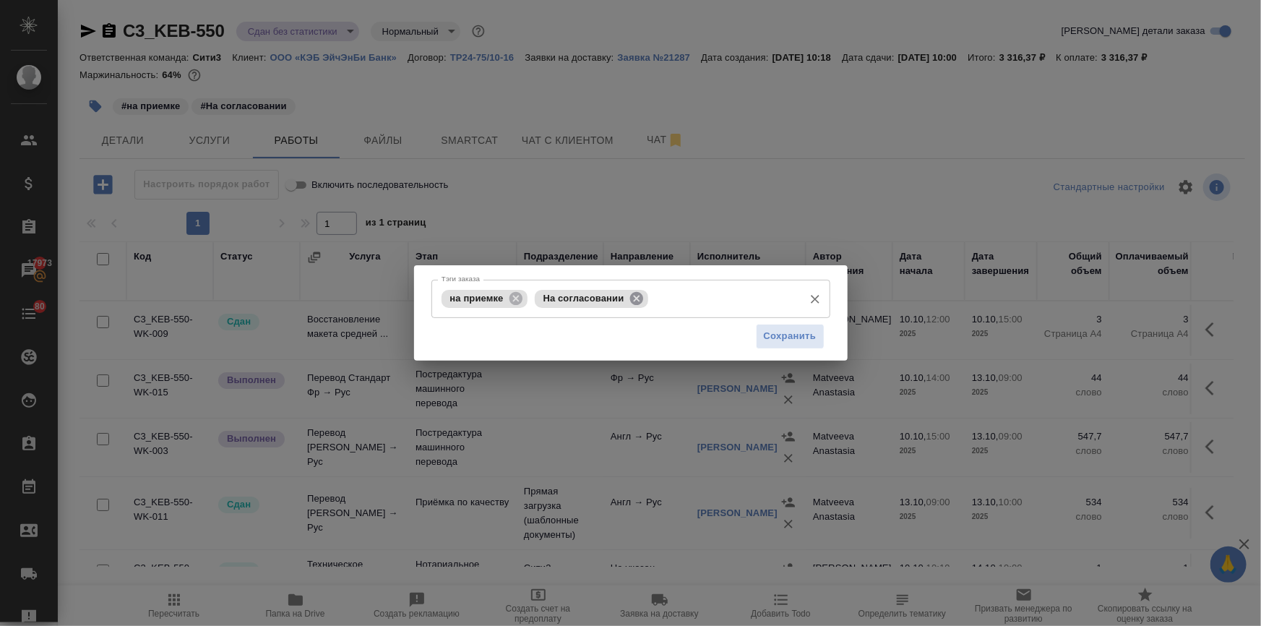
click at [636, 299] on icon at bounding box center [635, 297] width 13 height 13
click at [800, 342] on span "Сохранить" at bounding box center [790, 336] width 53 height 17
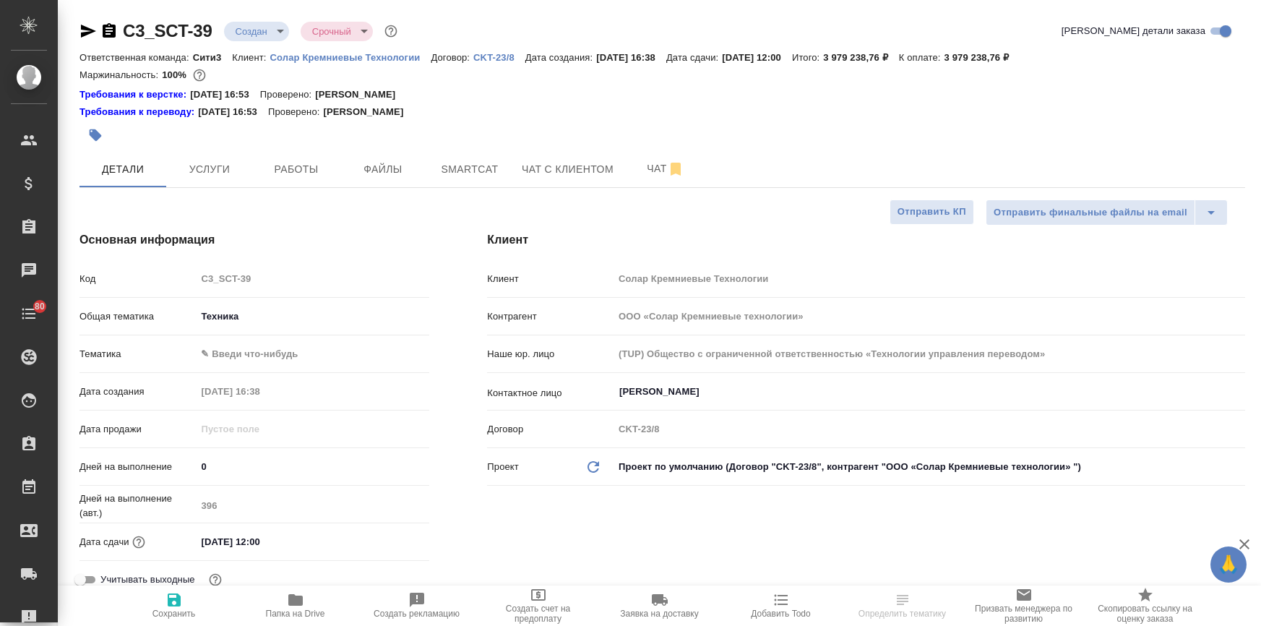
select select "RU"
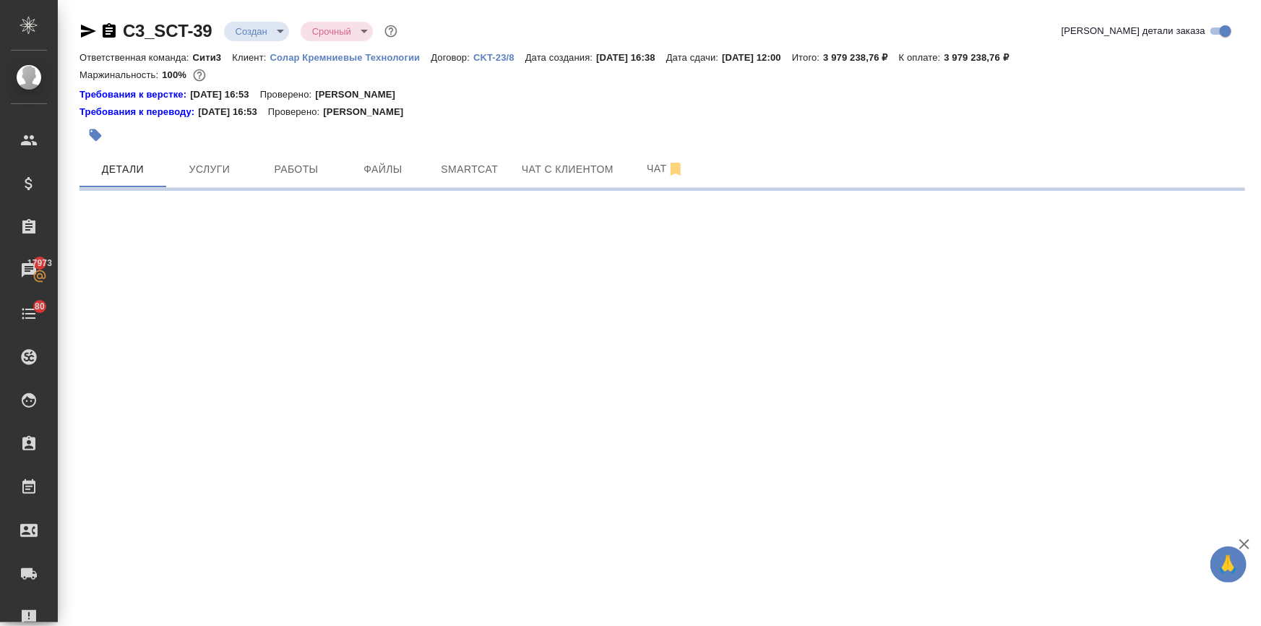
select select "RU"
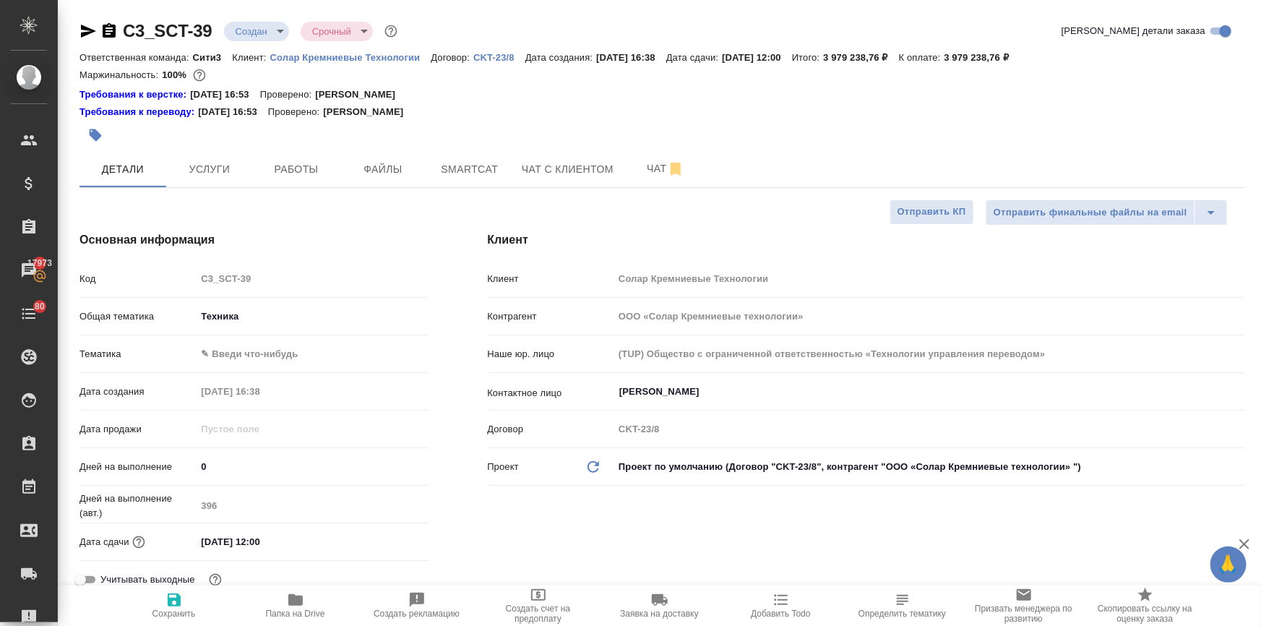
type textarea "x"
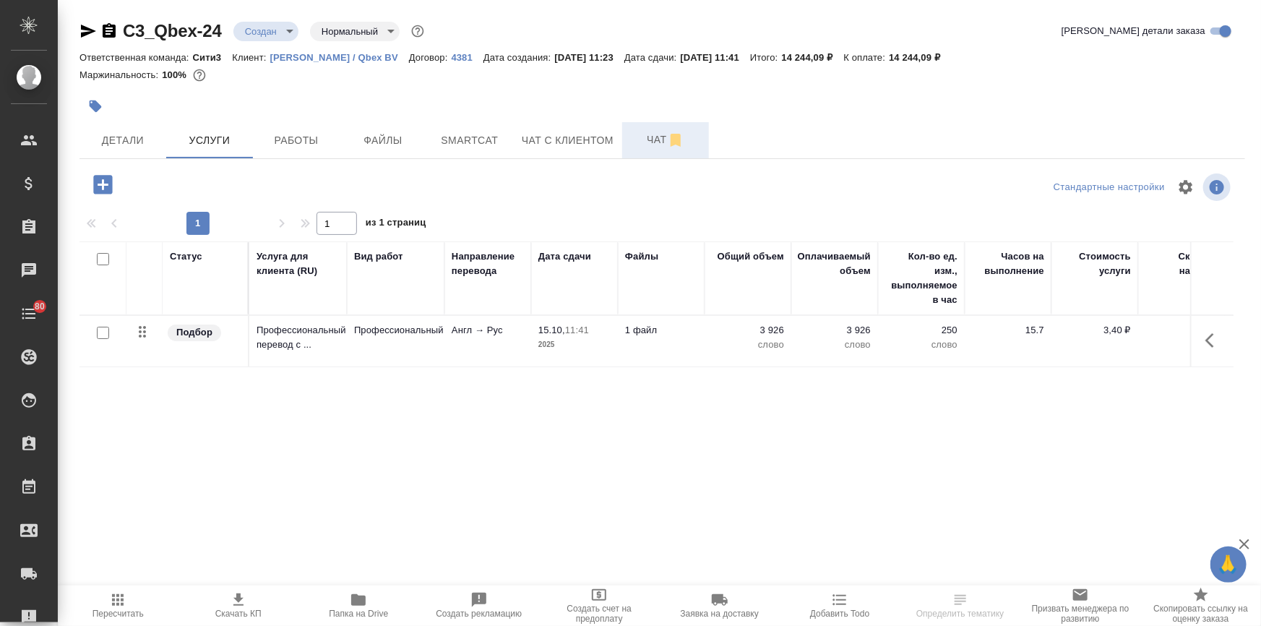
click at [649, 144] on span "Чат" at bounding box center [665, 140] width 69 height 18
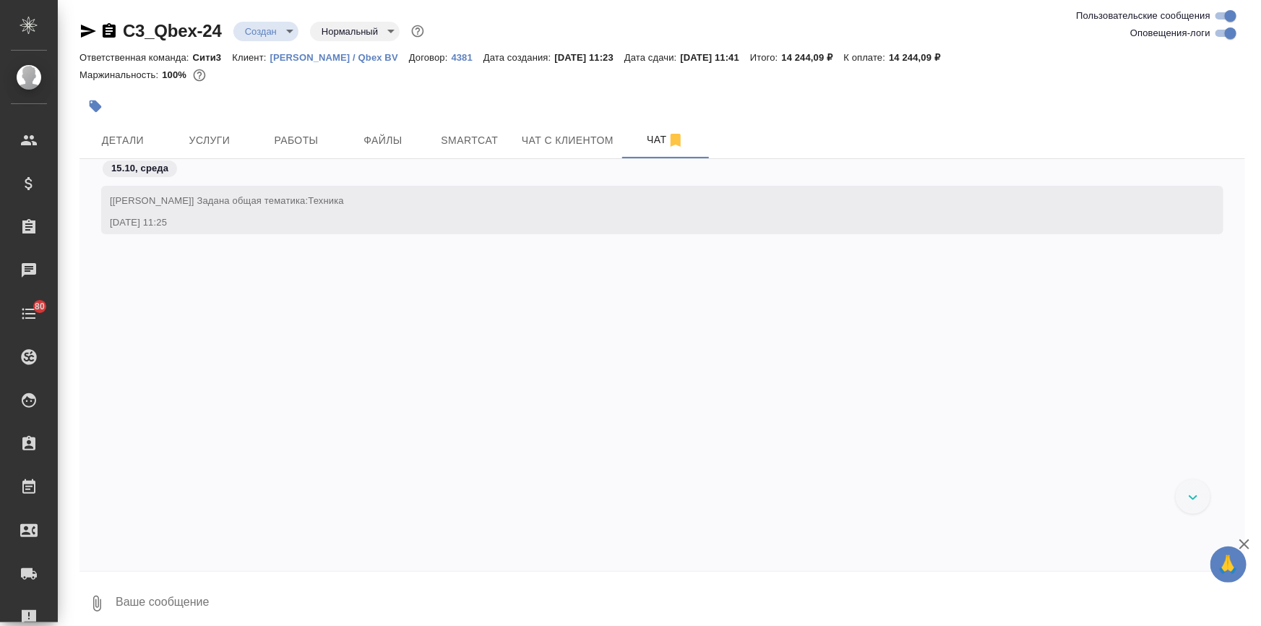
scroll to position [103, 0]
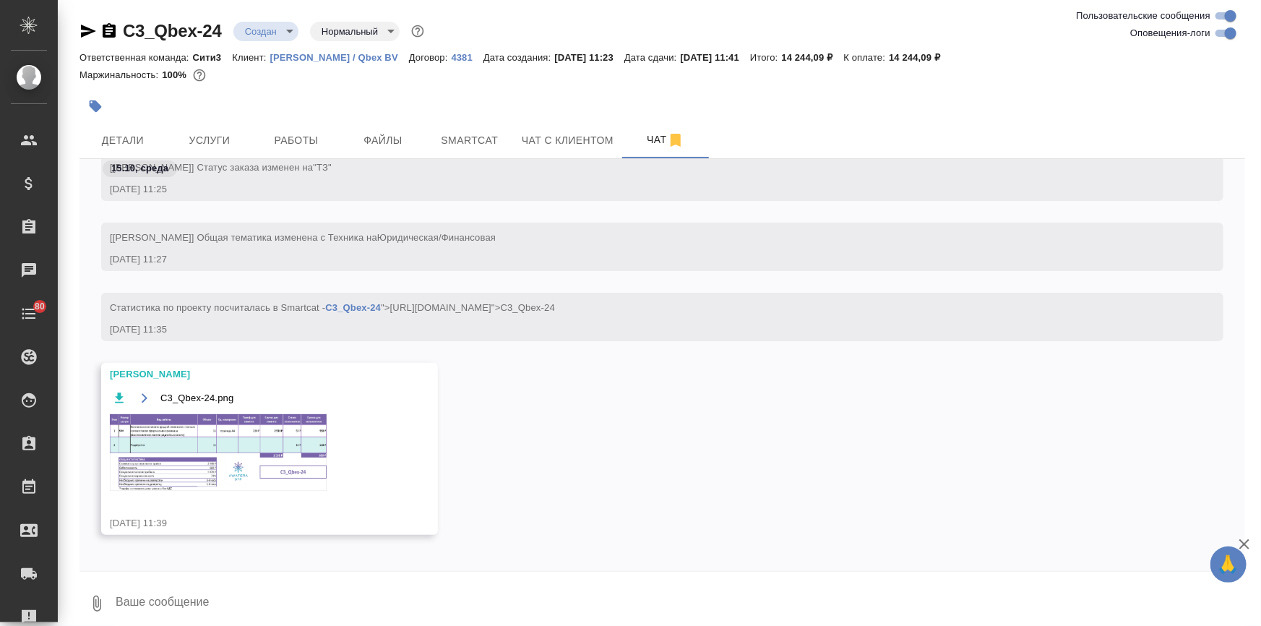
click at [220, 420] on img at bounding box center [218, 452] width 217 height 77
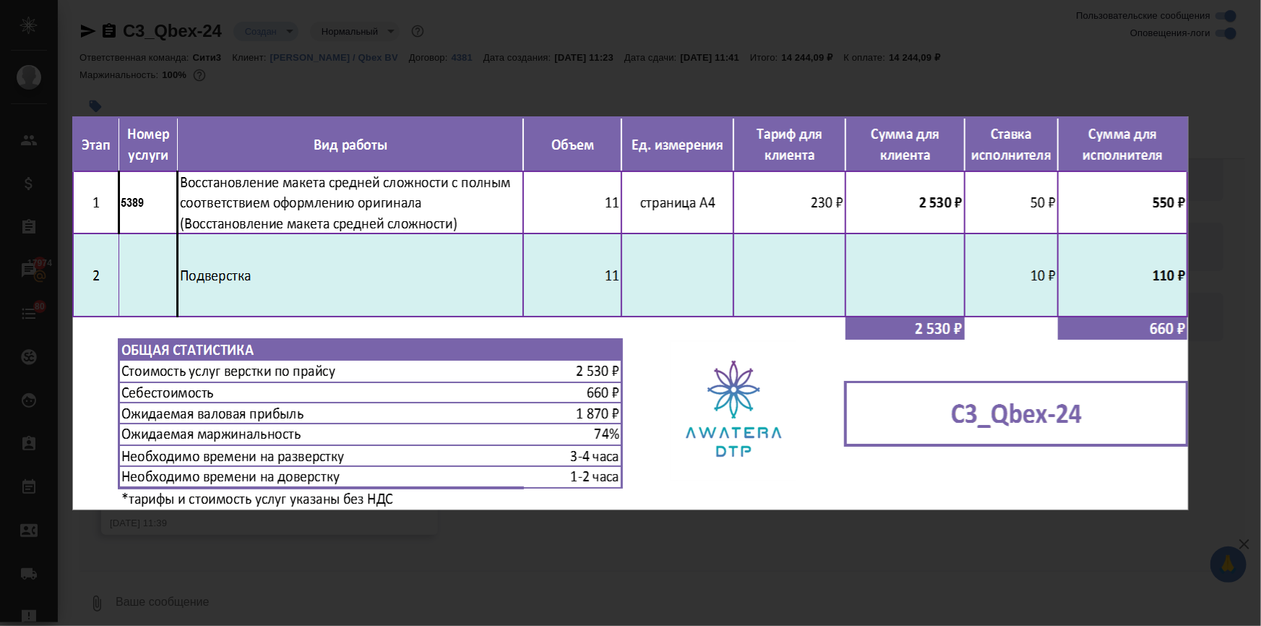
click at [521, 548] on div "C3_Qbex-24.png 1 of 1" at bounding box center [630, 313] width 1261 height 626
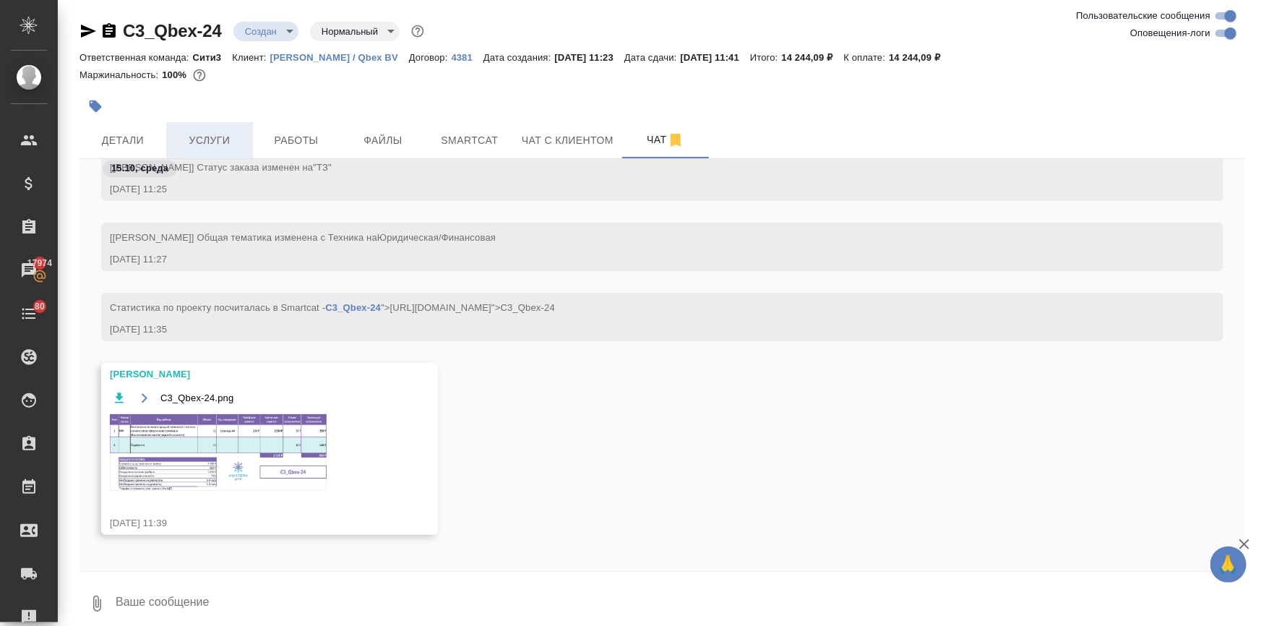
click at [186, 128] on button "Услуги" at bounding box center [209, 140] width 87 height 36
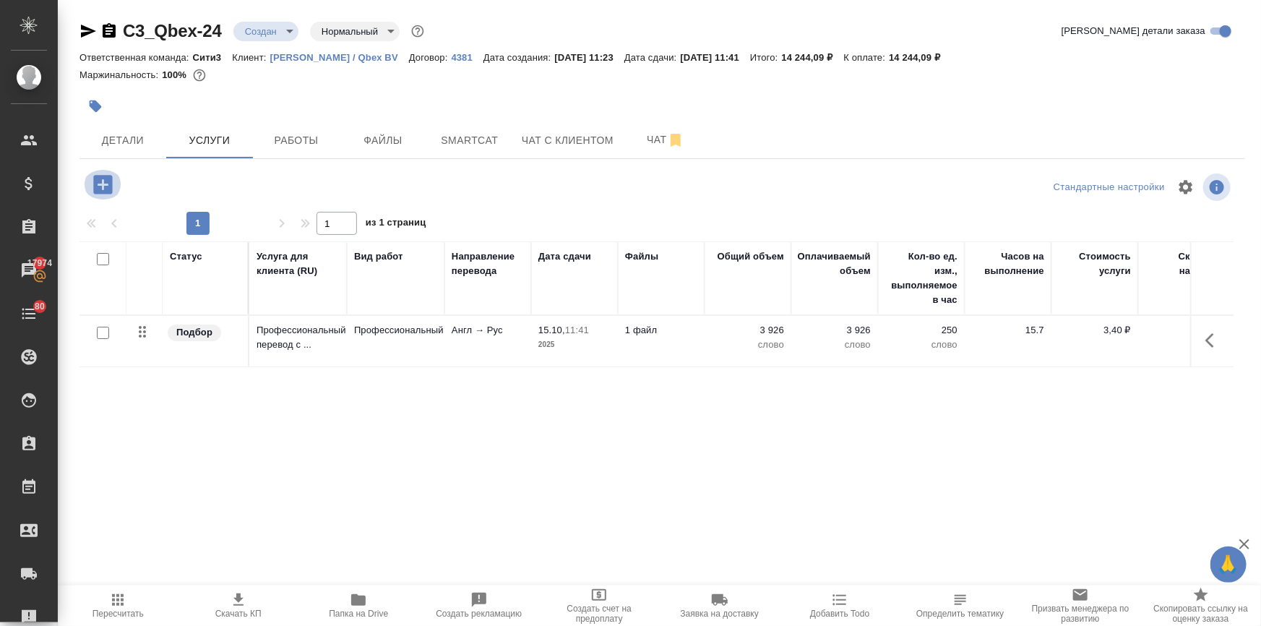
click at [105, 184] on icon "button" at bounding box center [102, 184] width 25 height 25
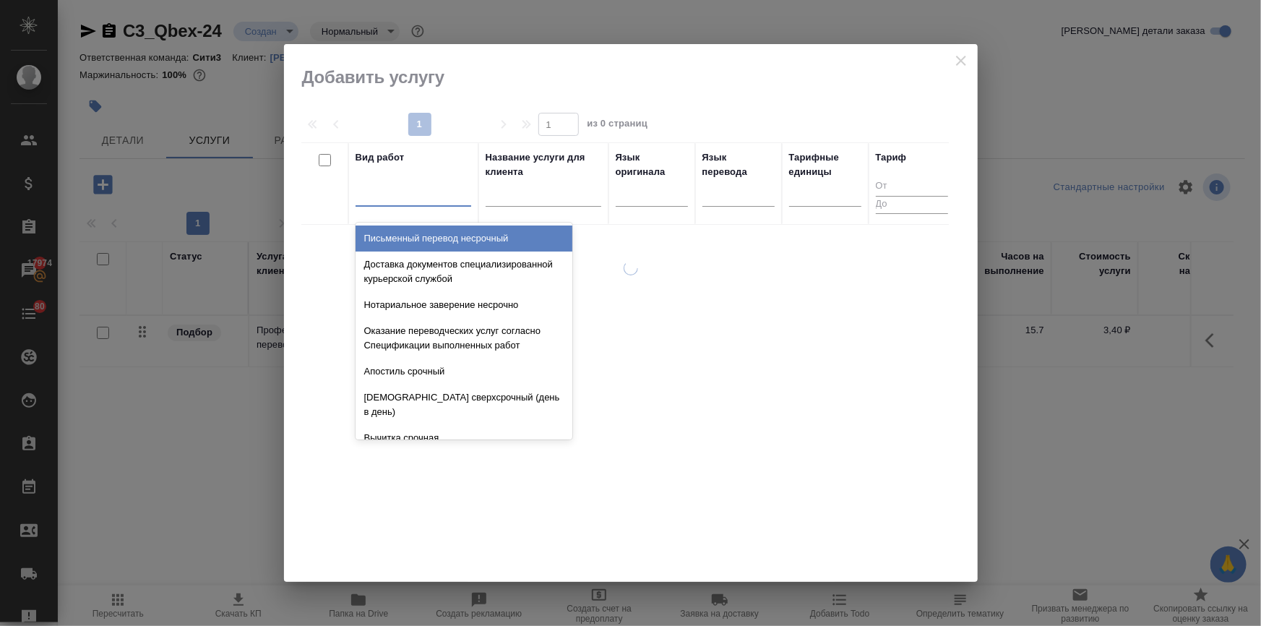
click at [389, 194] on div at bounding box center [413, 191] width 116 height 21
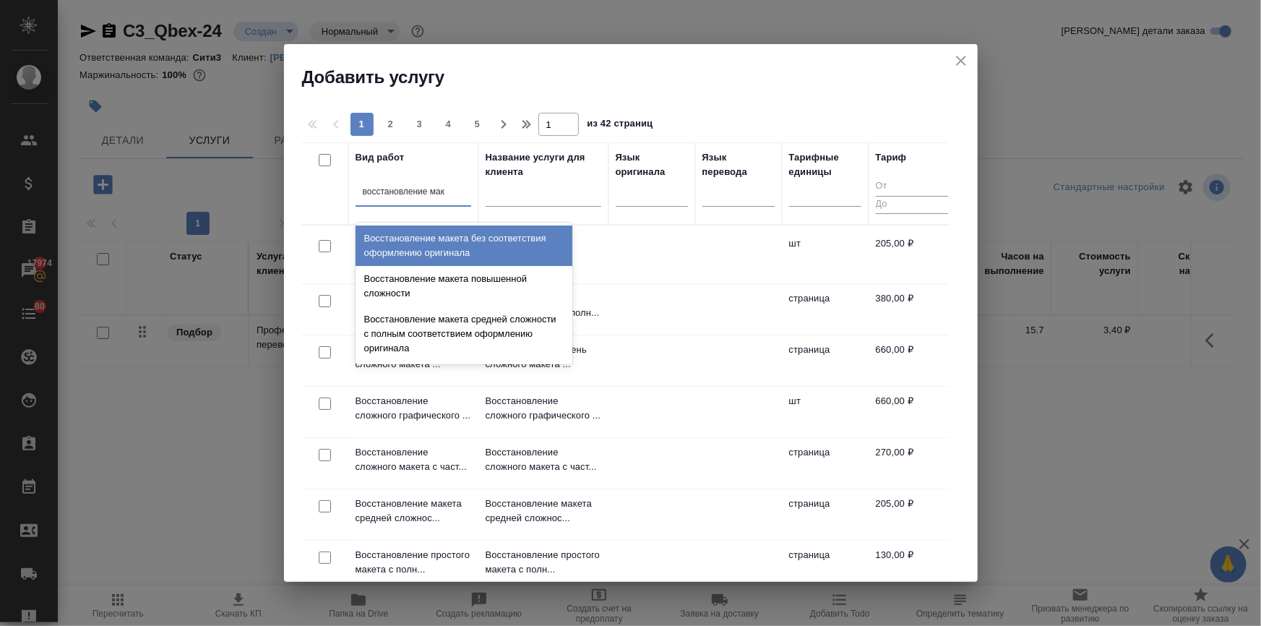
type input "восстановление маке"
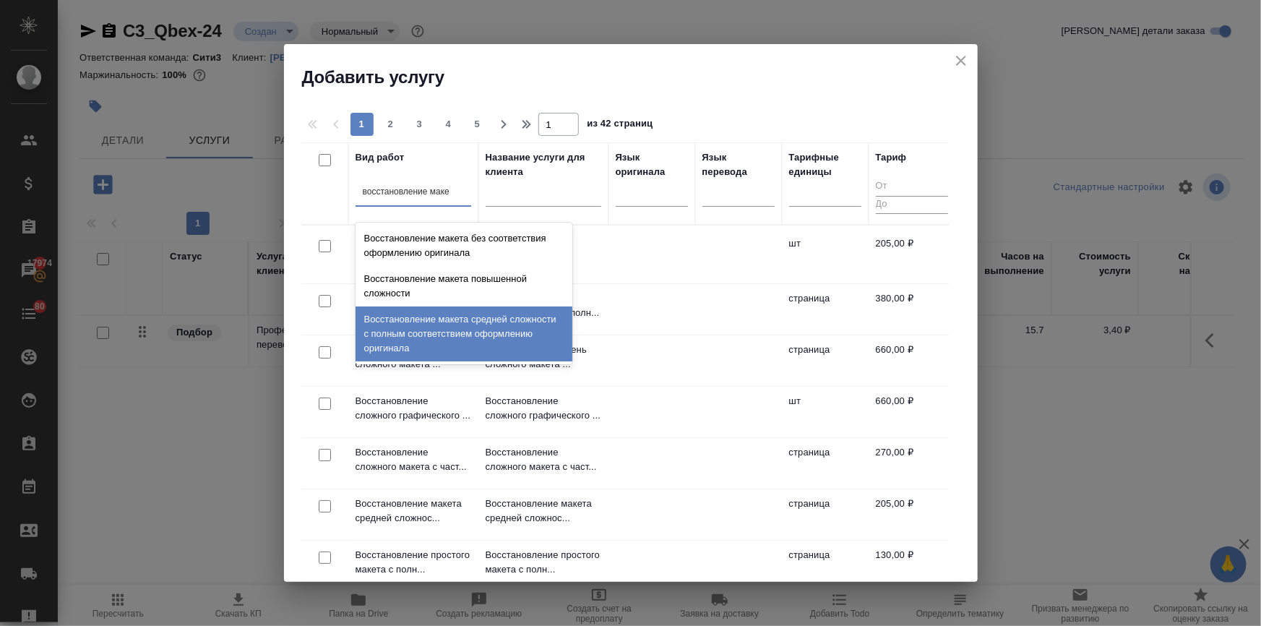
click at [435, 332] on div "Восстановление макета средней сложности с полным соответствием оформлению ориги…" at bounding box center [463, 333] width 217 height 55
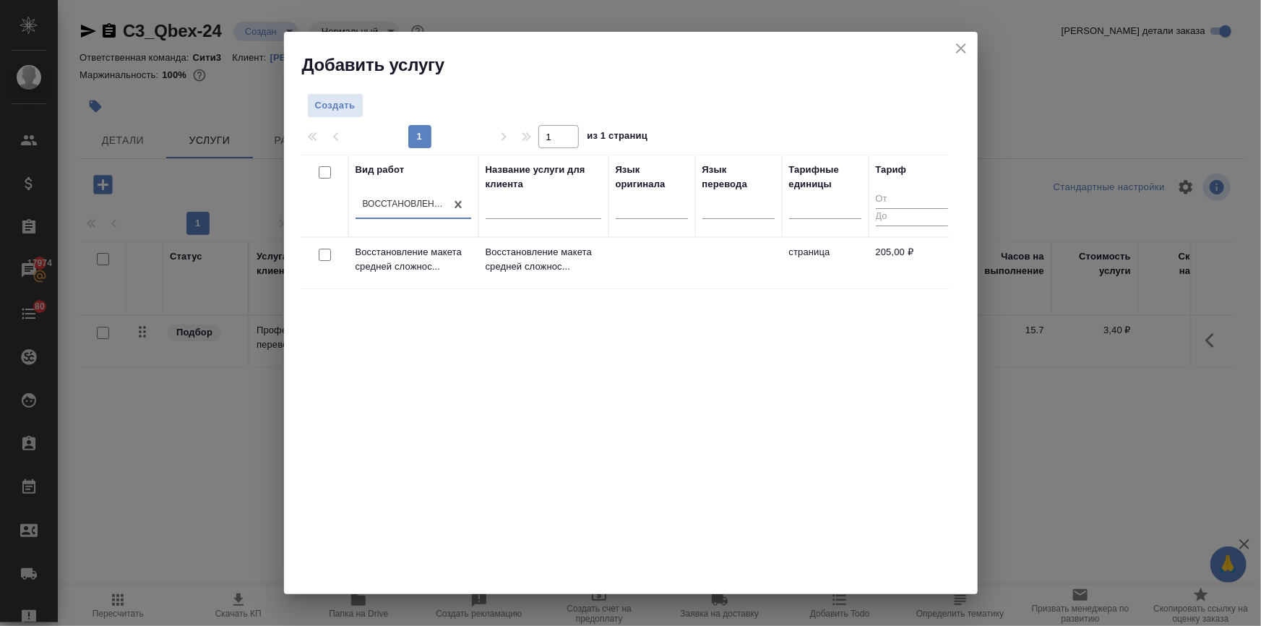
click at [327, 260] on input "checkbox" at bounding box center [325, 254] width 12 height 12
checkbox input "true"
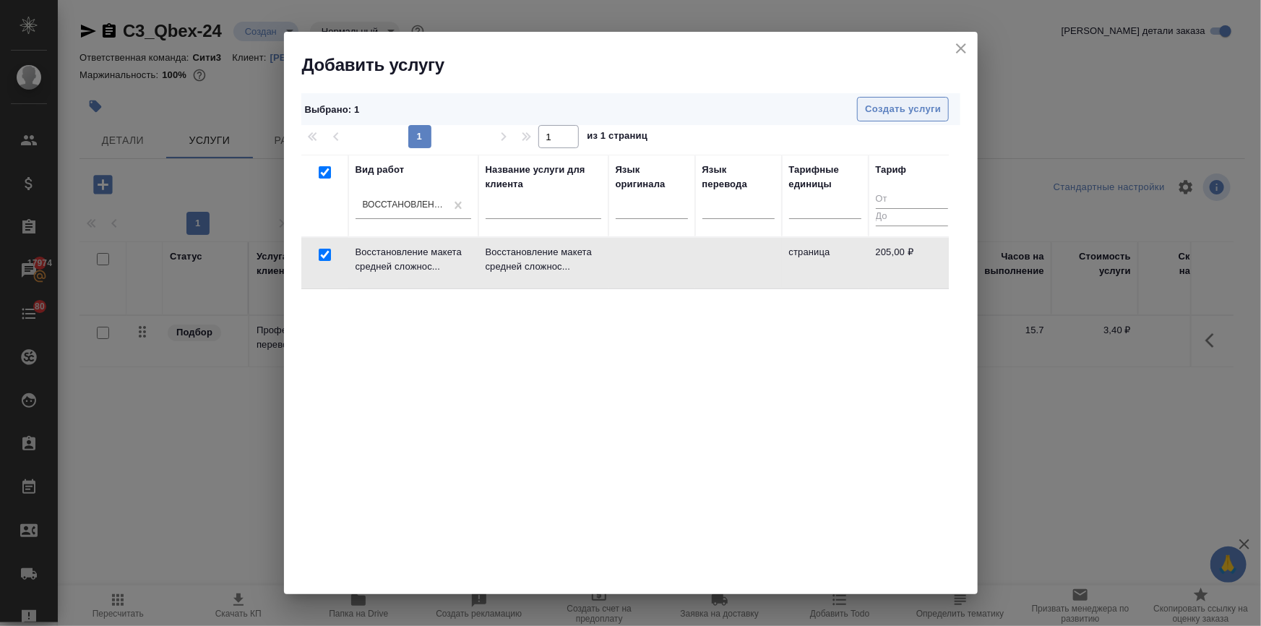
click at [890, 111] on span "Создать услуги" at bounding box center [903, 109] width 76 height 17
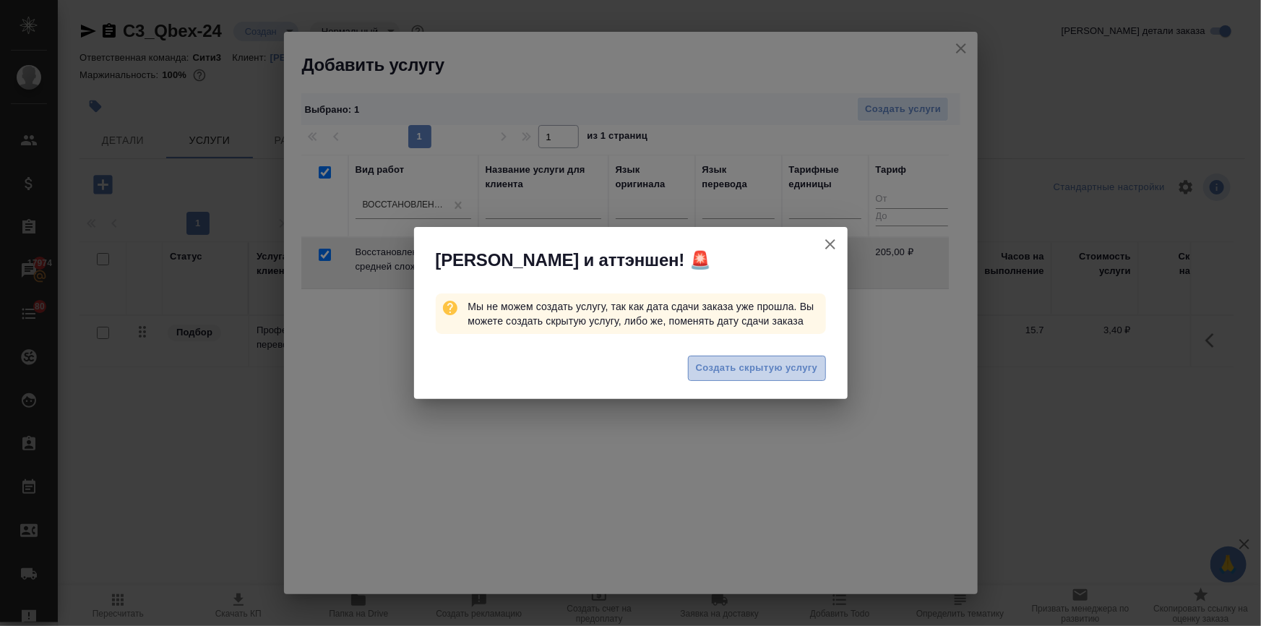
click at [729, 366] on span "Создать скрытую услугу" at bounding box center [757, 368] width 122 height 17
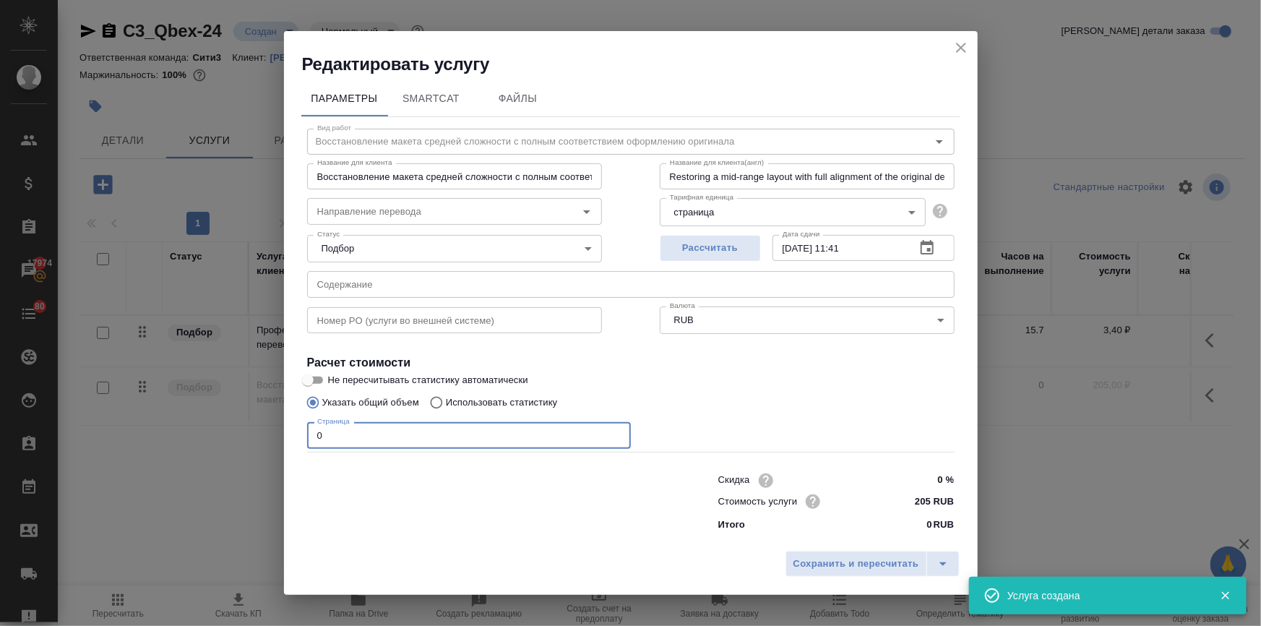
drag, startPoint x: 334, startPoint y: 426, endPoint x: 293, endPoint y: 449, distance: 46.2
click at [293, 449] on div "Параметры SmartCat Файлы Вид работ Восстановление макета средней сложности с по…" at bounding box center [630, 310] width 693 height 468
type input "11"
click at [808, 563] on span "Сохранить и пересчитать" at bounding box center [856, 563] width 126 height 17
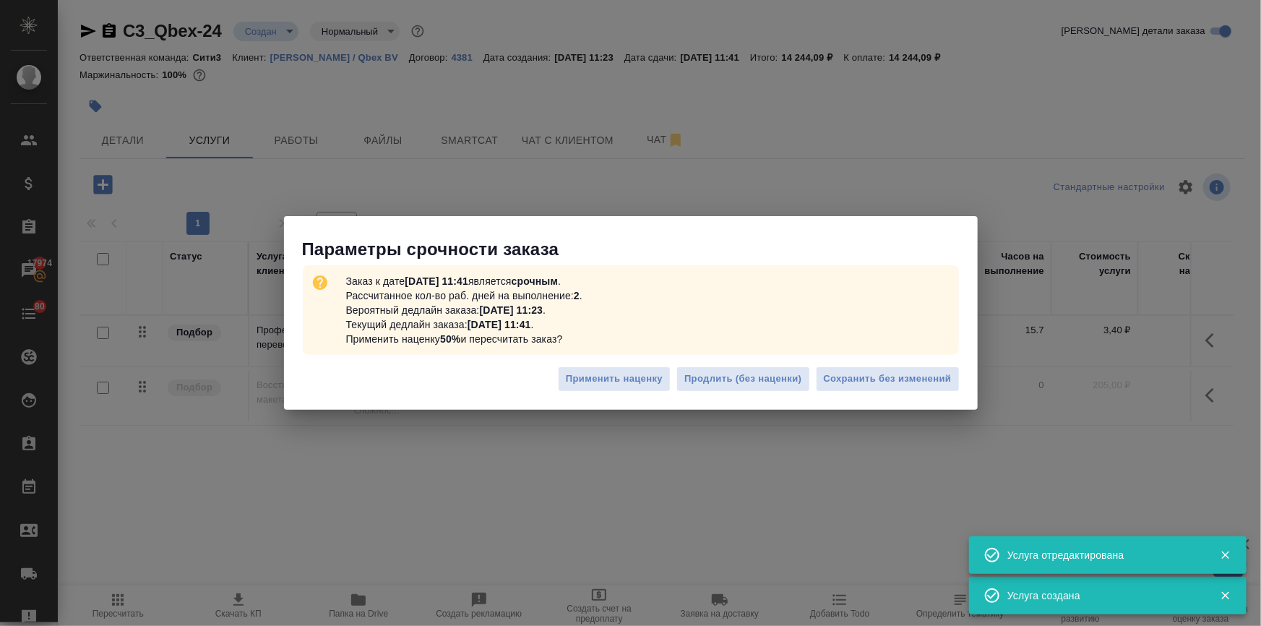
click at [909, 359] on div "Применить наценку Продлить (без наценки) Сохранить без изменений" at bounding box center [630, 384] width 693 height 51
click at [908, 369] on button "Сохранить без изменений" at bounding box center [888, 378] width 144 height 25
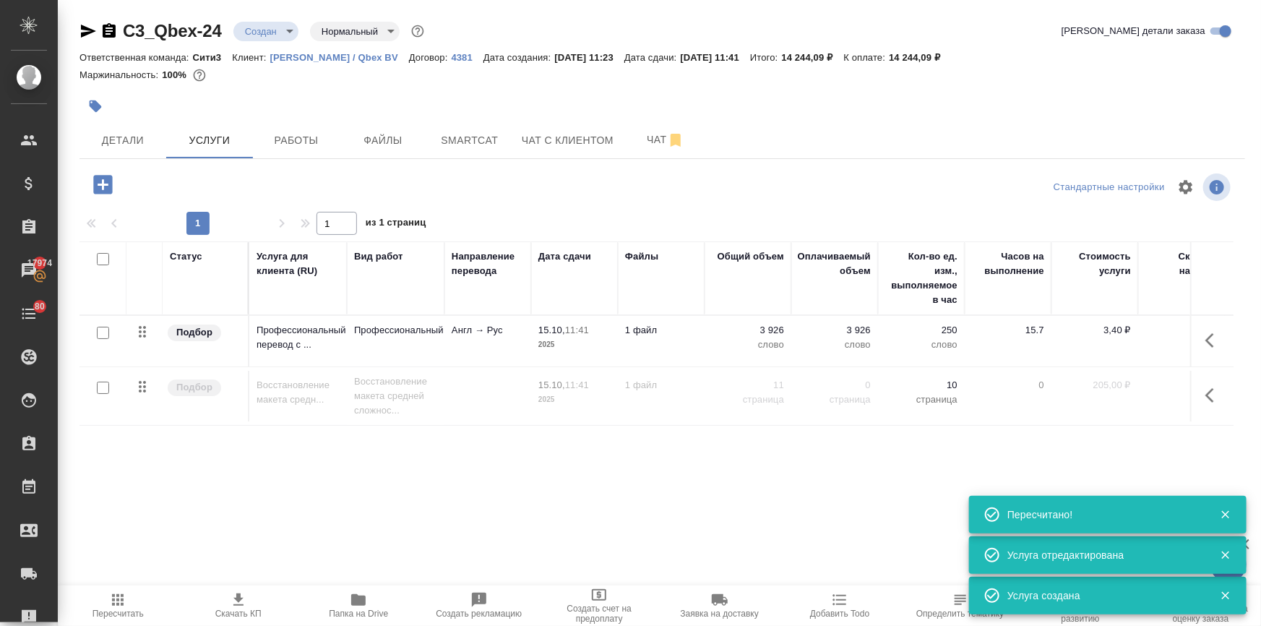
type input "urgent"
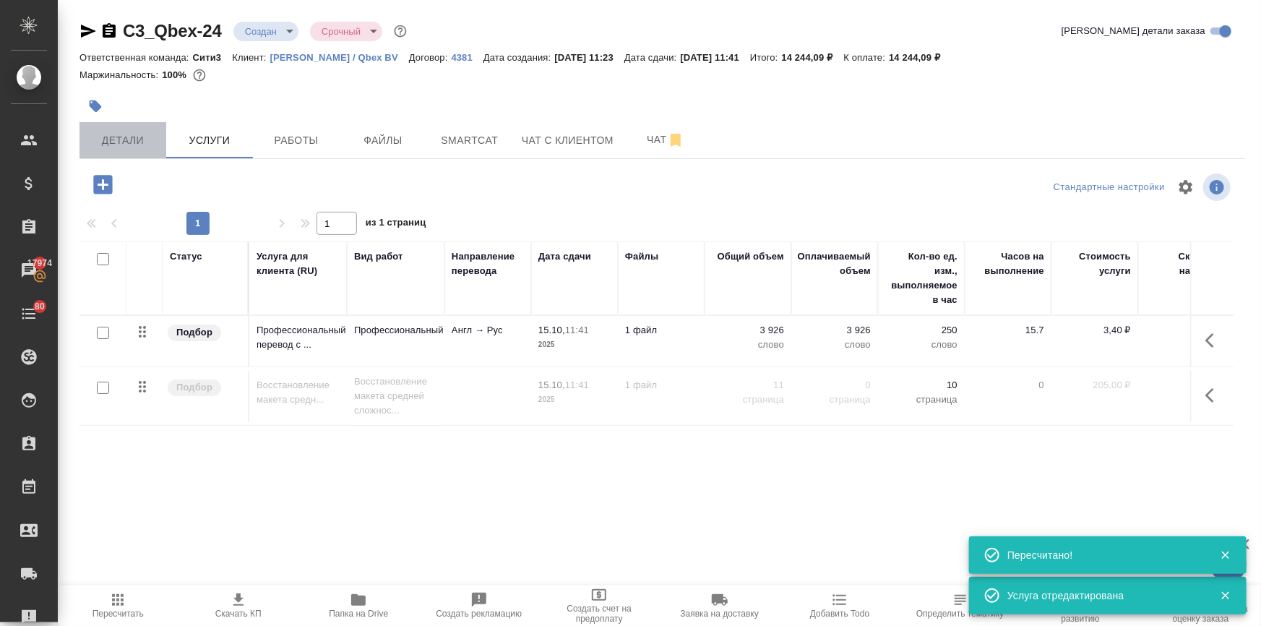
click at [131, 138] on span "Детали" at bounding box center [122, 140] width 69 height 18
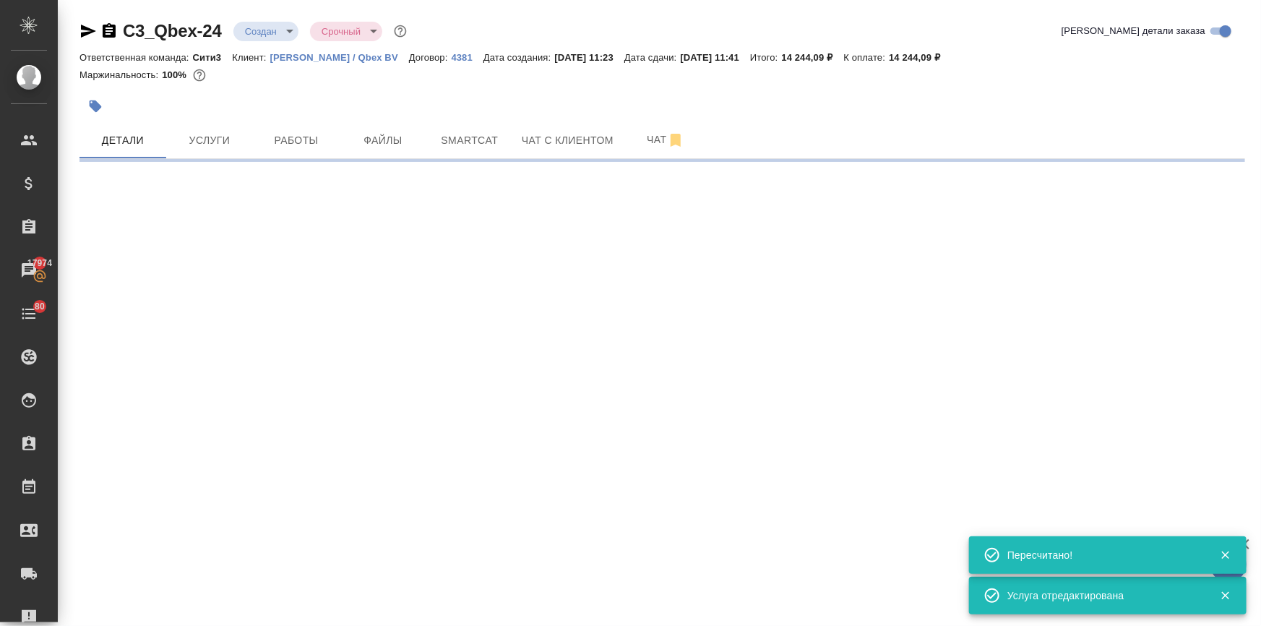
select select "RU"
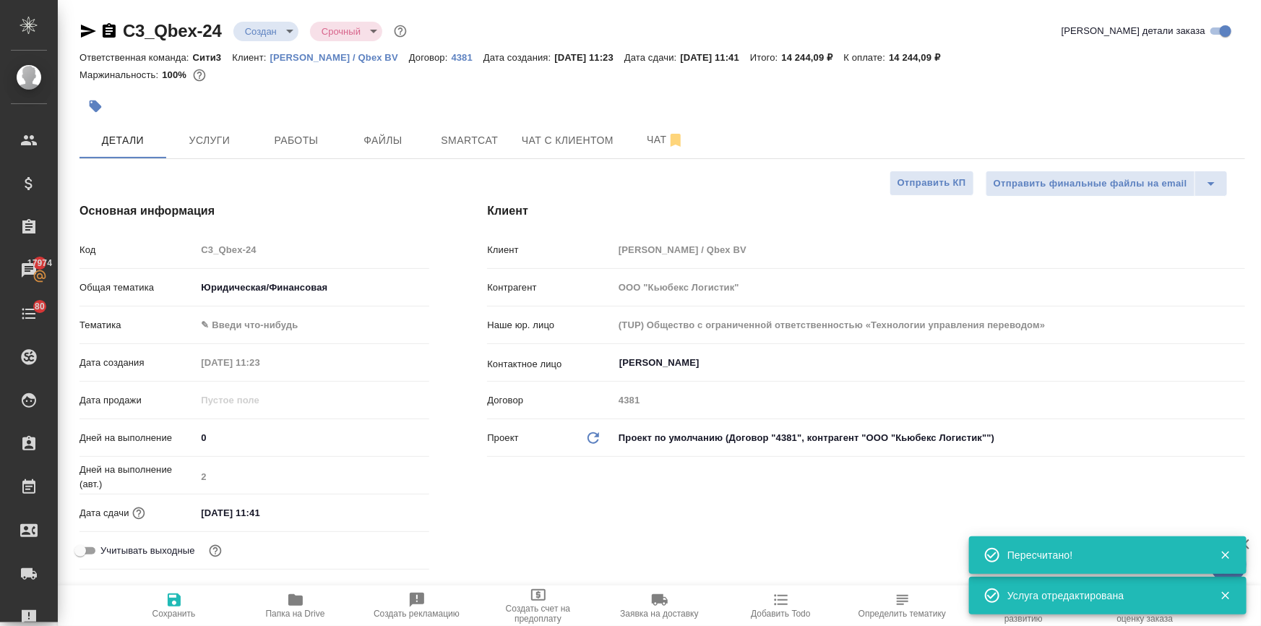
type textarea "x"
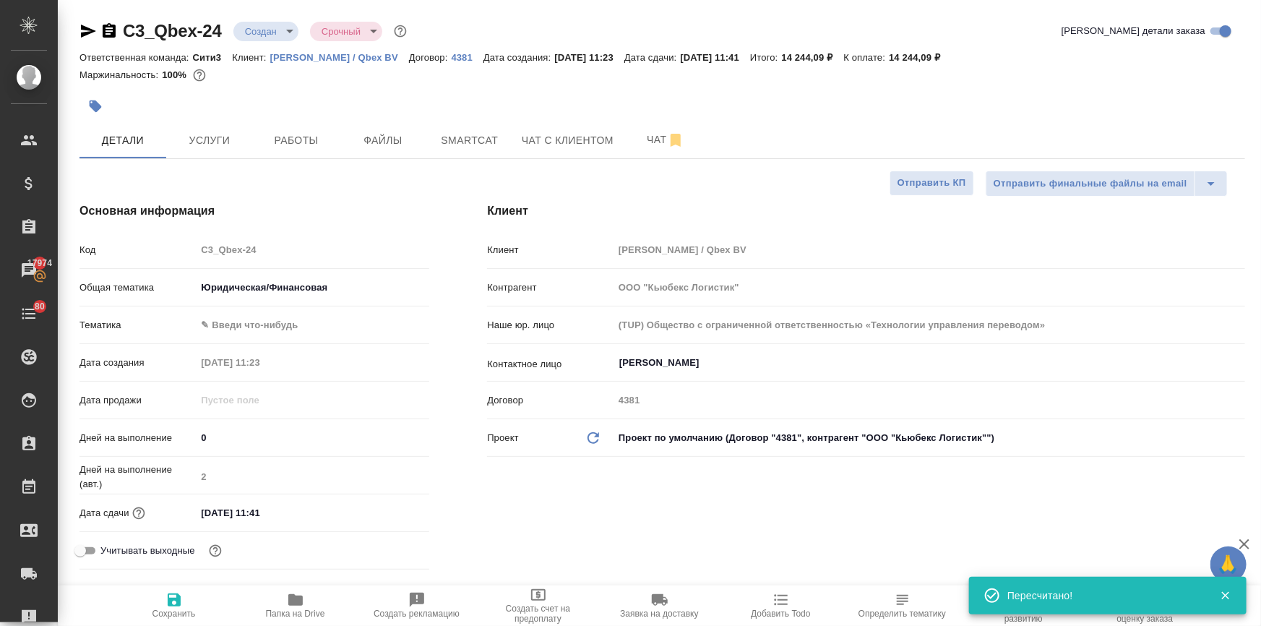
click at [303, 511] on input "15.10.2025 11:41" at bounding box center [259, 512] width 126 height 21
click at [386, 508] on icon "button" at bounding box center [387, 510] width 13 height 14
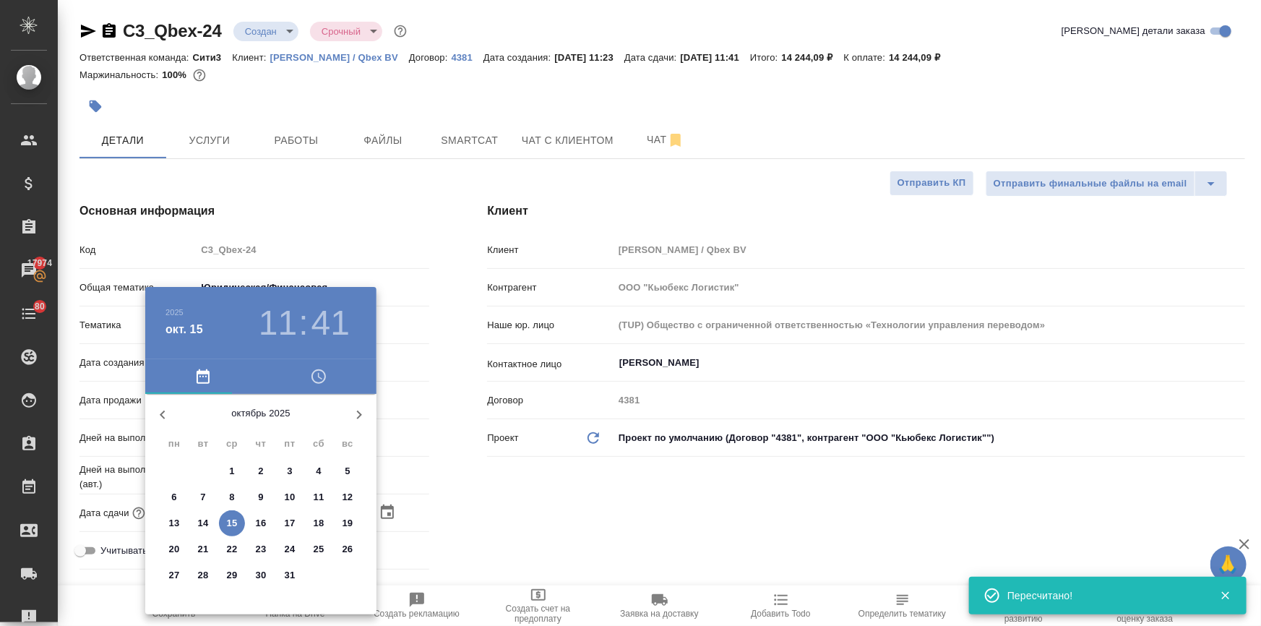
click at [261, 520] on p "16" at bounding box center [261, 523] width 11 height 14
type input "16.10.2025 11:41"
type textarea "x"
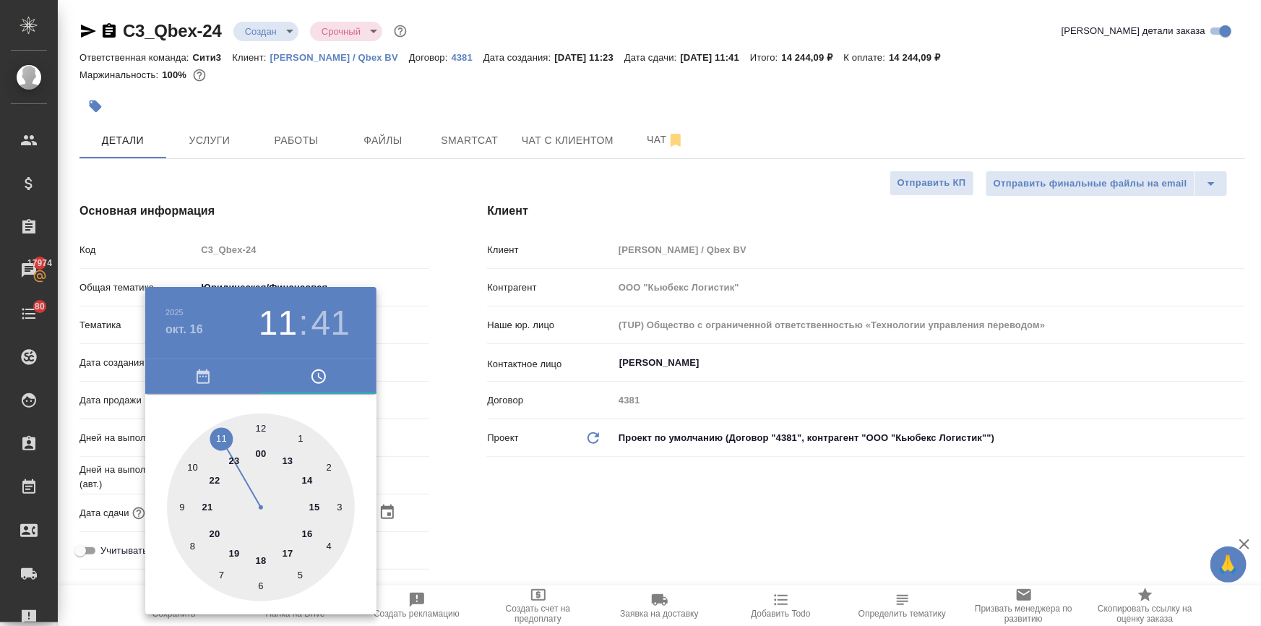
click at [259, 427] on div at bounding box center [261, 507] width 188 height 188
type input "16.10.2025 12:41"
type textarea "x"
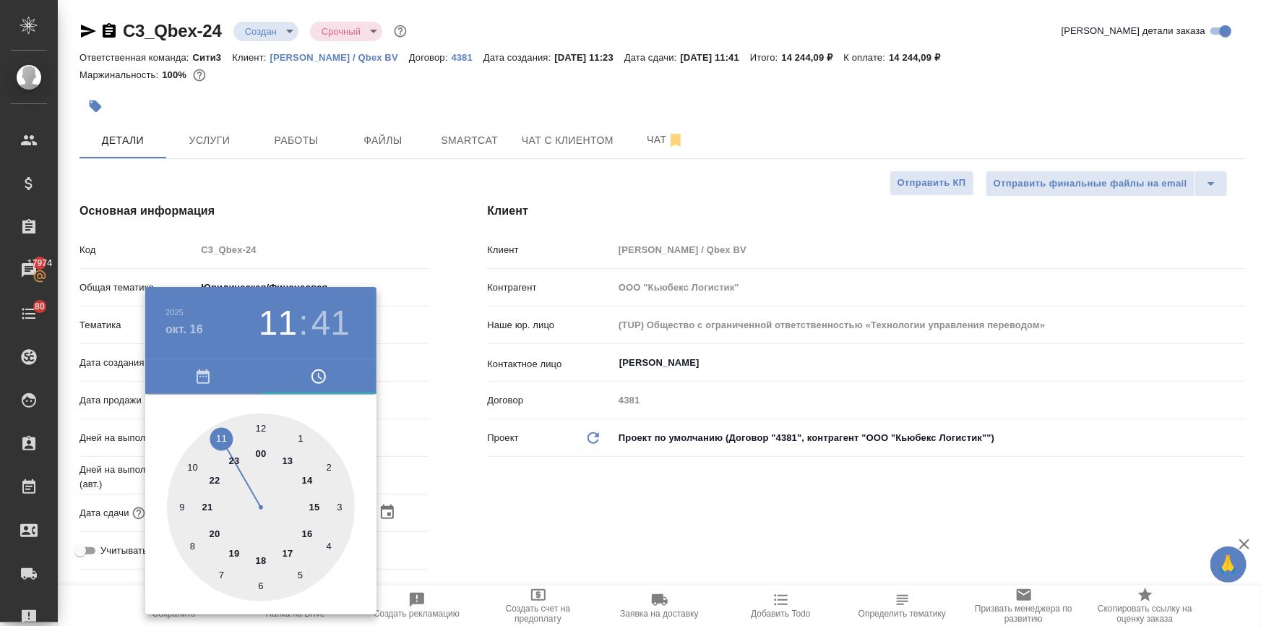
click at [259, 427] on div at bounding box center [261, 507] width 188 height 188
type input "16.10.2025 12:00"
type textarea "x"
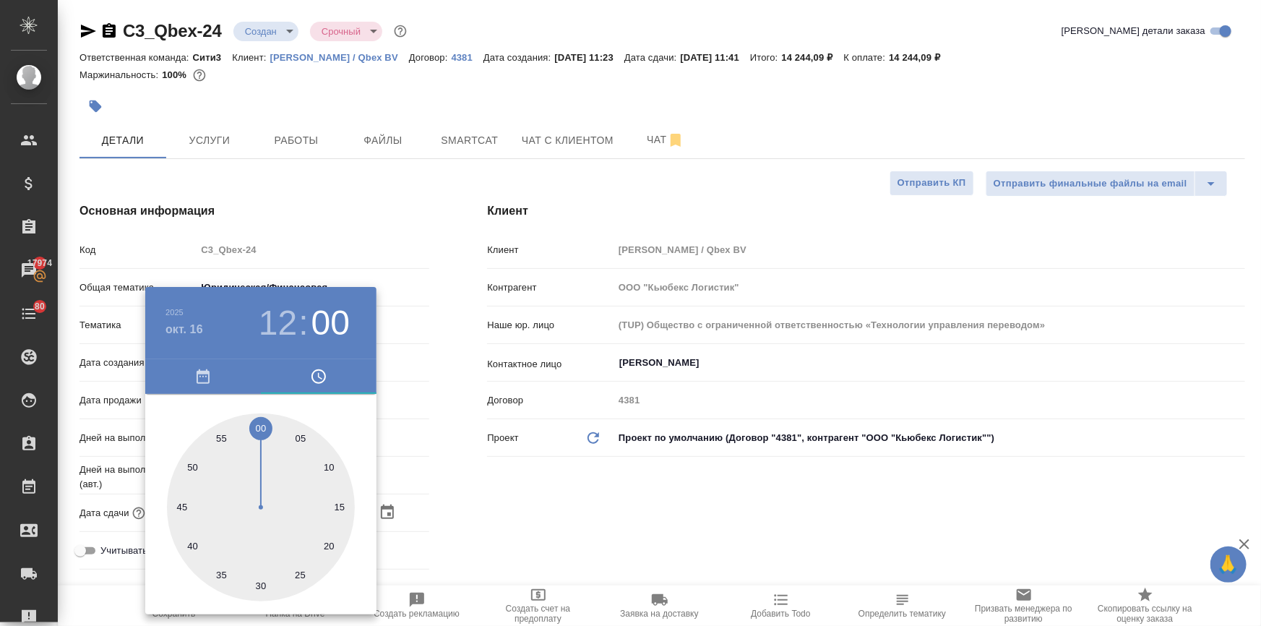
drag, startPoint x: 544, startPoint y: 515, endPoint x: 515, endPoint y: 522, distance: 29.6
click at [544, 516] on div at bounding box center [630, 313] width 1261 height 626
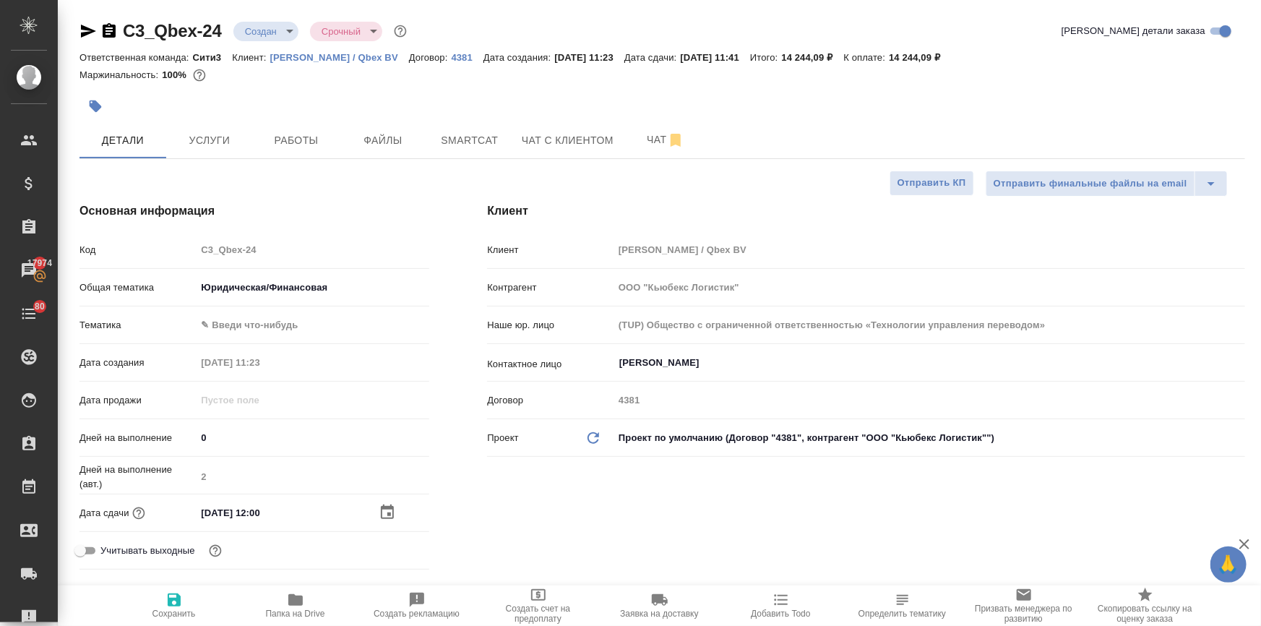
click at [187, 614] on span "Сохранить" at bounding box center [173, 613] width 43 height 10
type textarea "x"
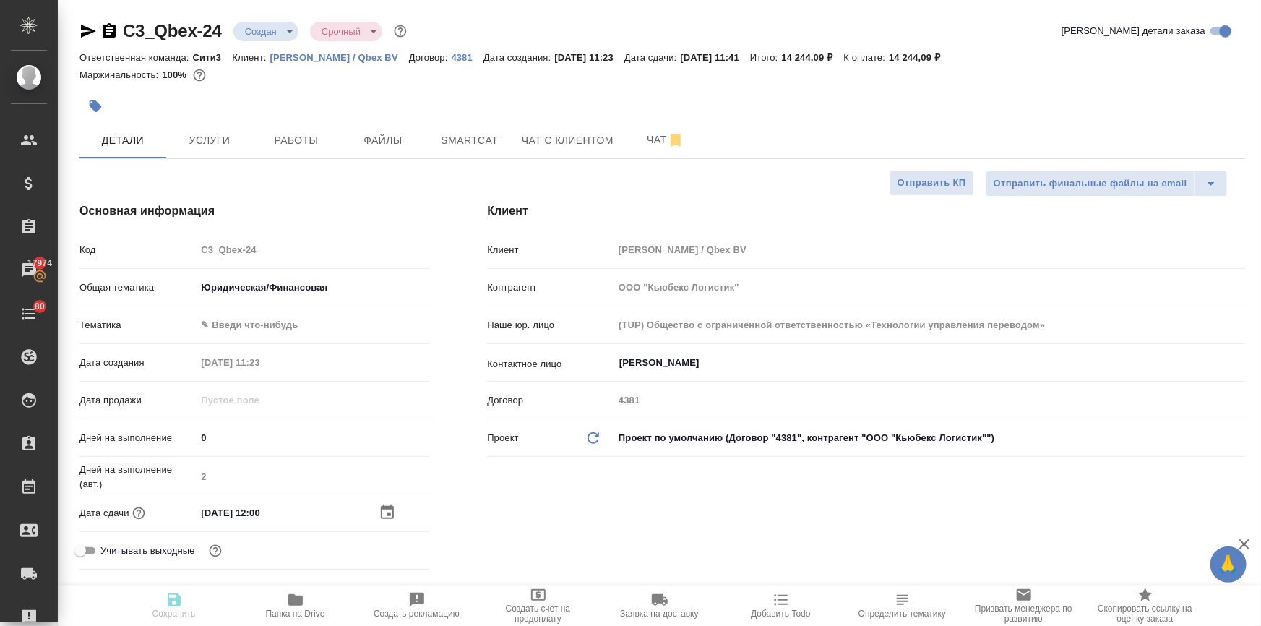
type textarea "x"
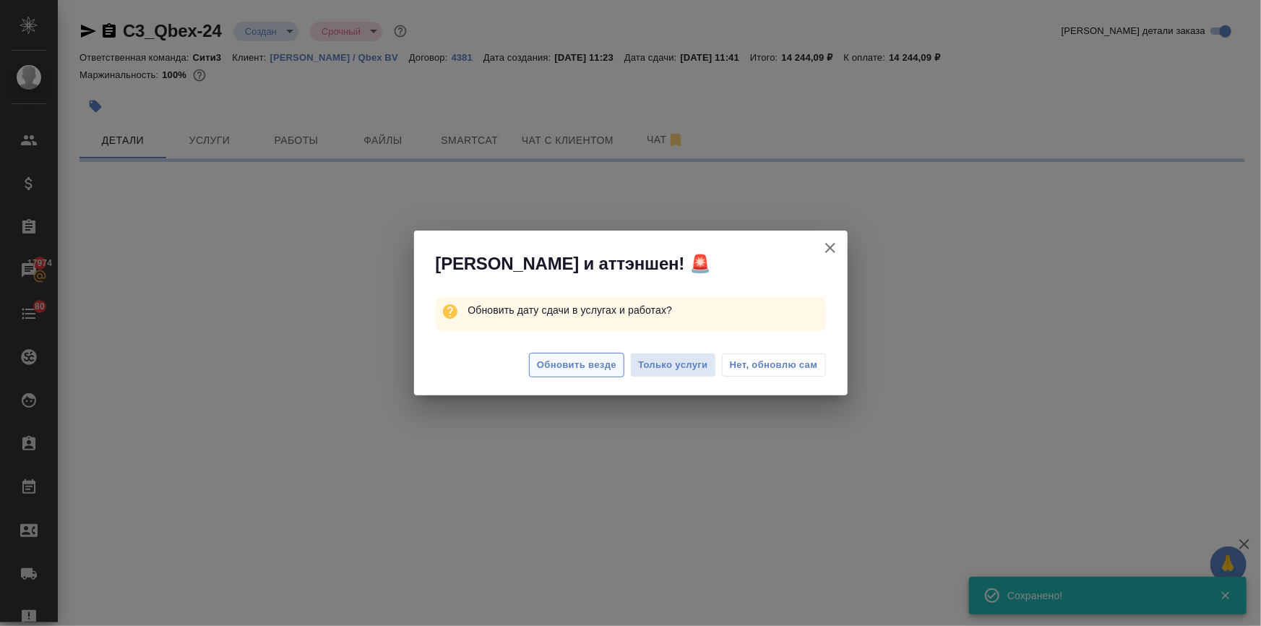
select select "RU"
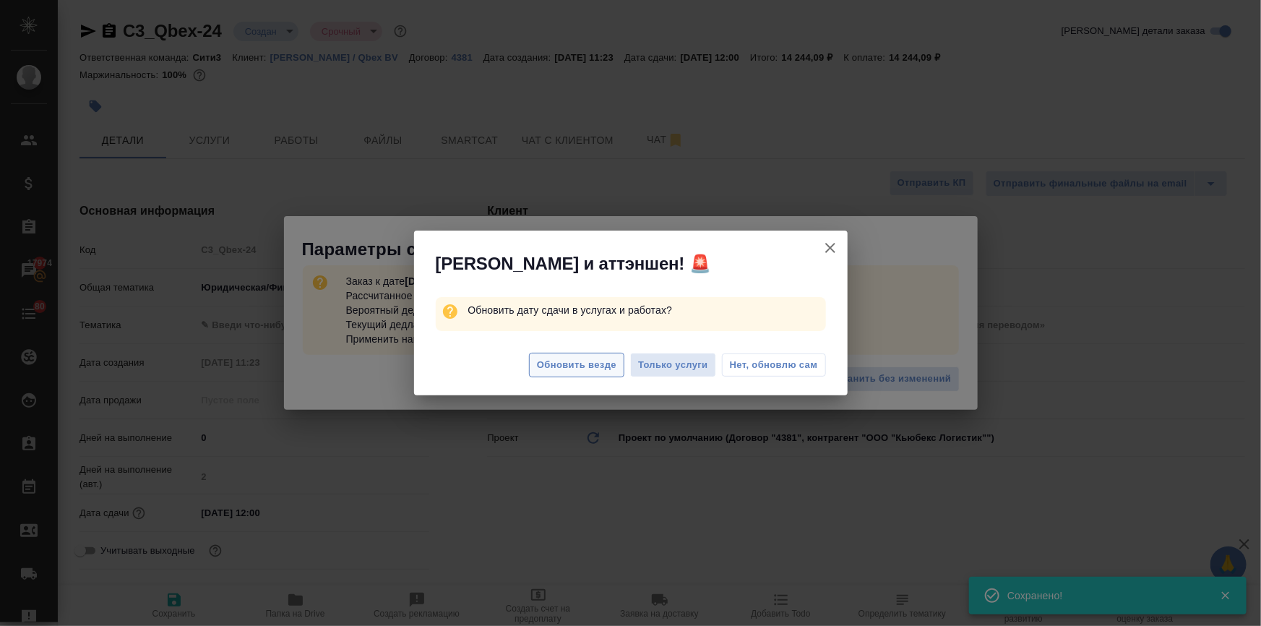
click at [556, 364] on span "Обновить везде" at bounding box center [576, 365] width 79 height 17
type textarea "x"
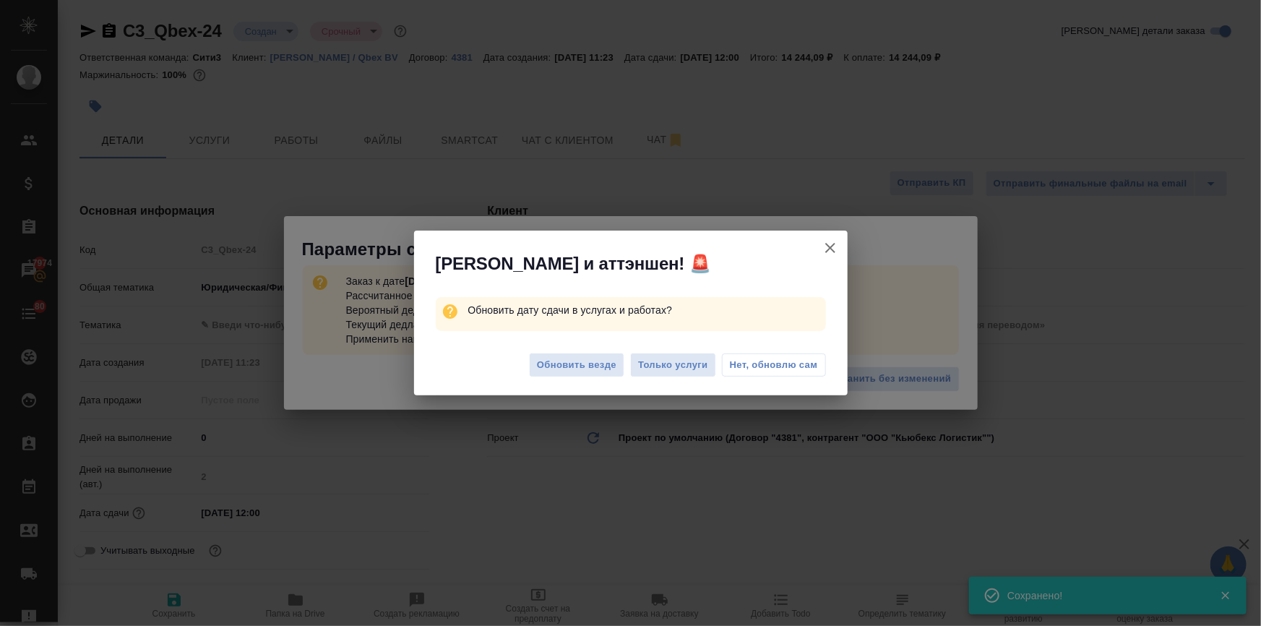
type textarea "x"
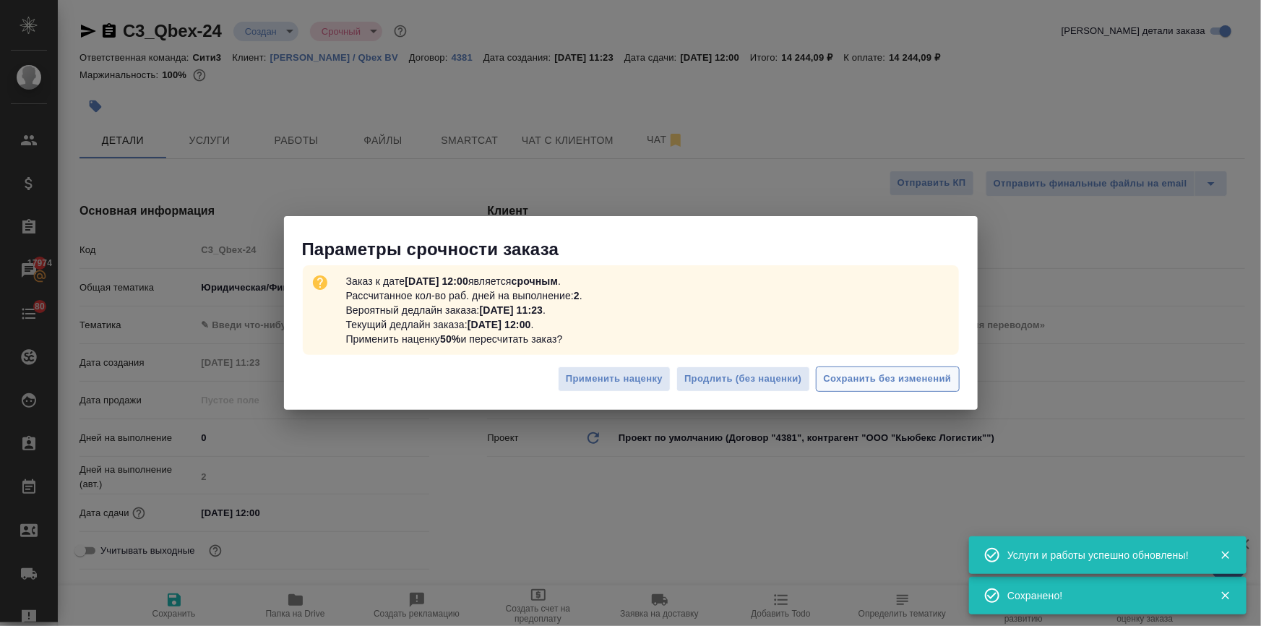
click at [877, 373] on span "Сохранить без изменений" at bounding box center [887, 379] width 128 height 17
type textarea "x"
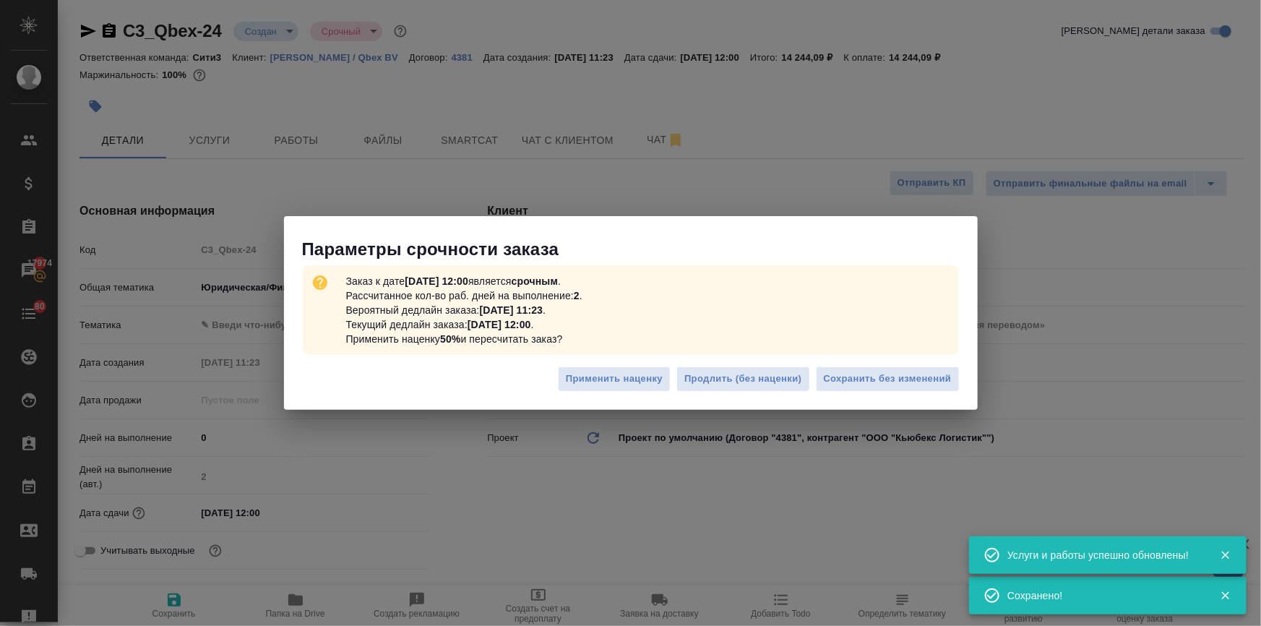
type textarea "x"
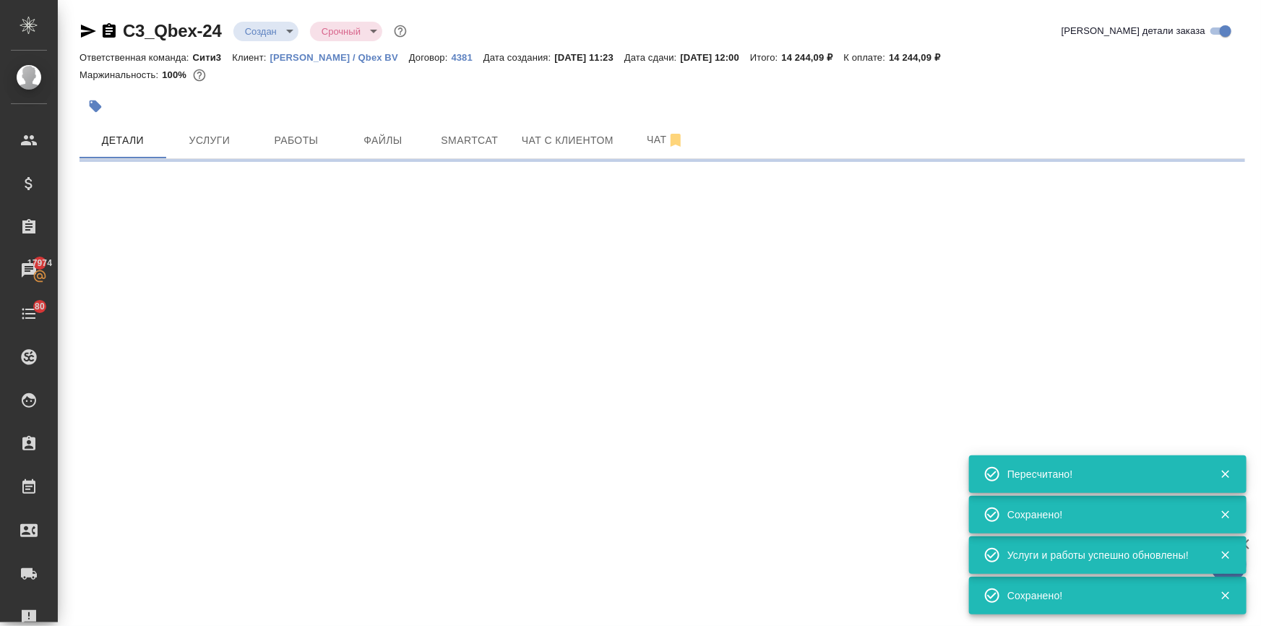
select select "RU"
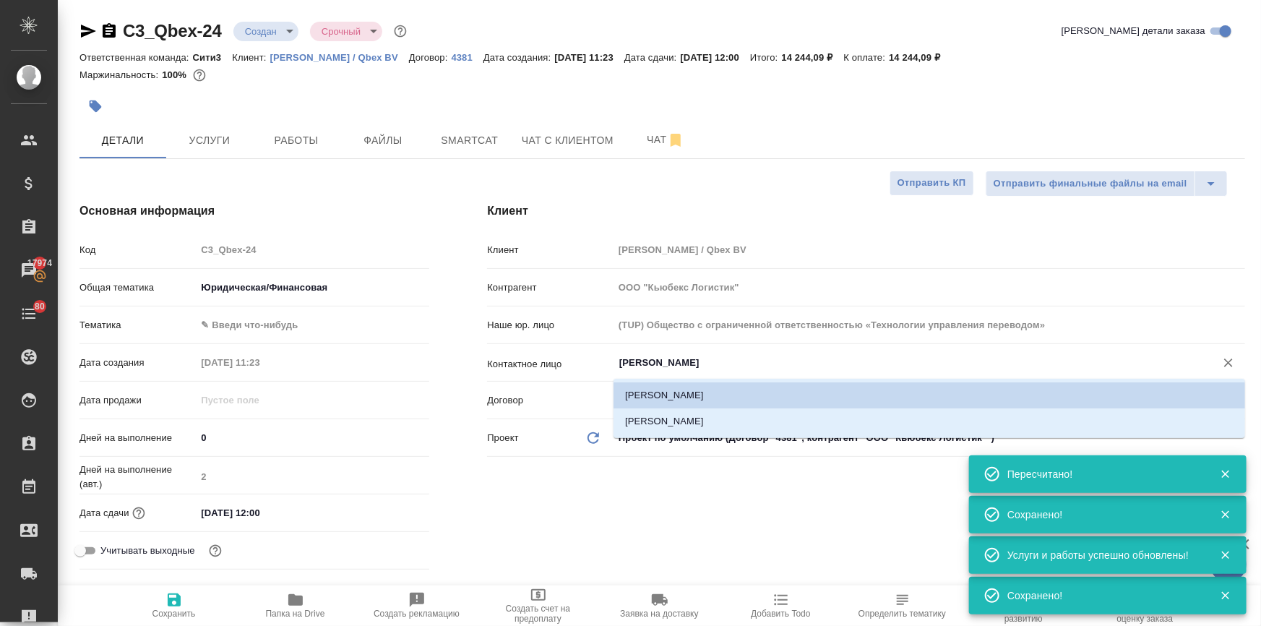
type textarea "x"
click at [686, 360] on input "Petrovichev Anton" at bounding box center [905, 362] width 574 height 17
click at [667, 418] on li "Мартынова Светлана" at bounding box center [928, 421] width 631 height 26
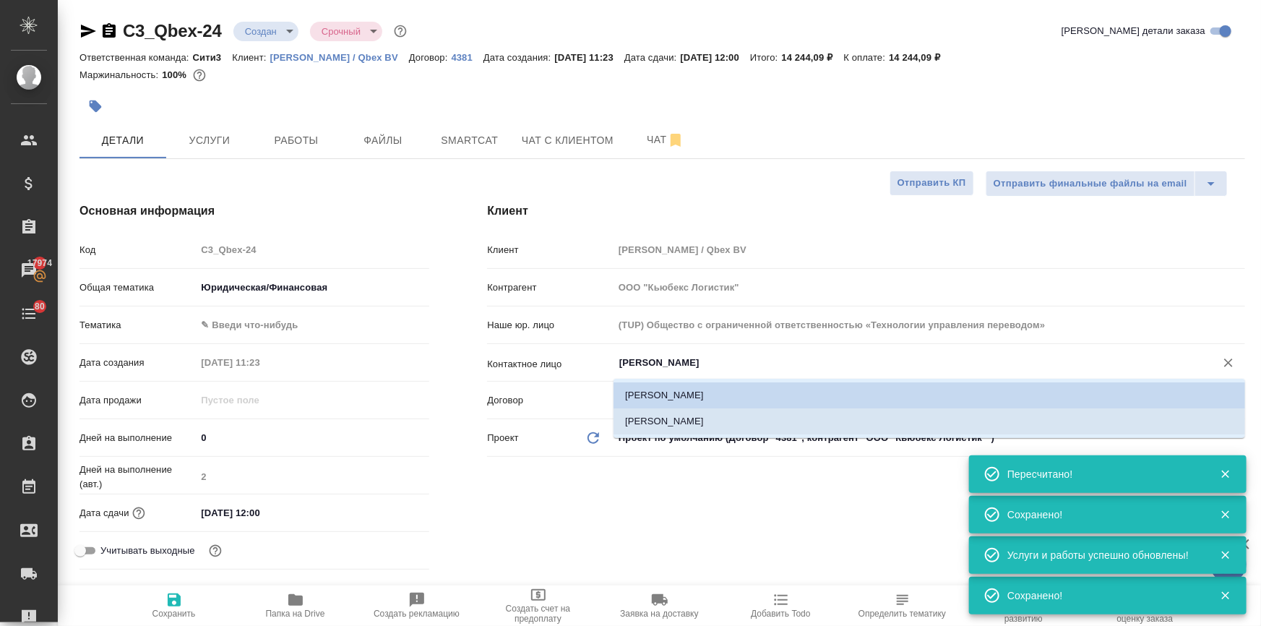
type input "Мартынова Светлана"
type textarea "x"
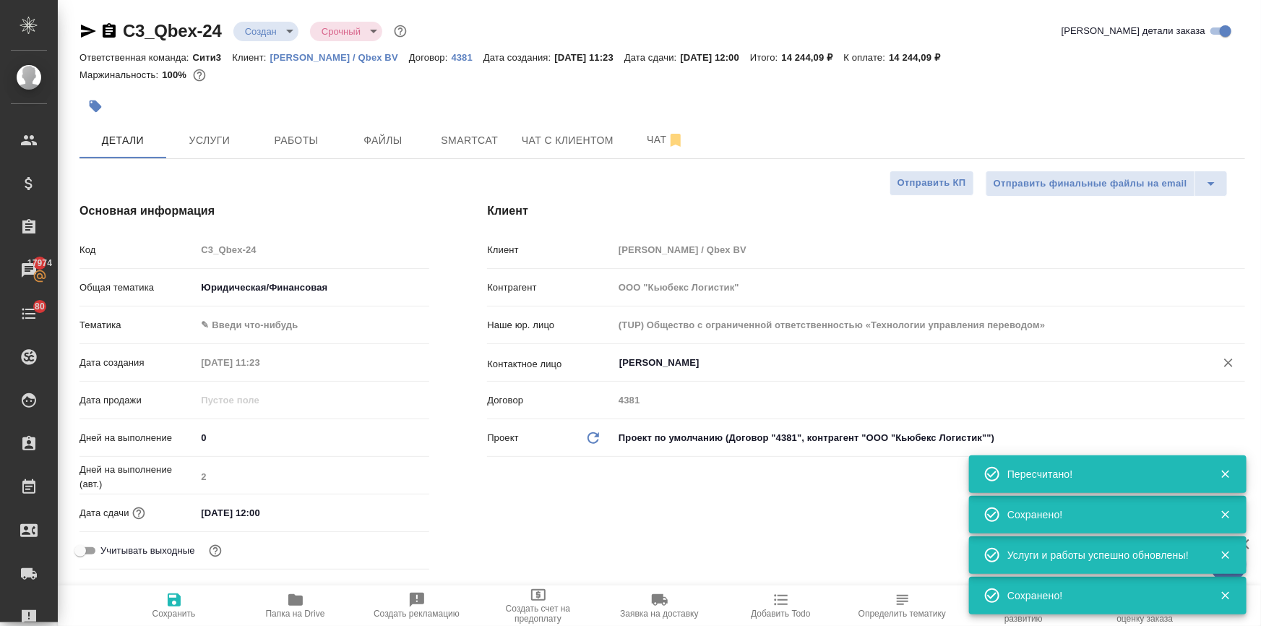
click at [163, 602] on span "Сохранить" at bounding box center [174, 604] width 104 height 27
type textarea "x"
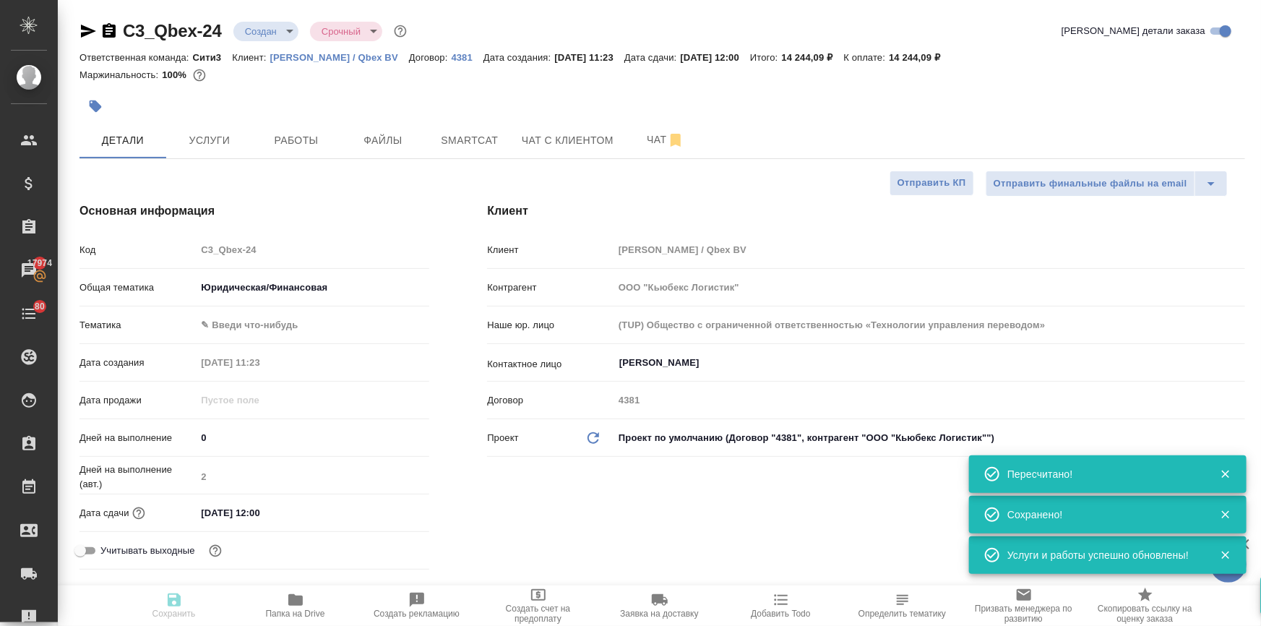
type textarea "x"
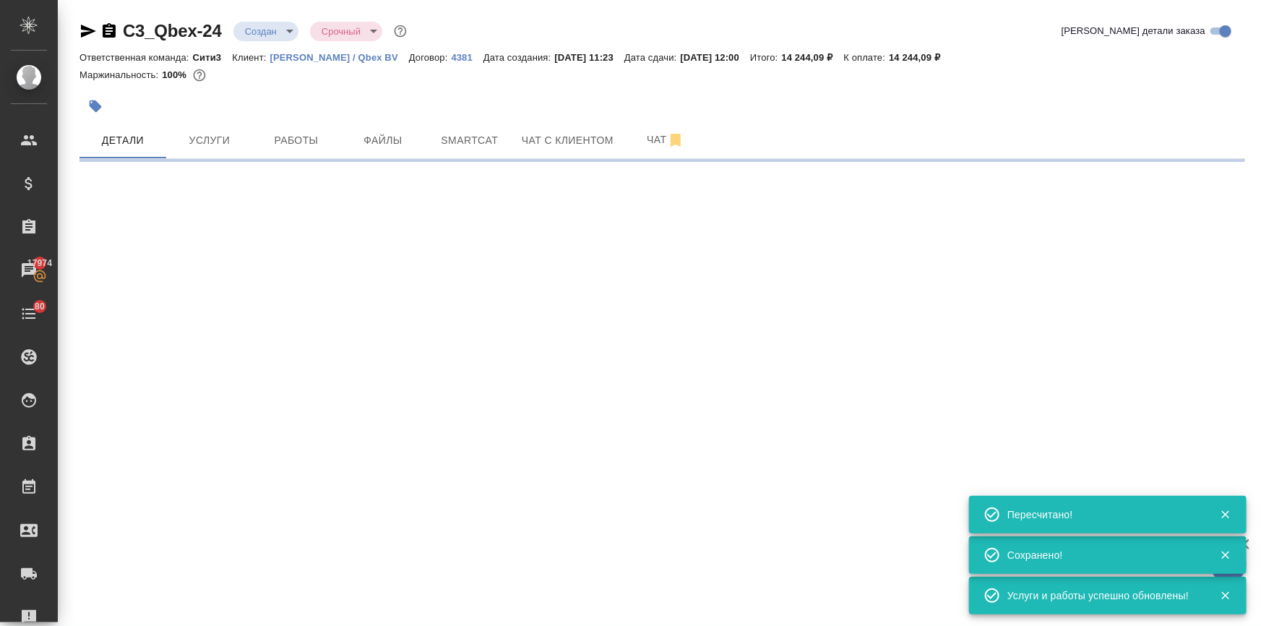
select select "RU"
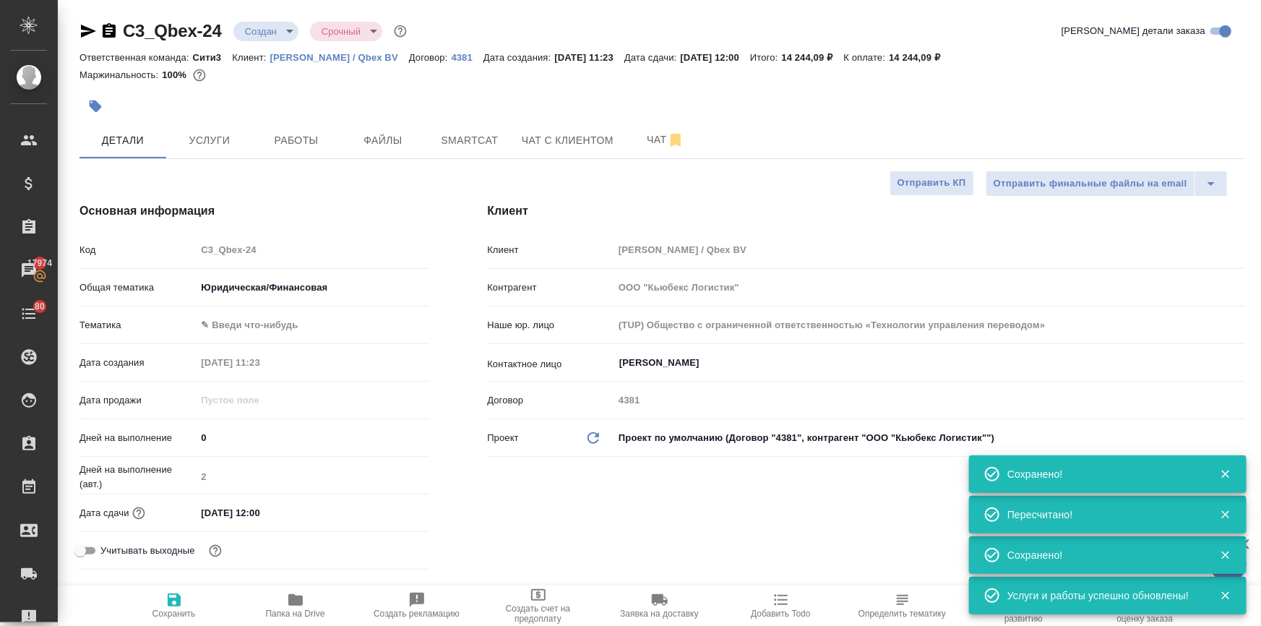
type textarea "x"
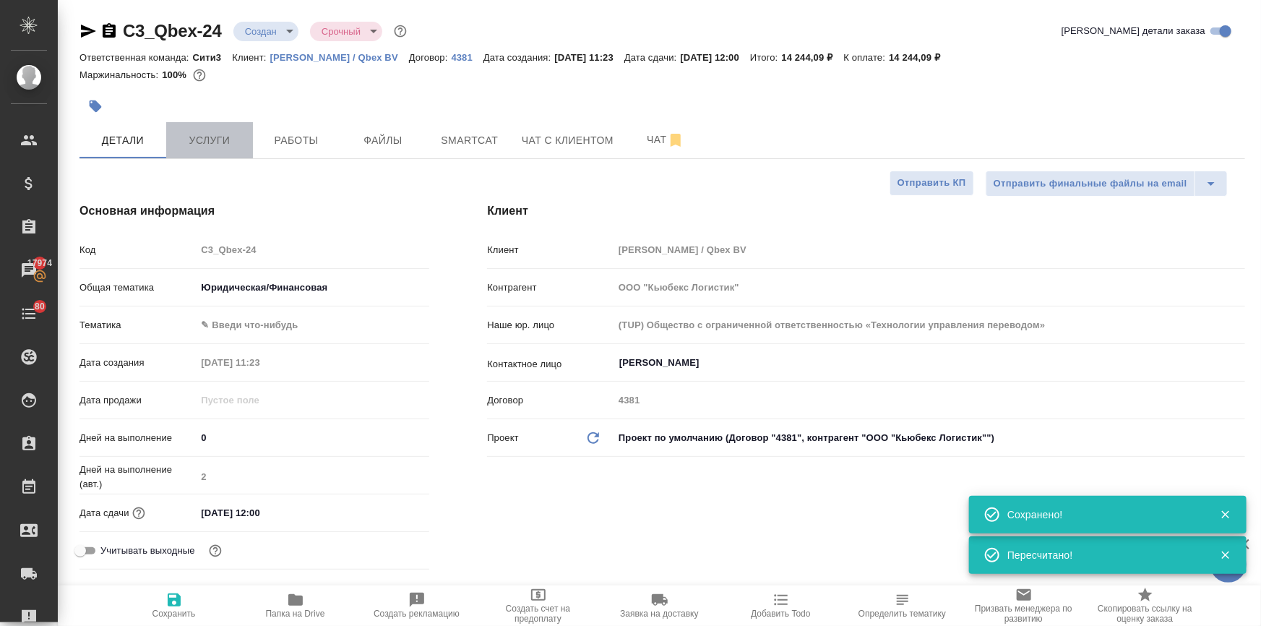
click at [215, 143] on span "Услуги" at bounding box center [209, 140] width 69 height 18
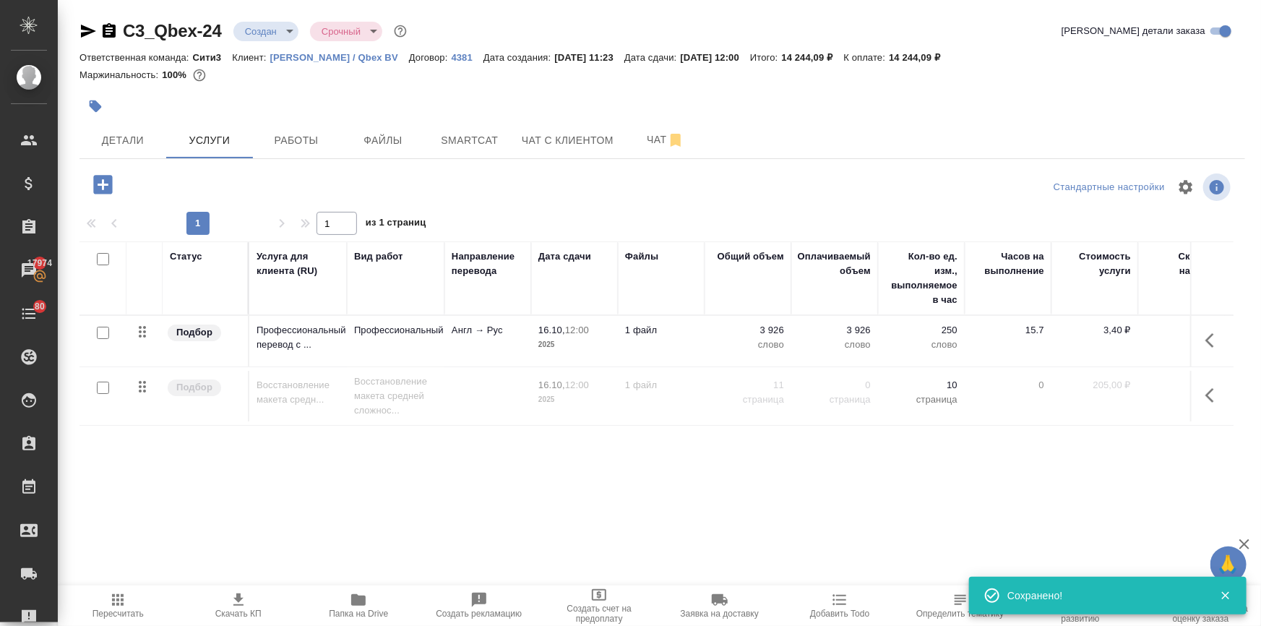
click at [1210, 392] on icon "button" at bounding box center [1213, 394] width 17 height 17
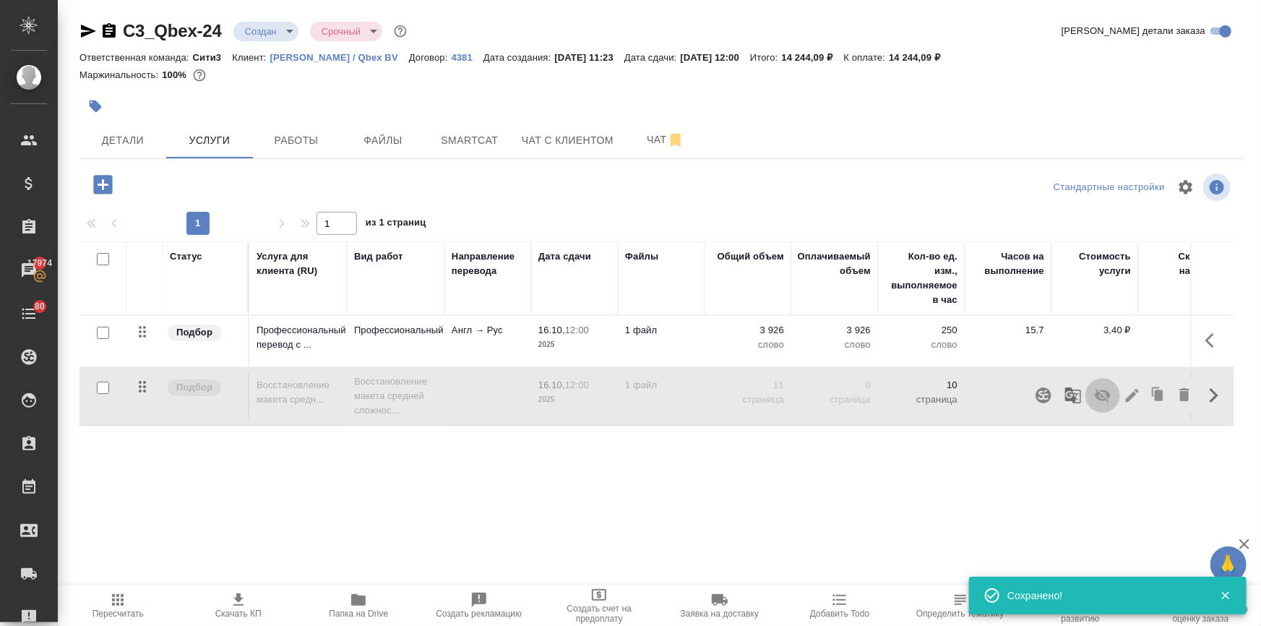
click at [1104, 389] on icon "button" at bounding box center [1102, 394] width 17 height 17
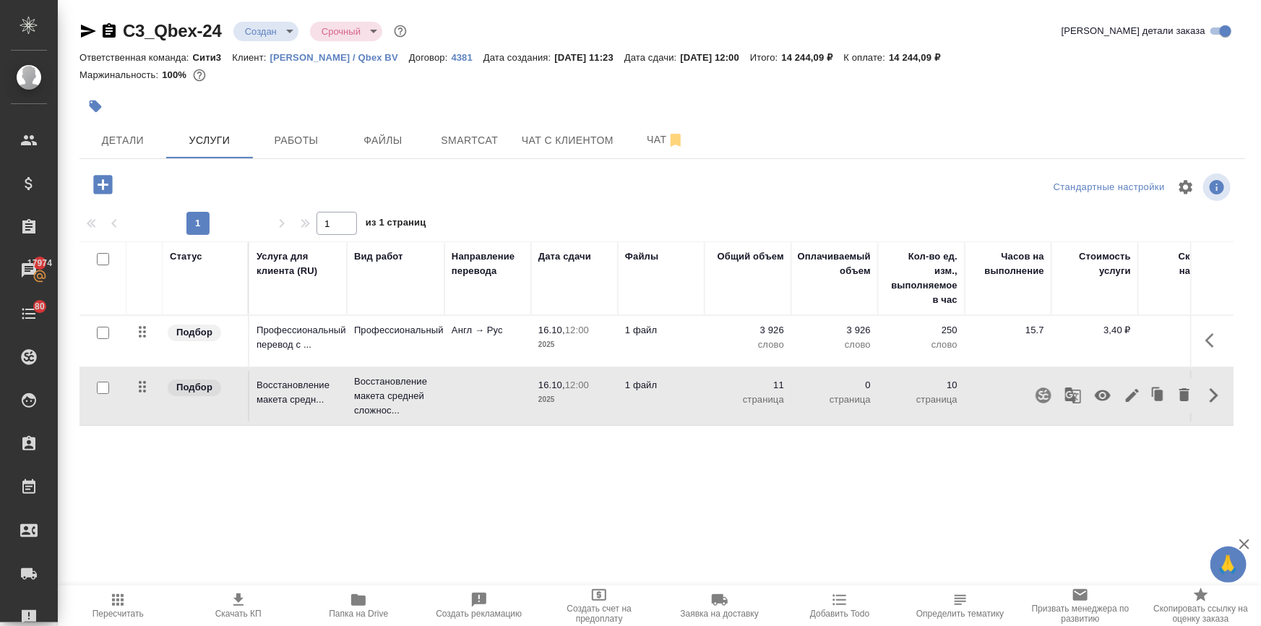
click at [131, 608] on span "Пересчитать" at bounding box center [117, 613] width 51 height 10
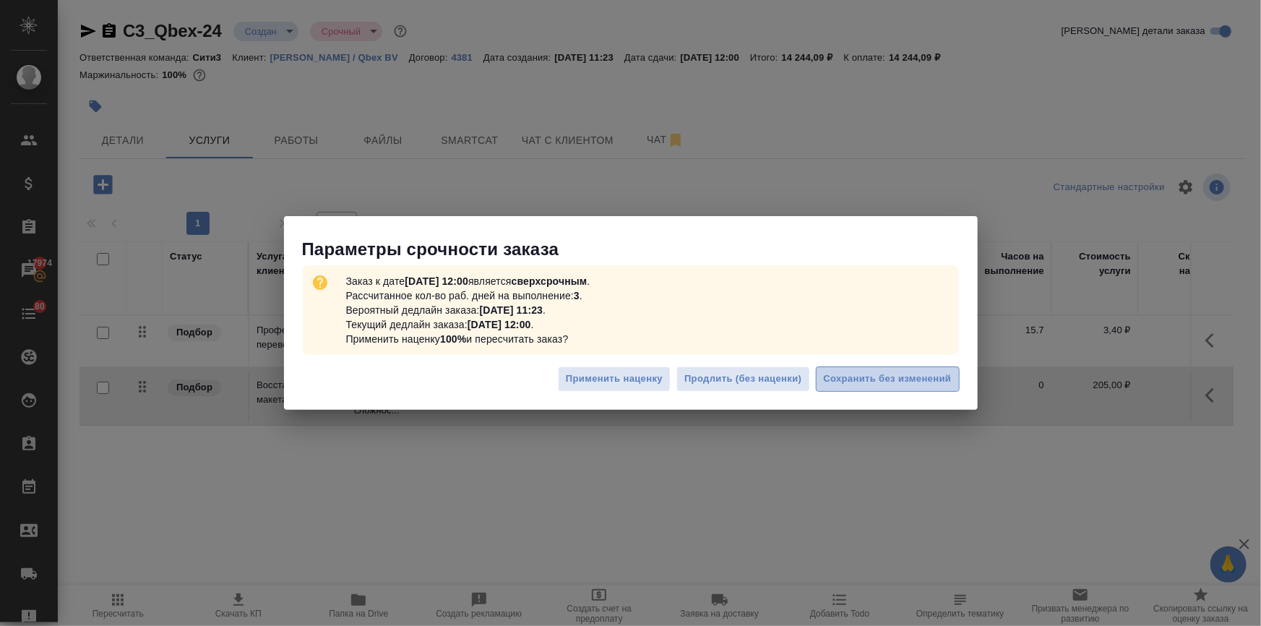
click at [910, 366] on button "Сохранить без изменений" at bounding box center [888, 378] width 144 height 25
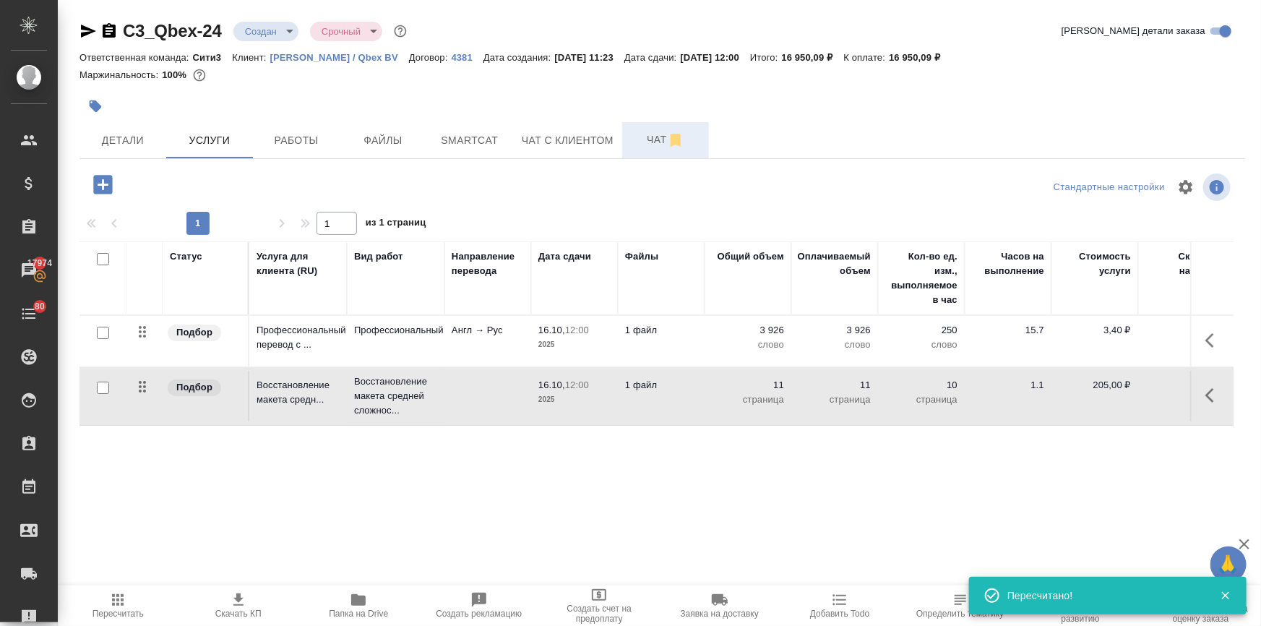
click at [652, 135] on span "Чат" at bounding box center [665, 140] width 69 height 18
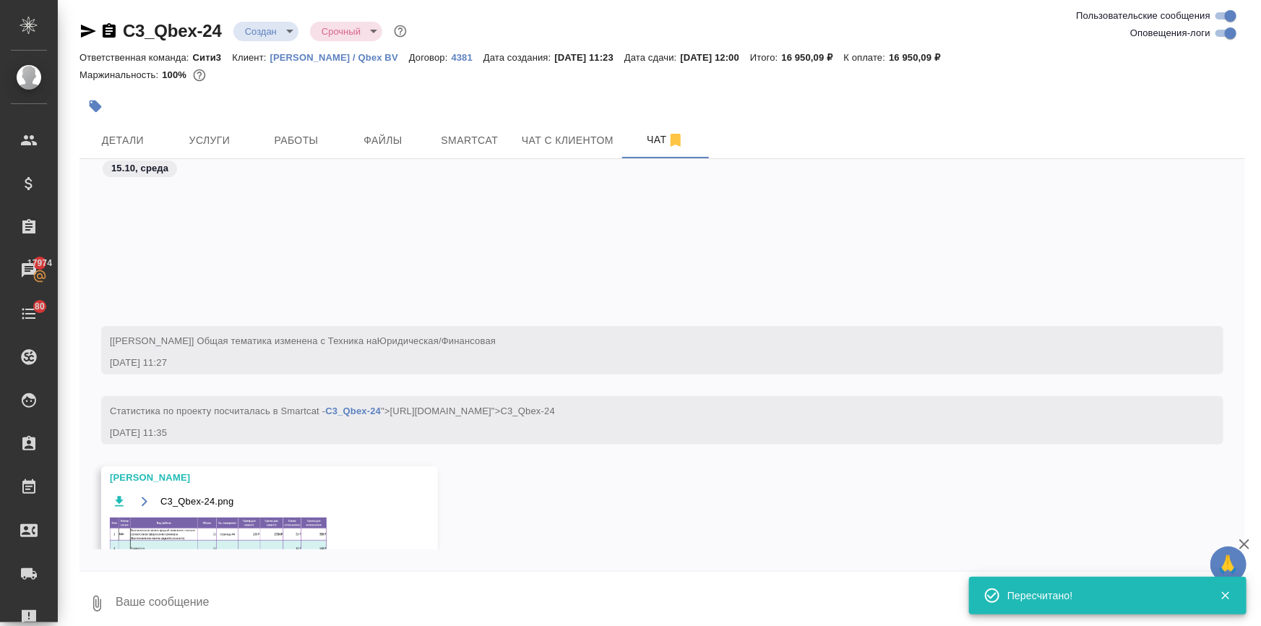
scroll to position [181, 0]
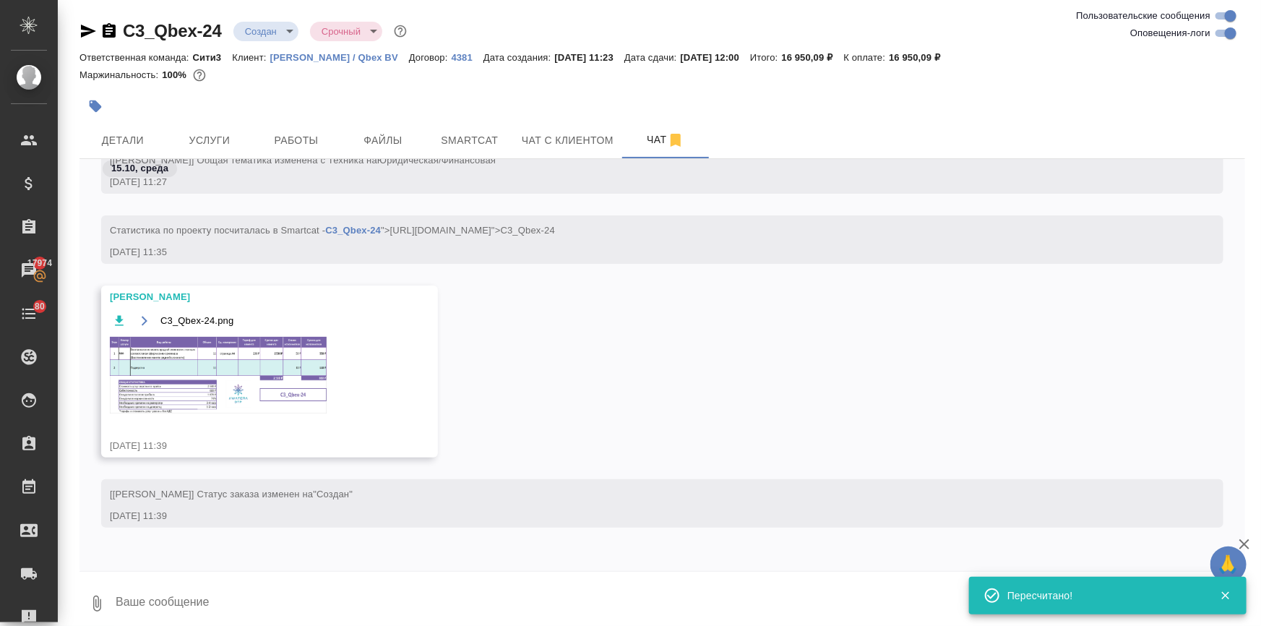
click at [266, 389] on img at bounding box center [218, 375] width 217 height 77
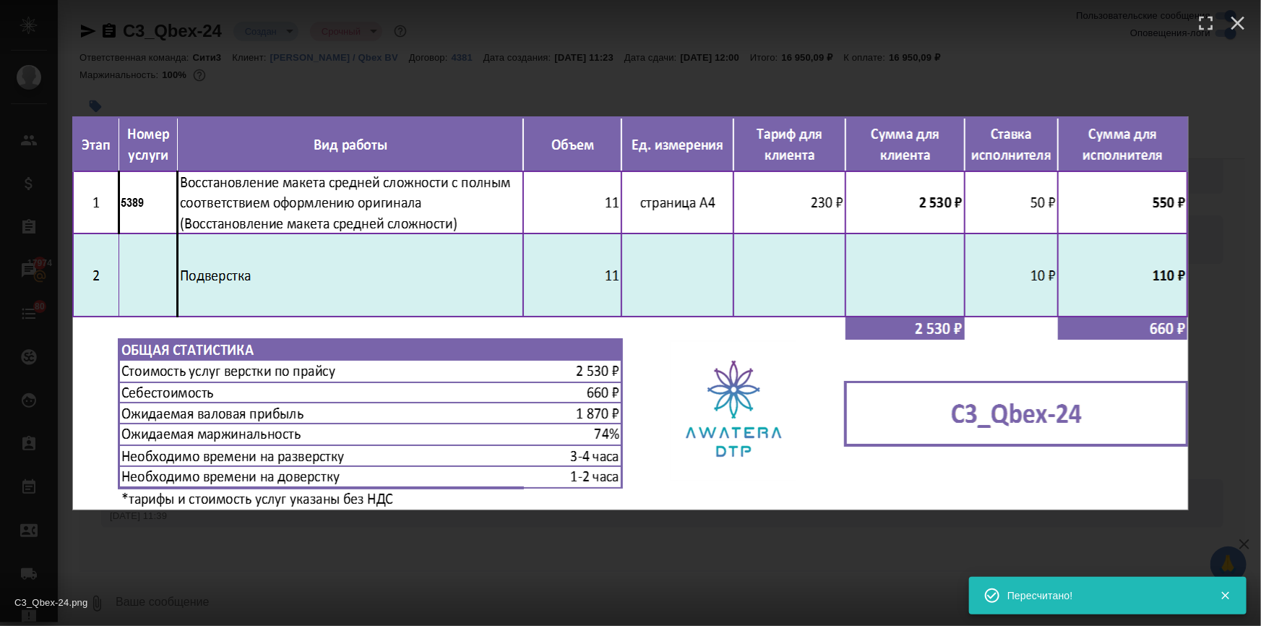
click at [707, 563] on div "C3_Qbex-24.png 1 of 1" at bounding box center [630, 313] width 1261 height 626
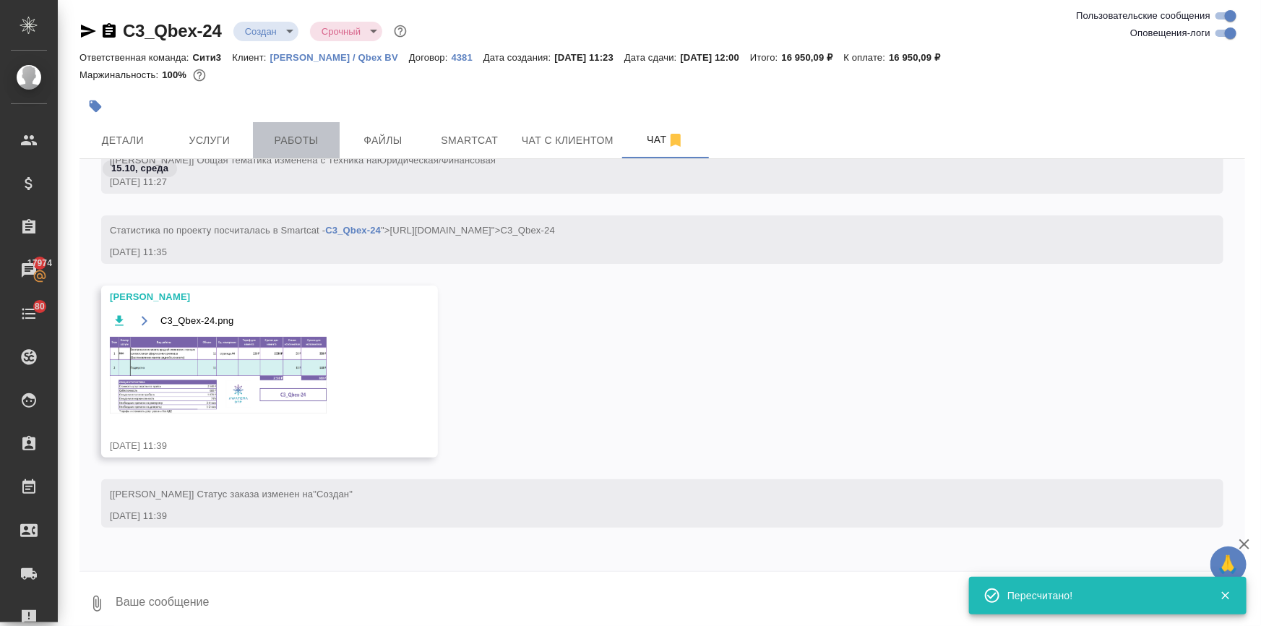
click at [304, 144] on span "Работы" at bounding box center [295, 140] width 69 height 18
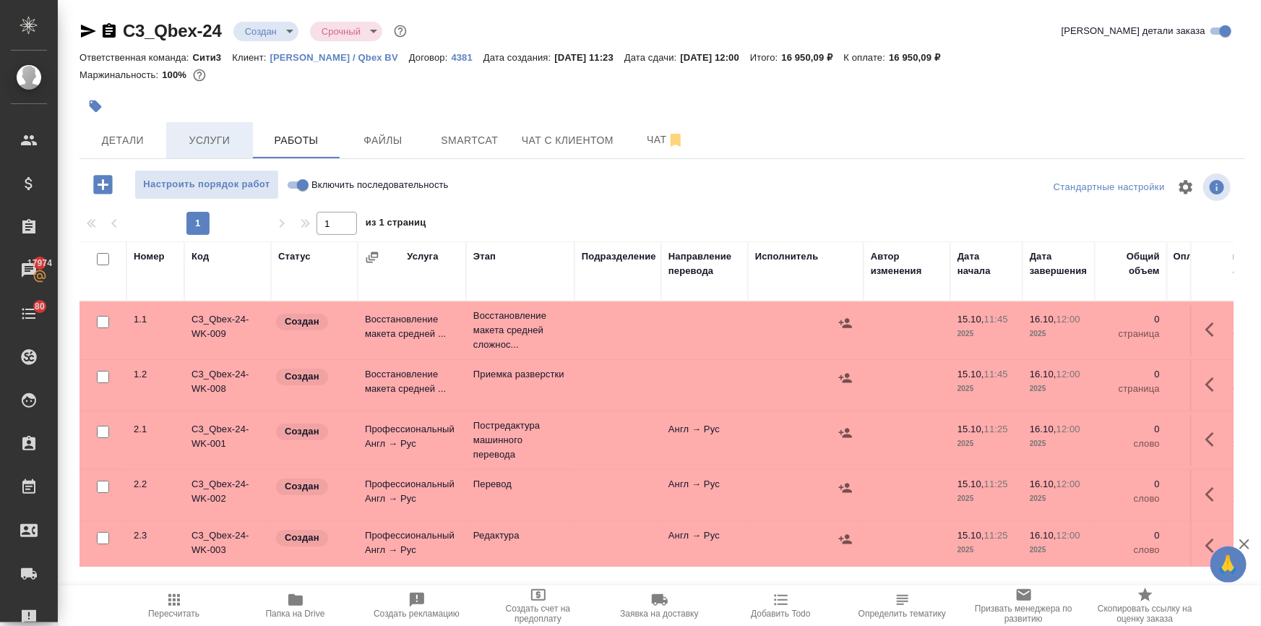
click at [207, 130] on button "Услуги" at bounding box center [209, 140] width 87 height 36
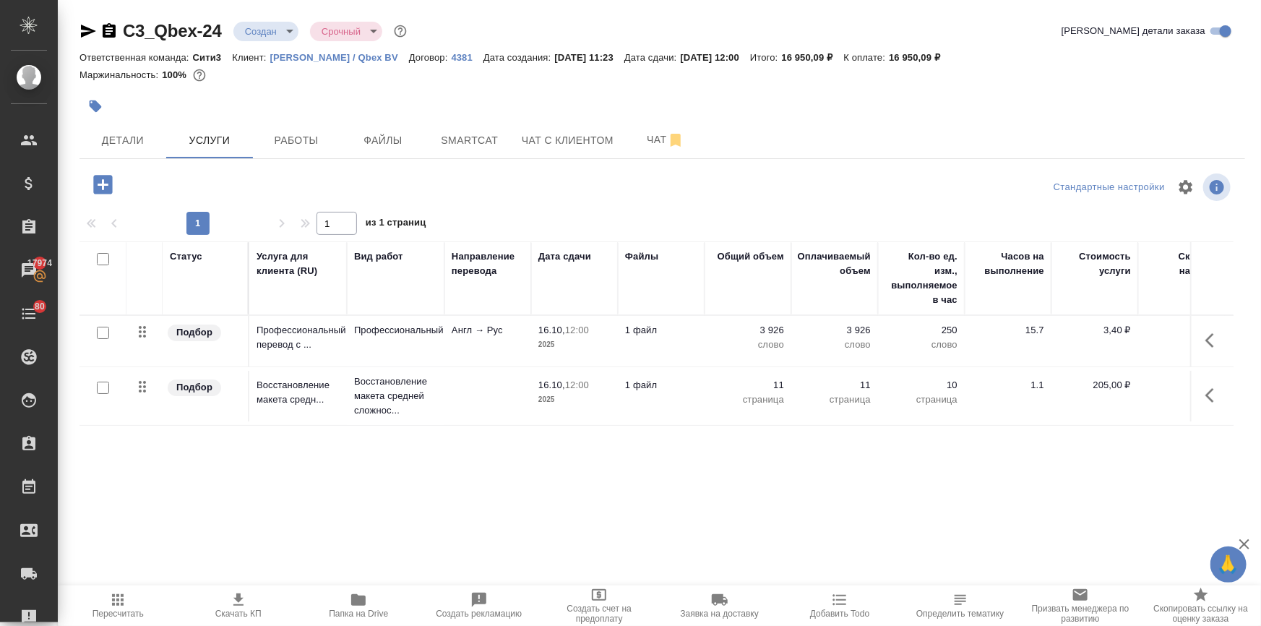
click at [230, 598] on icon "button" at bounding box center [238, 599] width 17 height 17
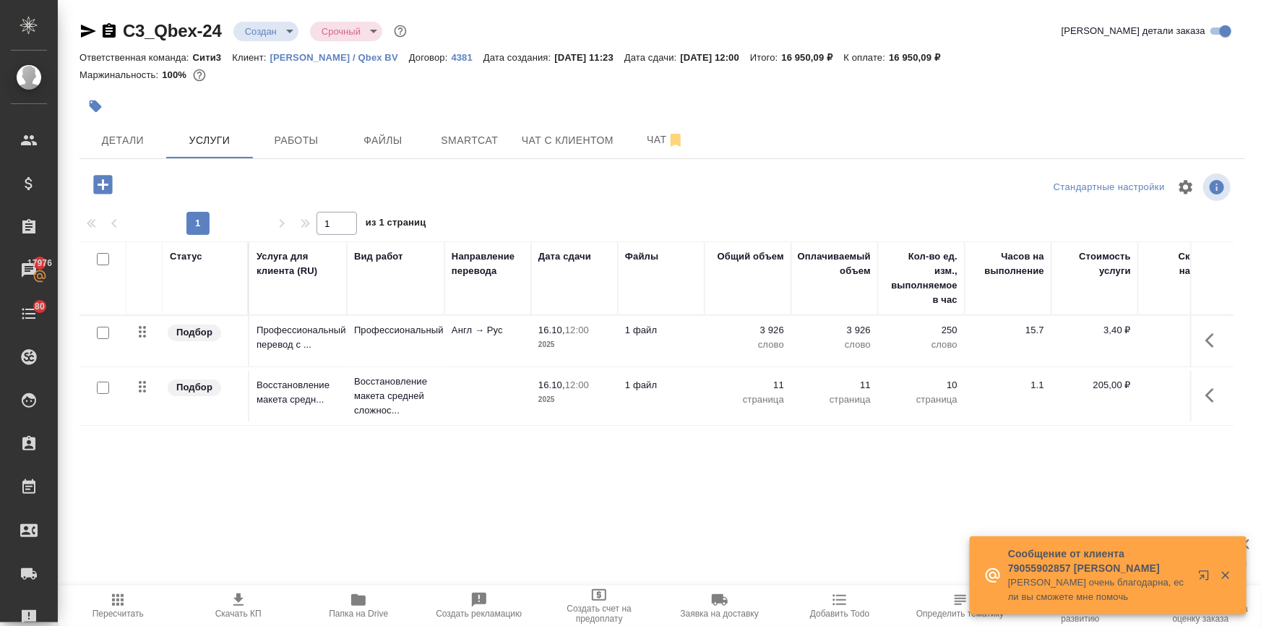
click at [339, 58] on p "Кьюбекс / Qbex BV" at bounding box center [339, 57] width 139 height 11
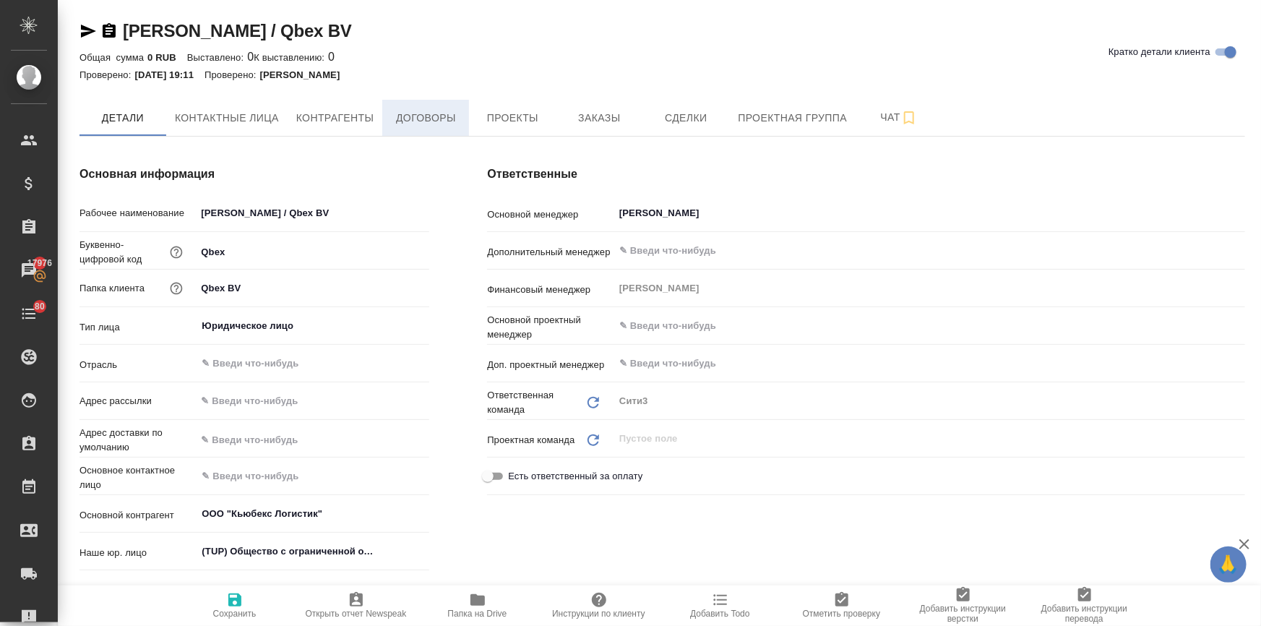
click at [441, 122] on span "Договоры" at bounding box center [425, 118] width 69 height 18
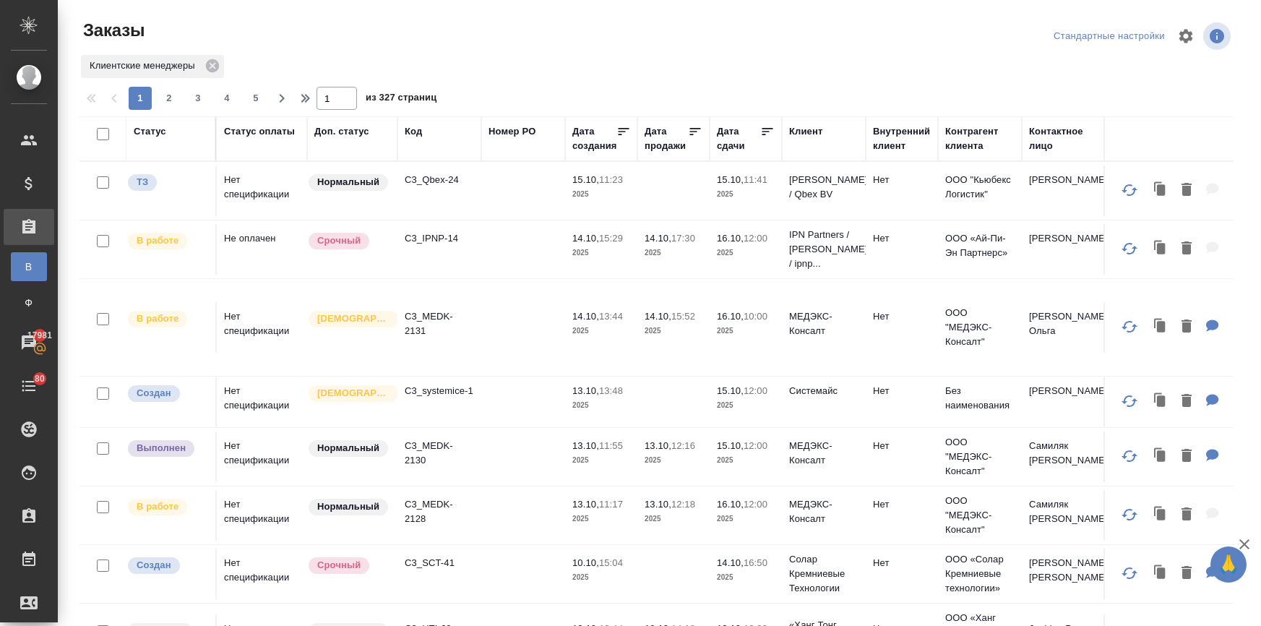
click at [727, 146] on div "Дата сдачи" at bounding box center [738, 138] width 43 height 29
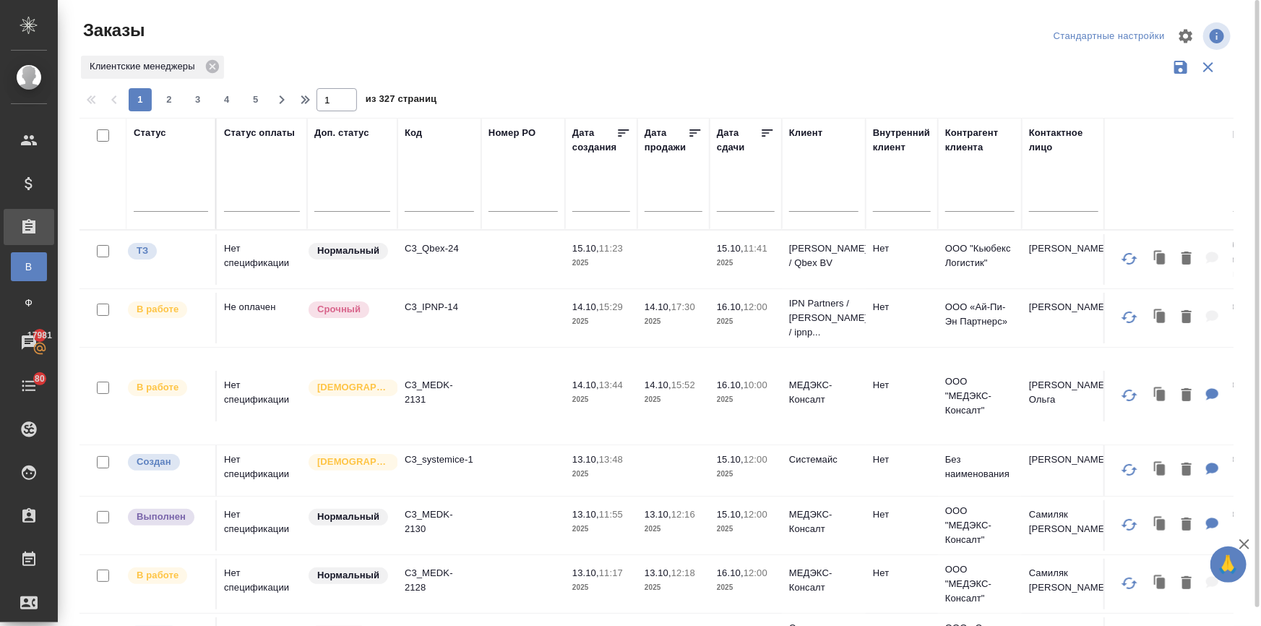
click at [725, 199] on input "text" at bounding box center [749, 200] width 49 height 20
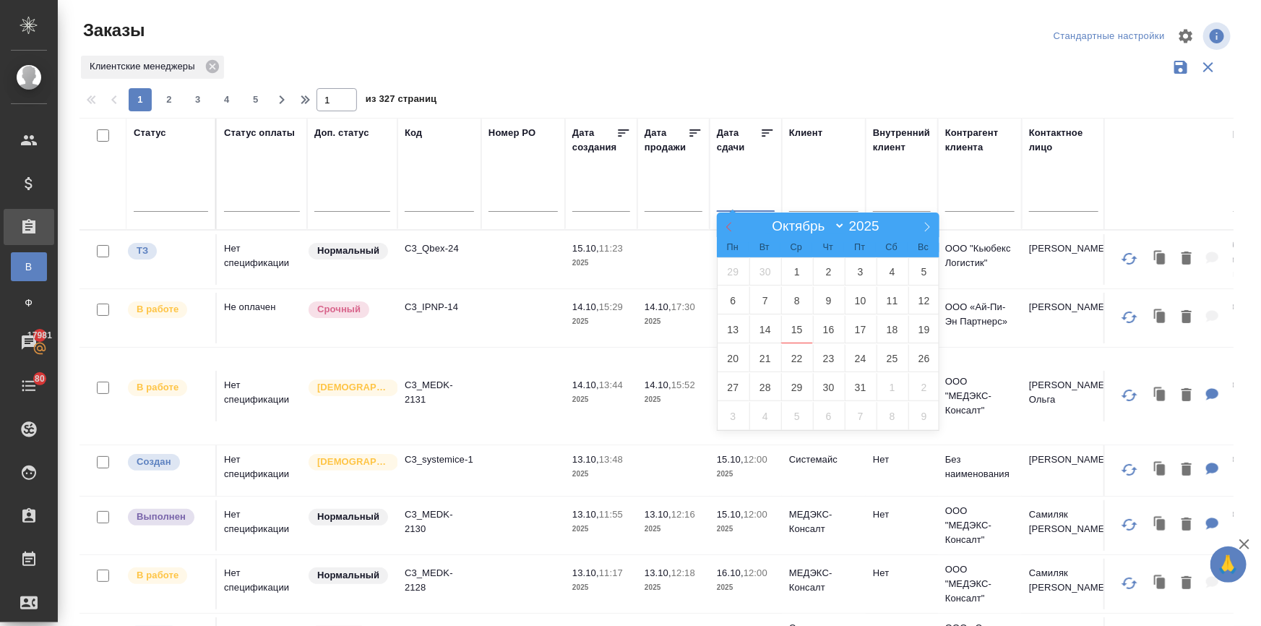
click at [726, 222] on icon at bounding box center [729, 227] width 10 height 10
click at [729, 222] on icon at bounding box center [729, 227] width 10 height 10
select select "5"
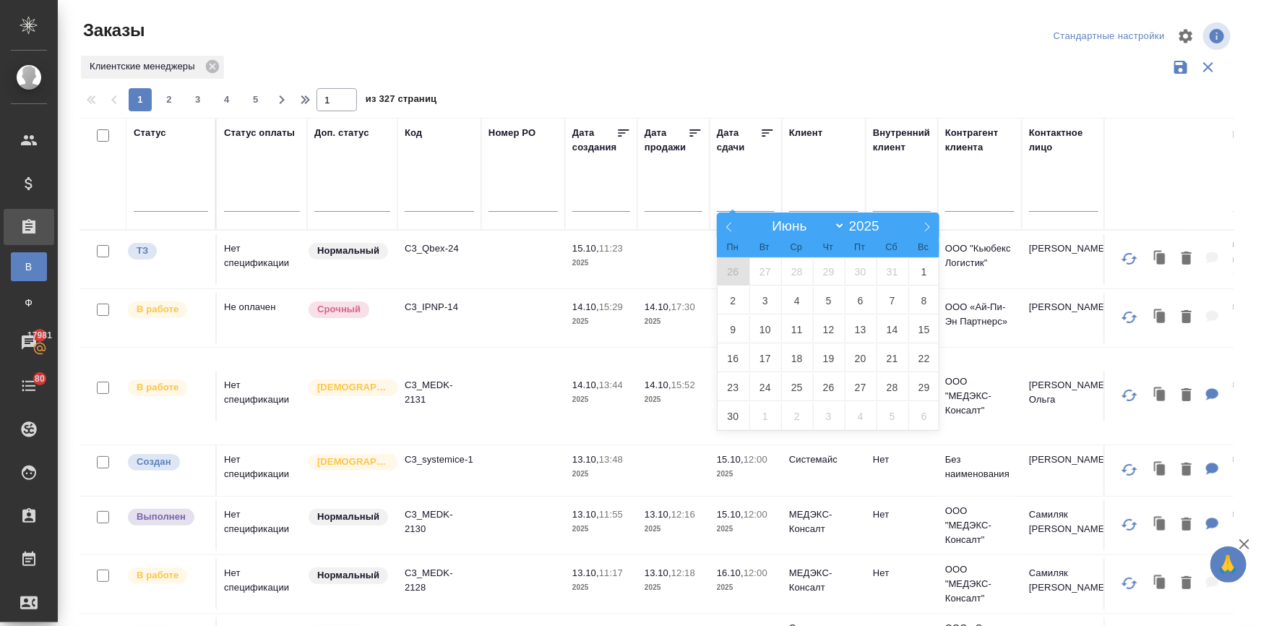
click at [732, 264] on span "26" at bounding box center [733, 271] width 32 height 28
type div "2025-05-25T21:00:00.000Z"
click at [917, 221] on span at bounding box center [927, 224] width 25 height 25
click at [920, 222] on span at bounding box center [927, 224] width 25 height 25
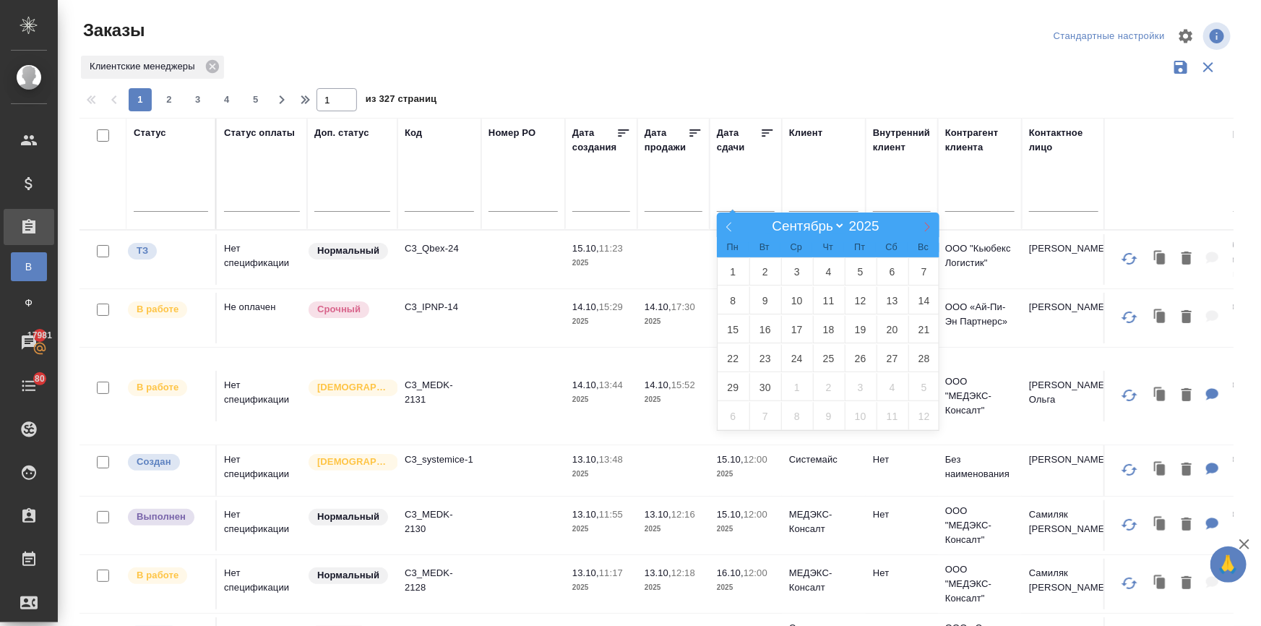
click at [920, 222] on span at bounding box center [927, 224] width 25 height 25
select select "9"
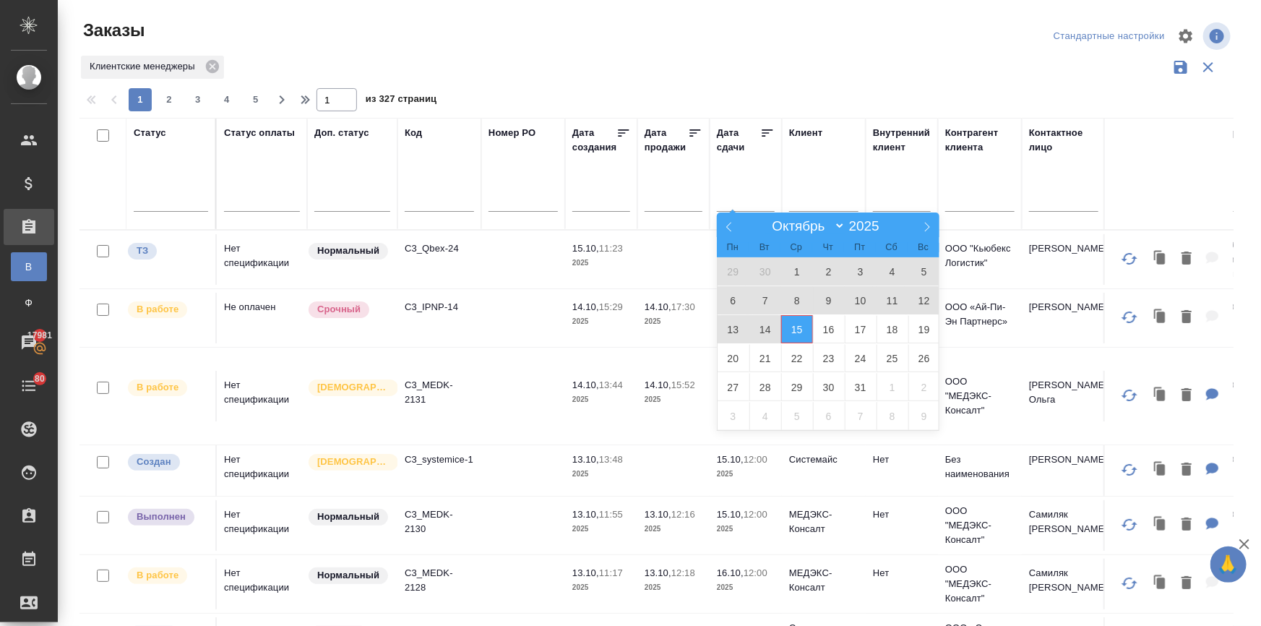
click at [802, 329] on span "15" at bounding box center [797, 329] width 32 height 28
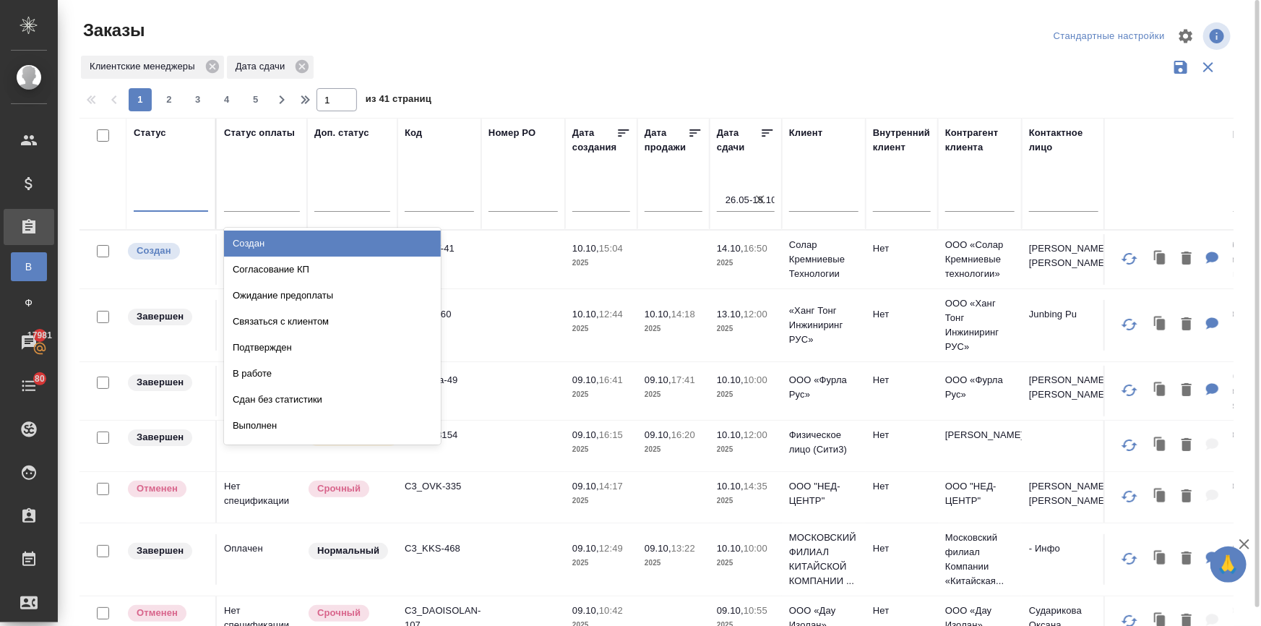
click at [160, 194] on div at bounding box center [171, 197] width 74 height 21
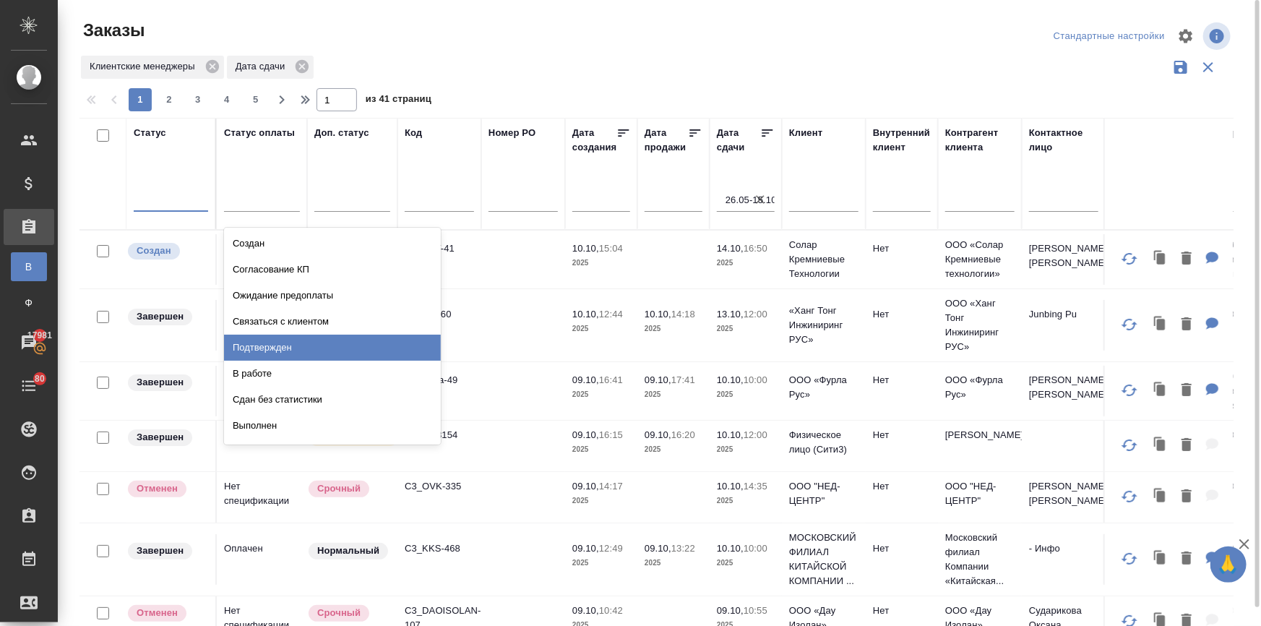
click at [267, 343] on div "Подтвержден" at bounding box center [332, 347] width 217 height 26
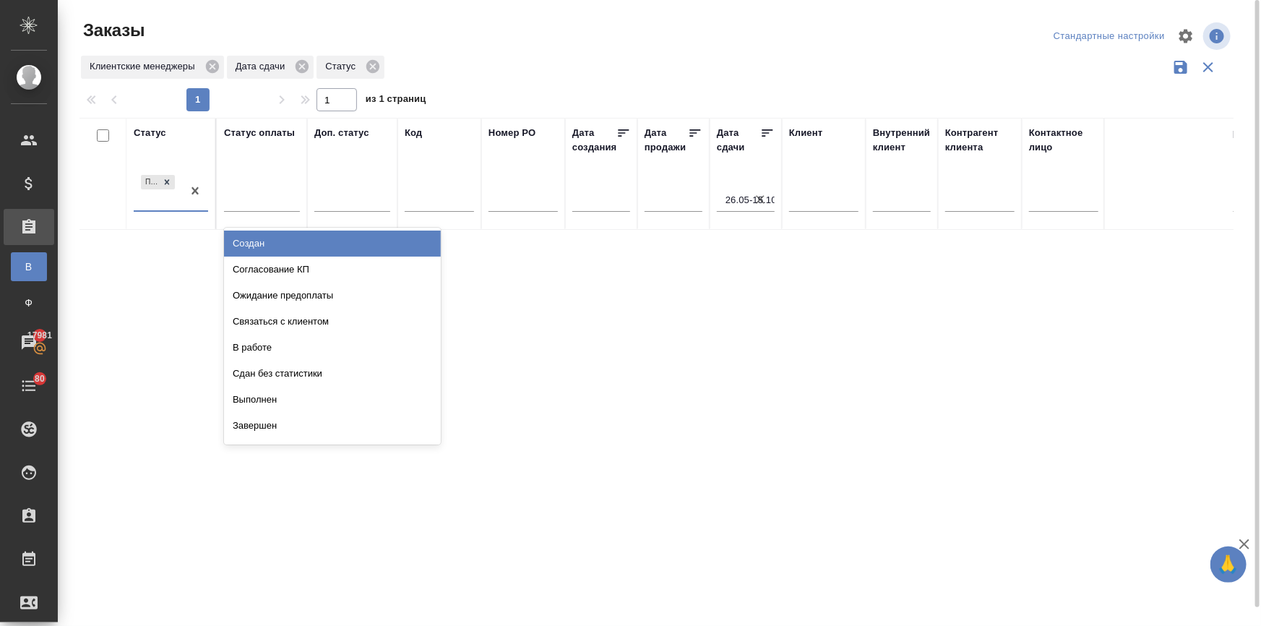
click at [144, 199] on div "Подтвержден" at bounding box center [158, 191] width 48 height 39
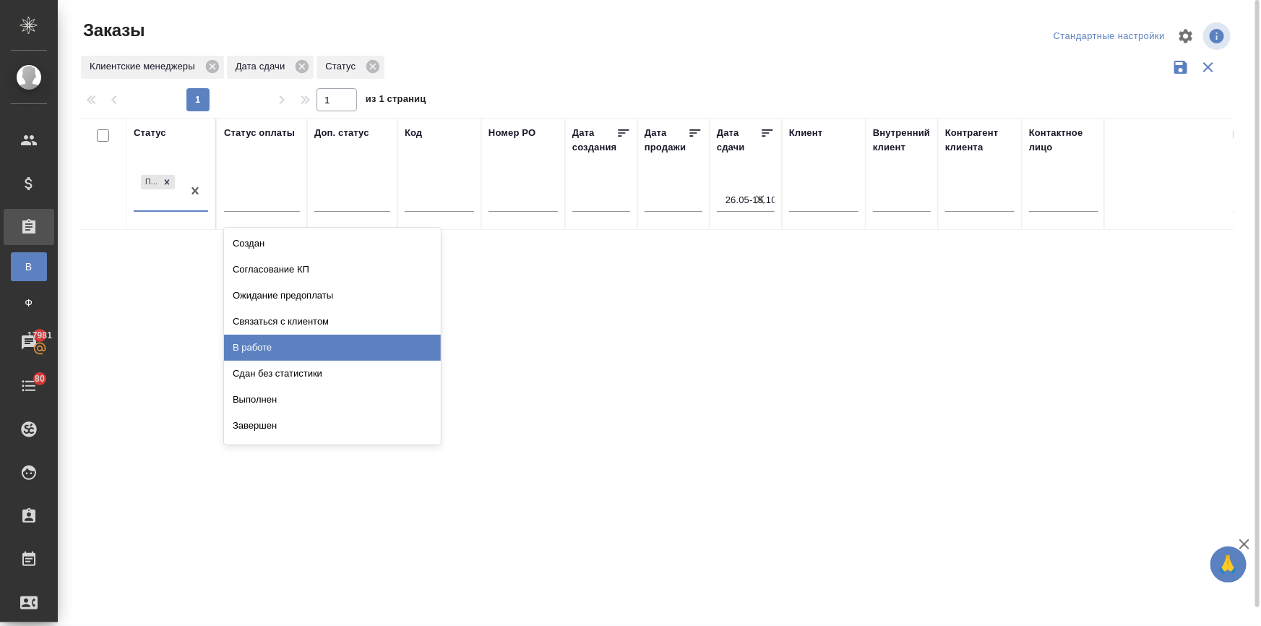
click at [254, 340] on div "В работе" at bounding box center [332, 347] width 217 height 26
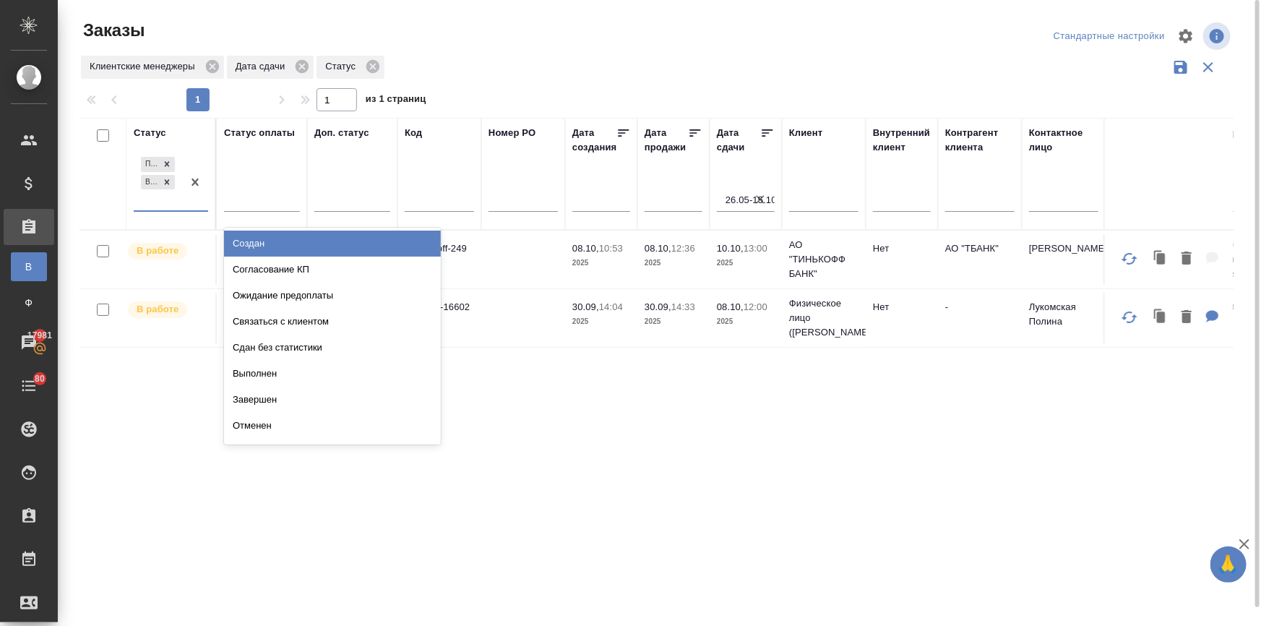
click at [146, 199] on div "Подтвержден В работе" at bounding box center [158, 182] width 48 height 56
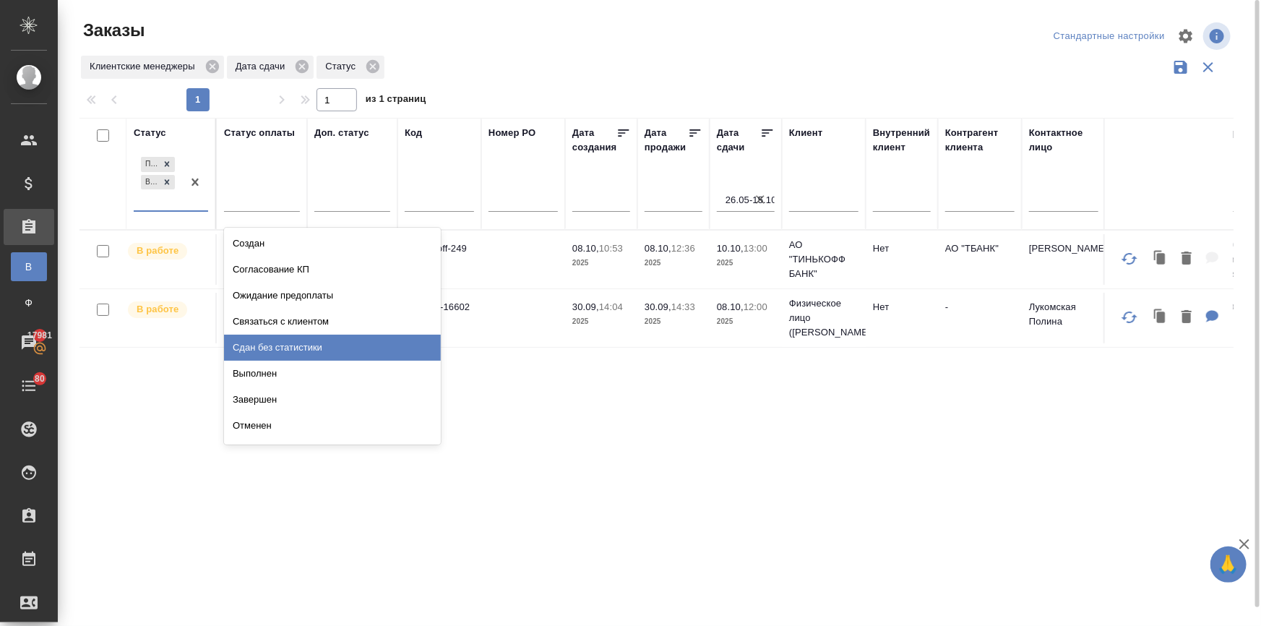
click at [259, 350] on div "Сдан без статистики" at bounding box center [332, 347] width 217 height 26
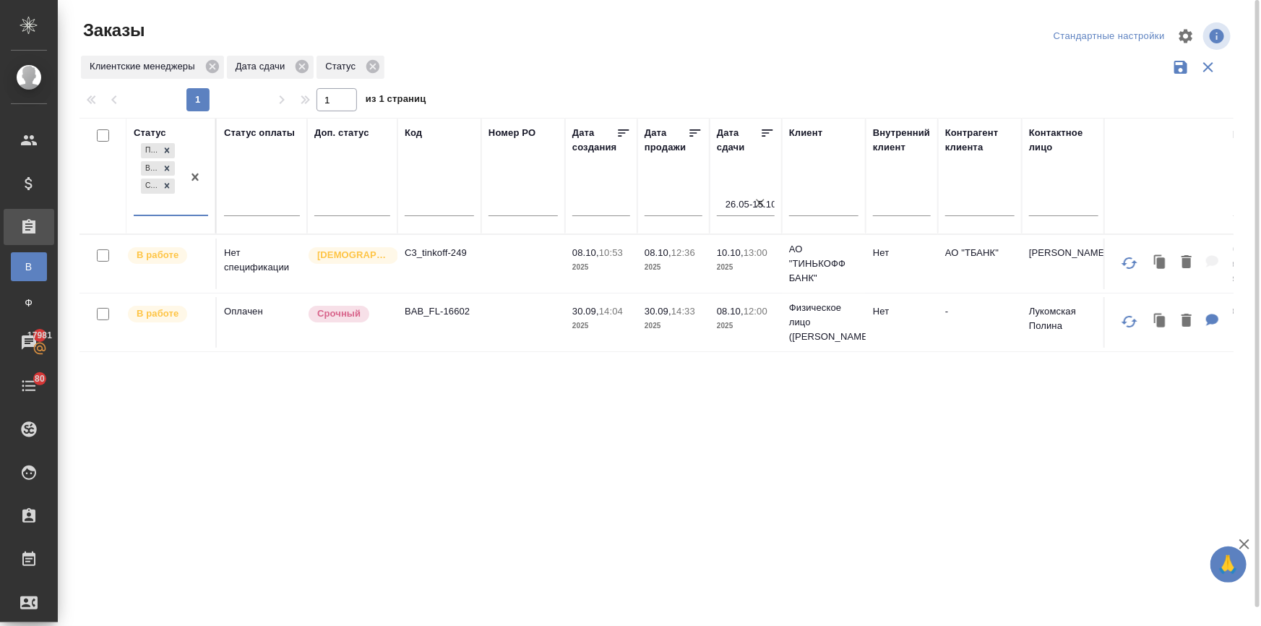
click at [153, 207] on div "Подтвержден В работе Сдан без статистики" at bounding box center [158, 177] width 48 height 74
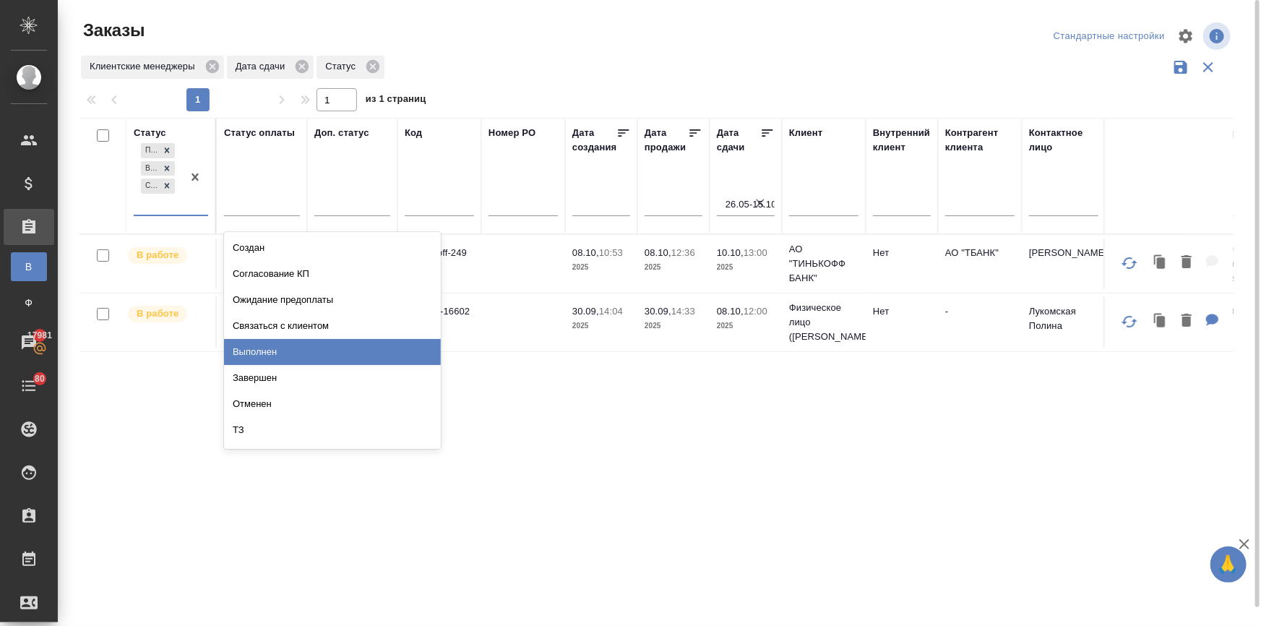
click at [251, 346] on div "Выполнен" at bounding box center [332, 352] width 217 height 26
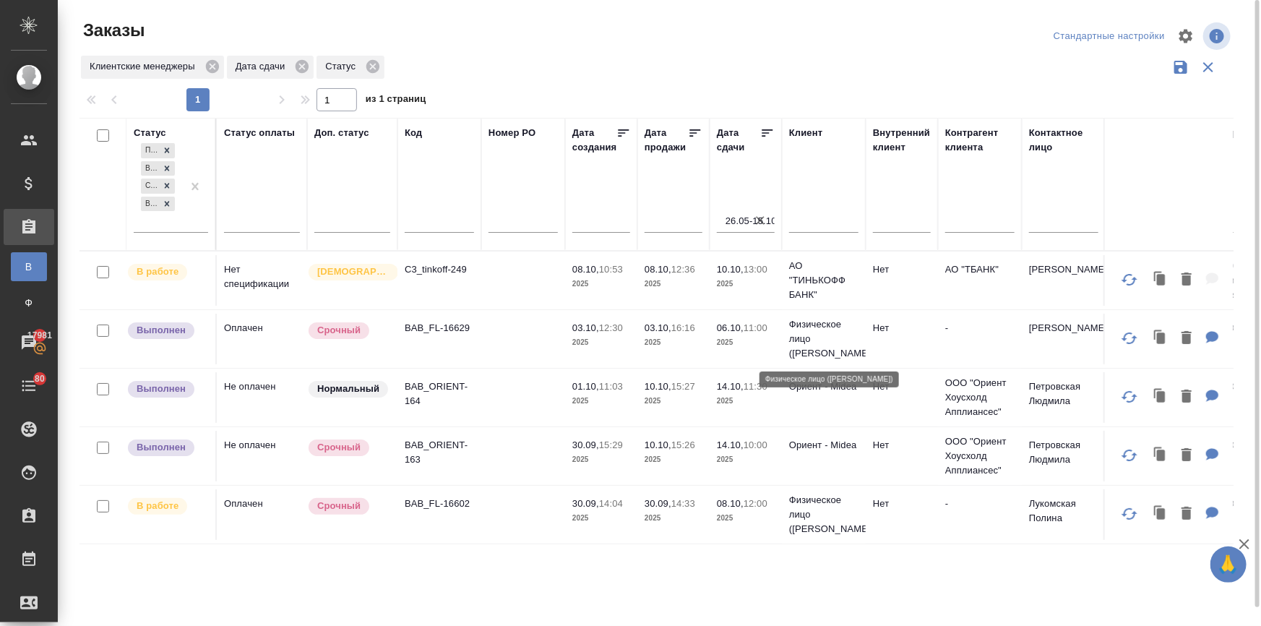
click at [808, 345] on p "Физическое лицо (Бабушкинская)" at bounding box center [823, 338] width 69 height 43
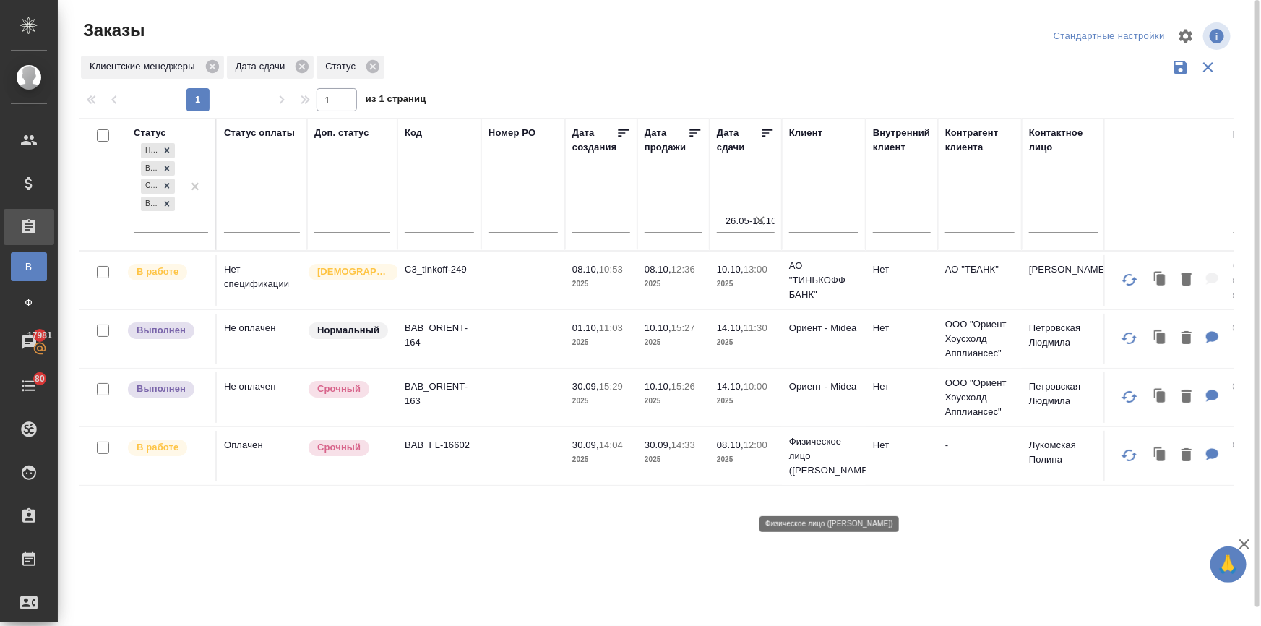
click at [789, 477] on p "Физическое лицо (Бабушкинская)" at bounding box center [823, 455] width 69 height 43
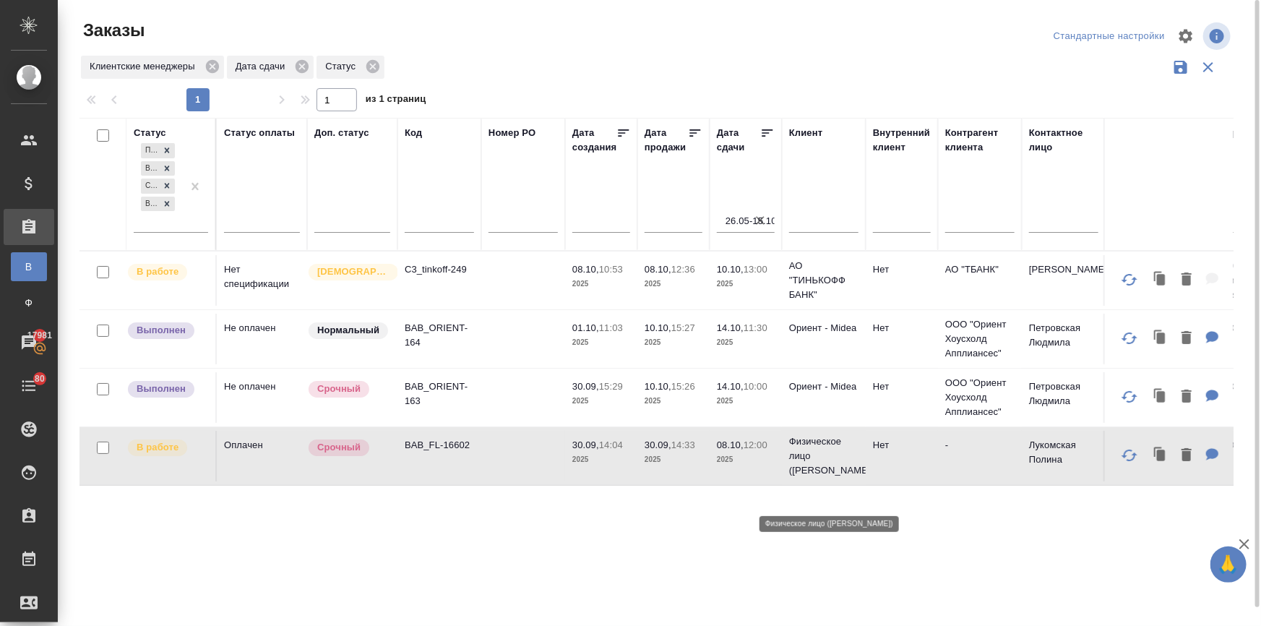
click at [789, 477] on p "Физическое лицо (Бабушкинская)" at bounding box center [823, 455] width 69 height 43
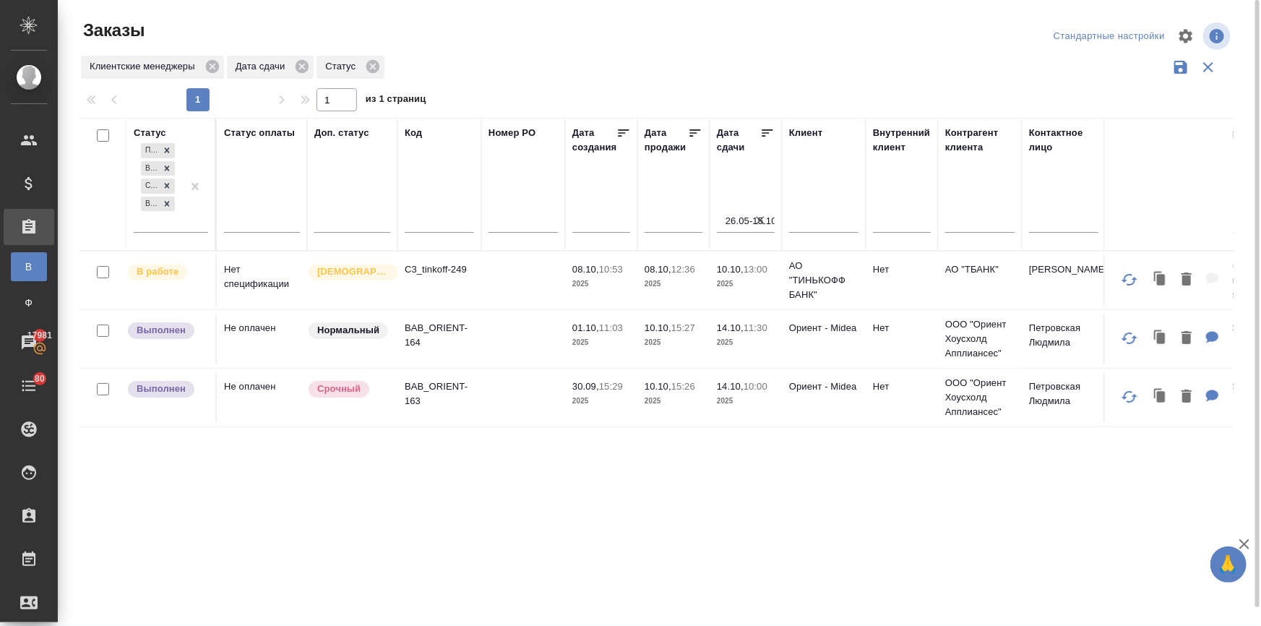
click at [725, 277] on p "2025" at bounding box center [746, 284] width 58 height 14
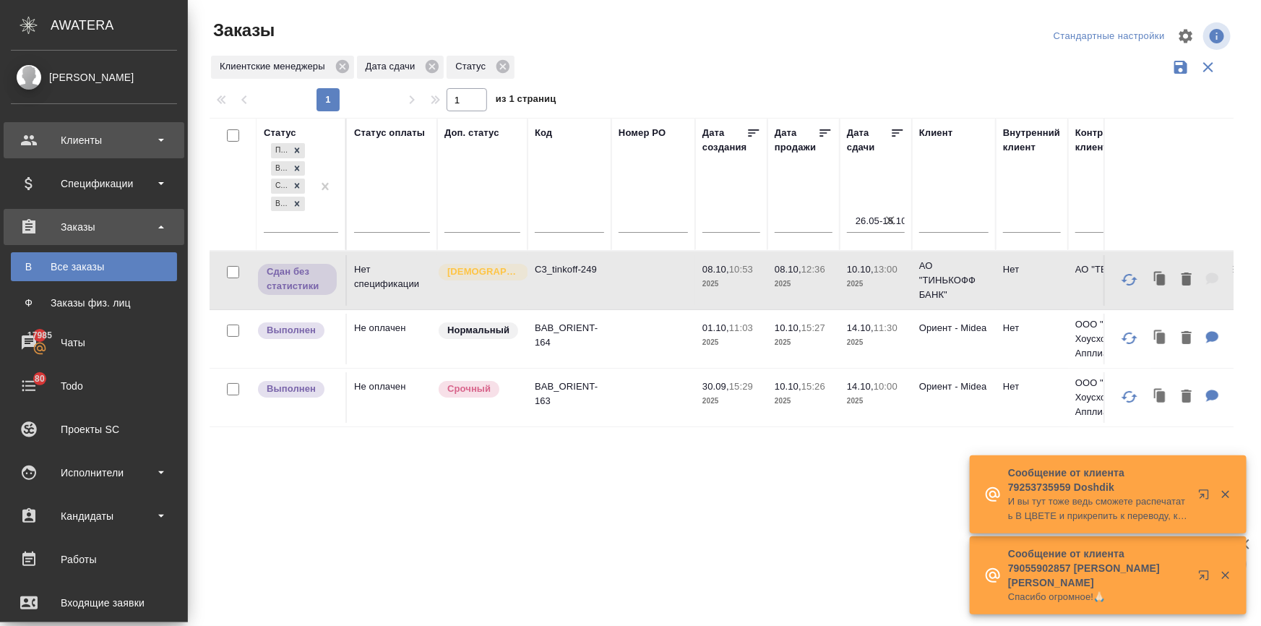
click at [73, 140] on div "Клиенты" at bounding box center [94, 140] width 166 height 22
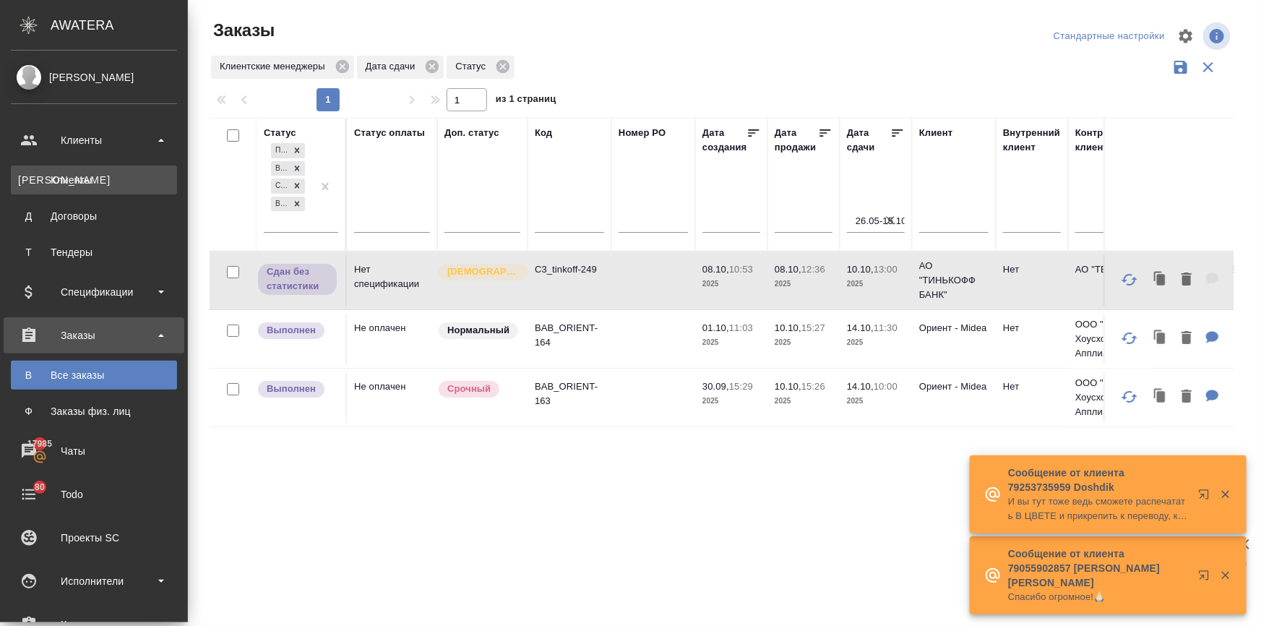
click at [72, 177] on div "Клиенты" at bounding box center [94, 180] width 152 height 14
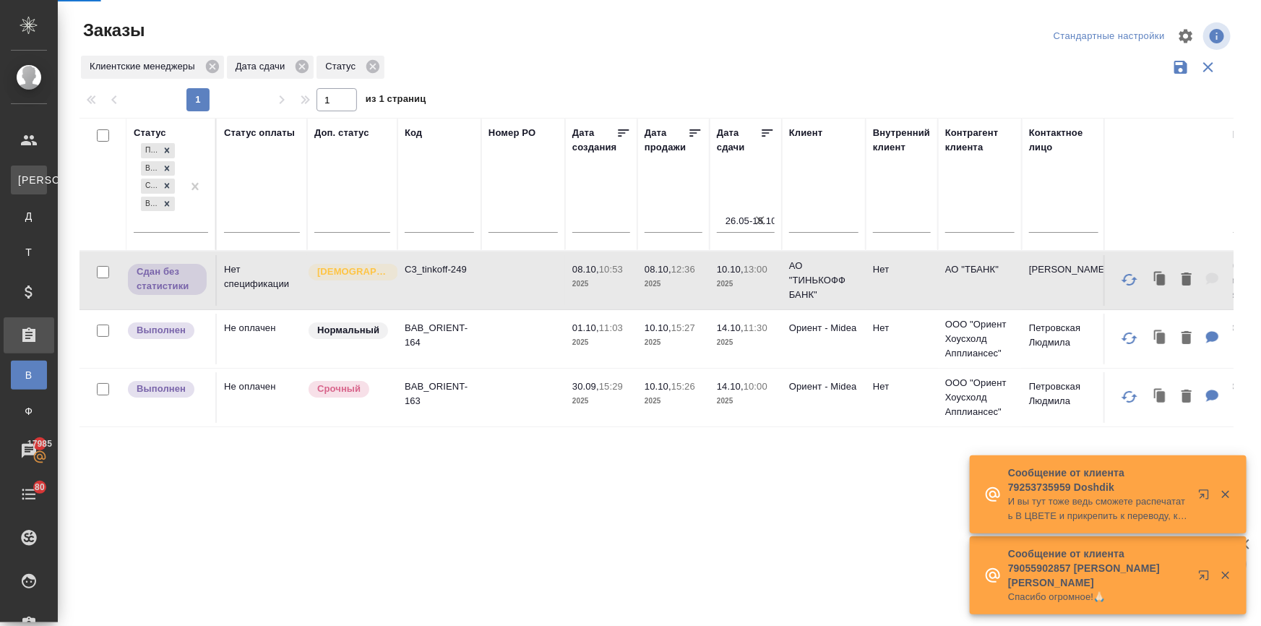
select select "RU"
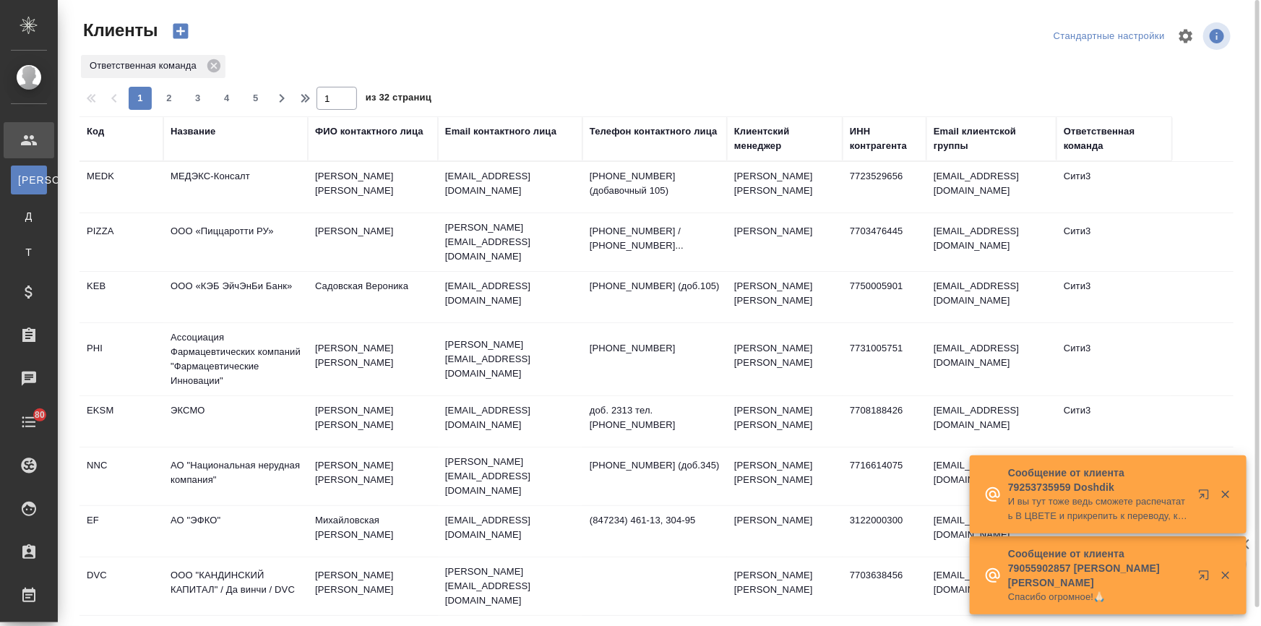
click at [197, 131] on div "Название" at bounding box center [192, 131] width 45 height 14
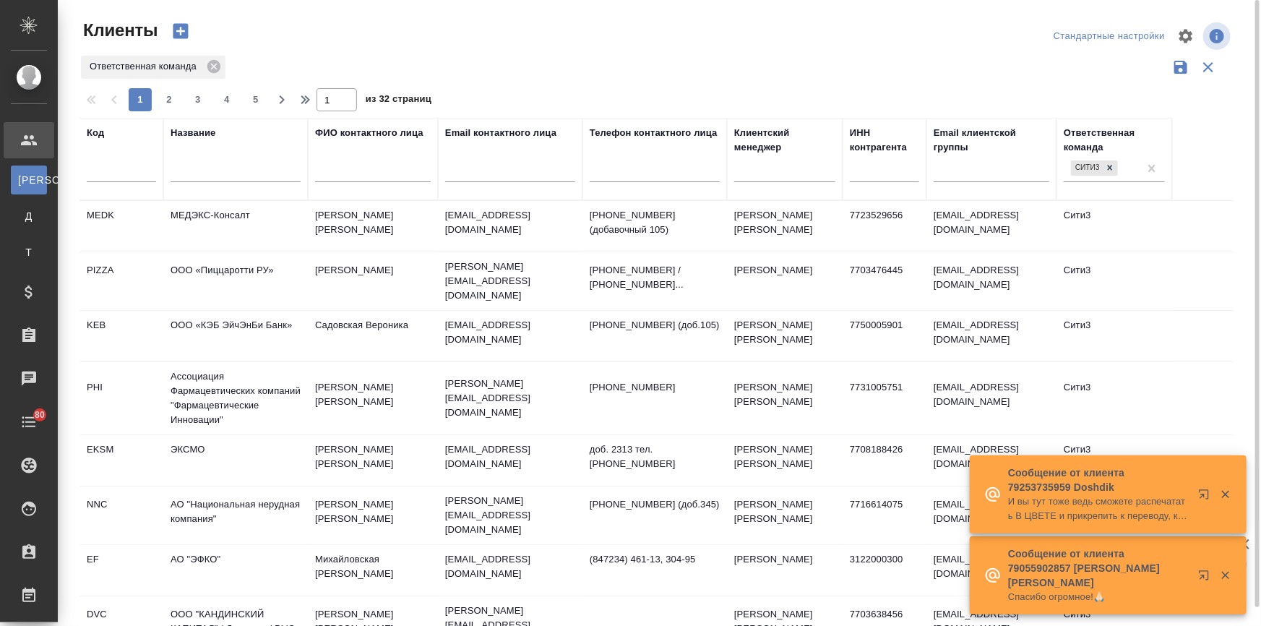
click at [199, 165] on input "text" at bounding box center [235, 173] width 130 height 18
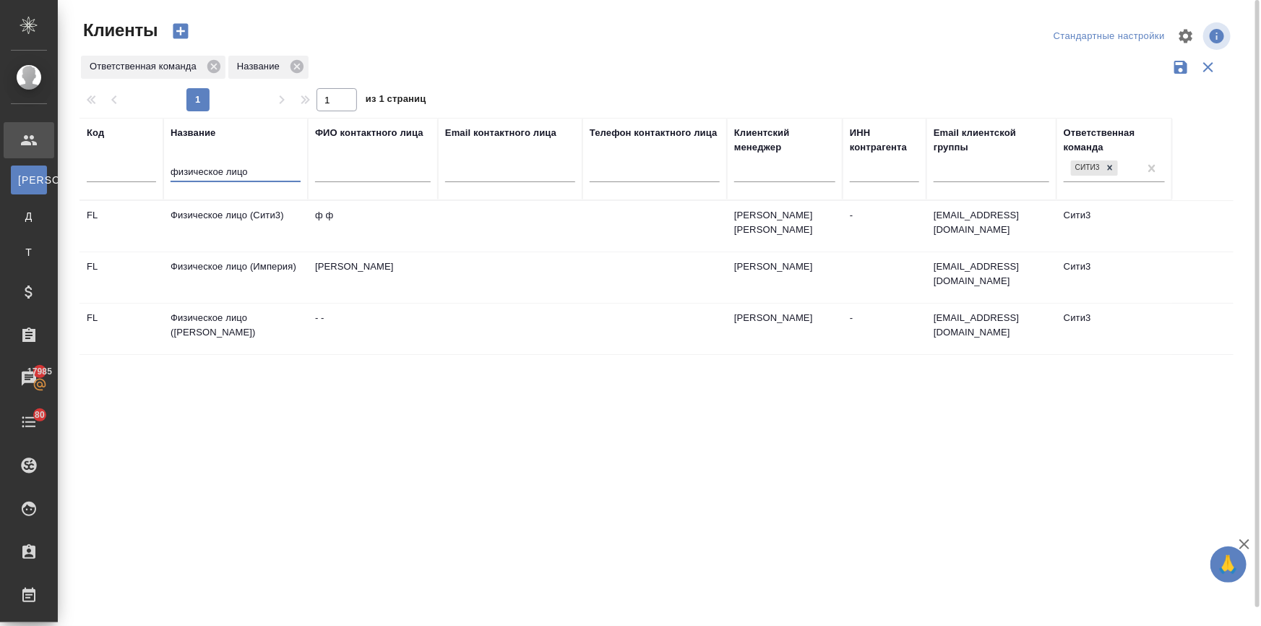
type input "физическое лицо"
click at [267, 210] on td "Физическое лицо (Сити3)" at bounding box center [235, 226] width 144 height 51
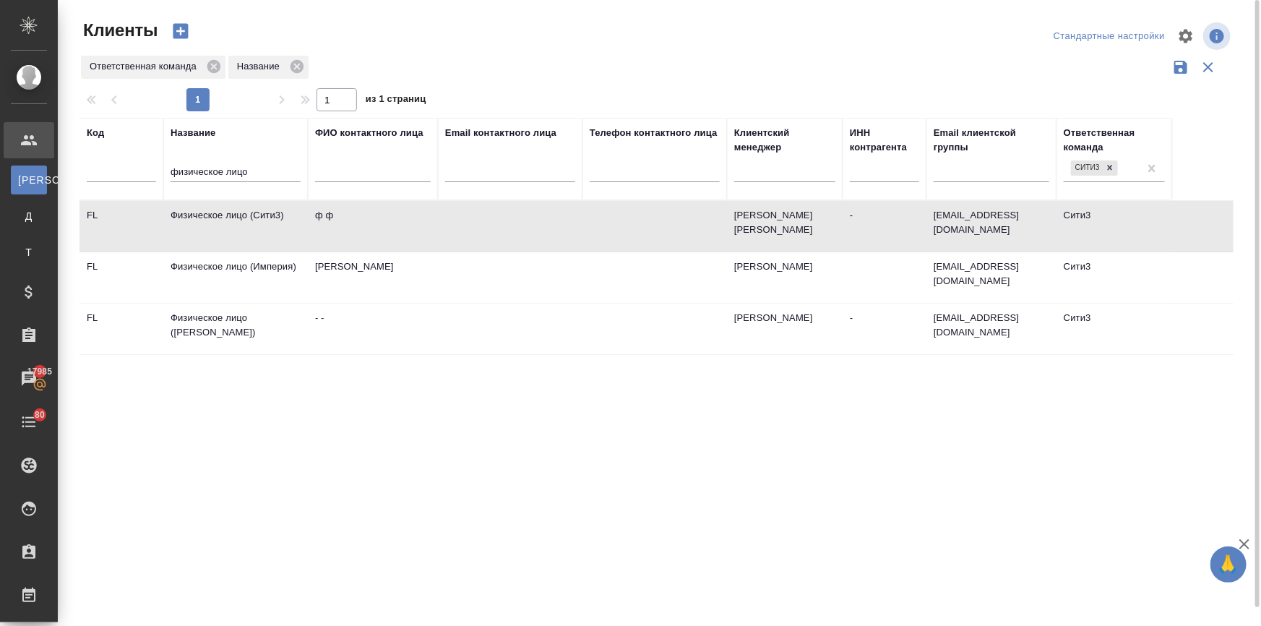
click at [267, 210] on td "Физическое лицо (Сити3)" at bounding box center [235, 226] width 144 height 51
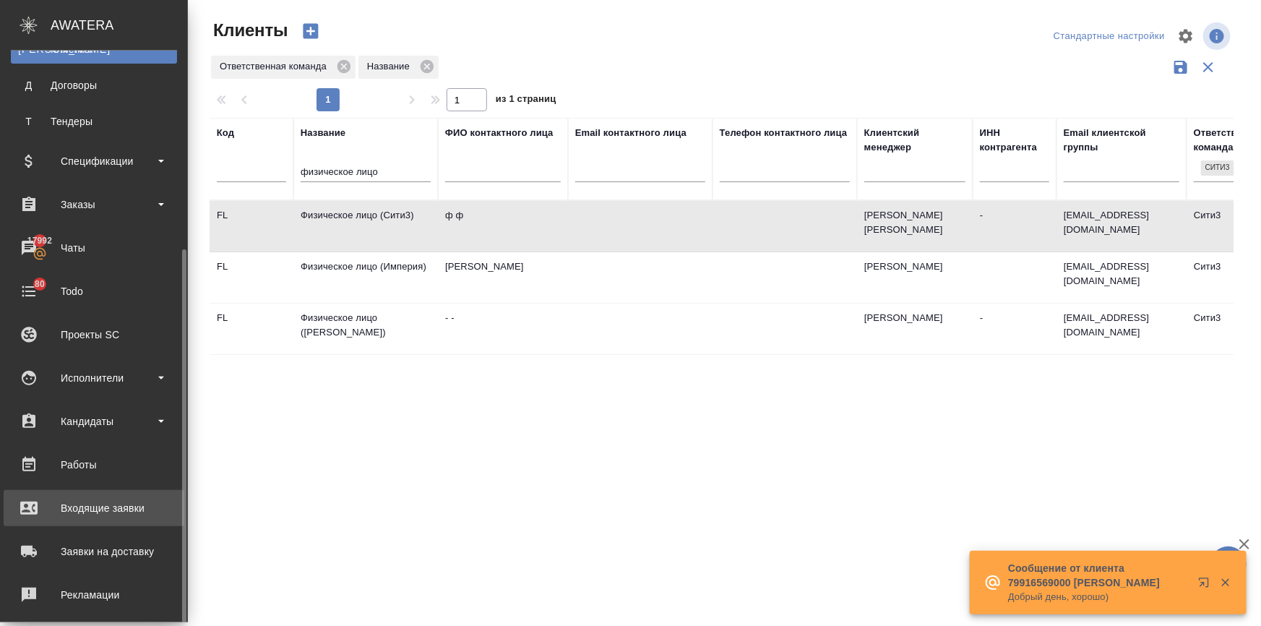
scroll to position [196, 0]
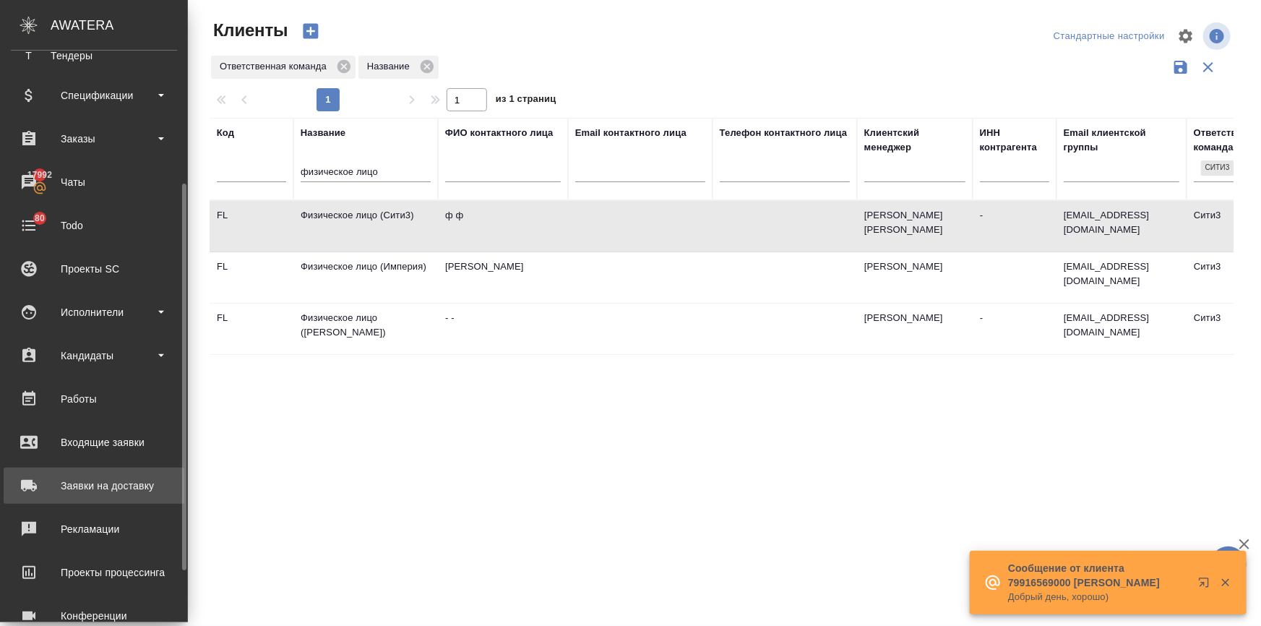
click at [113, 485] on div "Заявки на доставку" at bounding box center [94, 486] width 166 height 22
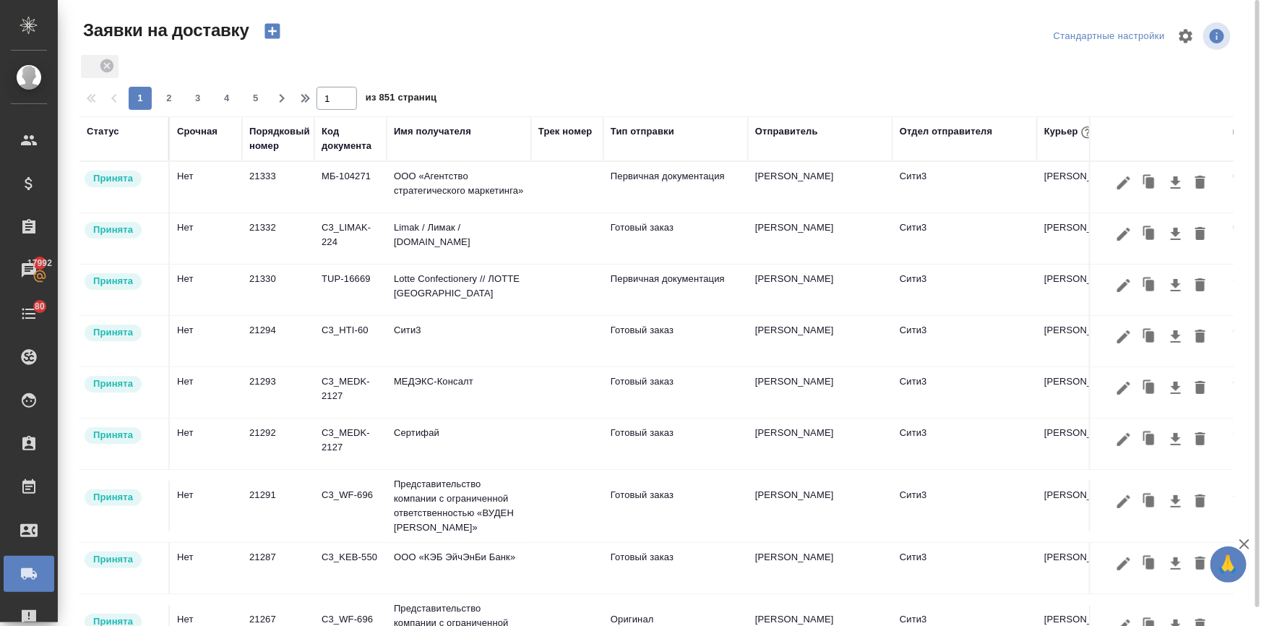
click at [272, 33] on icon "button" at bounding box center [272, 31] width 20 height 20
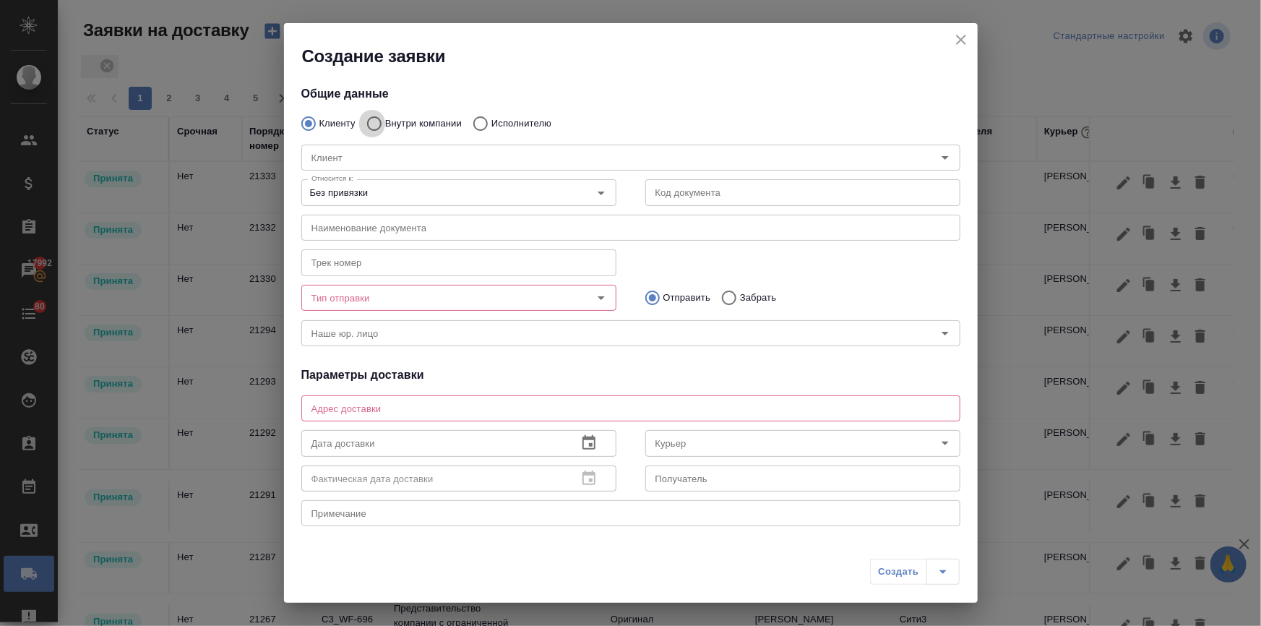
click at [371, 121] on input "Внутри компании" at bounding box center [372, 123] width 26 height 30
radio input "true"
click at [360, 151] on input "Команда" at bounding box center [607, 157] width 602 height 17
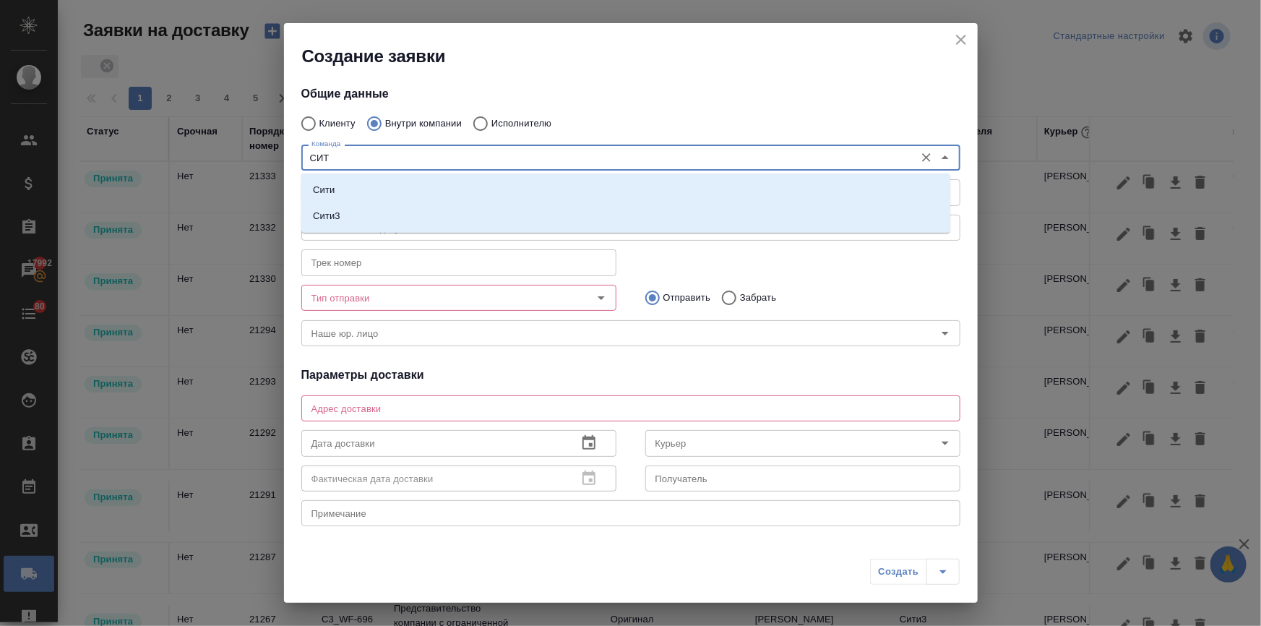
type input "СИТИ"
click at [350, 213] on li "Сити3" at bounding box center [625, 216] width 649 height 26
type textarea "Огородный проезд 16/1, строение 4, этаж 3, офис 302"
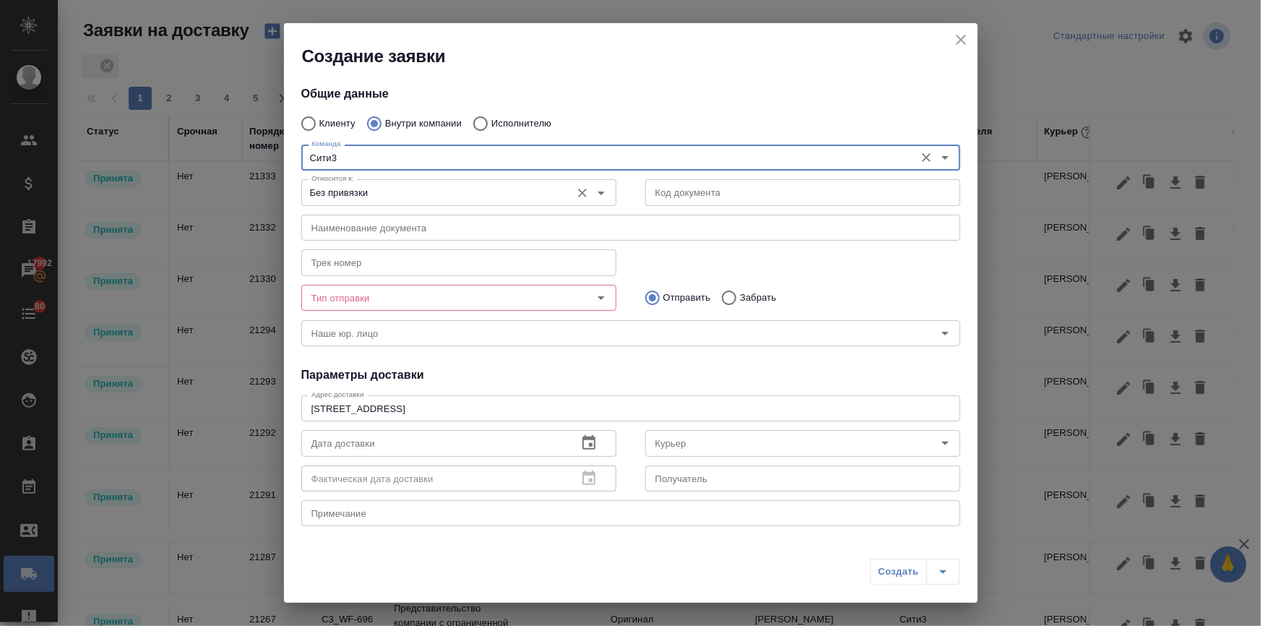
type input "Сити3"
click at [342, 189] on input "Без привязки" at bounding box center [435, 191] width 258 height 17
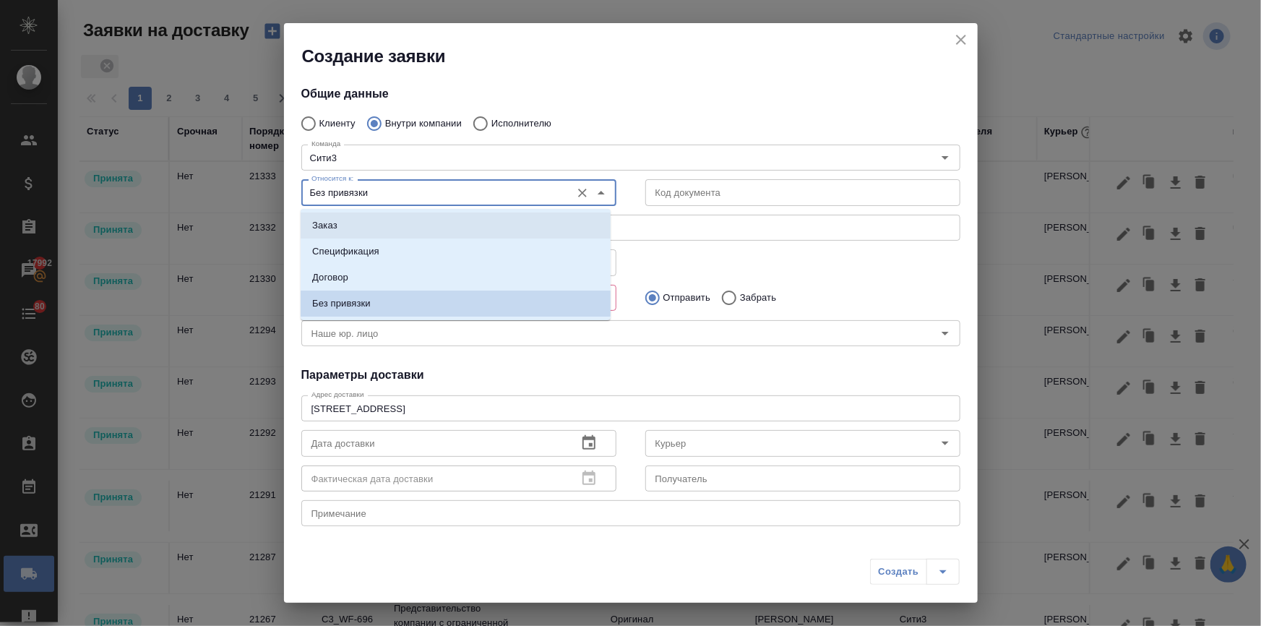
click at [342, 228] on li "Заказ" at bounding box center [456, 225] width 310 height 26
type input "Заказ"
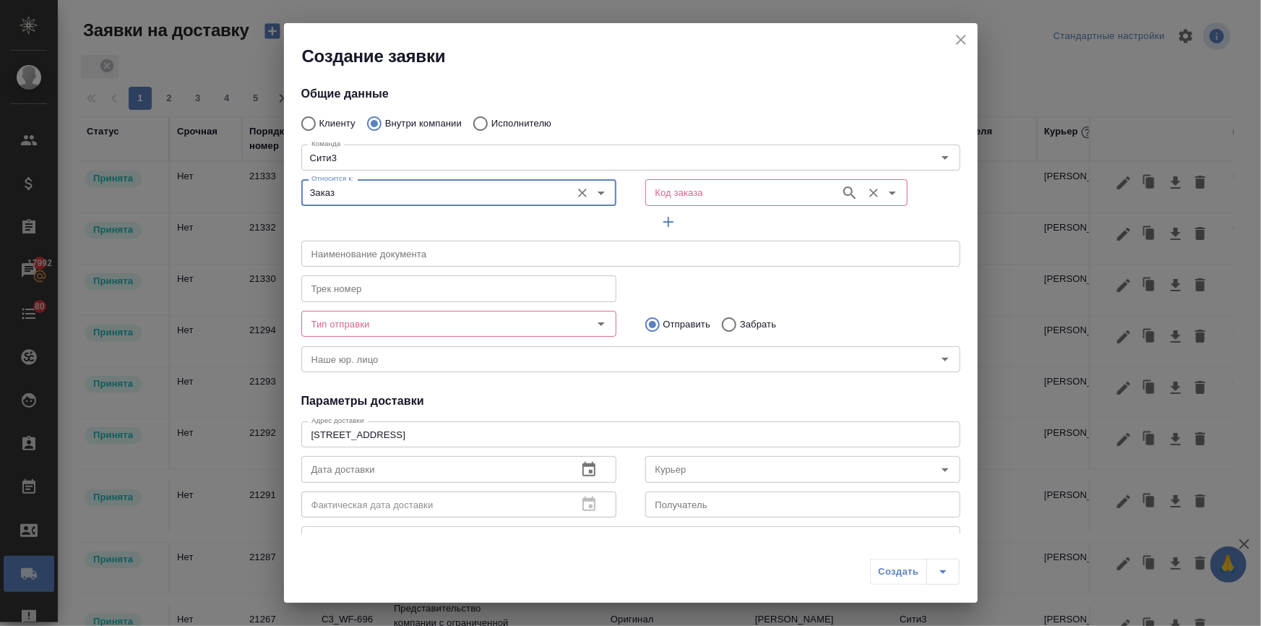
click at [701, 193] on input "Код заказа" at bounding box center [740, 191] width 183 height 17
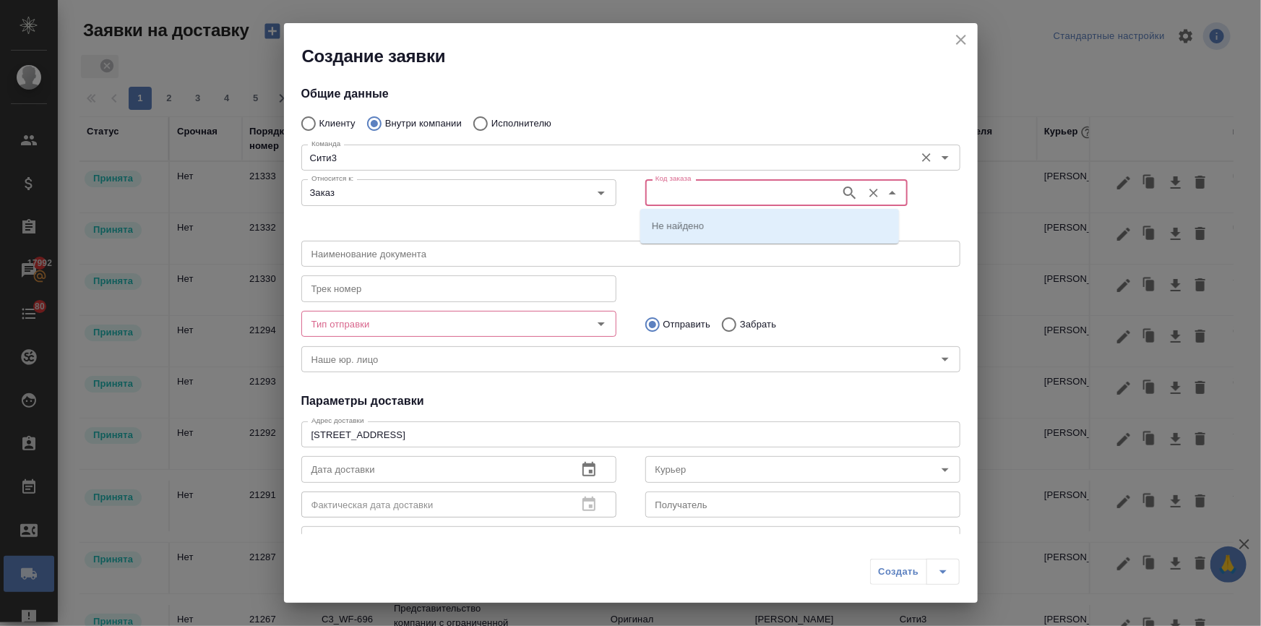
paste input "C3_MEDK-2130"
type input "C3_MEDK-2130"
click at [693, 225] on p "C3_MEDK-2130" at bounding box center [686, 225] width 69 height 14
type input "(МБ) ООО "Монблан""
type input "C3_MEDK-2130"
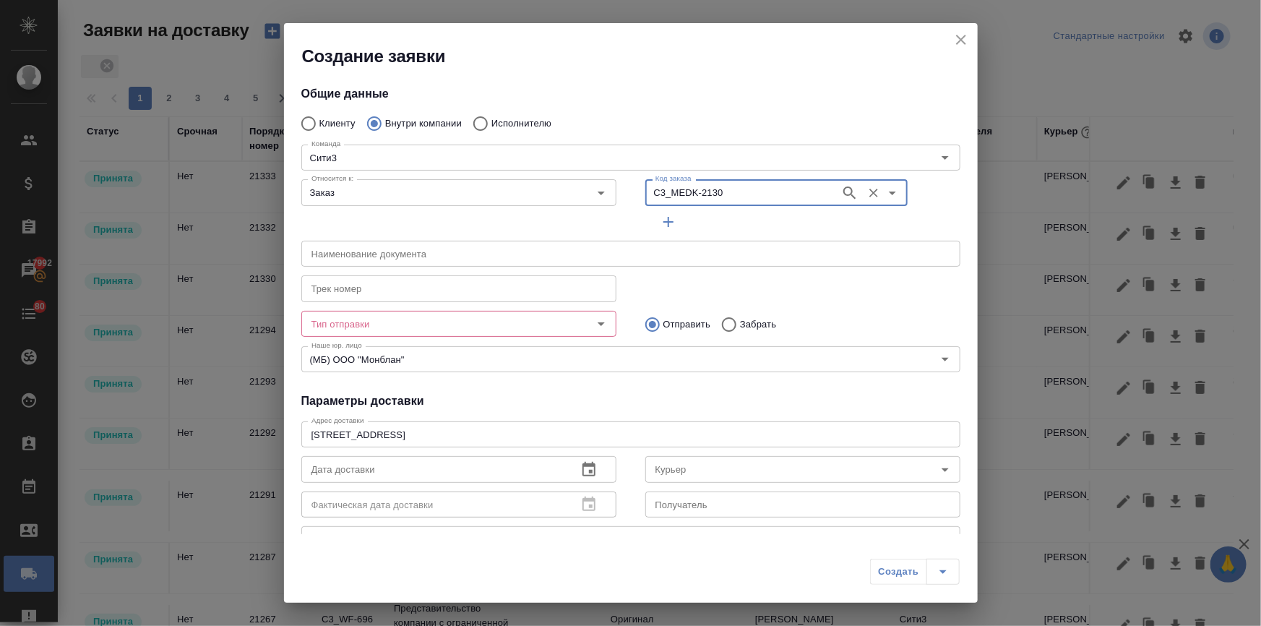
click at [389, 320] on input "Тип отправки" at bounding box center [435, 323] width 258 height 17
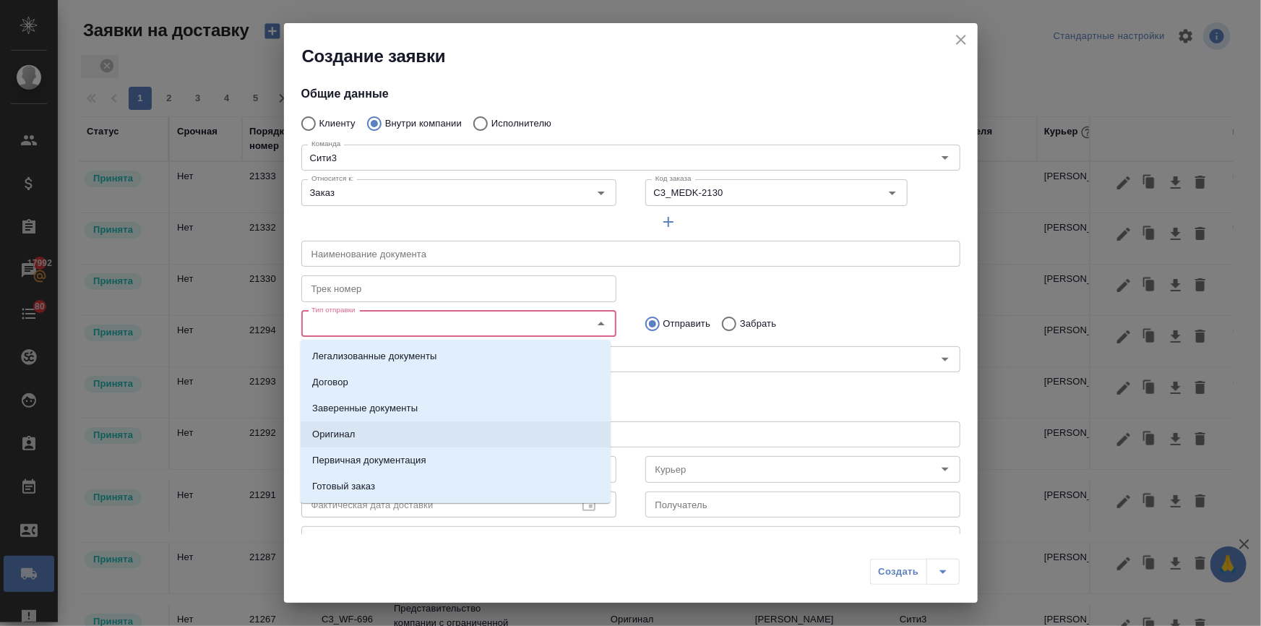
click at [352, 438] on p "Оригинал" at bounding box center [333, 434] width 43 height 14
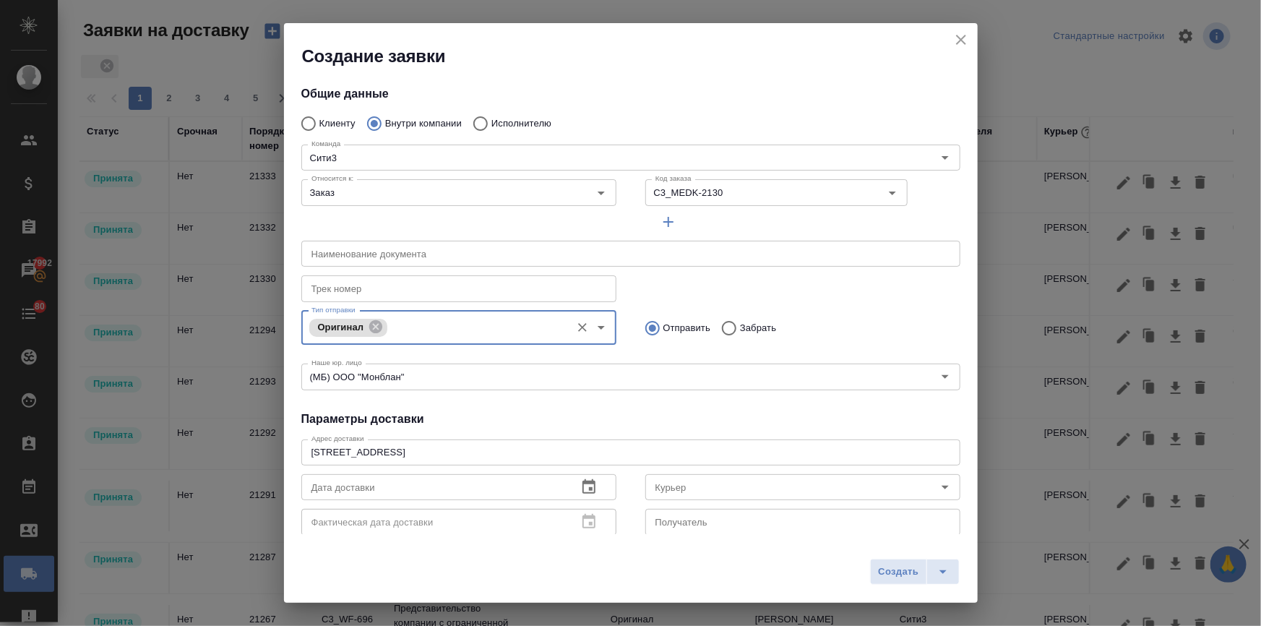
drag, startPoint x: 720, startPoint y: 327, endPoint x: 721, endPoint y: 341, distance: 14.5
click at [721, 327] on input "Забрать" at bounding box center [727, 328] width 26 height 30
radio input "true"
drag, startPoint x: 699, startPoint y: 487, endPoint x: 695, endPoint y: 477, distance: 10.7
click at [697, 487] on input "Курьер" at bounding box center [778, 486] width 258 height 17
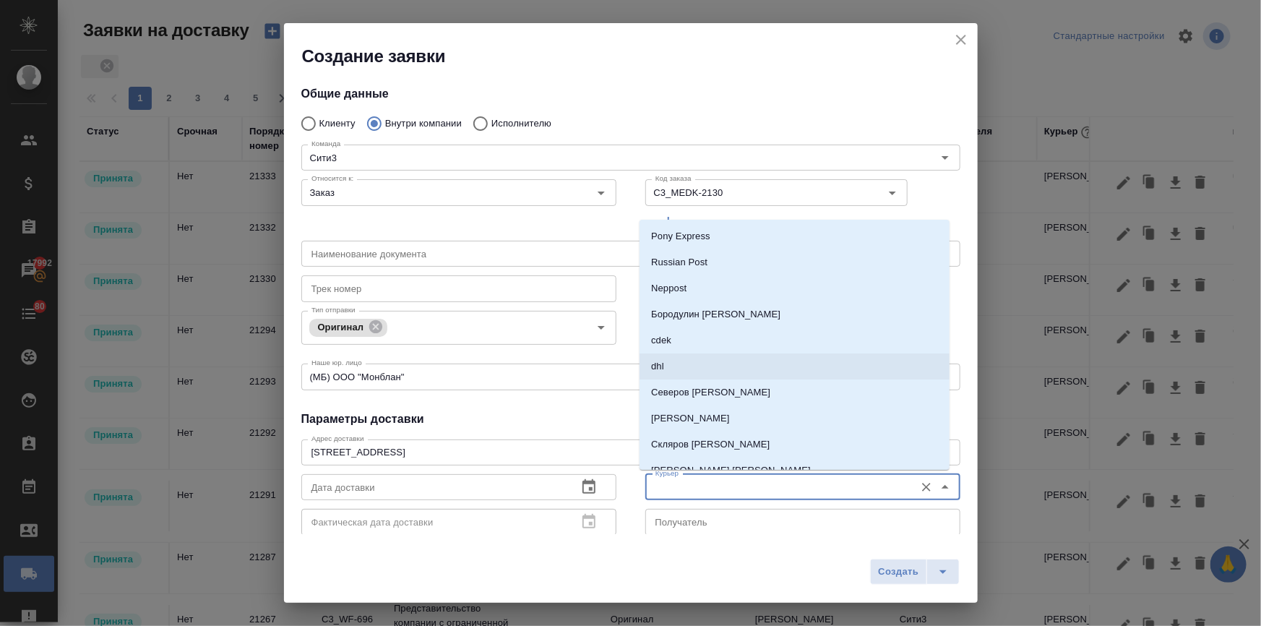
scroll to position [300, 0]
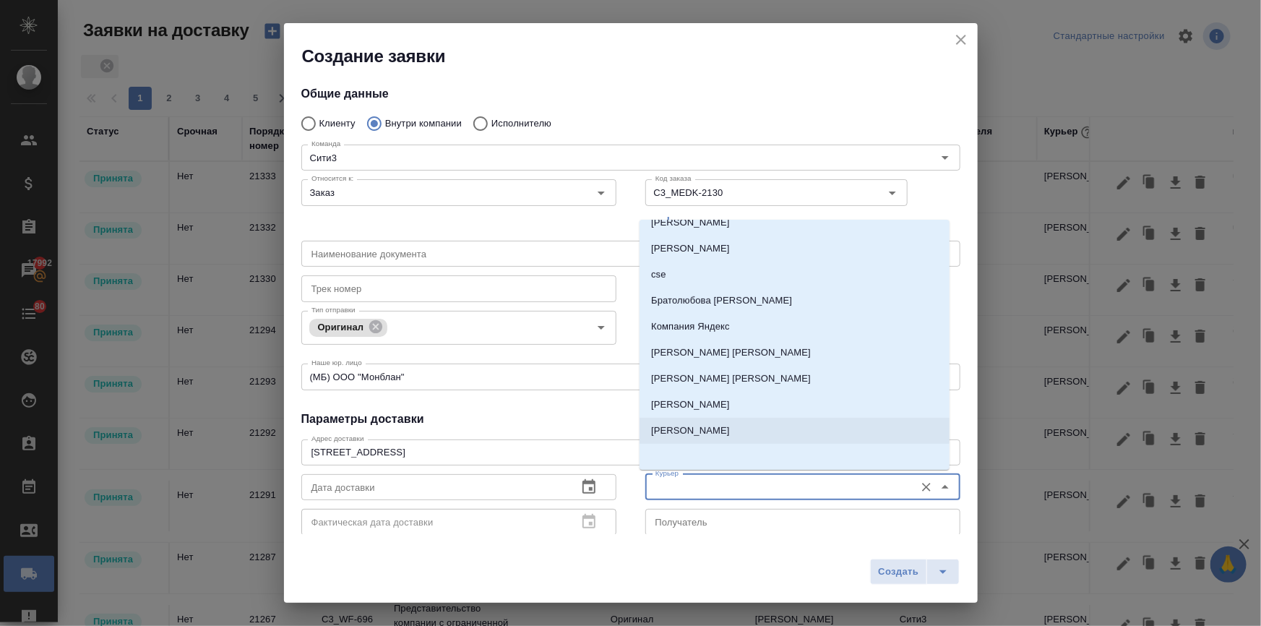
click at [686, 436] on p "Бородулин Антон" at bounding box center [690, 430] width 79 height 14
type input "Бородулин Антон"
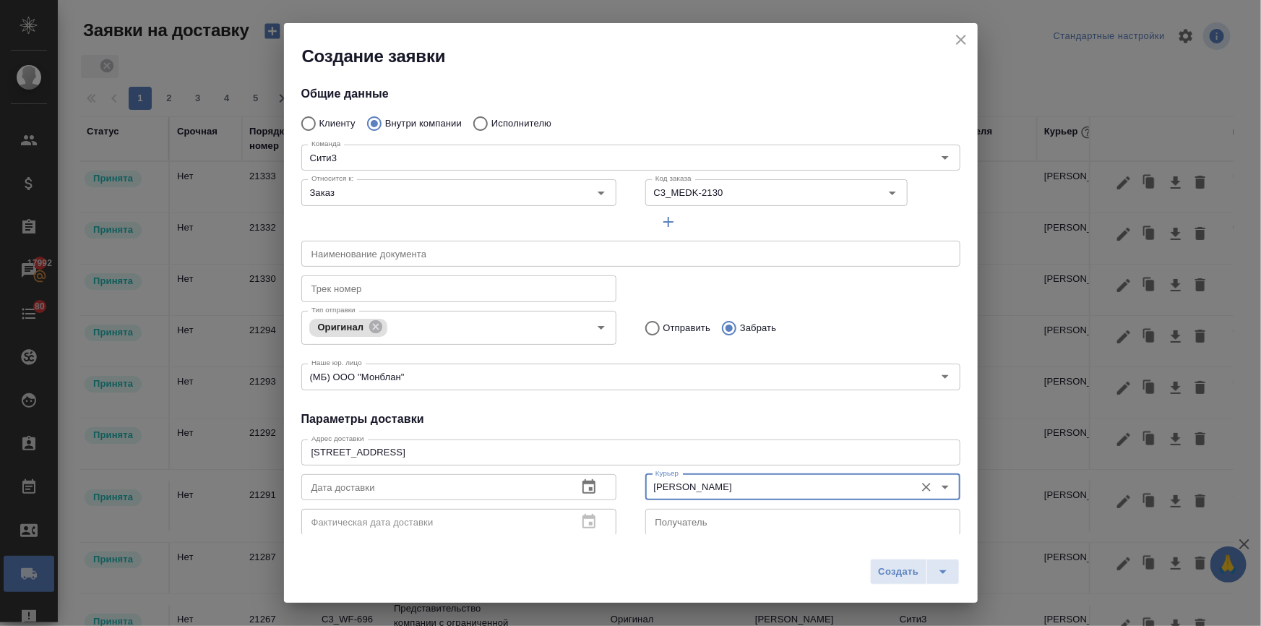
click at [588, 483] on icon "button" at bounding box center [588, 486] width 13 height 14
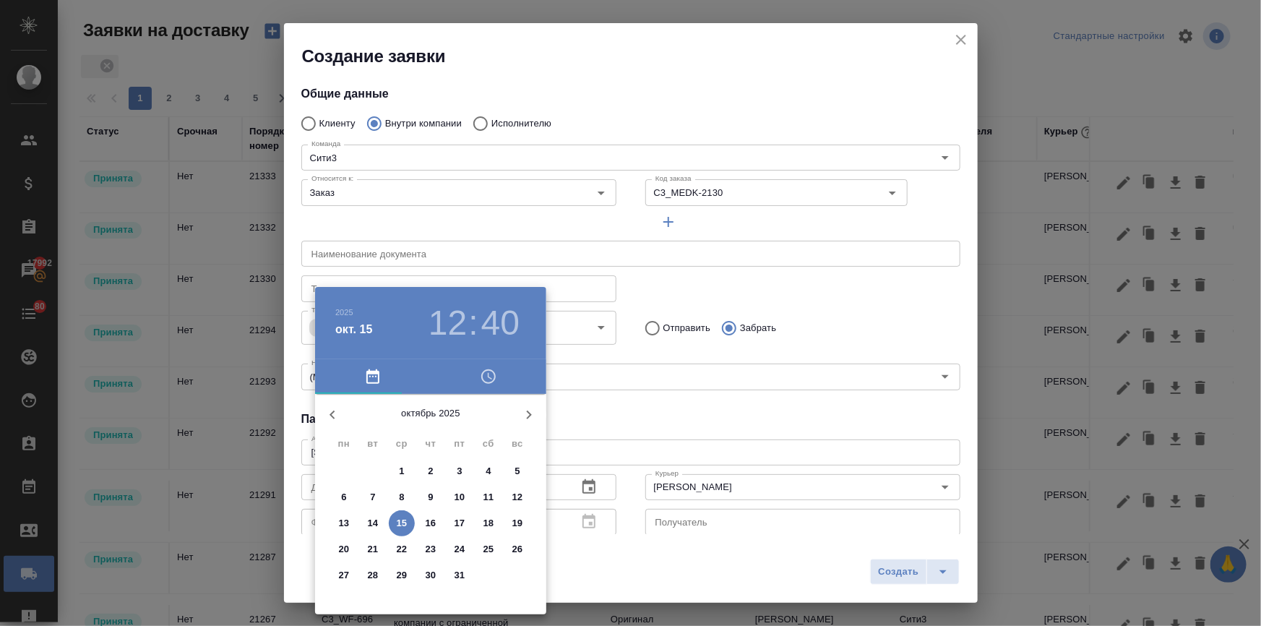
drag, startPoint x: 449, startPoint y: 324, endPoint x: 438, endPoint y: 345, distance: 24.6
click at [450, 323] on h3 "12" at bounding box center [447, 323] width 38 height 40
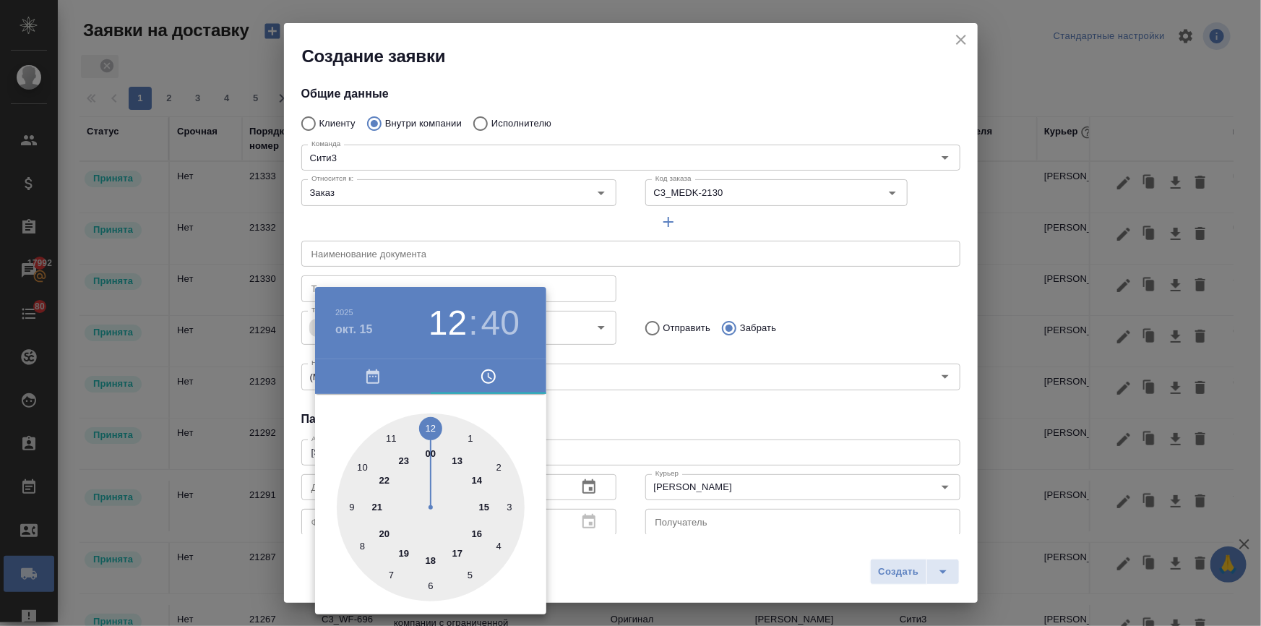
click at [364, 462] on div at bounding box center [431, 507] width 188 height 188
click at [433, 423] on div at bounding box center [431, 507] width 188 height 188
type input "15.10.2025 10:00"
click at [611, 422] on div at bounding box center [630, 313] width 1261 height 626
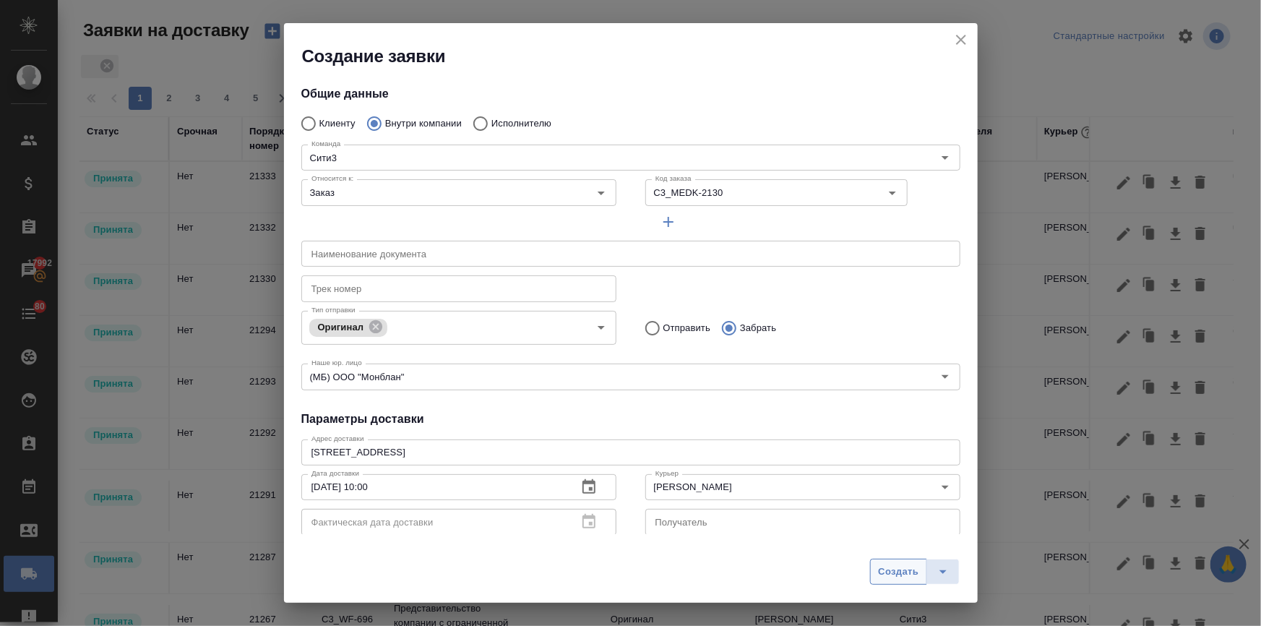
click at [888, 569] on span "Создать" at bounding box center [898, 571] width 40 height 17
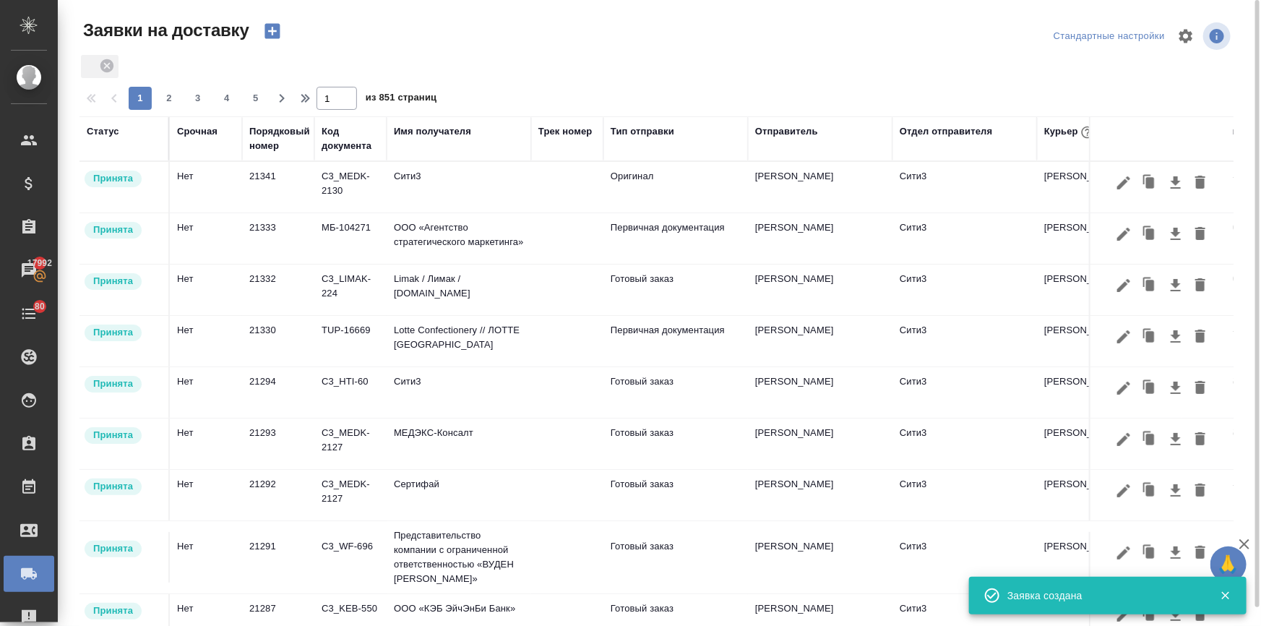
click at [267, 28] on icon "button" at bounding box center [271, 31] width 15 height 15
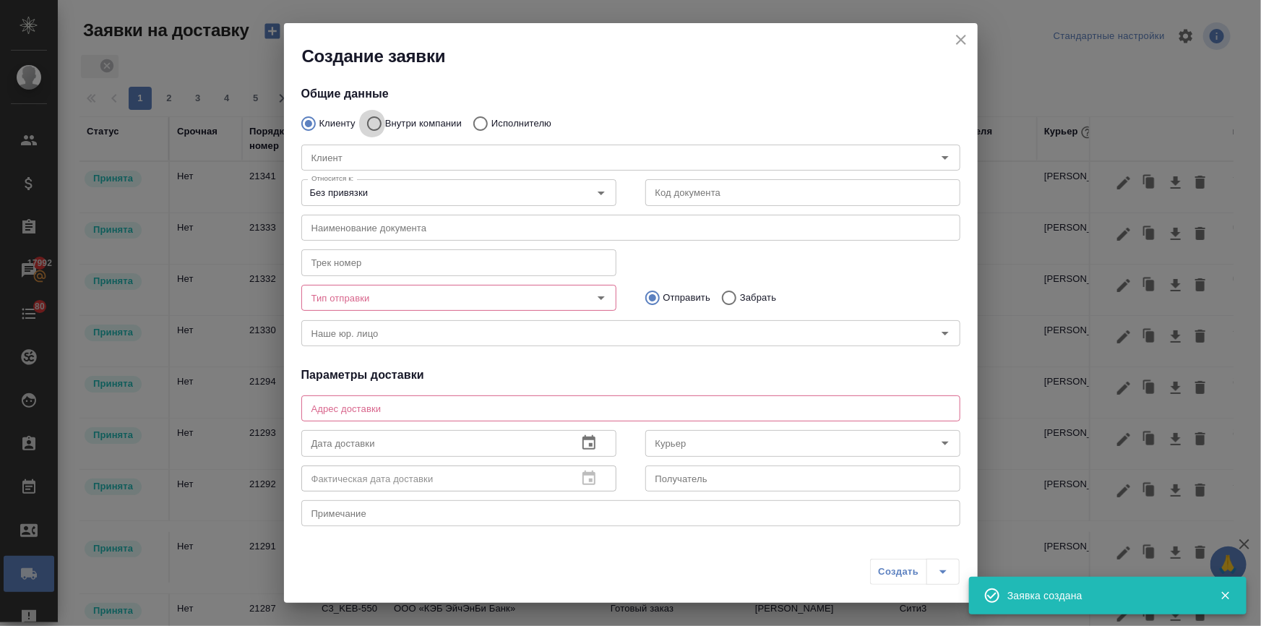
click at [376, 121] on input "Внутри компании" at bounding box center [372, 123] width 26 height 30
radio input "true"
click at [368, 155] on input "Команда" at bounding box center [607, 157] width 602 height 17
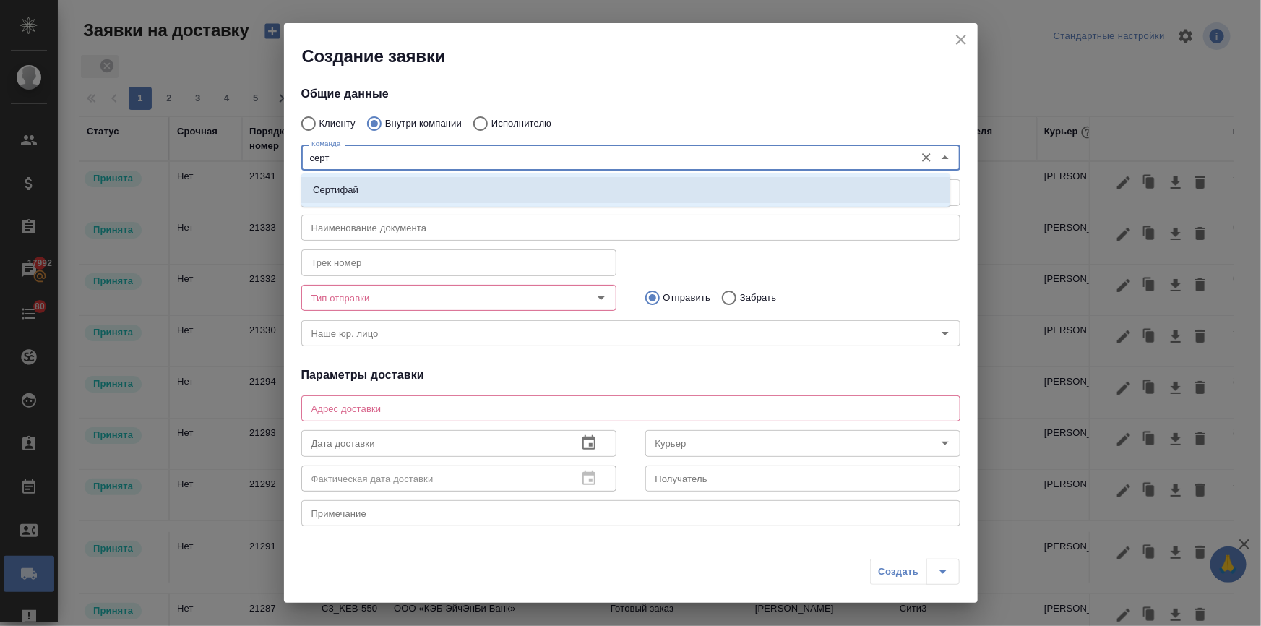
type input "серти"
click at [373, 180] on li "Сертифай" at bounding box center [625, 190] width 649 height 26
type textarea "Кузнецкий мост, д.7"
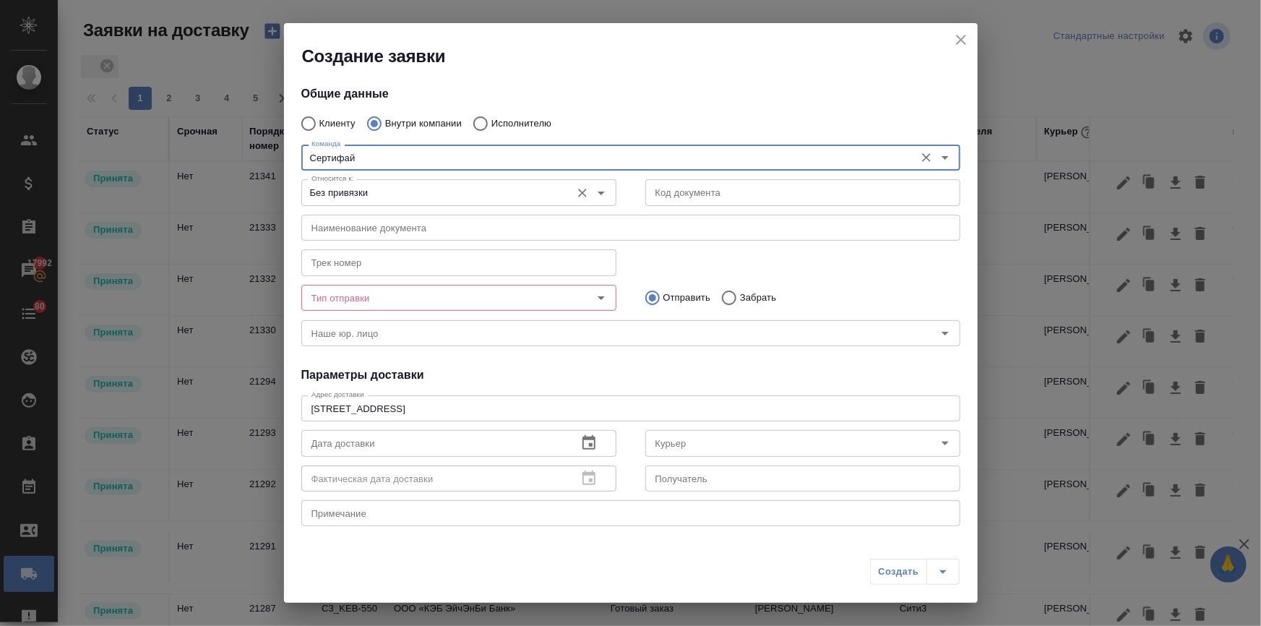
type input "Сертифай"
click at [351, 193] on input "Без привязки" at bounding box center [435, 191] width 258 height 17
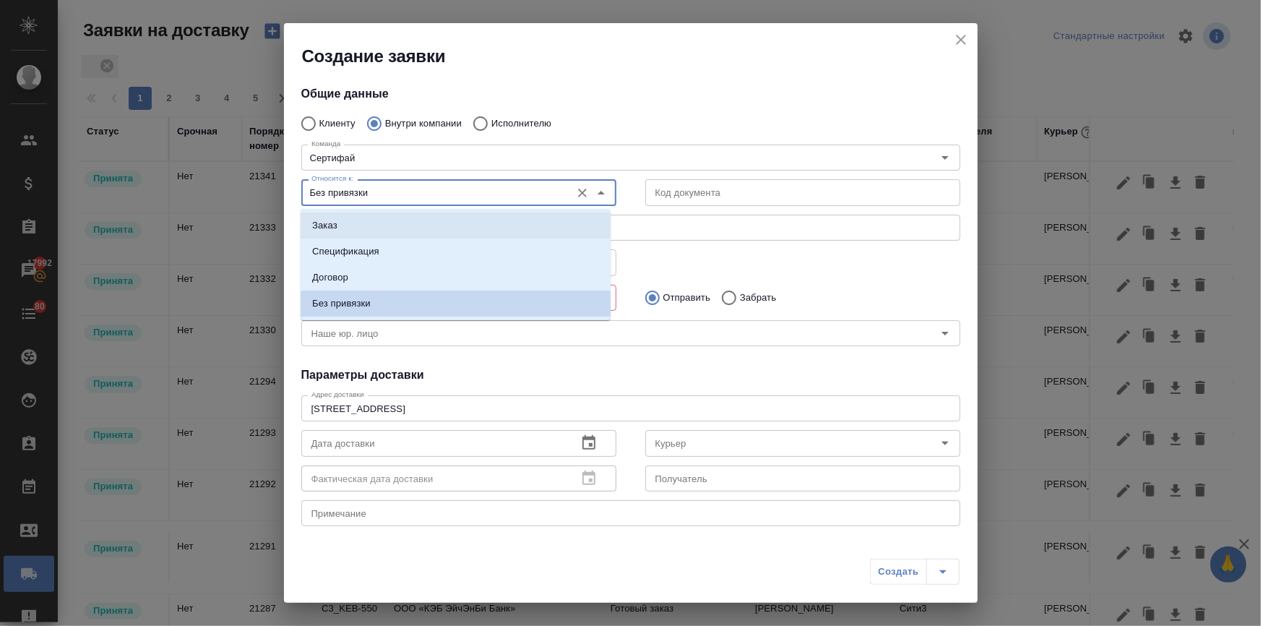
click at [347, 221] on li "Заказ" at bounding box center [456, 225] width 310 height 26
type input "Заказ"
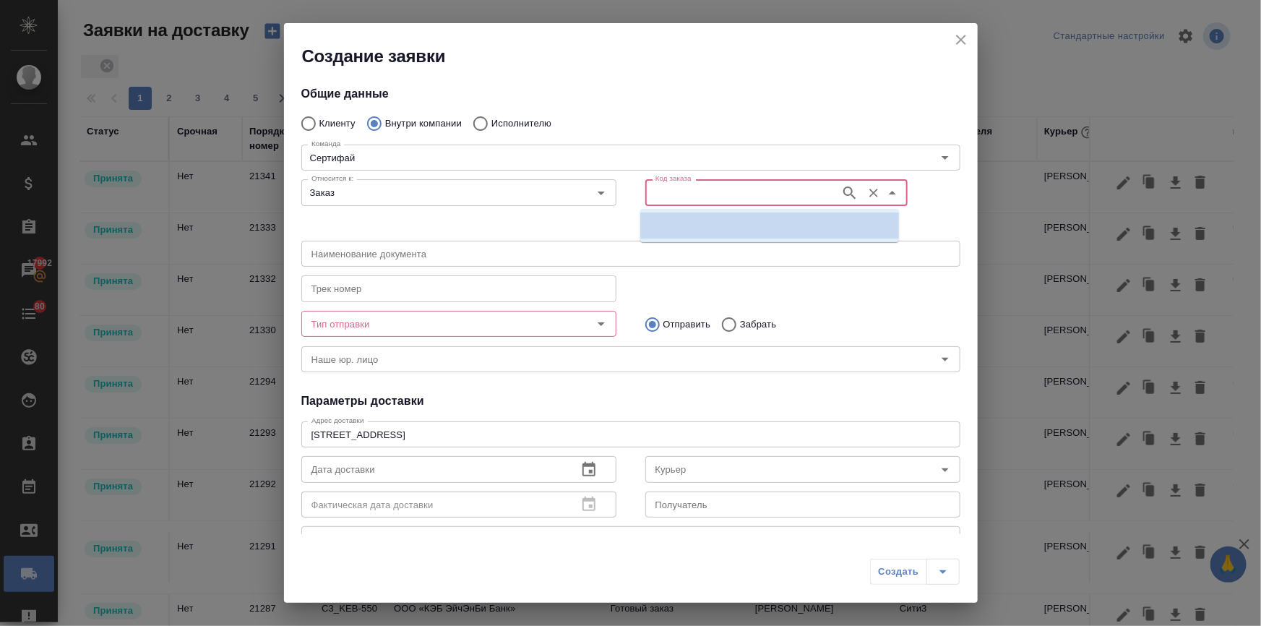
click at [662, 193] on input "Код заказа" at bounding box center [740, 191] width 183 height 17
paste input "C3_MEDK-2130"
type input "C3_MEDK-2130"
click at [678, 228] on p "C3_MEDK-2130" at bounding box center [686, 225] width 69 height 14
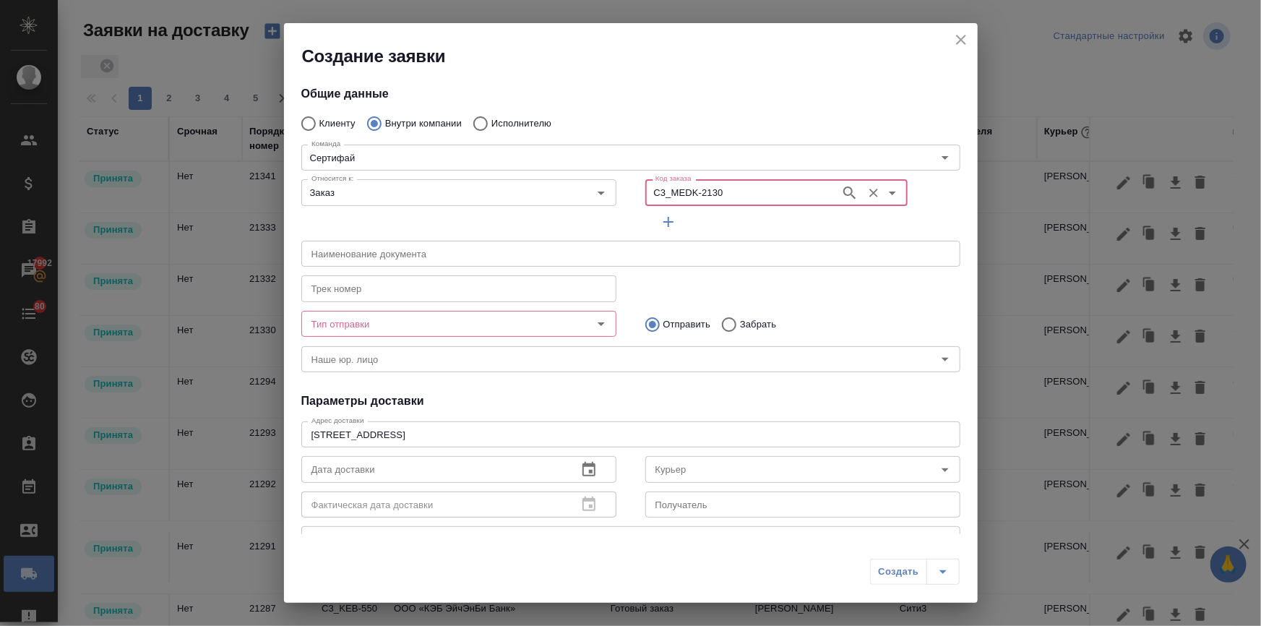
click at [866, 189] on icon "Очистить" at bounding box center [873, 193] width 14 height 14
click at [739, 195] on input "Код заказа" at bounding box center [740, 191] width 183 height 17
click at [720, 218] on p "C3_MEDK-2130" at bounding box center [686, 225] width 69 height 14
type input "(МБ) ООО "Монблан""
type input "C3_MEDK-2130"
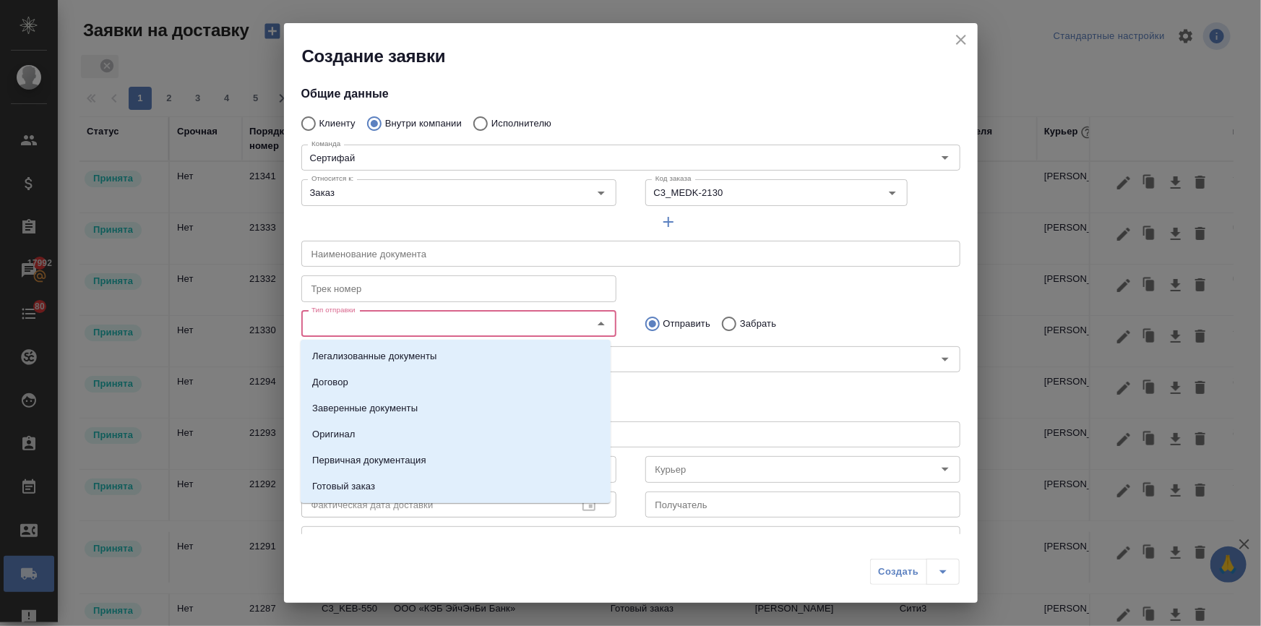
click at [480, 321] on input "Тип отправки" at bounding box center [435, 323] width 258 height 17
click at [344, 494] on li "Готовый заказ" at bounding box center [456, 486] width 310 height 26
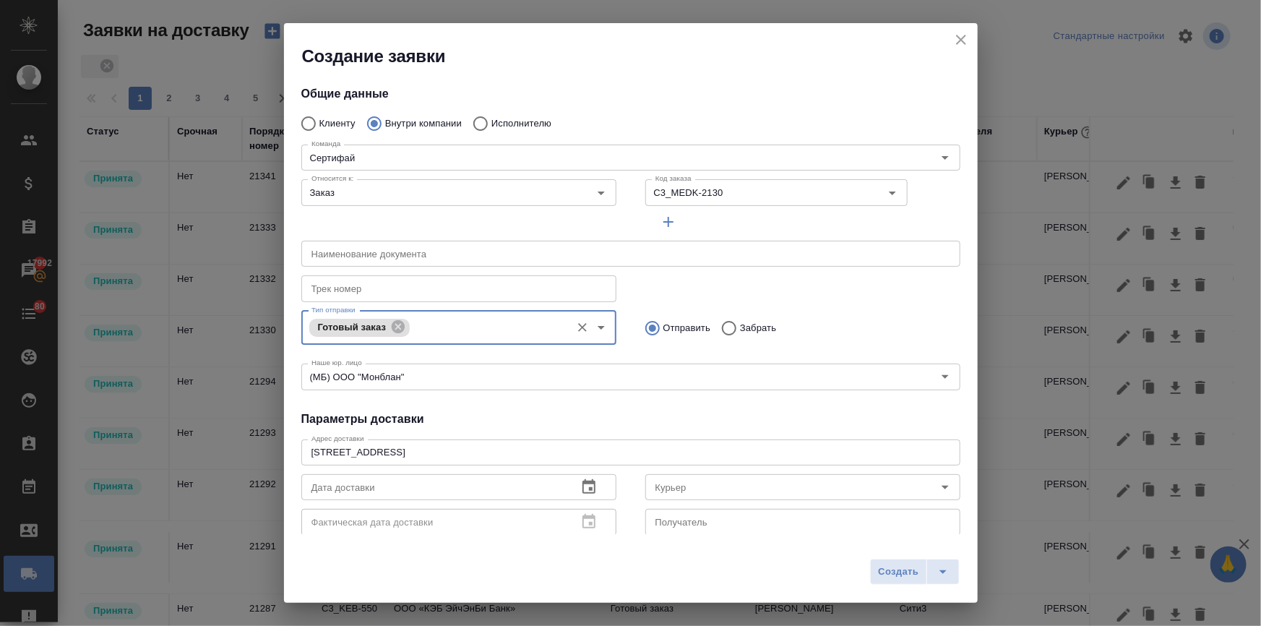
click at [397, 322] on icon at bounding box center [398, 326] width 13 height 13
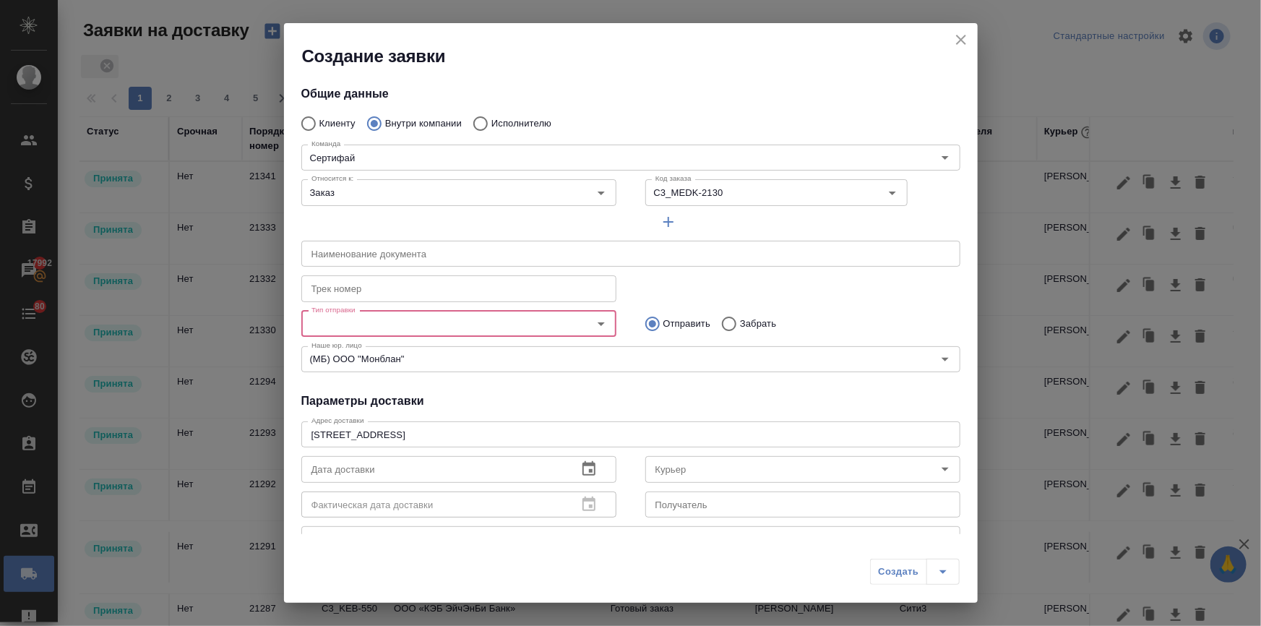
click at [396, 324] on input "Тип отправки" at bounding box center [435, 323] width 258 height 17
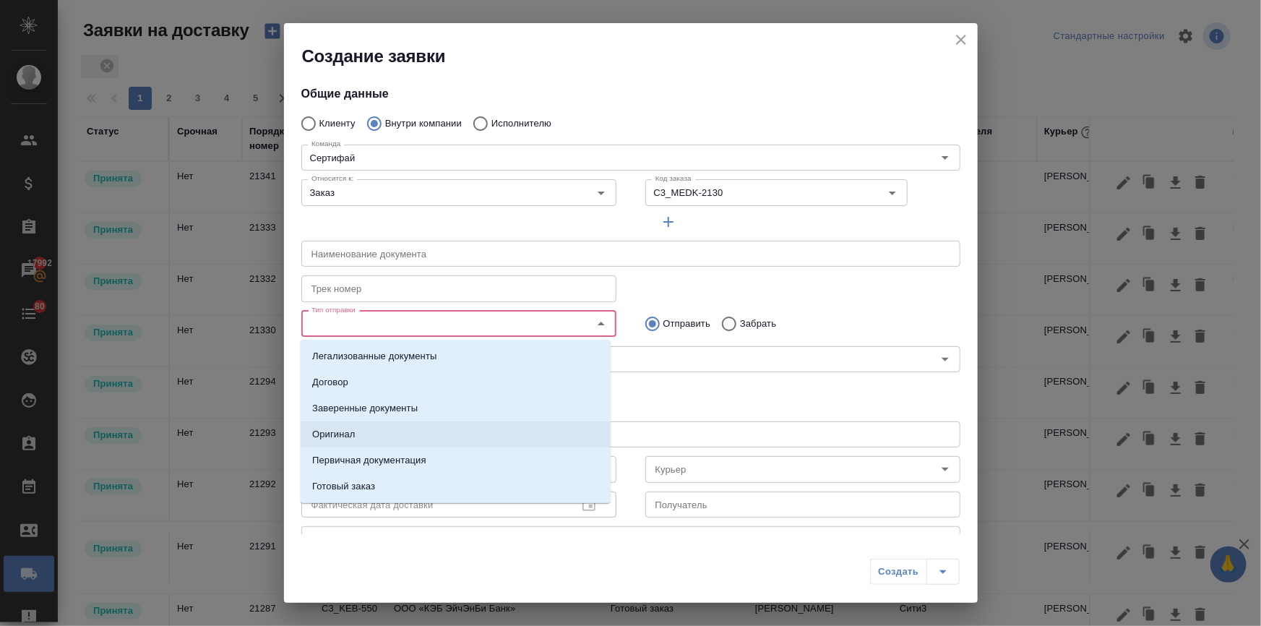
click at [359, 431] on li "Оригинал" at bounding box center [456, 434] width 310 height 26
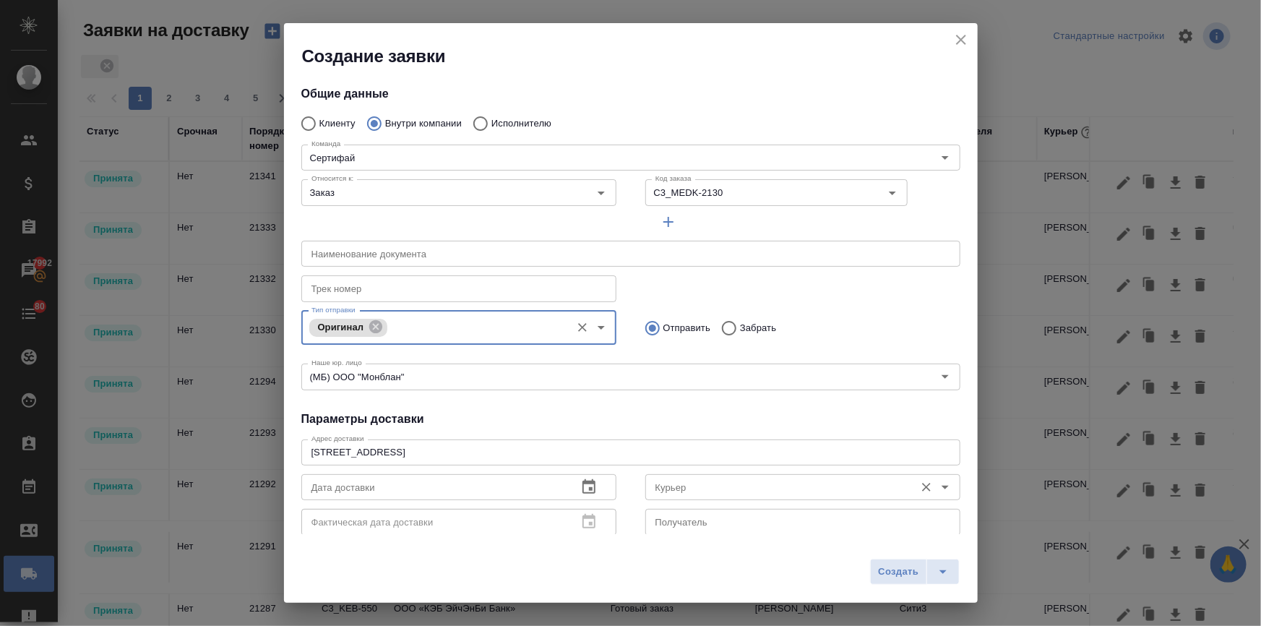
click at [684, 483] on input "Курьер" at bounding box center [778, 486] width 258 height 17
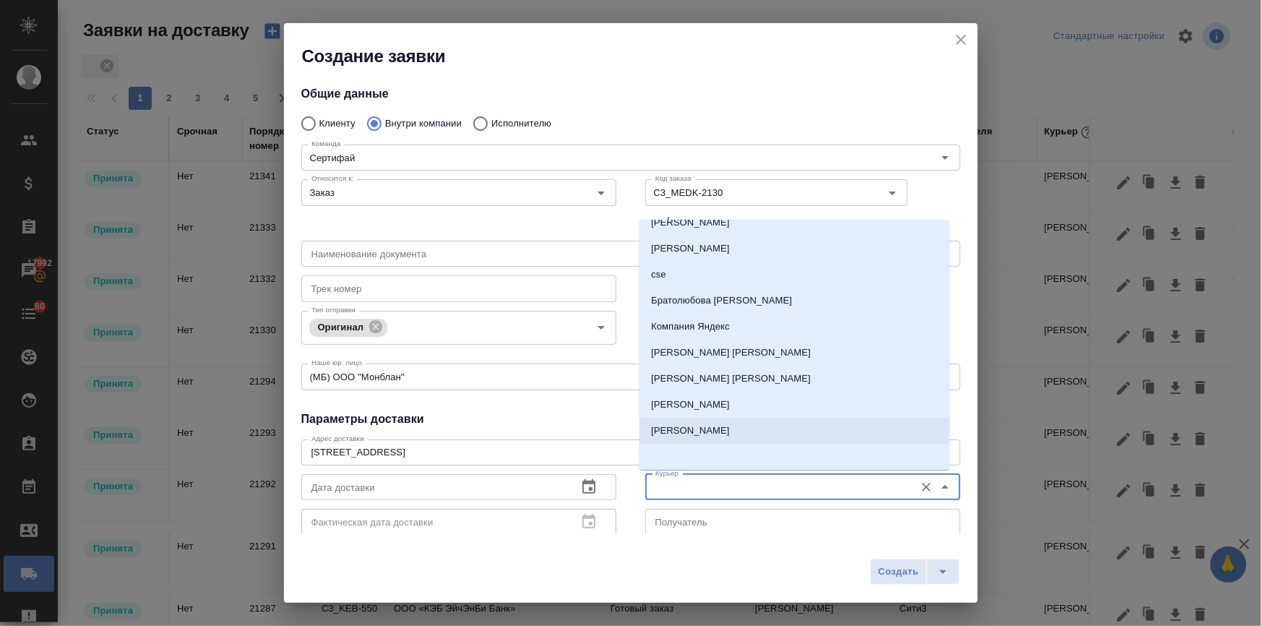
click at [706, 427] on p "Бородулин Антон" at bounding box center [690, 430] width 79 height 14
type input "Бородулин Антон"
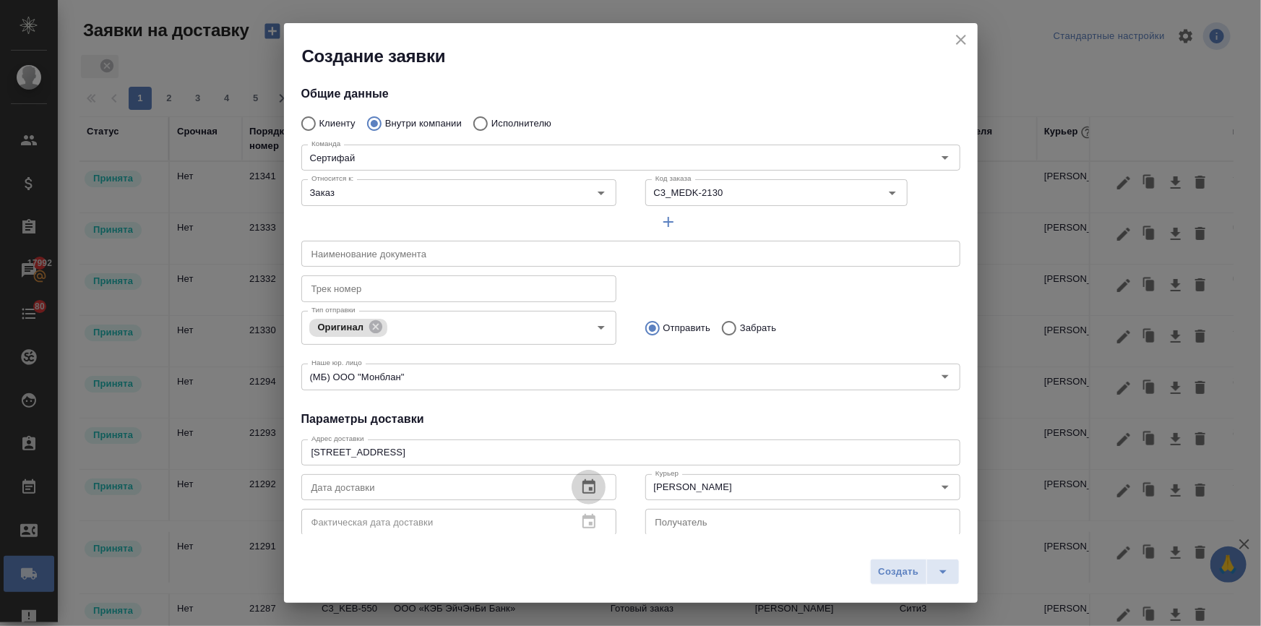
click at [580, 485] on icon "button" at bounding box center [588, 486] width 17 height 17
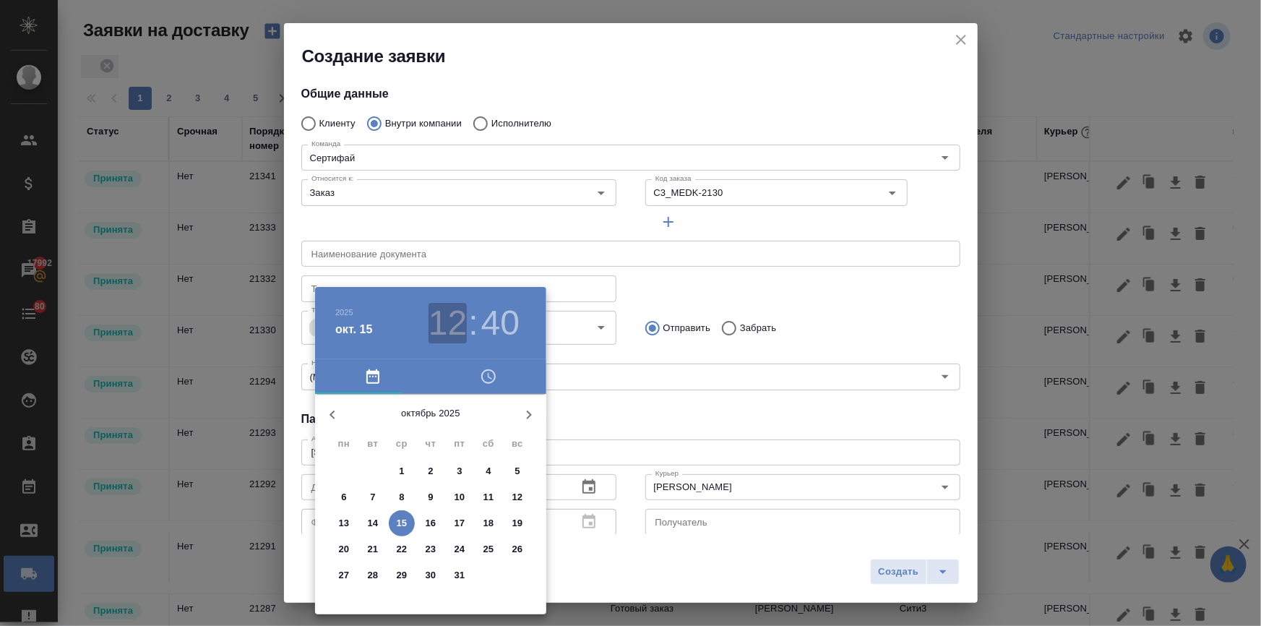
drag, startPoint x: 438, startPoint y: 317, endPoint x: 426, endPoint y: 397, distance: 81.1
click at [438, 318] on h3 "12" at bounding box center [447, 323] width 38 height 40
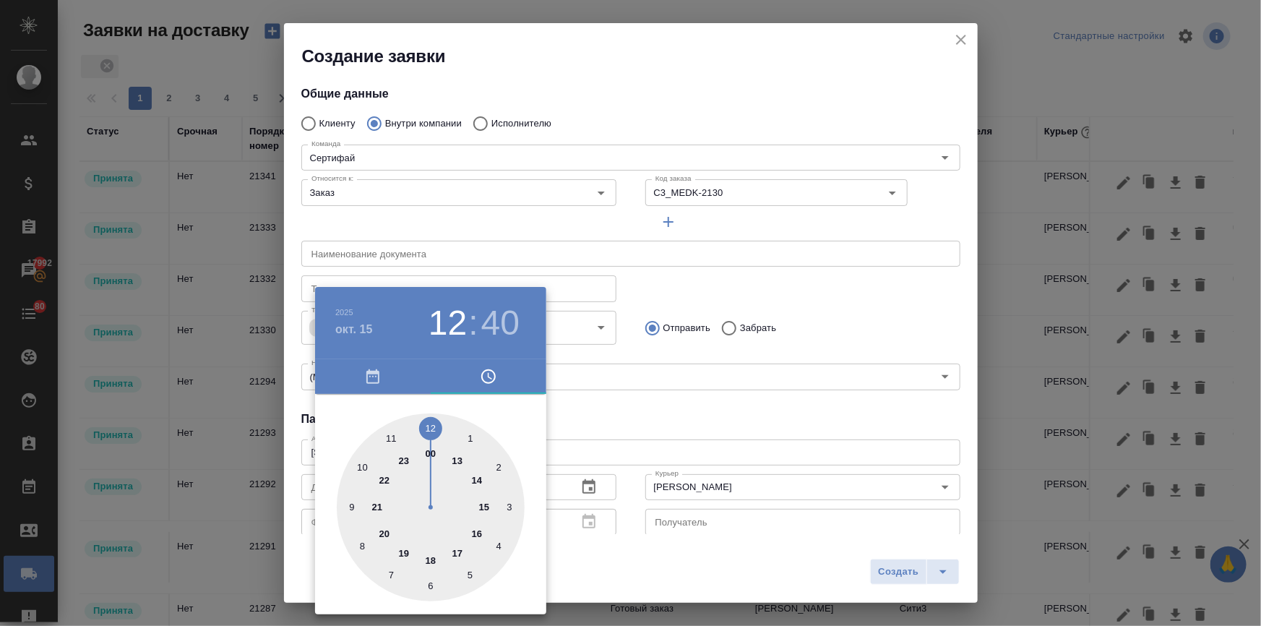
click at [429, 425] on div at bounding box center [431, 507] width 188 height 188
type input "15.10.2025 12:00"
drag, startPoint x: 685, startPoint y: 381, endPoint x: 724, endPoint y: 405, distance: 45.7
click at [706, 397] on div at bounding box center [630, 313] width 1261 height 626
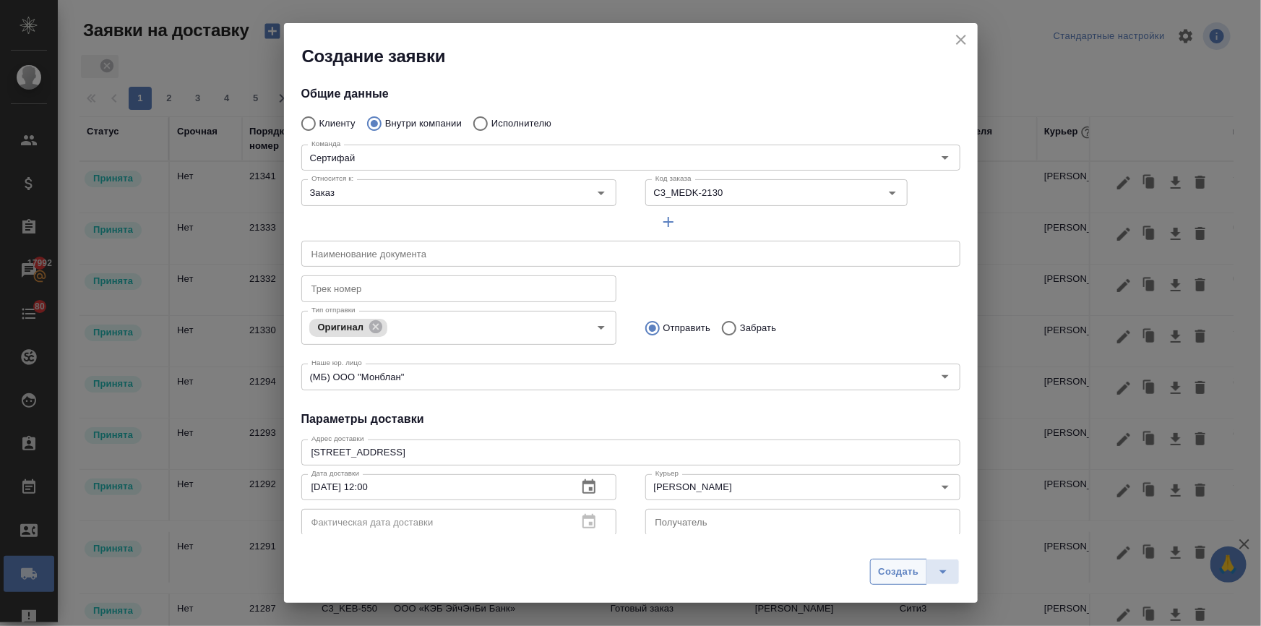
click at [891, 571] on span "Создать" at bounding box center [898, 571] width 40 height 17
radio input "true"
type input "Без привязки"
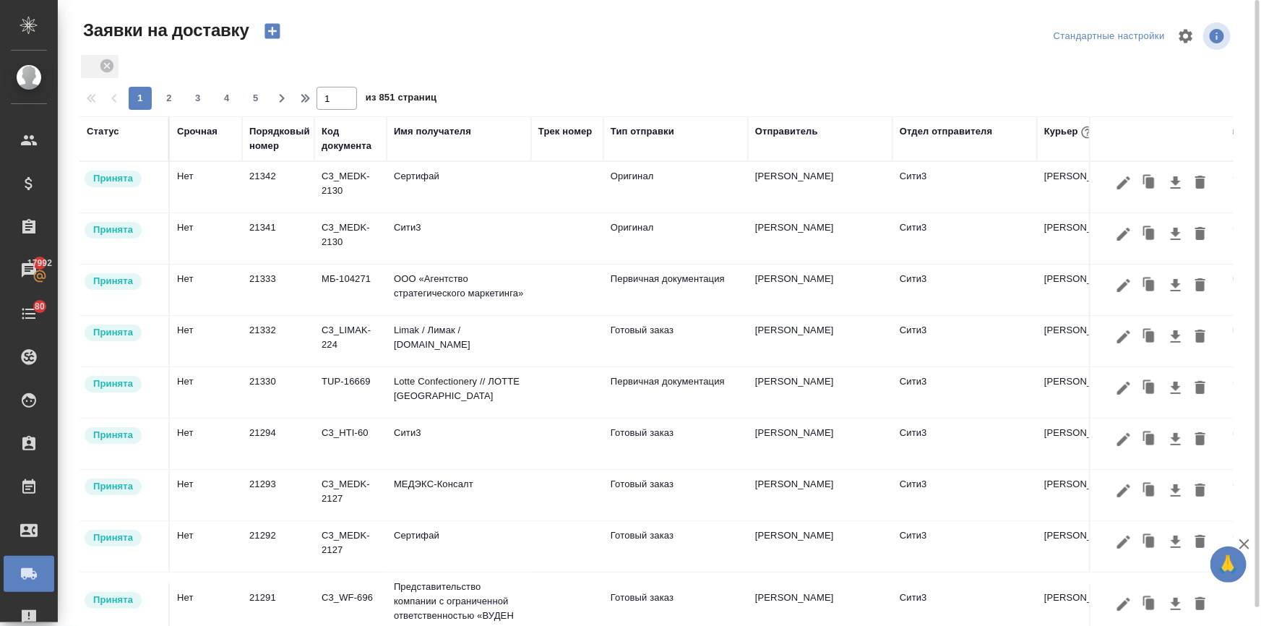
click at [269, 30] on icon "button" at bounding box center [272, 31] width 20 height 20
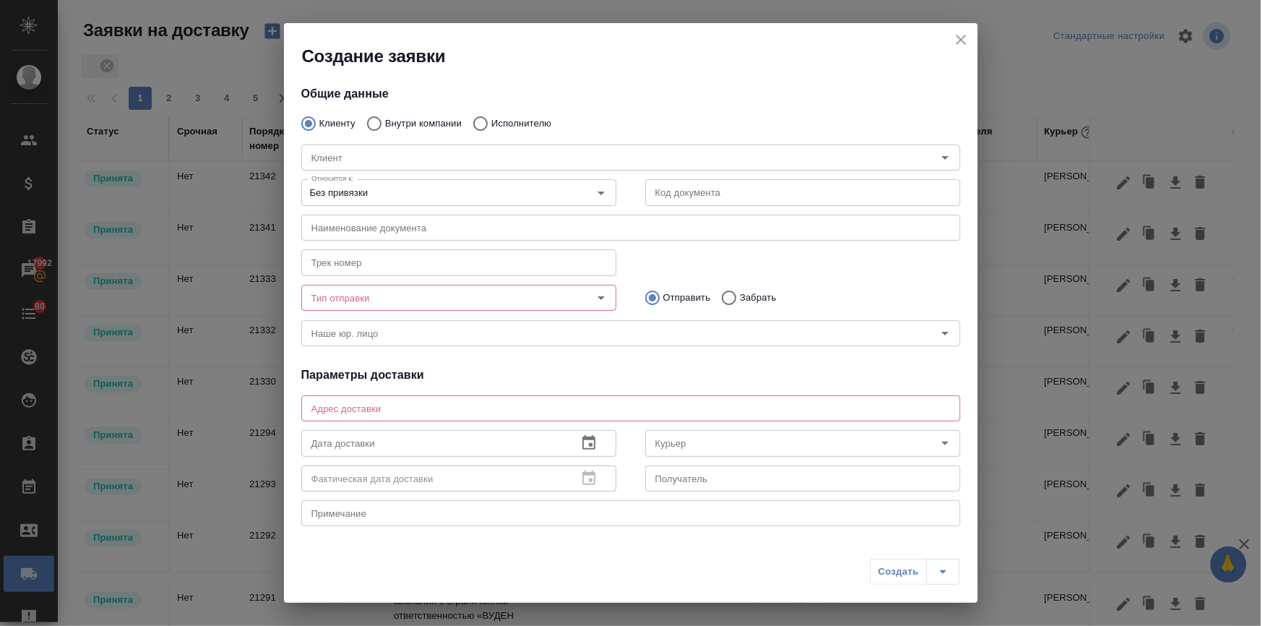
click at [483, 122] on input "Исполнителю" at bounding box center [478, 123] width 26 height 30
radio input "true"
click at [454, 160] on input "Исполнитель" at bounding box center [596, 157] width 580 height 17
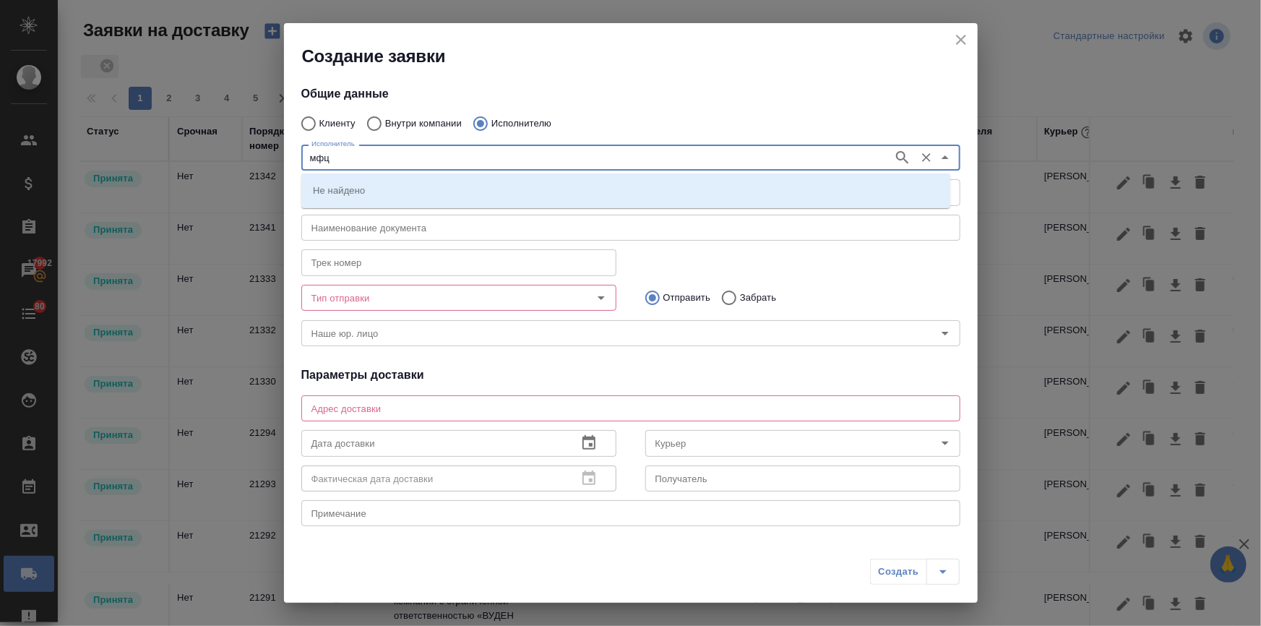
type input "мфц"
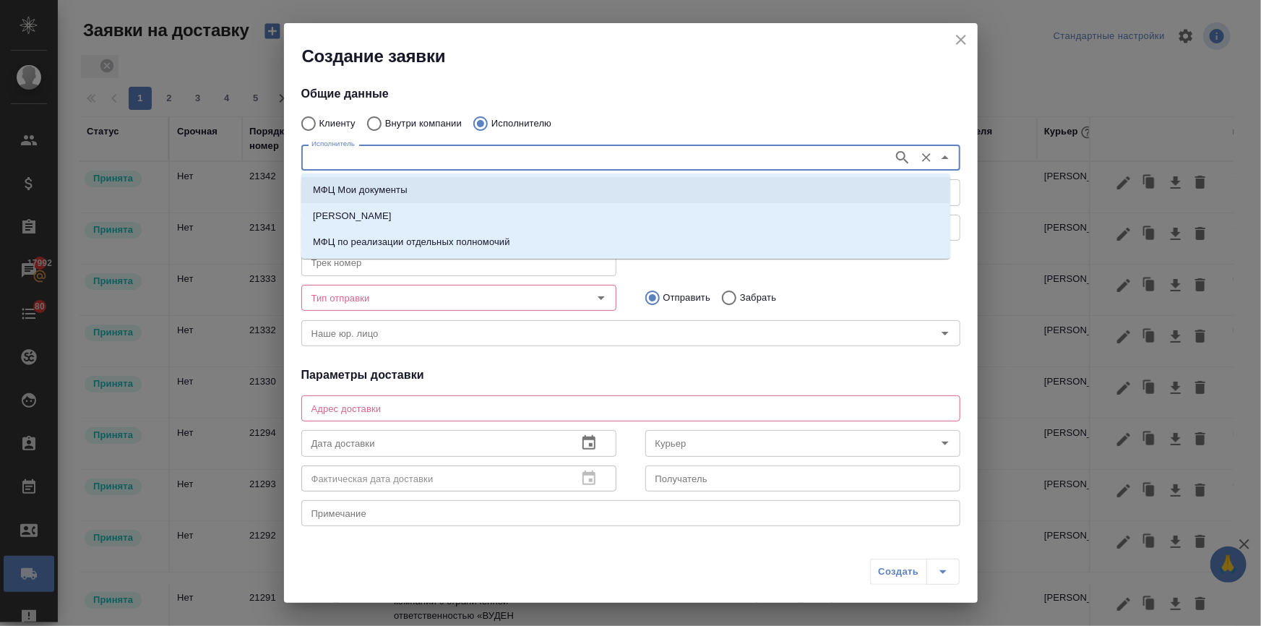
click at [358, 190] on p "МФЦ Мои документы" at bounding box center [360, 190] width 95 height 14
type input "МФЦ Мои документы"
type textarea "Пресненская наб., д. 2, 1 этаж"
type input "МФЦ Мои документы"
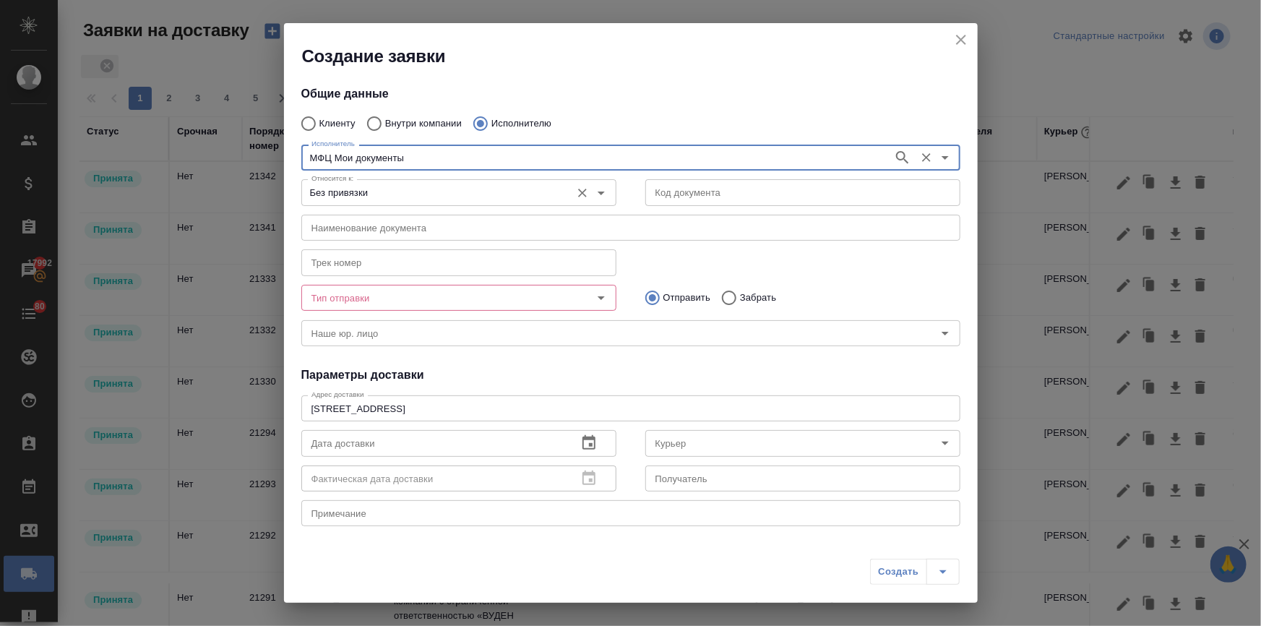
click at [334, 194] on input "Без привязки" at bounding box center [435, 191] width 258 height 17
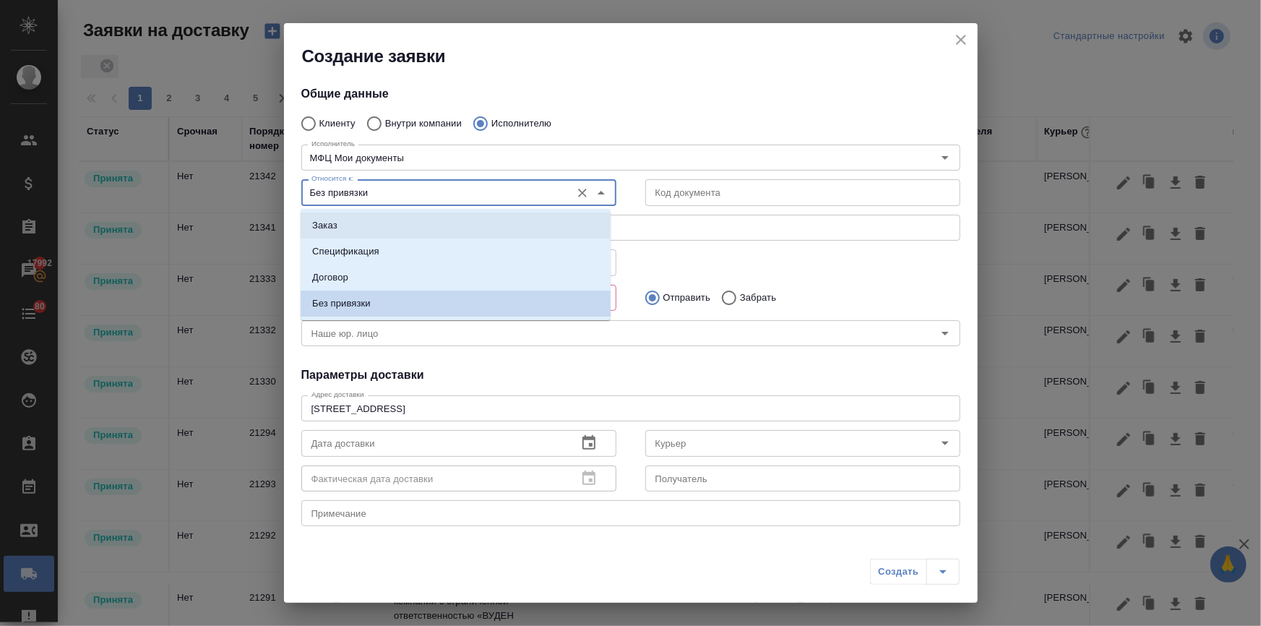
click at [328, 221] on p "Заказ" at bounding box center [324, 225] width 25 height 14
type input "Заказ"
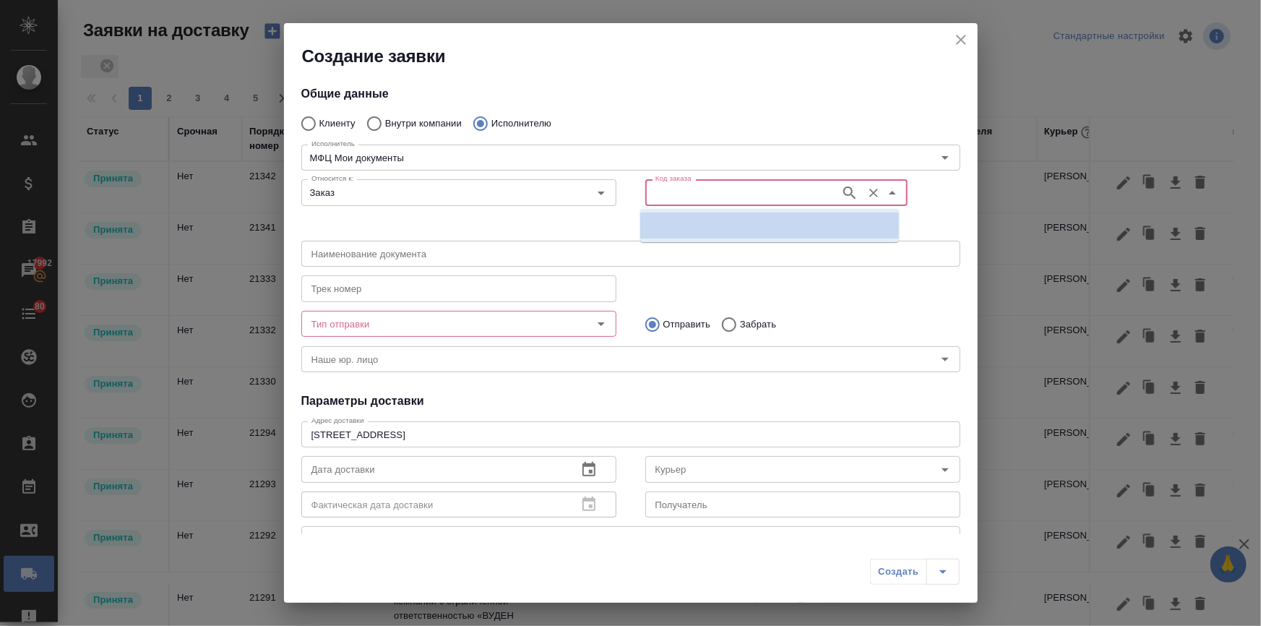
click at [662, 186] on input "Код заказа" at bounding box center [740, 191] width 183 height 17
paste input "T_FL-25955"
type input "T_FL-25955"
click at [663, 222] on p "T_FL-25955" at bounding box center [678, 225] width 52 height 14
type input "(МБ) ООО "Монблан""
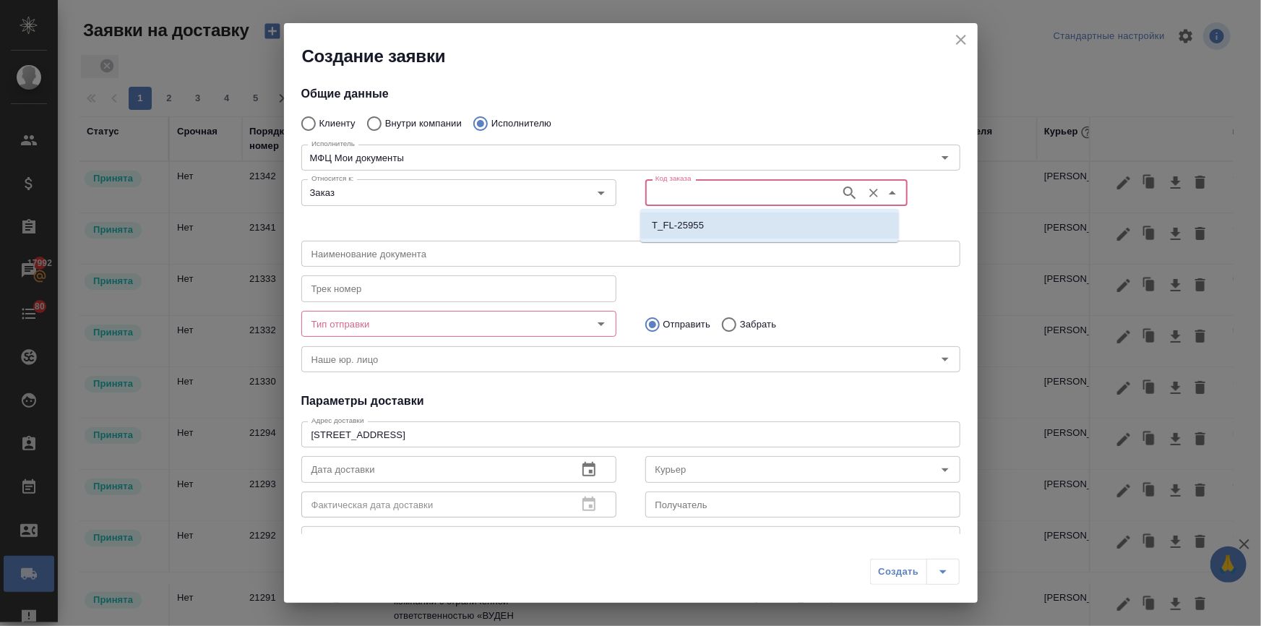
type input "МФЦ Мои документы"
type input "T_FL-25955"
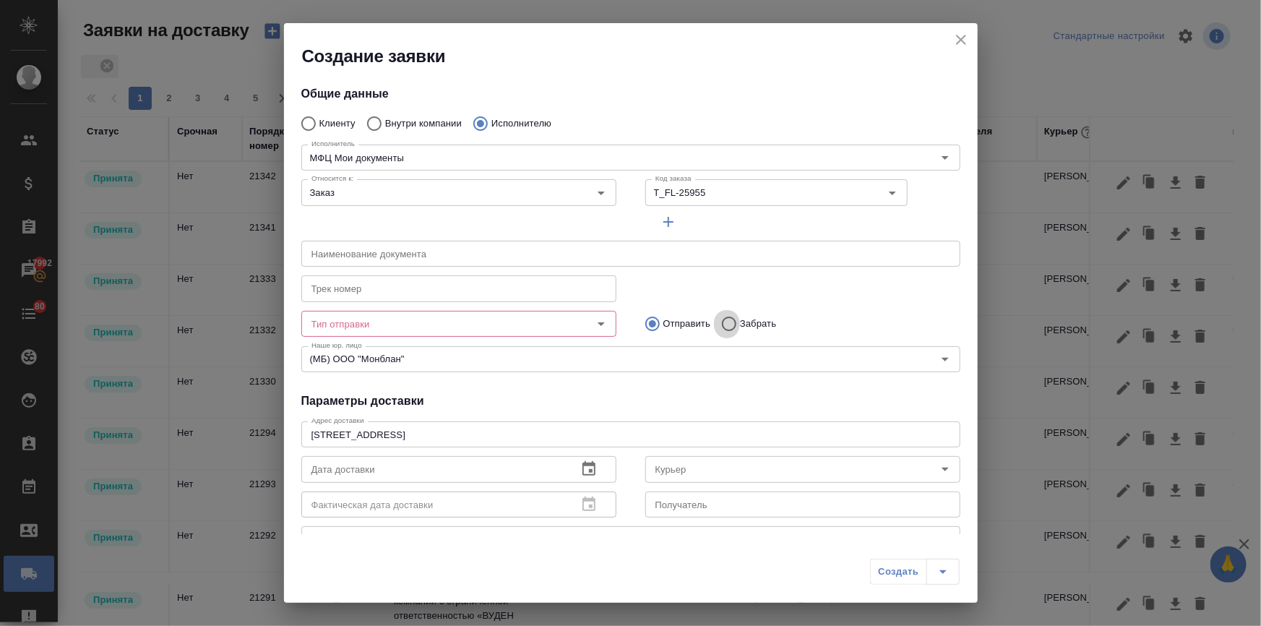
click at [722, 323] on input "Забрать" at bounding box center [727, 323] width 26 height 30
radio input "true"
click at [425, 324] on input "Тип отправки" at bounding box center [435, 323] width 258 height 17
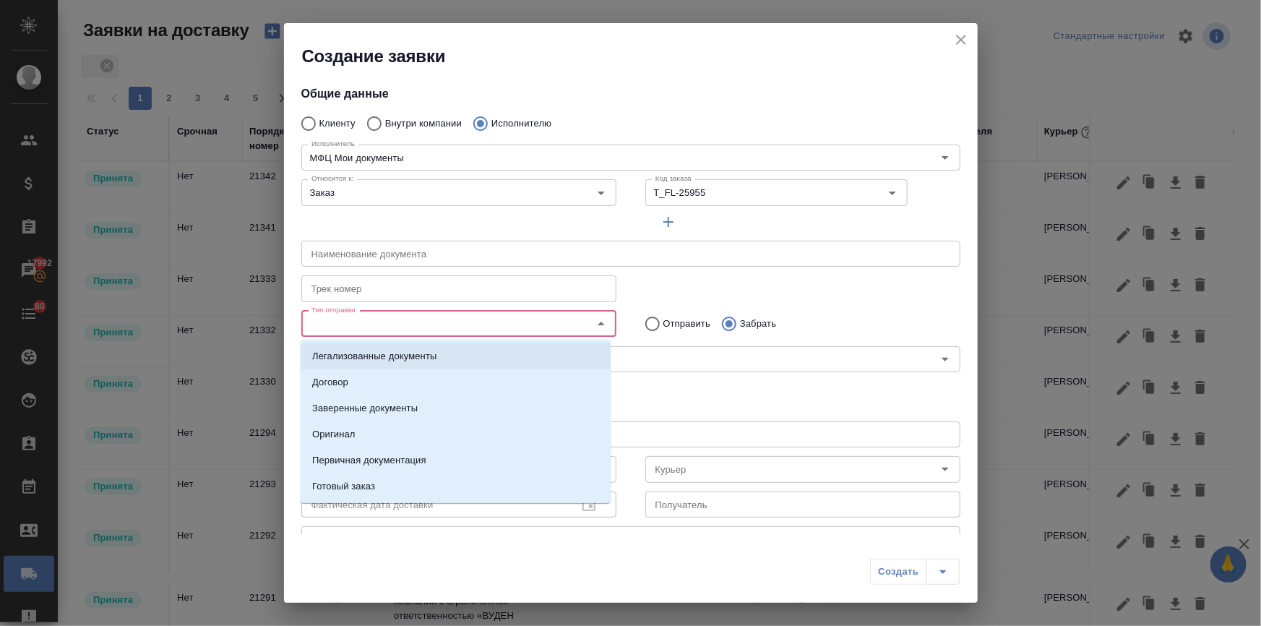
click at [396, 361] on p "Легализованные документы" at bounding box center [374, 356] width 124 height 14
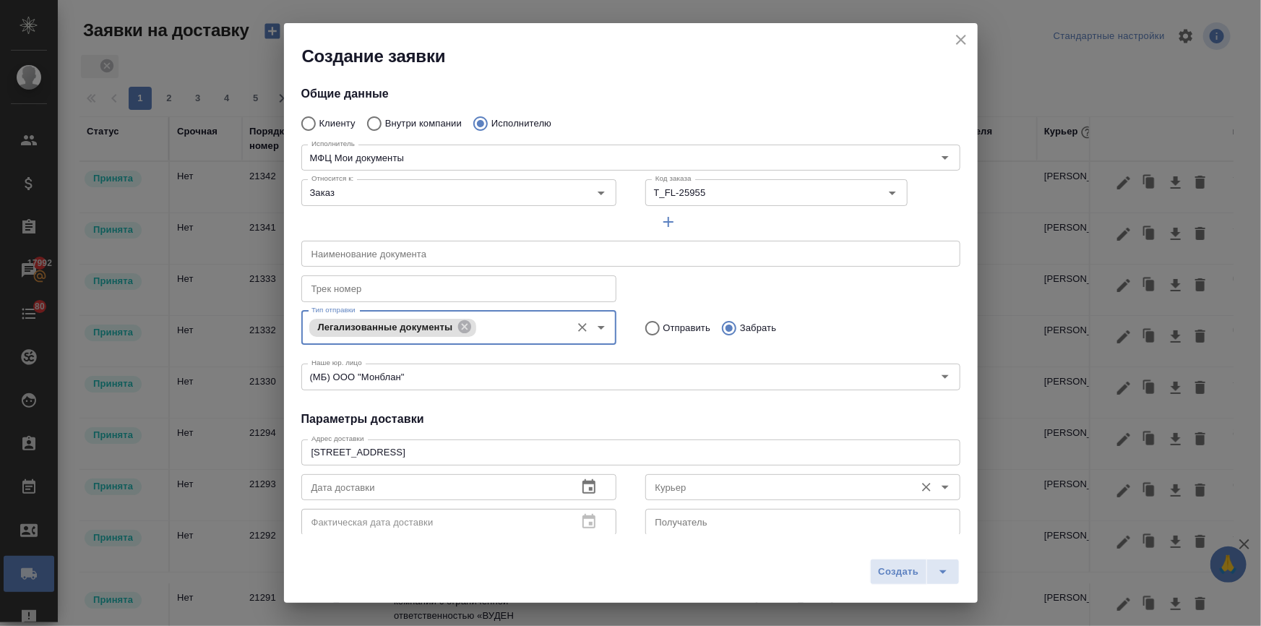
click at [671, 481] on input "Курьер" at bounding box center [778, 486] width 258 height 17
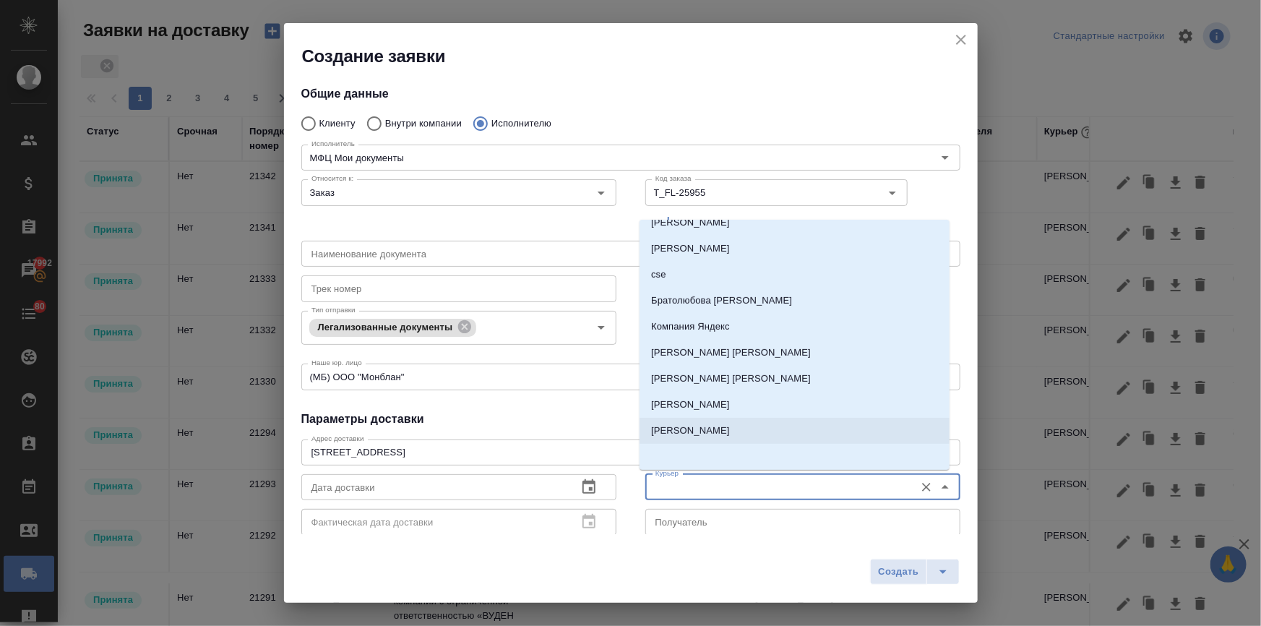
click at [715, 431] on p "Бородулин Антон" at bounding box center [690, 430] width 79 height 14
type input "Бородулин Антон"
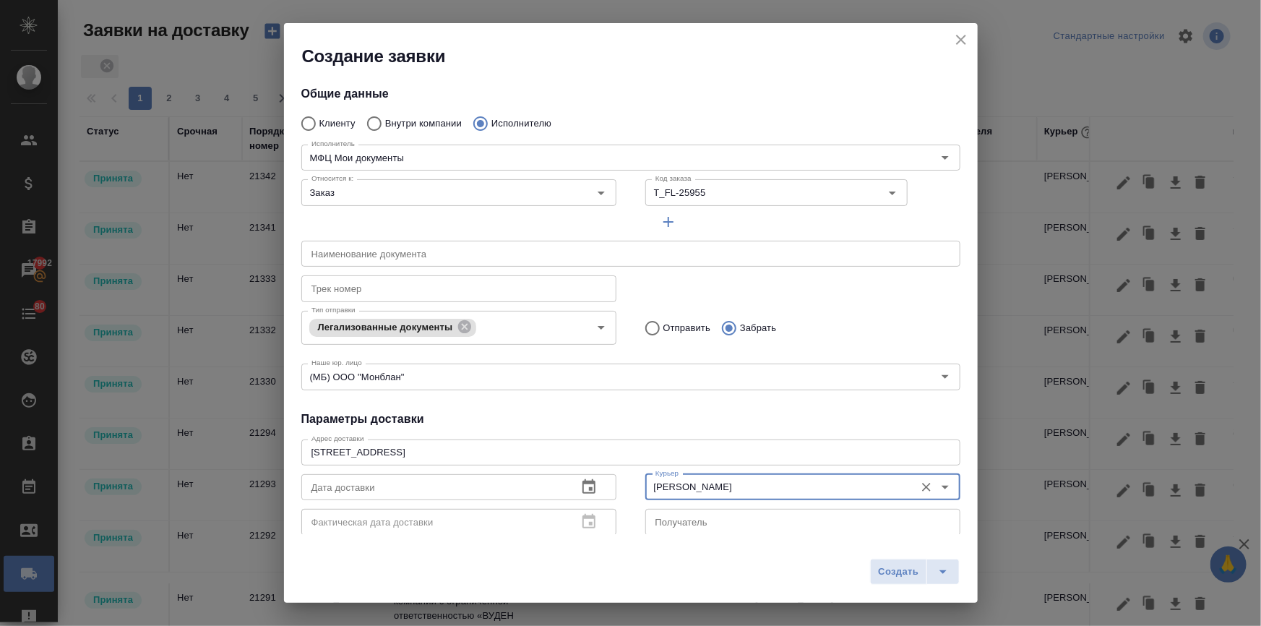
click at [580, 488] on icon "button" at bounding box center [588, 486] width 17 height 17
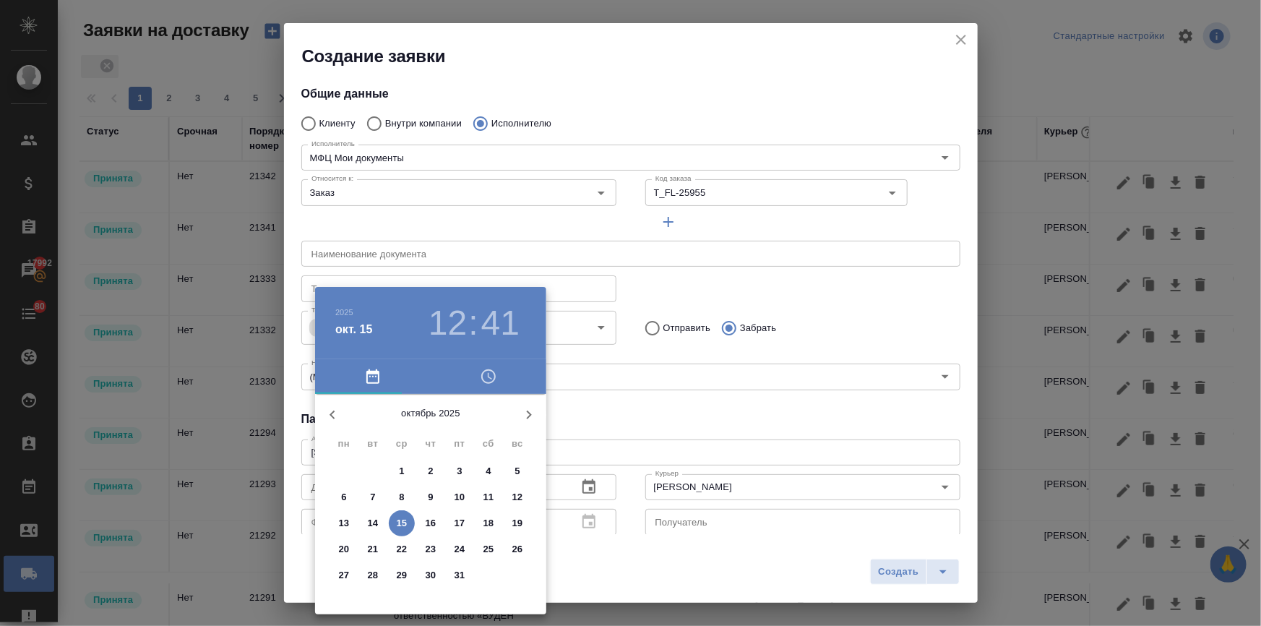
click at [438, 327] on h3 "12" at bounding box center [447, 323] width 38 height 40
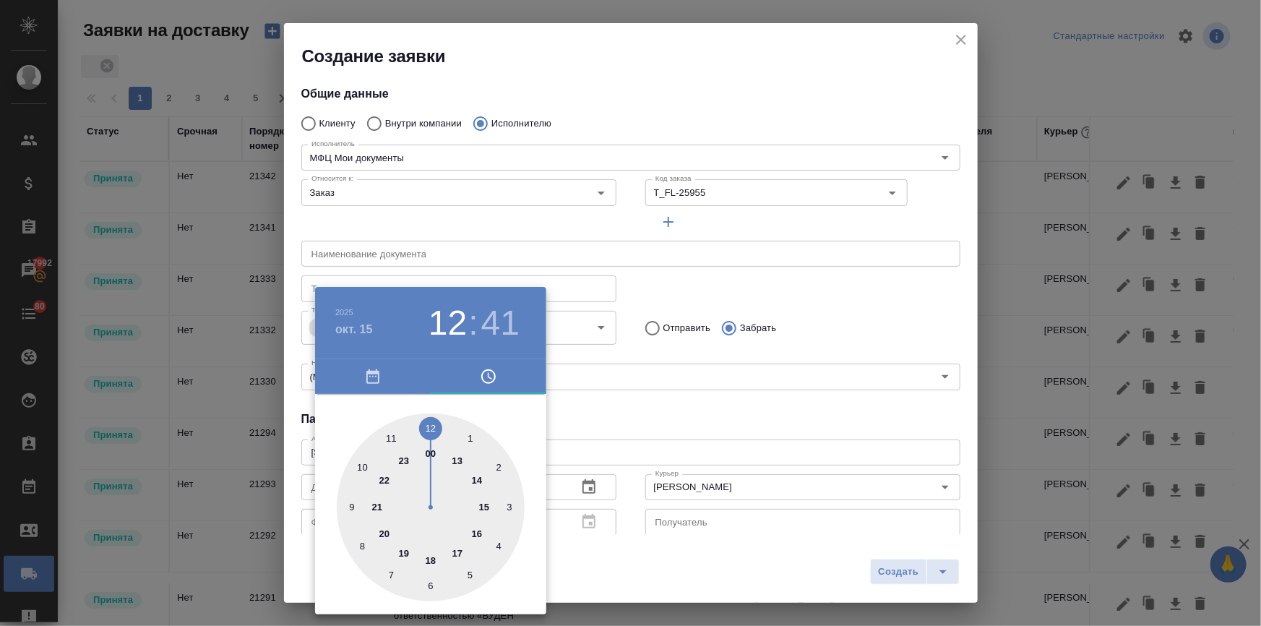
click at [457, 549] on div at bounding box center [431, 507] width 188 height 188
click at [428, 426] on div at bounding box center [431, 507] width 188 height 188
type input "15.10.2025 17:00"
click at [674, 423] on div at bounding box center [630, 313] width 1261 height 626
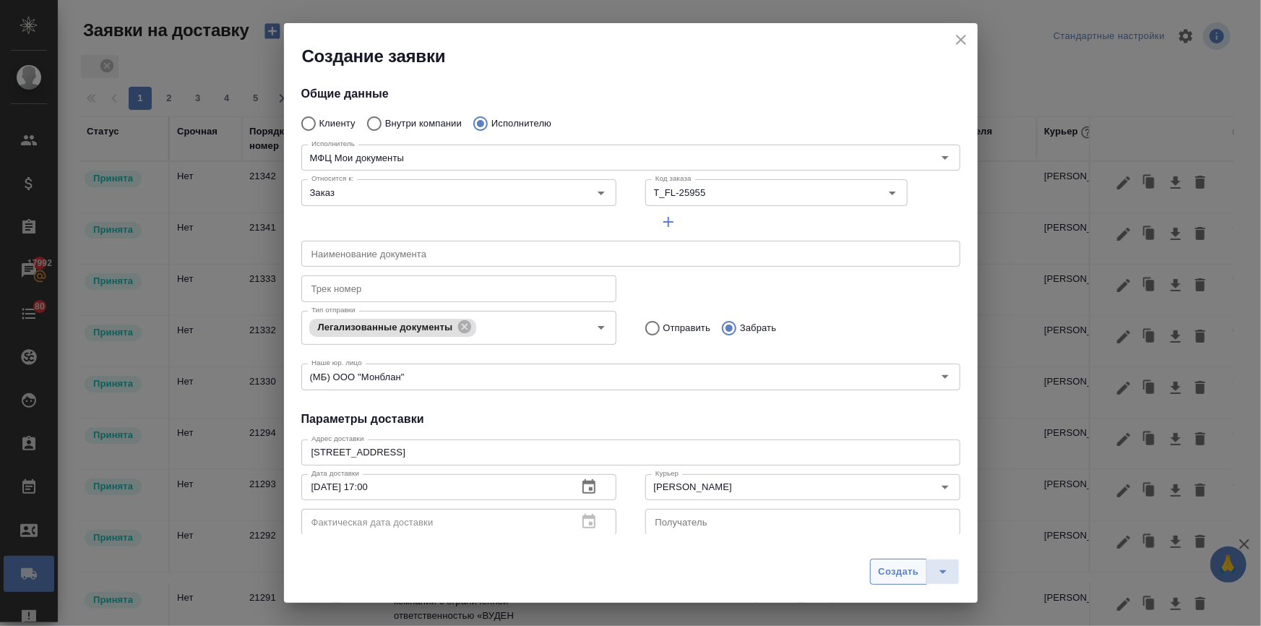
click at [896, 579] on span "Создать" at bounding box center [898, 571] width 40 height 17
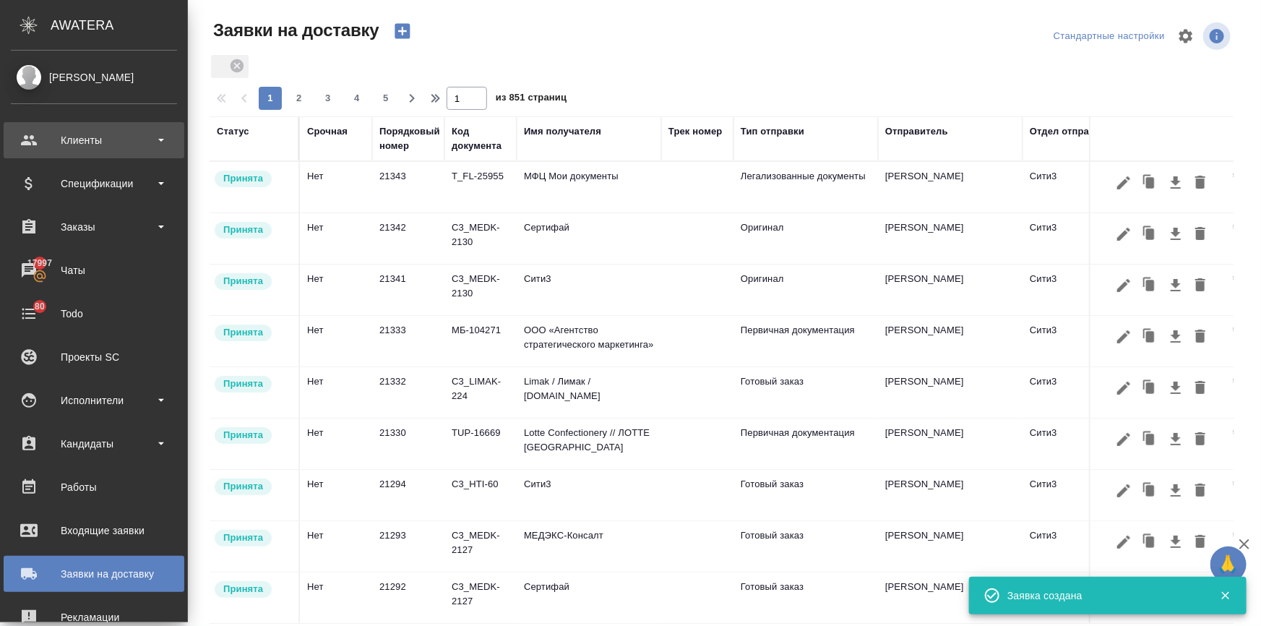
click at [30, 141] on div "Клиенты" at bounding box center [94, 140] width 166 height 22
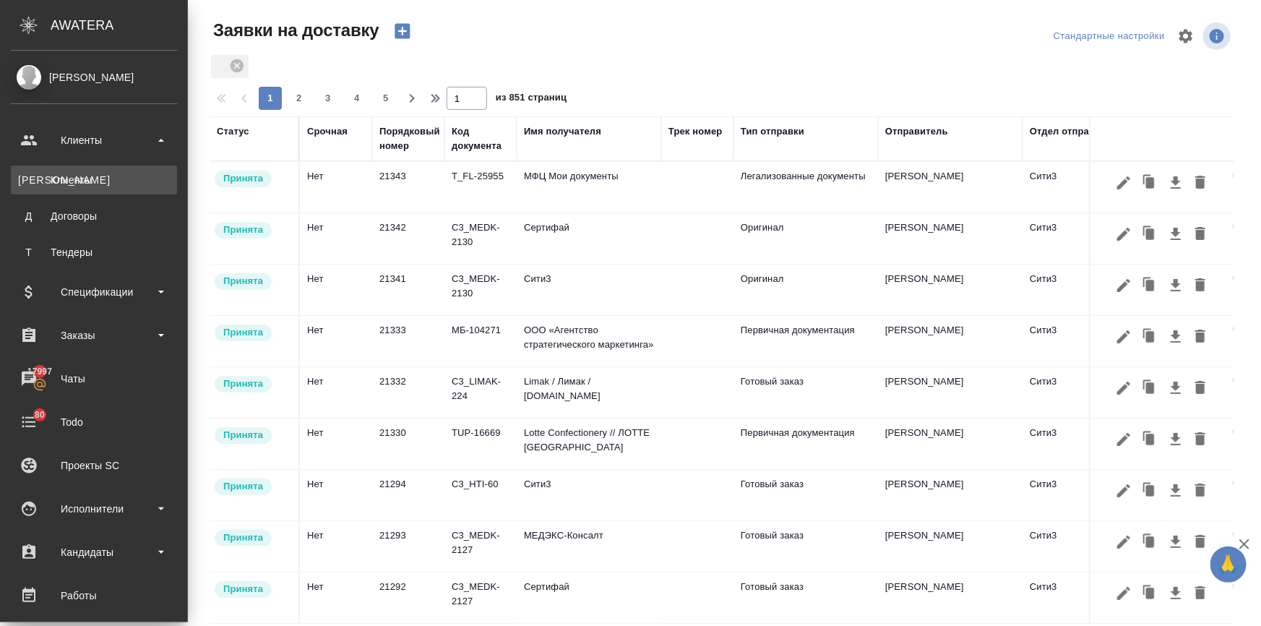
click at [33, 181] on div "Клиенты" at bounding box center [94, 180] width 152 height 14
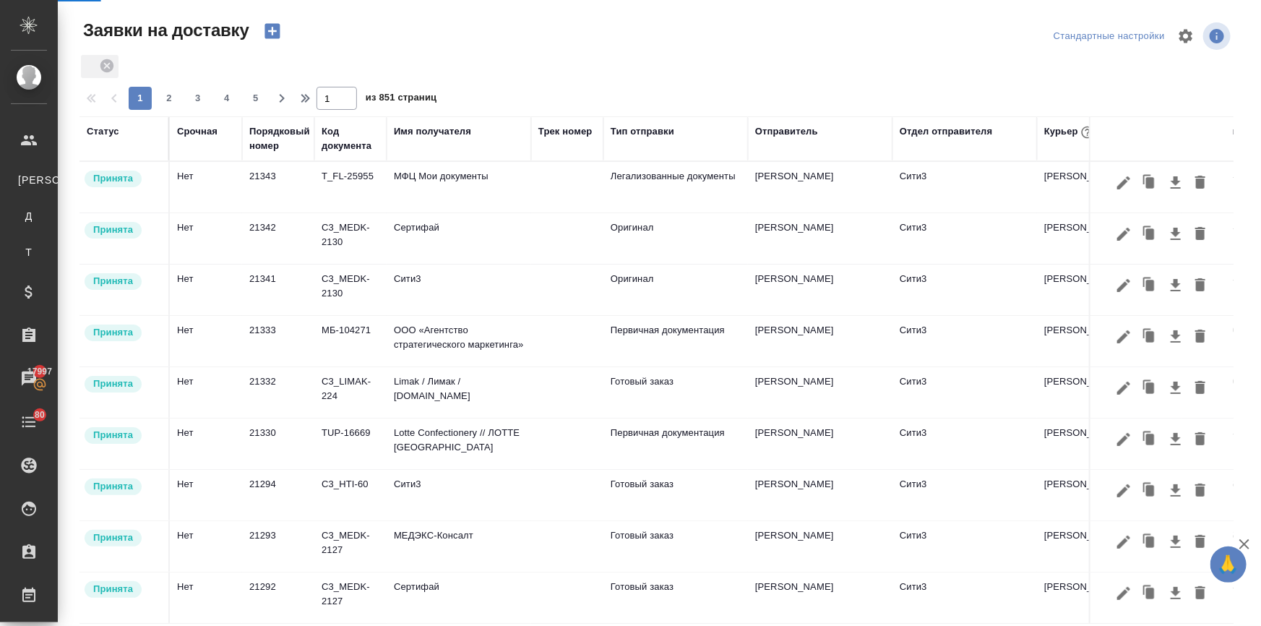
select select "RU"
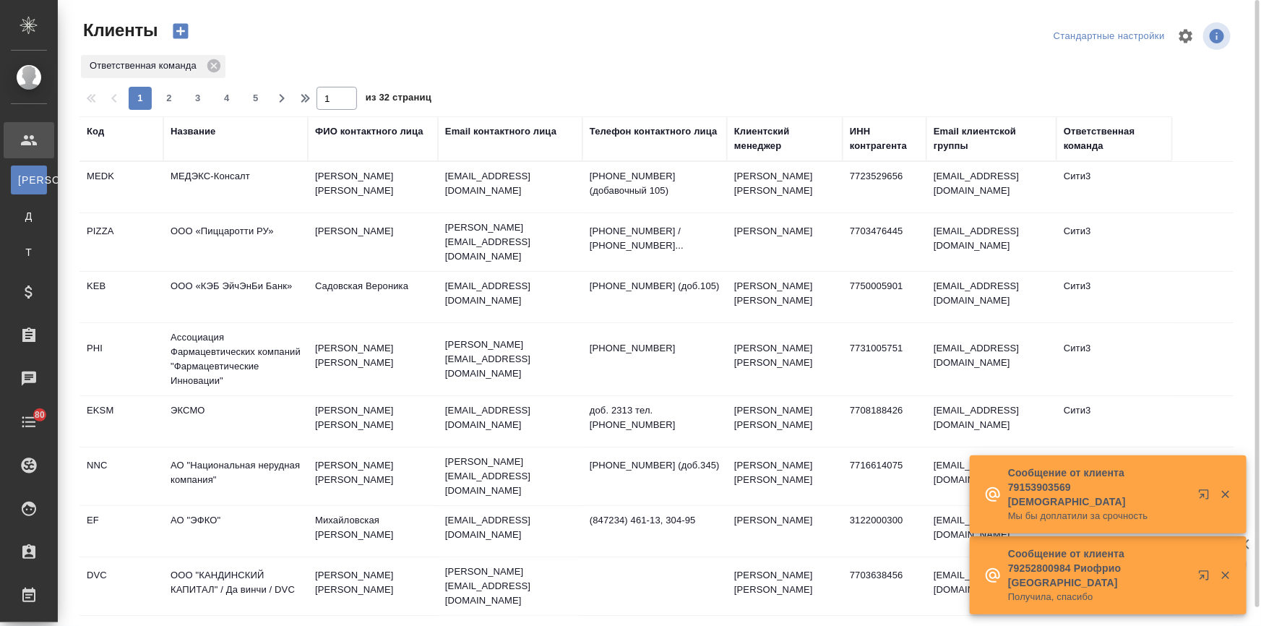
click at [202, 133] on div "Название" at bounding box center [192, 131] width 45 height 14
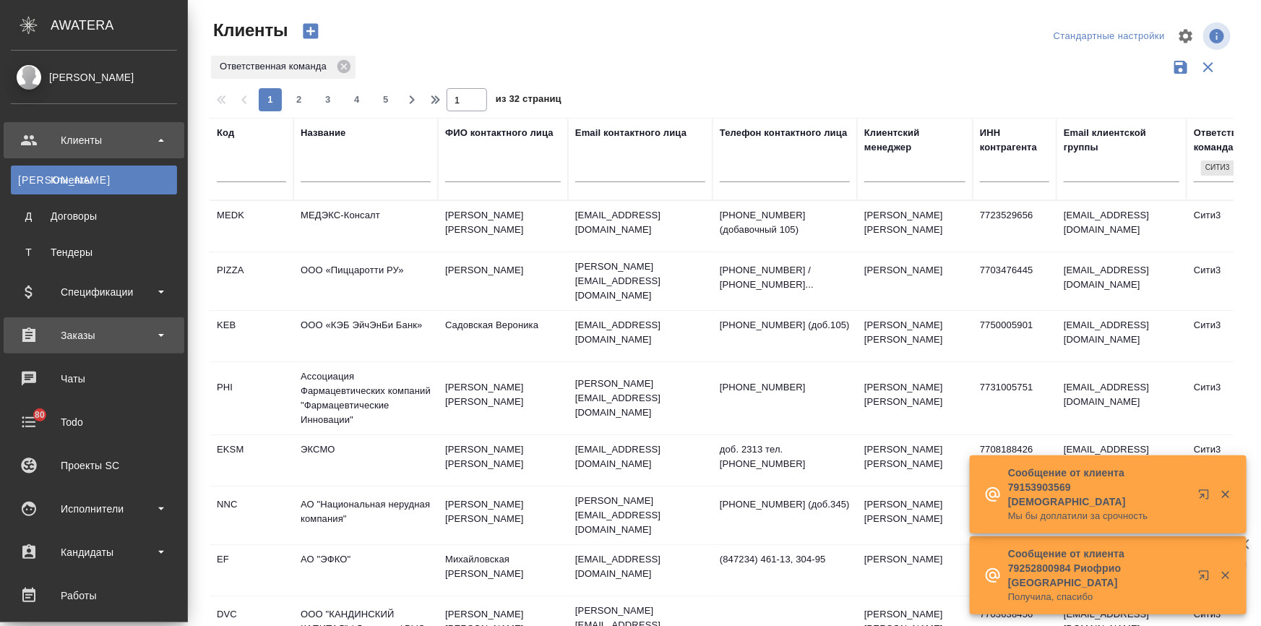
click at [56, 324] on div "Заказы" at bounding box center [94, 335] width 166 height 22
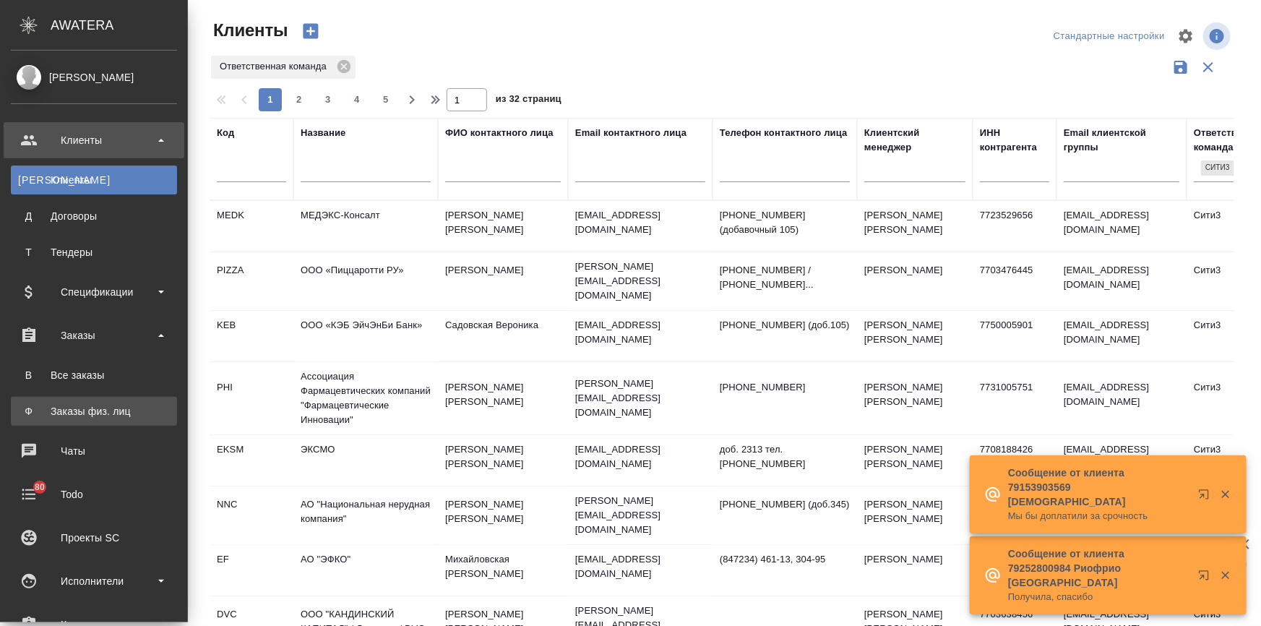
click at [78, 401] on link "Ф Заказы физ. лиц" at bounding box center [94, 411] width 166 height 29
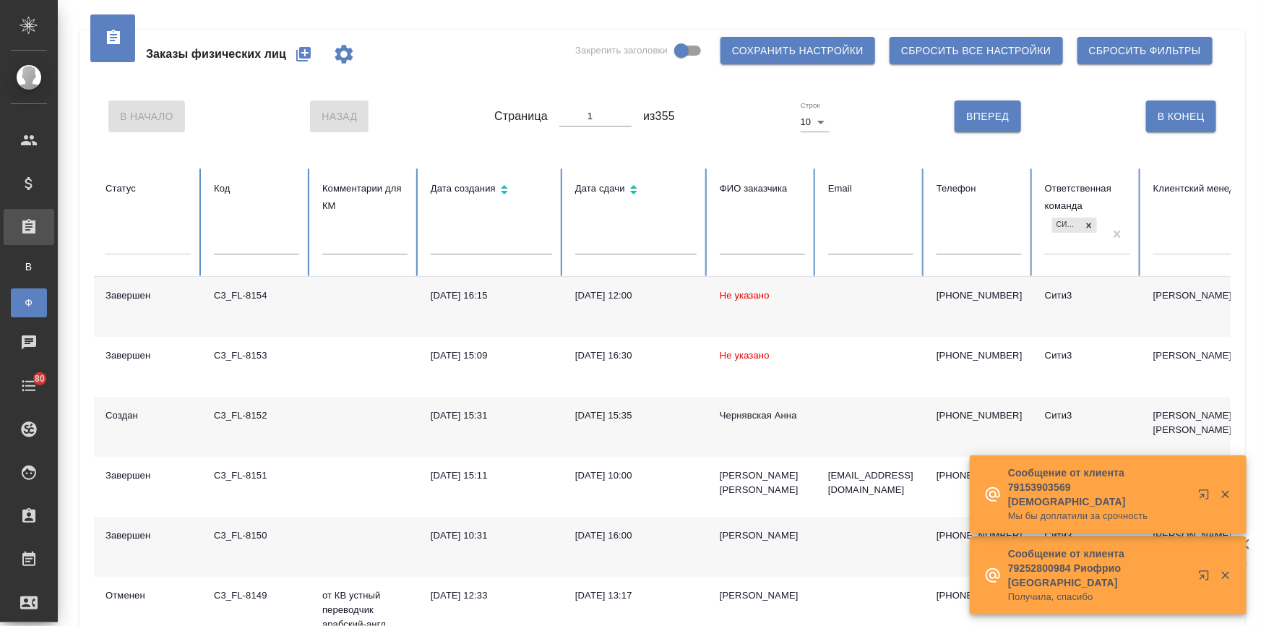
click at [735, 238] on input "text" at bounding box center [761, 244] width 85 height 20
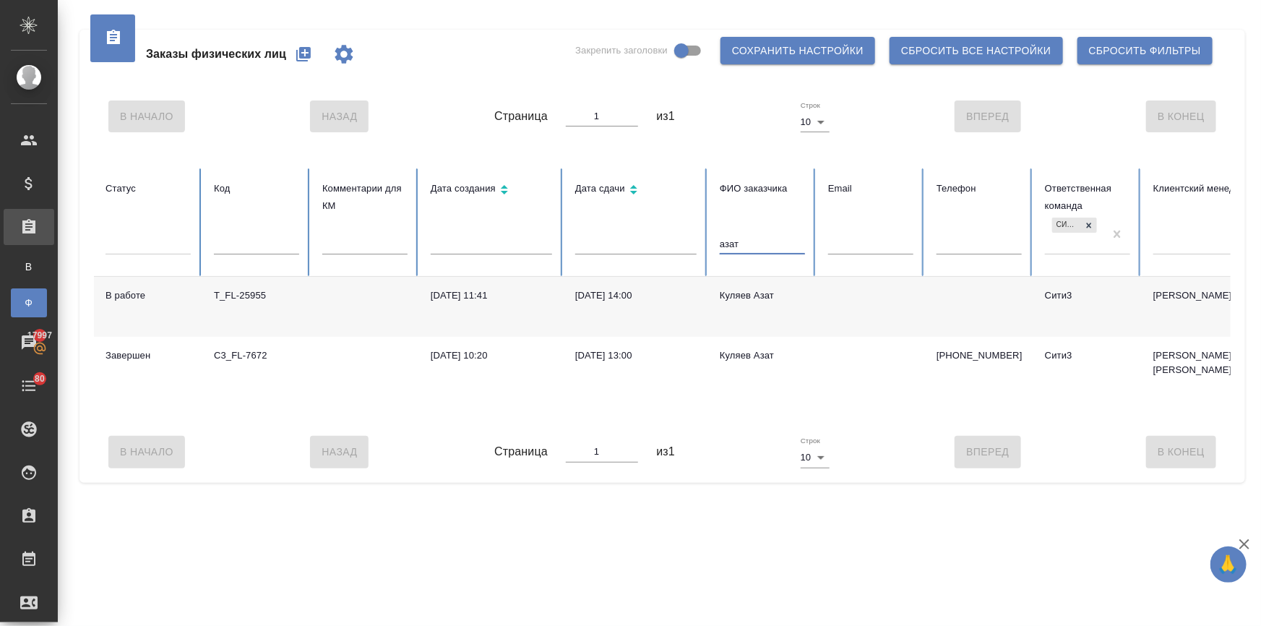
type input "азат"
click at [753, 290] on div "Куляев Азат" at bounding box center [761, 295] width 85 height 14
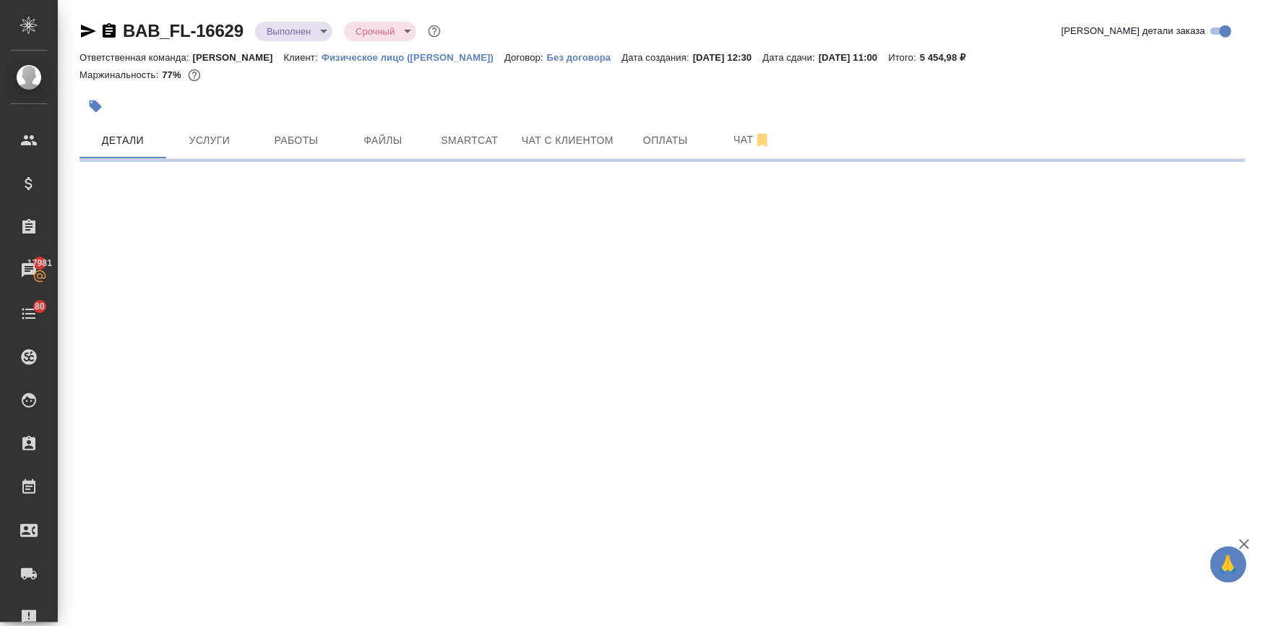
select select "RU"
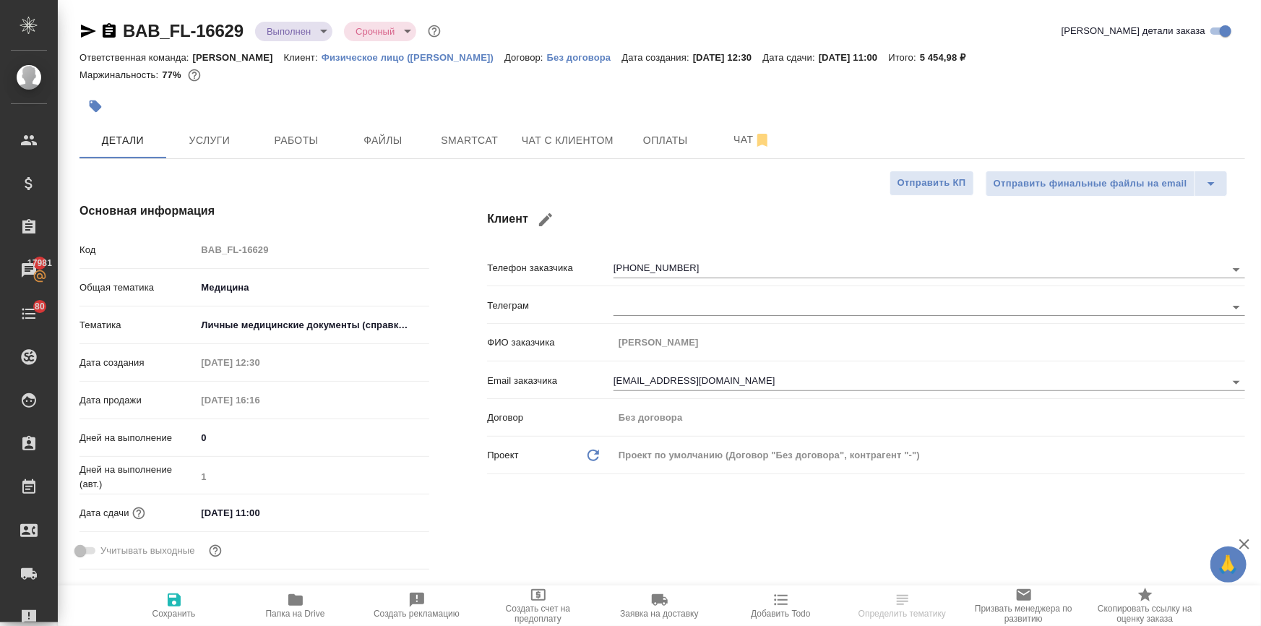
type textarea "x"
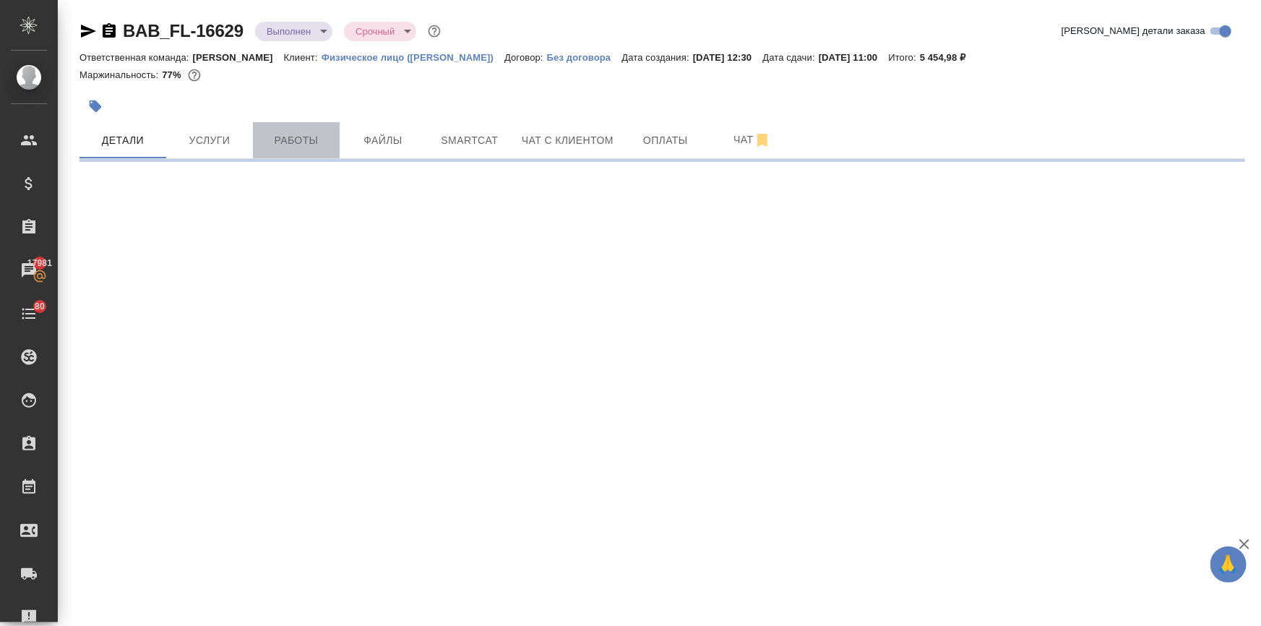
click at [312, 129] on button "Работы" at bounding box center [296, 140] width 87 height 36
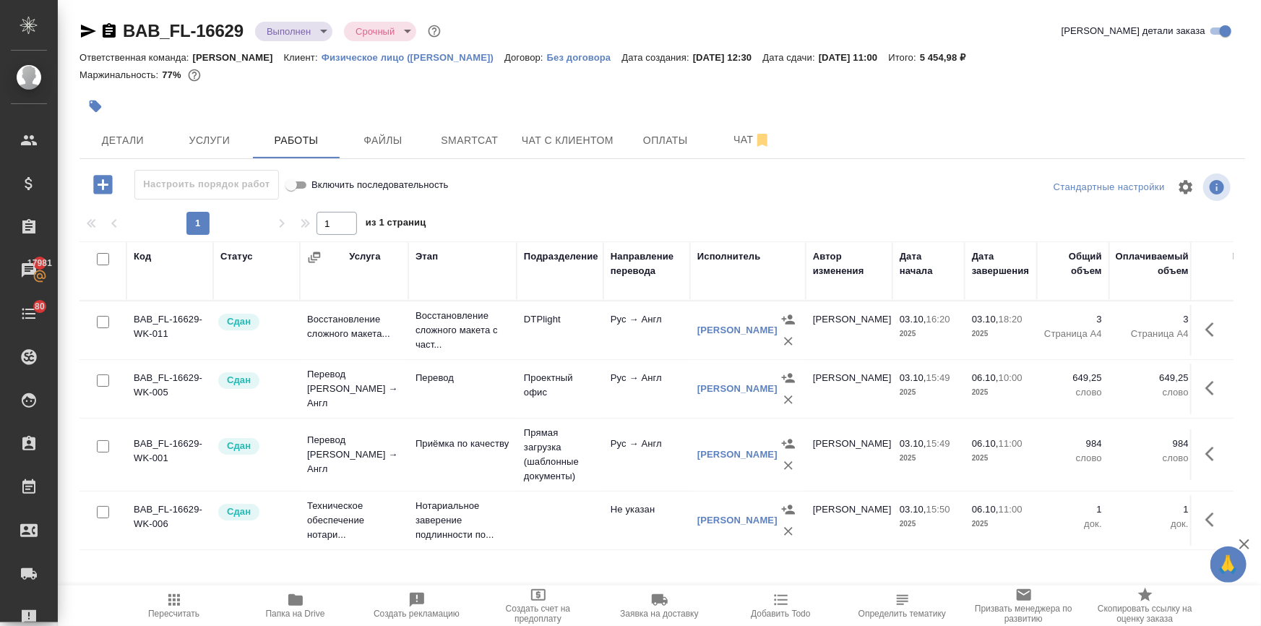
scroll to position [7, 0]
click at [292, 33] on body "🙏 .cls-1 fill:#fff; AWATERA [PERSON_NAME] Спецификации Заказы 17981 Чаты 80 Tod…" at bounding box center [630, 371] width 1261 height 742
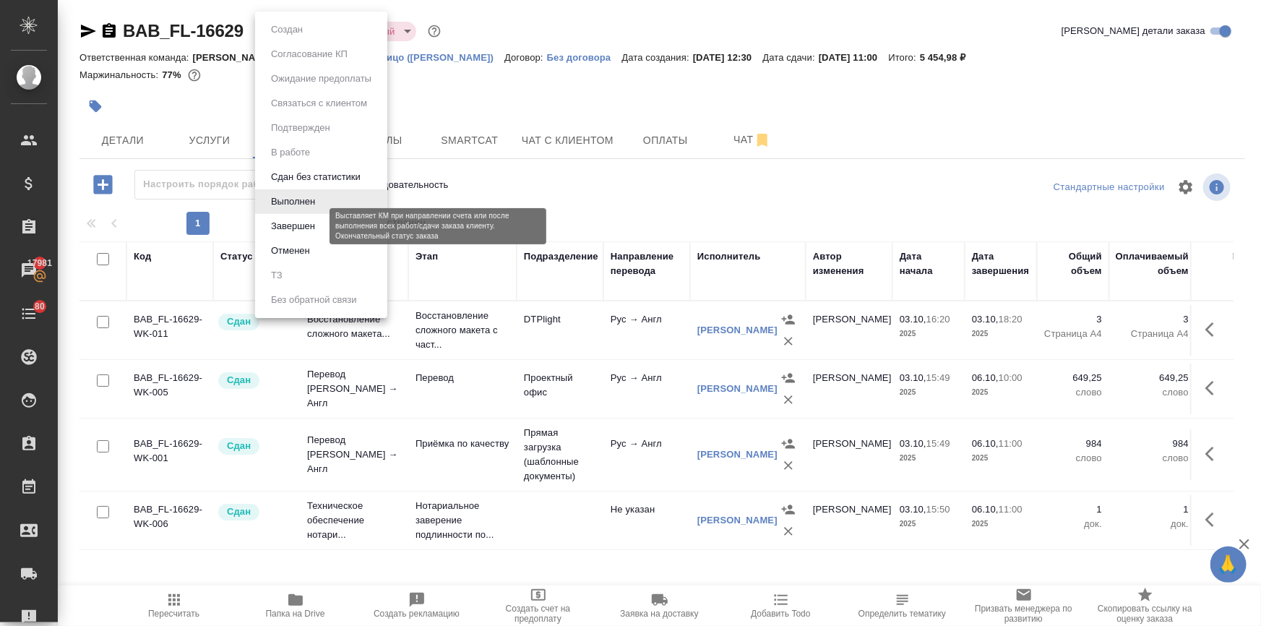
click at [304, 225] on button "Завершен" at bounding box center [293, 226] width 53 height 16
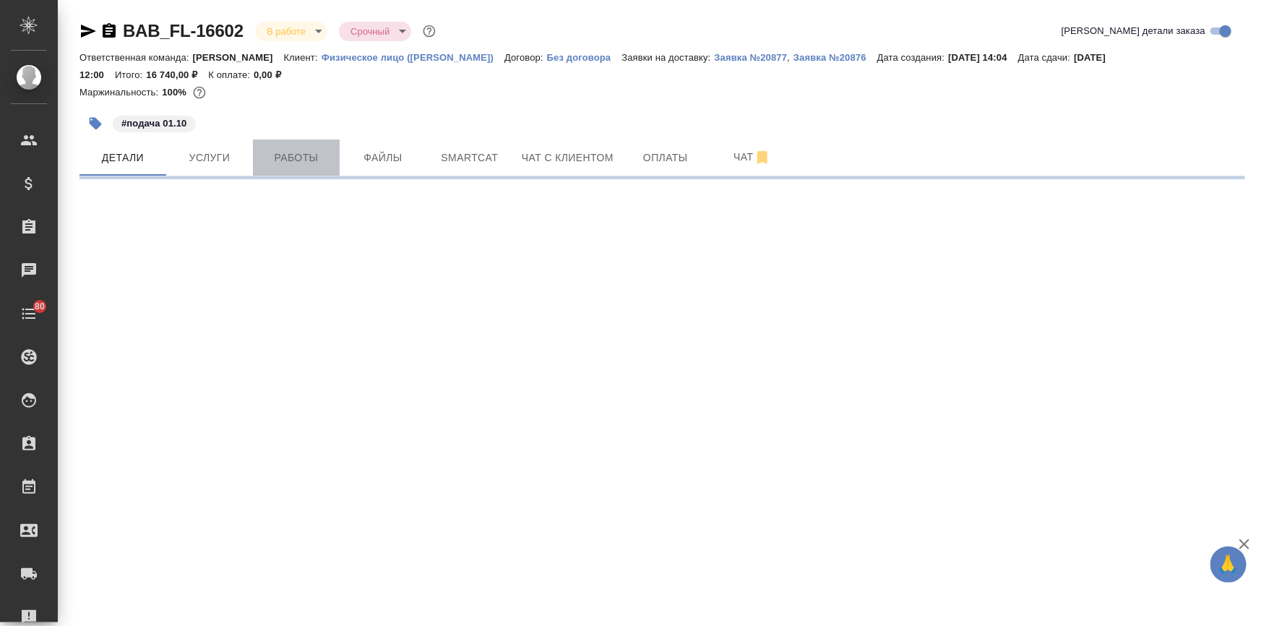
click at [297, 154] on span "Работы" at bounding box center [295, 158] width 69 height 18
click at [297, 152] on span "Работы" at bounding box center [295, 158] width 69 height 18
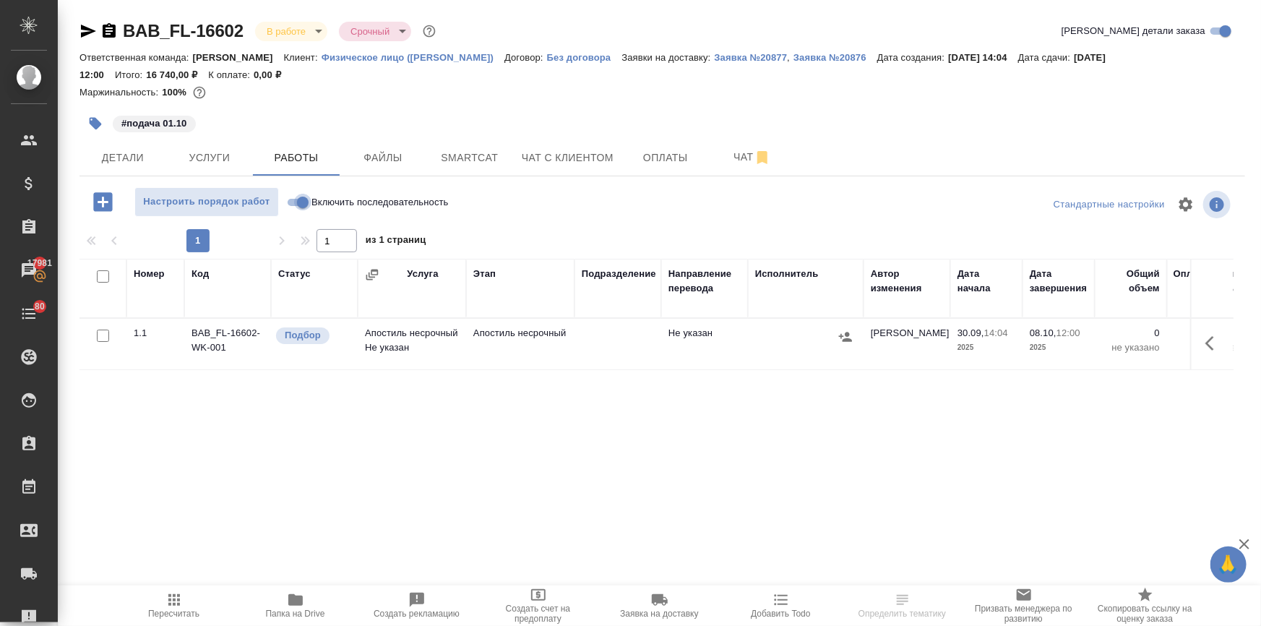
click at [297, 203] on input "Включить последовательность" at bounding box center [303, 202] width 52 height 17
checkbox input "true"
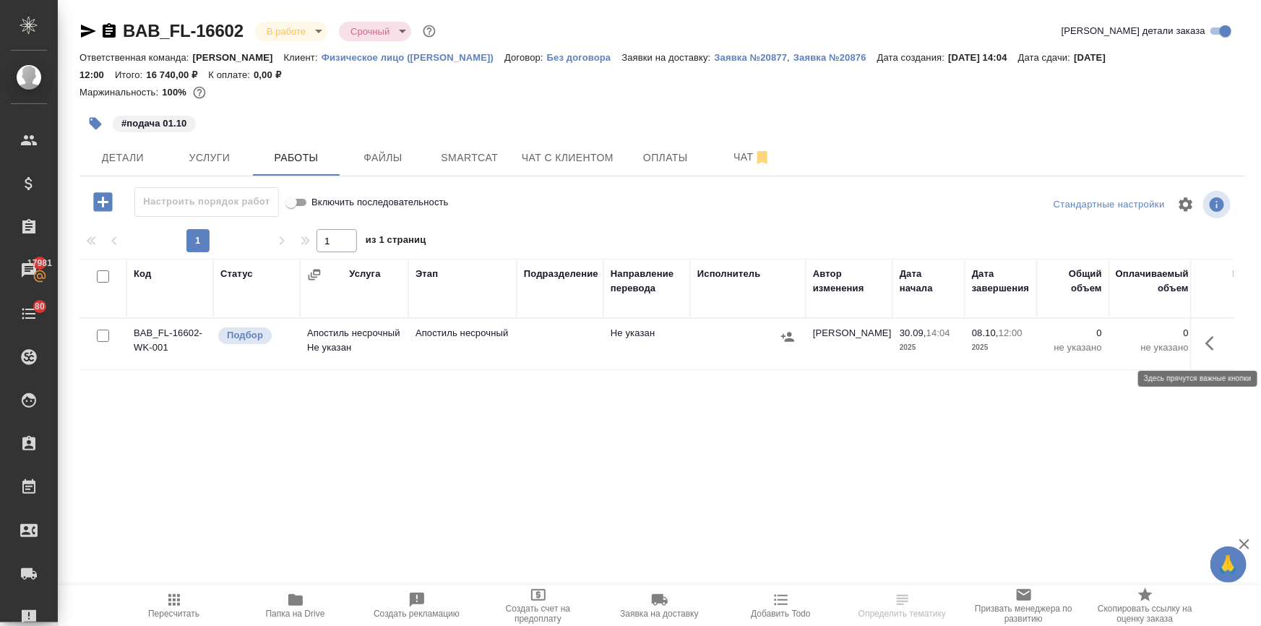
click at [1212, 347] on icon "button" at bounding box center [1209, 343] width 9 height 14
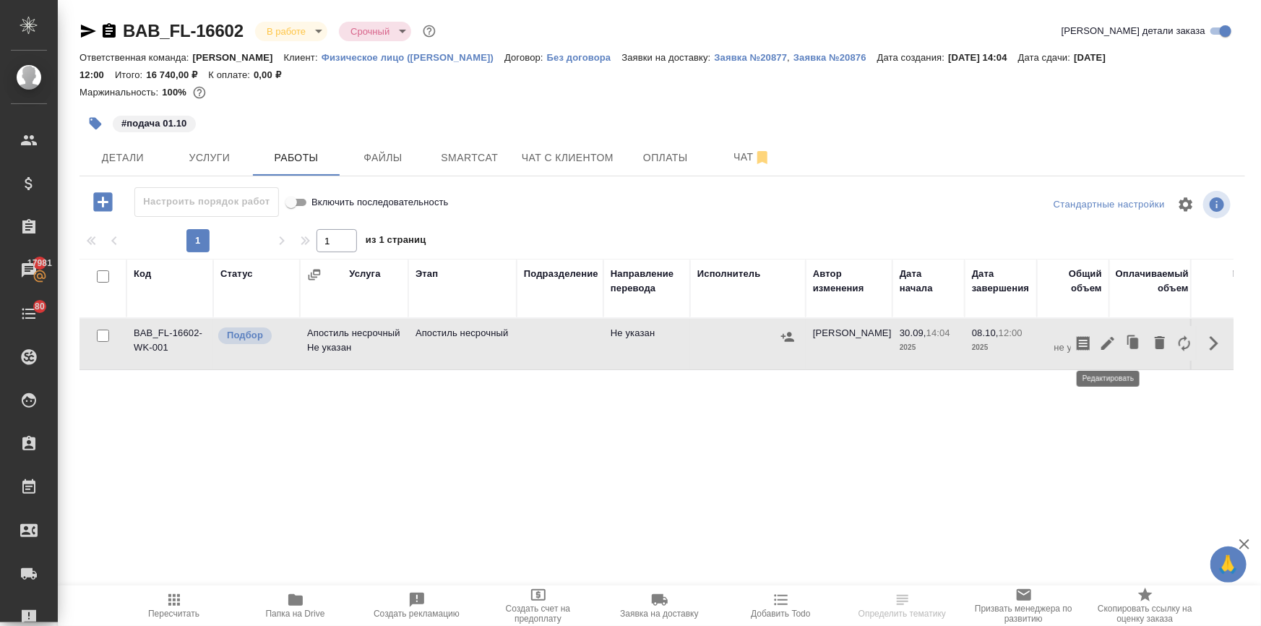
click at [1109, 344] on icon "button" at bounding box center [1107, 343] width 13 height 13
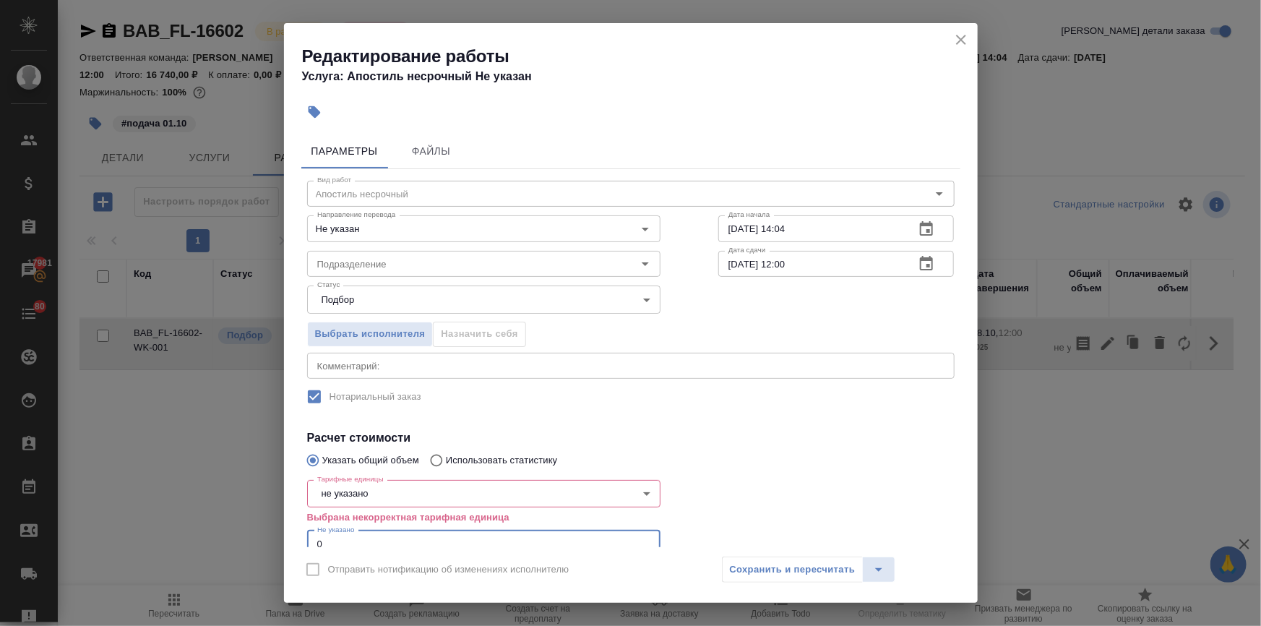
drag, startPoint x: 287, startPoint y: 535, endPoint x: 283, endPoint y: 520, distance: 14.9
click at [274, 532] on div "Редактирование работы Услуга: Апостиль несрочный Не указан Параметры Файлы Вид …" at bounding box center [630, 313] width 1261 height 626
type input "3"
click at [345, 488] on body "🙏 .cls-1 fill:#fff; AWATERA [PERSON_NAME] Спецификации Заказы 17981 Чаты 80 Tod…" at bounding box center [630, 371] width 1261 height 742
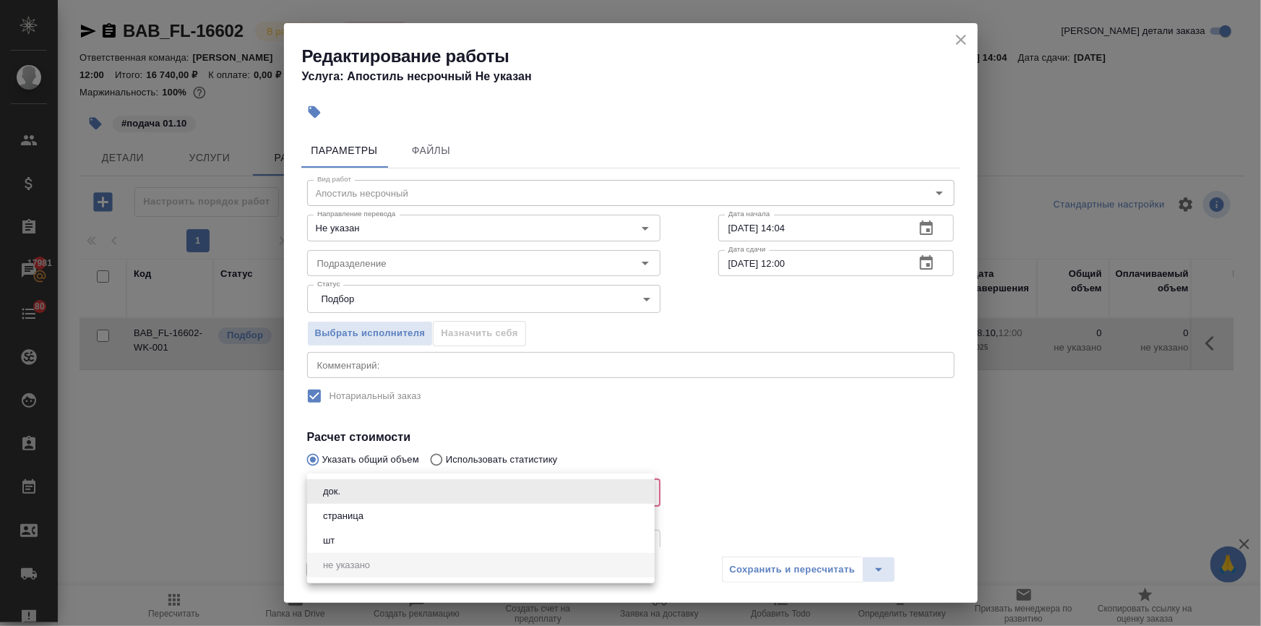
click at [346, 522] on button "страница" at bounding box center [343, 516] width 49 height 16
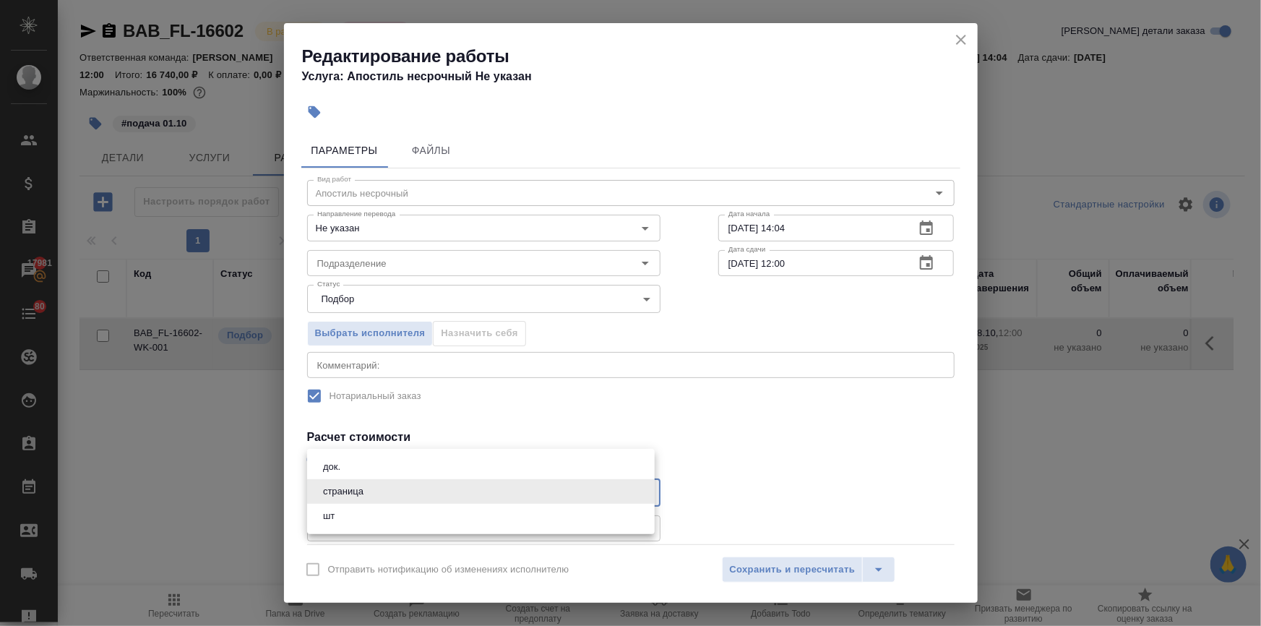
click at [340, 485] on body "🙏 .cls-1 fill:#fff; AWATERA [PERSON_NAME] Спецификации Заказы 17981 Чаты 80 Tod…" at bounding box center [630, 371] width 1261 height 742
click at [335, 466] on button "док." at bounding box center [332, 467] width 26 height 16
type input "5a8b1489cc6b4906c91bfd8b"
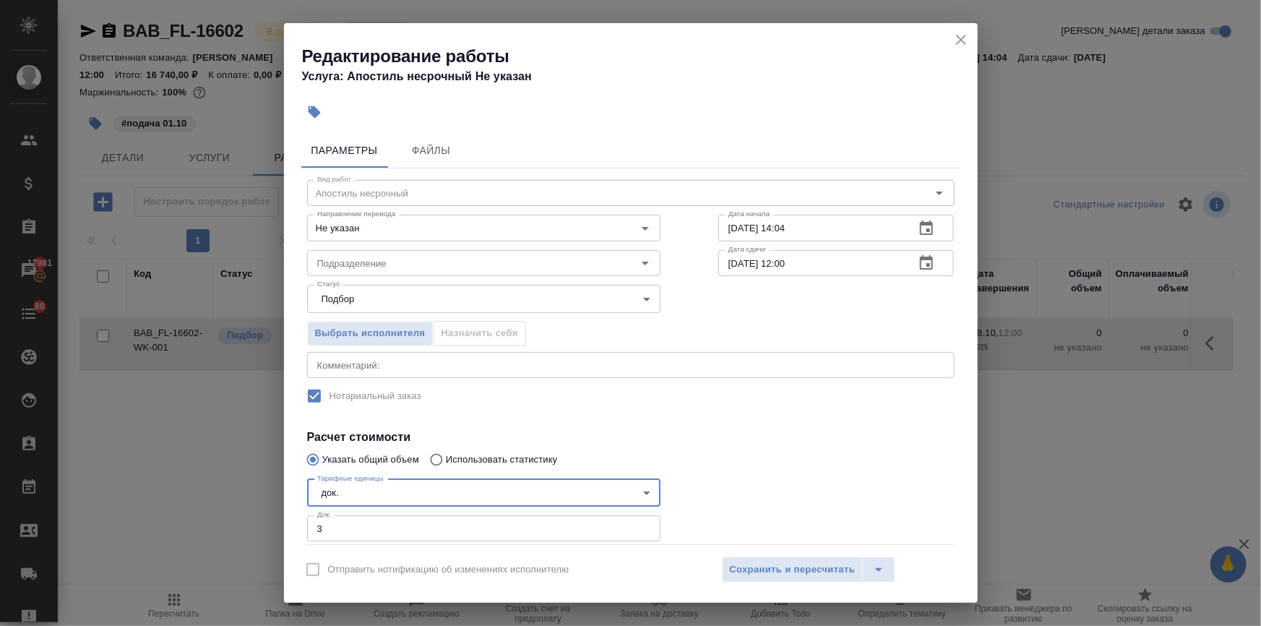
click at [352, 259] on input "Подразделение" at bounding box center [459, 262] width 296 height 17
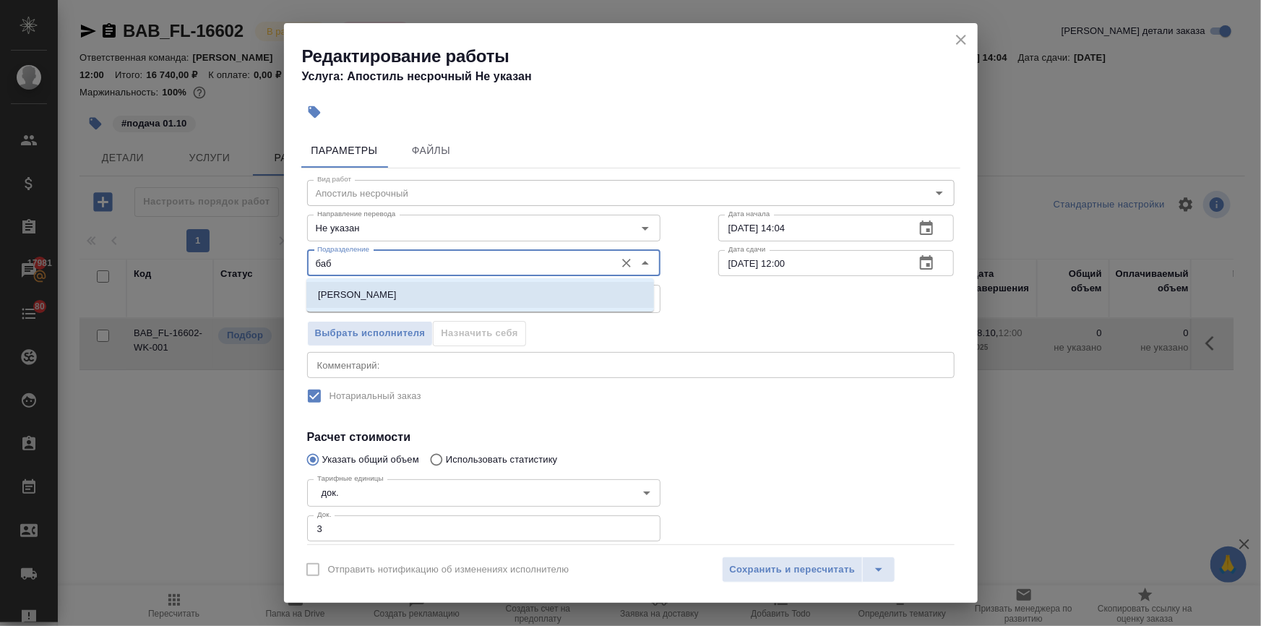
click at [353, 289] on p "[PERSON_NAME]" at bounding box center [357, 295] width 79 height 14
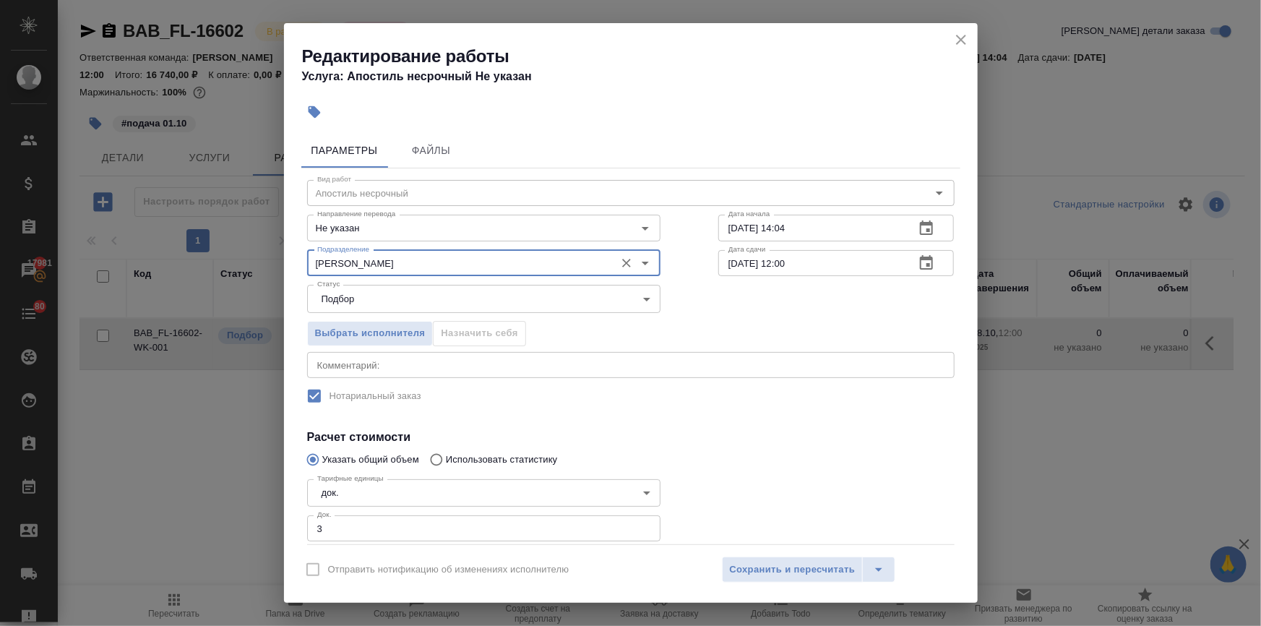
type input "[PERSON_NAME]"
click at [738, 549] on div "Отправить нотификацию об изменениях исполнителю Сохранить и пересчитать" at bounding box center [630, 575] width 693 height 56
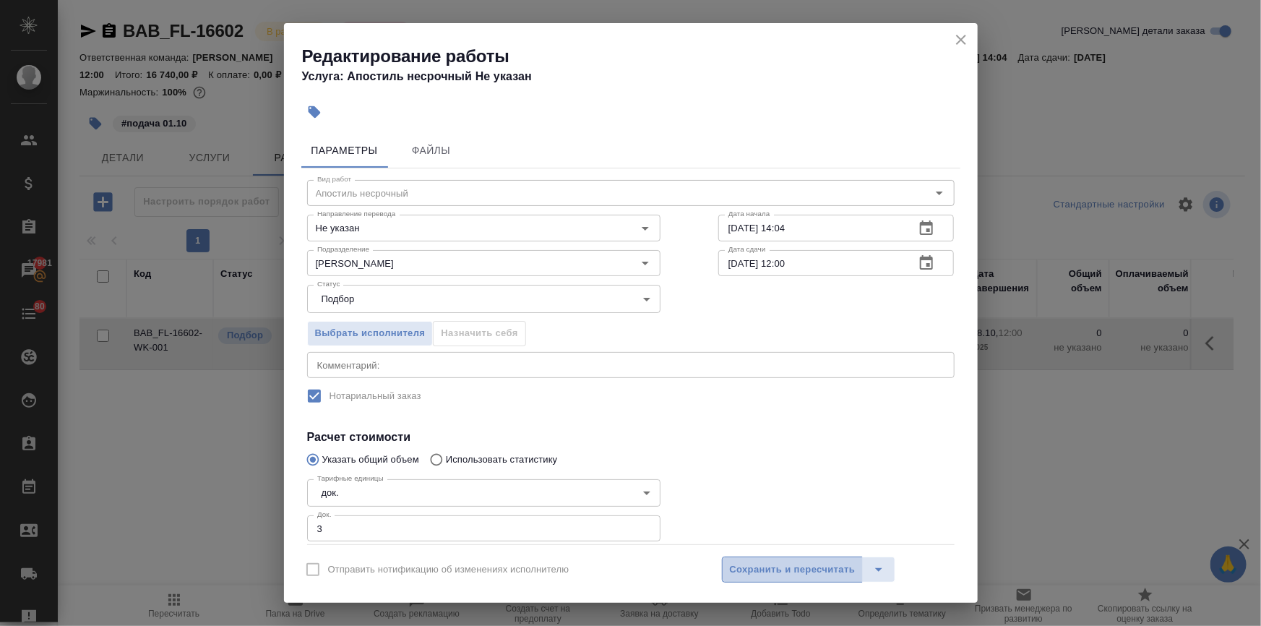
click at [758, 561] on span "Сохранить и пересчитать" at bounding box center [793, 569] width 126 height 17
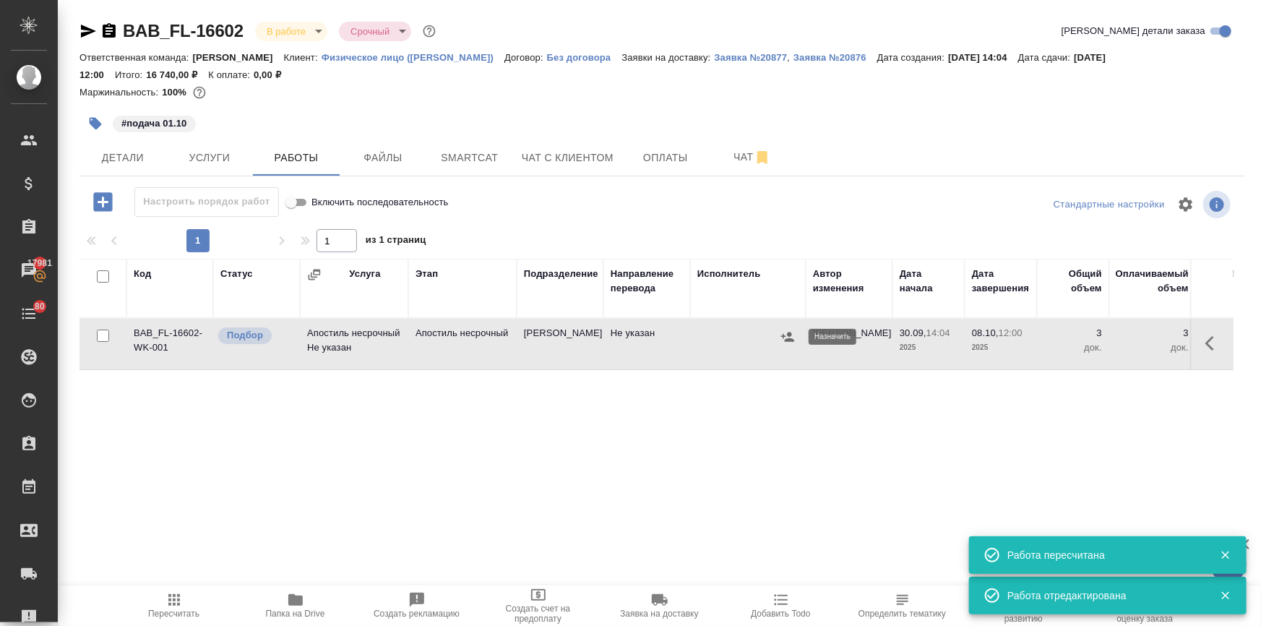
click at [784, 334] on icon "button" at bounding box center [787, 336] width 14 height 14
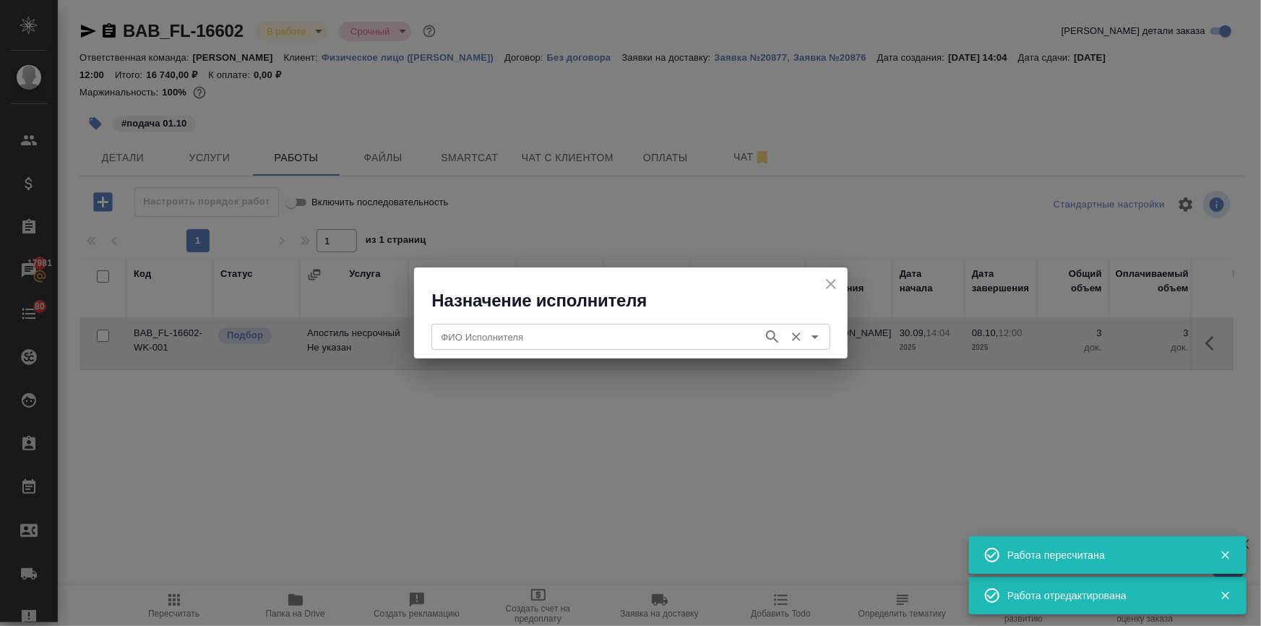
click at [523, 338] on input "ФИО Исполнителя" at bounding box center [596, 336] width 320 height 17
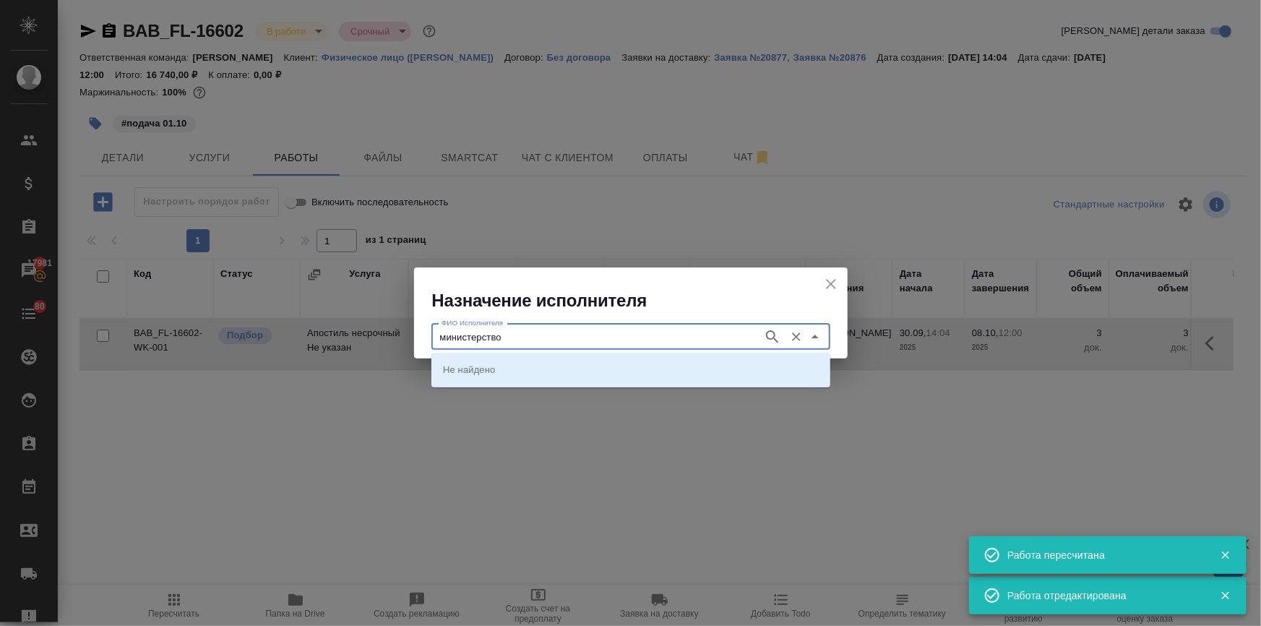
type input "министерство"
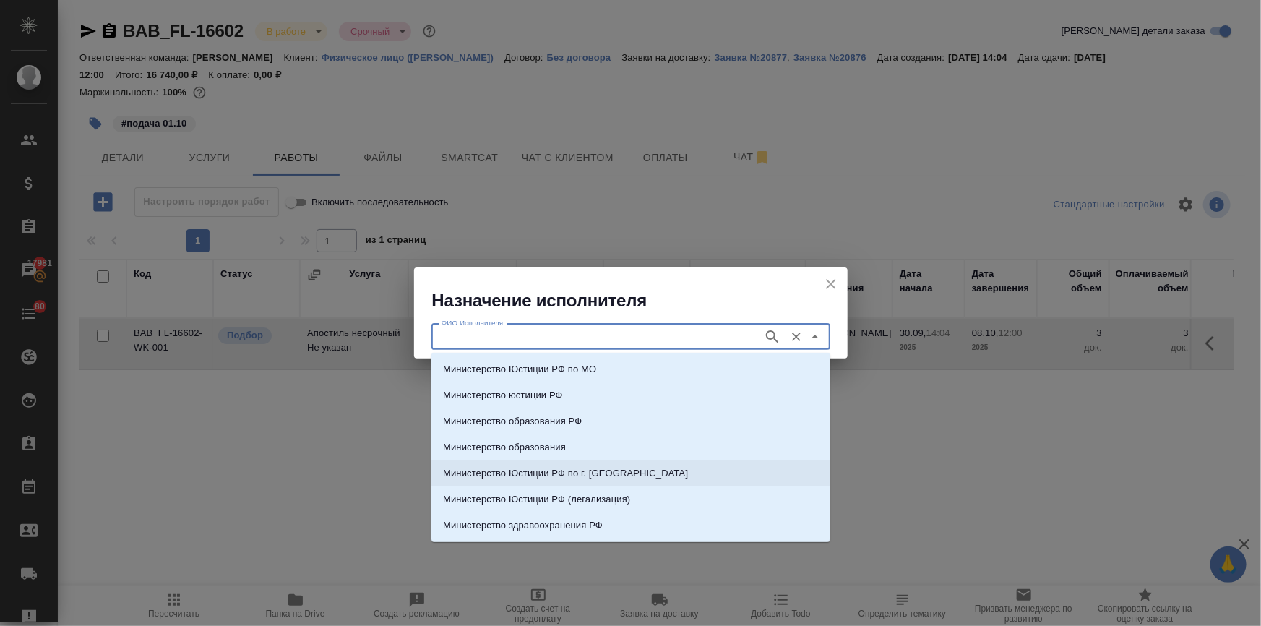
click at [586, 466] on p "Министерство Юстиции РФ по г. [GEOGRAPHIC_DATA]" at bounding box center [565, 473] width 245 height 14
type input "Министерство Юстиции РФ по г. [GEOGRAPHIC_DATA]"
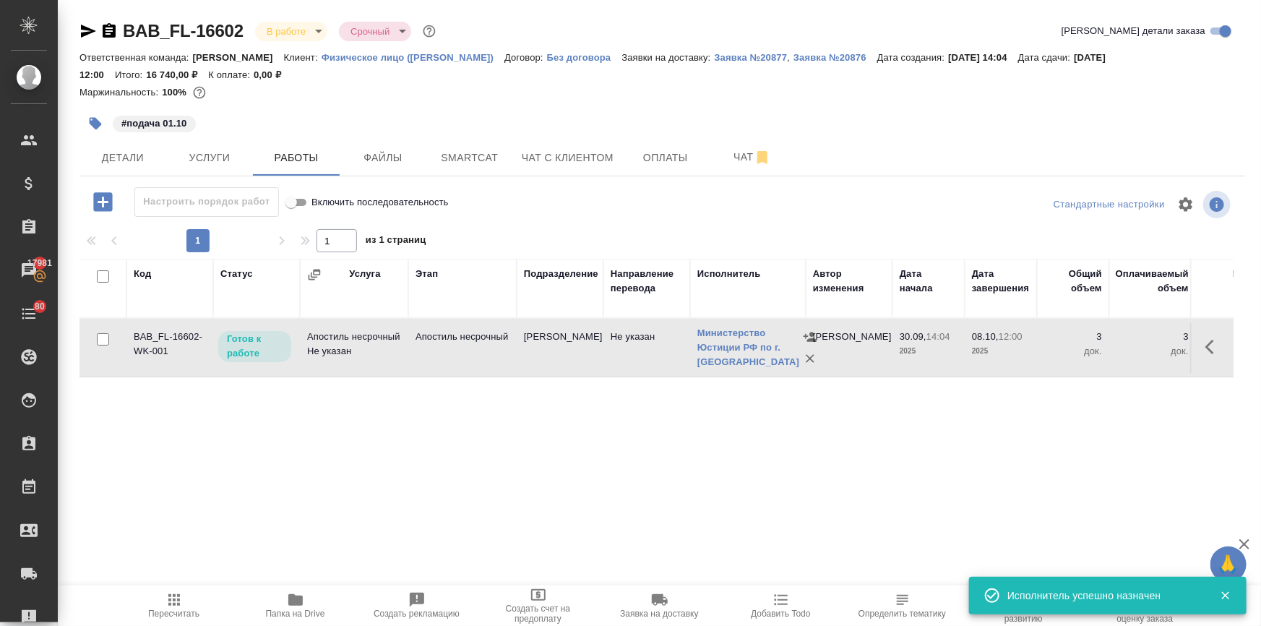
click at [173, 602] on icon "button" at bounding box center [174, 600] width 12 height 12
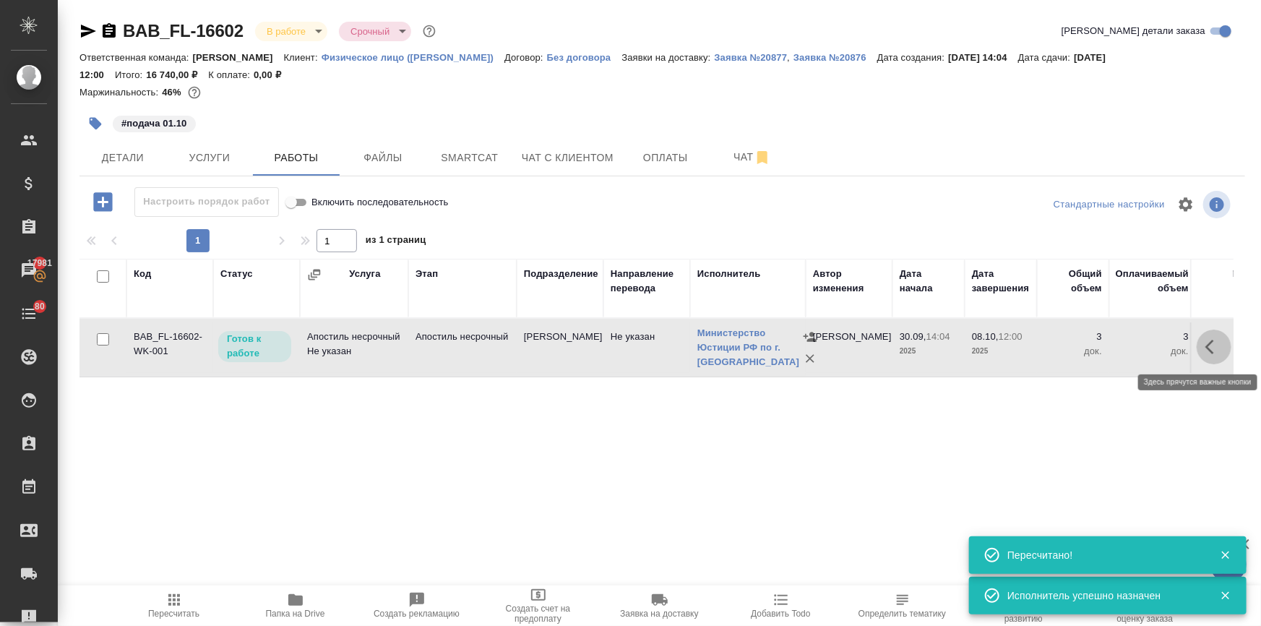
click at [1212, 342] on icon "button" at bounding box center [1213, 346] width 17 height 17
click at [1110, 341] on icon "button" at bounding box center [1107, 346] width 17 height 17
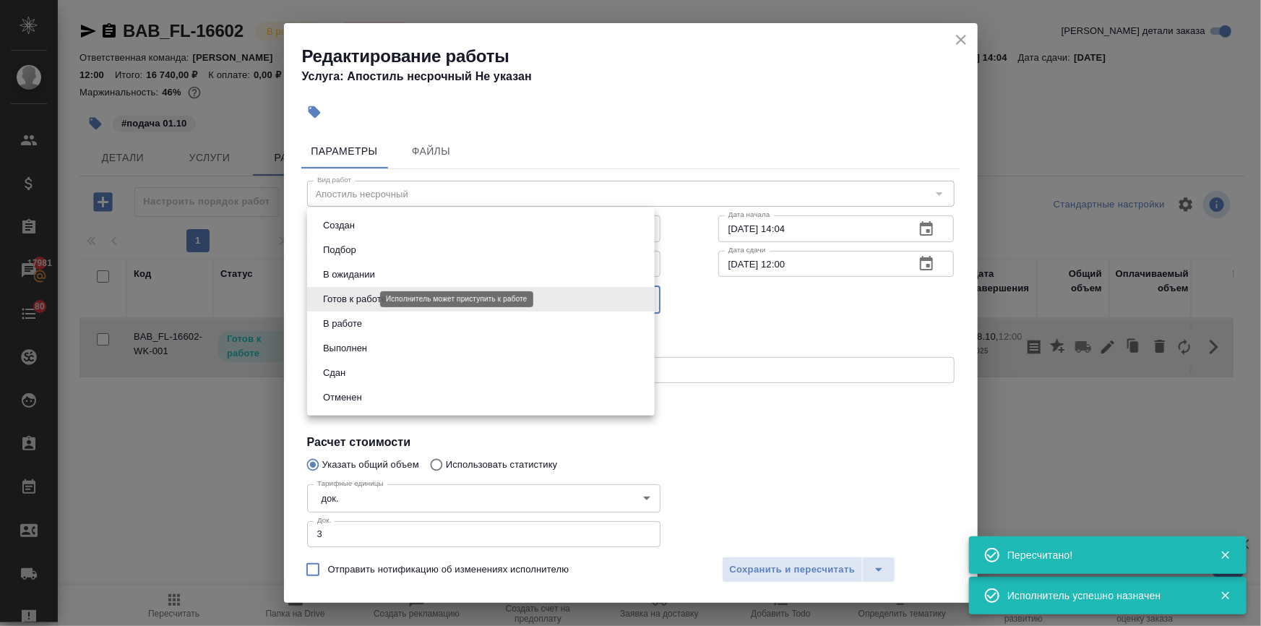
drag, startPoint x: 350, startPoint y: 302, endPoint x: 350, endPoint y: 351, distance: 49.1
click at [350, 303] on body "🙏 .cls-1 fill:#fff; AWATERA [PERSON_NAME] Спецификации Заказы 17981 Чаты 80 Tod…" at bounding box center [630, 371] width 1261 height 742
click at [347, 366] on button "Сдан" at bounding box center [334, 373] width 31 height 16
type input "closed"
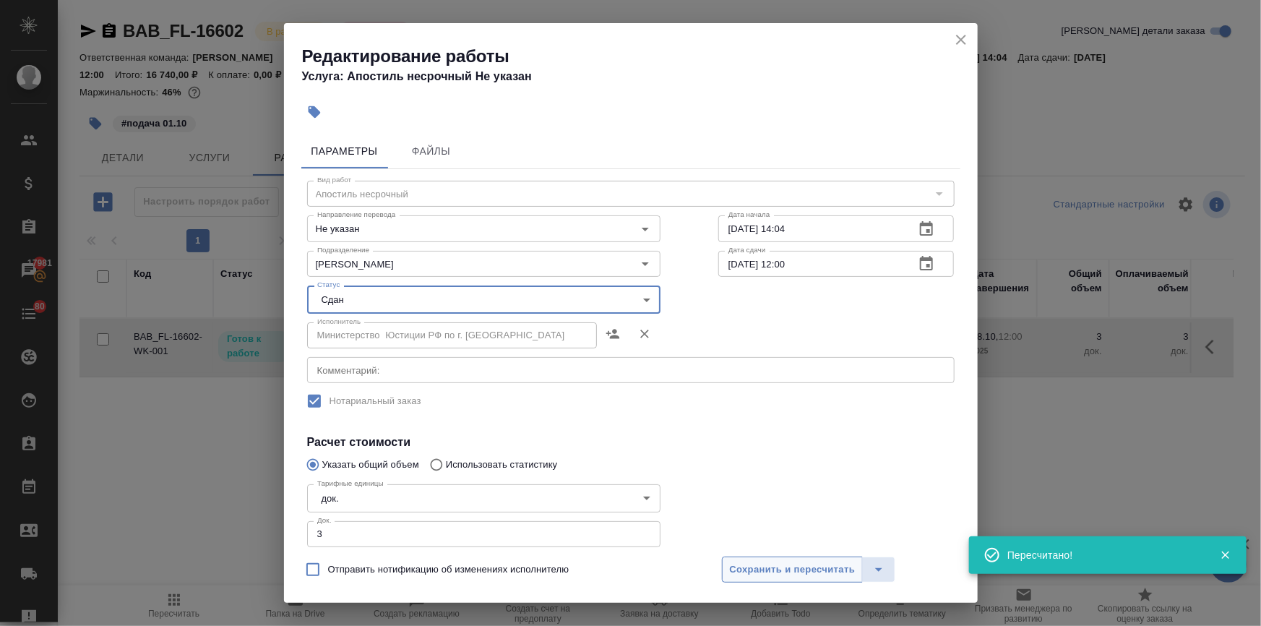
click at [791, 561] on span "Сохранить и пересчитать" at bounding box center [793, 569] width 126 height 17
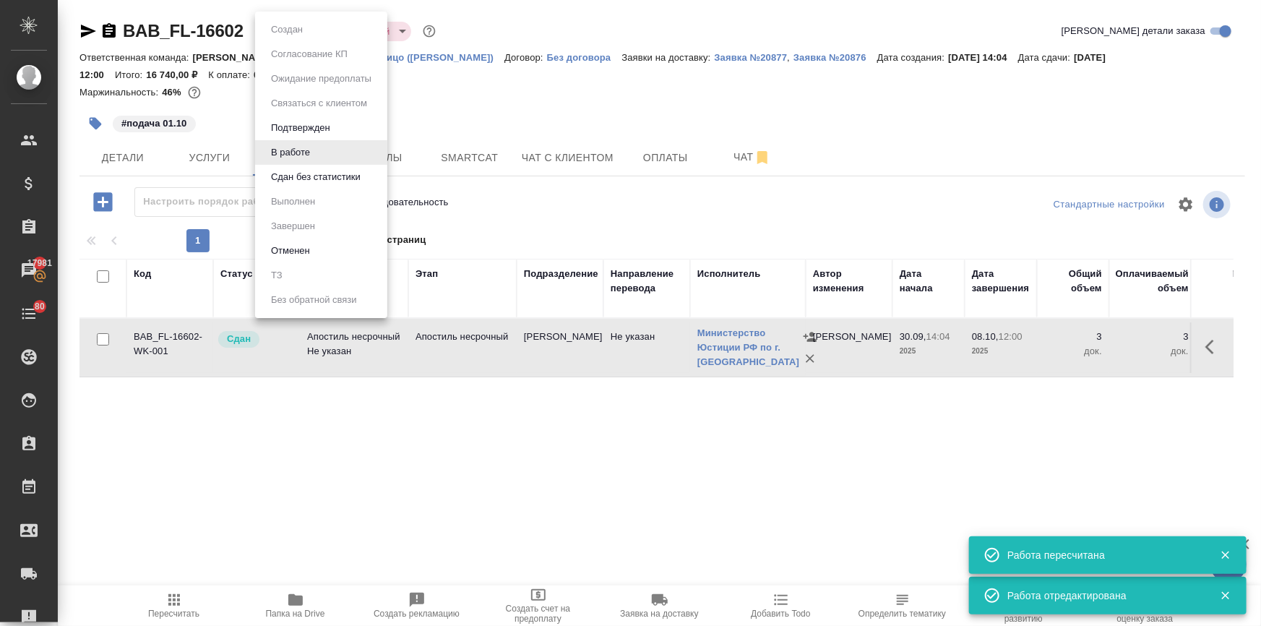
click at [309, 29] on body "🙏 .cls-1 fill:#fff; AWATERA [PERSON_NAME] Спецификации Заказы 17981 Чаты 80 Tod…" at bounding box center [630, 371] width 1261 height 742
click at [290, 169] on button "Сдан без статистики" at bounding box center [316, 177] width 98 height 16
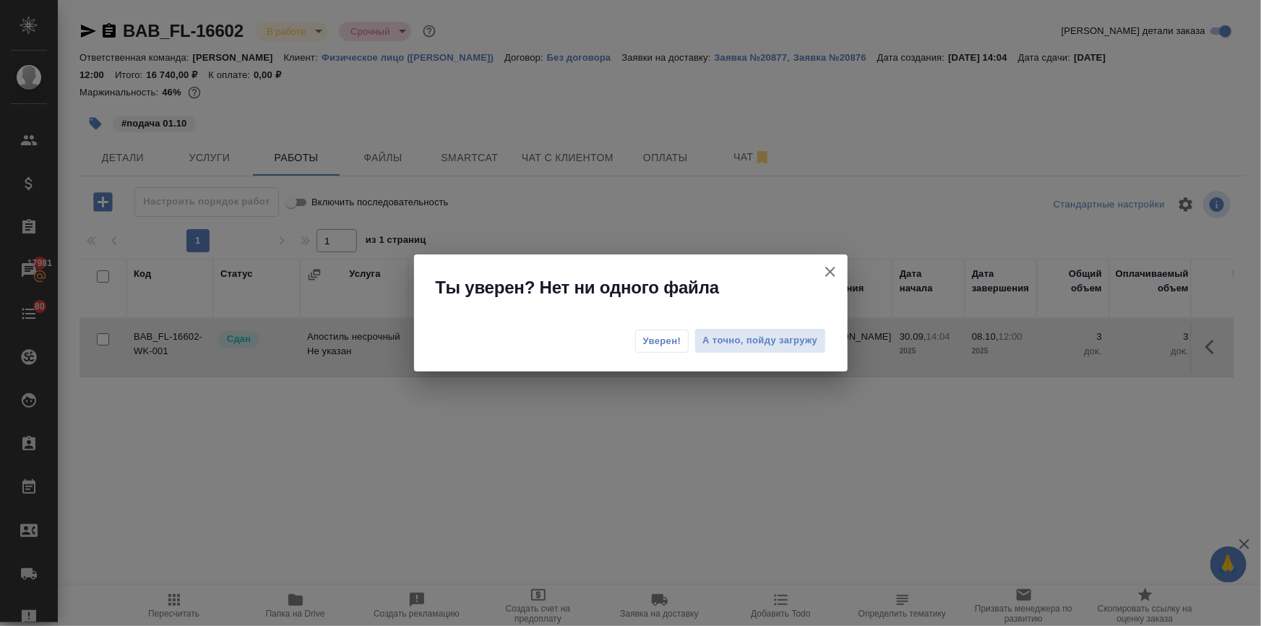
click at [664, 334] on span "Уверен!" at bounding box center [662, 341] width 38 height 14
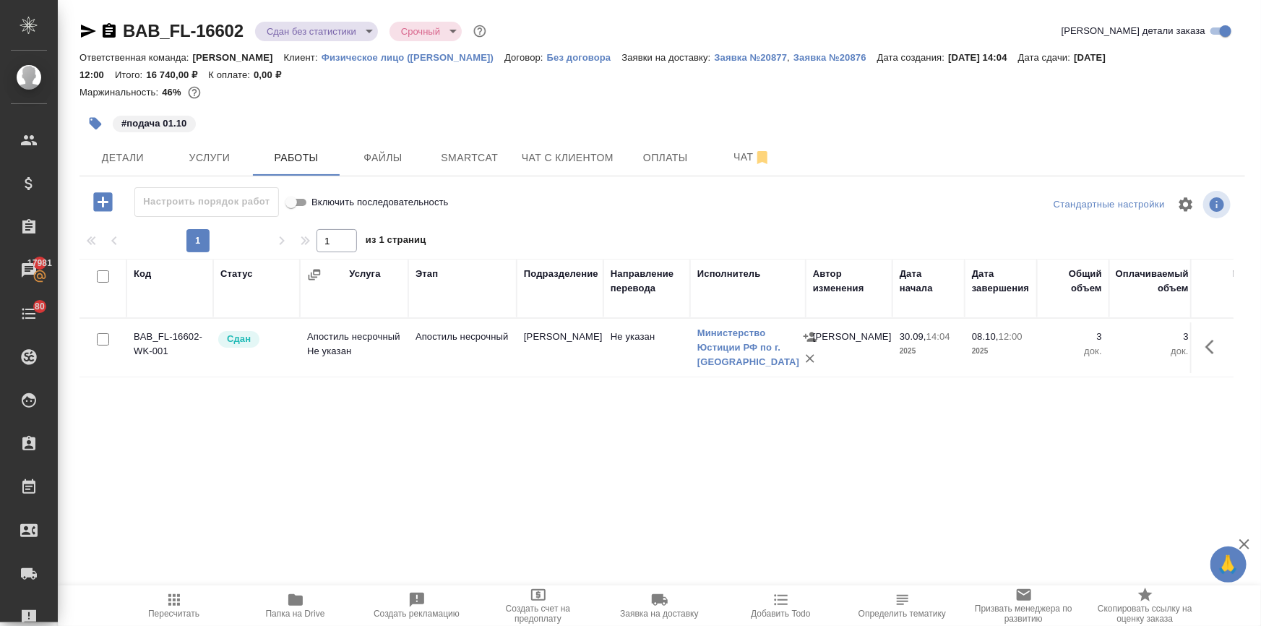
click at [294, 25] on body "🙏 .cls-1 fill:#fff; AWATERA [PERSON_NAME] Спецификации Заказы 17981 Чаты 80 Tod…" at bounding box center [630, 371] width 1261 height 742
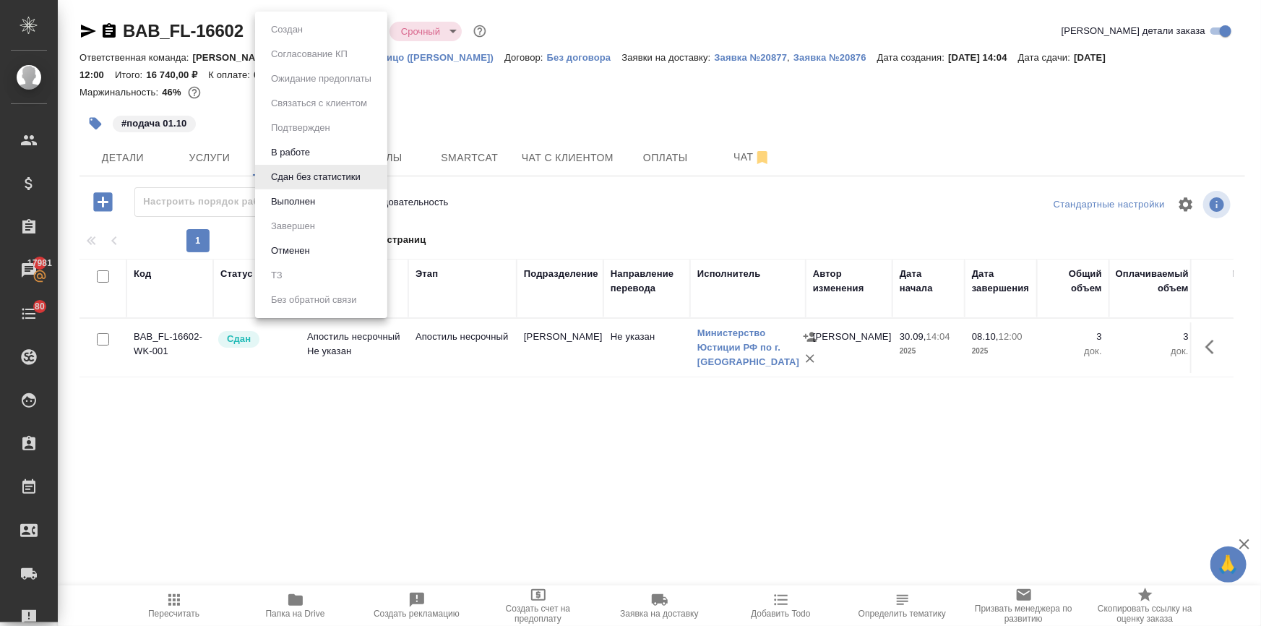
click at [279, 209] on button "Выполнен" at bounding box center [293, 202] width 53 height 16
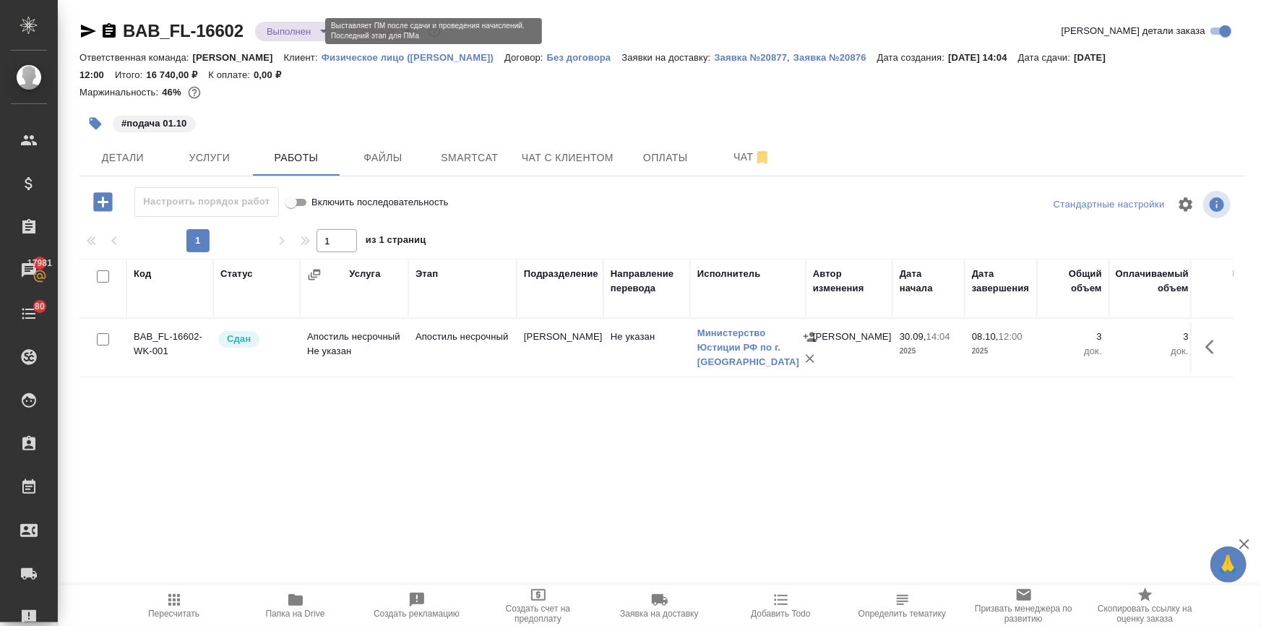
click at [289, 30] on body "🙏 .cls-1 fill:#fff; AWATERA [PERSON_NAME] Спецификации Заказы 17981 Чаты 80 Tod…" at bounding box center [630, 371] width 1261 height 742
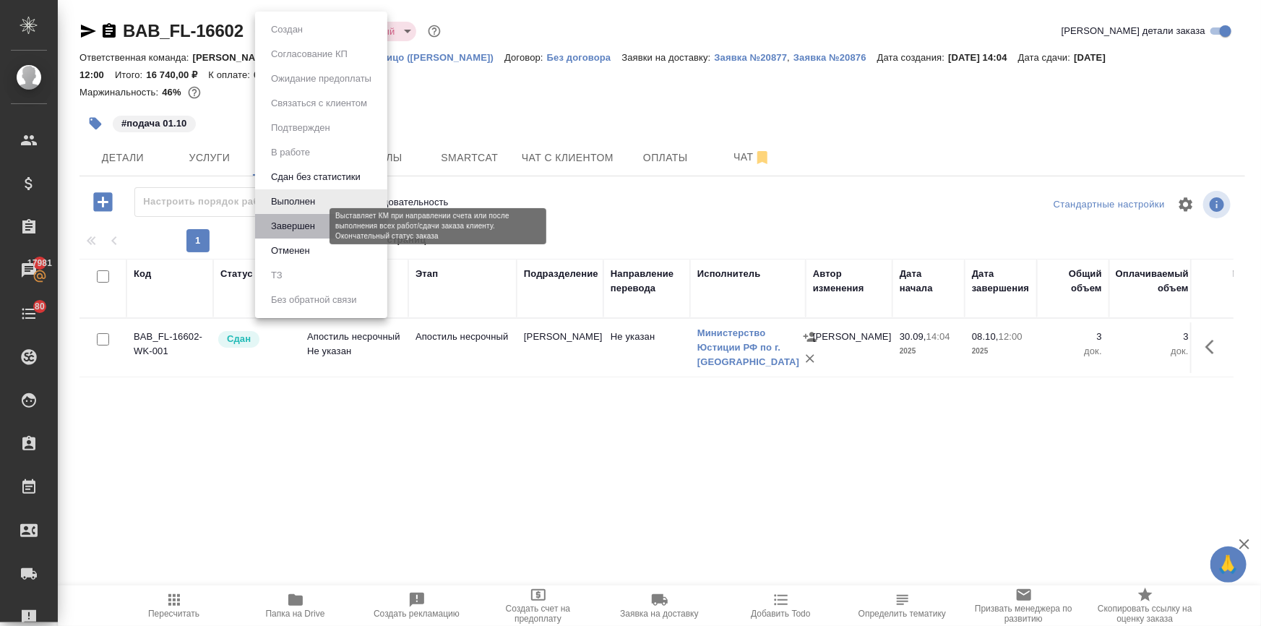
click at [289, 230] on button "Завершен" at bounding box center [293, 226] width 53 height 16
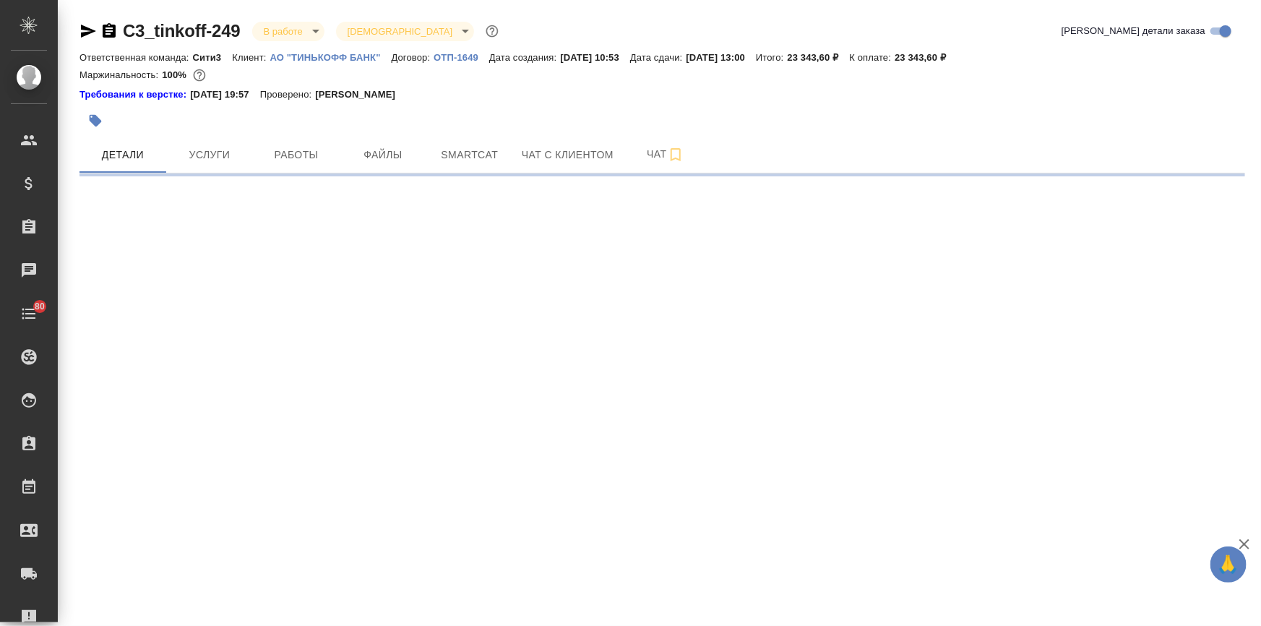
select select "RU"
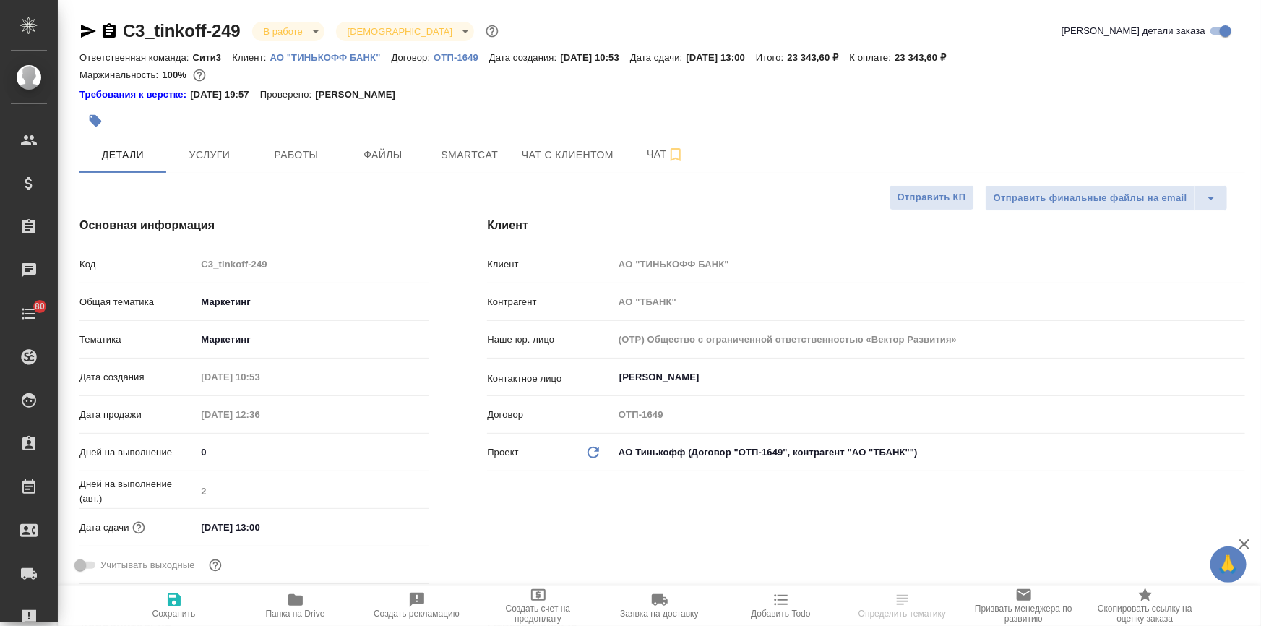
type textarea "x"
click at [303, 156] on span "Работы" at bounding box center [295, 155] width 69 height 18
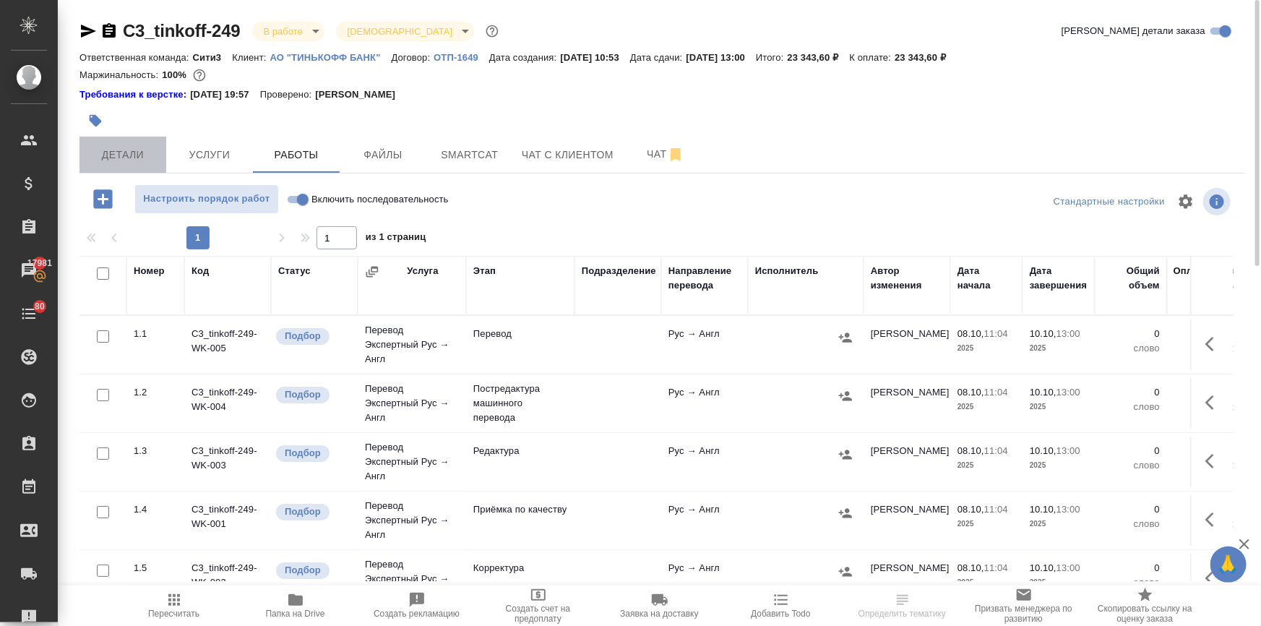
click at [126, 159] on span "Детали" at bounding box center [122, 155] width 69 height 18
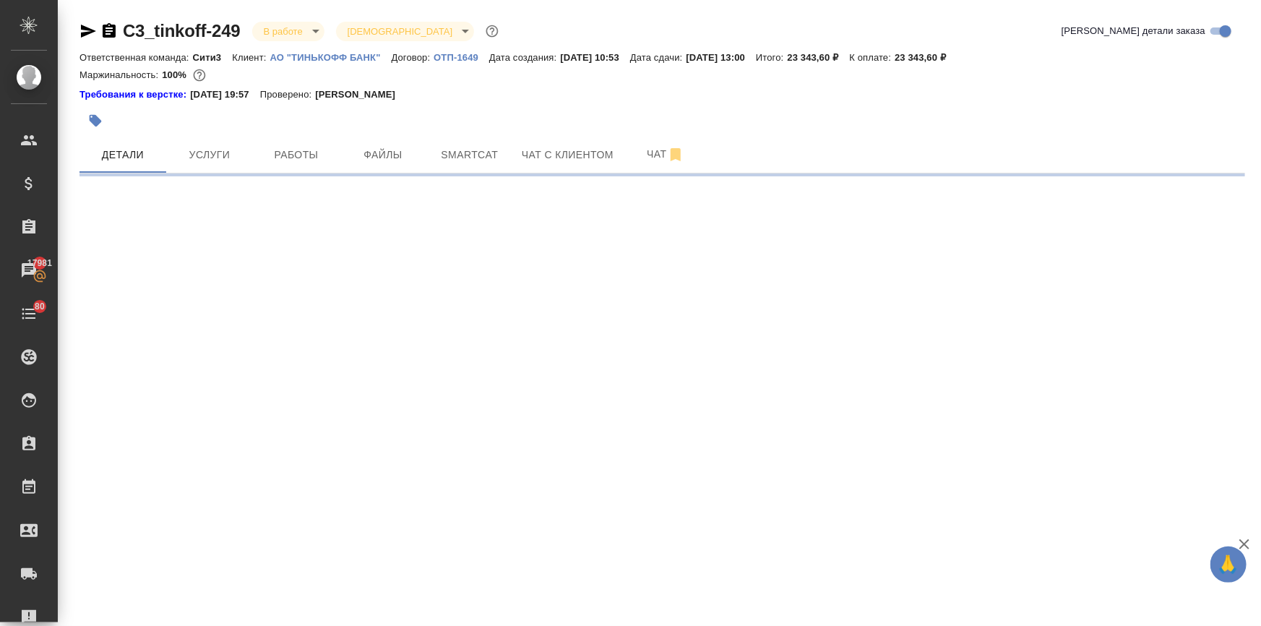
select select "RU"
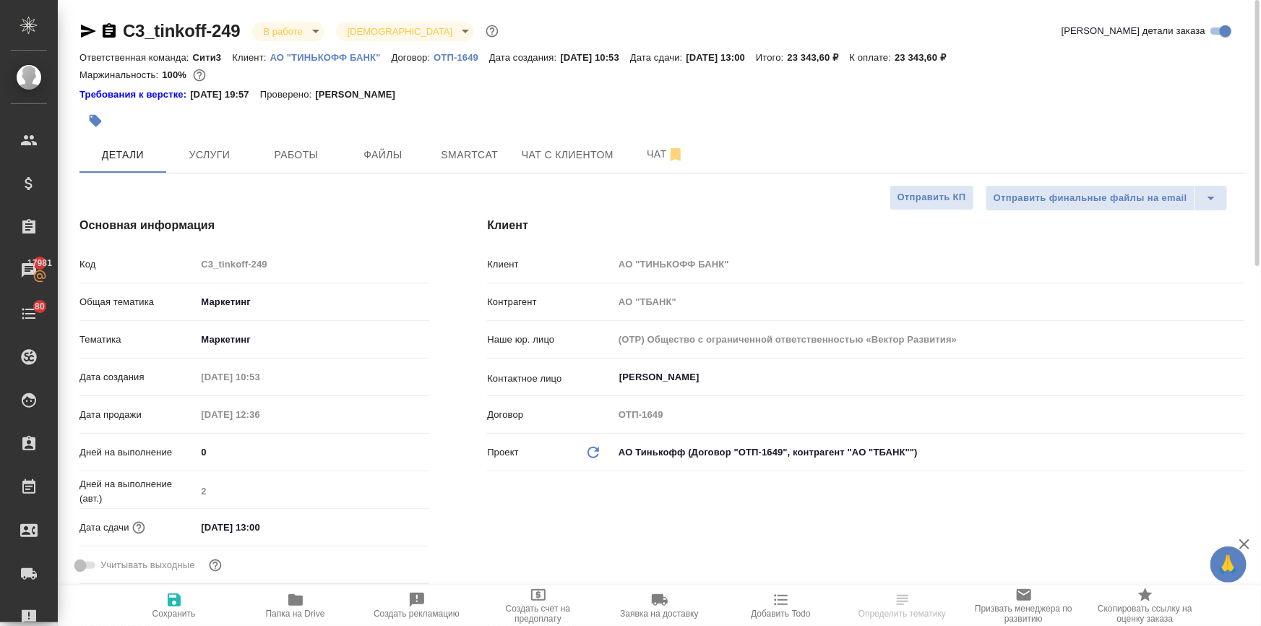
type textarea "x"
click at [295, 527] on input "10.10.2025 13:00" at bounding box center [259, 526] width 126 height 21
click at [381, 520] on icon "button" at bounding box center [387, 526] width 17 height 17
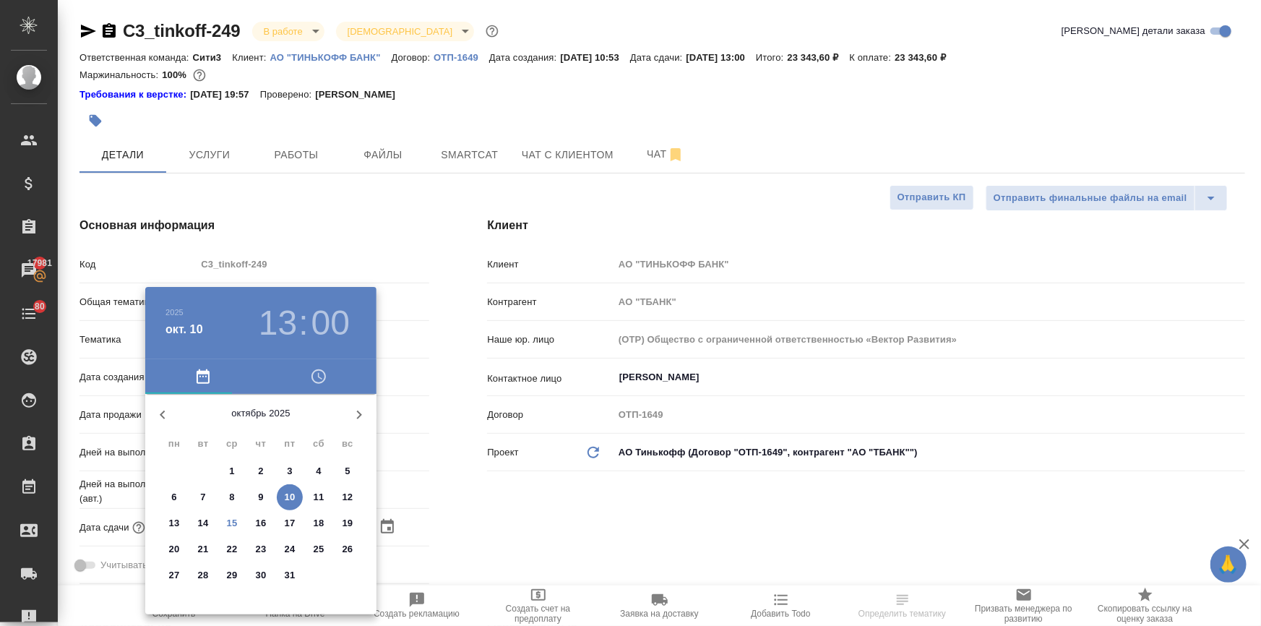
click at [255, 519] on div ".cls-1 fill:#fff; AWATERA Ilina Ekaterina Клиенты Спецификации Заказы 17981 Чат…" at bounding box center [630, 313] width 1261 height 626
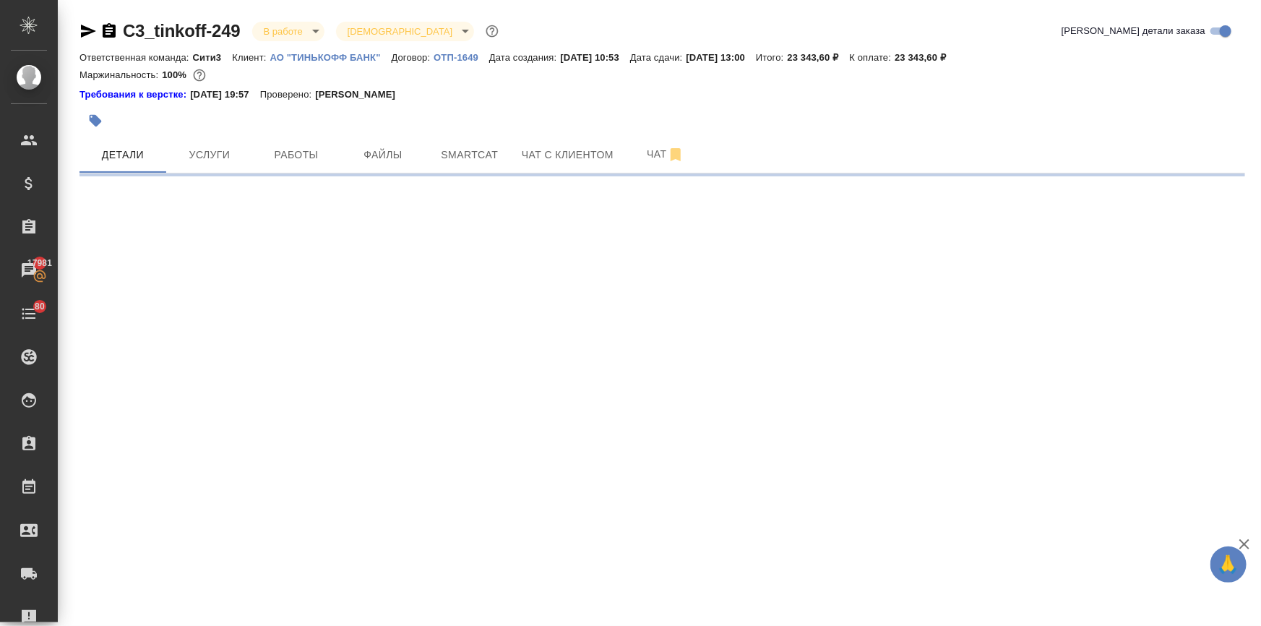
click at [526, 517] on div ".cls-1 fill:#fff; AWATERA Ilina Ekaterina Клиенты Спецификации Заказы 17981 Чат…" at bounding box center [630, 313] width 1261 height 626
select select "RU"
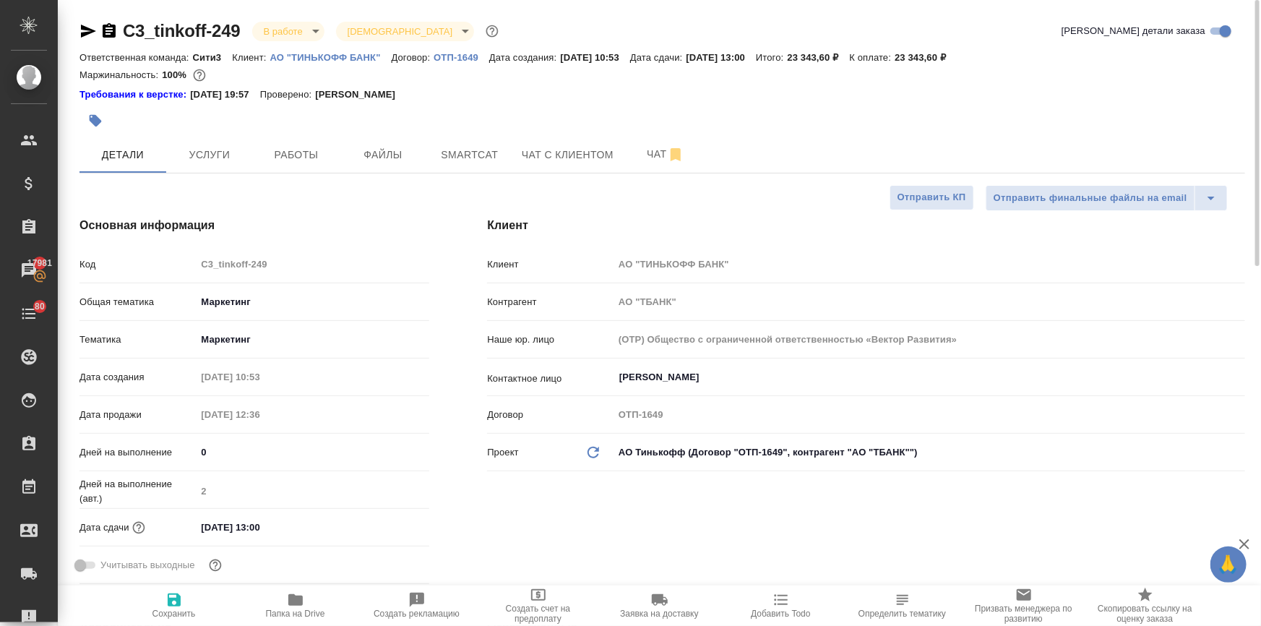
type textarea "x"
click at [327, 527] on div "10.10.2025 13:00" at bounding box center [312, 526] width 233 height 21
click at [269, 520] on input "10.10.2025 13:00" at bounding box center [259, 526] width 126 height 21
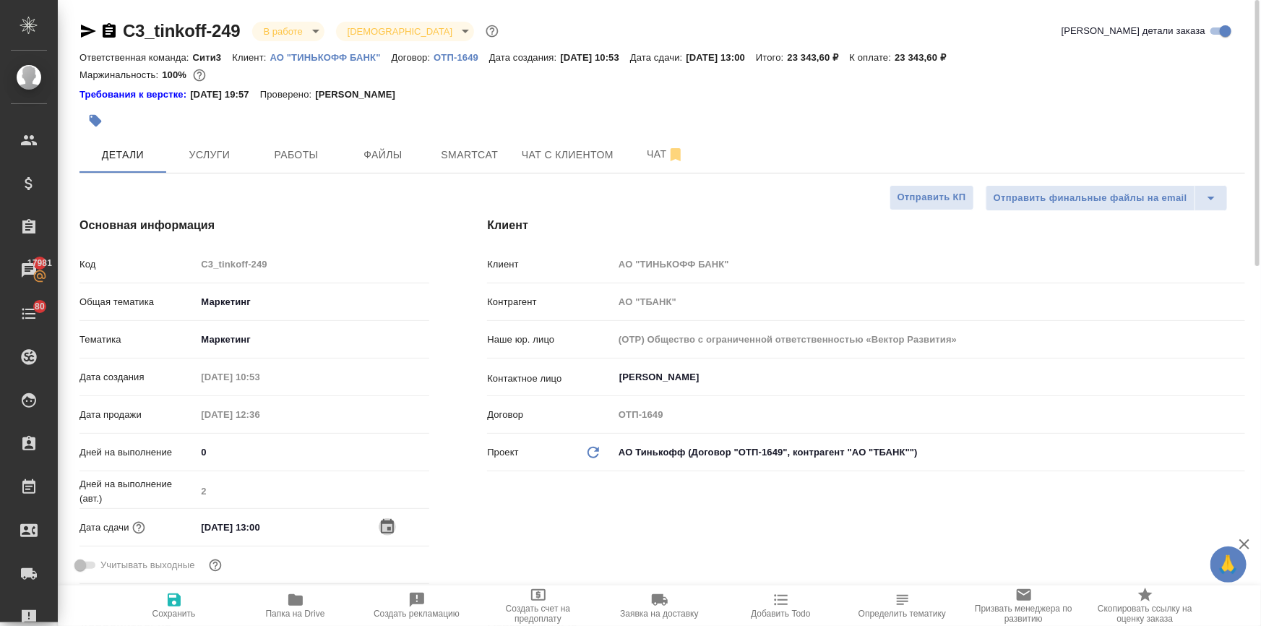
click at [384, 519] on icon "button" at bounding box center [387, 526] width 17 height 17
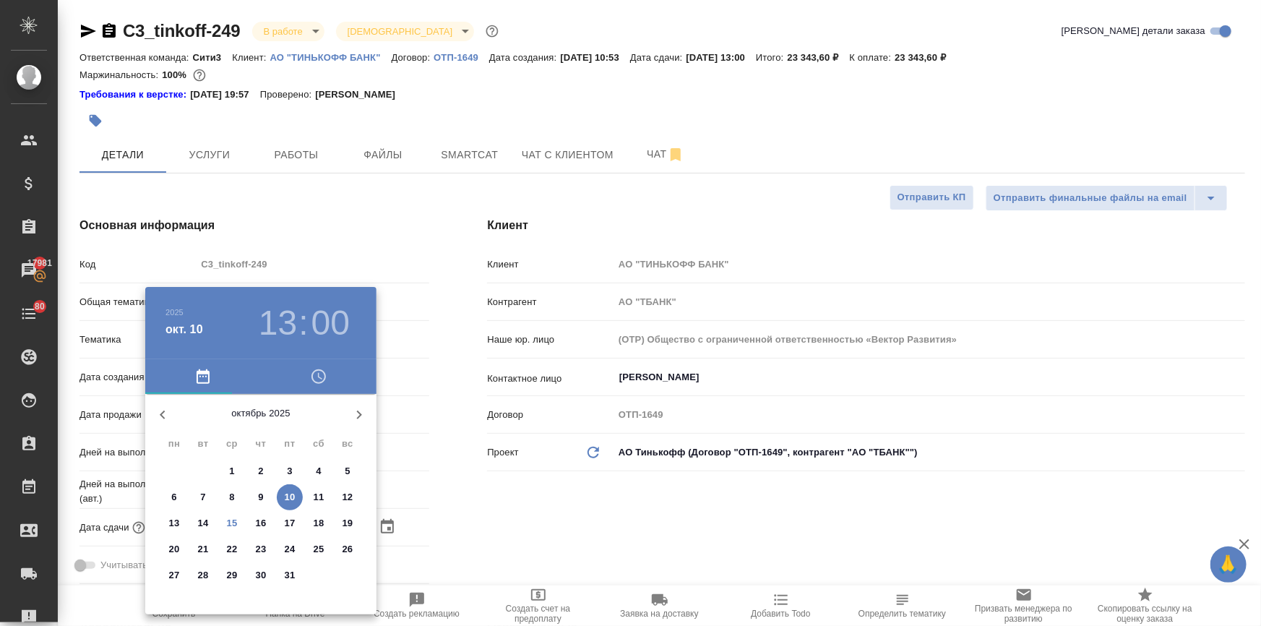
click at [467, 460] on div at bounding box center [630, 313] width 1261 height 626
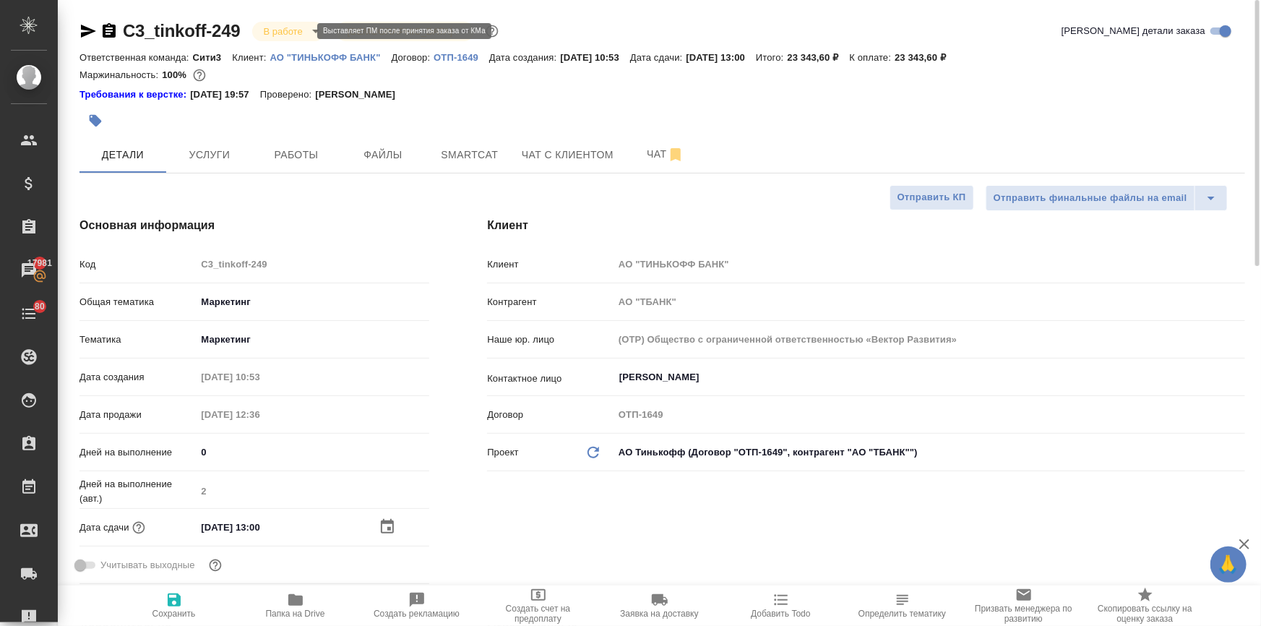
click at [267, 29] on body "🙏 .cls-1 fill:#fff; AWATERA Ilina Ekaterina Клиенты Спецификации Заказы 17981 Ч…" at bounding box center [630, 371] width 1261 height 742
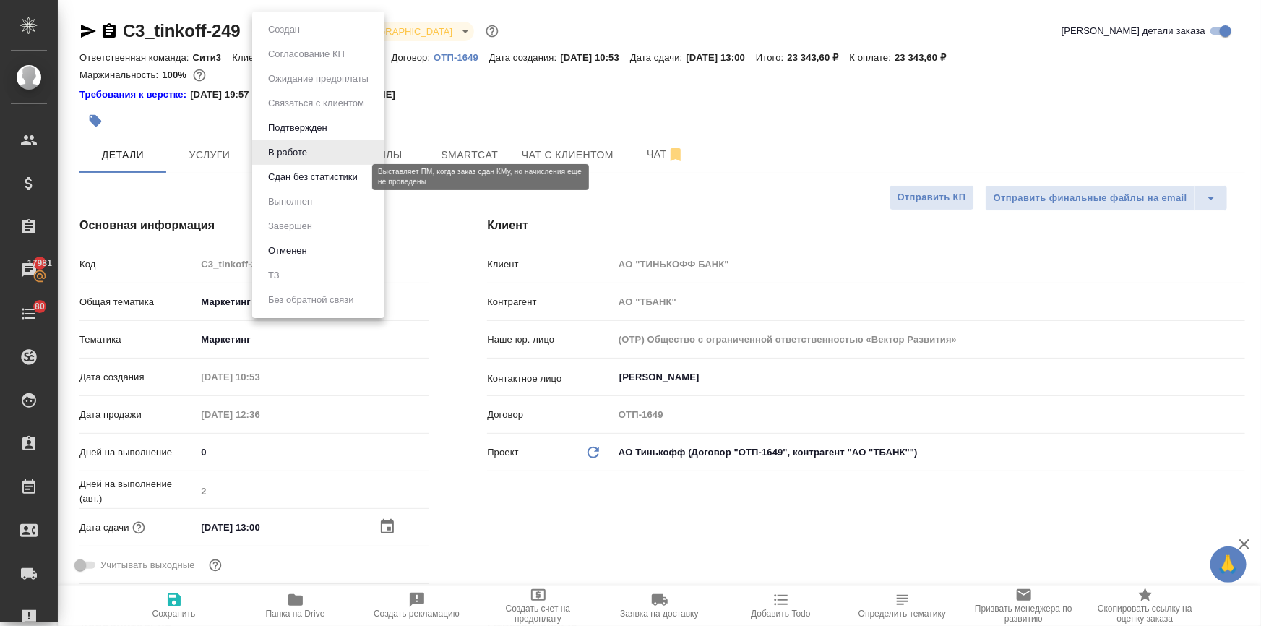
click at [296, 178] on button "Сдан без статистики" at bounding box center [313, 177] width 98 height 16
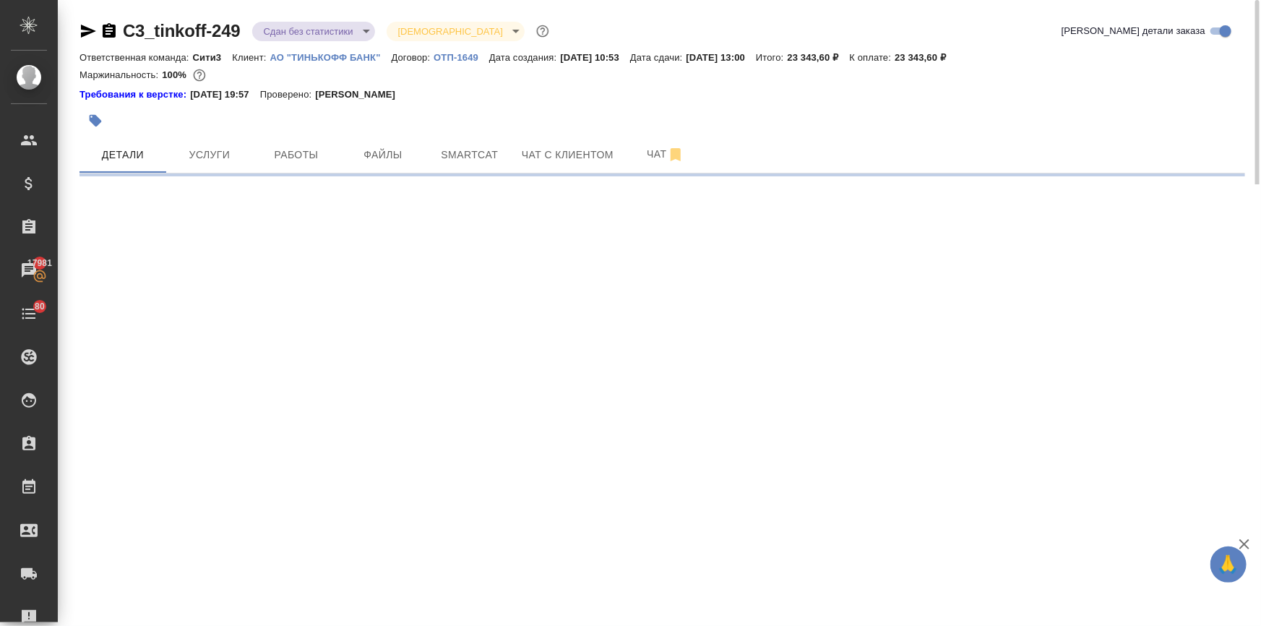
select select "RU"
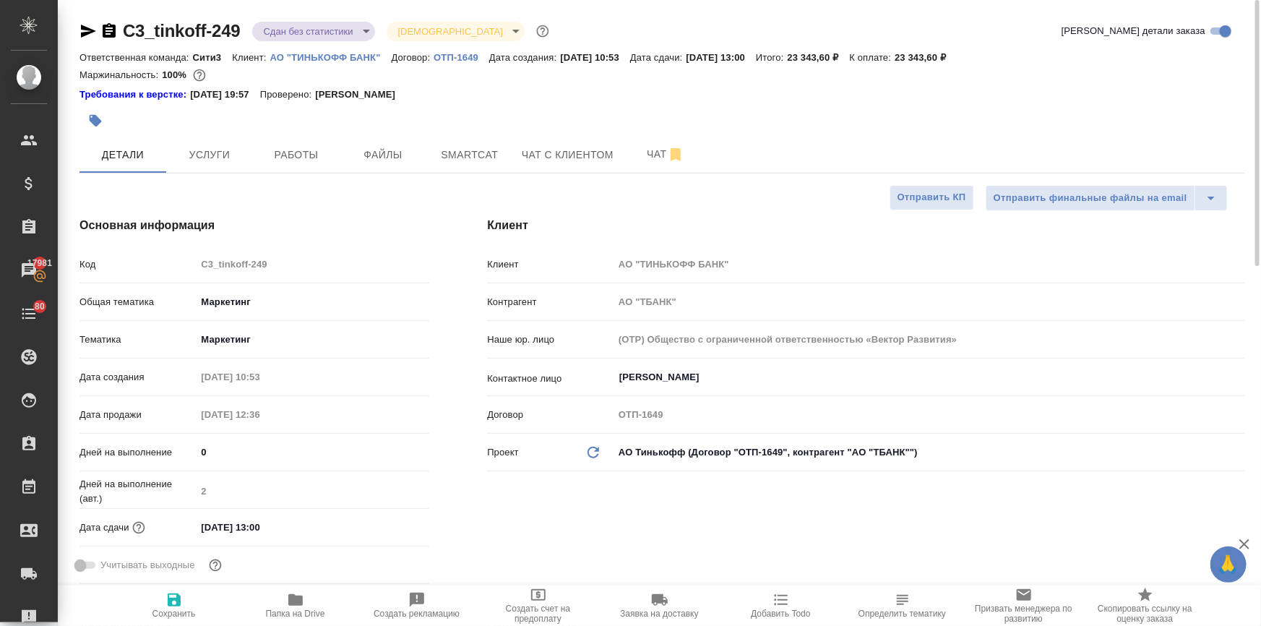
type textarea "x"
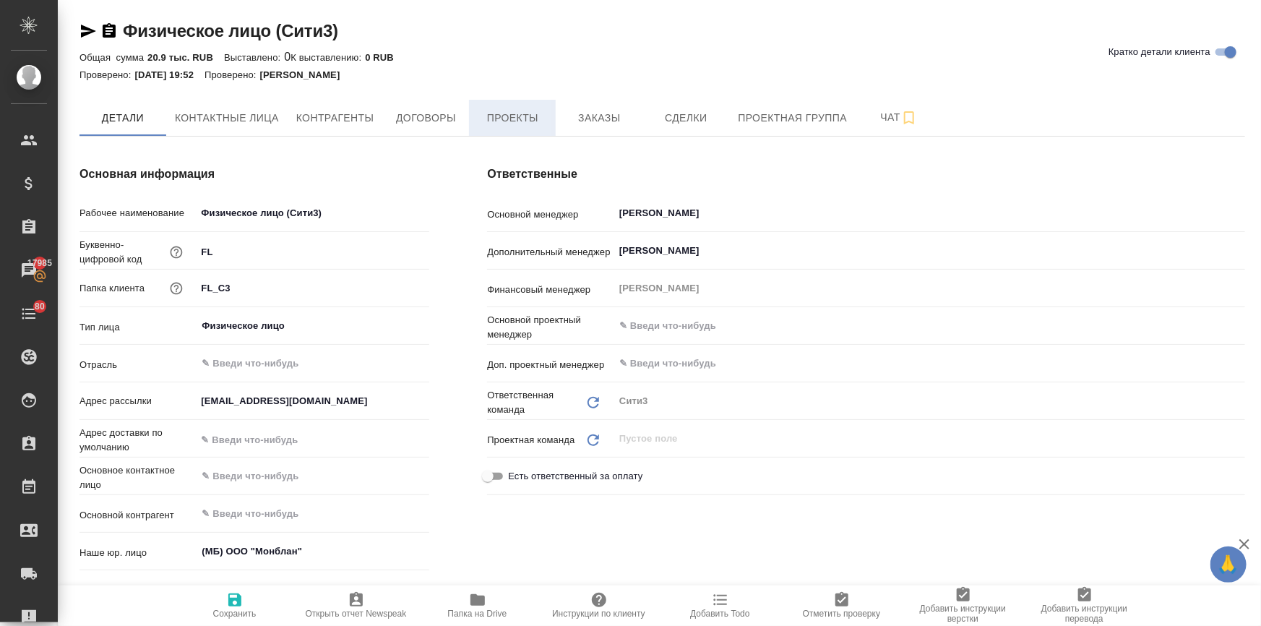
click at [474, 111] on button "Проекты" at bounding box center [512, 118] width 87 height 36
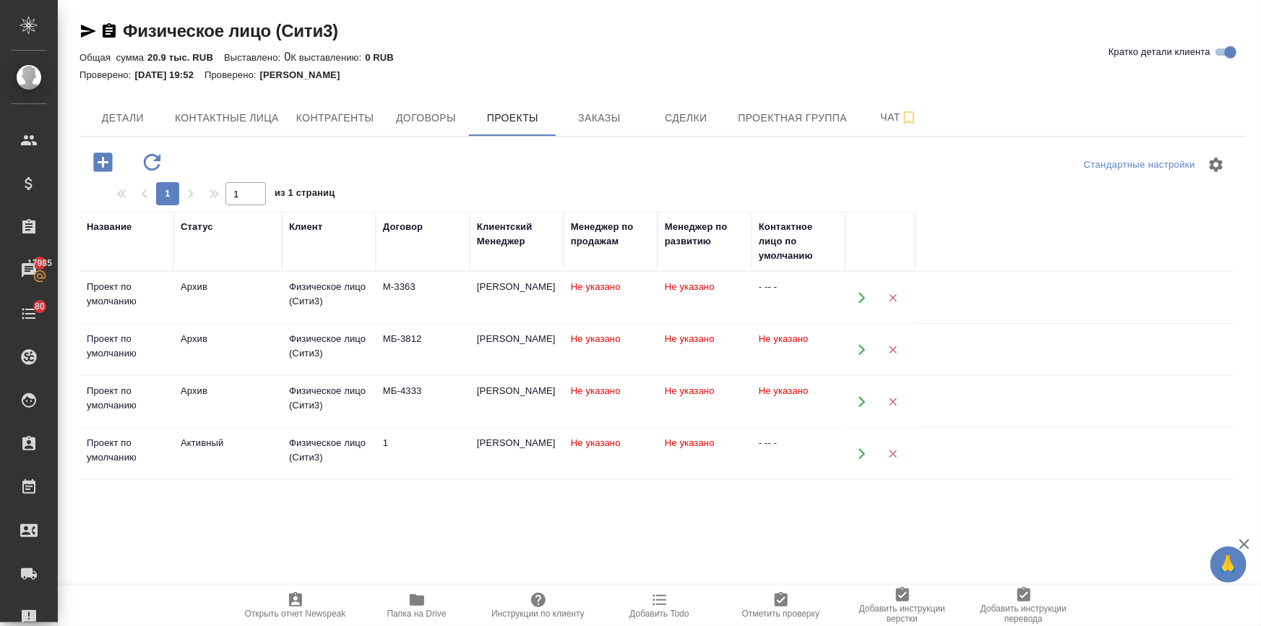
click at [207, 437] on div "Активный" at bounding box center [228, 443] width 94 height 14
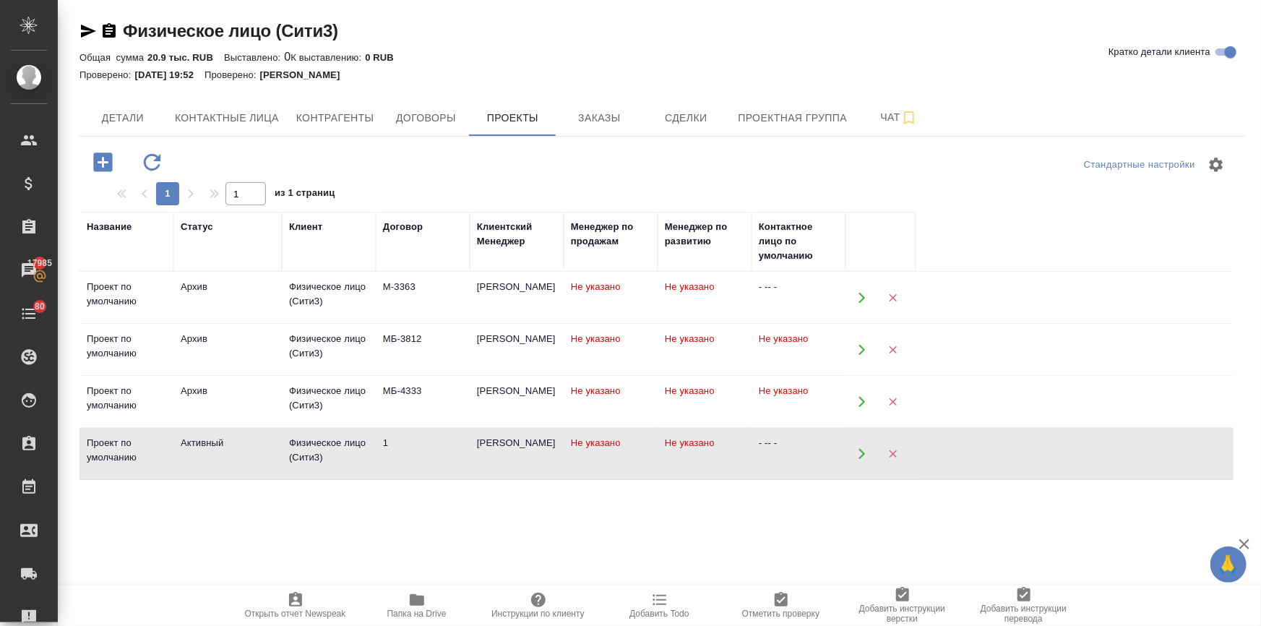
click at [207, 437] on div "Активный" at bounding box center [228, 443] width 94 height 14
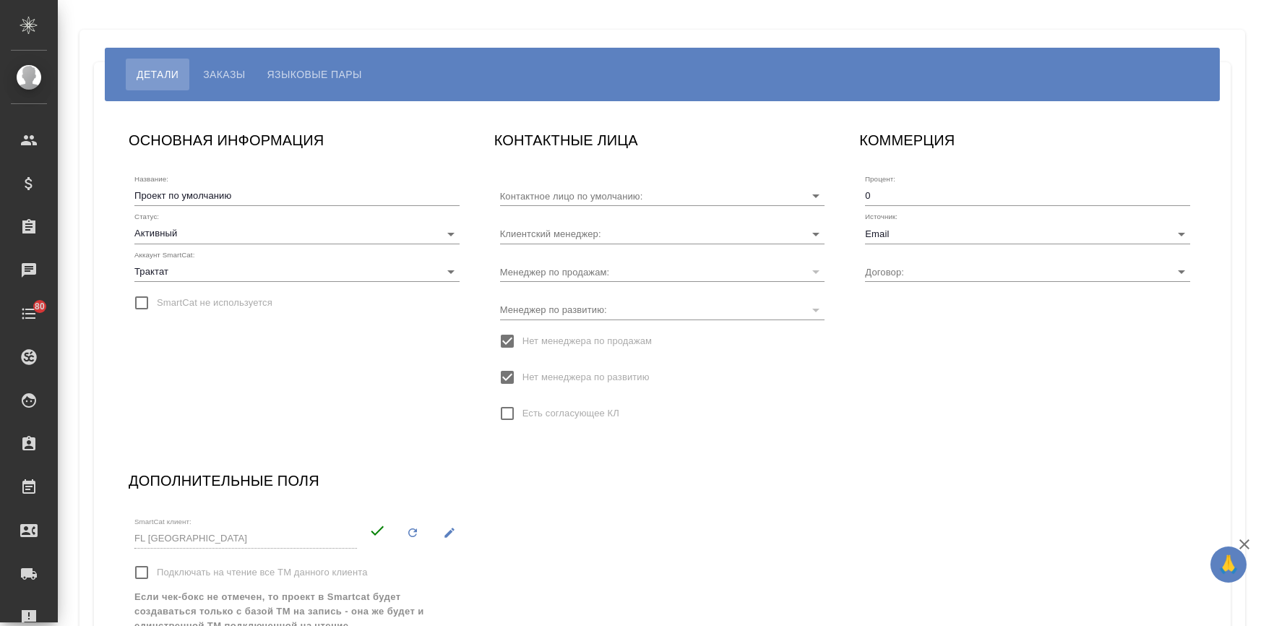
type input "[PERSON_NAME]"
type input "1"
type input "- -- -"
click at [896, 226] on input "Email" at bounding box center [1004, 233] width 279 height 20
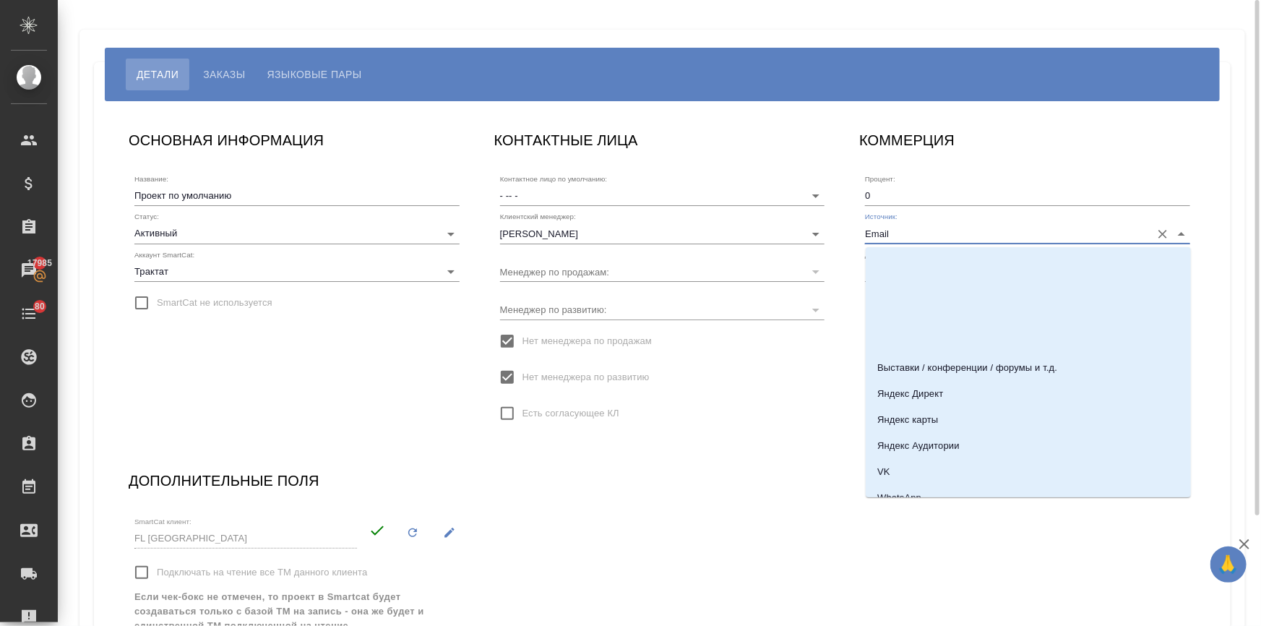
click at [893, 228] on input "Email" at bounding box center [1004, 233] width 279 height 20
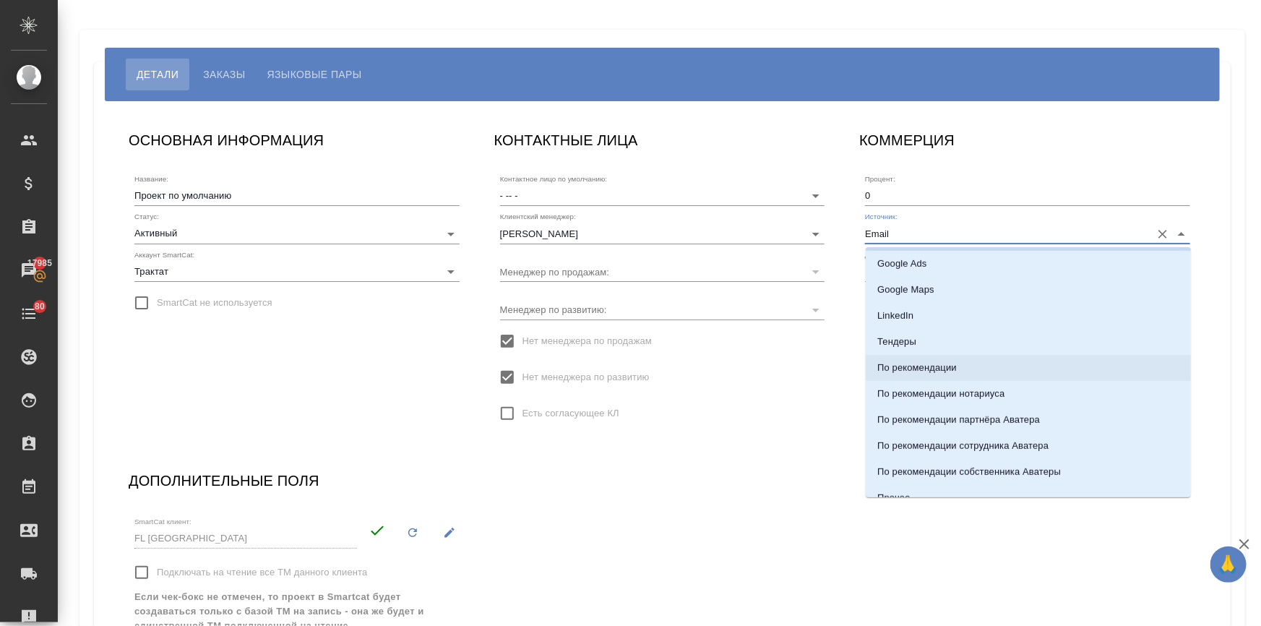
scroll to position [430, 0]
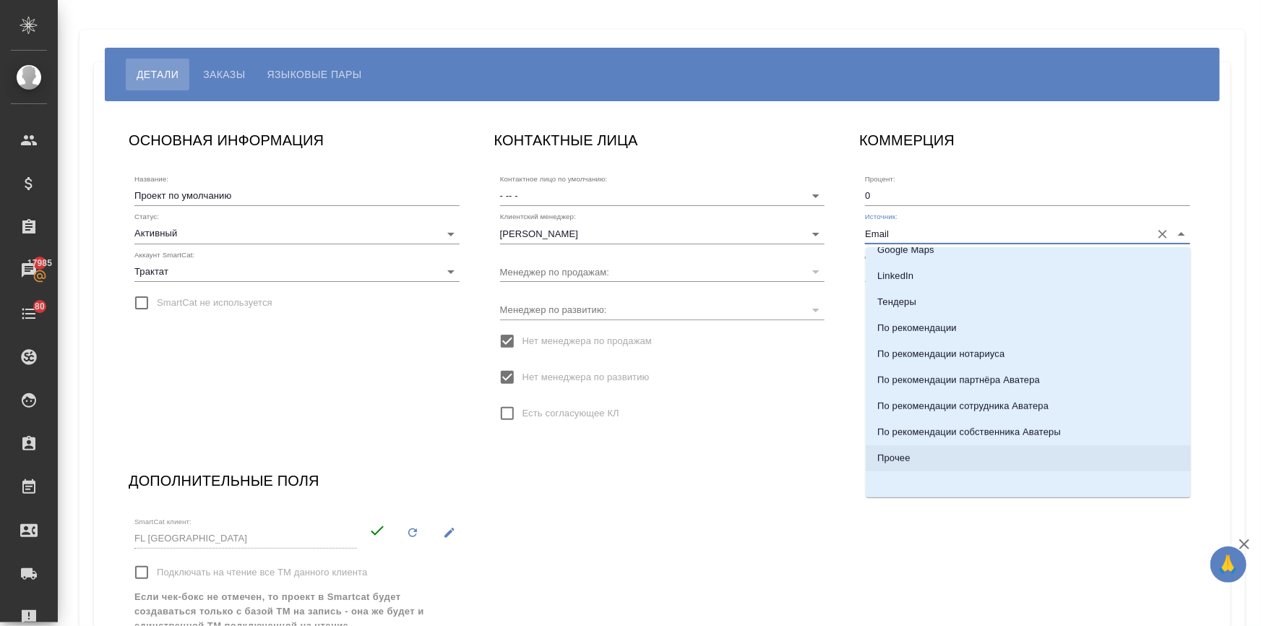
click at [909, 448] on li "Прочее" at bounding box center [1027, 458] width 325 height 26
type input "Прочее"
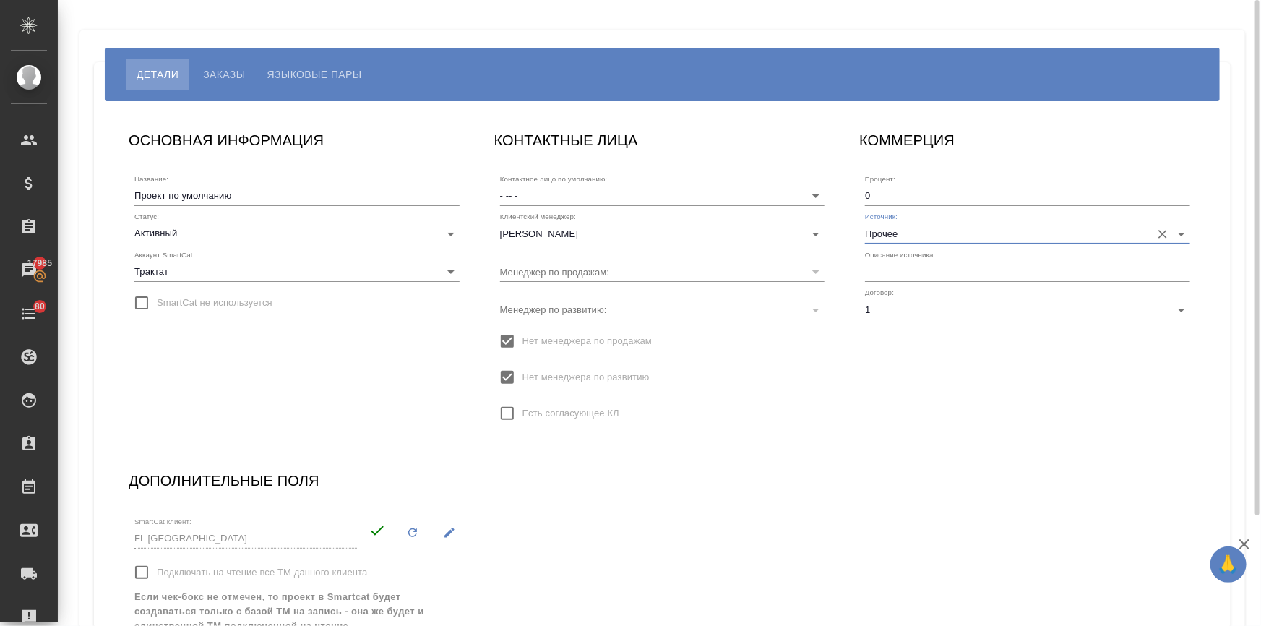
click at [868, 269] on input "text" at bounding box center [1027, 271] width 325 height 20
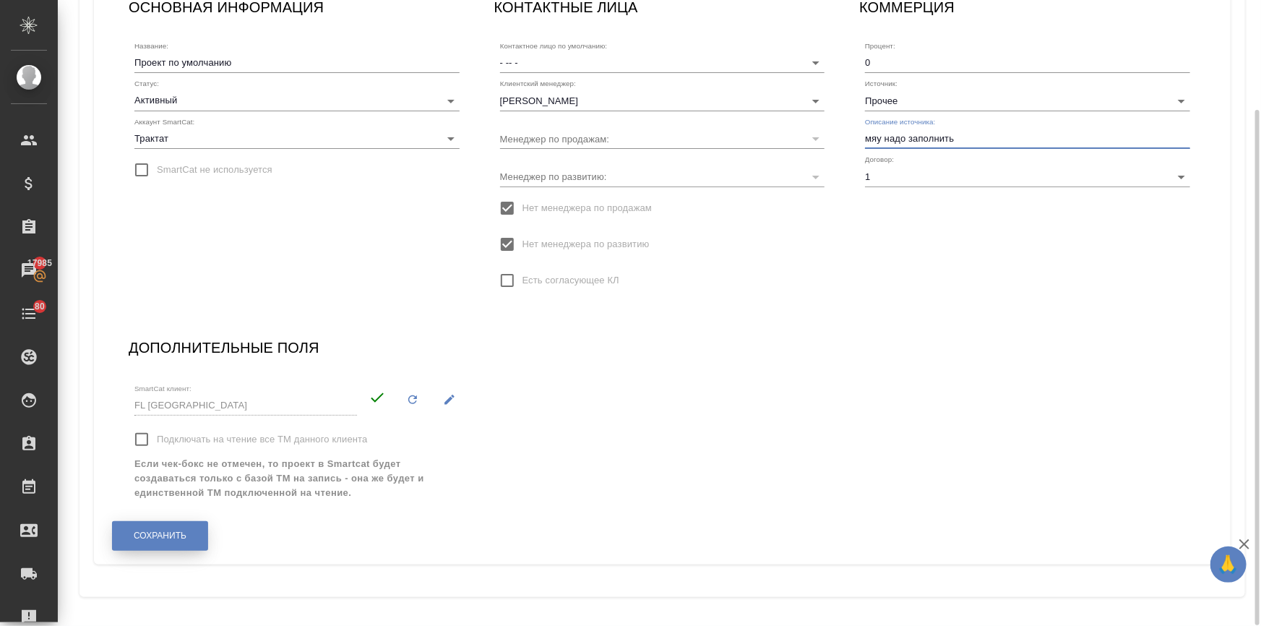
type input "мяу надо заполнить"
click at [142, 540] on span "Сохранить" at bounding box center [160, 535] width 53 height 12
click at [168, 529] on span "Сохранить" at bounding box center [160, 535] width 53 height 12
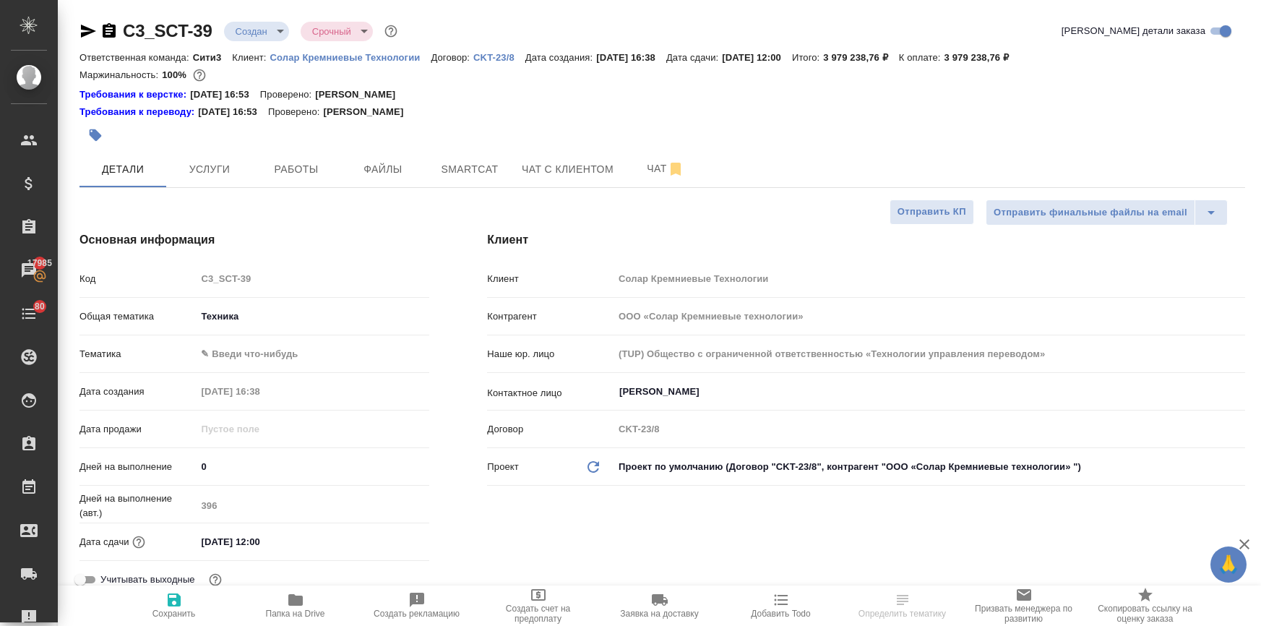
select select "RU"
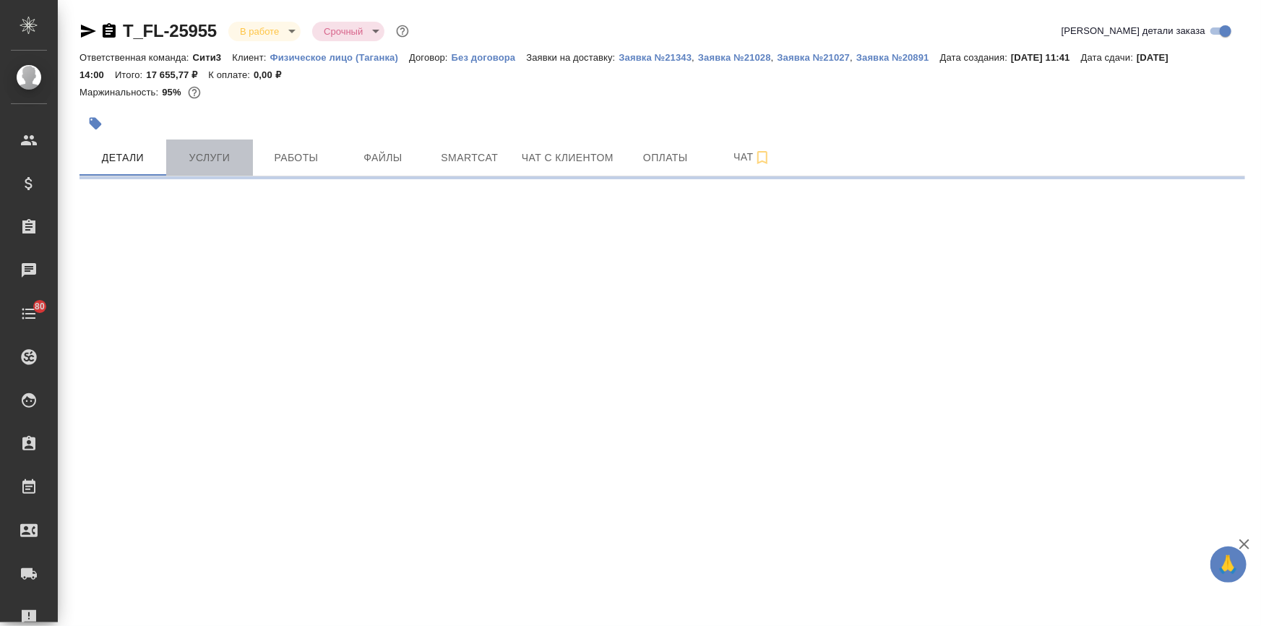
click at [214, 145] on button "Услуги" at bounding box center [209, 157] width 87 height 36
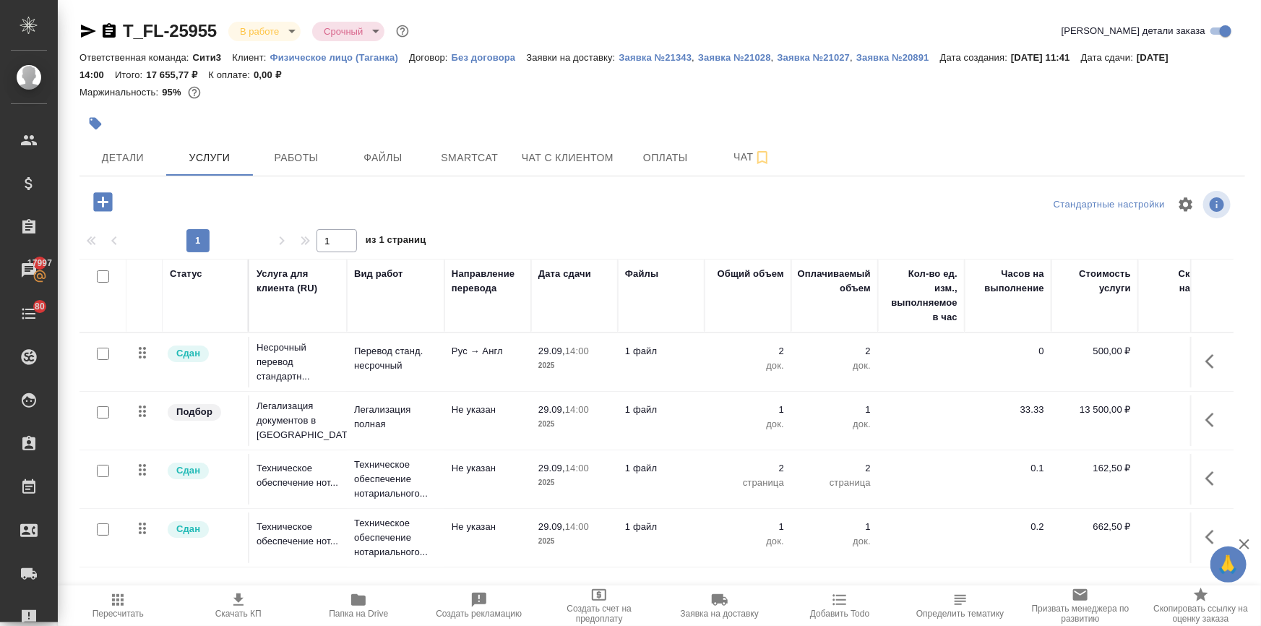
click at [351, 410] on td "Легализация полная" at bounding box center [396, 420] width 98 height 51
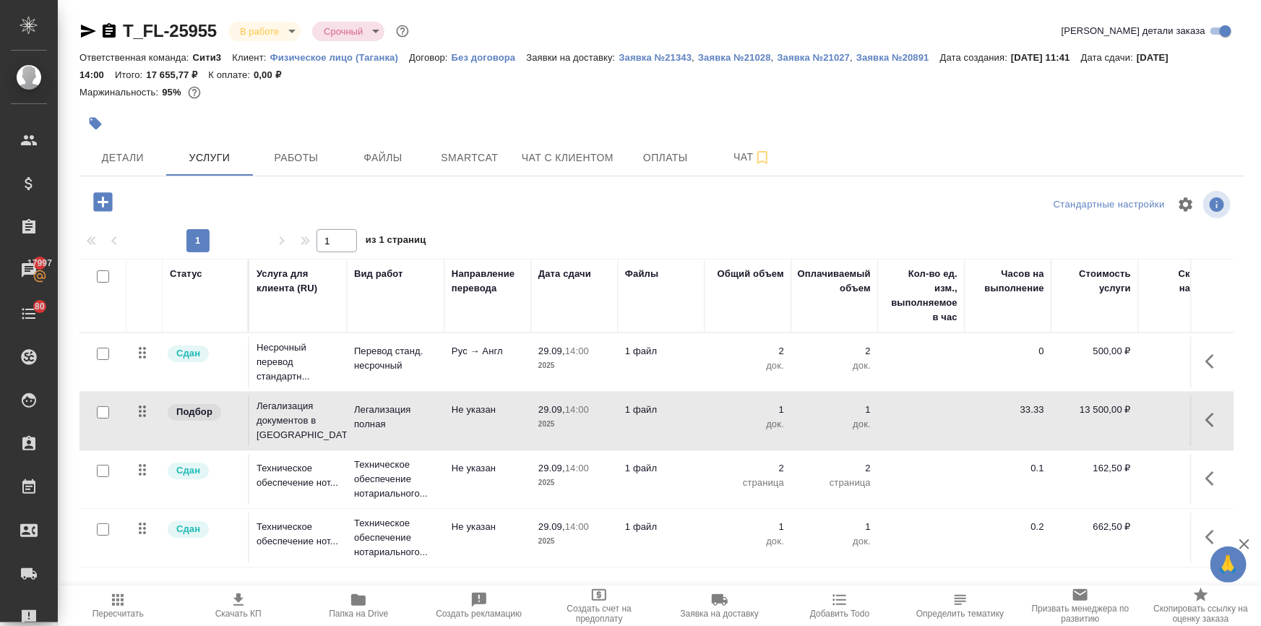
click at [351, 410] on td "Легализация полная" at bounding box center [396, 420] width 98 height 51
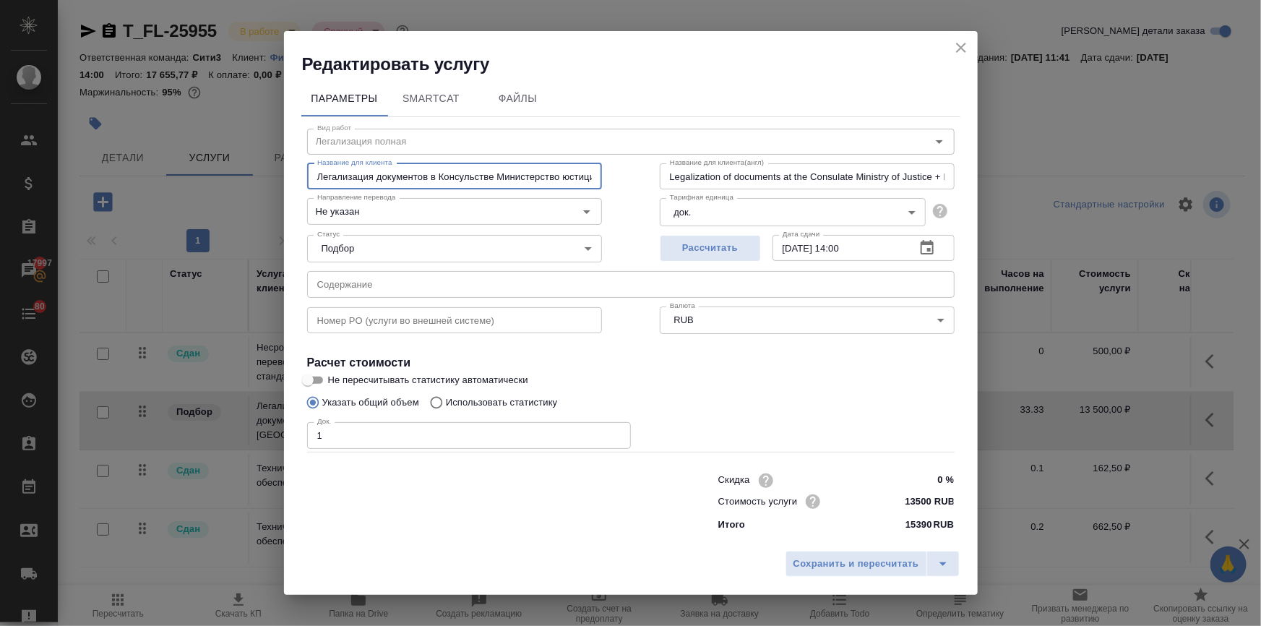
scroll to position [0, 108]
drag, startPoint x: 541, startPoint y: 178, endPoint x: 665, endPoint y: 185, distance: 124.5
click at [665, 185] on div "Название для клиента Легализация документов в Консульстве Министерство юстиции …" at bounding box center [630, 175] width 705 height 92
click at [964, 43] on icon "close" at bounding box center [960, 47] width 17 height 17
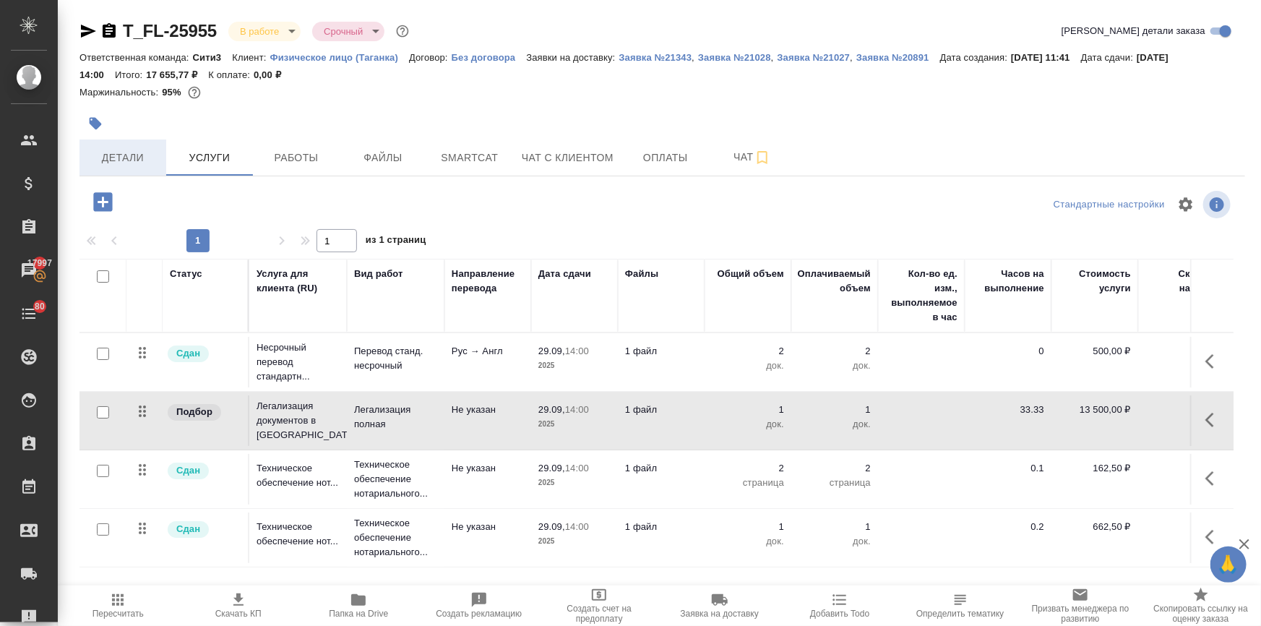
click at [98, 146] on button "Детали" at bounding box center [122, 157] width 87 height 36
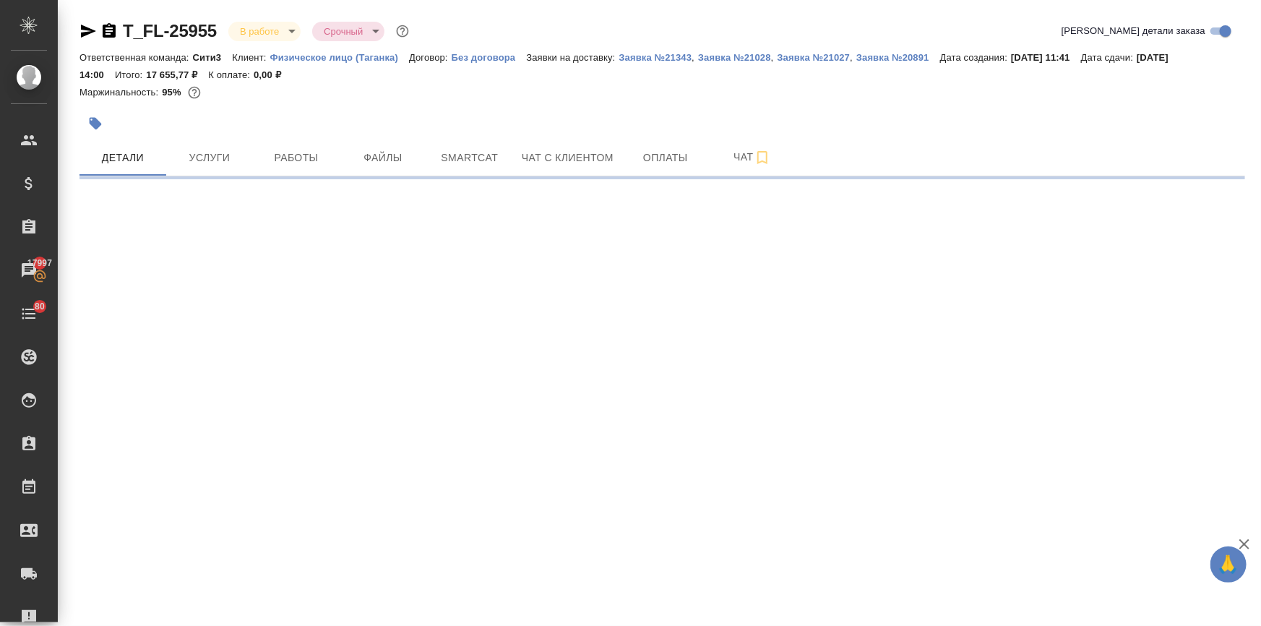
select select "RU"
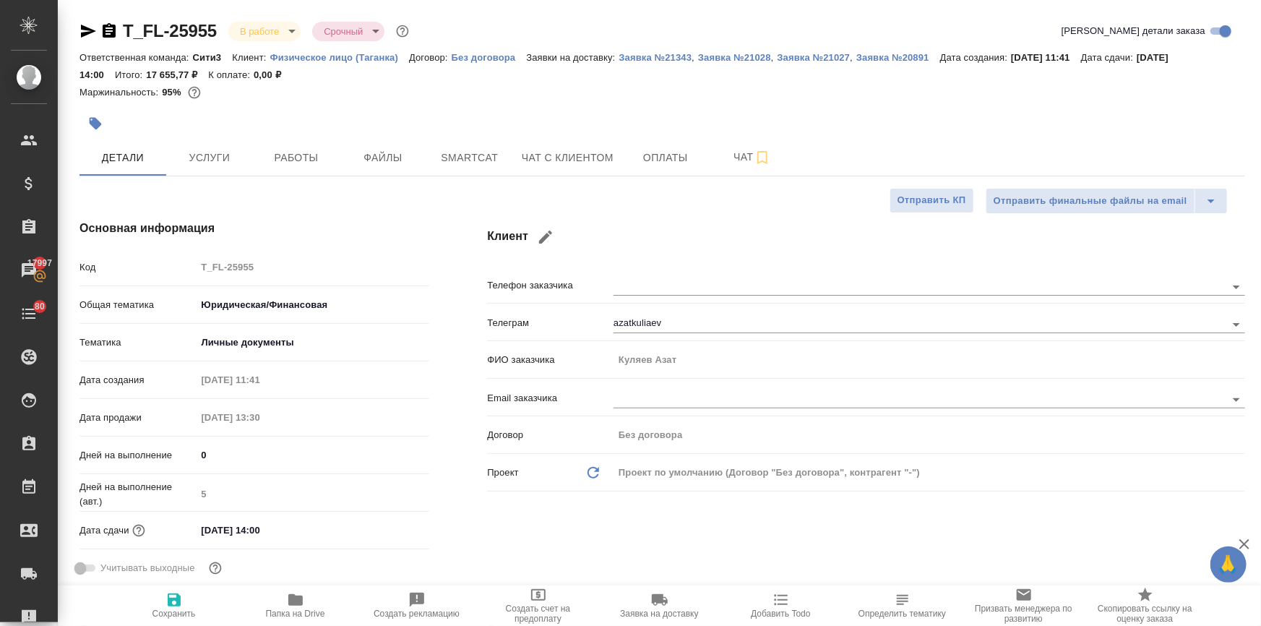
type textarea "x"
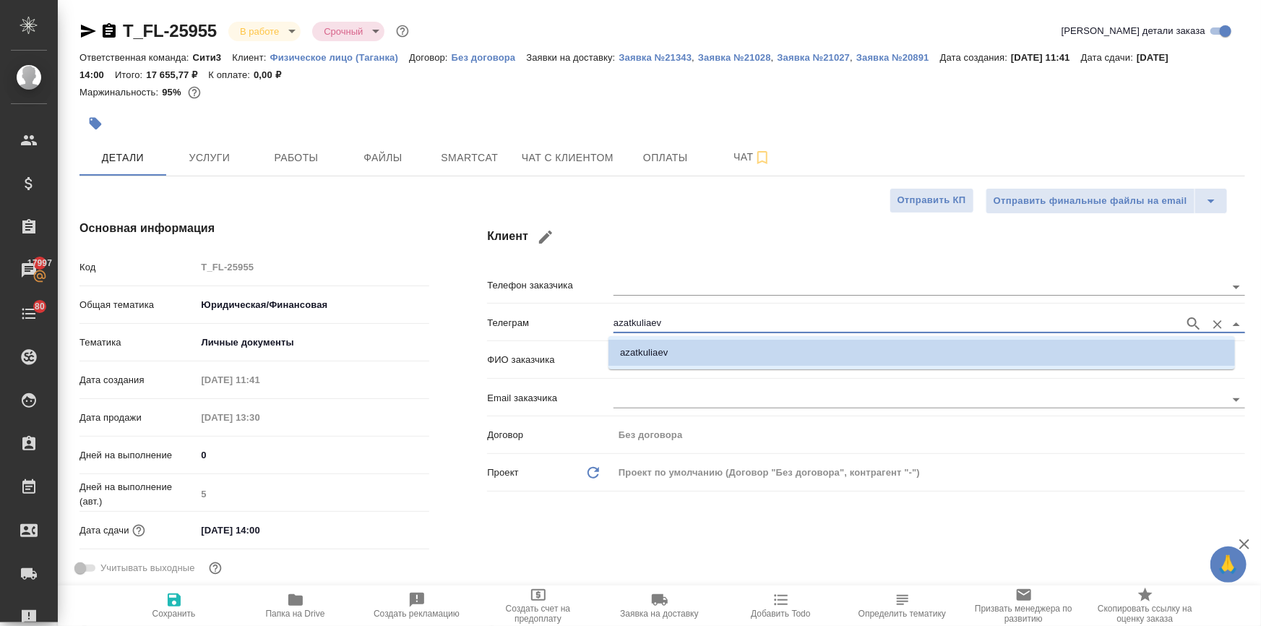
drag, startPoint x: 667, startPoint y: 321, endPoint x: 597, endPoint y: 327, distance: 71.0
click at [597, 327] on div "Телеграм azatkuliaev" at bounding box center [866, 321] width 758 height 25
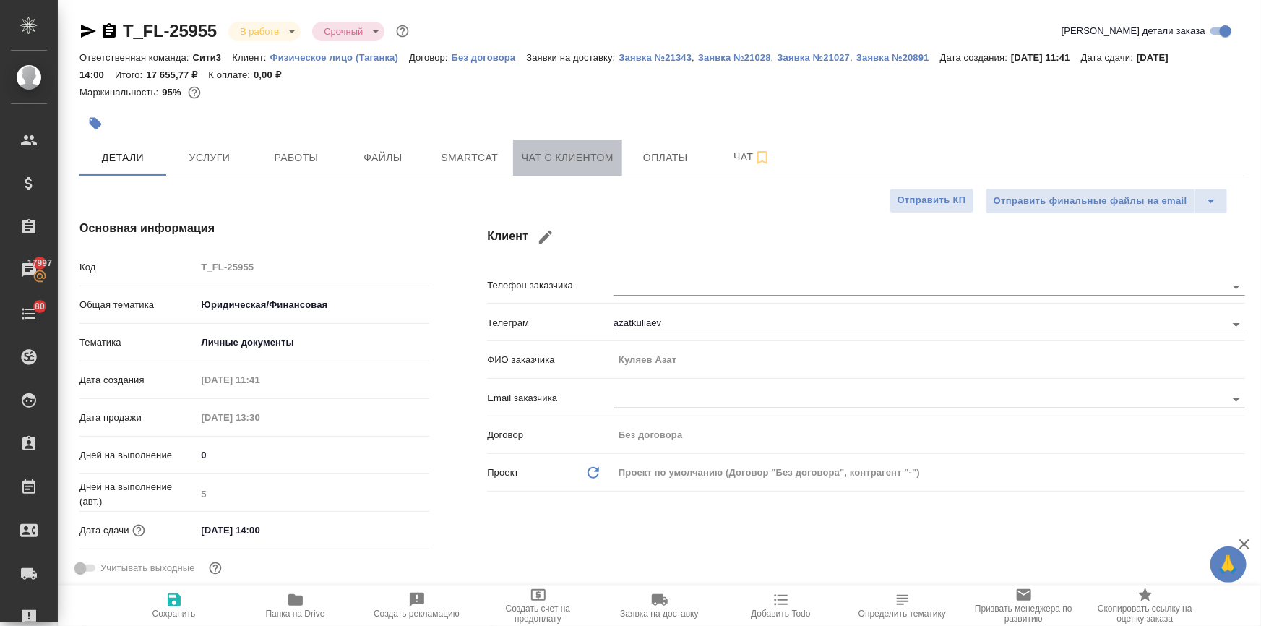
click at [543, 158] on span "Чат с клиентом" at bounding box center [568, 158] width 92 height 18
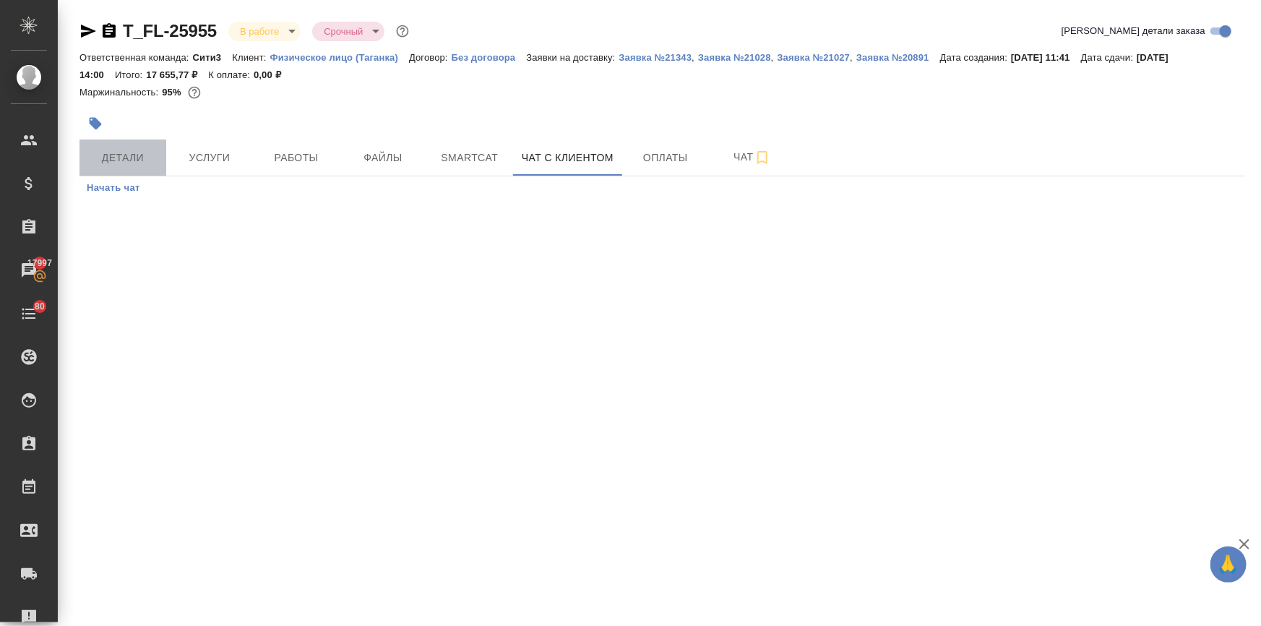
click at [147, 160] on span "Детали" at bounding box center [122, 158] width 69 height 18
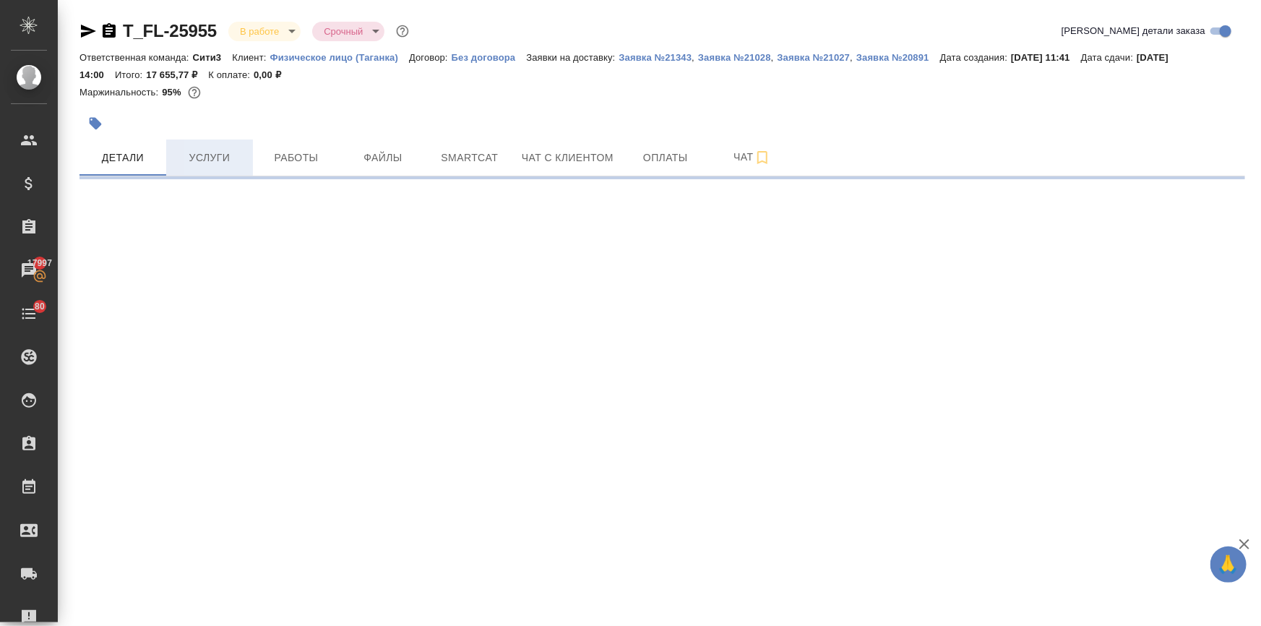
select select "RU"
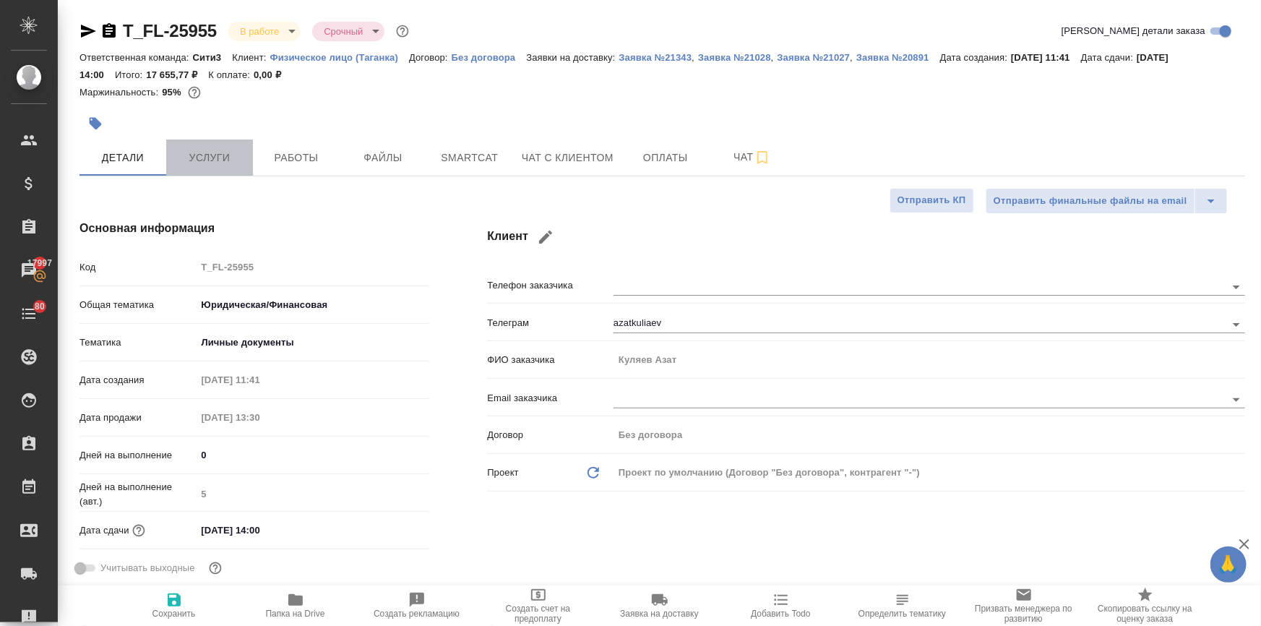
click at [195, 158] on span "Услуги" at bounding box center [209, 158] width 69 height 18
type textarea "x"
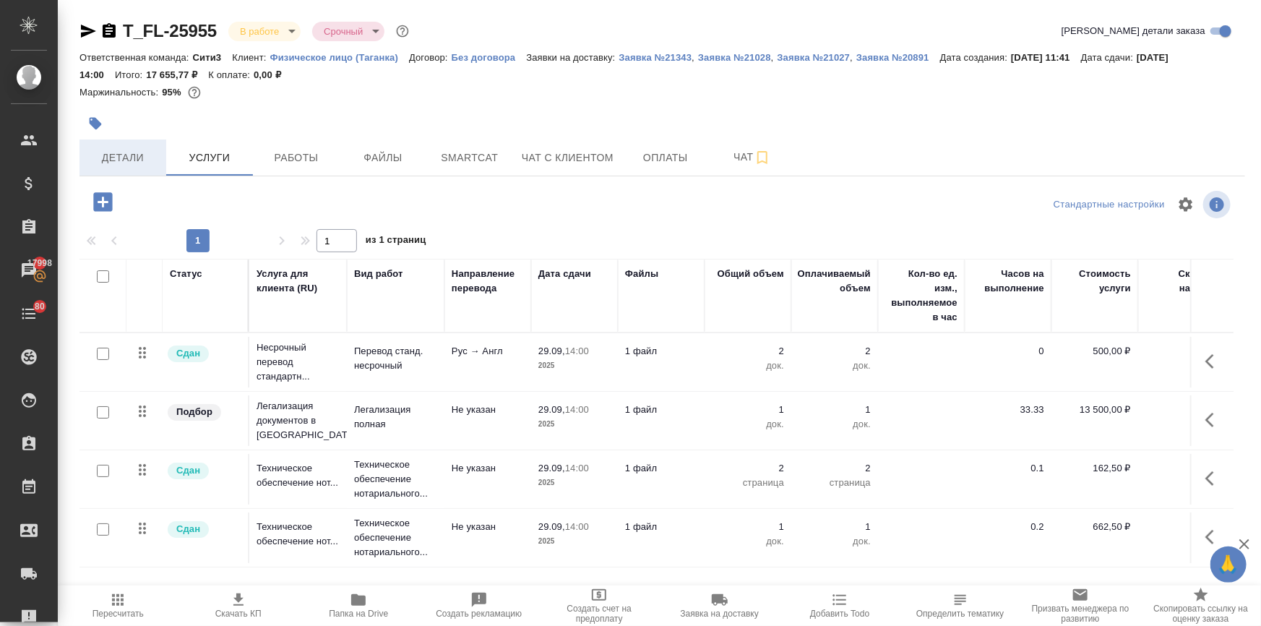
click at [98, 157] on span "Детали" at bounding box center [122, 158] width 69 height 18
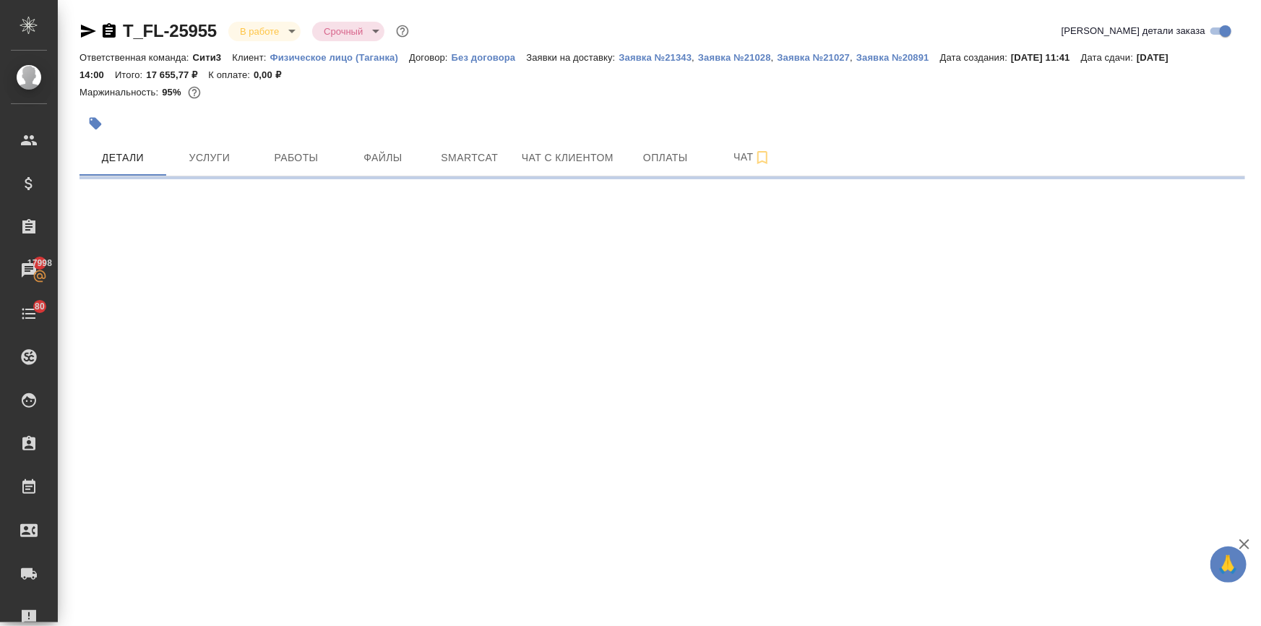
select select "RU"
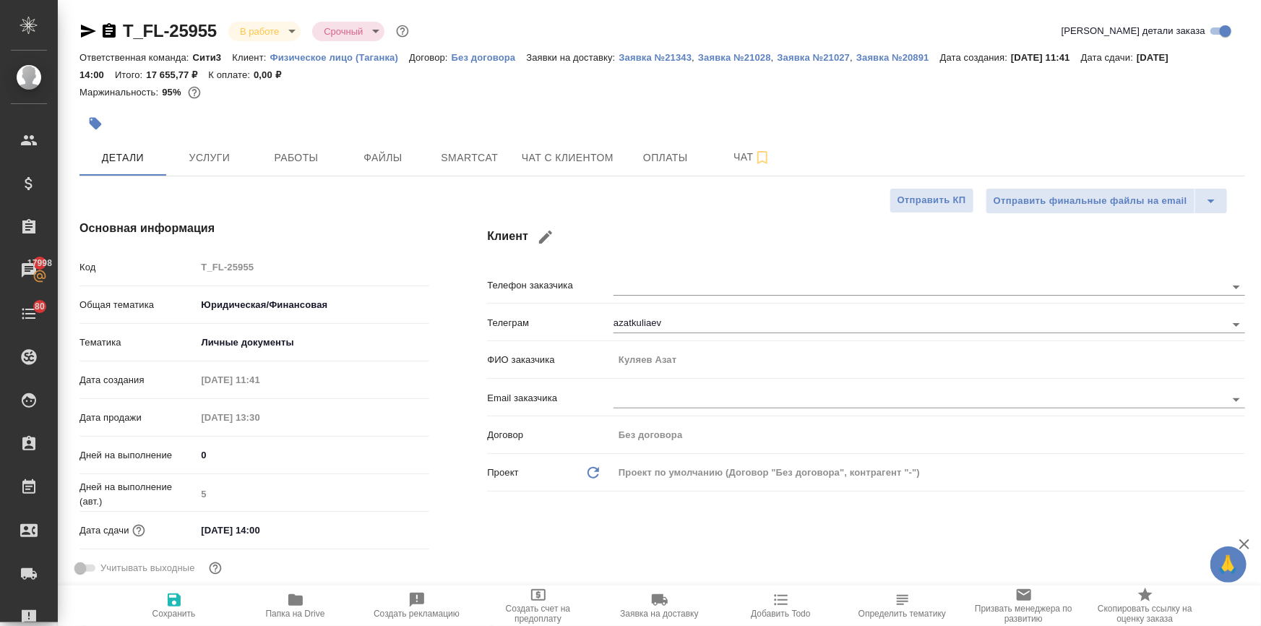
type textarea "x"
click at [386, 158] on span "Файлы" at bounding box center [382, 158] width 69 height 18
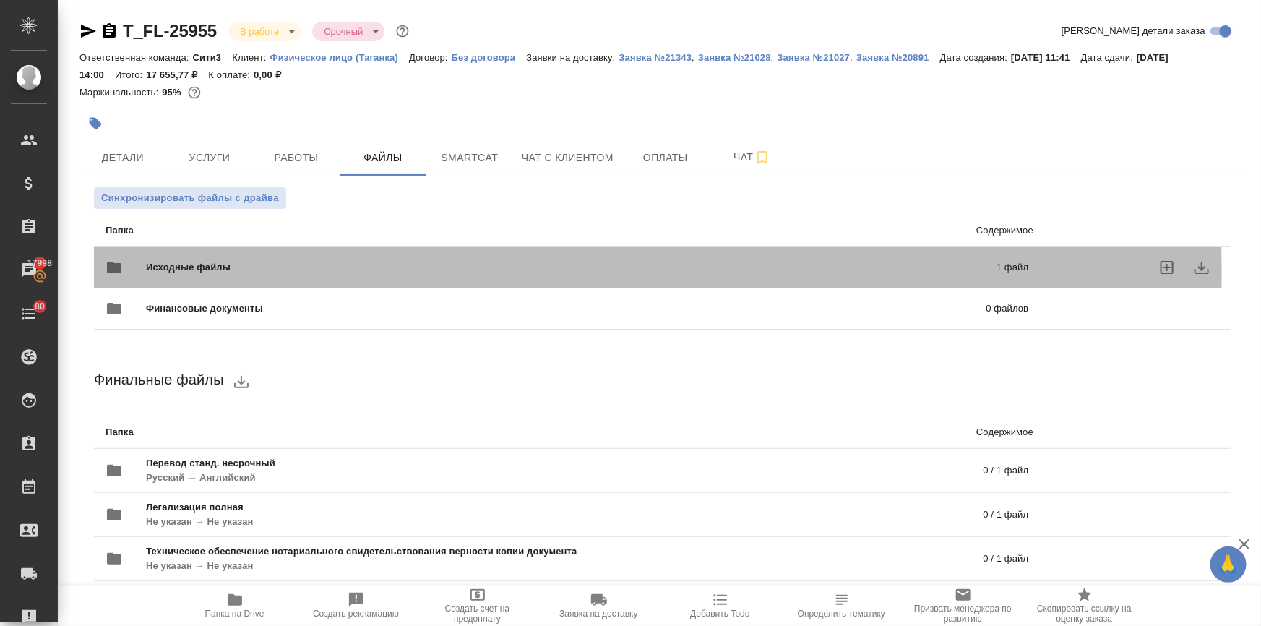
click at [217, 272] on span "Исходные файлы" at bounding box center [379, 267] width 467 height 14
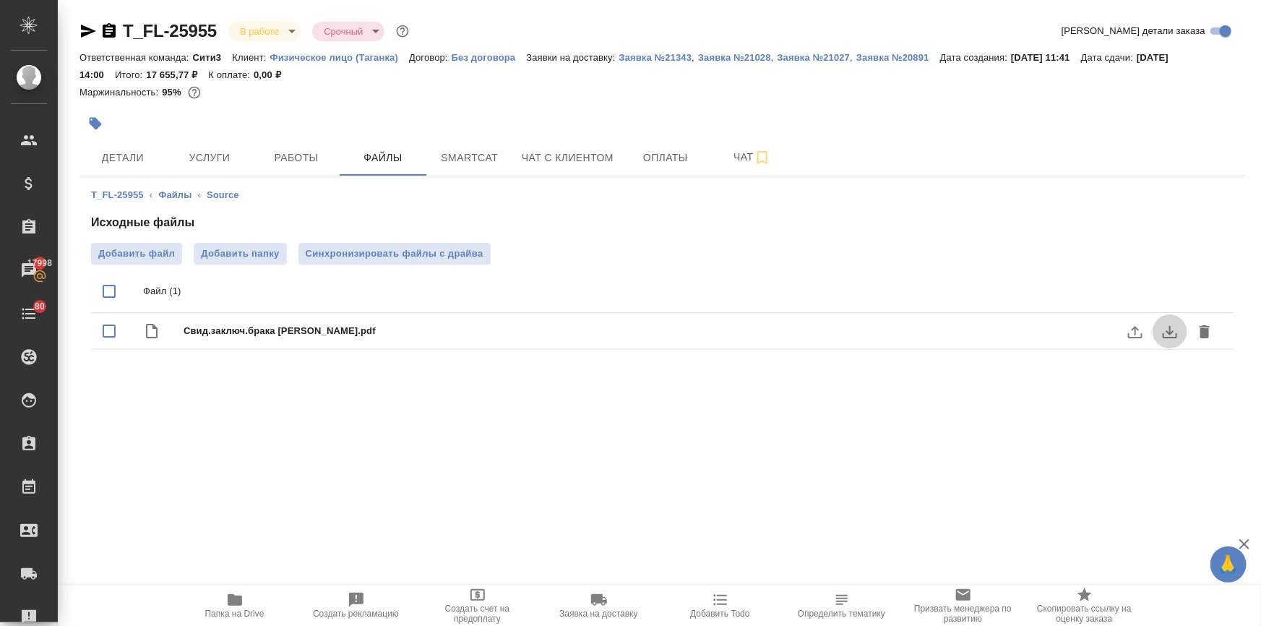
click at [1162, 333] on icon "download" at bounding box center [1169, 331] width 17 height 17
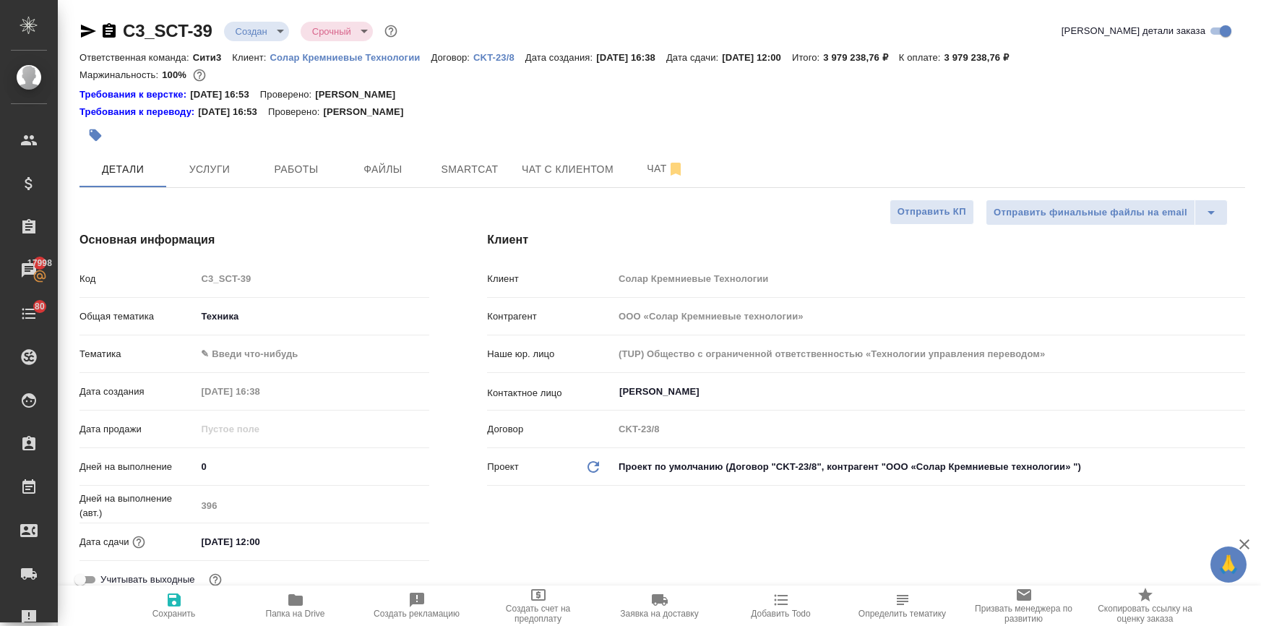
select select "RU"
